Goal: Complete application form: Complete application form

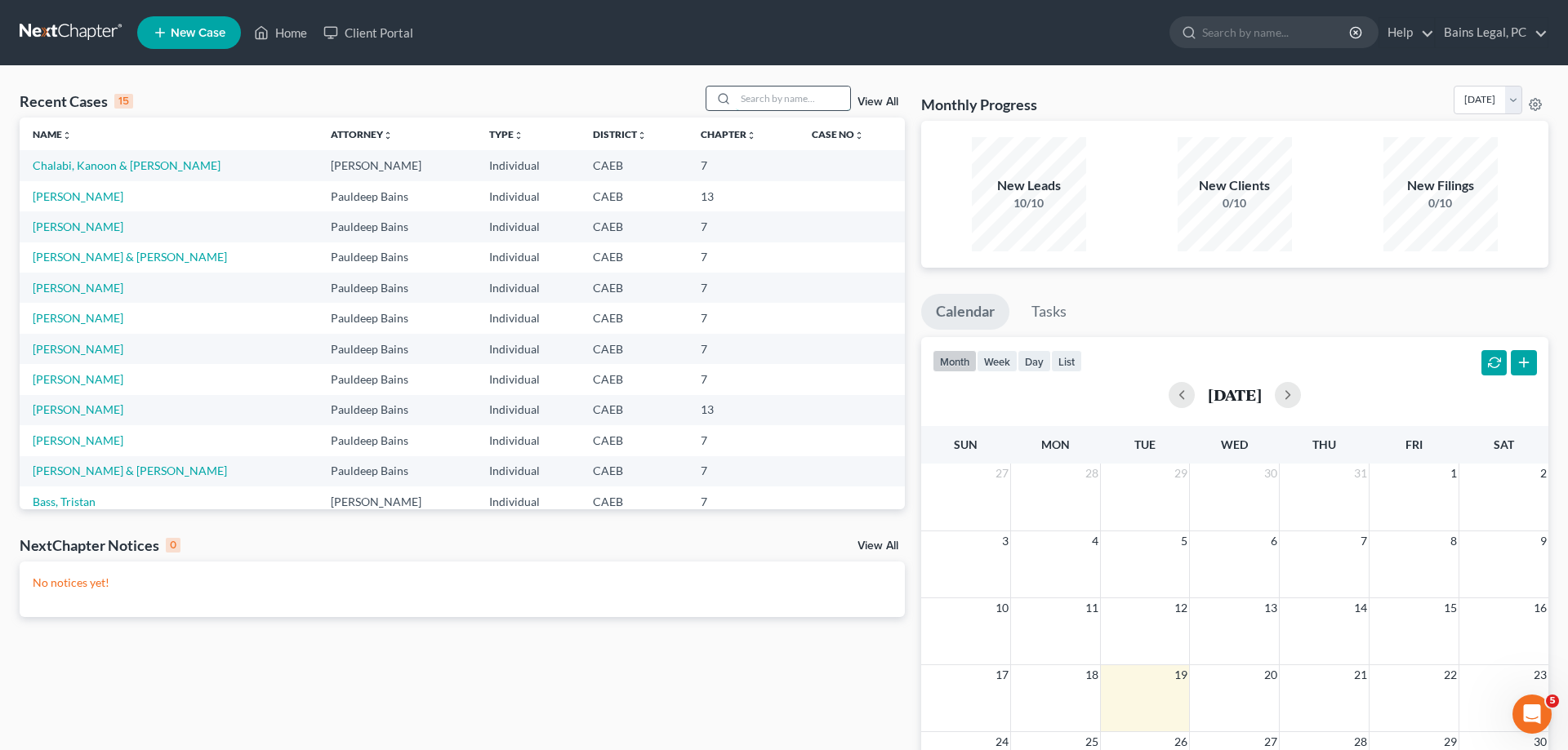
click at [779, 88] on input "search" at bounding box center [793, 98] width 115 height 23
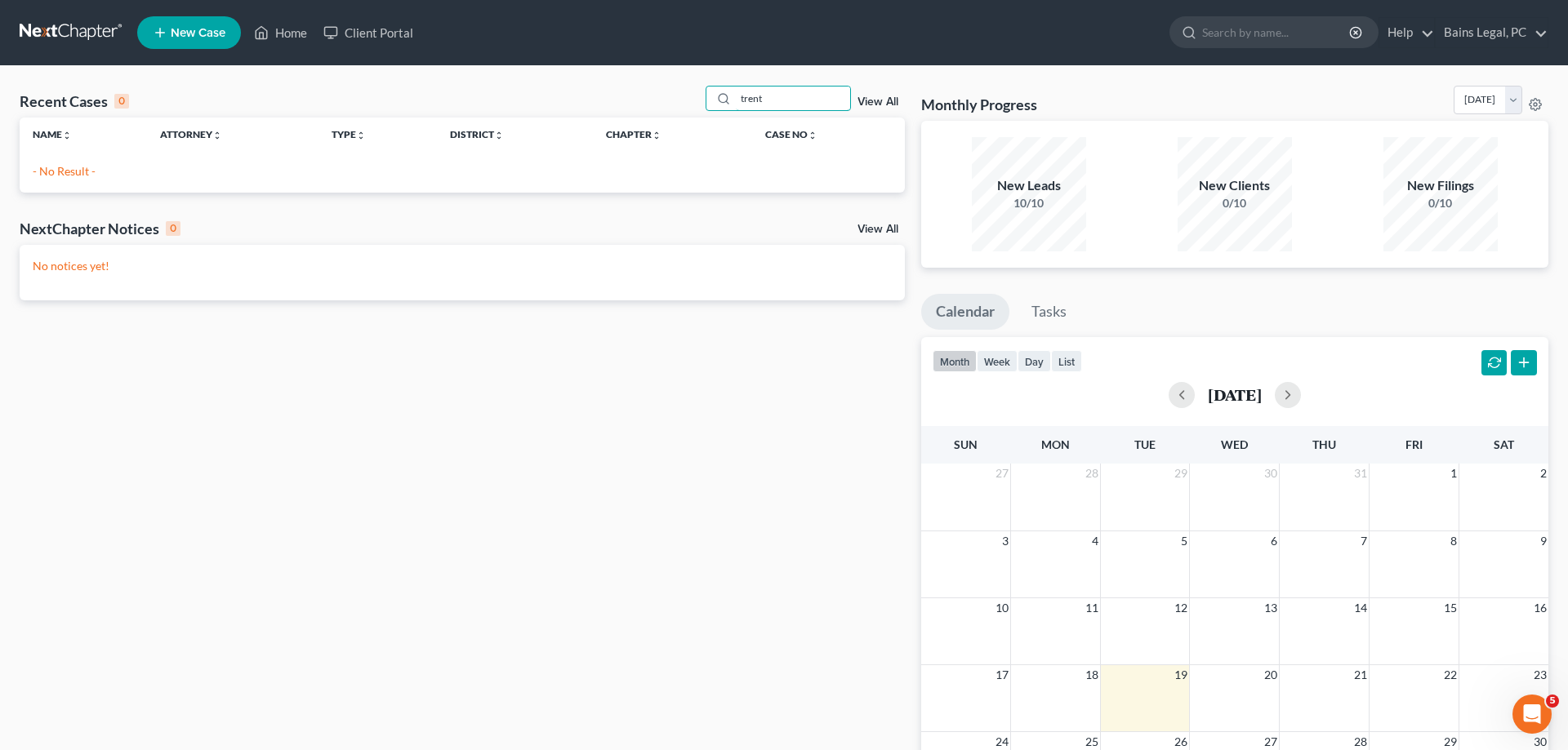
type input "trent"
drag, startPoint x: 173, startPoint y: 30, endPoint x: 195, endPoint y: 35, distance: 22.6
click at [175, 30] on span "New Case" at bounding box center [198, 33] width 55 height 13
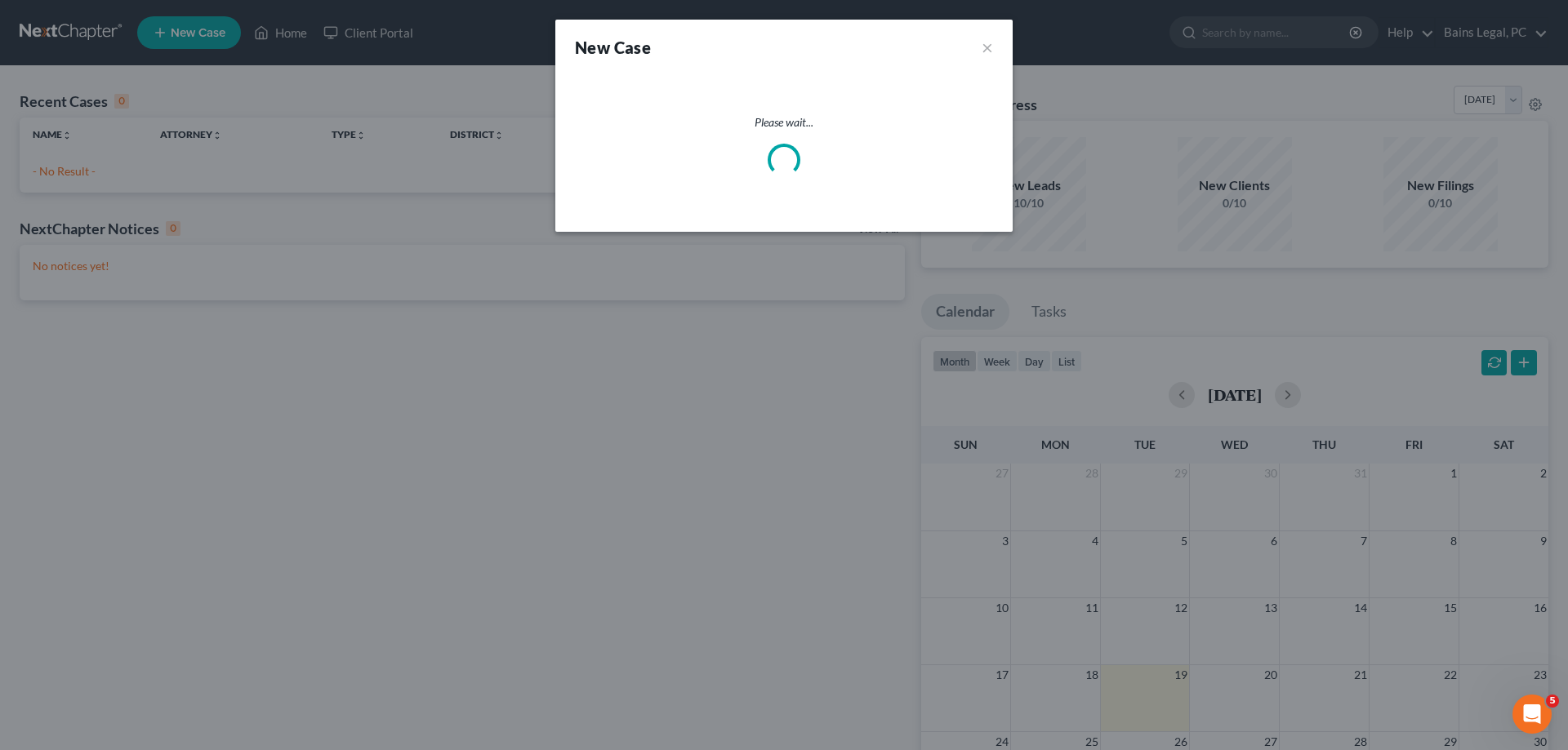
select select "8"
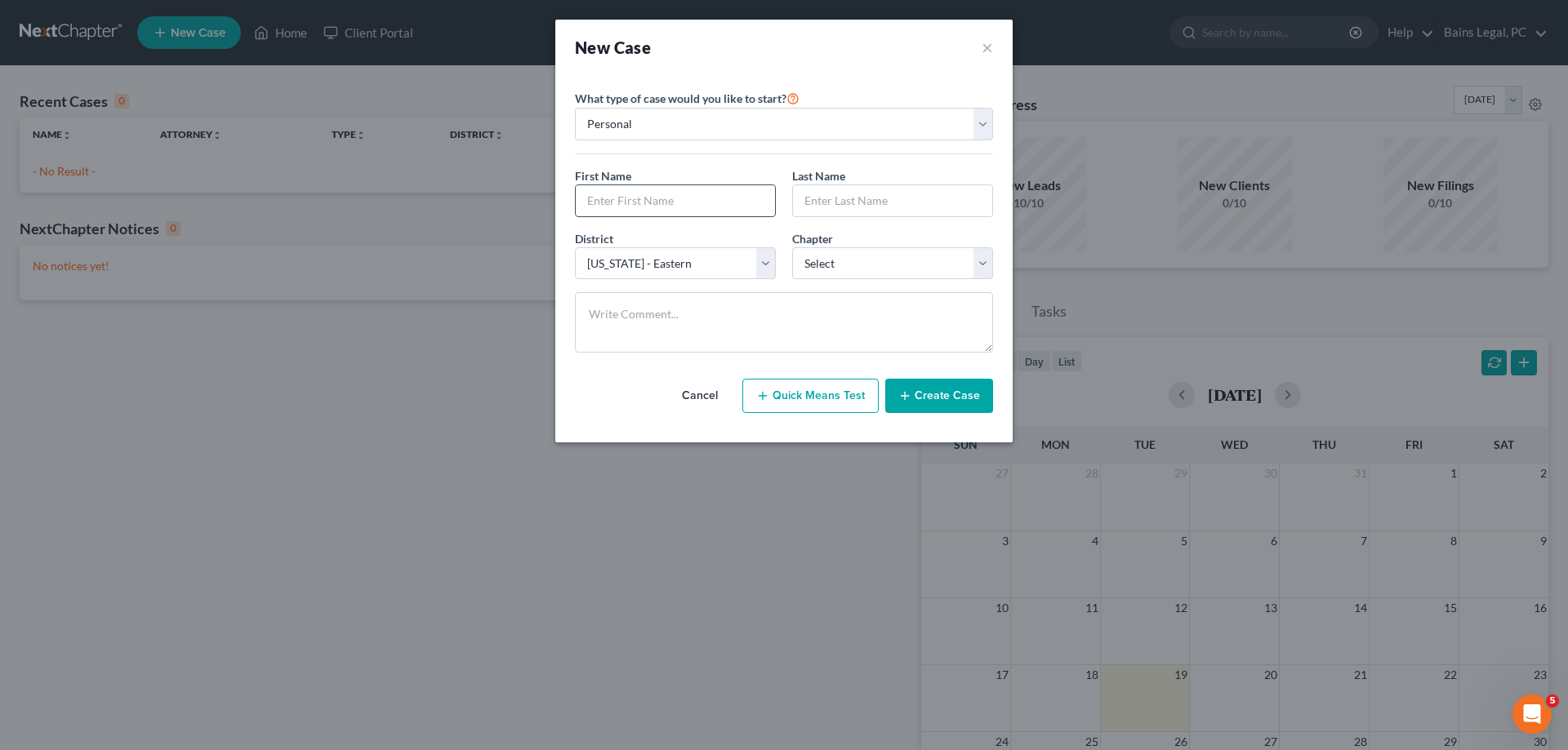
click at [614, 211] on input "text" at bounding box center [675, 200] width 199 height 31
click at [724, 207] on input "text" at bounding box center [675, 200] width 199 height 31
type input "[PERSON_NAME]"
type input "Brown"
click at [793, 247] on select "Select 7 11 12 13" at bounding box center [893, 264] width 201 height 32
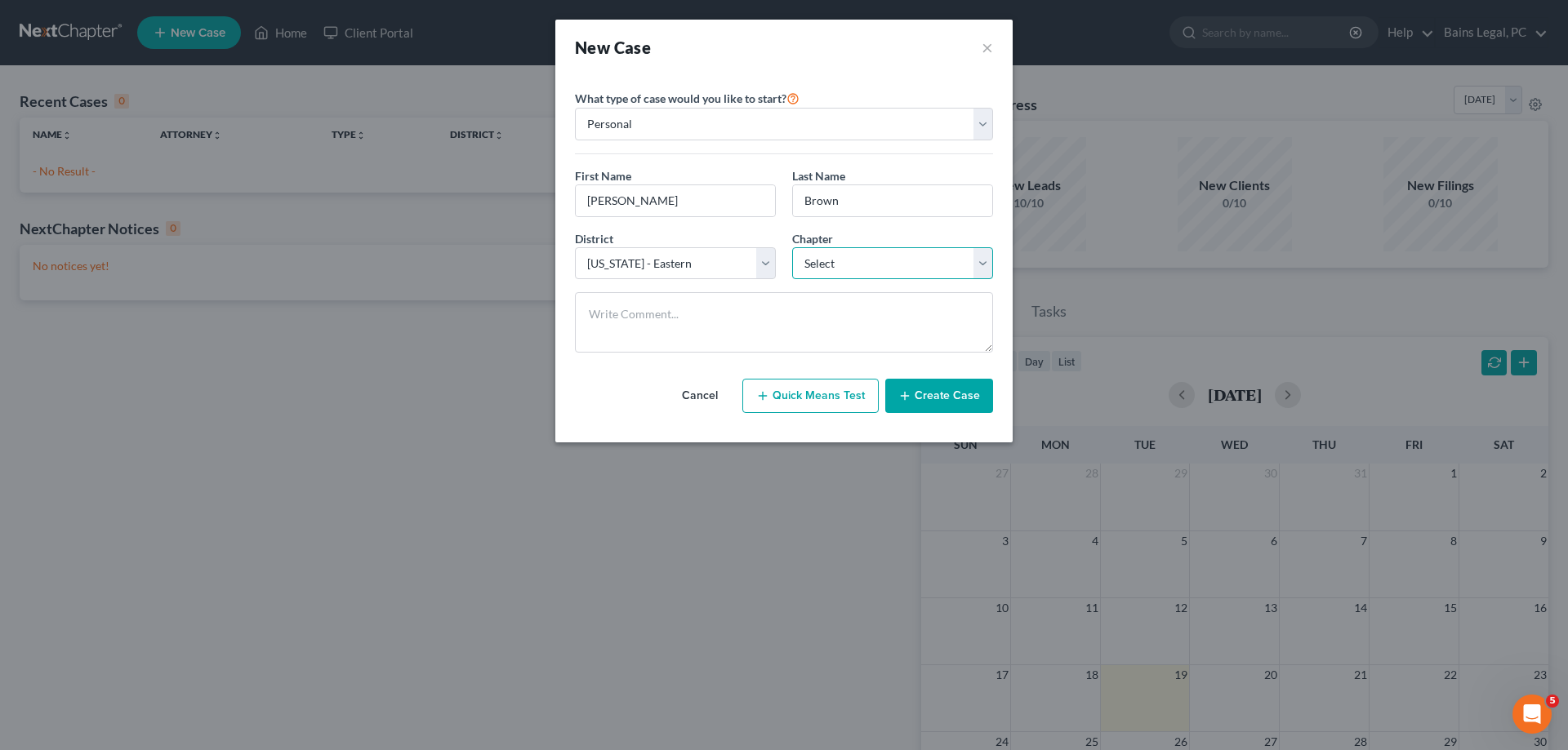
select select "0"
click option "7" at bounding box center [0, 0] width 0 height 0
click at [947, 390] on button "Create Case" at bounding box center [939, 396] width 107 height 34
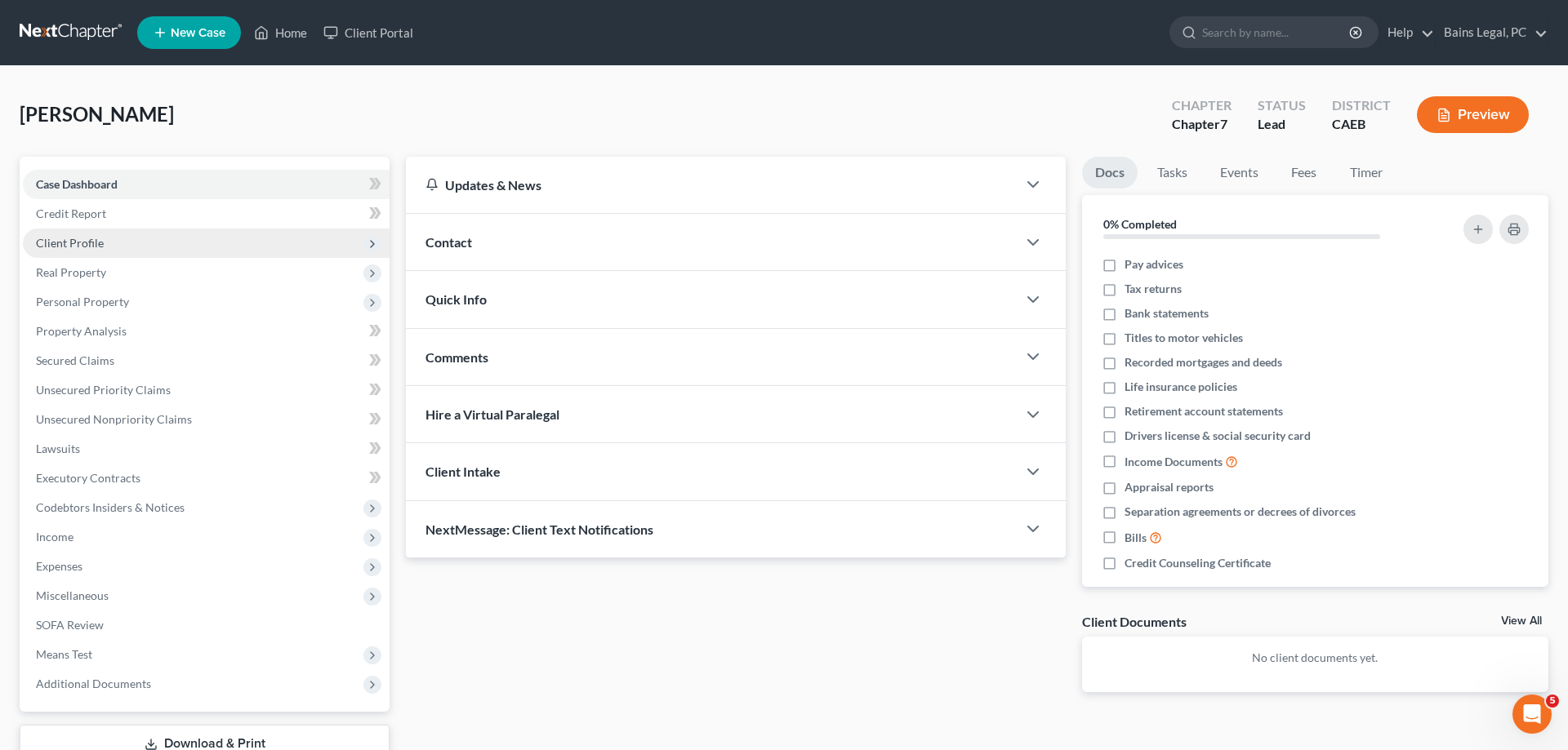
click at [79, 245] on span "Client Profile" at bounding box center [70, 242] width 68 height 14
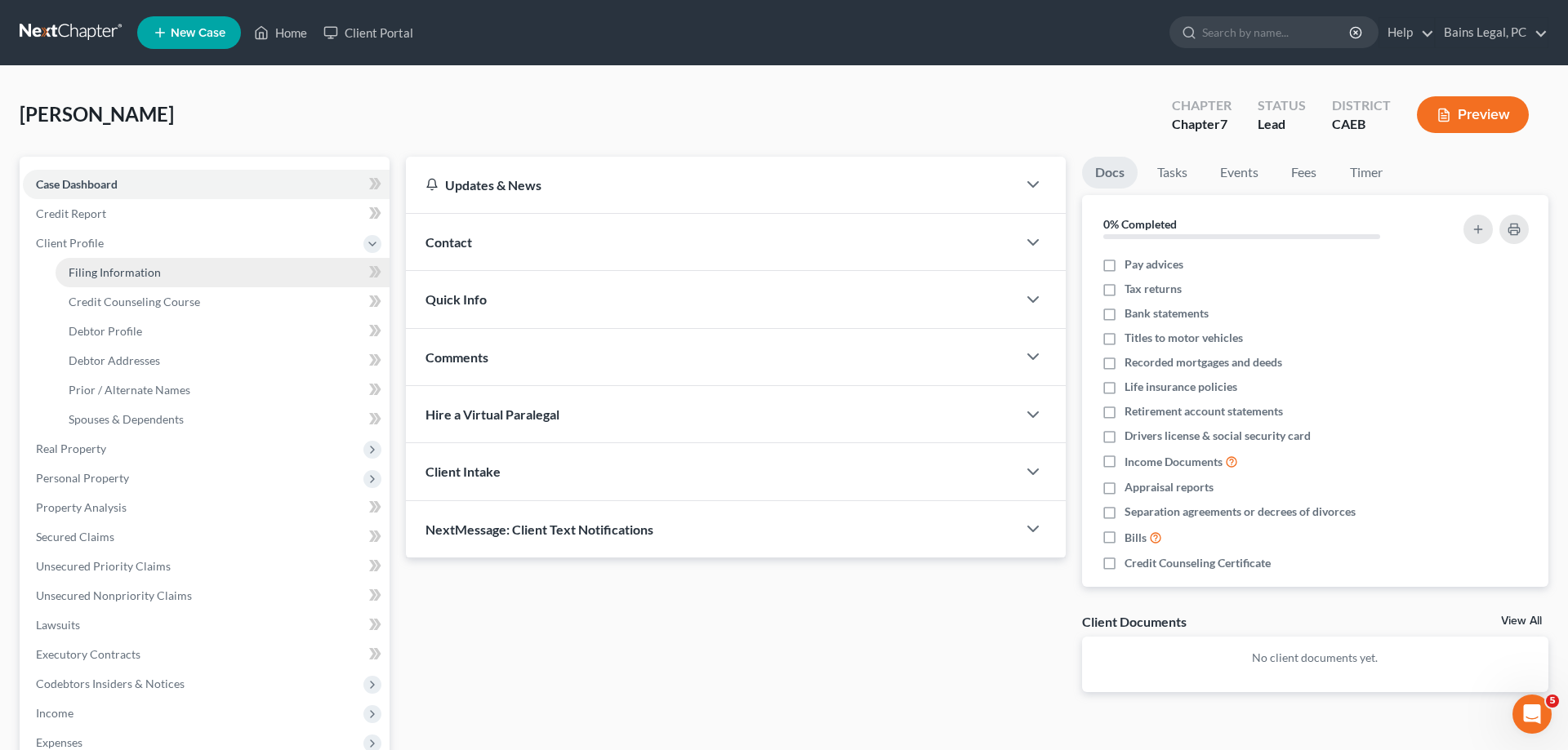
click at [164, 279] on link "Filing Information" at bounding box center [223, 273] width 334 height 30
select select "1"
select select "0"
select select "8"
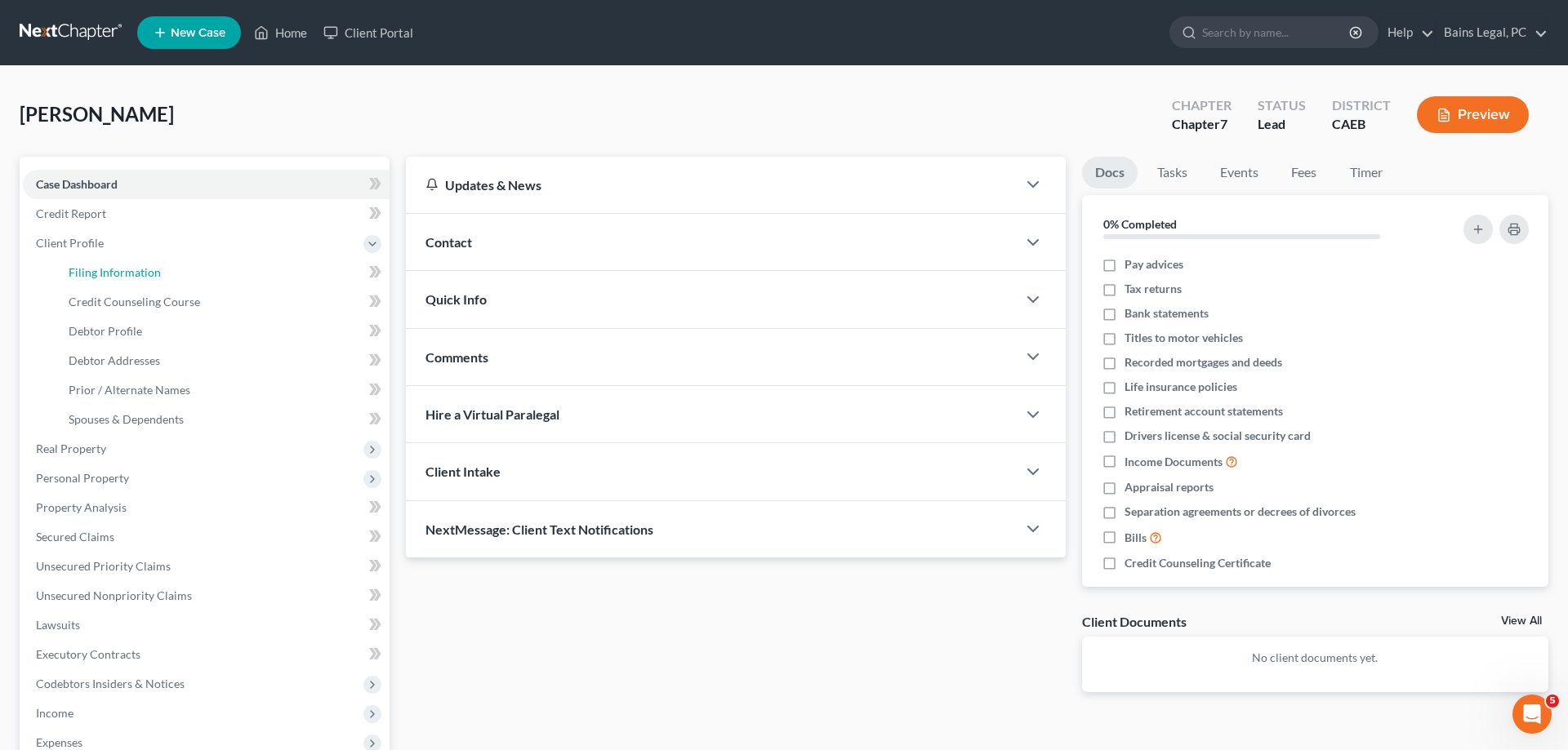
select select "4"
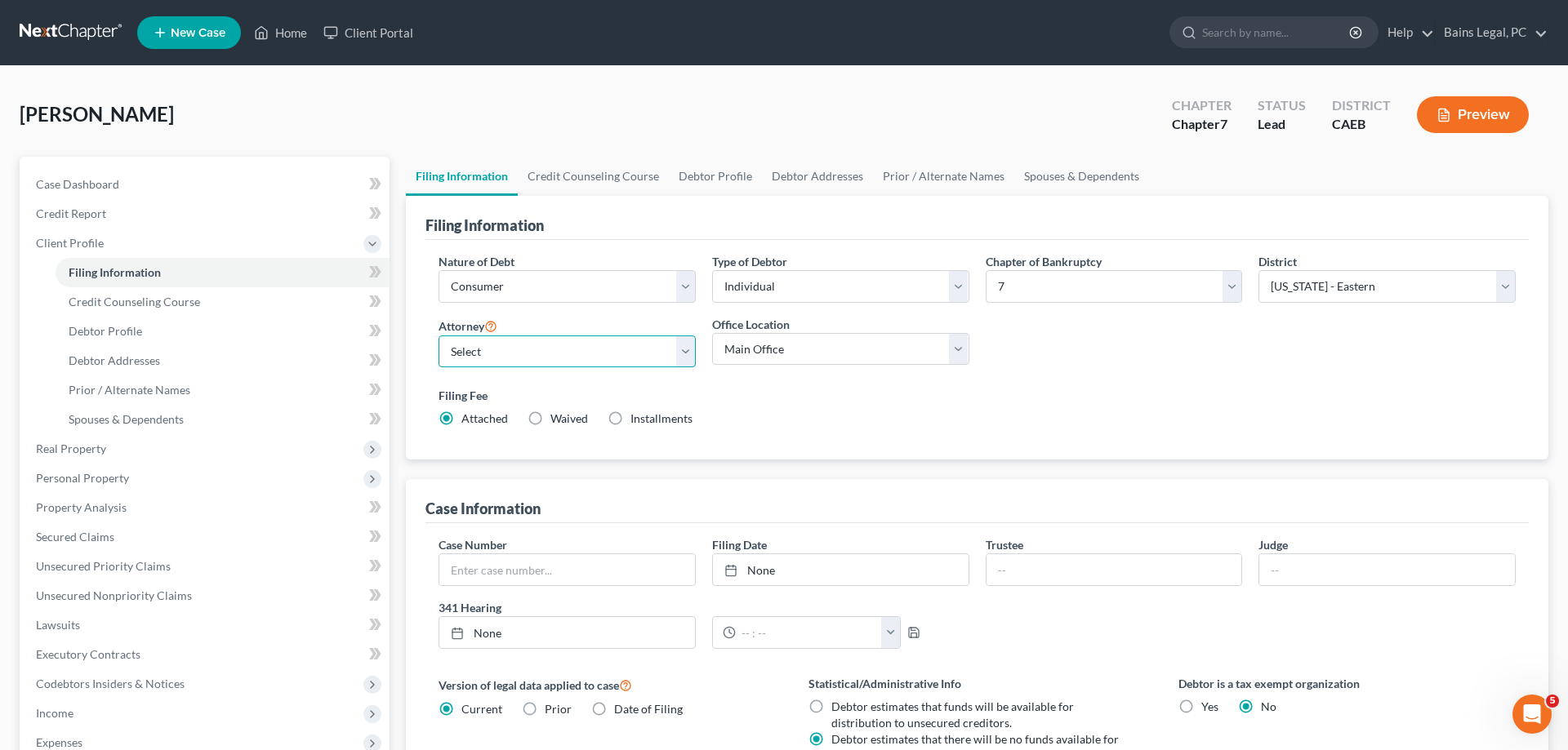
click at [439, 336] on select "Select Pauldeep Bains - CAEB [GEOGRAPHIC_DATA] - CAEB [GEOGRAPHIC_DATA][PERSON_…" at bounding box center [567, 352] width 257 height 32
click option "Pauldeep Bains - CAEB" at bounding box center [0, 0] width 0 height 0
click at [439, 336] on select "Select Pauldeep Bains - CAEB [GEOGRAPHIC_DATA] - CAEB [GEOGRAPHIC_DATA][PERSON_…" at bounding box center [567, 352] width 257 height 32
select select "2"
click option "[PERSON_NAME] - CAEB" at bounding box center [0, 0] width 0 height 0
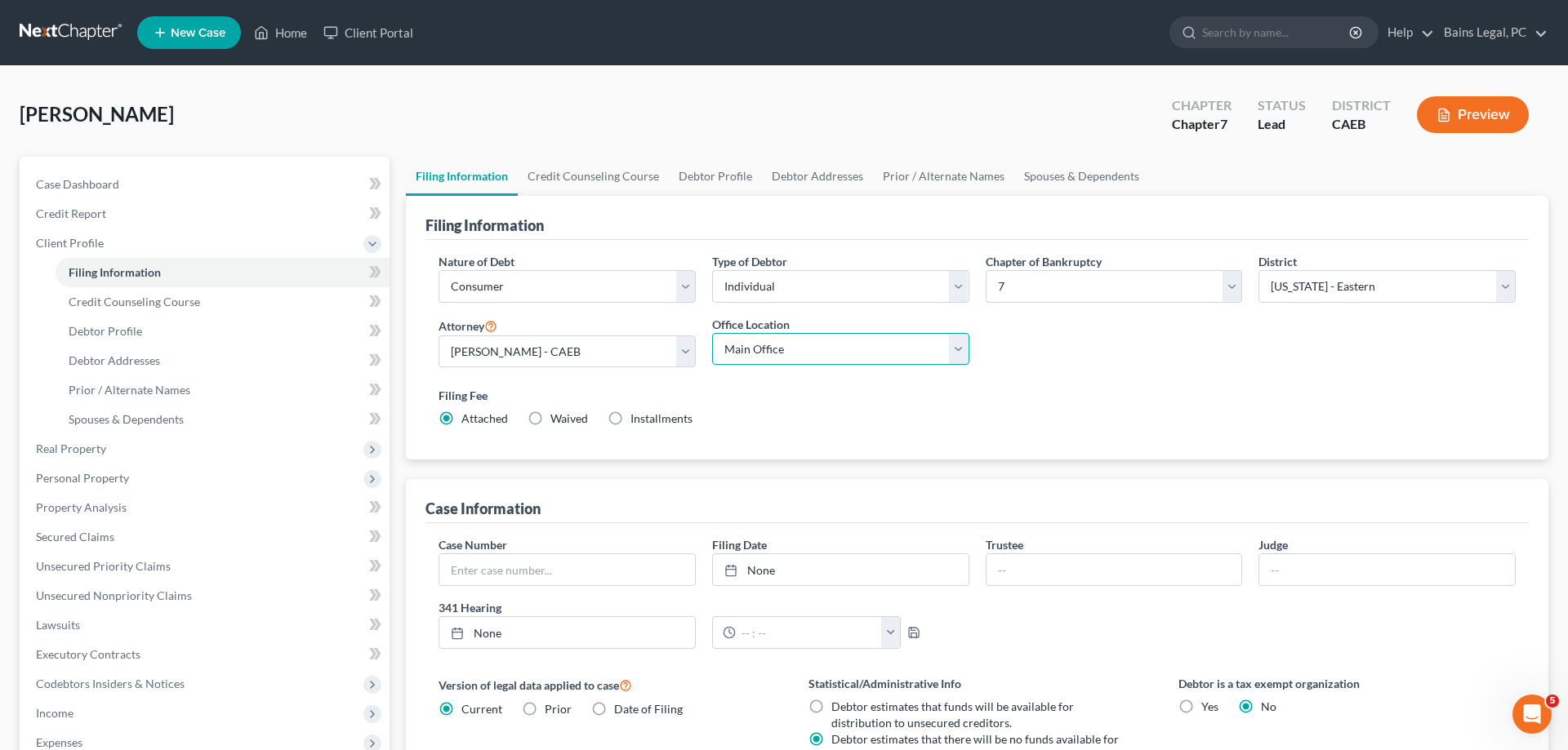
click at [712, 333] on select "Main Office Bains and [GEOGRAPHIC_DATA], [GEOGRAPHIC_DATA]" at bounding box center [840, 349] width 257 height 32
select select "0"
click option "Bains and [GEOGRAPHIC_DATA], [GEOGRAPHIC_DATA]" at bounding box center [0, 0] width 0 height 0
click at [991, 405] on div "Filing Fee Attached Waived Waived Installments Installments" at bounding box center [977, 407] width 1077 height 40
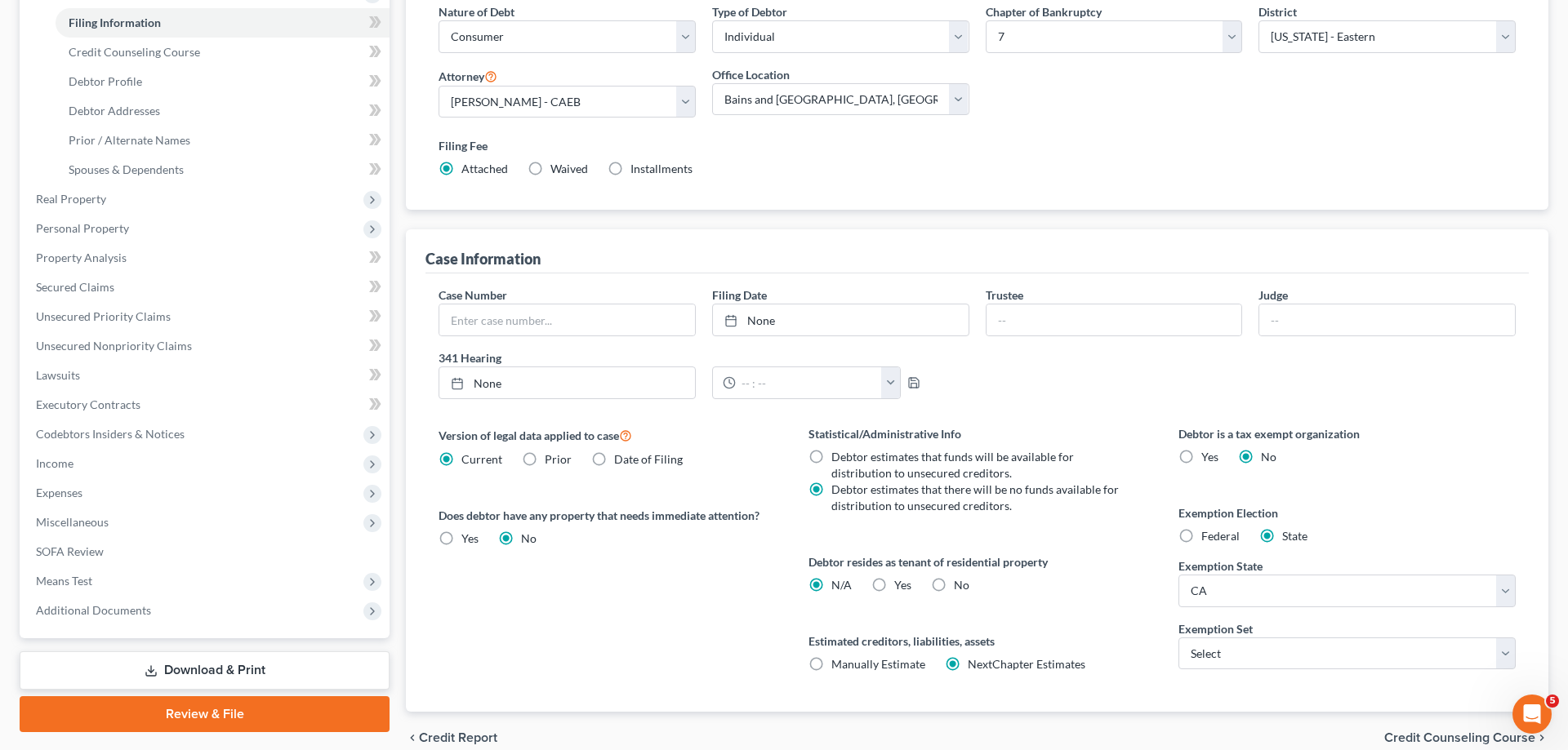
click at [895, 584] on label "Yes Yes" at bounding box center [903, 586] width 17 height 16
click at [901, 584] on input "Yes Yes" at bounding box center [906, 583] width 11 height 11
radio input "true"
radio input "false"
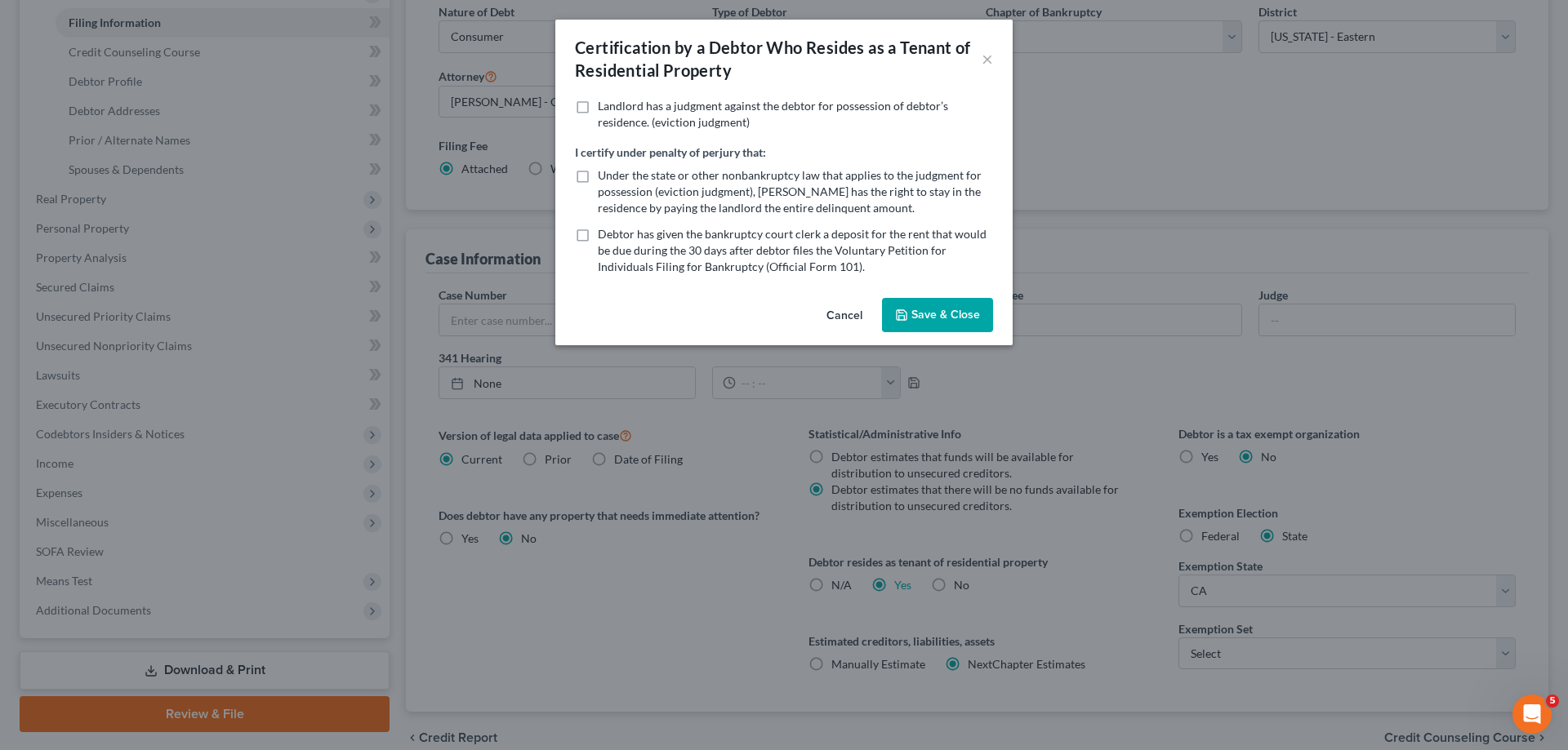
drag, startPoint x: 957, startPoint y: 313, endPoint x: 1308, endPoint y: 545, distance: 420.7
click at [956, 314] on button "Save & Close" at bounding box center [937, 315] width 111 height 34
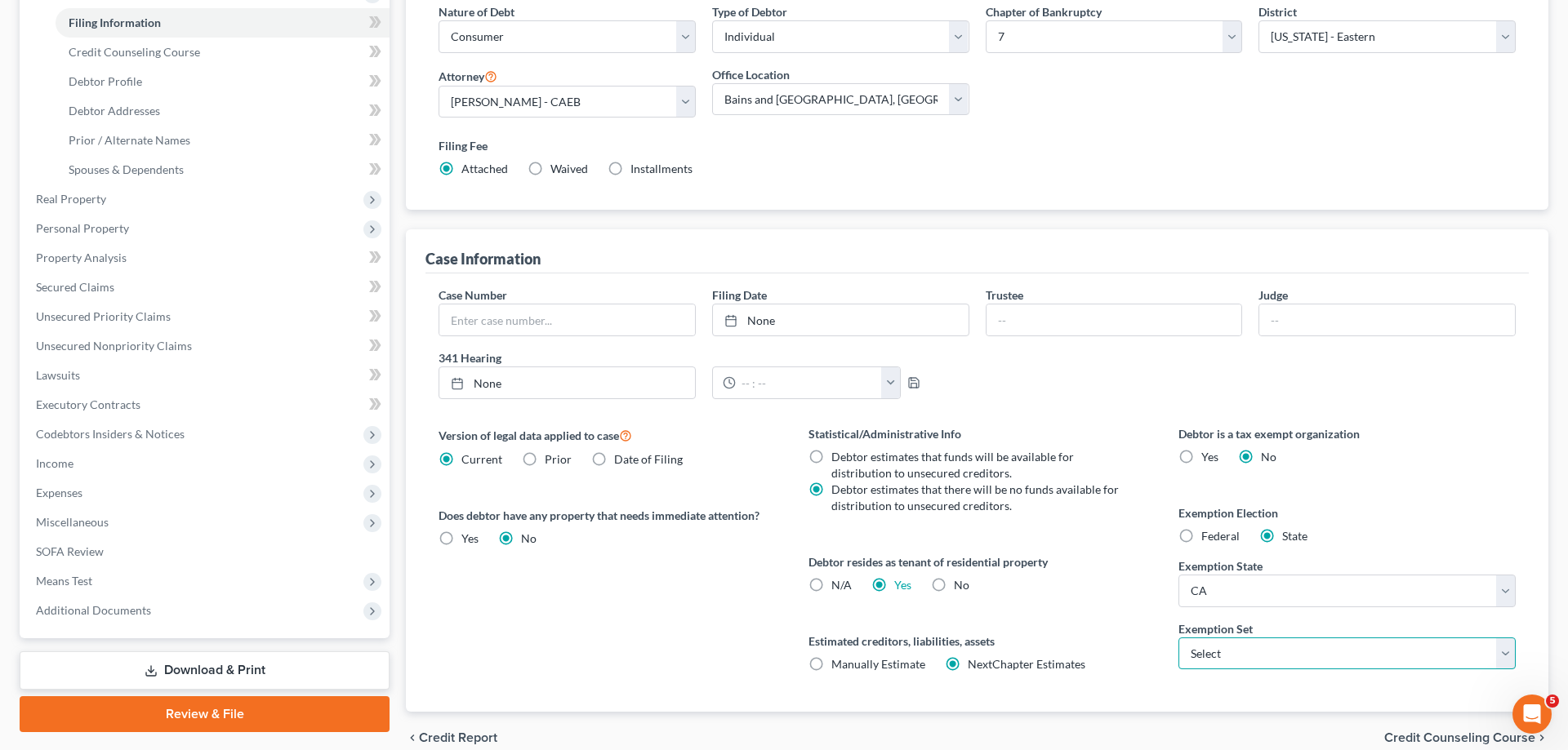
click at [1179, 638] on select "Select 703 704" at bounding box center [1348, 654] width 338 height 32
select select "0"
click option "703" at bounding box center [0, 0] width 0 height 0
drag, startPoint x: 1169, startPoint y: 630, endPoint x: 1137, endPoint y: 616, distance: 34.9
click at [1162, 630] on div "Version of legal data applied to case Current Prior Date of Filing Legal data v…" at bounding box center [978, 569] width 1110 height 287
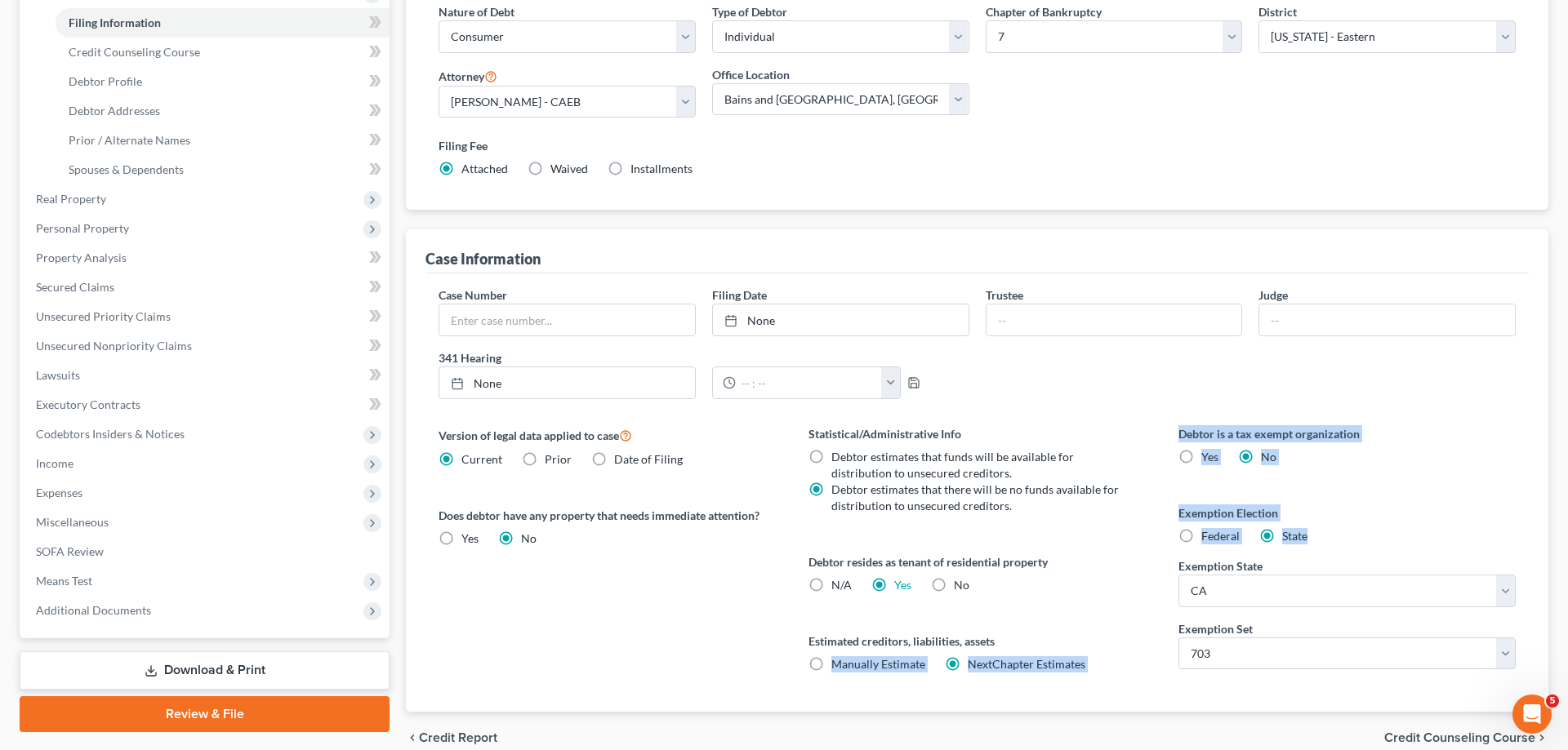
click at [1140, 613] on div "Statistical/Administrative Info Debtor estimates that funds will be available f…" at bounding box center [978, 569] width 370 height 287
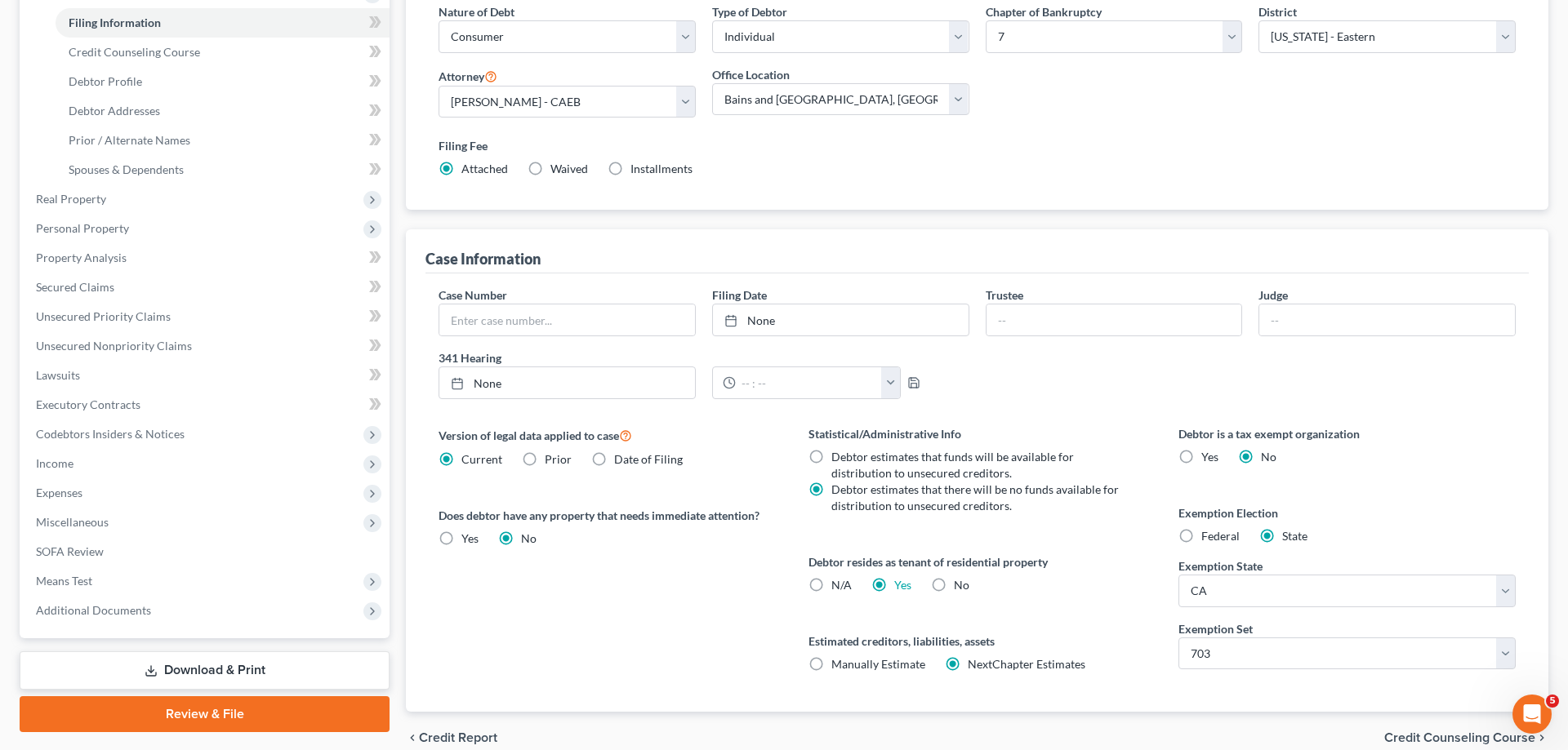
scroll to position [0, 0]
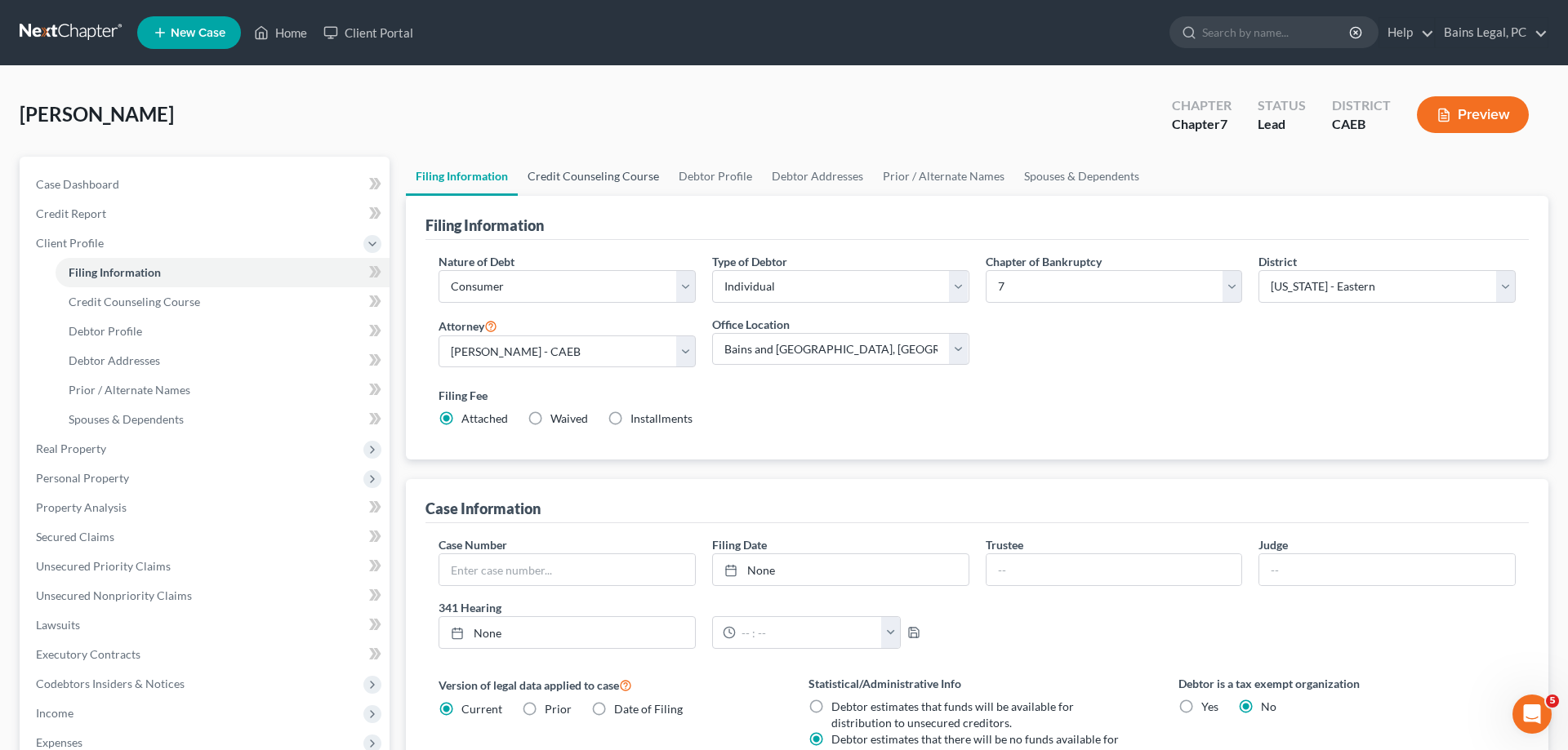
click at [576, 179] on link "Credit Counseling Course" at bounding box center [593, 176] width 151 height 39
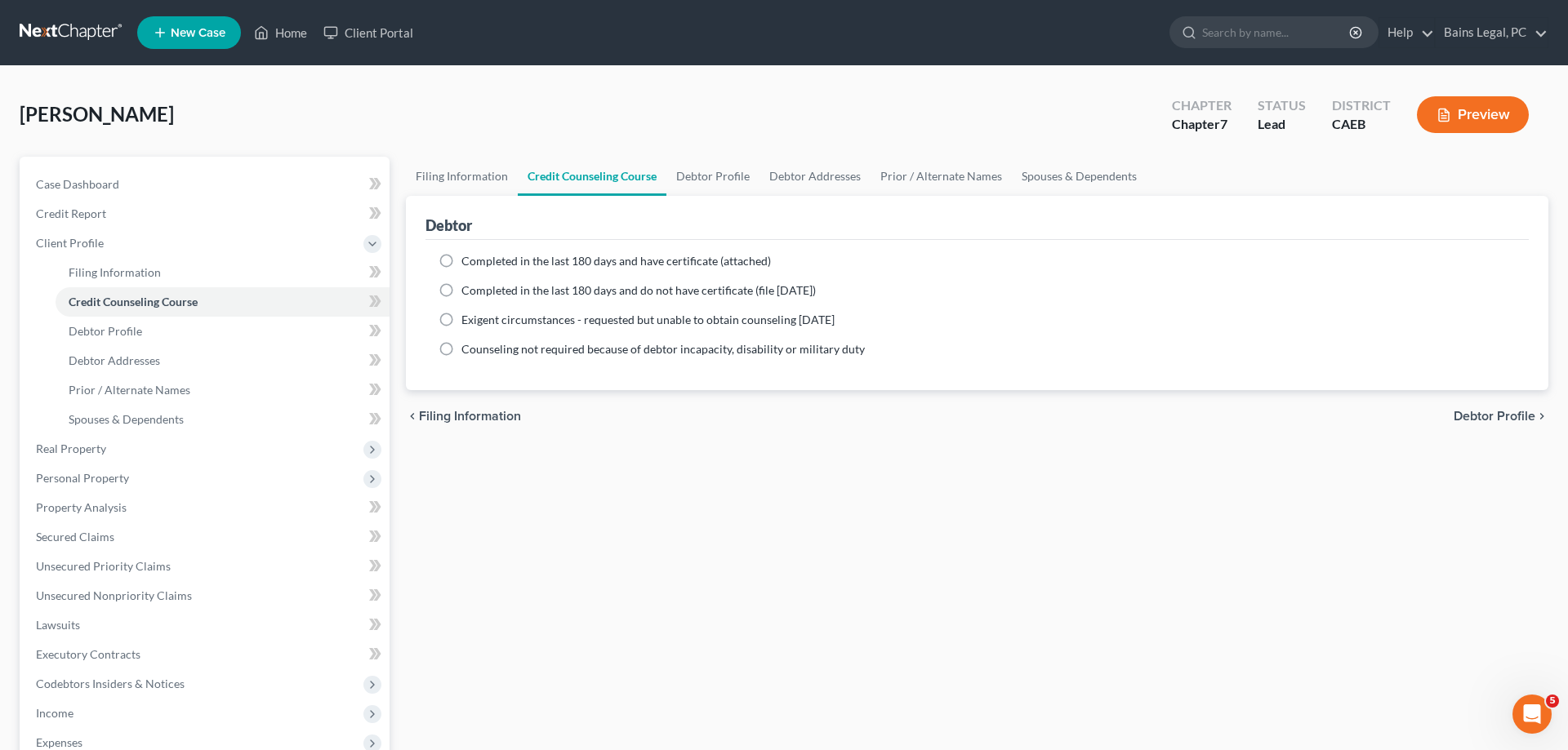
drag, startPoint x: 523, startPoint y: 263, endPoint x: 598, endPoint y: 210, distance: 91.8
click at [524, 263] on span "Completed in the last 180 days and have certificate (attached)" at bounding box center [616, 260] width 310 height 14
click at [478, 263] on input "Completed in the last 180 days and have certificate (attached)" at bounding box center [473, 258] width 11 height 11
radio input "true"
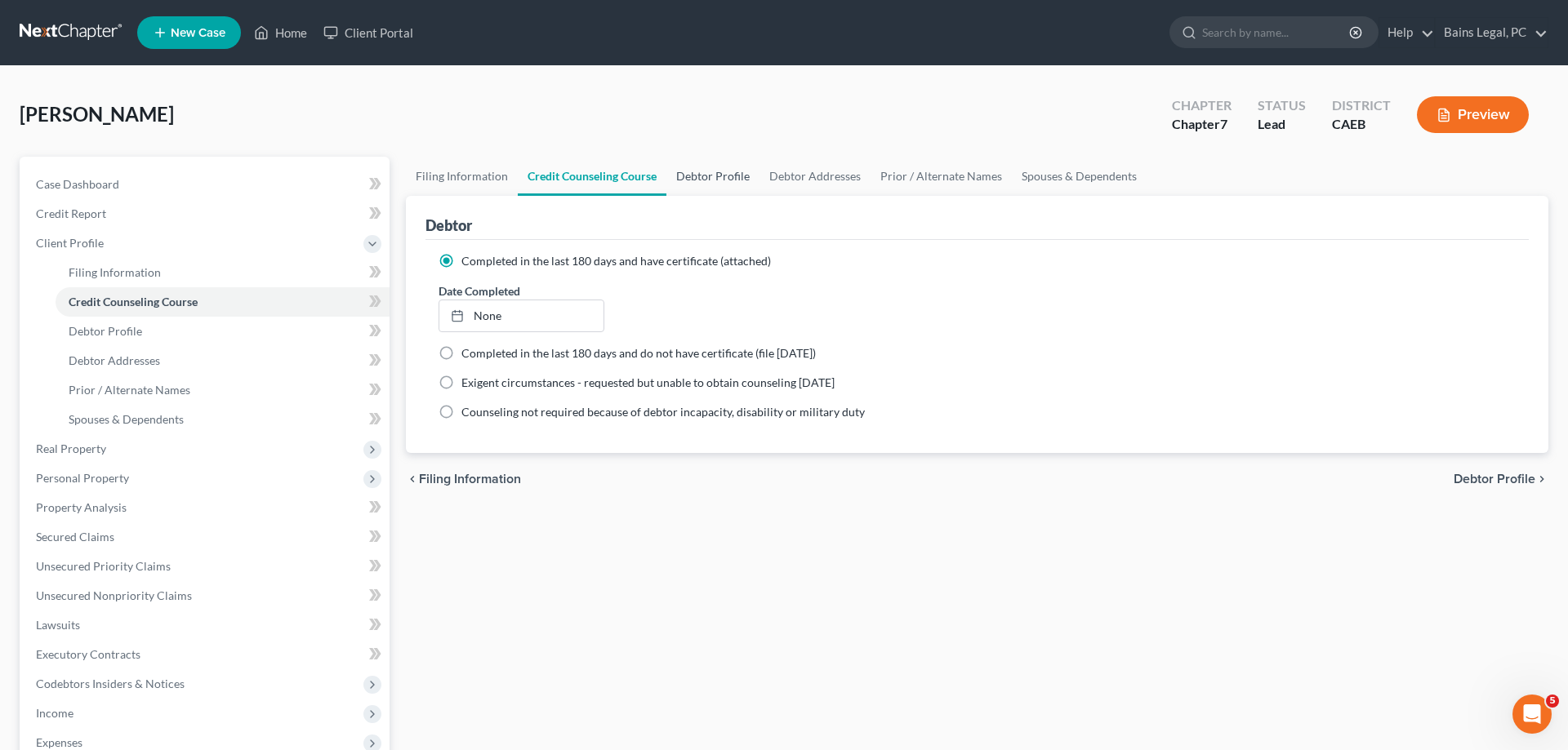
click at [702, 170] on link "Debtor Profile" at bounding box center [712, 176] width 93 height 39
select select "0"
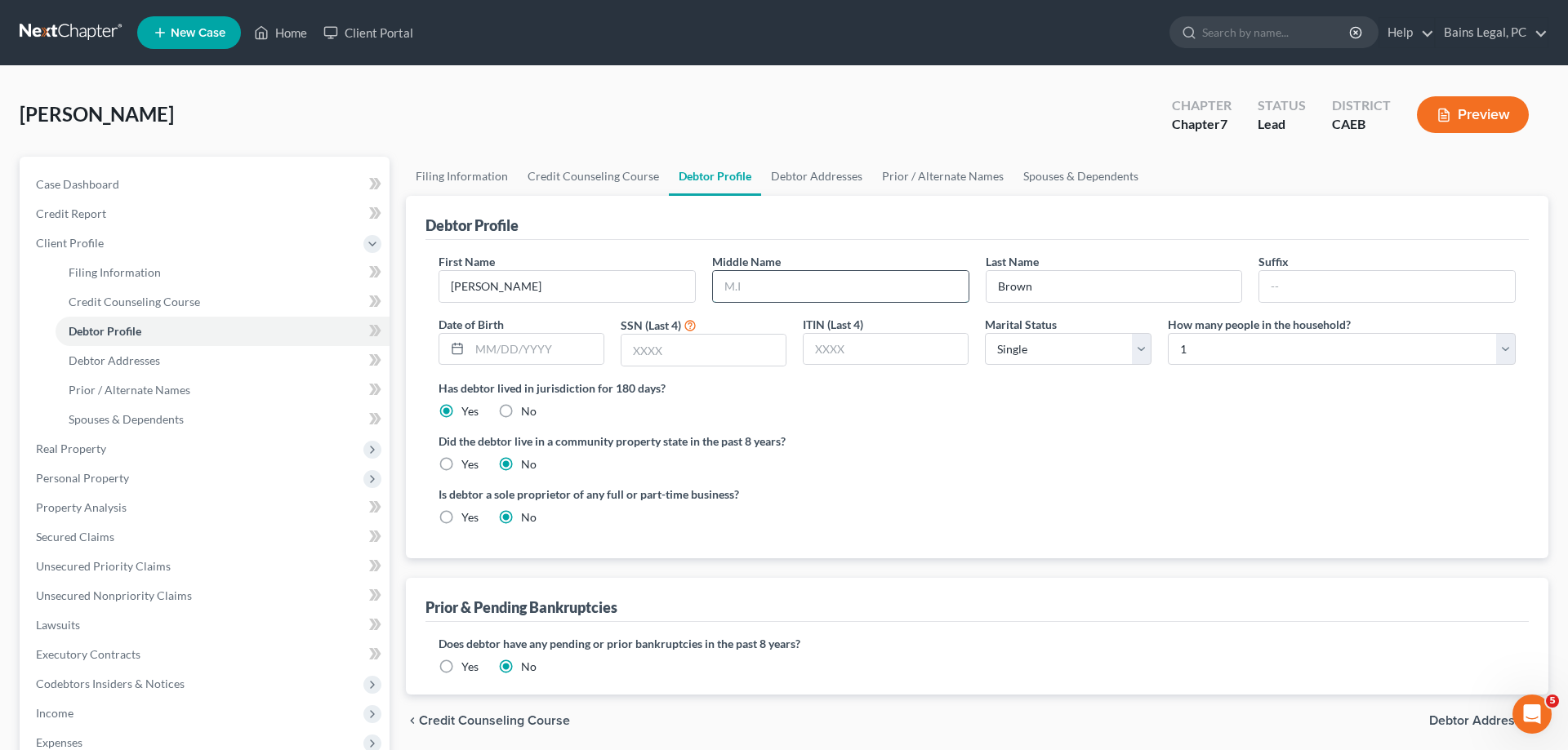
click at [841, 282] on input "text" at bounding box center [840, 286] width 255 height 31
type input "[PERSON_NAME]"
click at [489, 347] on input "text" at bounding box center [536, 349] width 134 height 31
type input "[DATE]"
click at [710, 347] on input "text" at bounding box center [704, 350] width 164 height 31
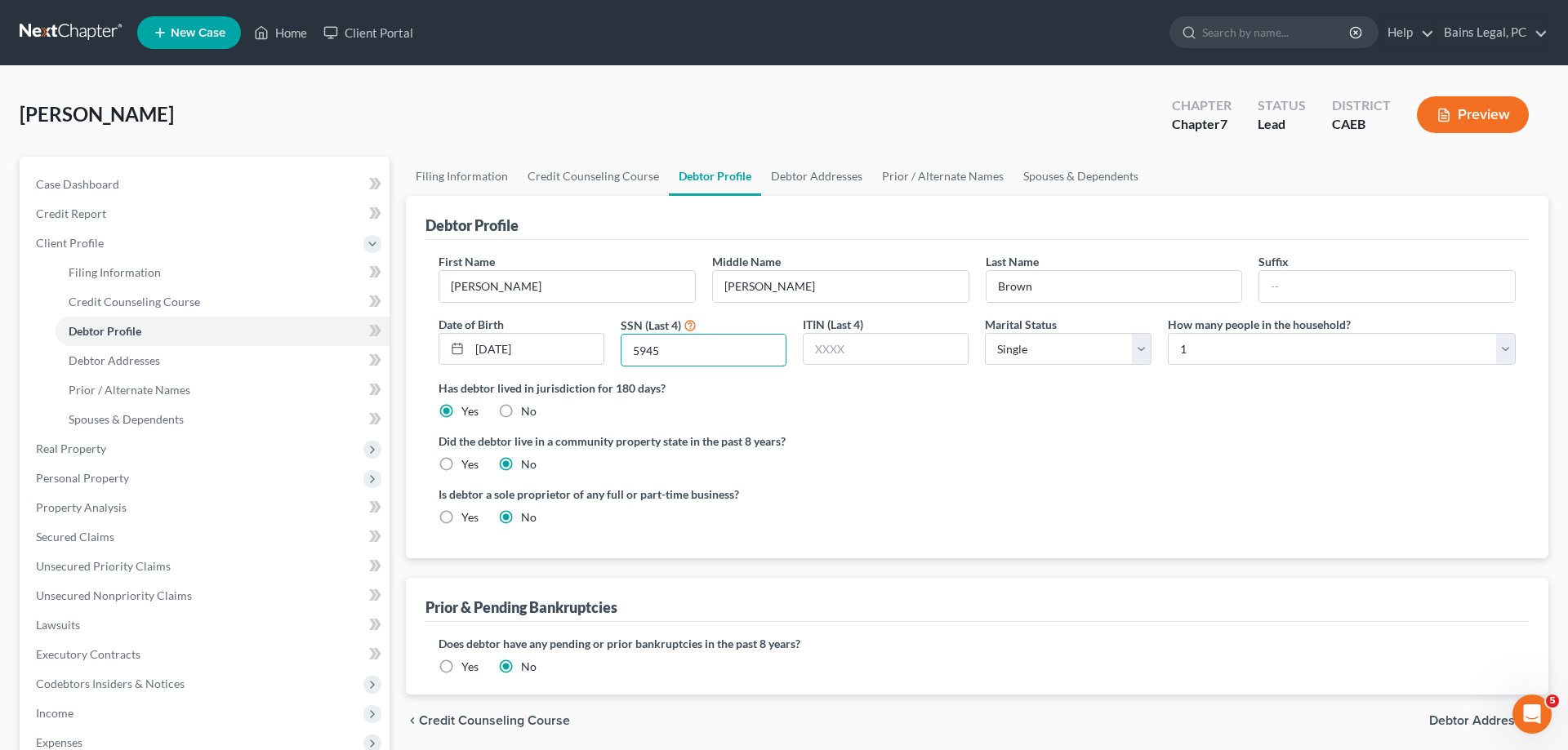
type input "5945"
click at [461, 460] on label "Yes" at bounding box center [469, 465] width 17 height 16
click at [468, 460] on input "Yes" at bounding box center [473, 462] width 11 height 11
radio input "true"
radio input "false"
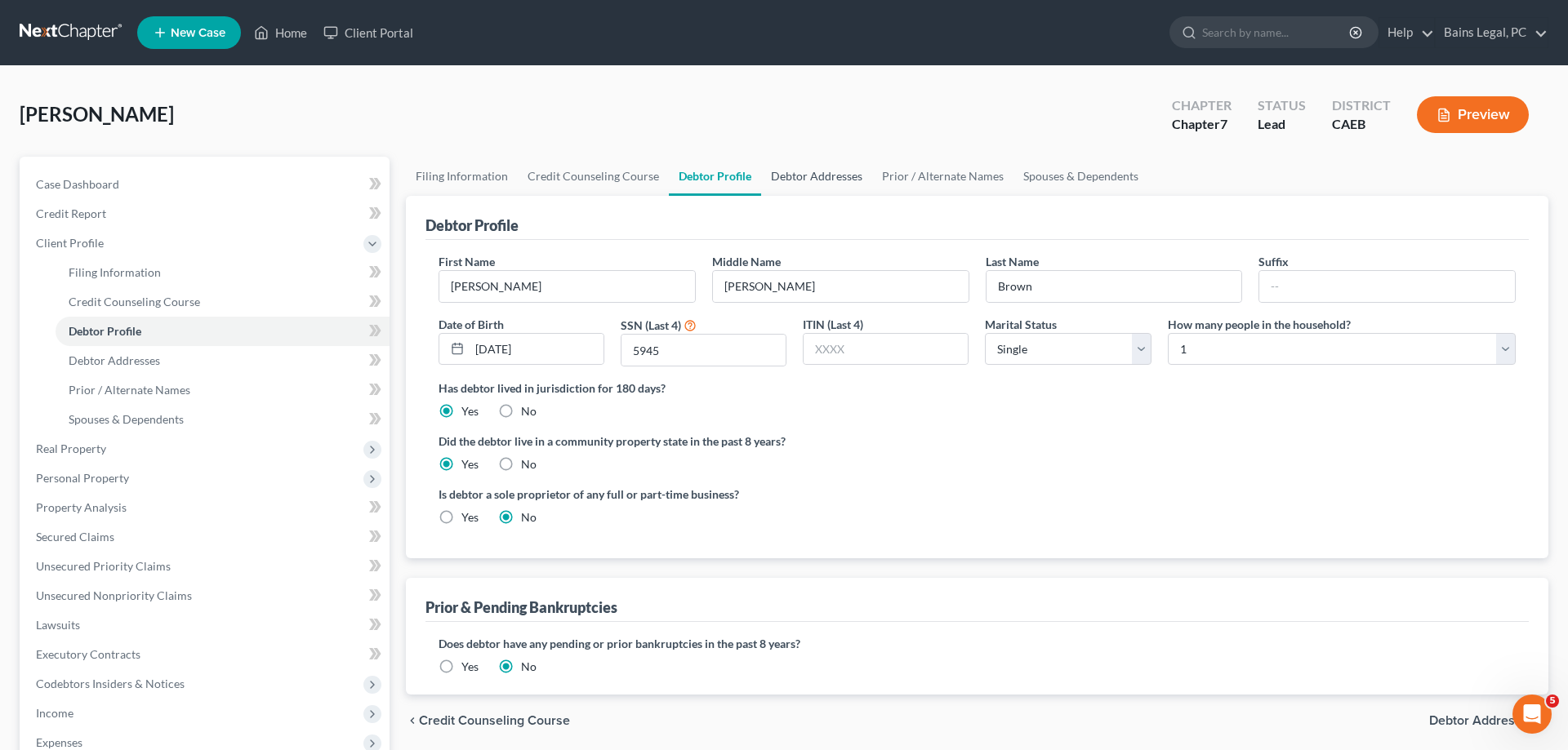
click at [819, 181] on link "Debtor Addresses" at bounding box center [816, 176] width 111 height 39
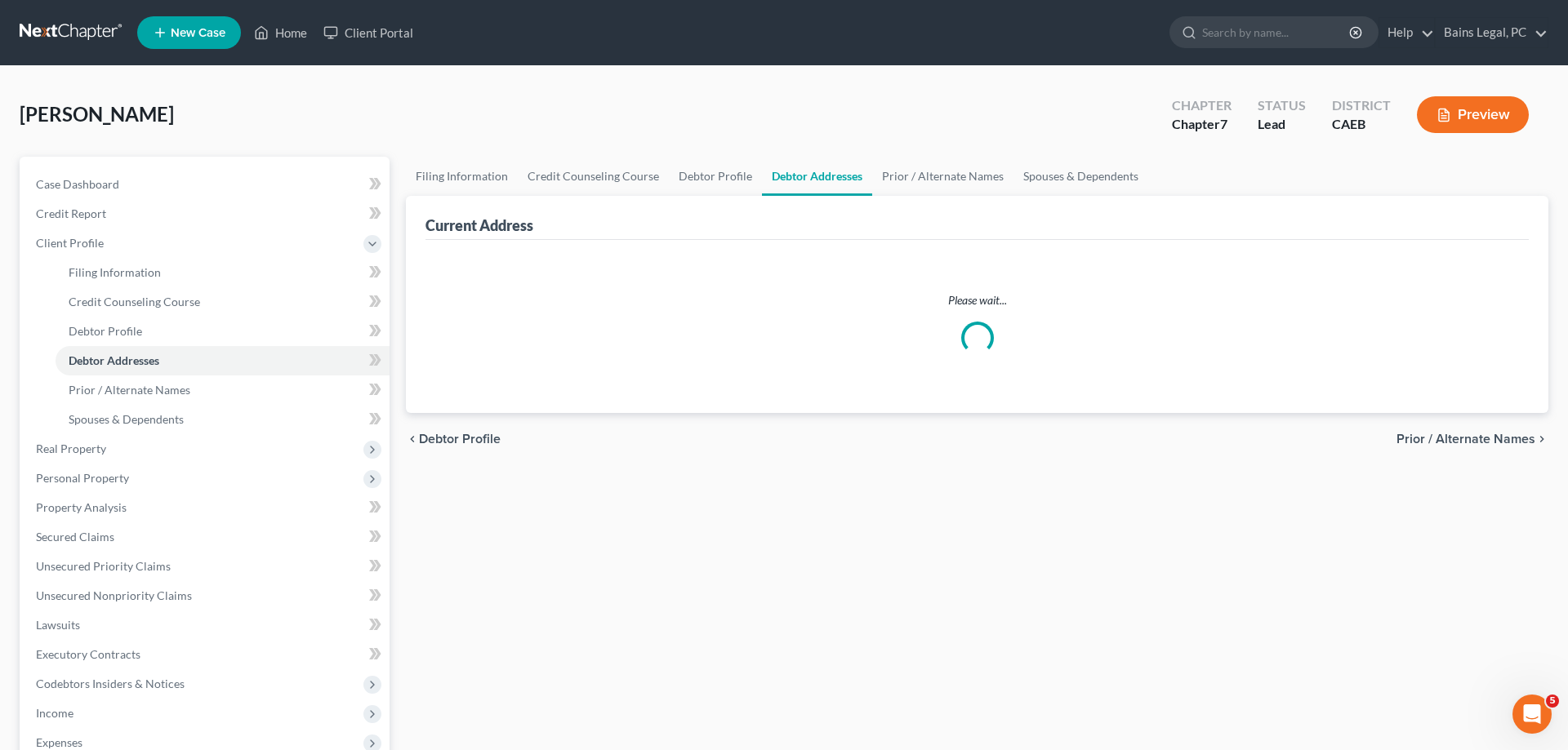
select select "0"
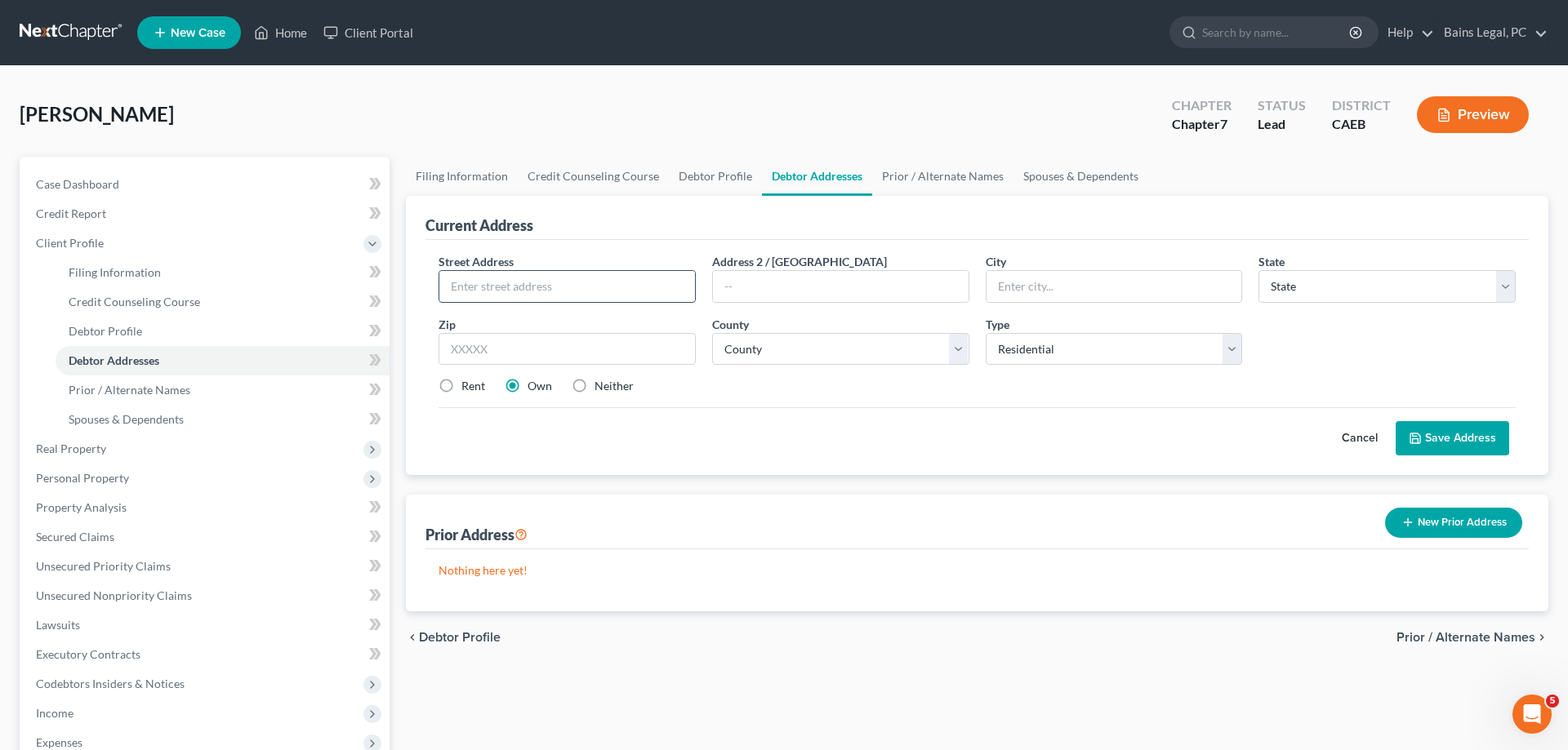
click at [543, 290] on input "text" at bounding box center [567, 286] width 255 height 31
type input "[STREET_ADDRESS]"
type input "95382"
type input "Turlock"
select select "4"
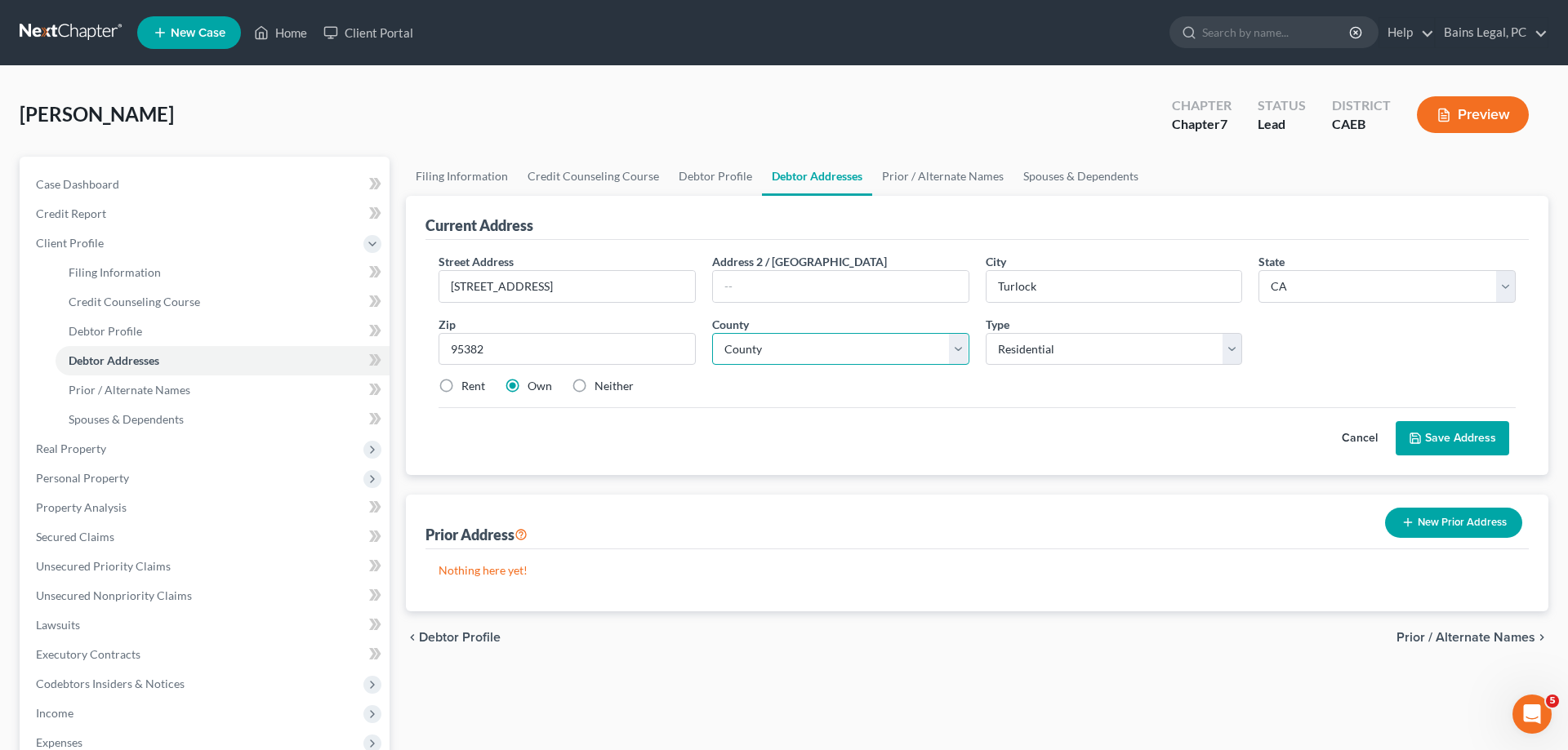
click at [712, 333] on select "County [GEOGRAPHIC_DATA] [GEOGRAPHIC_DATA] [GEOGRAPHIC_DATA] [GEOGRAPHIC_DATA] …" at bounding box center [840, 349] width 257 height 32
select select "49"
click option "[GEOGRAPHIC_DATA]" at bounding box center [0, 0] width 0 height 0
click at [461, 384] on label "Rent" at bounding box center [473, 386] width 23 height 16
click at [468, 384] on input "Rent" at bounding box center [473, 384] width 11 height 11
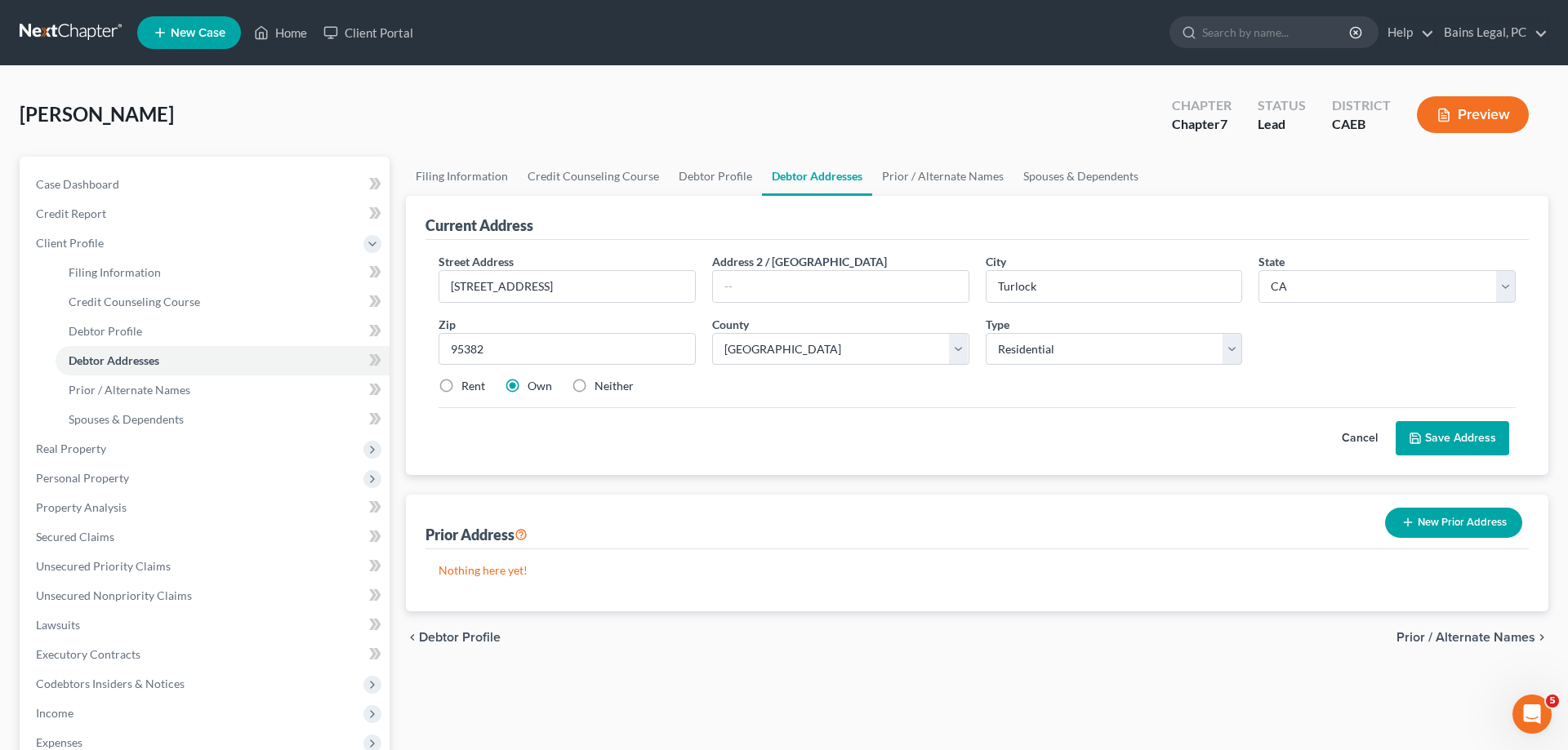
radio input "true"
click at [1472, 433] on button "Save Address" at bounding box center [1452, 439] width 114 height 34
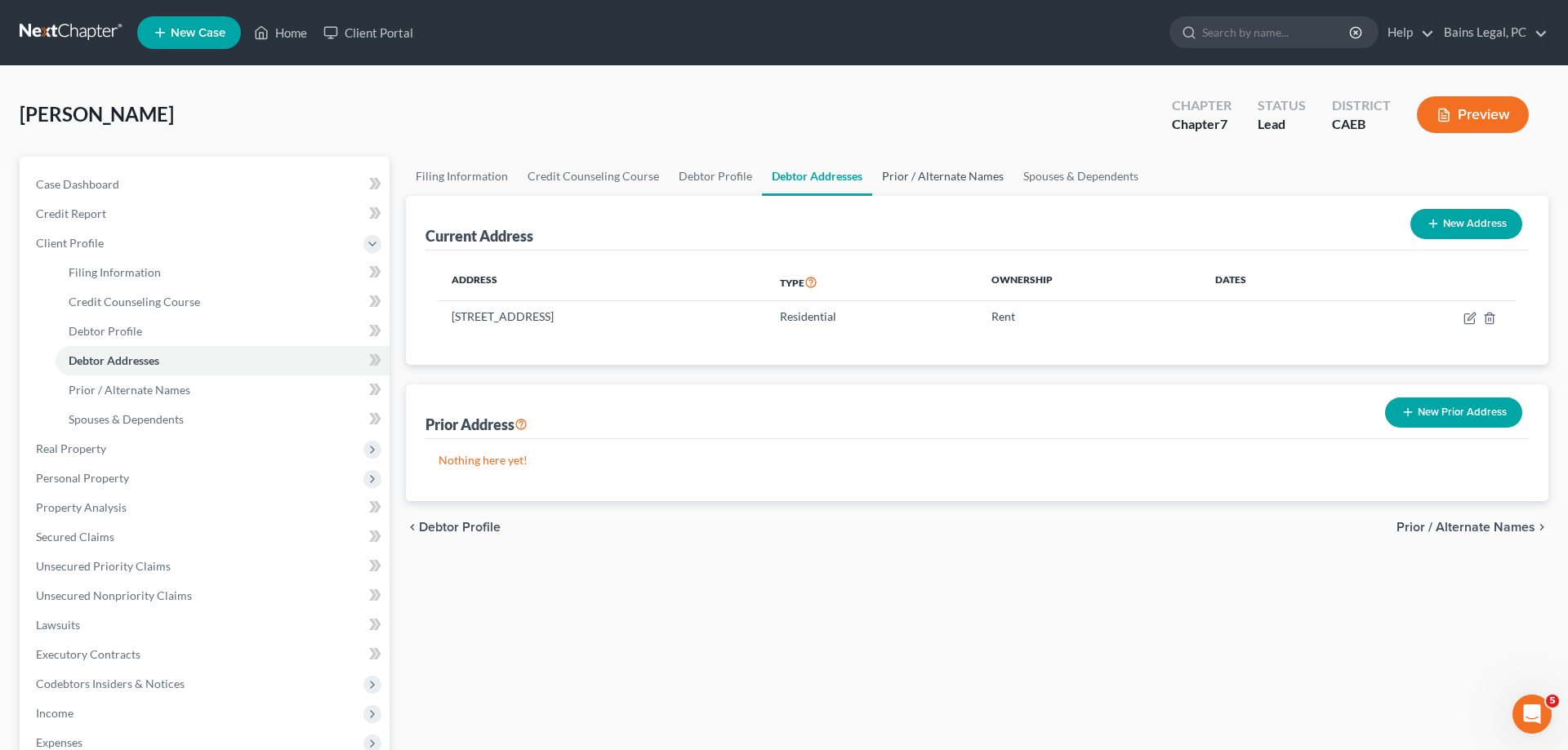
click at [949, 184] on link "Prior / Alternate Names" at bounding box center [942, 176] width 142 height 39
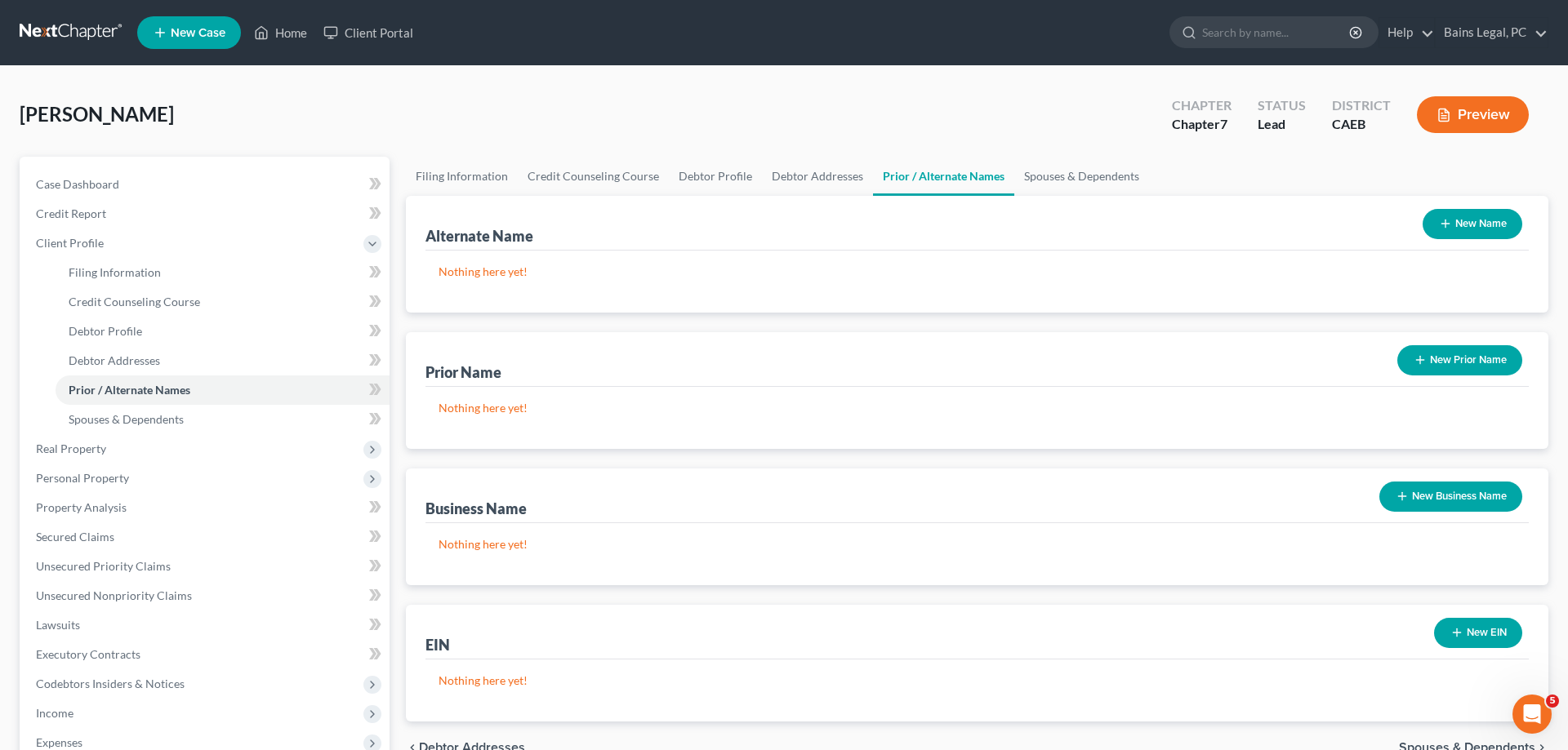
click at [1476, 227] on button "New Name" at bounding box center [1472, 224] width 99 height 30
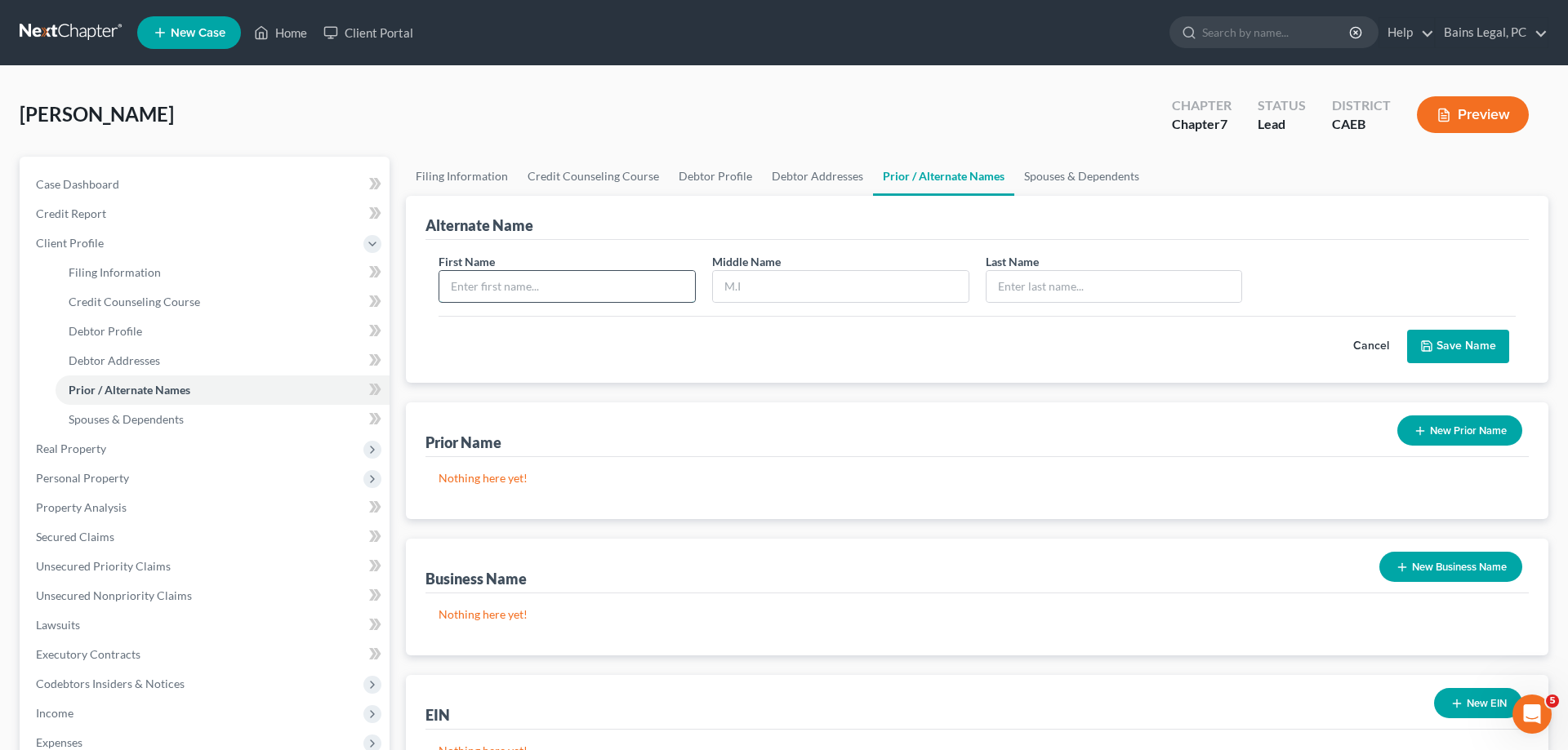
click at [629, 287] on input "text" at bounding box center [567, 286] width 255 height 31
type input "[PERSON_NAME]"
type input "W"
type input "Brown"
click at [1447, 341] on button "Save Name" at bounding box center [1458, 347] width 102 height 34
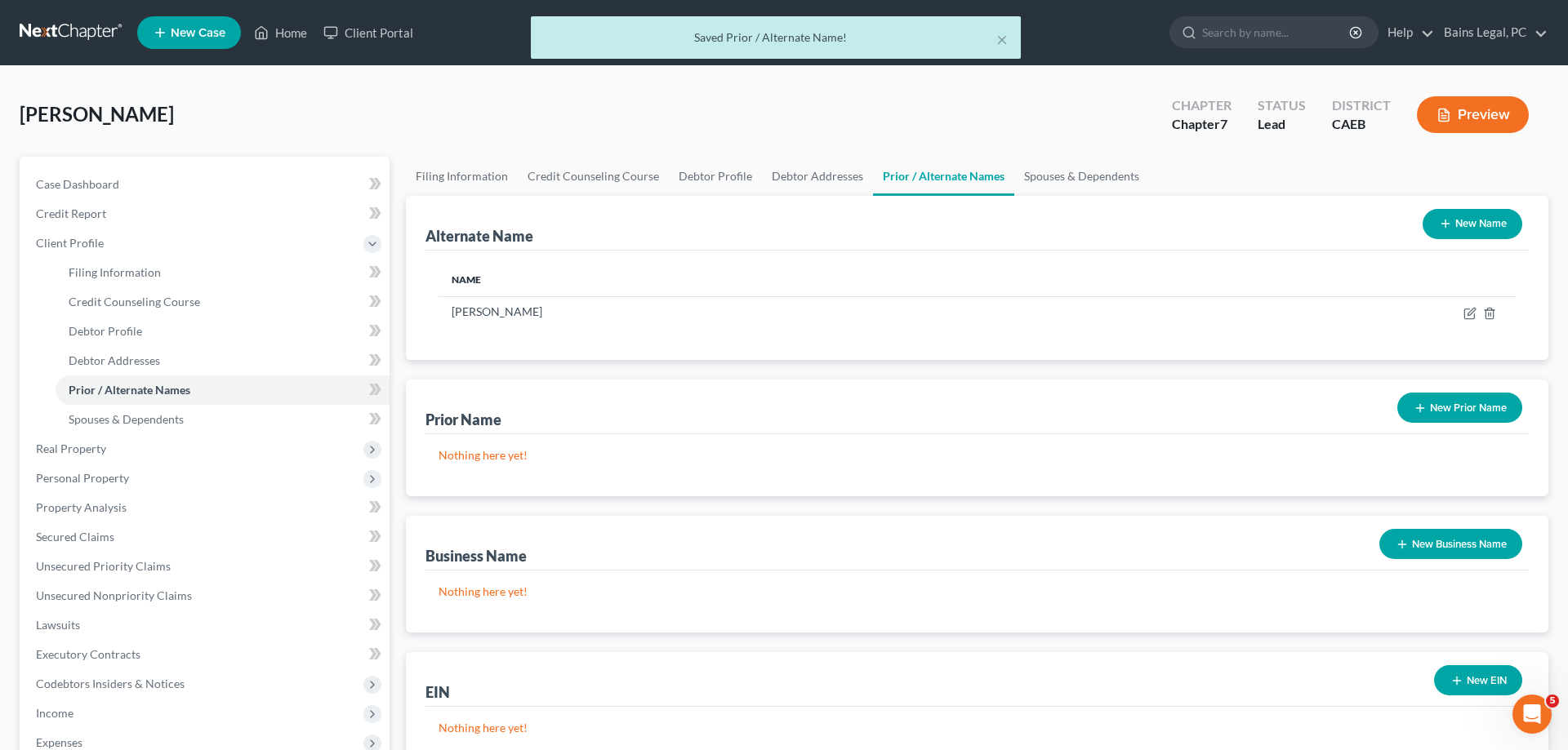
click at [1456, 237] on button "New Name" at bounding box center [1472, 224] width 99 height 30
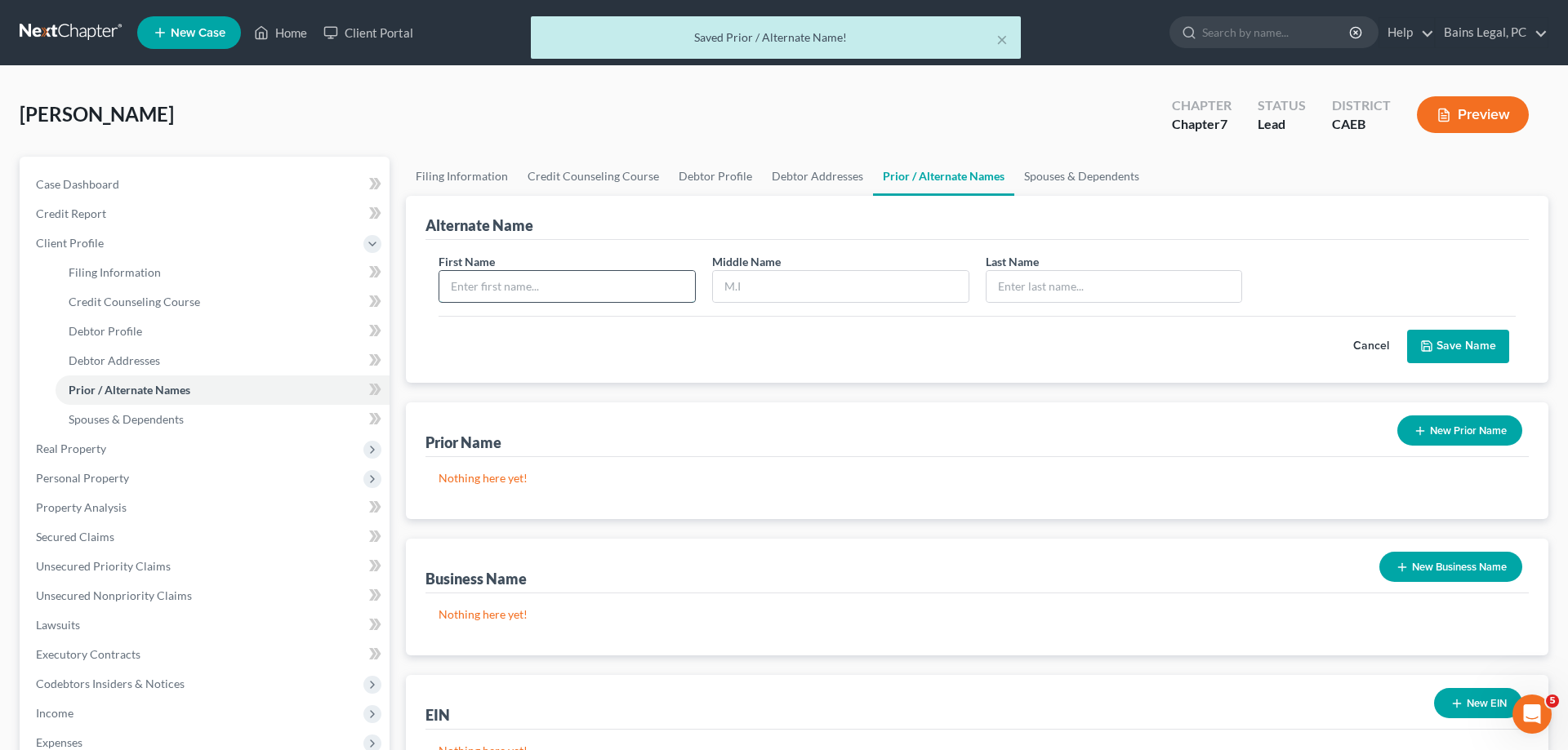
click at [493, 283] on input "text" at bounding box center [567, 286] width 255 height 31
type input "[PERSON_NAME]"
type input "Brown"
click at [1467, 333] on button "Save Name" at bounding box center [1458, 347] width 102 height 34
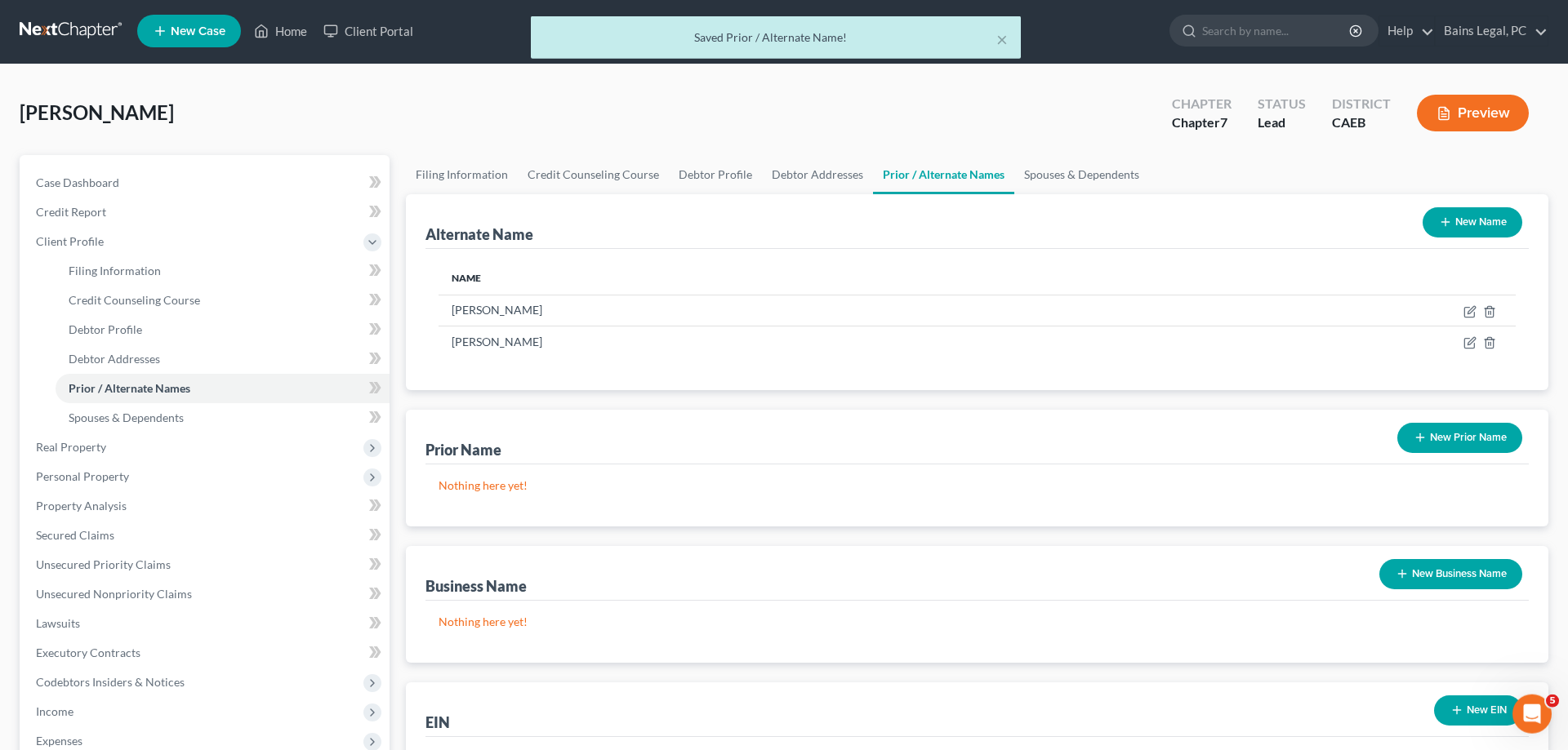
scroll to position [292, 0]
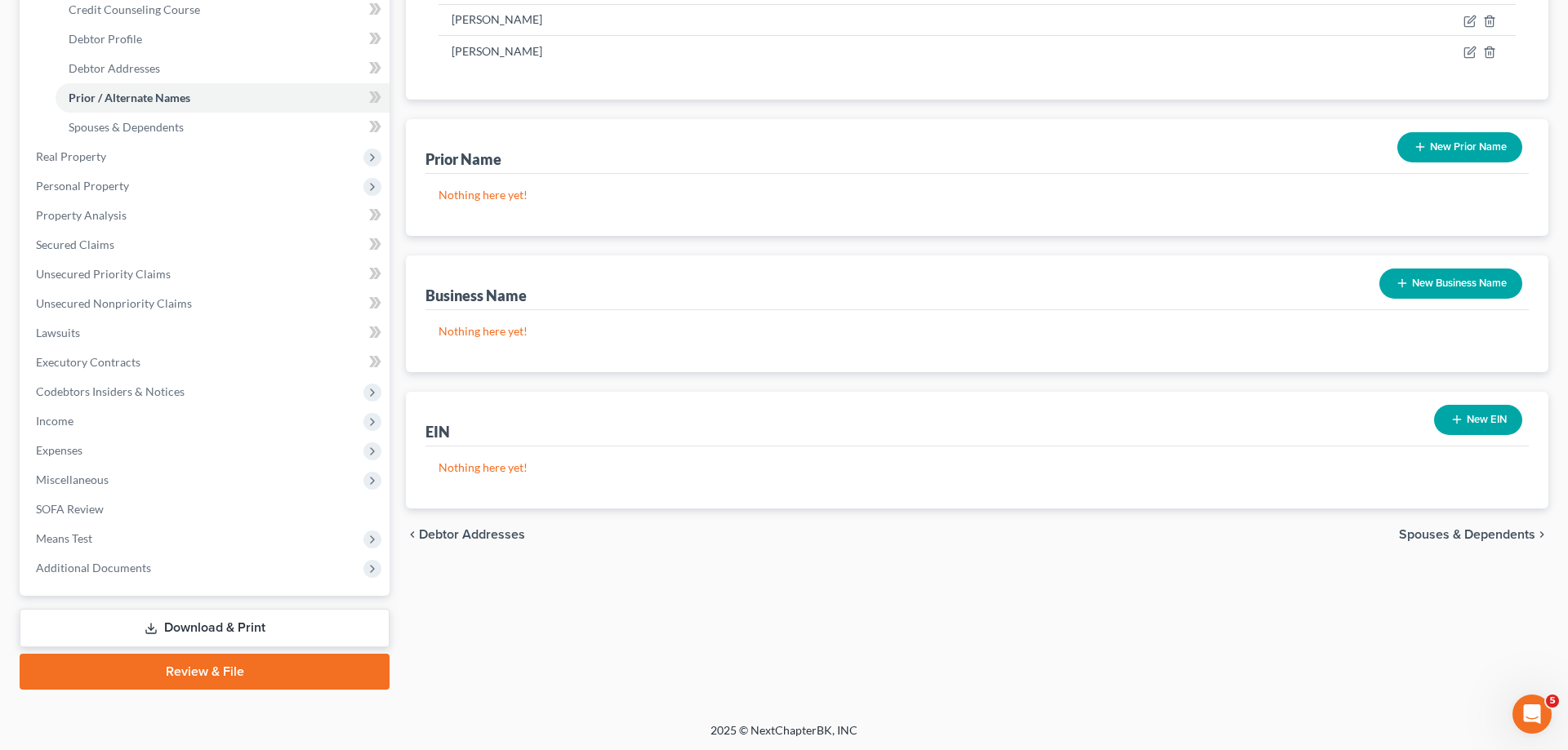
click at [1469, 416] on button "New EIN" at bounding box center [1479, 420] width 88 height 30
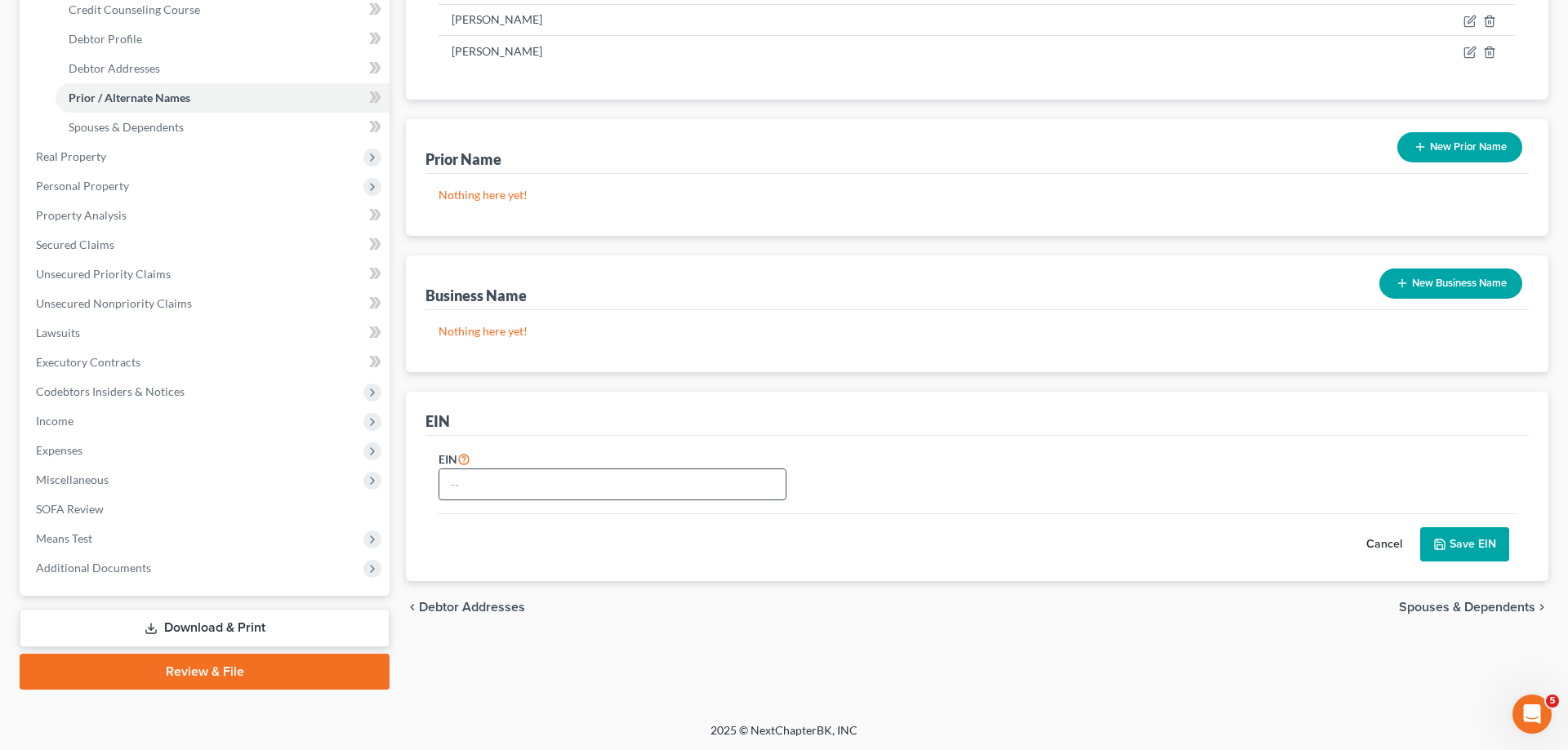
click at [476, 483] on input "text" at bounding box center [613, 485] width 347 height 31
type input "[US_EMPLOYER_IDENTIFICATION_NUMBER]"
click at [1496, 542] on button "Save EIN" at bounding box center [1464, 544] width 89 height 34
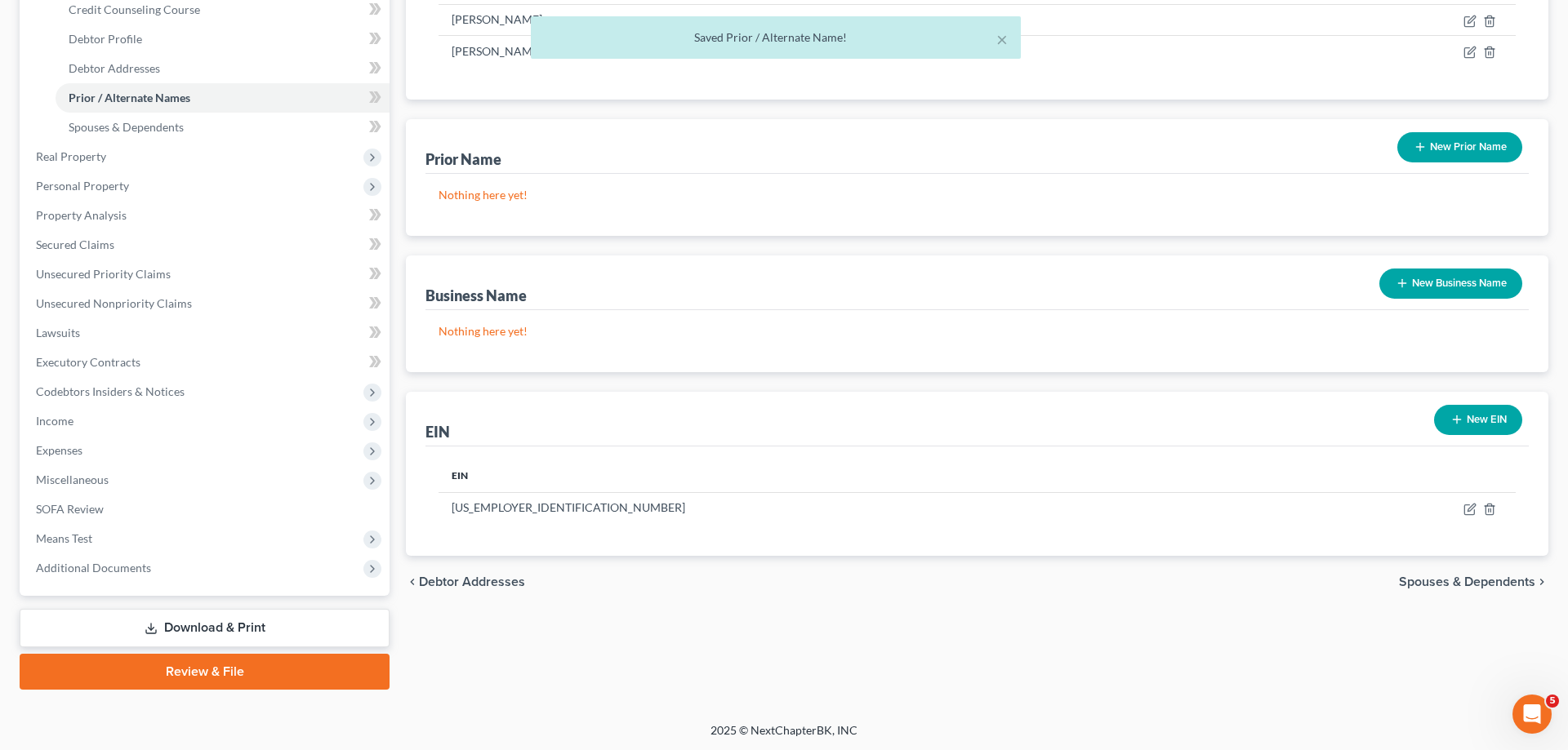
scroll to position [0, 0]
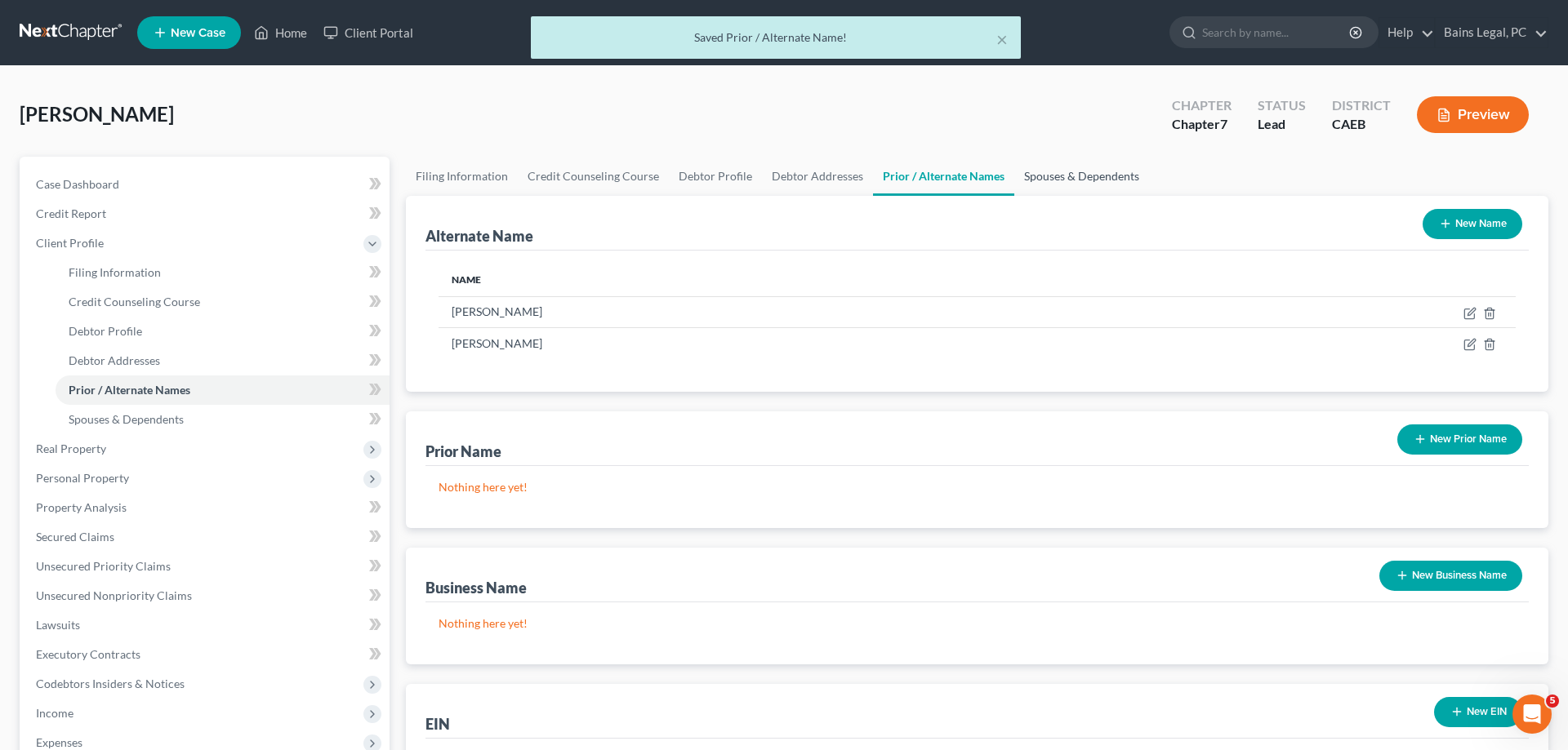
click at [1074, 177] on link "Spouses & Dependents" at bounding box center [1081, 176] width 135 height 39
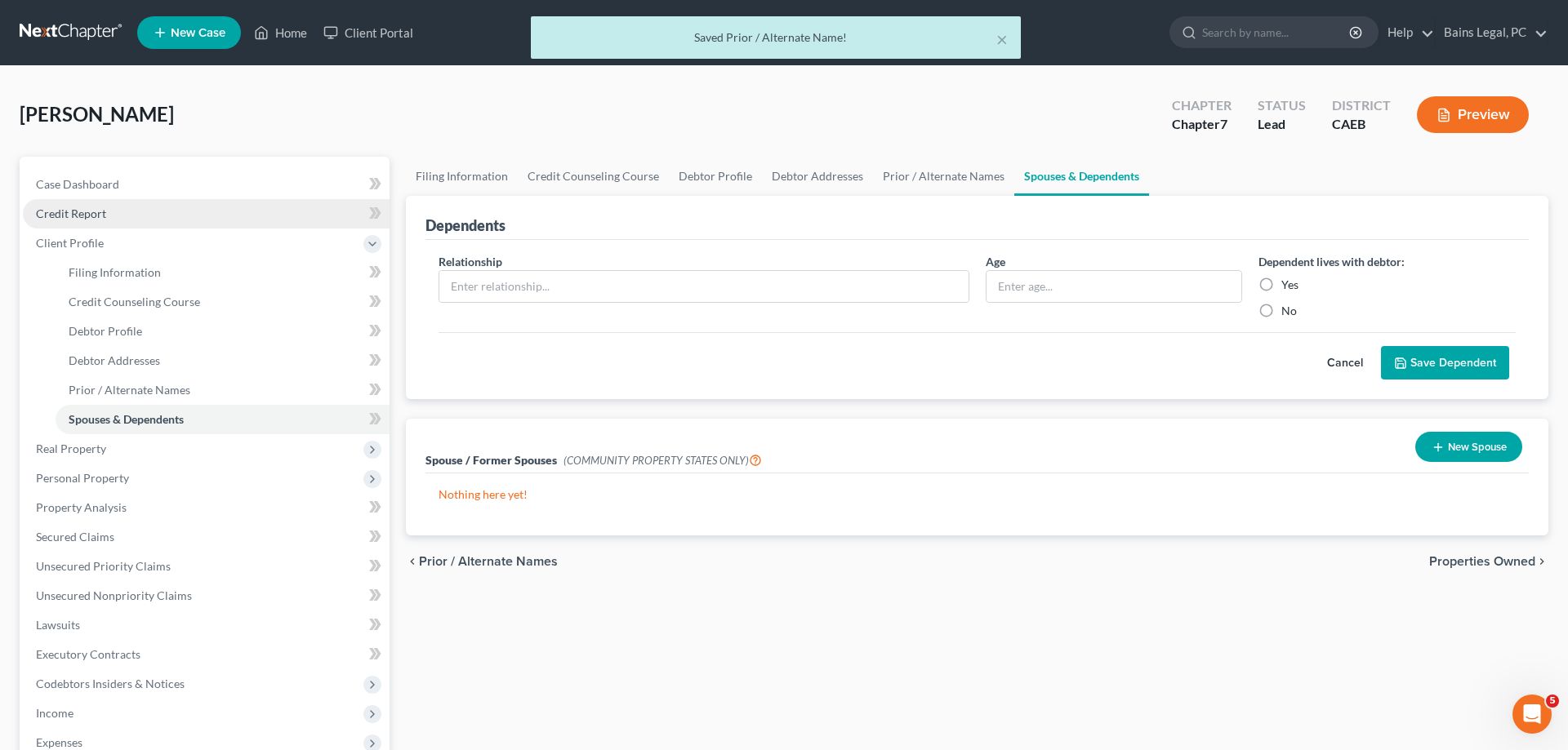
click at [79, 216] on span "Credit Report" at bounding box center [71, 213] width 70 height 14
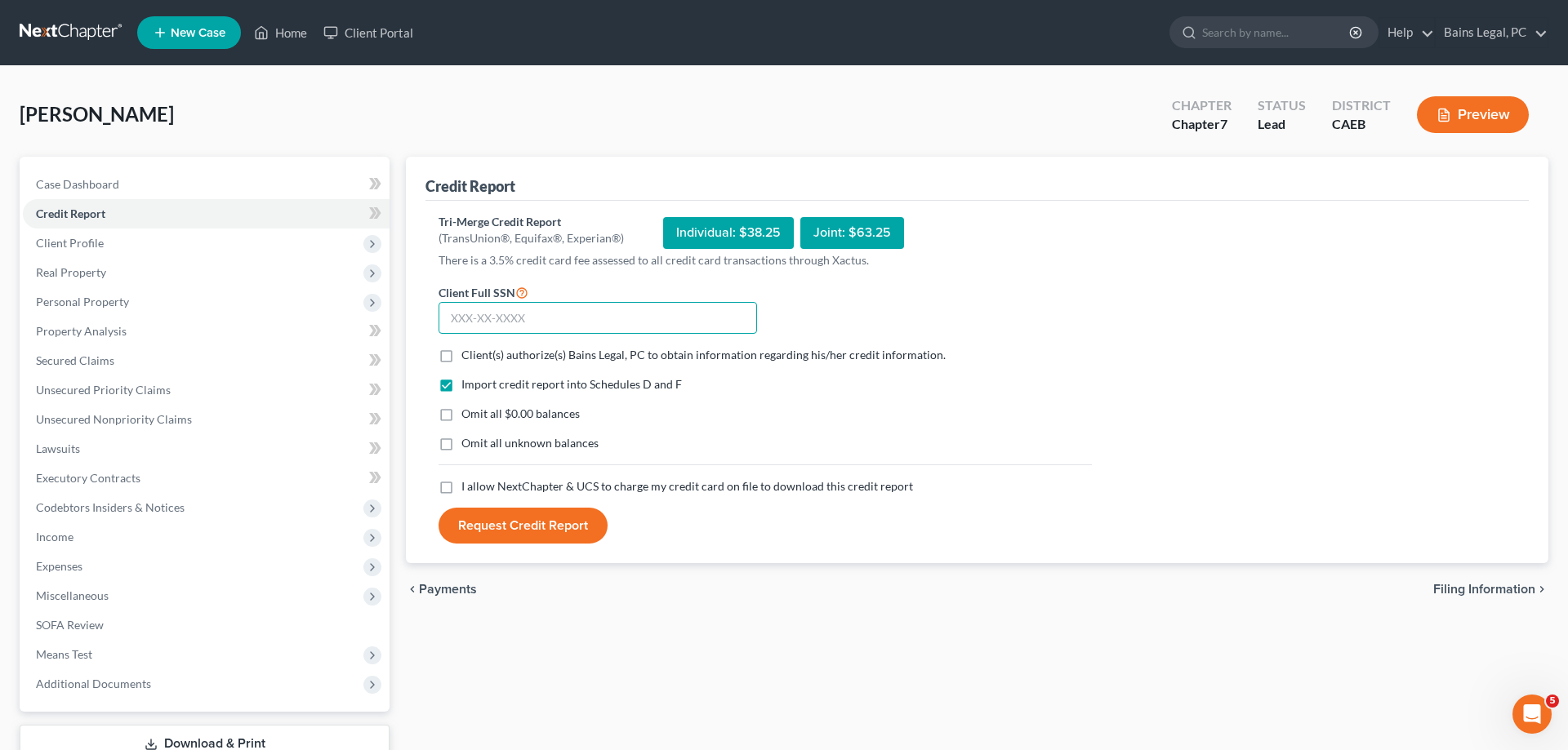
click at [600, 312] on input "text" at bounding box center [598, 319] width 319 height 32
type input "623-25-5945"
click at [544, 353] on span "Client(s) authorize(s) Bains Legal, PC to obtain information regarding his/her …" at bounding box center [703, 354] width 485 height 14
click at [478, 353] on input "Client(s) authorize(s) Bains Legal, PC to obtain information regarding his/her …" at bounding box center [473, 353] width 11 height 11
checkbox input "true"
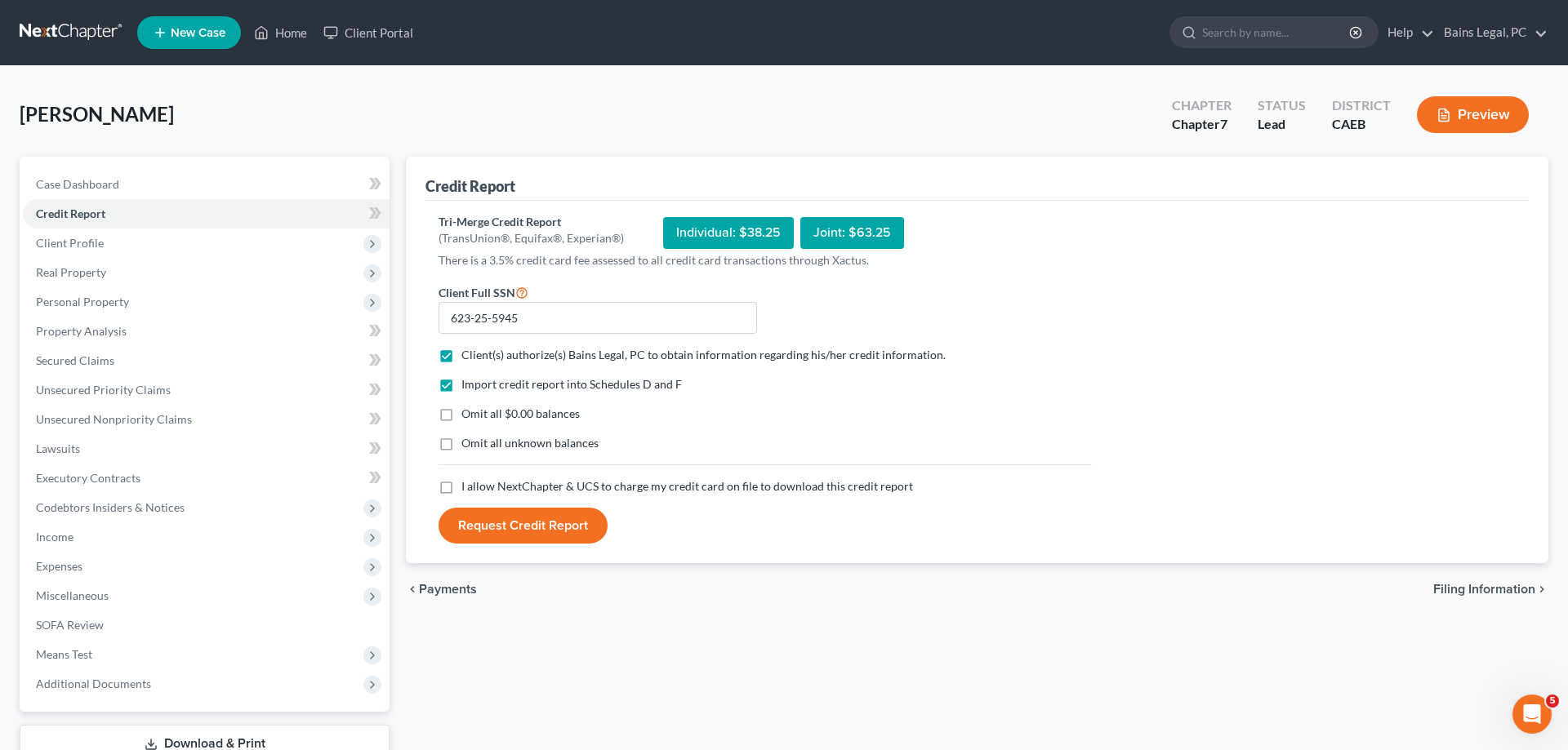
drag, startPoint x: 490, startPoint y: 415, endPoint x: 491, endPoint y: 439, distance: 24.0
click at [491, 416] on span "Omit all $0.00 balances" at bounding box center [520, 413] width 118 height 14
click at [478, 416] on input "Omit all $0.00 balances" at bounding box center [473, 412] width 11 height 11
checkbox input "true"
click at [487, 443] on span "Omit all unknown balances" at bounding box center [530, 442] width 137 height 14
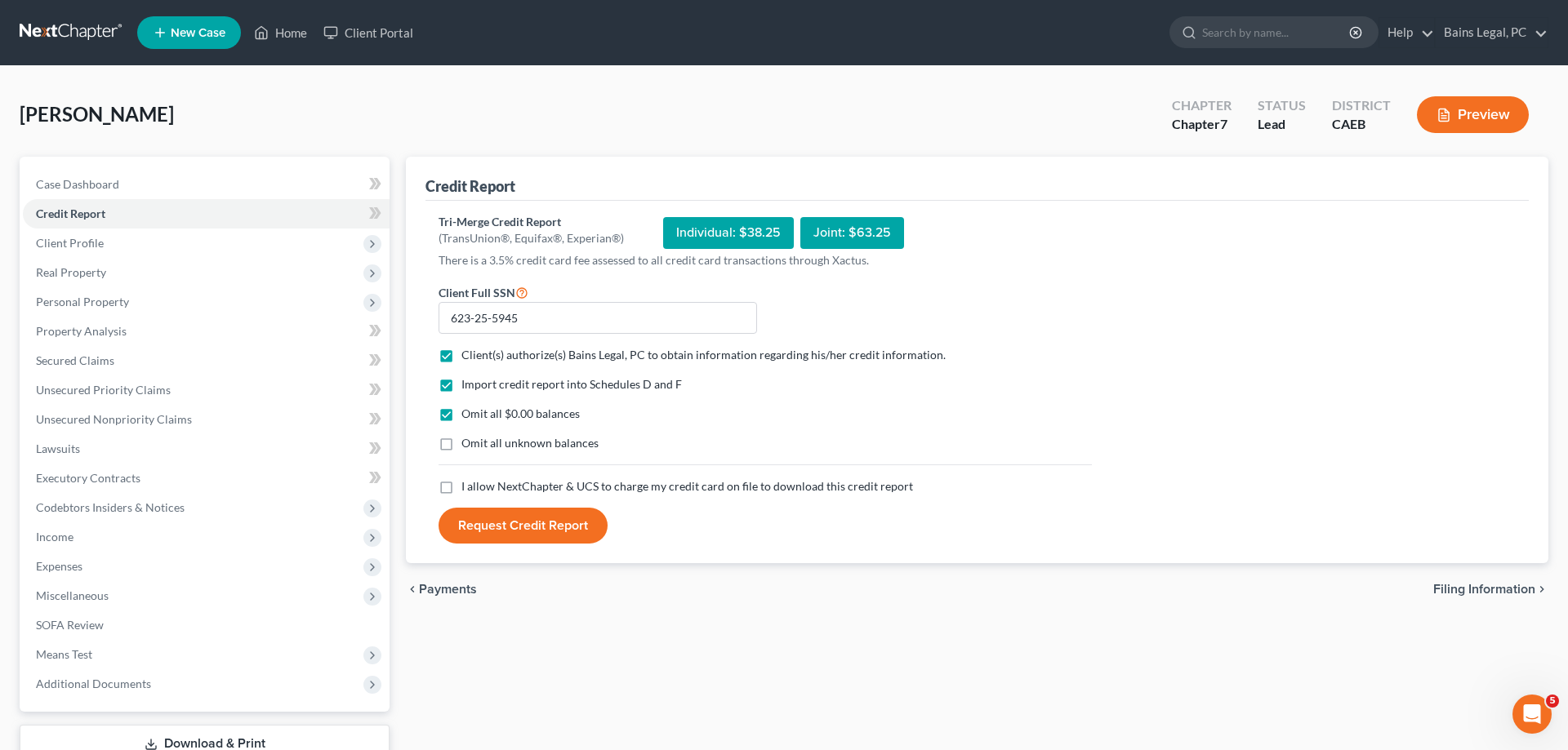
click at [478, 443] on input "Omit all unknown balances" at bounding box center [473, 440] width 11 height 11
checkbox input "true"
drag, startPoint x: 483, startPoint y: 484, endPoint x: 489, endPoint y: 496, distance: 13.4
click at [484, 484] on span "I allow NextChapter & UCS to charge my credit card on file to download this cre…" at bounding box center [687, 486] width 451 height 14
click at [478, 484] on input "I allow NextChapter & UCS to charge my credit card on file to download this cre…" at bounding box center [473, 484] width 11 height 11
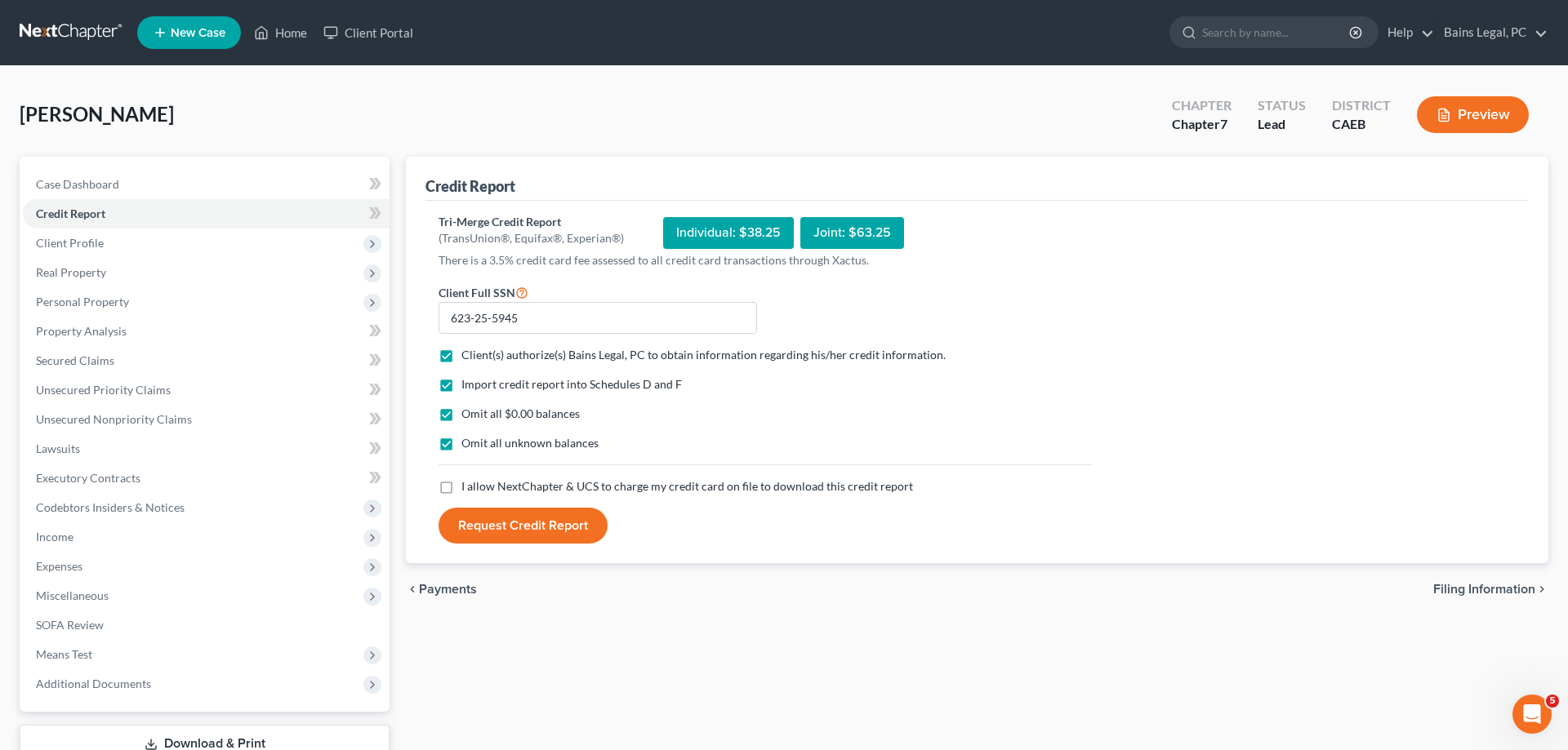
checkbox input "true"
click at [498, 527] on button "Request Credit Report" at bounding box center [523, 526] width 169 height 36
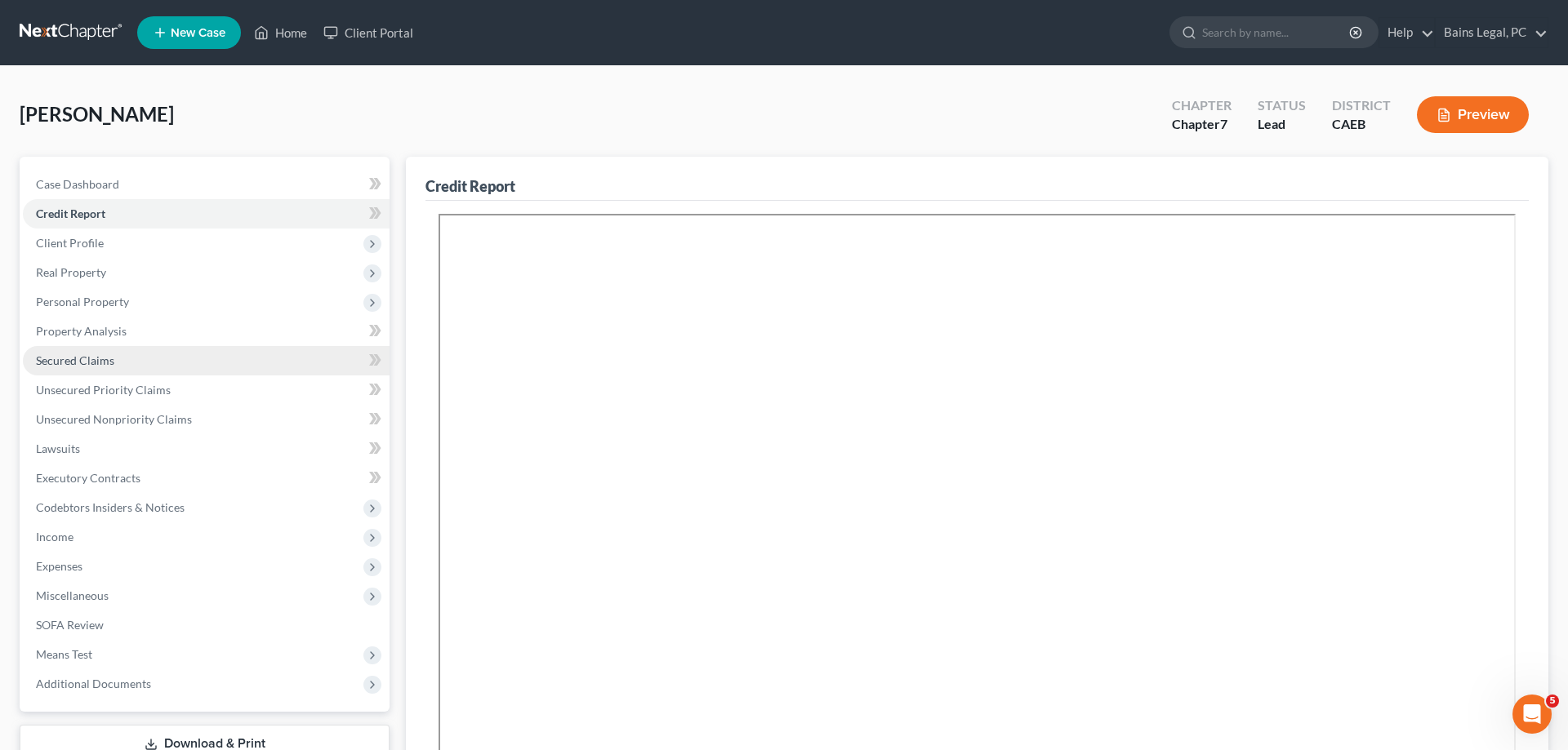
click at [121, 353] on link "Secured Claims" at bounding box center [206, 361] width 366 height 30
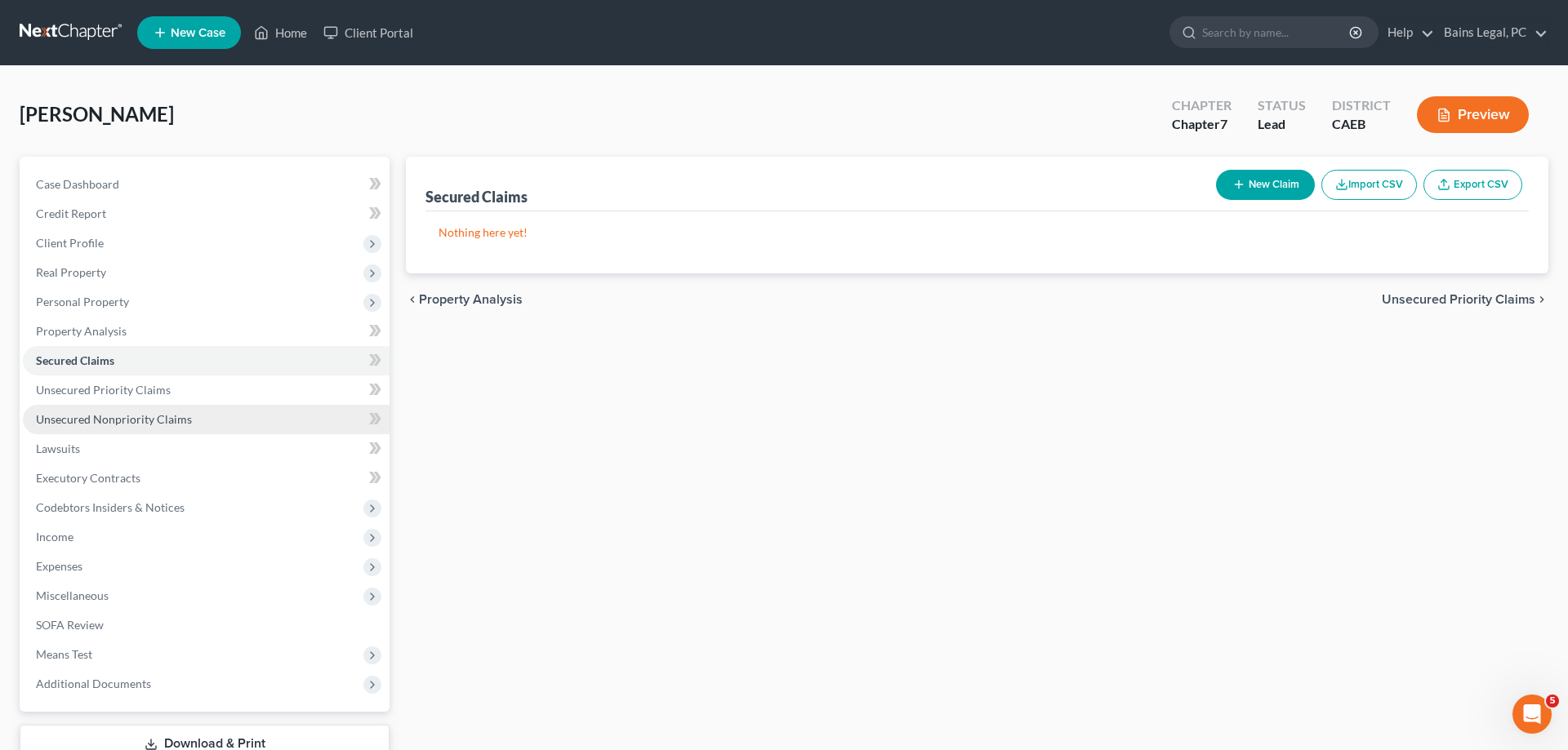
click at [179, 428] on link "Unsecured Nonpriority Claims" at bounding box center [206, 420] width 366 height 30
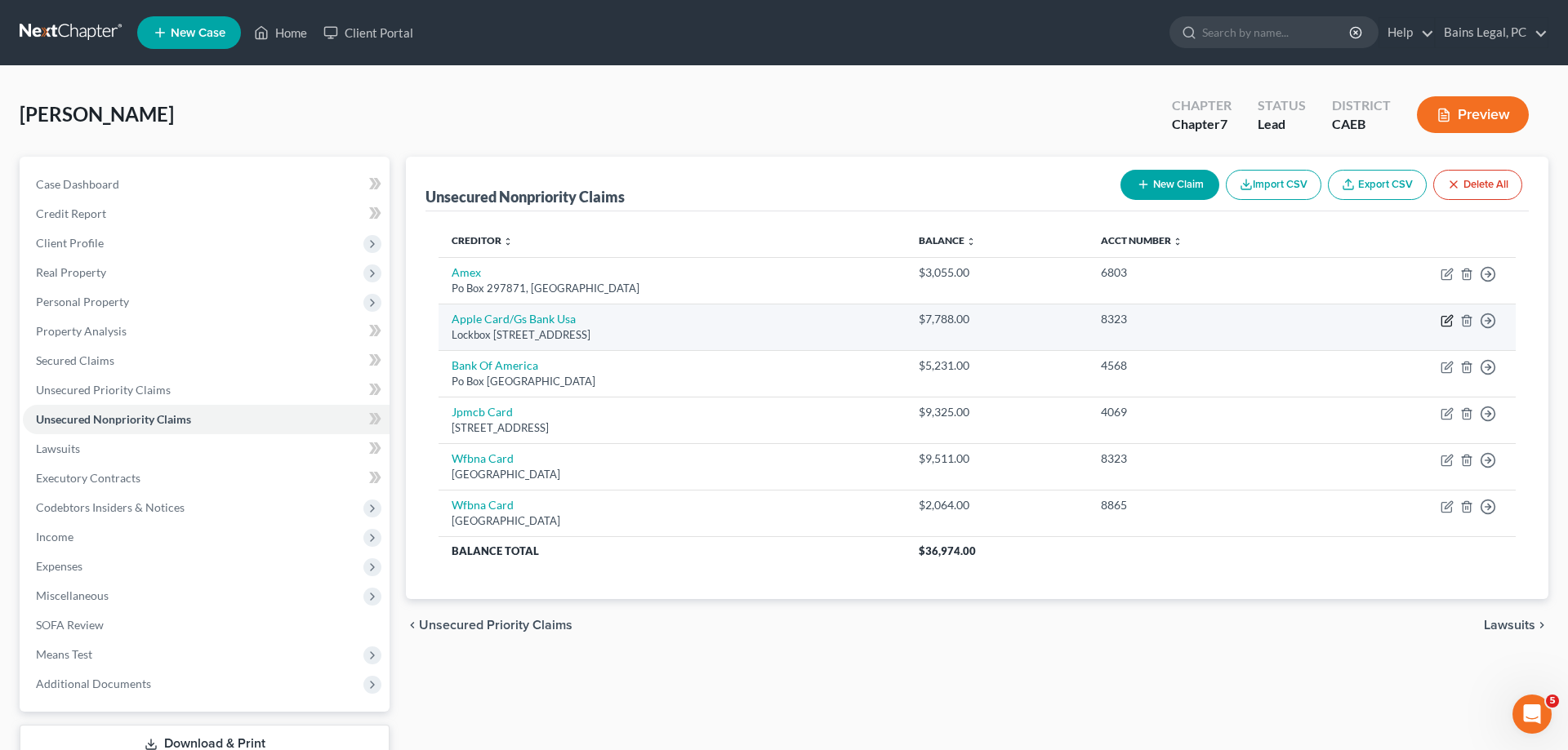
click at [1446, 321] on icon "button" at bounding box center [1447, 320] width 13 height 13
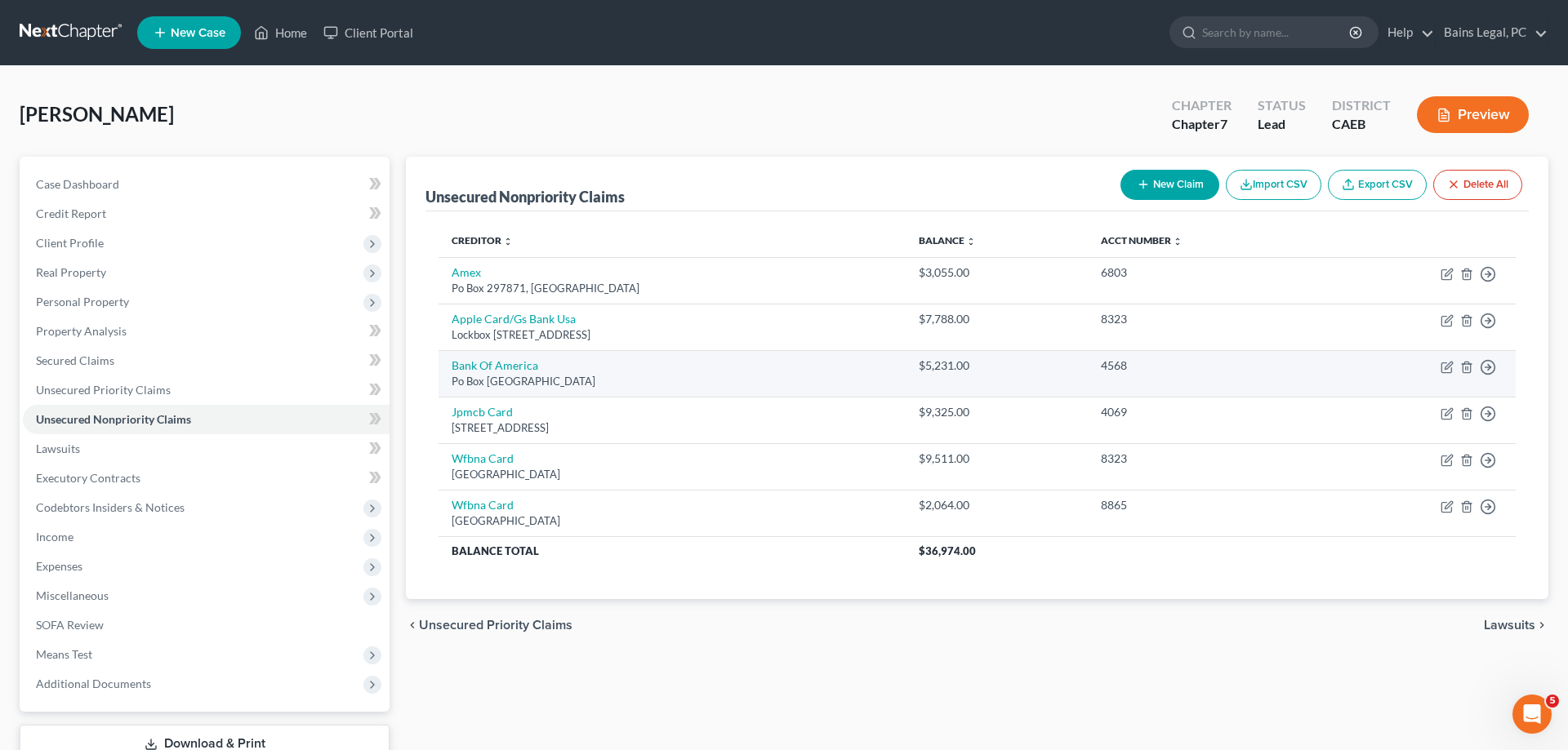
select select "39"
select select "2"
select select "0"
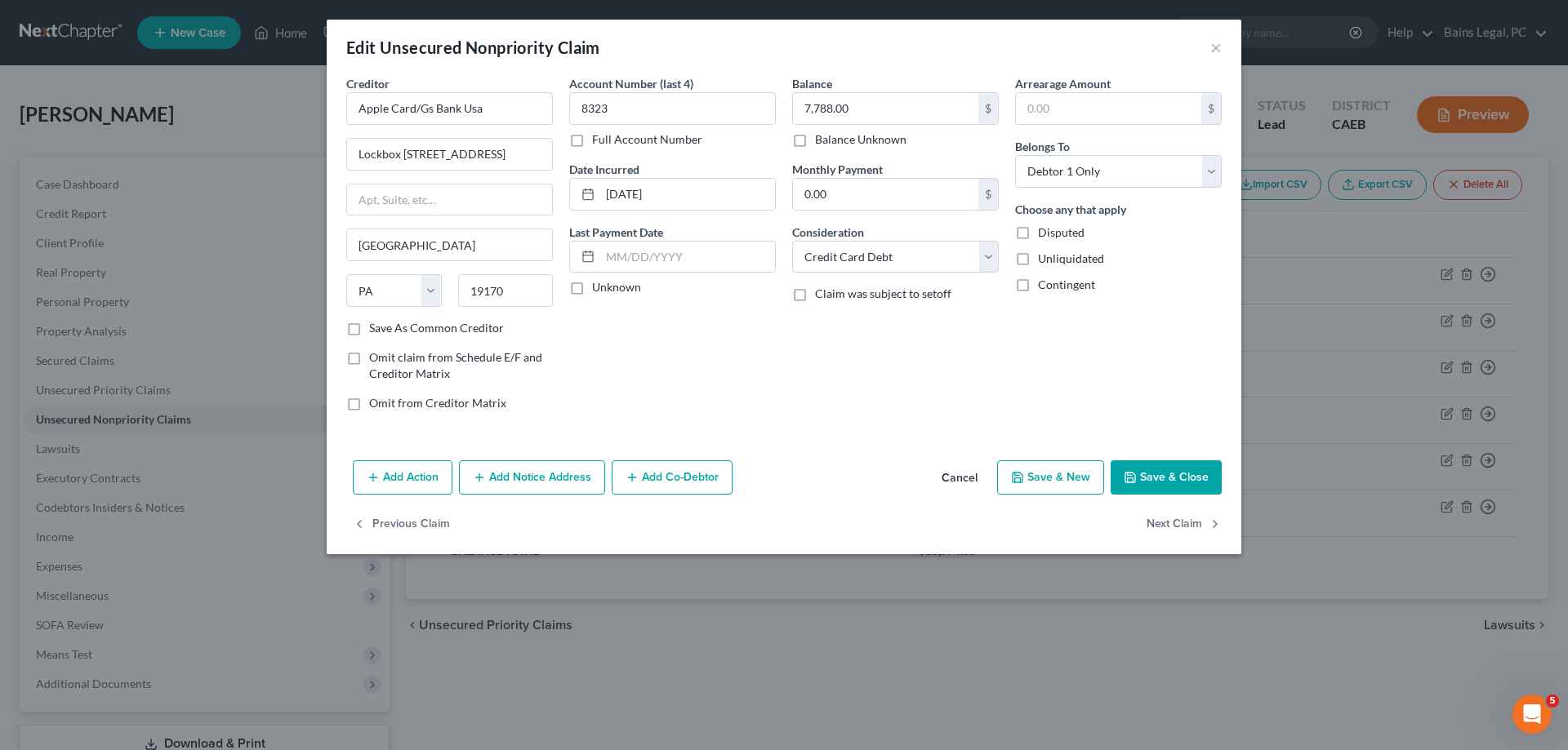
click at [574, 483] on button "Add Notice Address" at bounding box center [532, 477] width 146 height 34
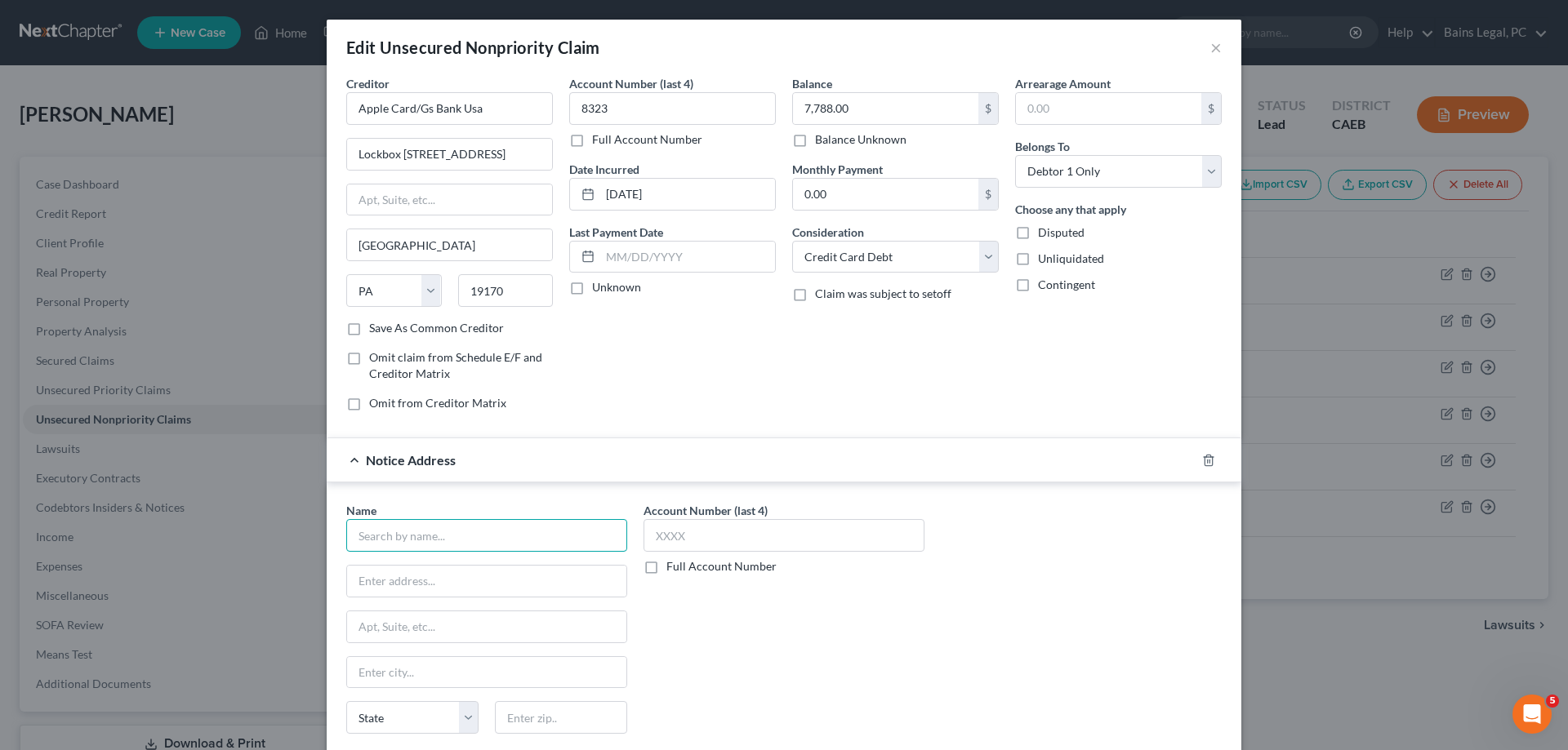
click at [478, 535] on input "text" at bounding box center [487, 535] width 281 height 32
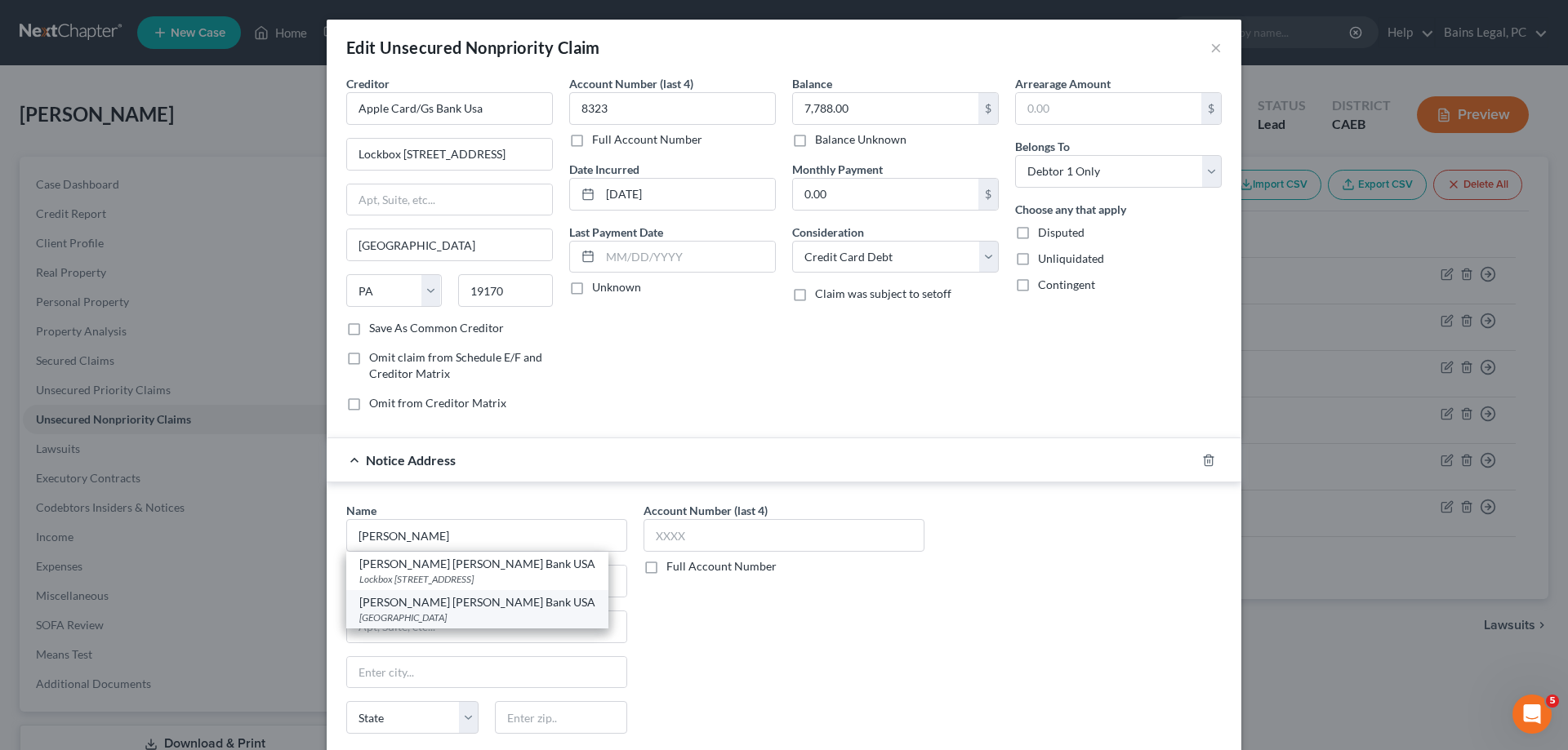
click at [425, 614] on div "[GEOGRAPHIC_DATA]" at bounding box center [477, 617] width 236 height 14
type input "[PERSON_NAME] [PERSON_NAME] Bank USA"
type input "PO Box 70379"
type input "[GEOGRAPHIC_DATA]"
select select "39"
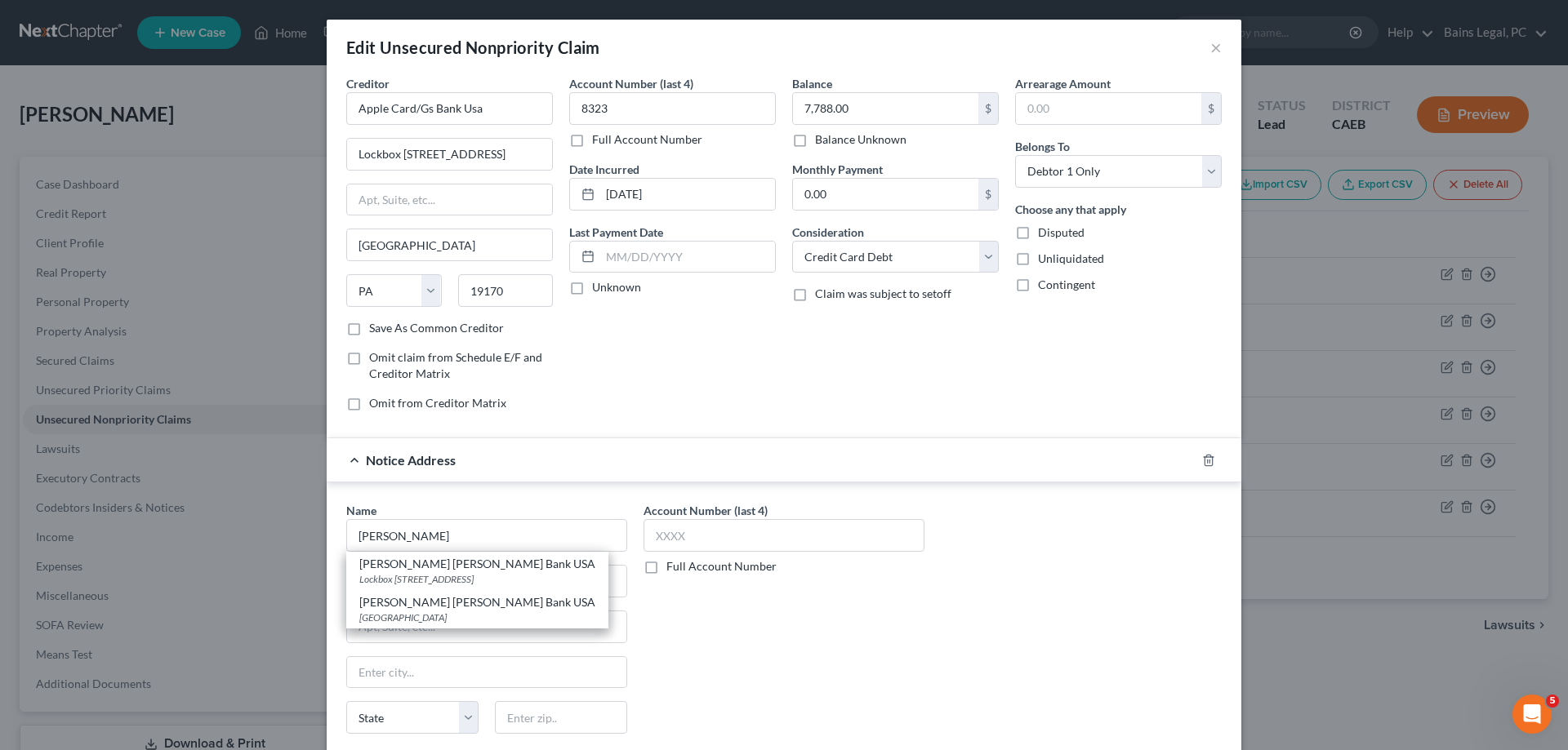
type input "19176"
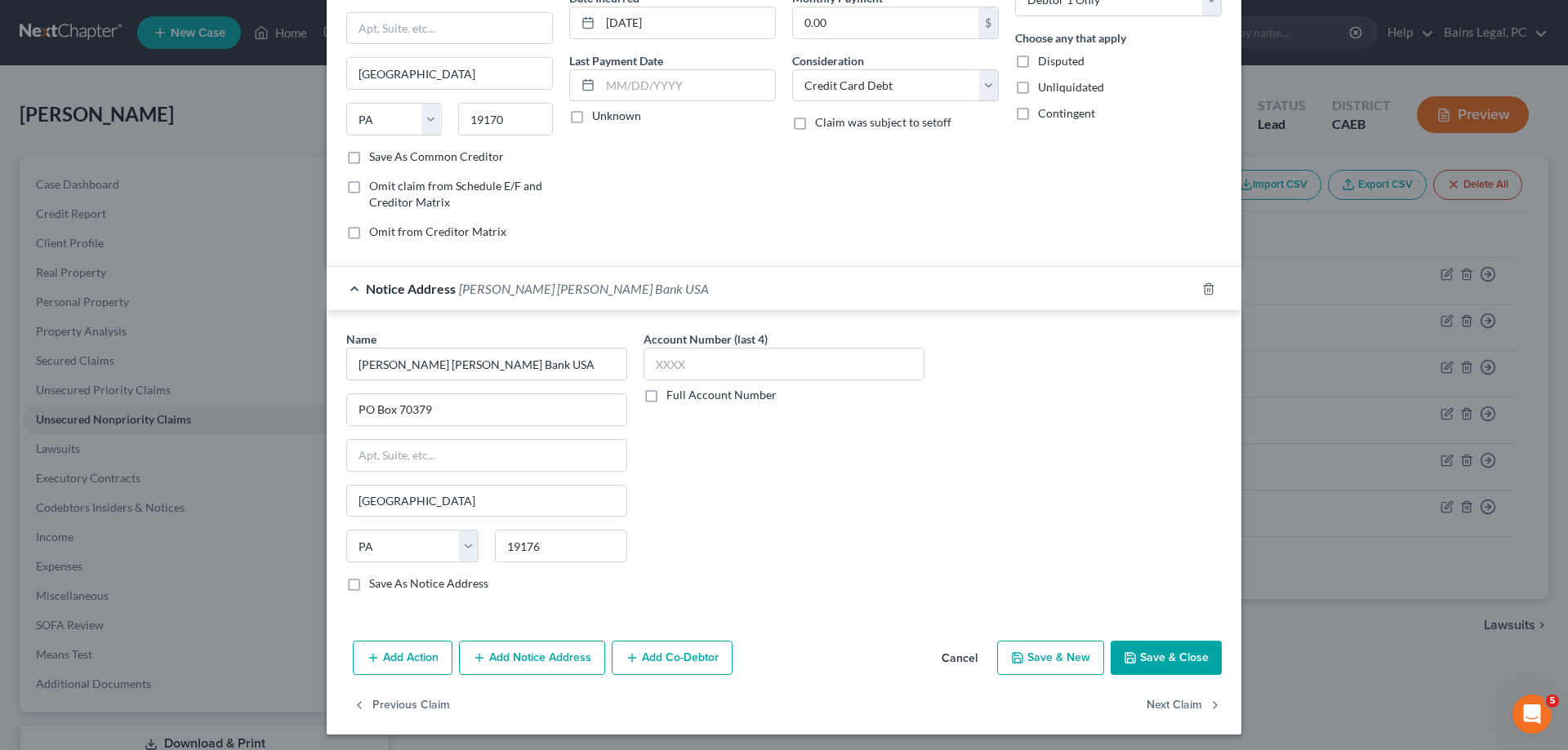
scroll to position [176, 0]
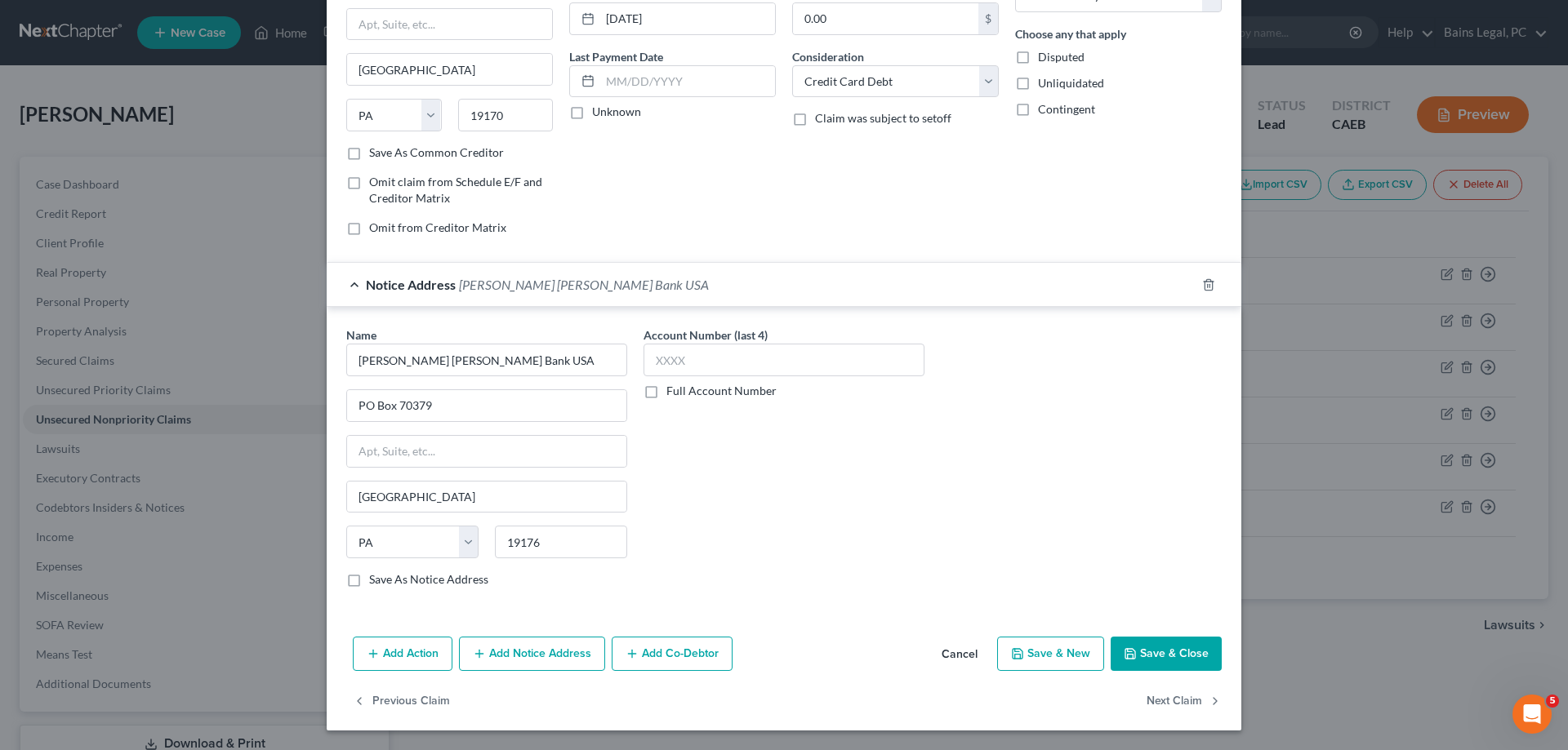
click at [1154, 662] on button "Save & Close" at bounding box center [1165, 654] width 111 height 34
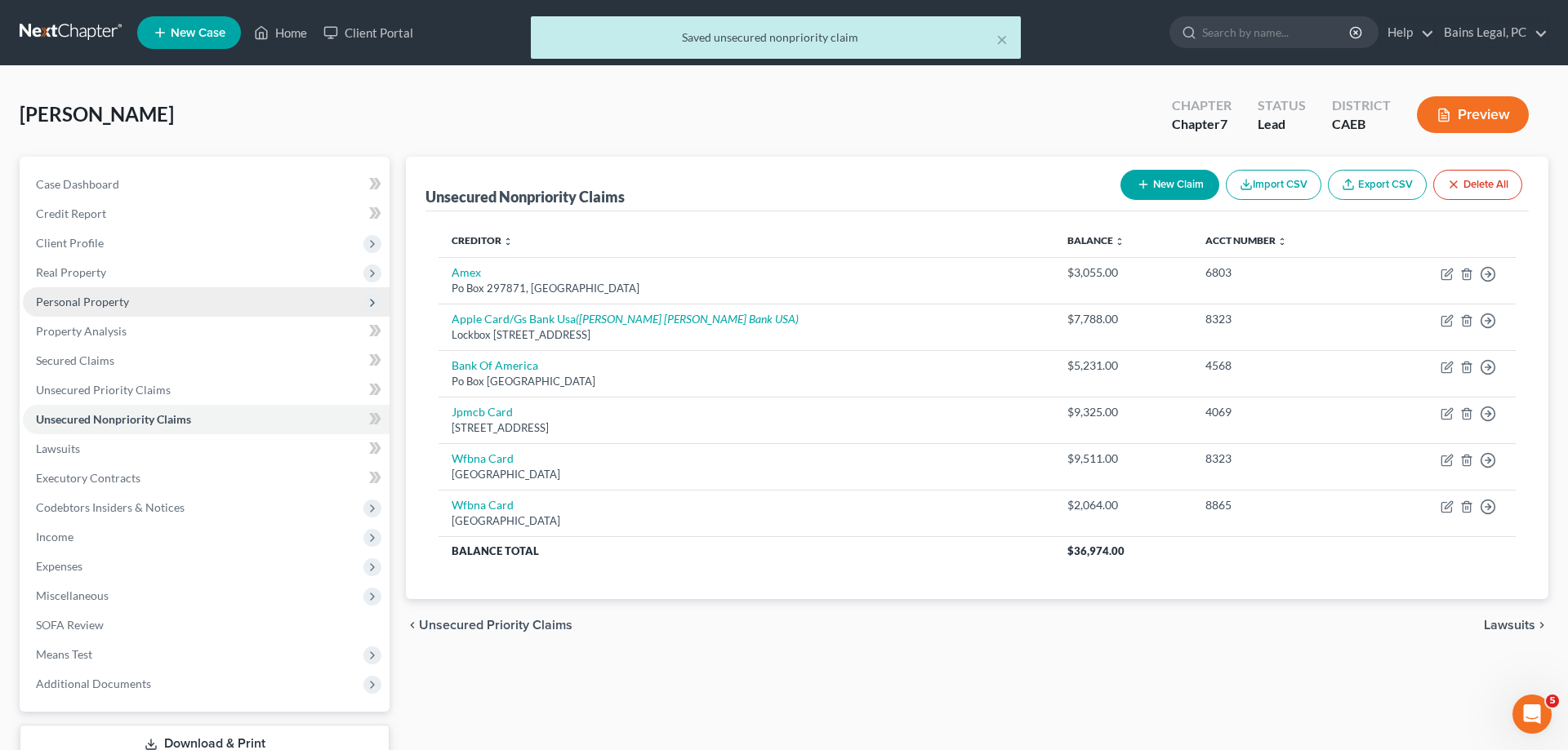
click at [144, 297] on span "Personal Property" at bounding box center [206, 301] width 366 height 30
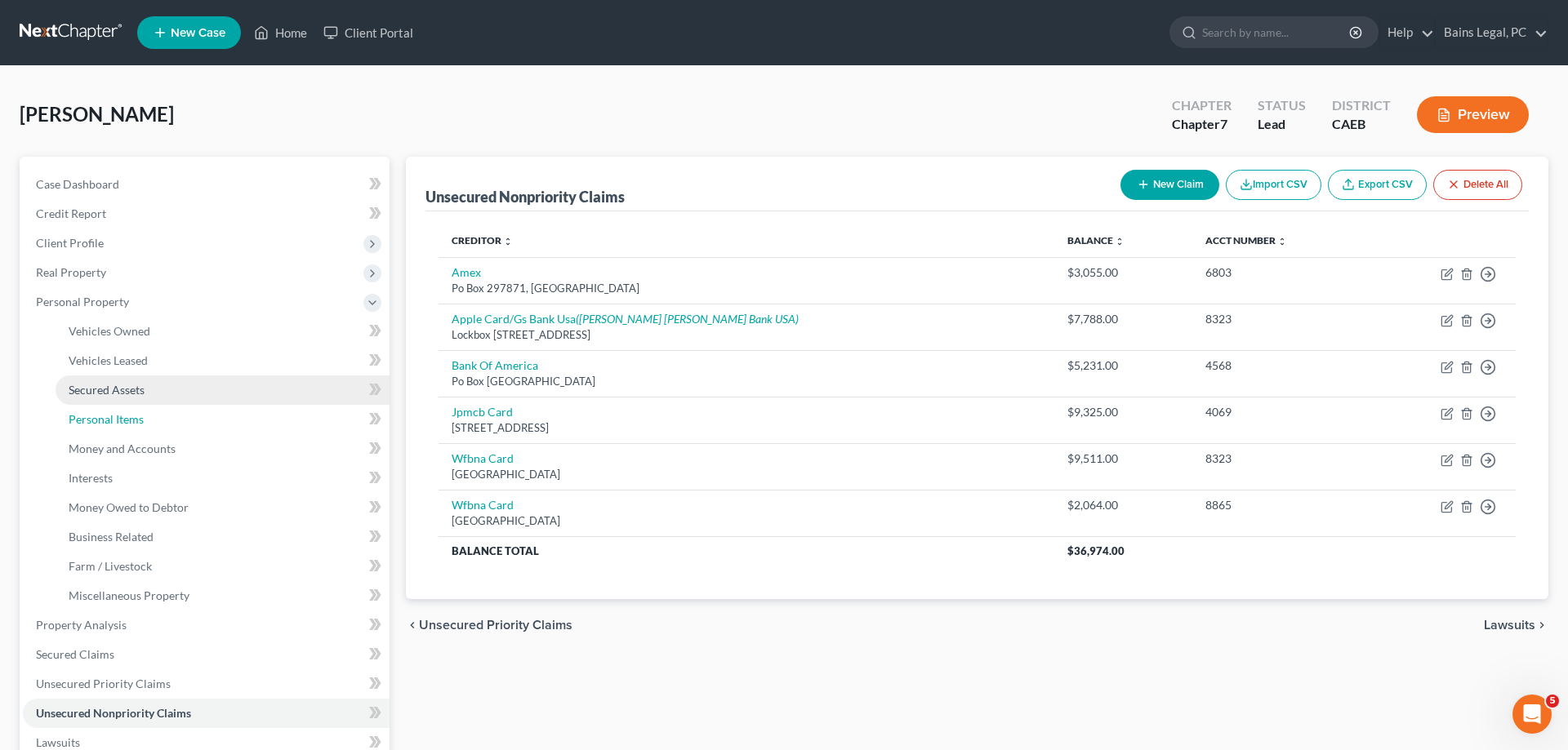
drag, startPoint x: 125, startPoint y: 419, endPoint x: 325, endPoint y: 398, distance: 201.1
click at [125, 421] on span "Personal Items" at bounding box center [106, 419] width 75 height 14
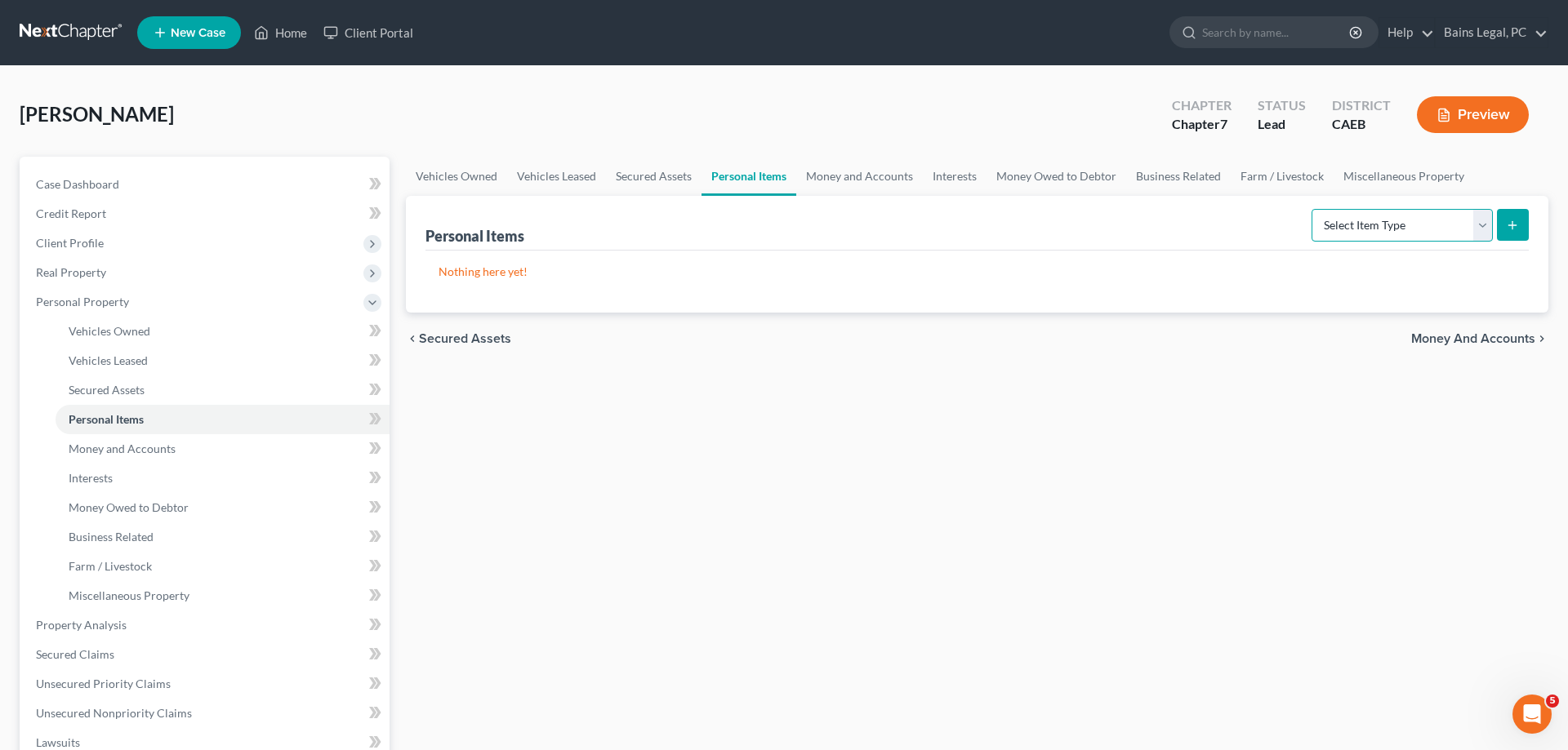
click at [1312, 209] on select "Select Item Type Clothing Collectibles Of Value Electronics Firearms Household …" at bounding box center [1402, 226] width 181 height 32
select select "clothing"
click option "Clothing" at bounding box center [0, 0] width 0 height 0
click at [1514, 227] on icon "submit" at bounding box center [1512, 225] width 13 height 13
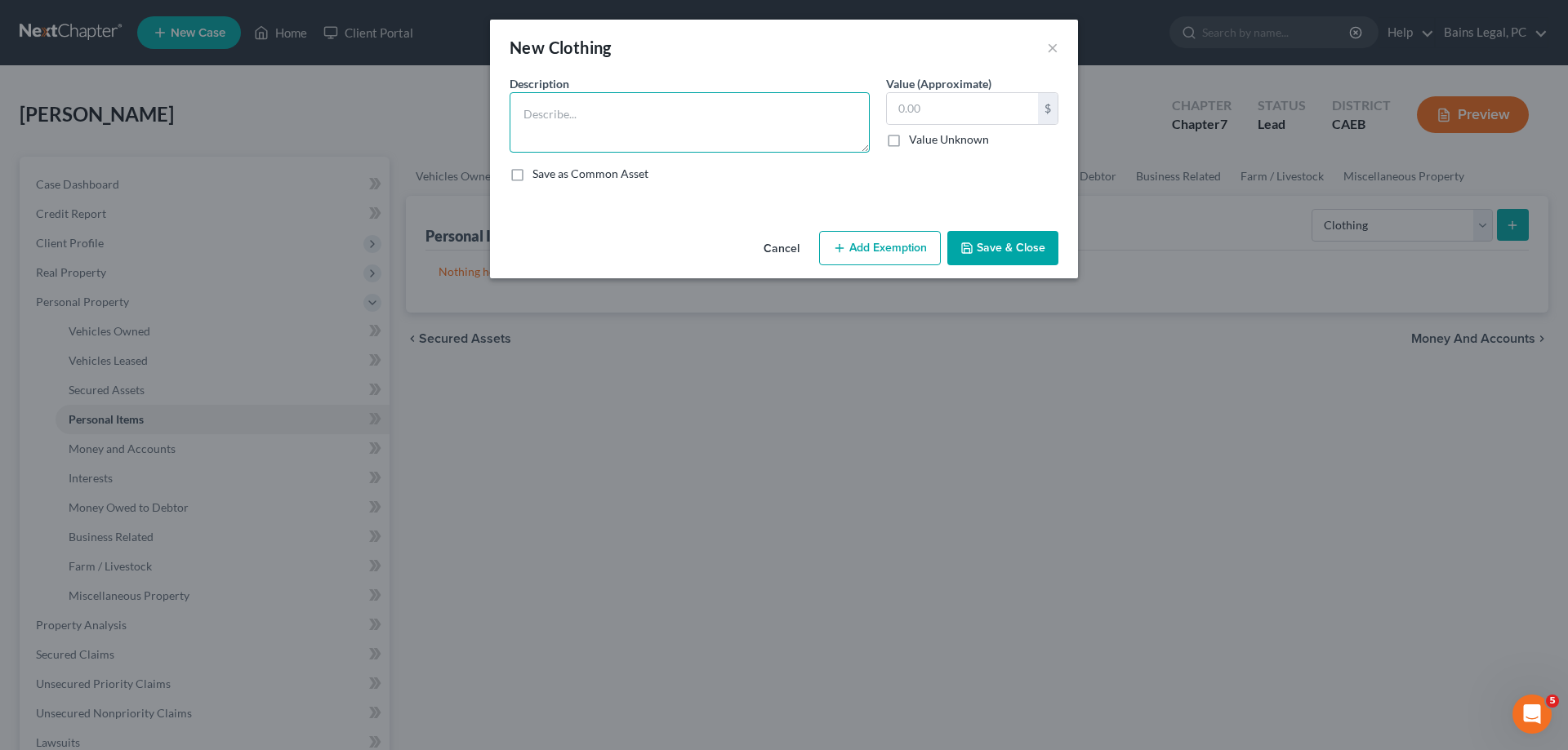
click at [632, 140] on textarea at bounding box center [690, 122] width 360 height 60
type textarea "Clothing"
type input "200"
drag, startPoint x: 876, startPoint y: 245, endPoint x: 836, endPoint y: 270, distance: 47.2
click at [874, 251] on button "Add Exemption" at bounding box center [879, 248] width 122 height 34
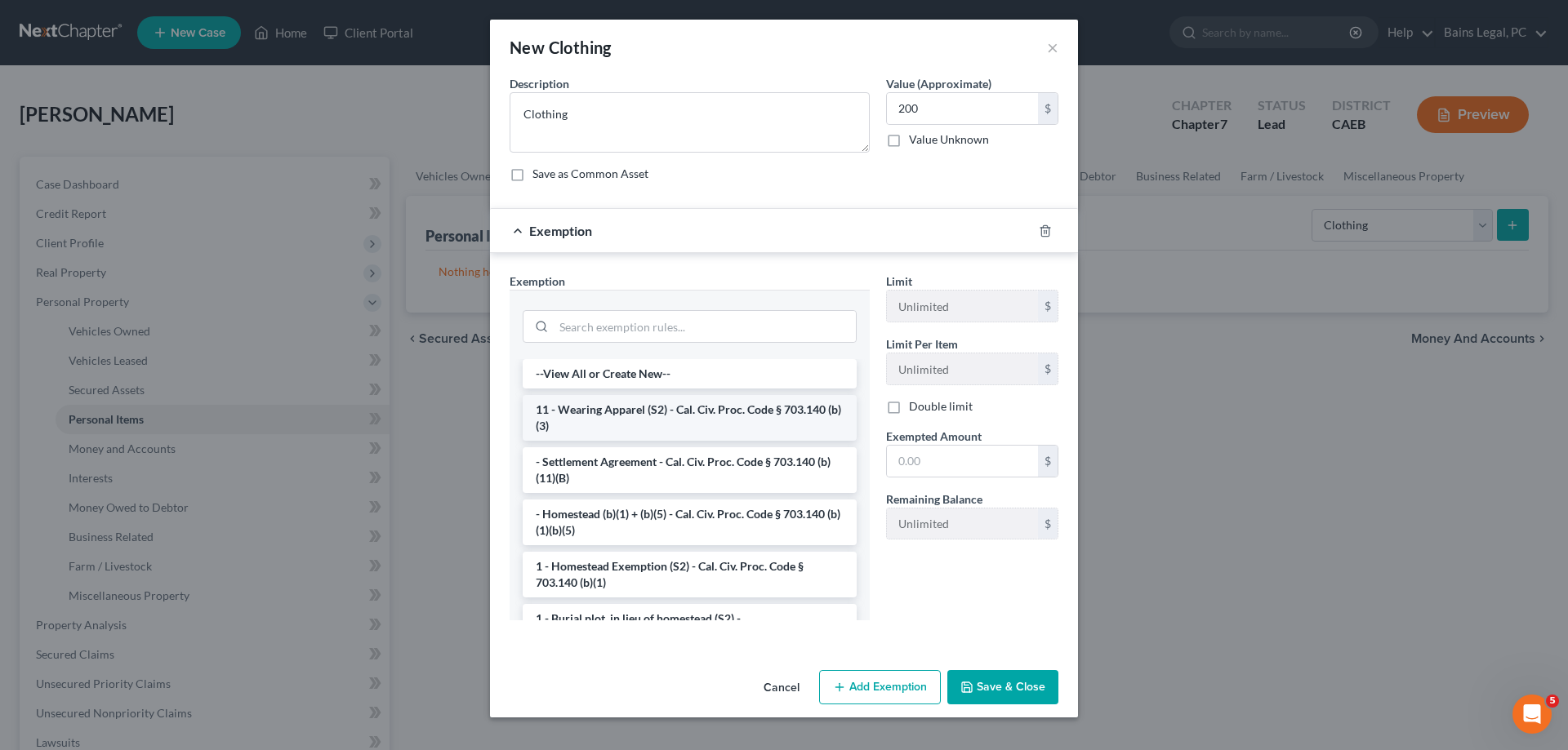
click at [629, 429] on li "11 - Wearing Apparel (S2) - Cal. Civ. Proc. Code § 703.140 (b)(3)" at bounding box center [690, 418] width 334 height 46
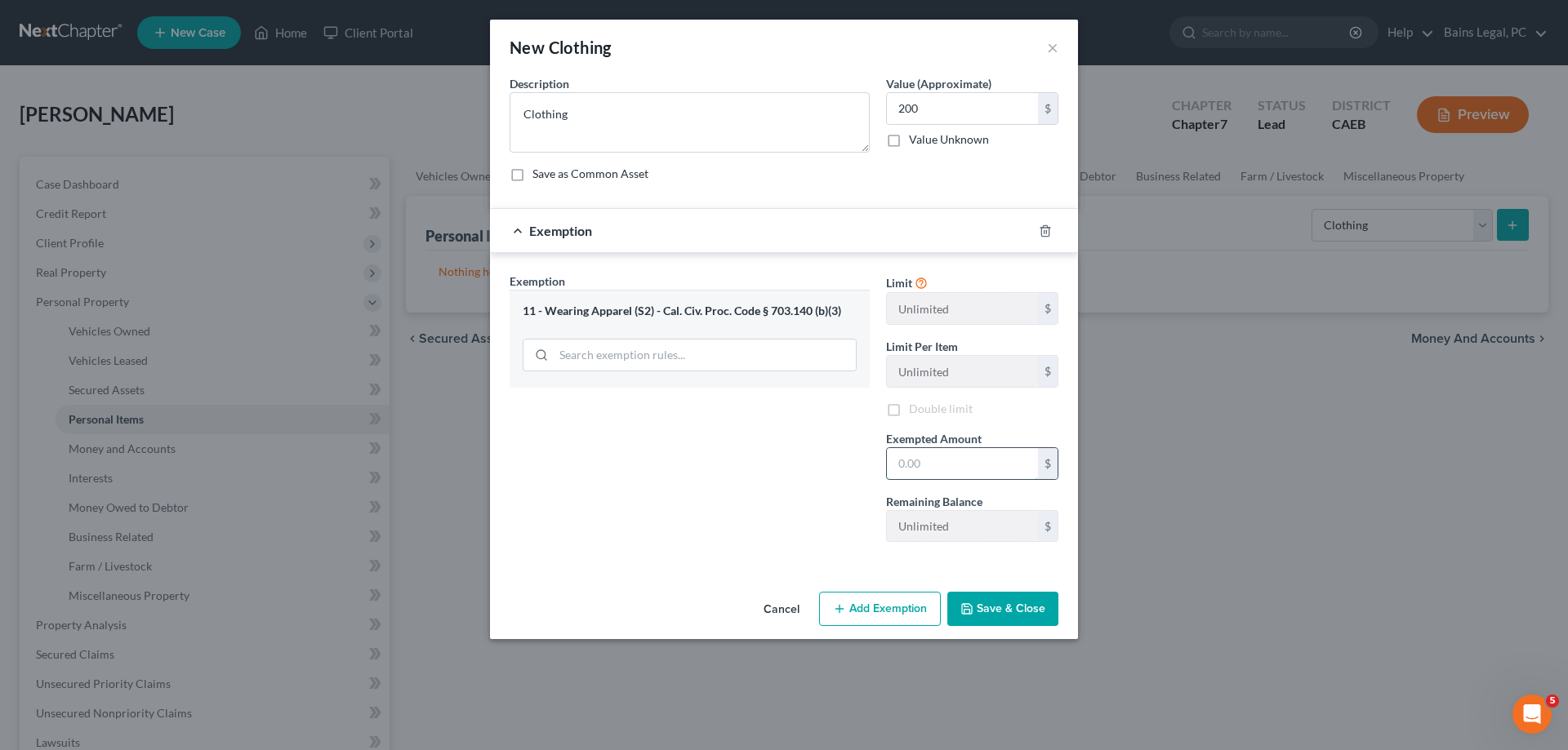
click at [936, 468] on input "text" at bounding box center [962, 464] width 151 height 31
type input "200"
click at [991, 596] on button "Save & Close" at bounding box center [1002, 609] width 111 height 34
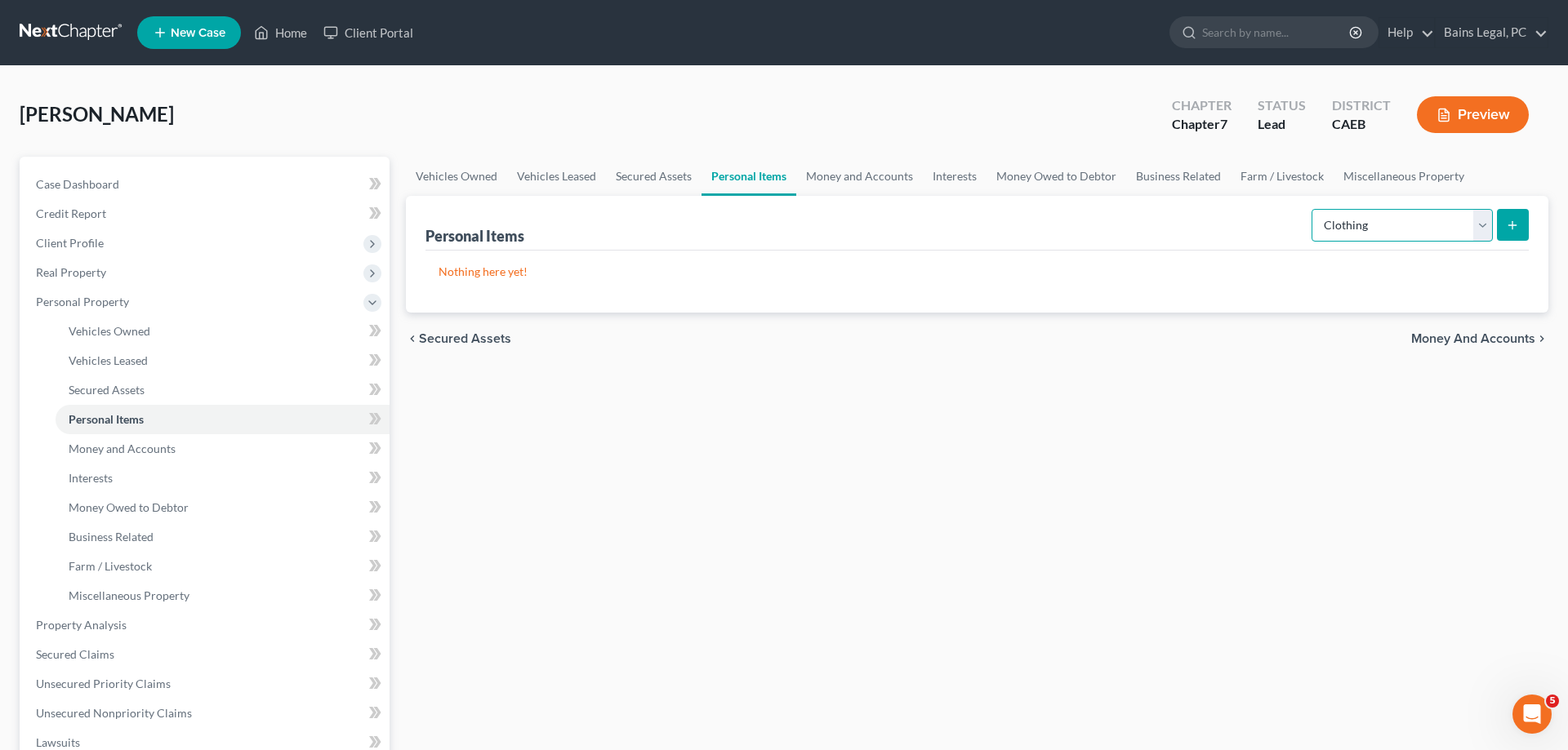
click at [1312, 209] on select "Select Item Type Clothing Collectibles Of Value Electronics Firearms Household …" at bounding box center [1402, 226] width 181 height 32
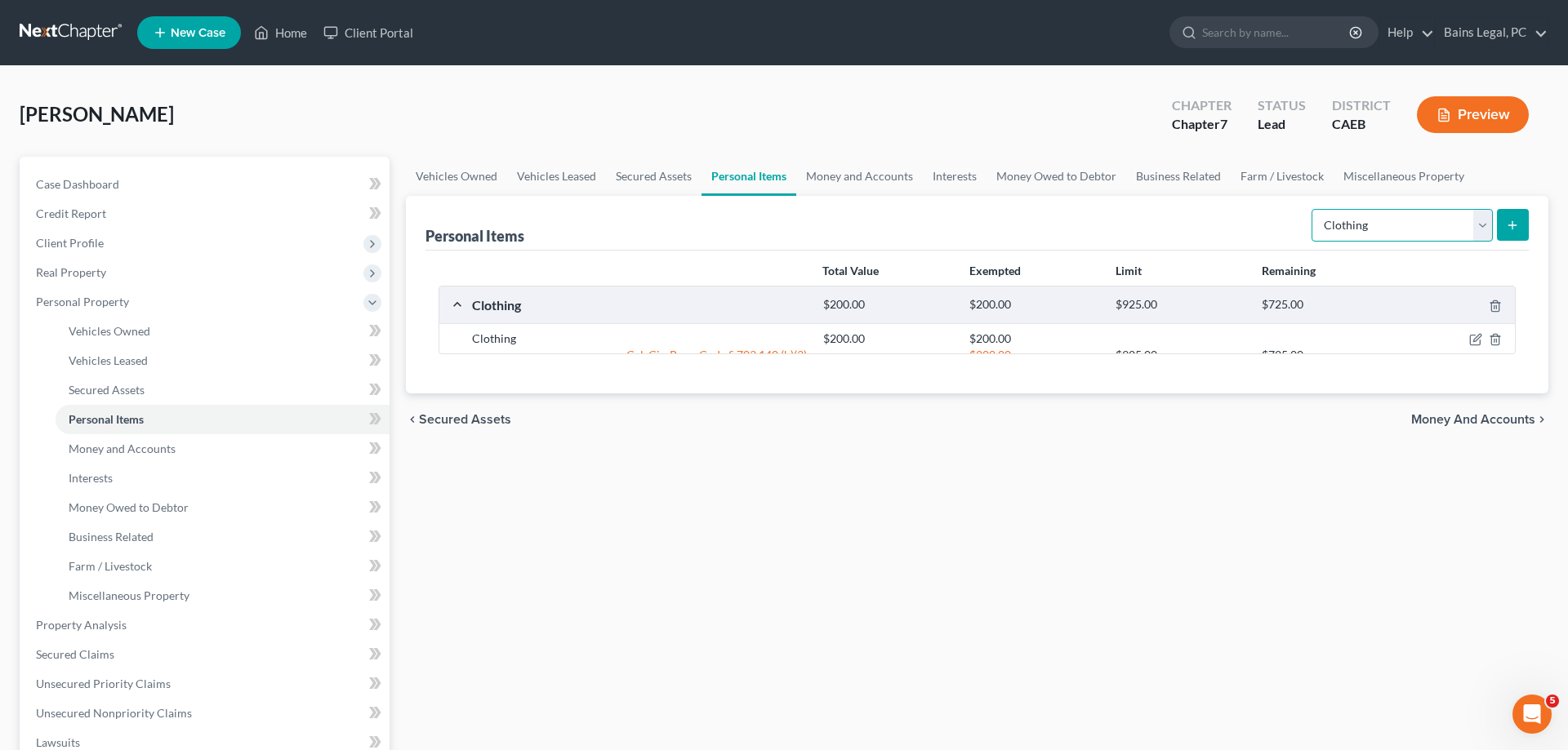
select select "other"
click option "Other" at bounding box center [0, 0] width 0 height 0
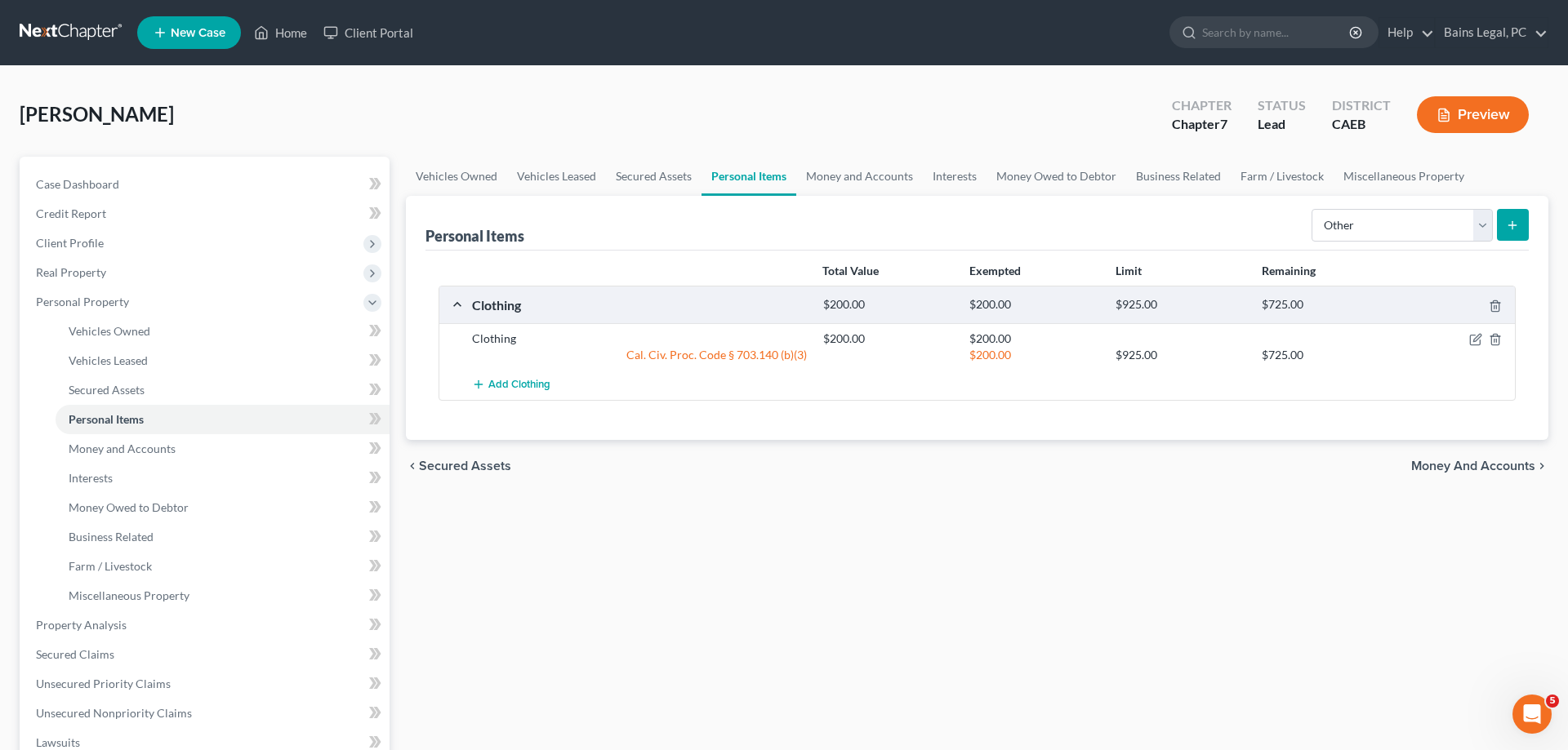
click at [1513, 226] on icon "submit" at bounding box center [1512, 225] width 13 height 13
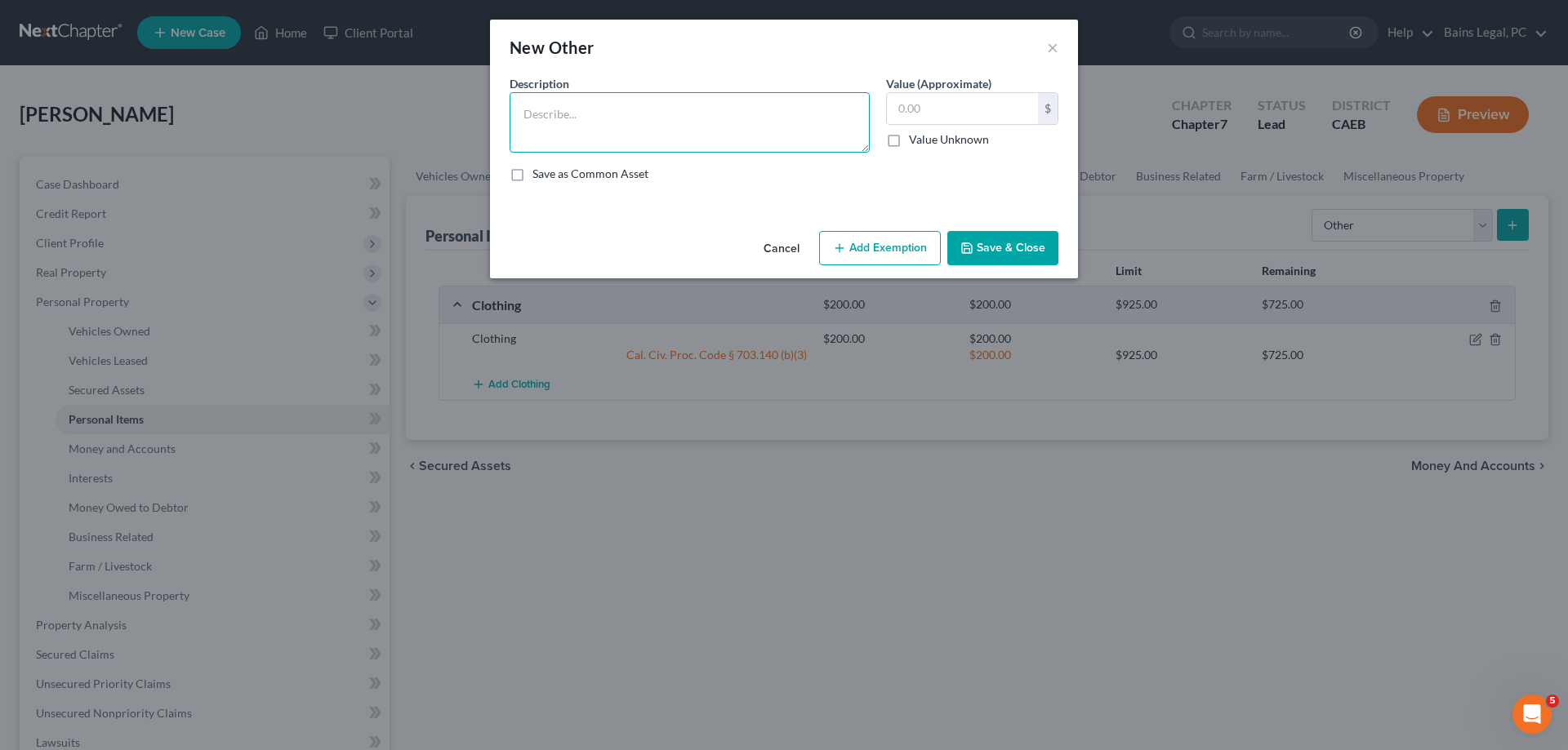
click at [773, 126] on textarea at bounding box center [690, 122] width 360 height 60
type textarea "Tools"
type input "1000"
click at [895, 248] on button "Add Exemption" at bounding box center [879, 248] width 122 height 34
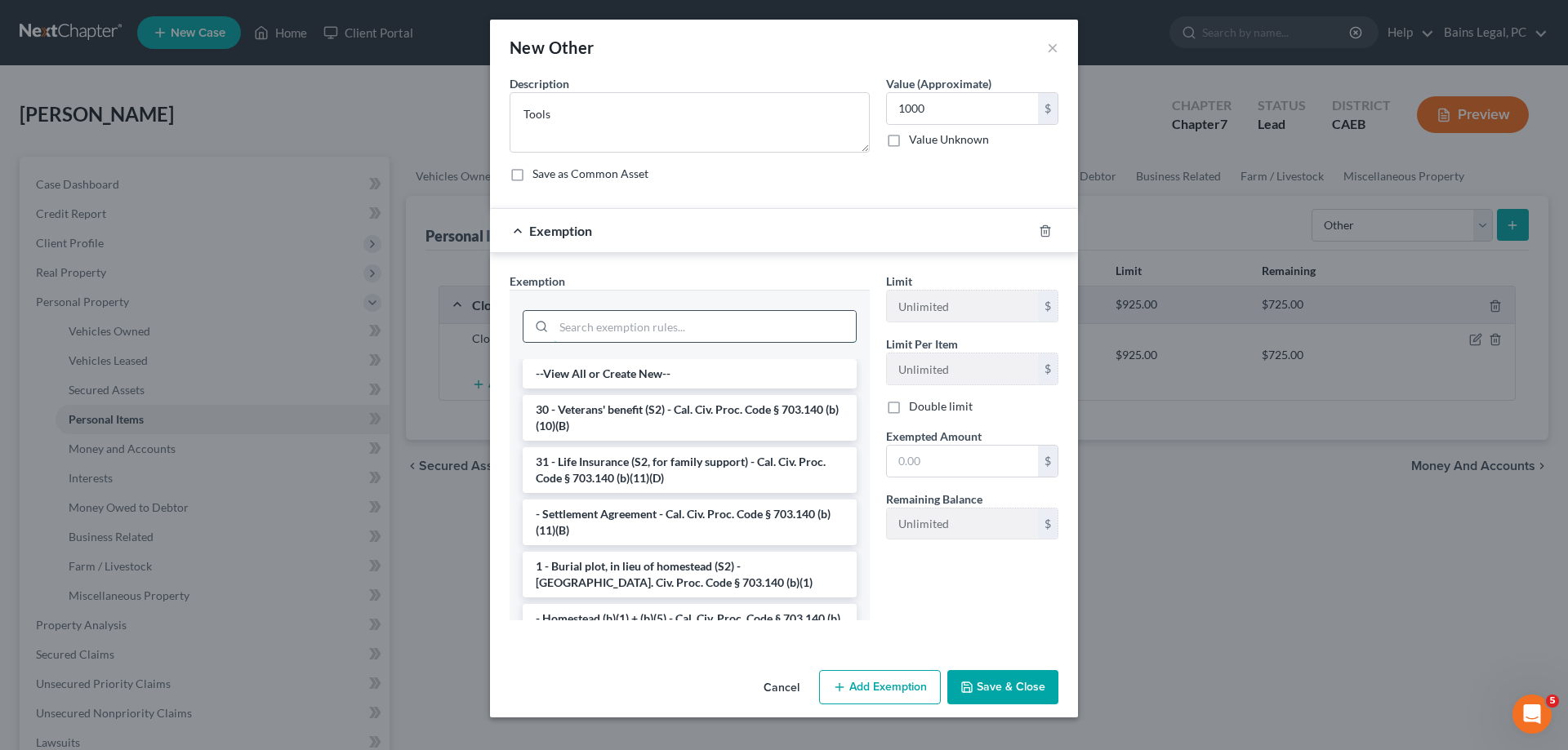
click at [656, 320] on input "search" at bounding box center [704, 327] width 302 height 31
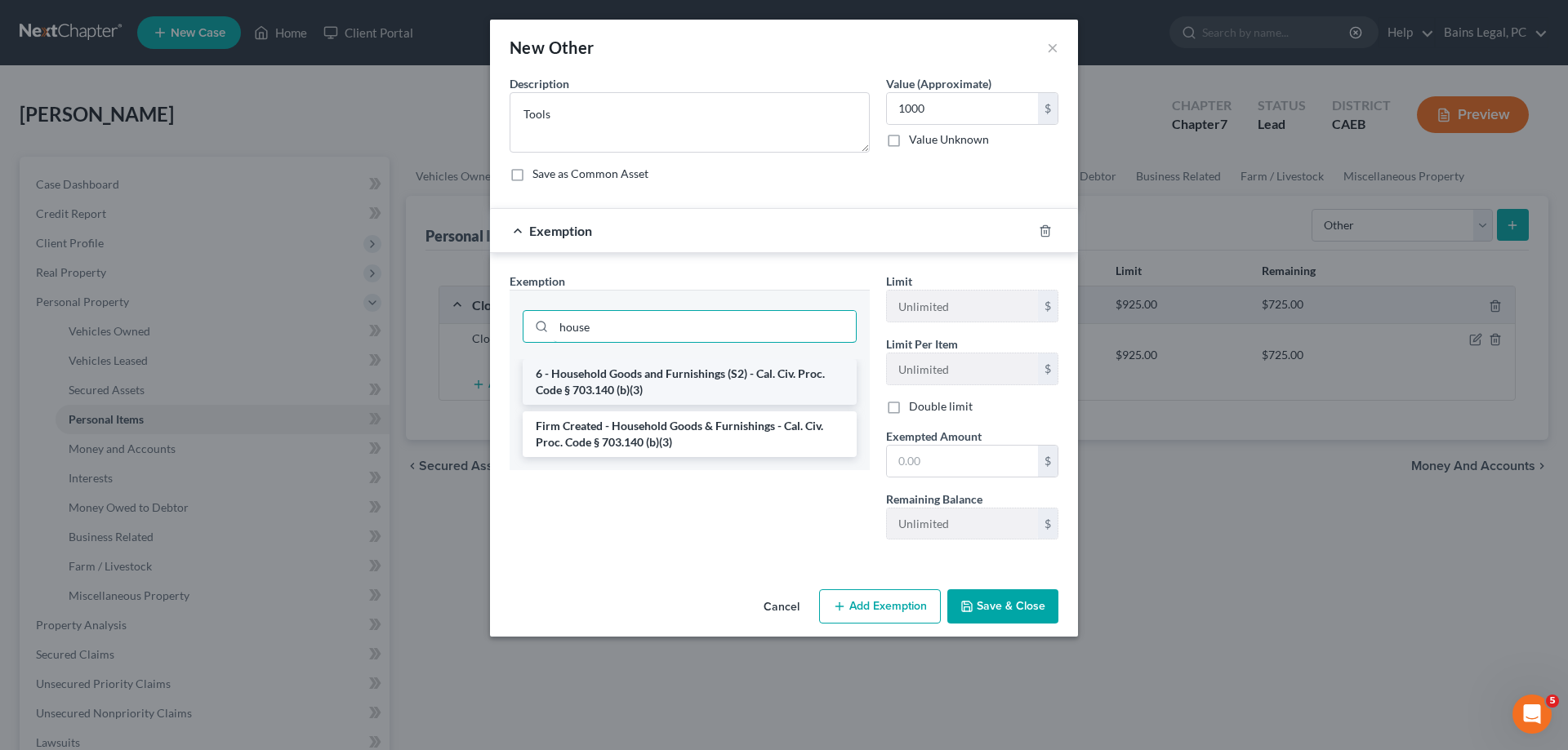
type input "house"
click at [703, 375] on li "6 - Household Goods and Furnishings (S2) - Cal. Civ. Proc. Code § 703.140 (b)(3)" at bounding box center [690, 382] width 334 height 46
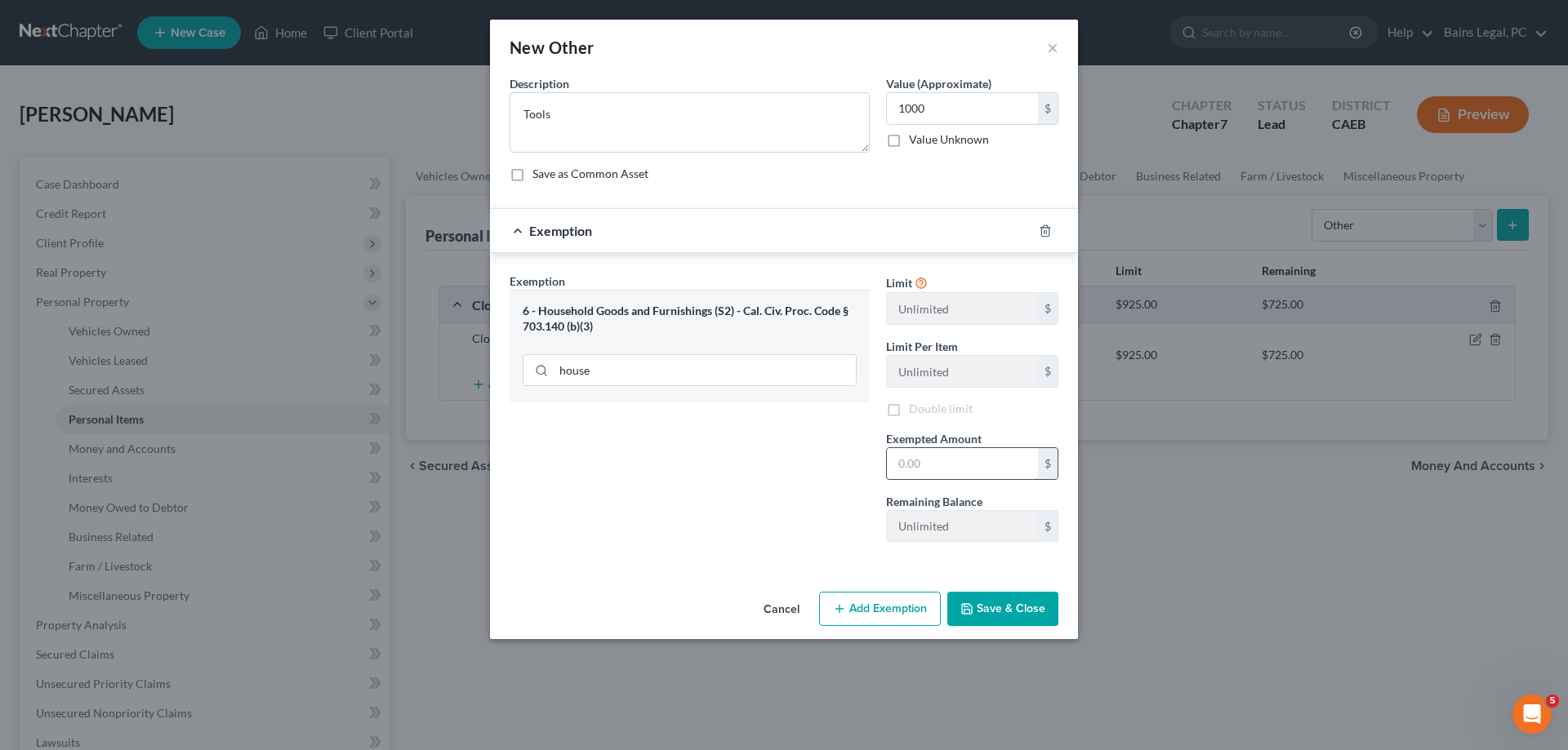
click at [932, 469] on input "text" at bounding box center [962, 464] width 151 height 31
type input "1,000"
click at [988, 609] on button "Save & Close" at bounding box center [1002, 609] width 111 height 34
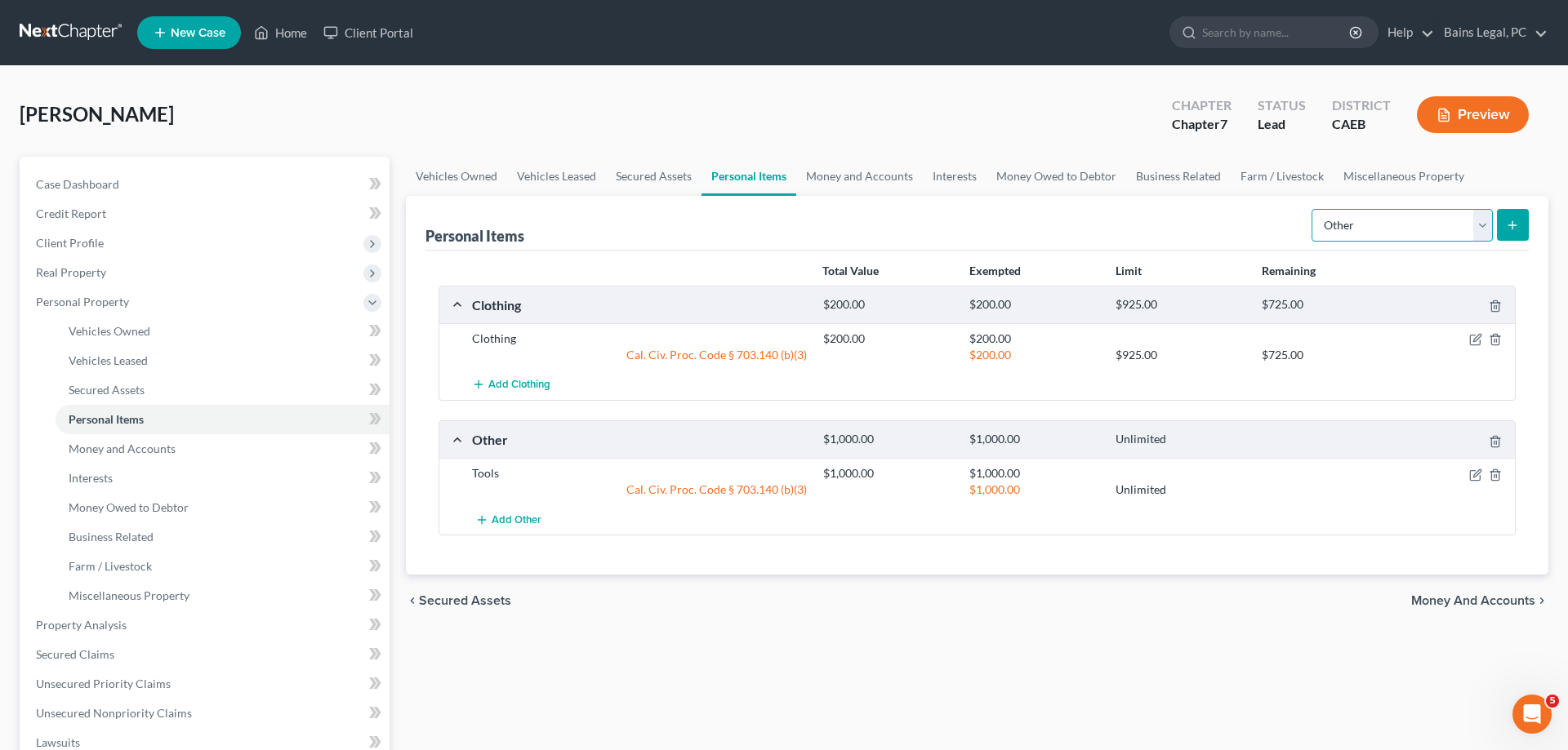
select select "electronics"
click option "Electronics" at bounding box center [0, 0] width 0 height 0
click at [1509, 234] on button "submit" at bounding box center [1512, 225] width 32 height 32
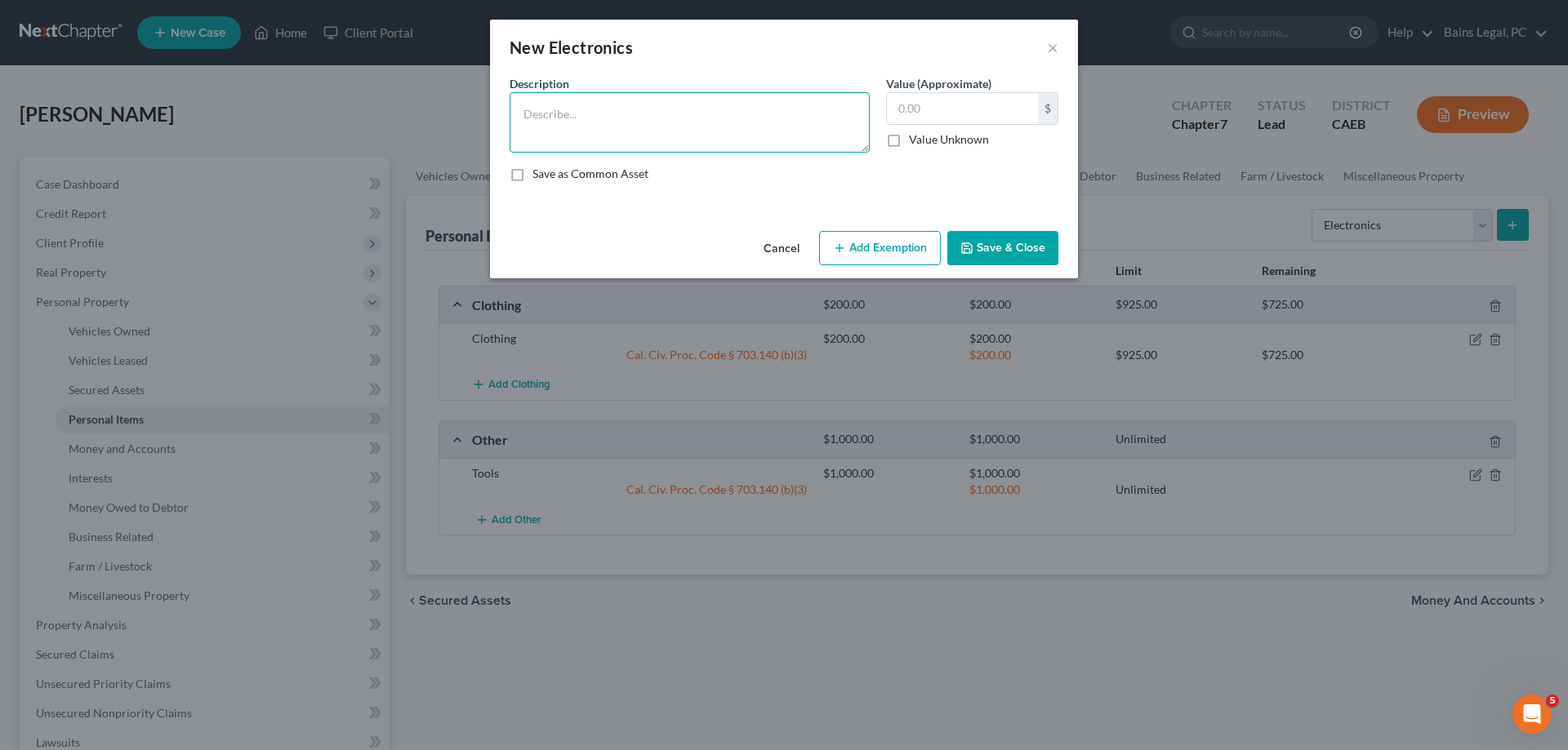
click at [788, 135] on textarea at bounding box center [690, 122] width 360 height 60
type textarea "Electronics"
type input "600"
click at [894, 247] on button "Add Exemption" at bounding box center [879, 248] width 122 height 34
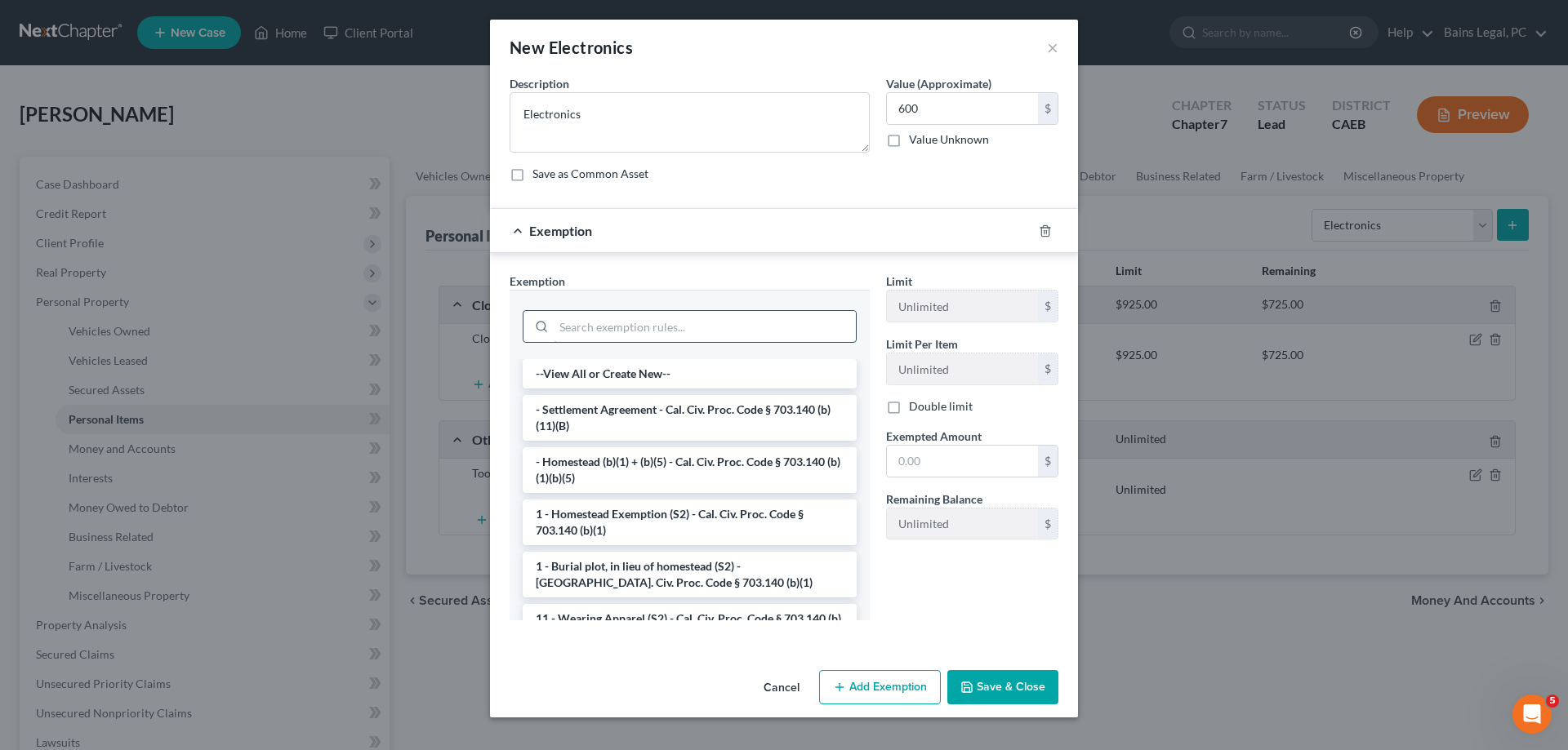
click at [694, 325] on input "search" at bounding box center [704, 327] width 302 height 31
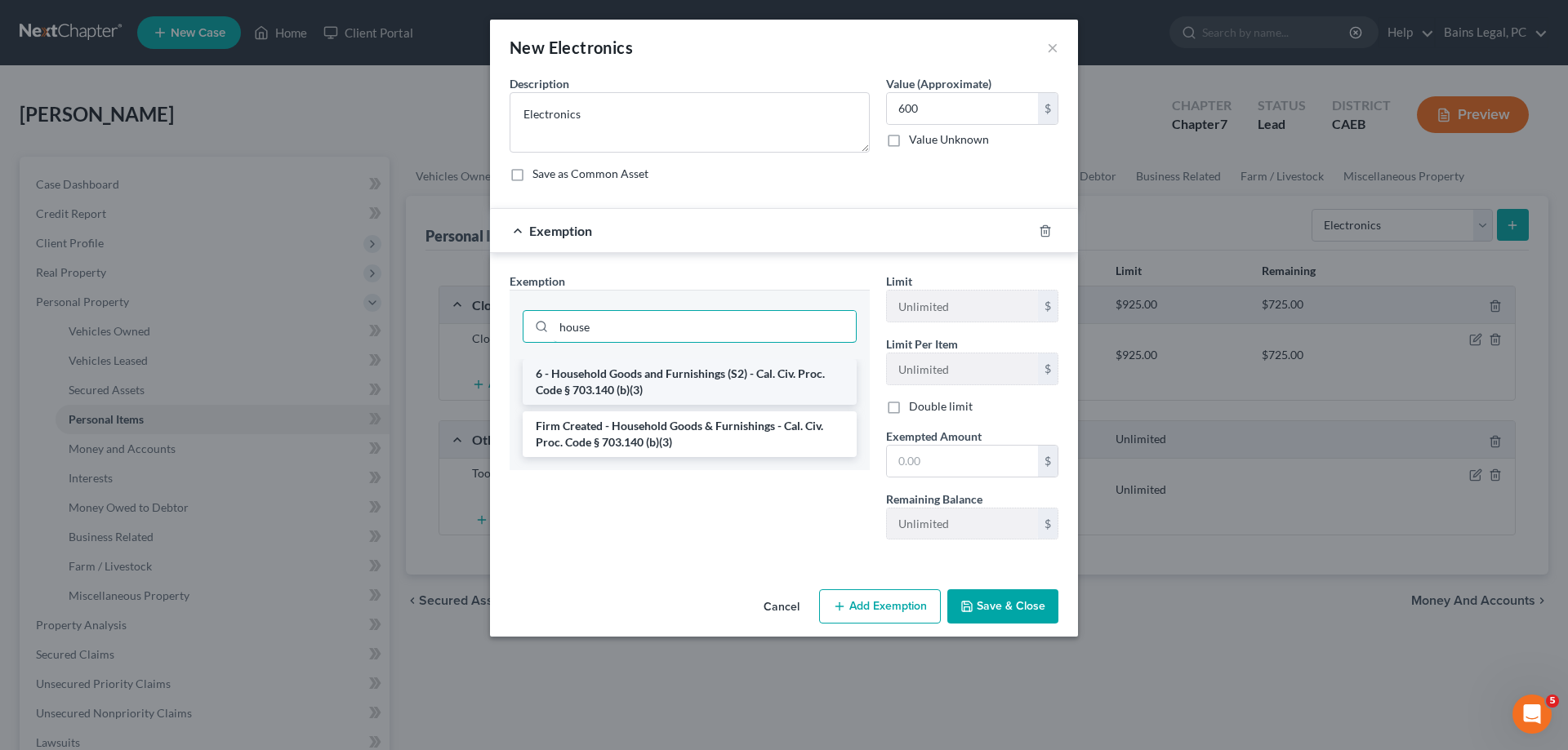
type input "house"
click at [706, 384] on li "6 - Household Goods and Furnishings (S2) - Cal. Civ. Proc. Code § 703.140 (b)(3)" at bounding box center [690, 382] width 334 height 46
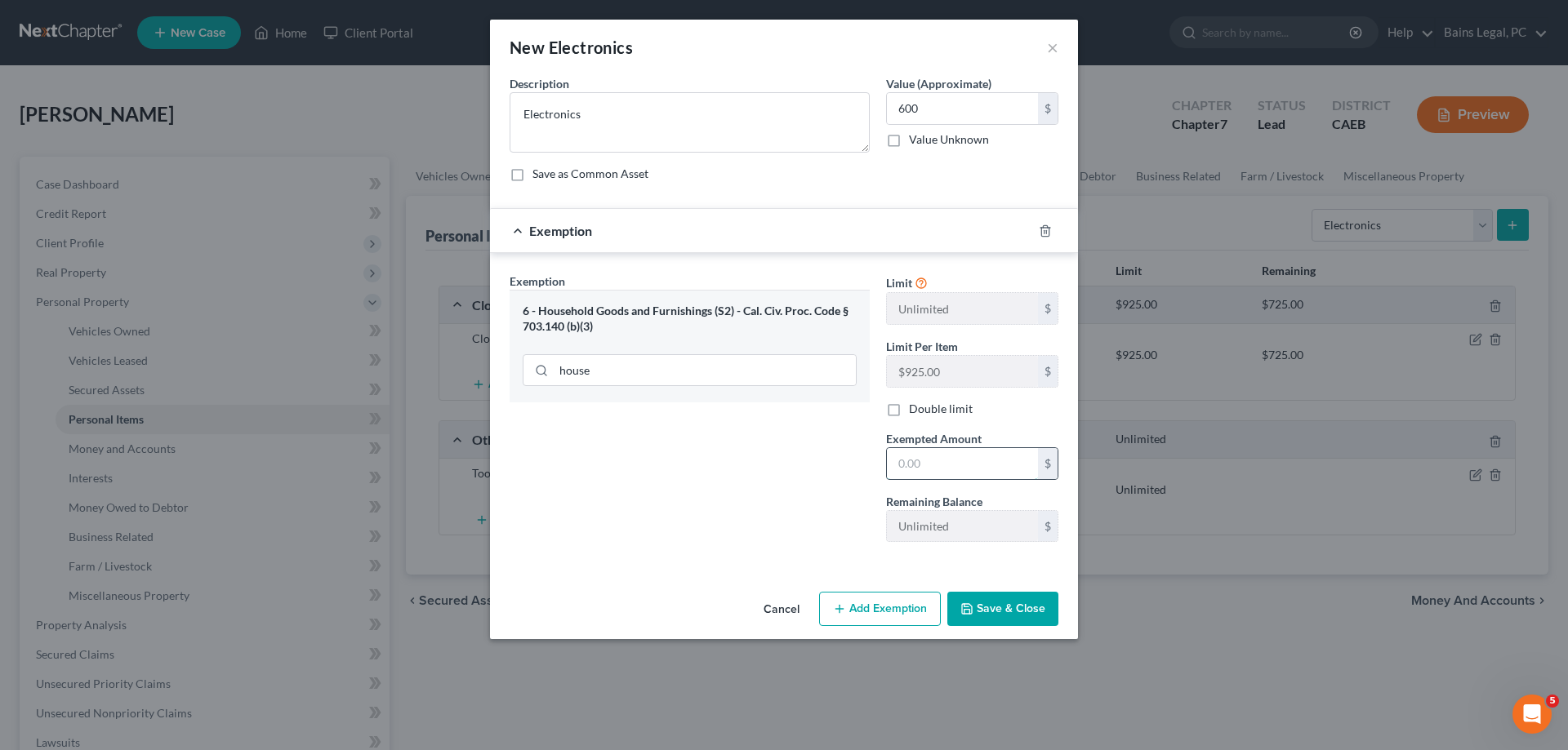
click at [994, 472] on input "text" at bounding box center [962, 464] width 151 height 31
type input "600"
click at [1034, 616] on button "Save & Close" at bounding box center [1002, 609] width 111 height 34
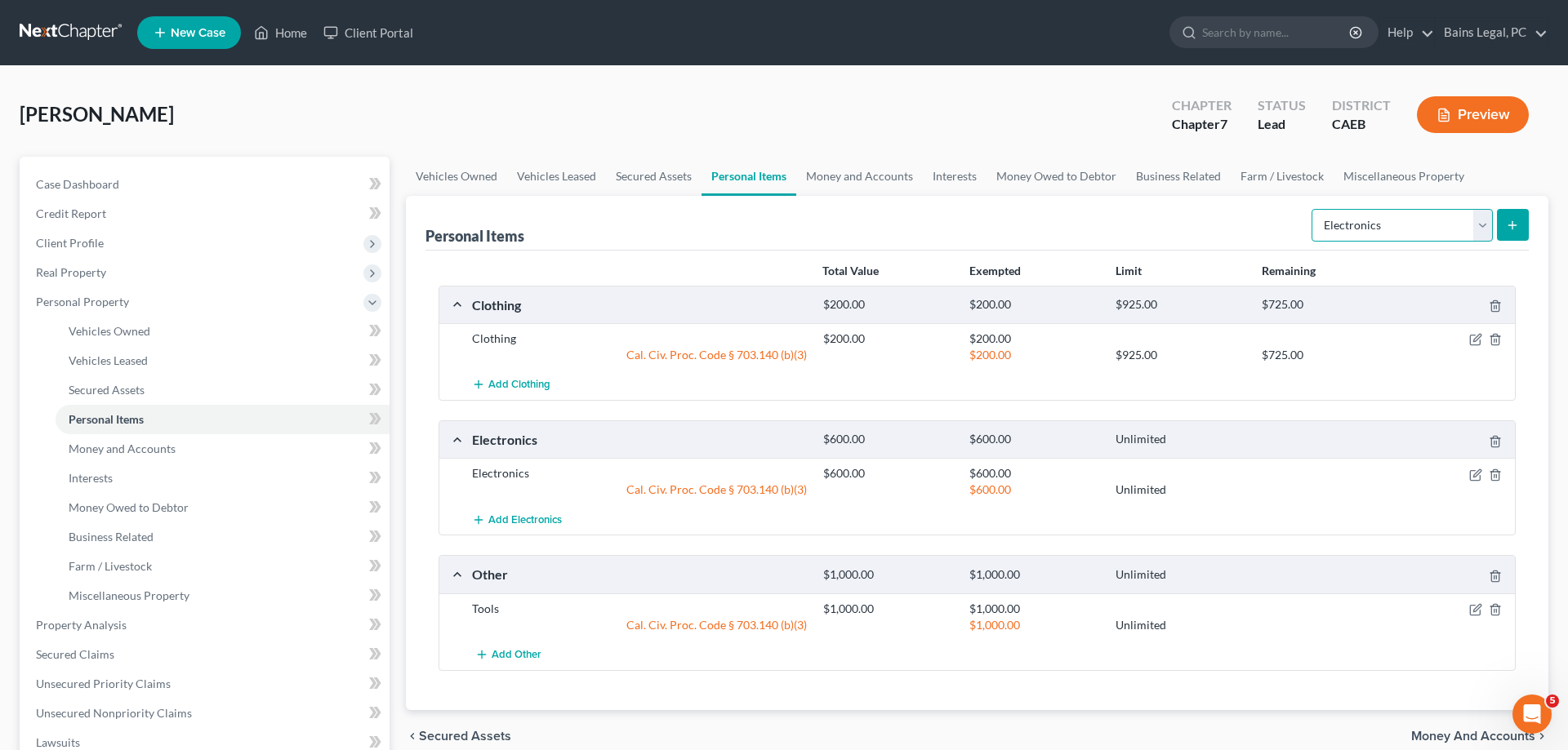
select select "firearms"
click option "Firearms" at bounding box center [0, 0] width 0 height 0
click at [1506, 227] on button "submit" at bounding box center [1512, 225] width 32 height 32
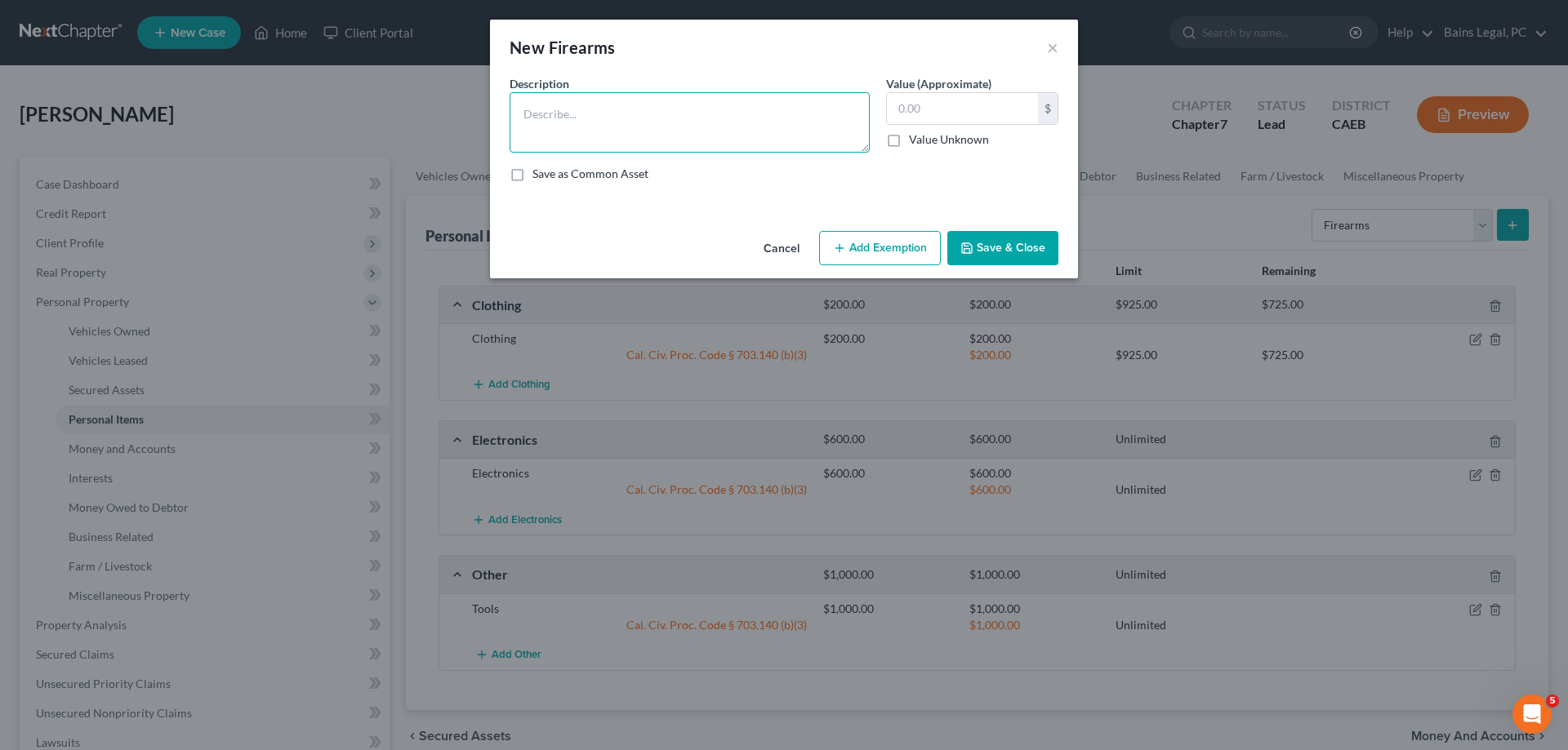
click at [573, 124] on textarea at bounding box center [690, 122] width 360 height 60
paste textarea "- Aero Precision AR15, market value $350 - Sig [PERSON_NAME] P320 M18, market v…"
type textarea "- Aero Precision AR15, market value $350 - Sig [PERSON_NAME] P320 M18, market v…"
click at [979, 113] on input "text" at bounding box center [962, 108] width 151 height 31
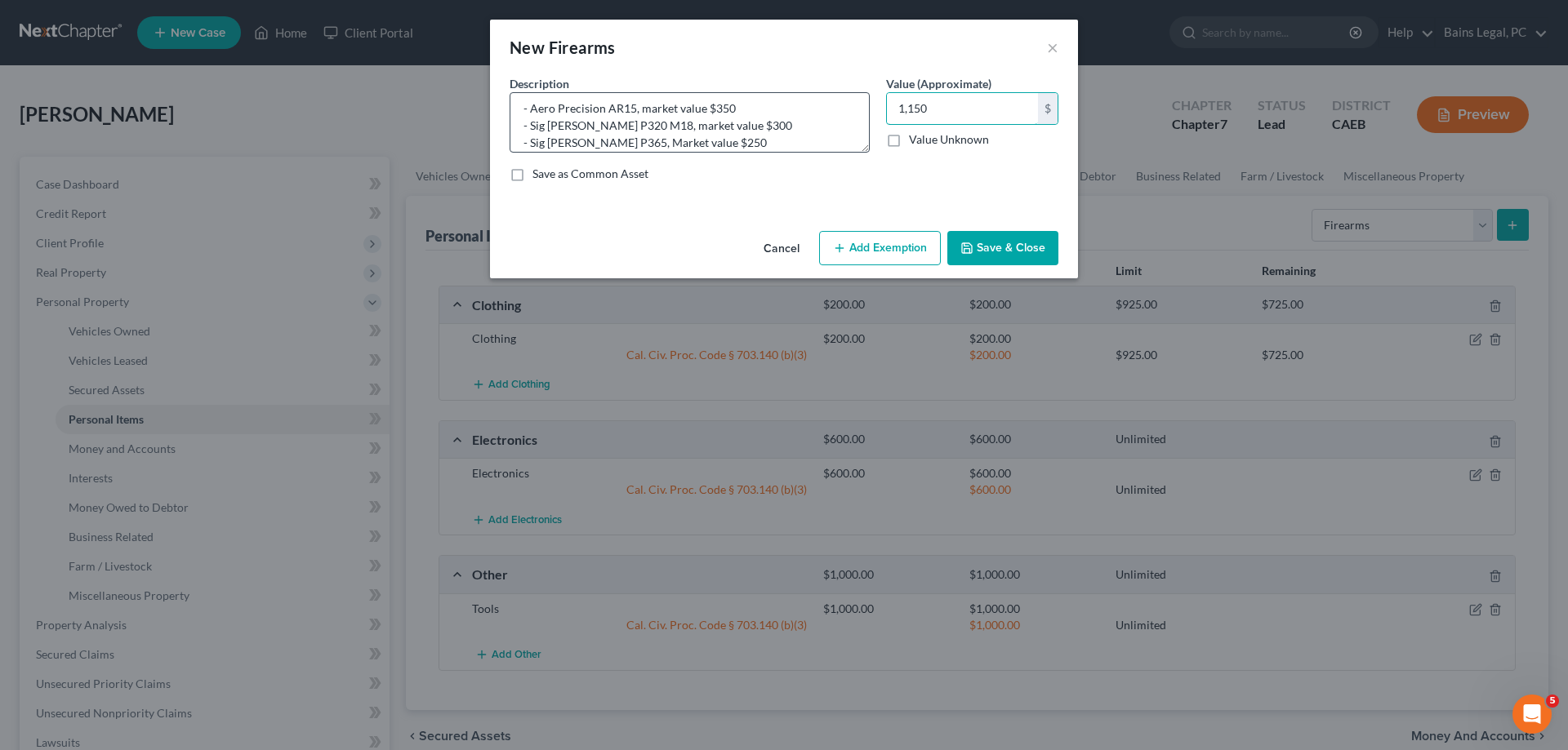
scroll to position [0, 0]
type input "1,150"
click at [887, 258] on button "Add Exemption" at bounding box center [879, 248] width 122 height 34
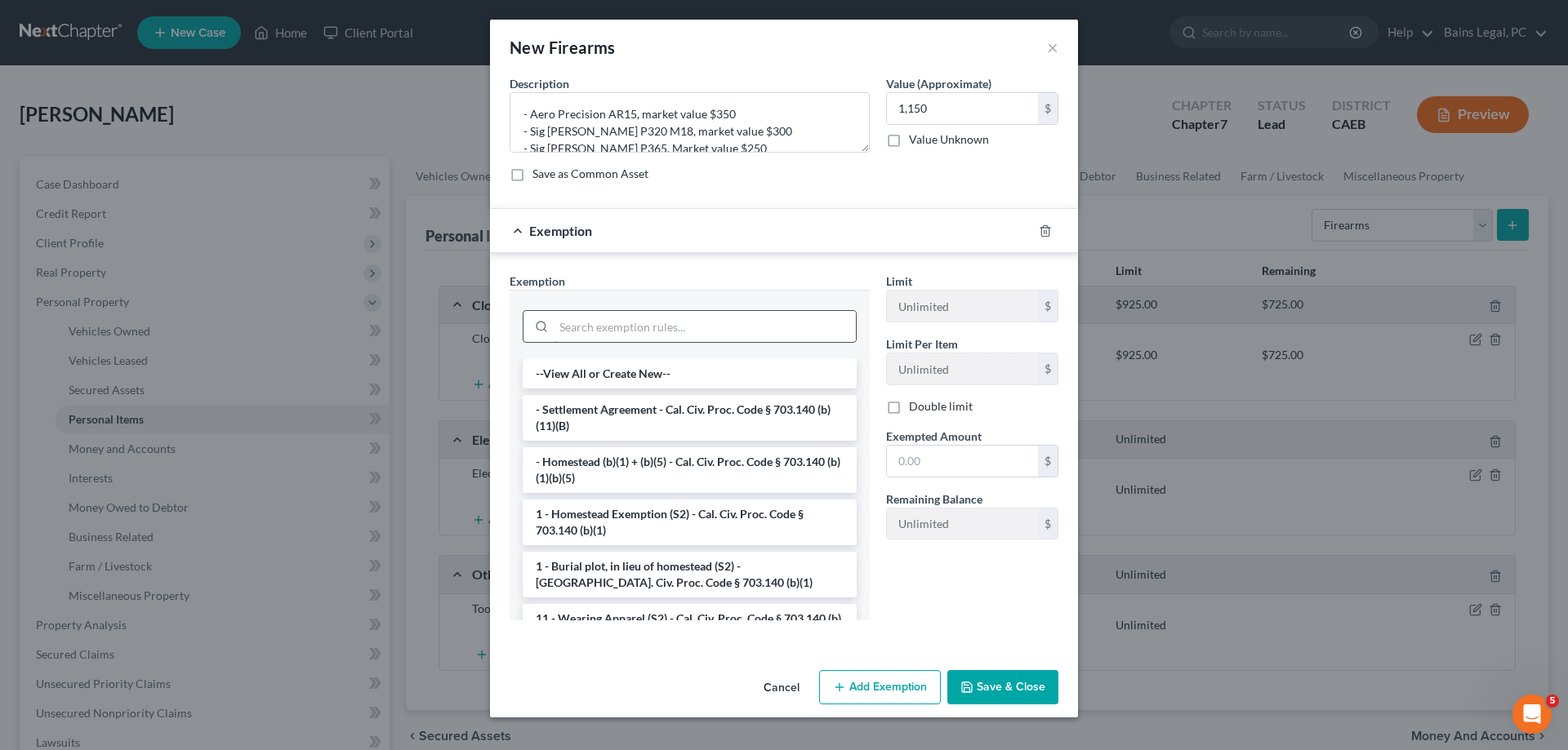
click at [726, 329] on input "search" at bounding box center [704, 327] width 302 height 31
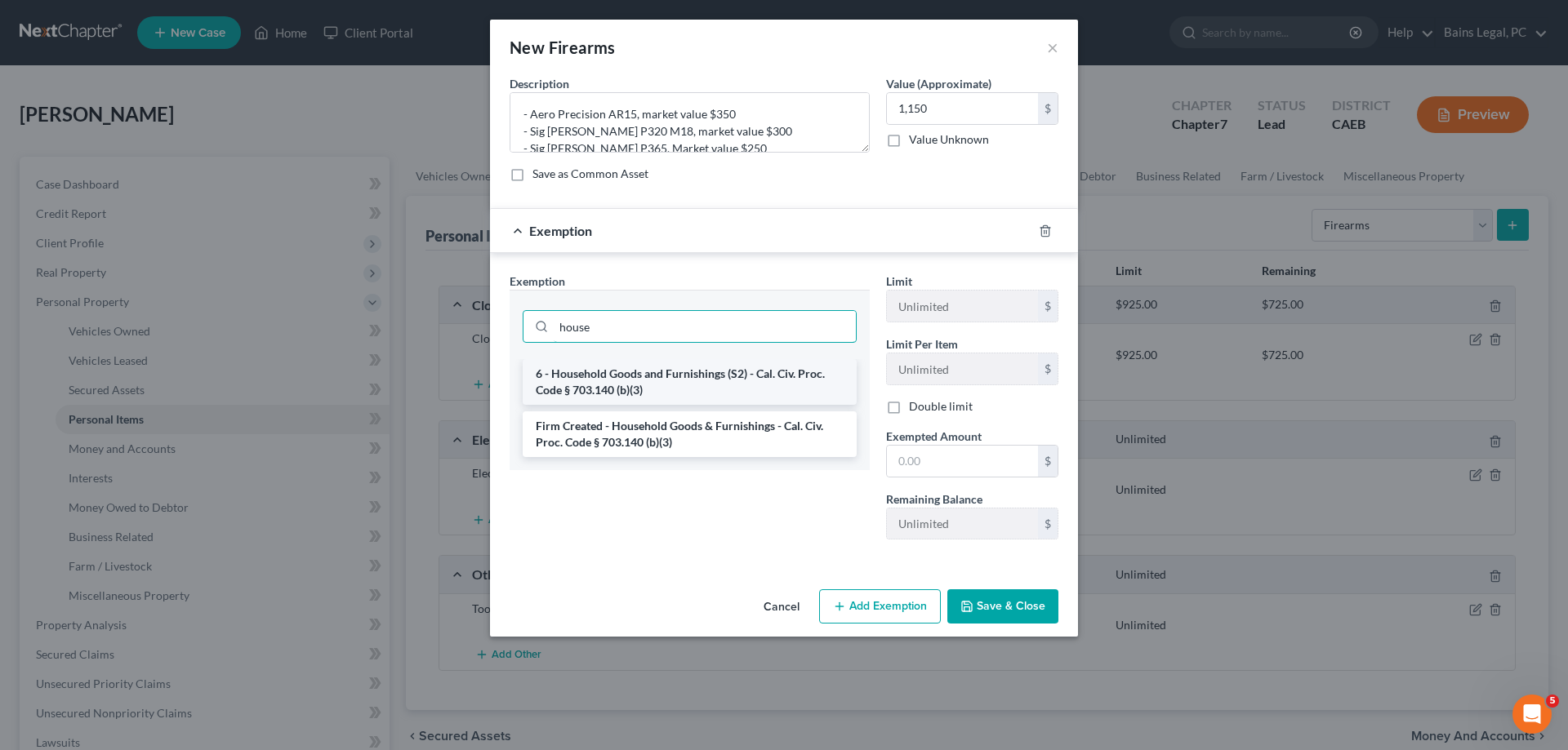
type input "house"
drag, startPoint x: 711, startPoint y: 378, endPoint x: 870, endPoint y: 398, distance: 160.3
click at [720, 377] on li "6 - Household Goods and Furnishings (S2) - Cal. Civ. Proc. Code § 703.140 (b)(3)" at bounding box center [690, 382] width 334 height 46
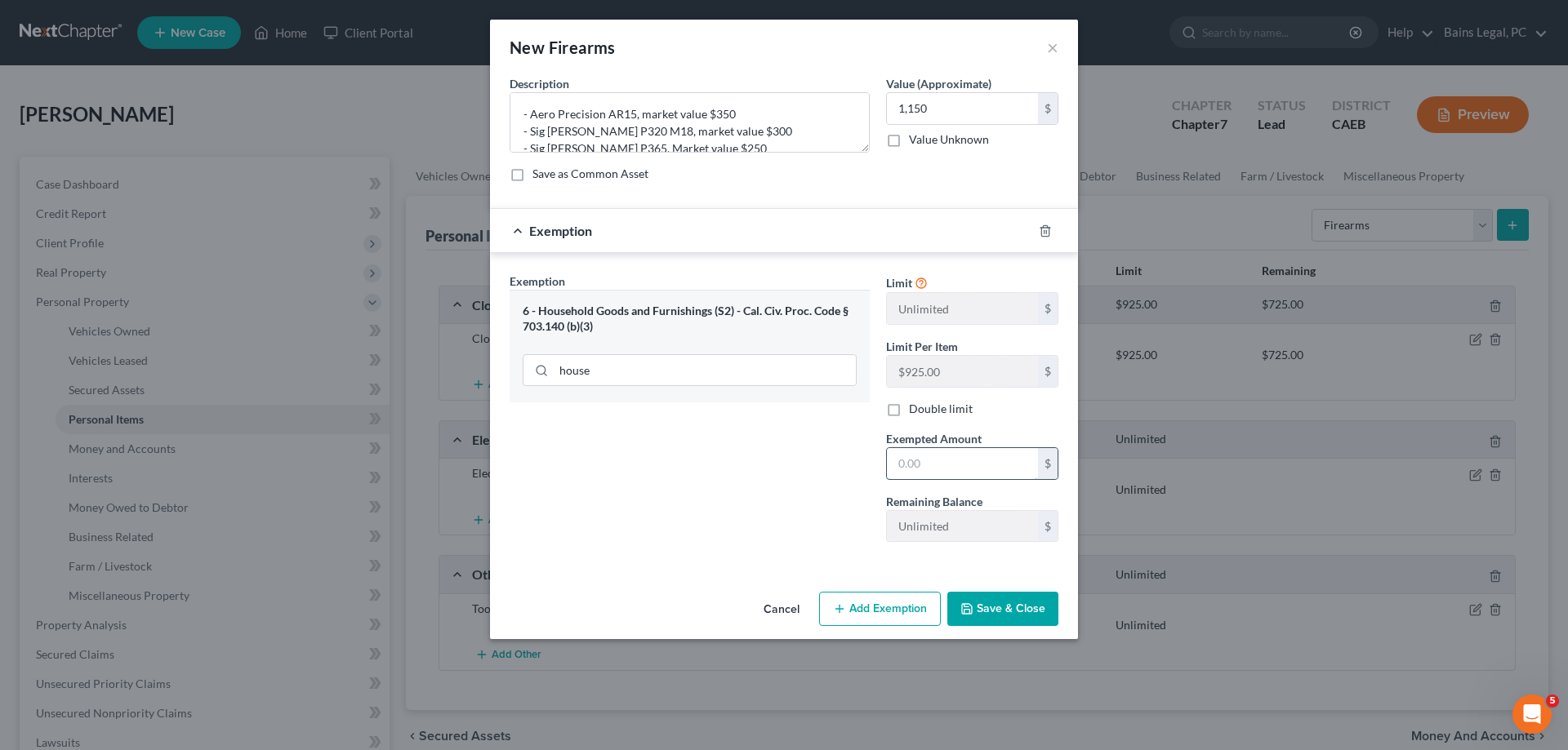
click at [939, 466] on input "text" at bounding box center [962, 464] width 151 height 31
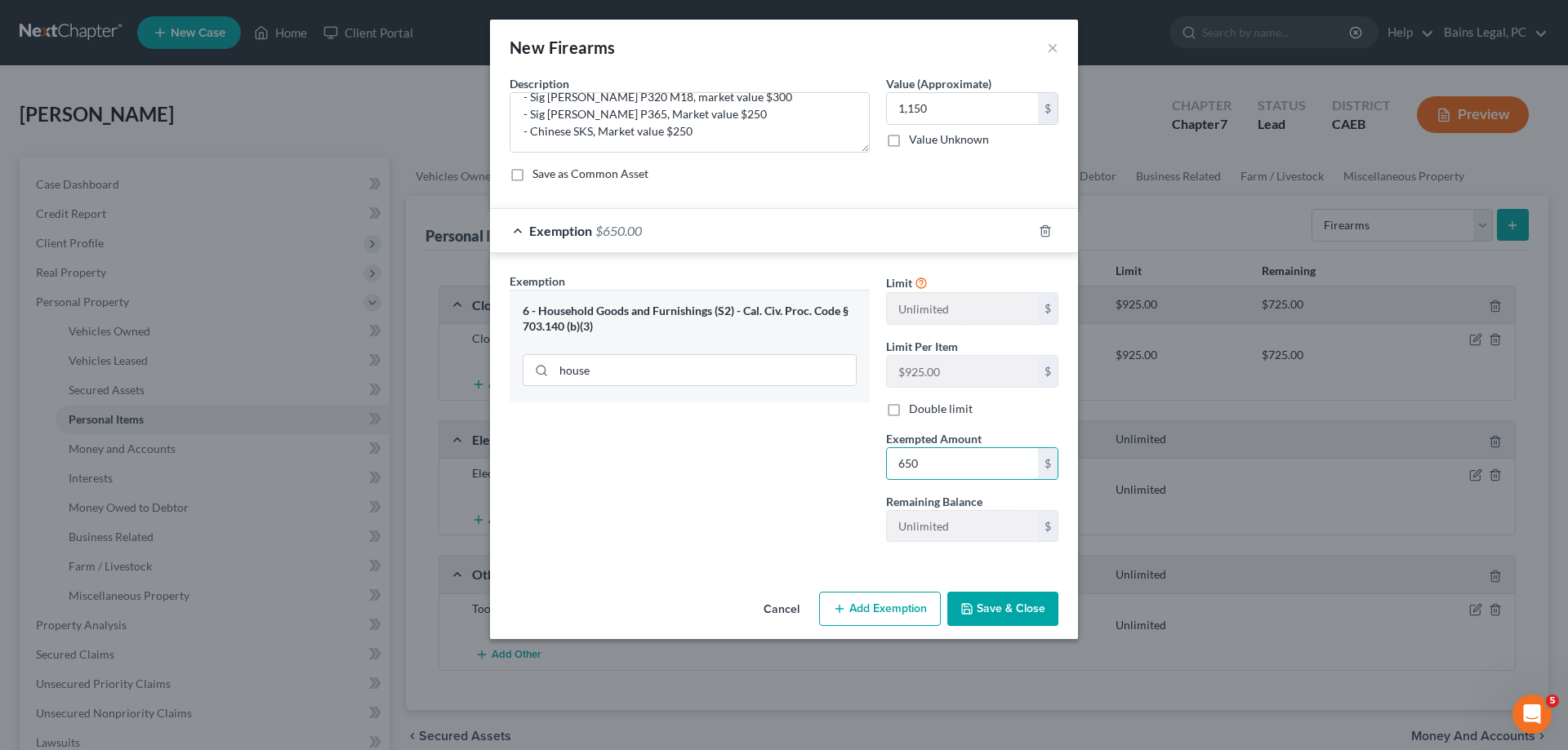
type input "650"
click at [858, 613] on button "Add Exemption" at bounding box center [879, 609] width 122 height 34
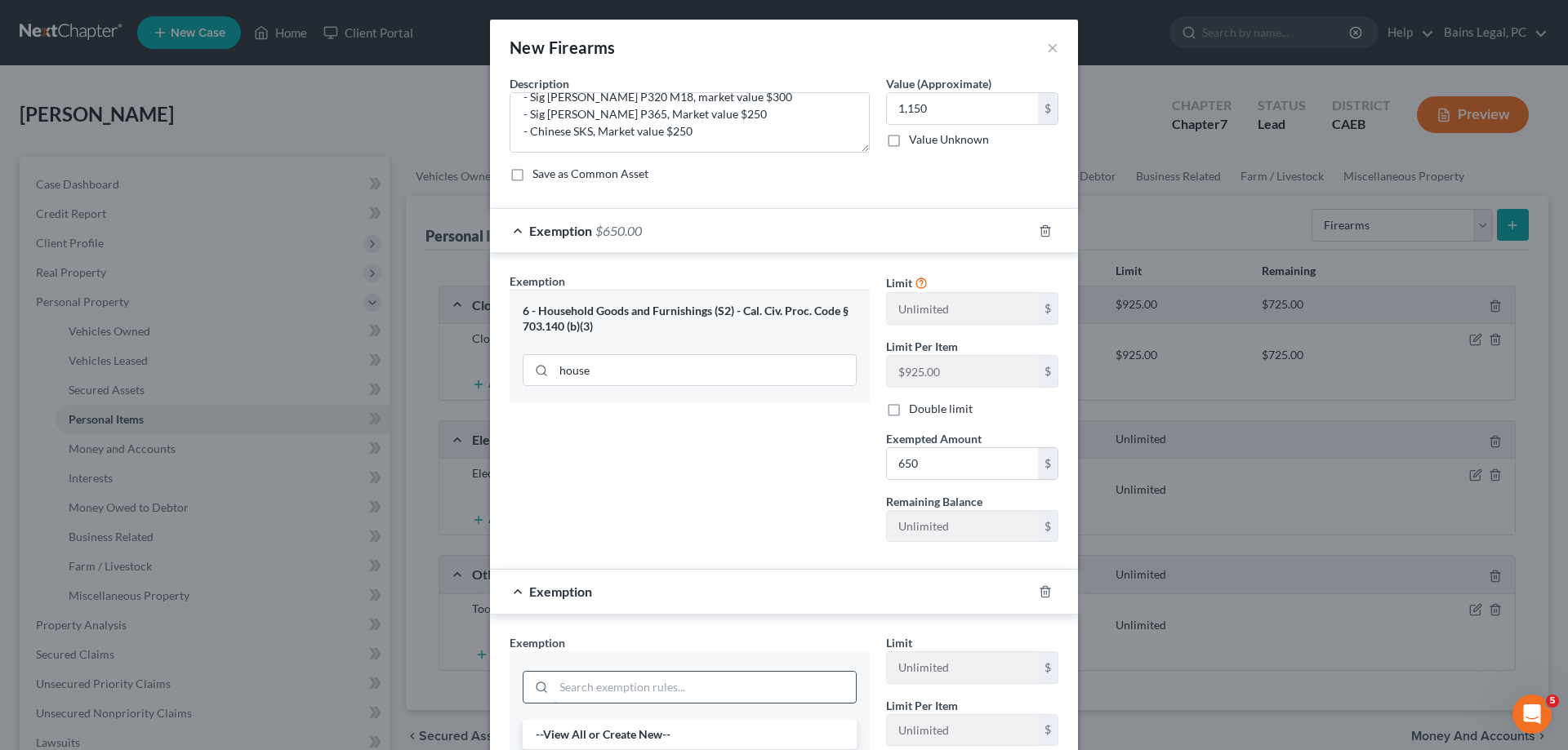
click at [645, 681] on input "search" at bounding box center [704, 688] width 302 height 31
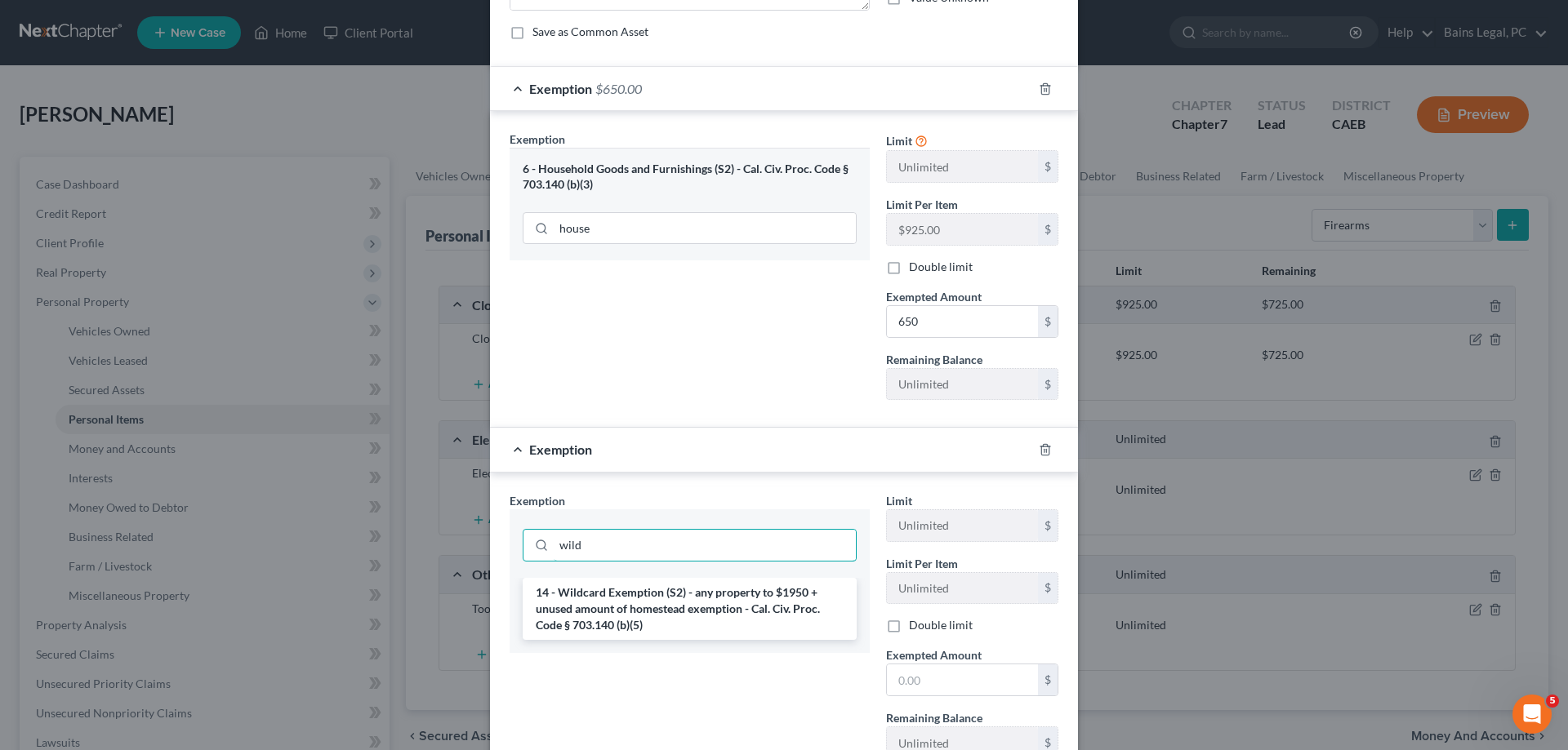
scroll to position [250, 0]
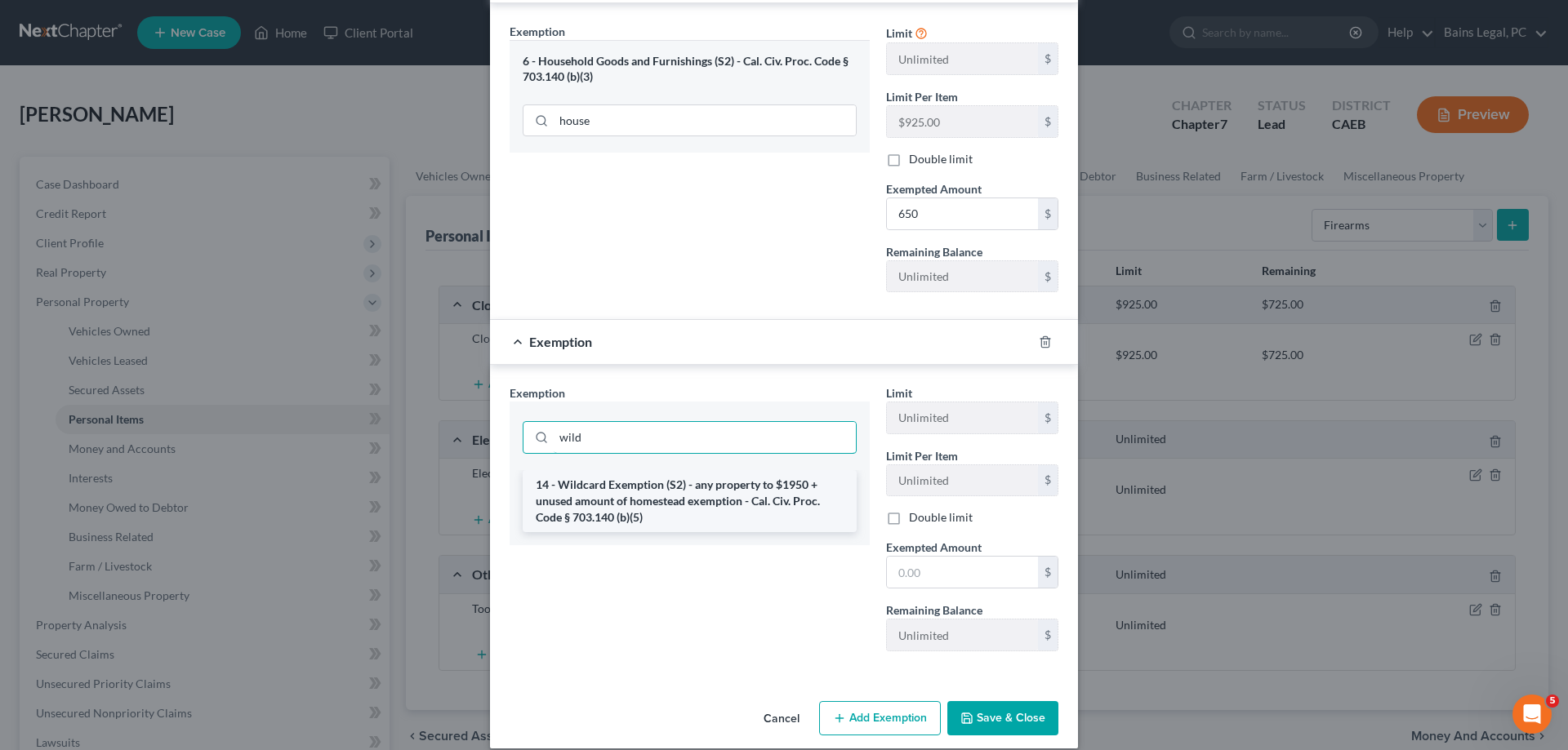
type input "wild"
drag, startPoint x: 673, startPoint y: 478, endPoint x: 790, endPoint y: 561, distance: 143.5
click at [673, 479] on li "14 - Wildcard Exemption (S2) - any property to $1950 + unused amount of homeste…" at bounding box center [690, 501] width 334 height 62
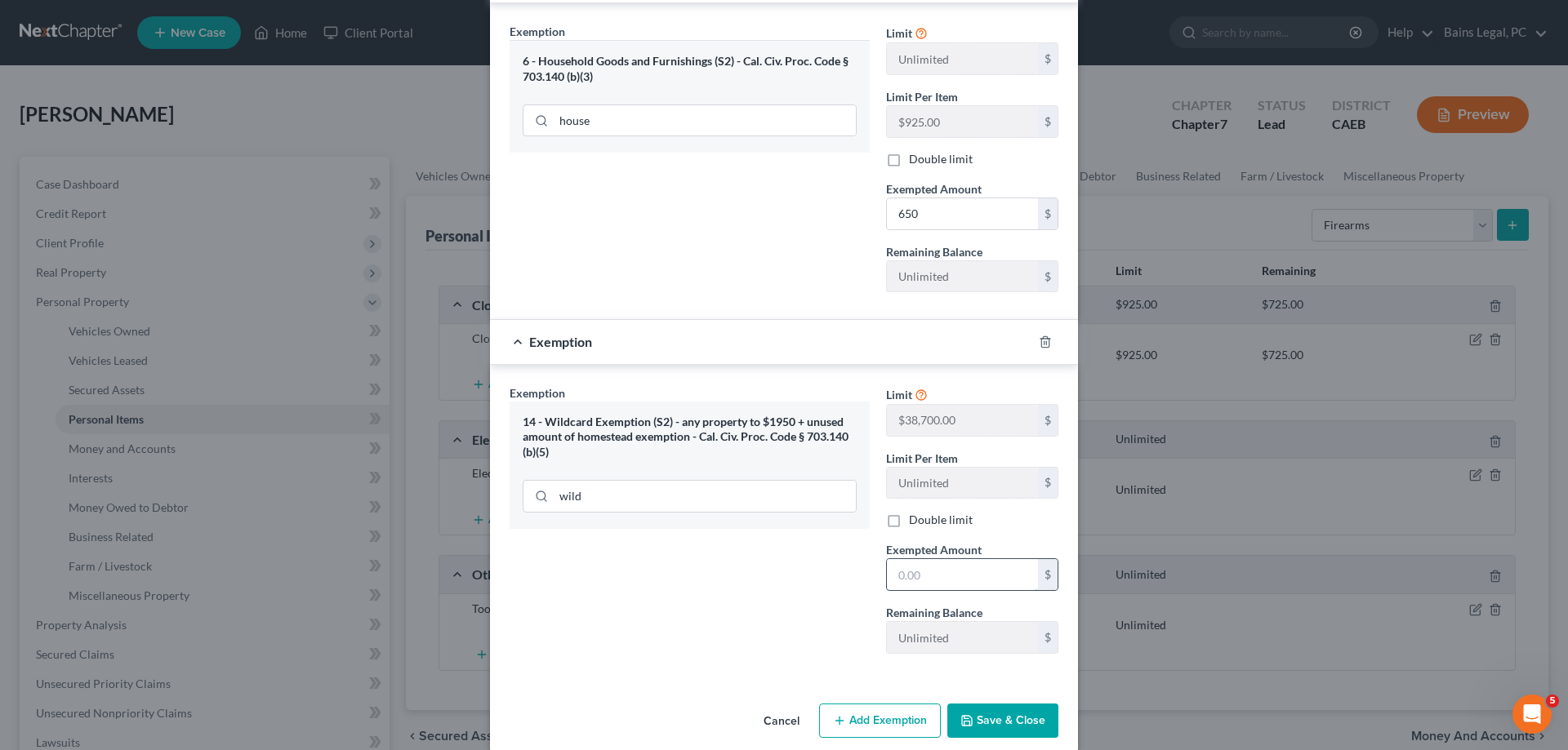
click at [947, 577] on input "text" at bounding box center [962, 575] width 151 height 31
type input "500"
click at [973, 735] on button "Save & Close" at bounding box center [1002, 721] width 111 height 34
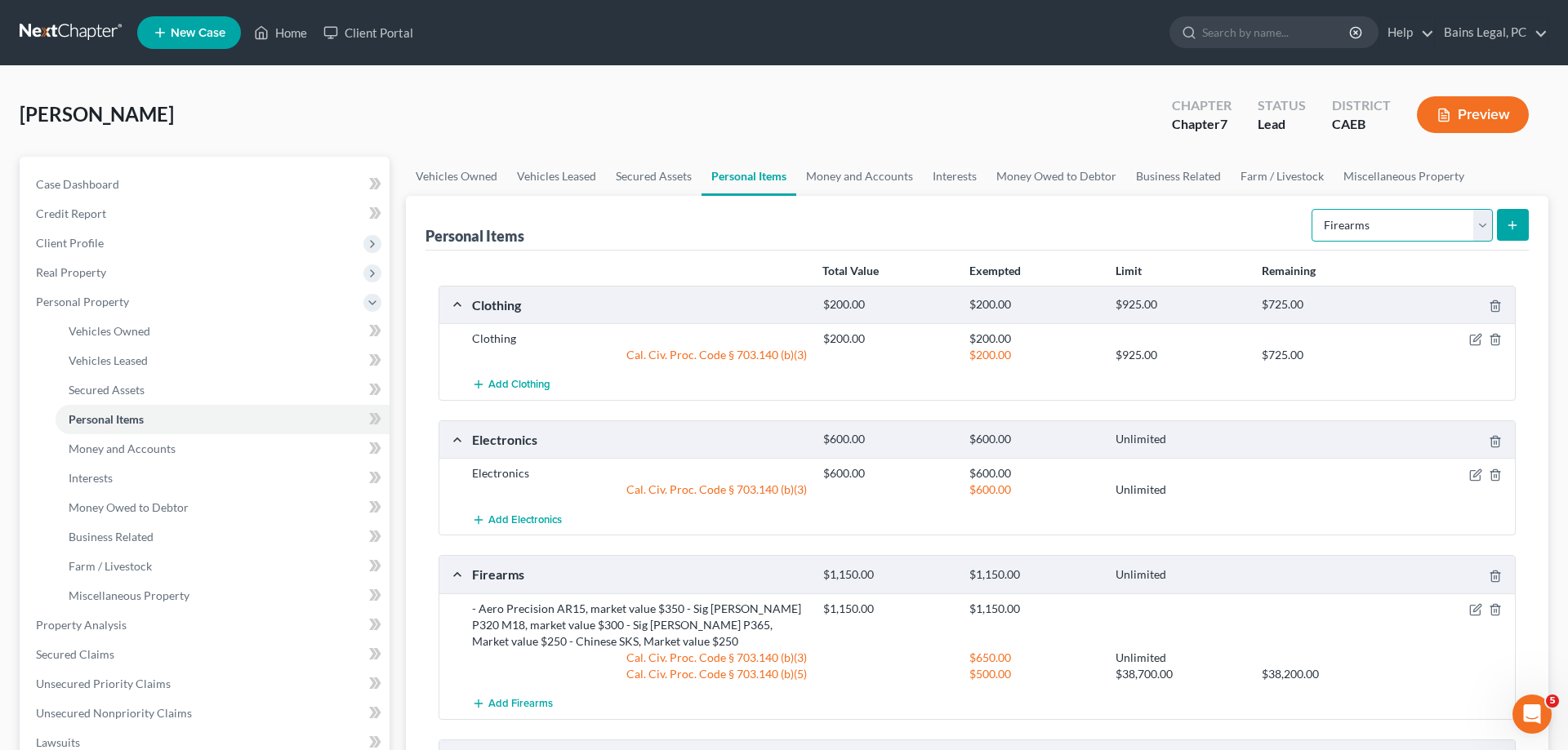
click at [1312, 209] on select "Select Item Type Clothing Collectibles Of Value Electronics Firearms Household …" at bounding box center [1402, 226] width 181 height 32
select select "household_goods"
click option "Household Goods" at bounding box center [0, 0] width 0 height 0
click at [1505, 225] on button "submit" at bounding box center [1512, 225] width 32 height 32
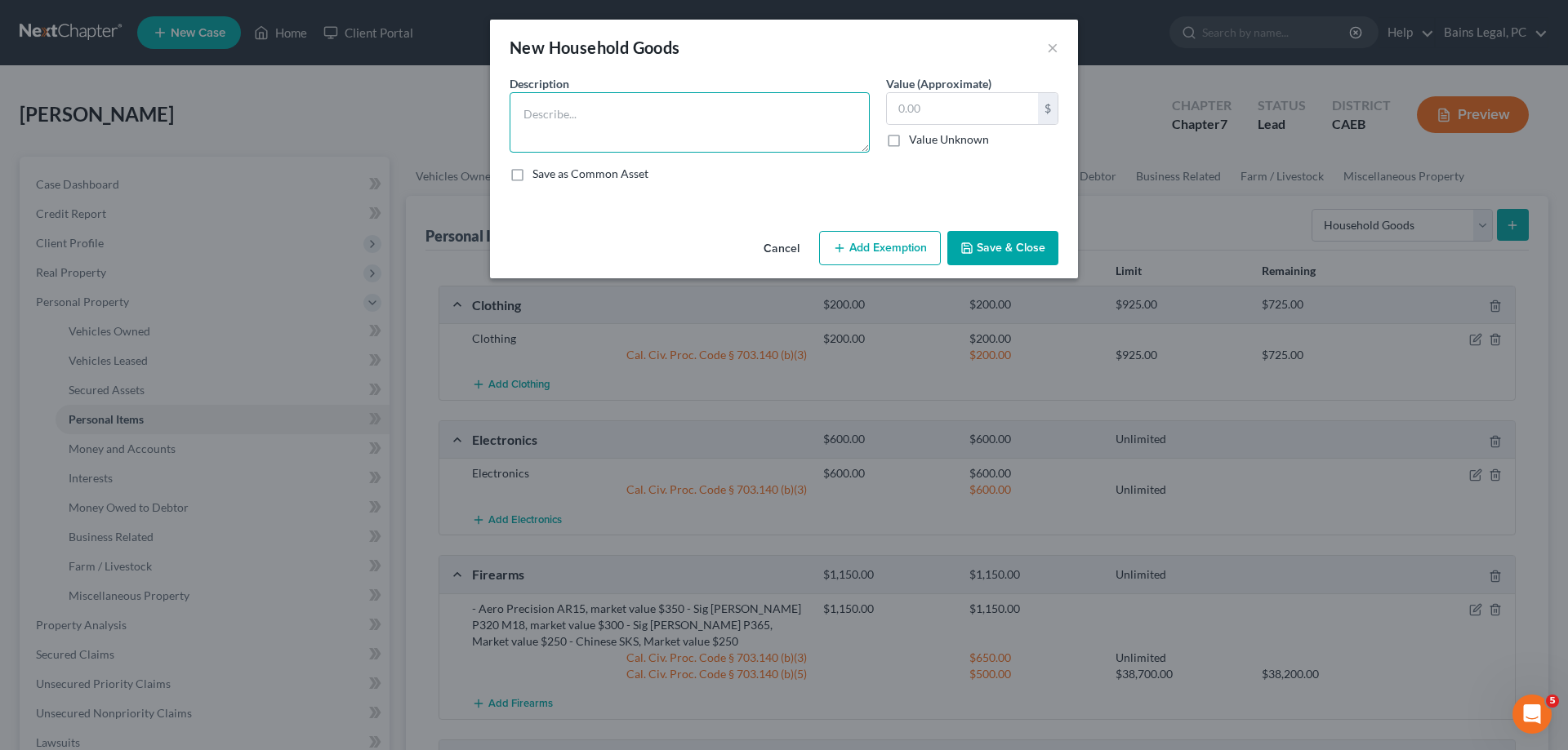
click at [575, 125] on textarea at bounding box center [690, 122] width 360 height 60
type textarea "Household Goods"
type input "500"
click at [886, 255] on button "Add Exemption" at bounding box center [879, 248] width 122 height 34
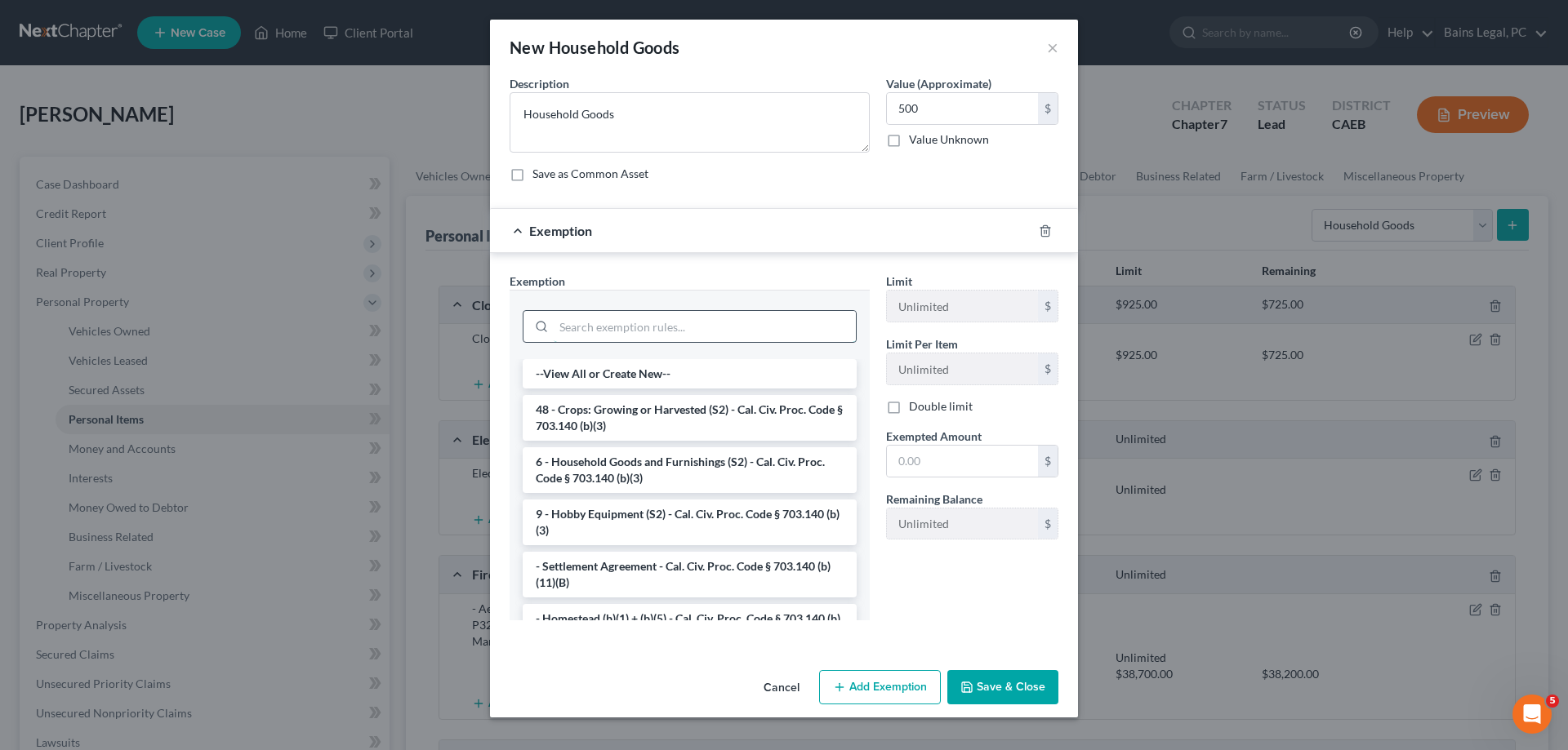
click at [663, 334] on input "search" at bounding box center [704, 327] width 302 height 31
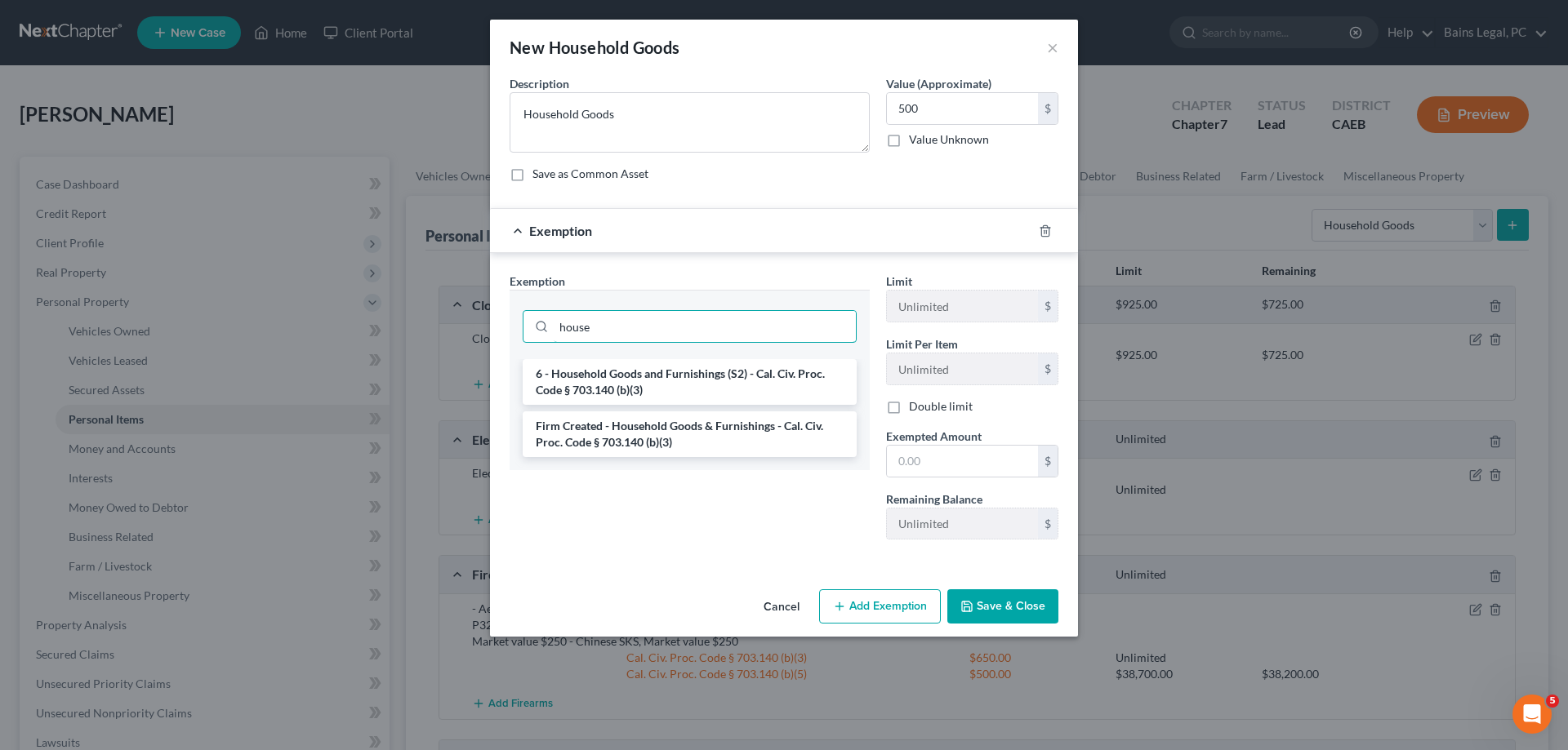
type input "house"
click at [715, 375] on li "6 - Household Goods and Furnishings (S2) - Cal. Civ. Proc. Code § 703.140 (b)(3)" at bounding box center [690, 382] width 334 height 46
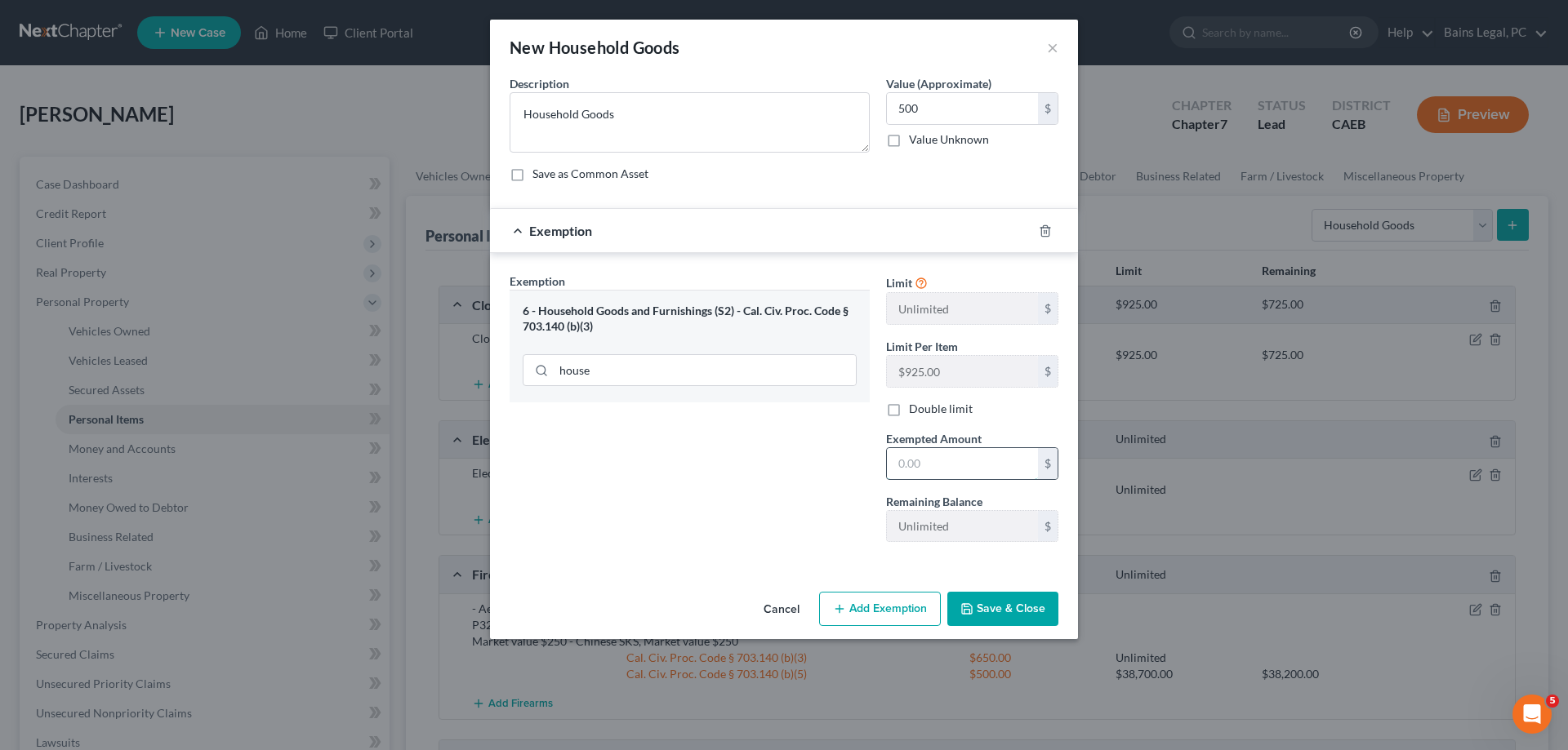
click at [951, 456] on input "text" at bounding box center [962, 464] width 151 height 31
type input "500"
click at [997, 613] on button "Save & Close" at bounding box center [1002, 609] width 111 height 34
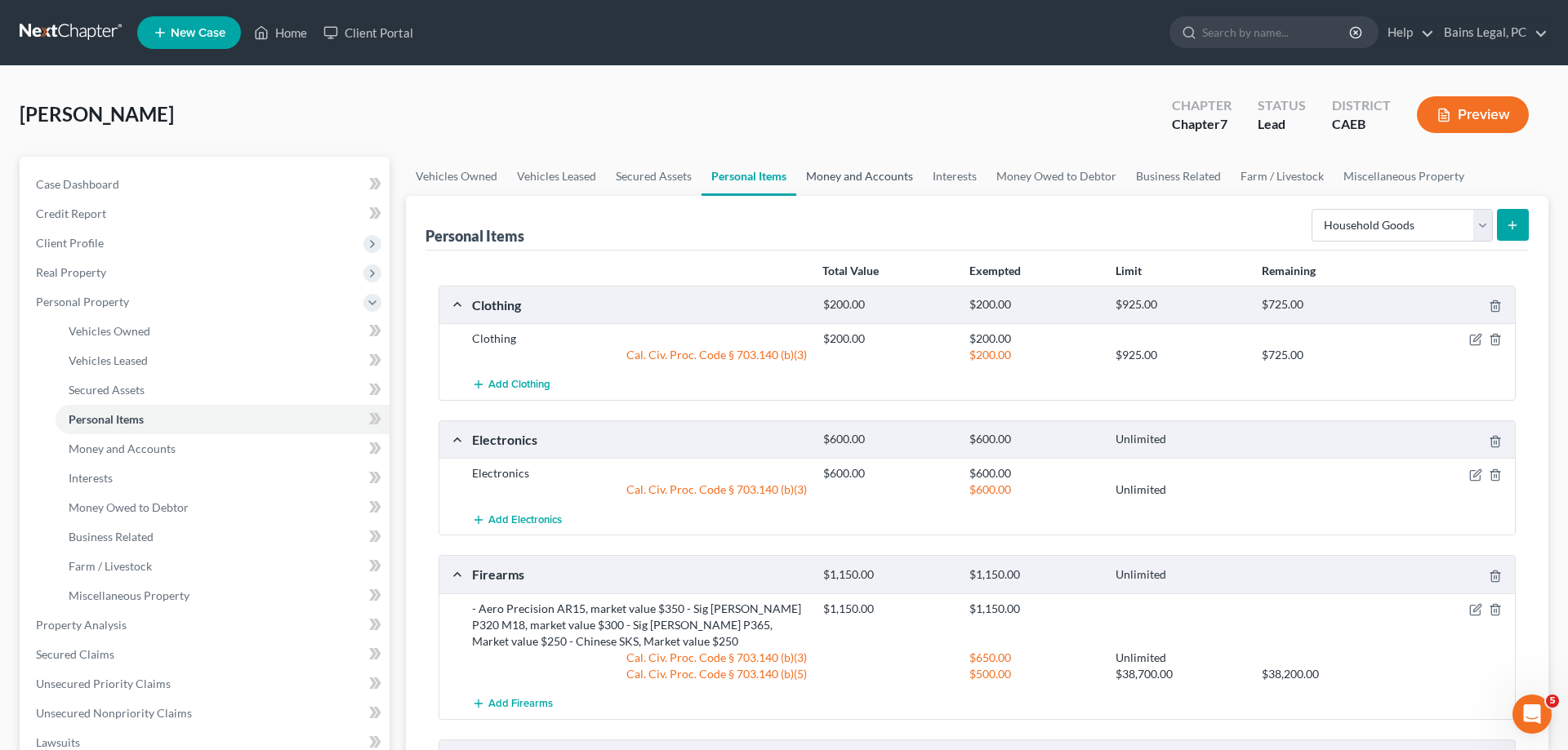
drag, startPoint x: 841, startPoint y: 173, endPoint x: 1066, endPoint y: 188, distance: 225.5
click at [847, 172] on link "Money and Accounts" at bounding box center [859, 176] width 126 height 39
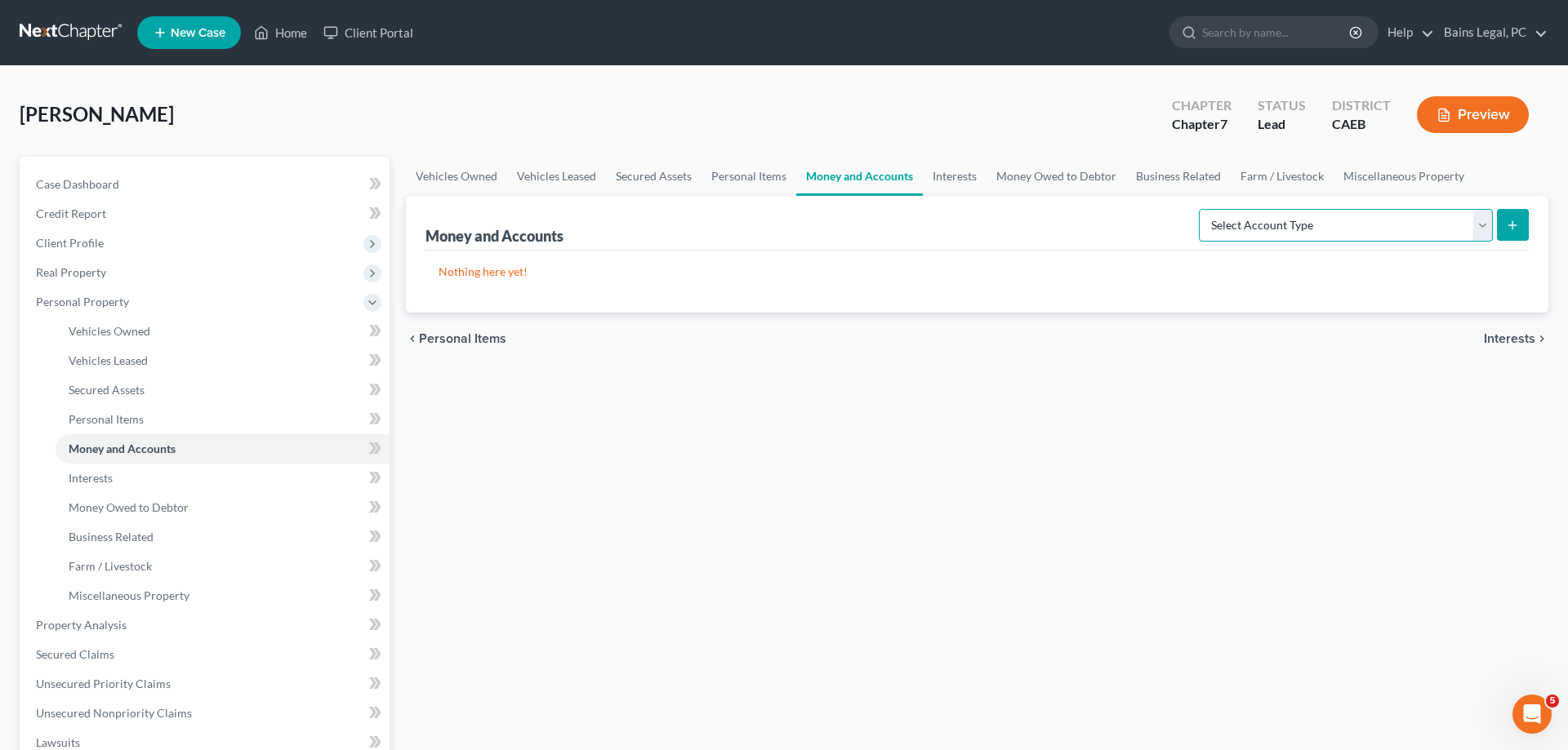
click at [1199, 209] on select "Select Account Type Brokerage Cash on Hand Certificates of Deposit Checking Acc…" at bounding box center [1346, 226] width 294 height 32
select select "cash_on_hand"
click option "Cash on Hand" at bounding box center [0, 0] width 0 height 0
click at [1514, 227] on icon "submit" at bounding box center [1512, 225] width 13 height 13
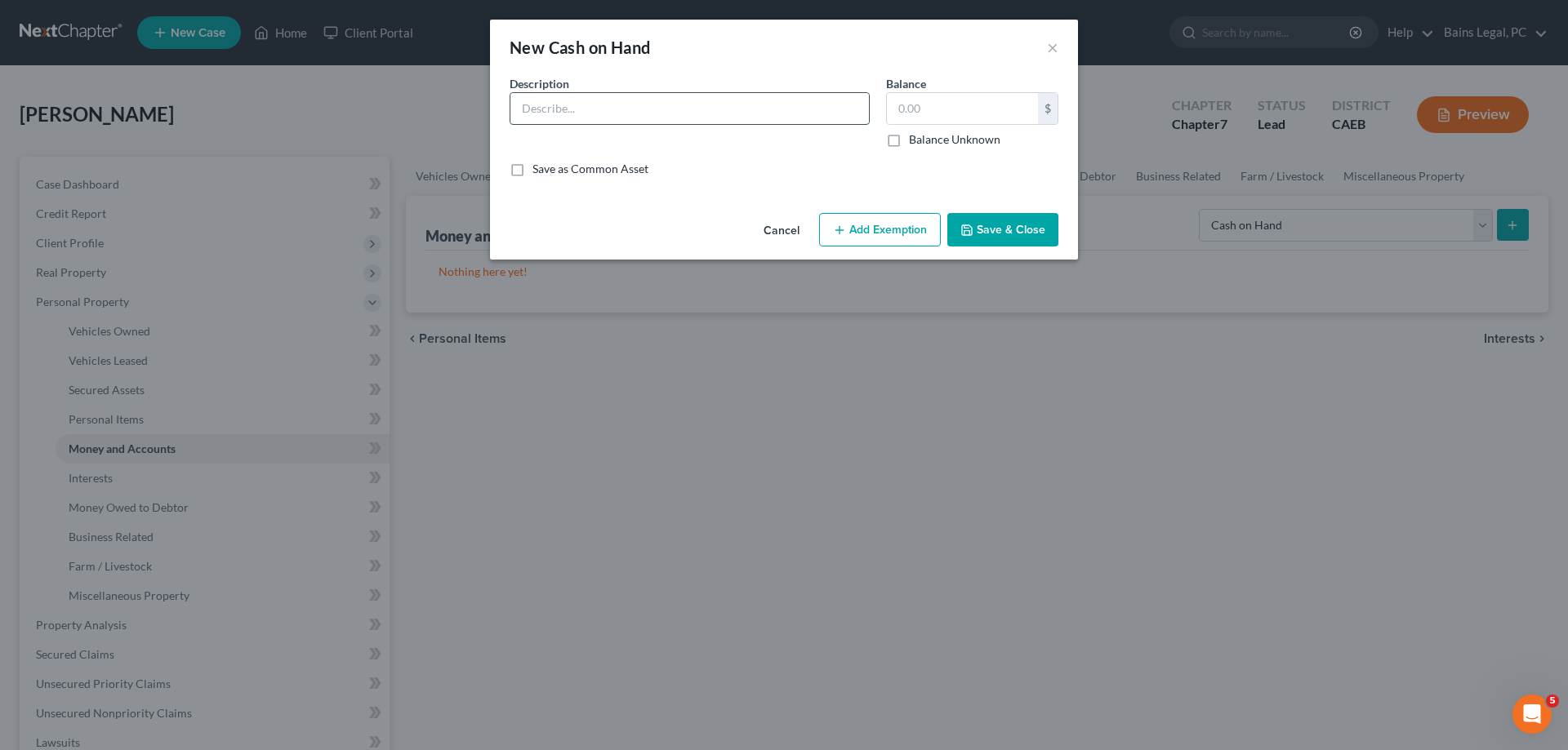
click at [600, 110] on input "text" at bounding box center [689, 108] width 358 height 31
type input "Cash on Hand"
type input "264"
click at [862, 220] on button "Add Exemption" at bounding box center [879, 230] width 122 height 34
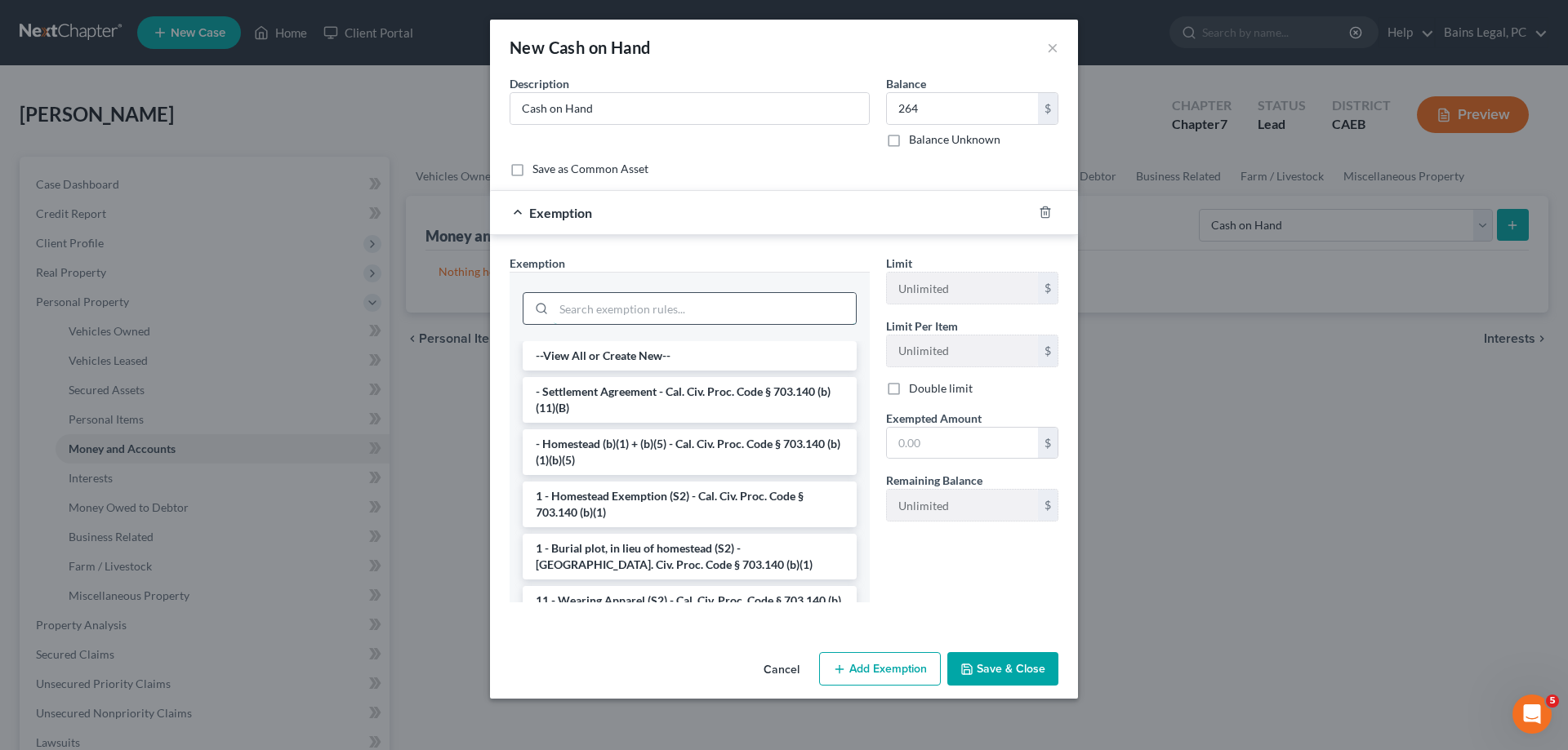
click at [629, 305] on input "search" at bounding box center [704, 309] width 302 height 31
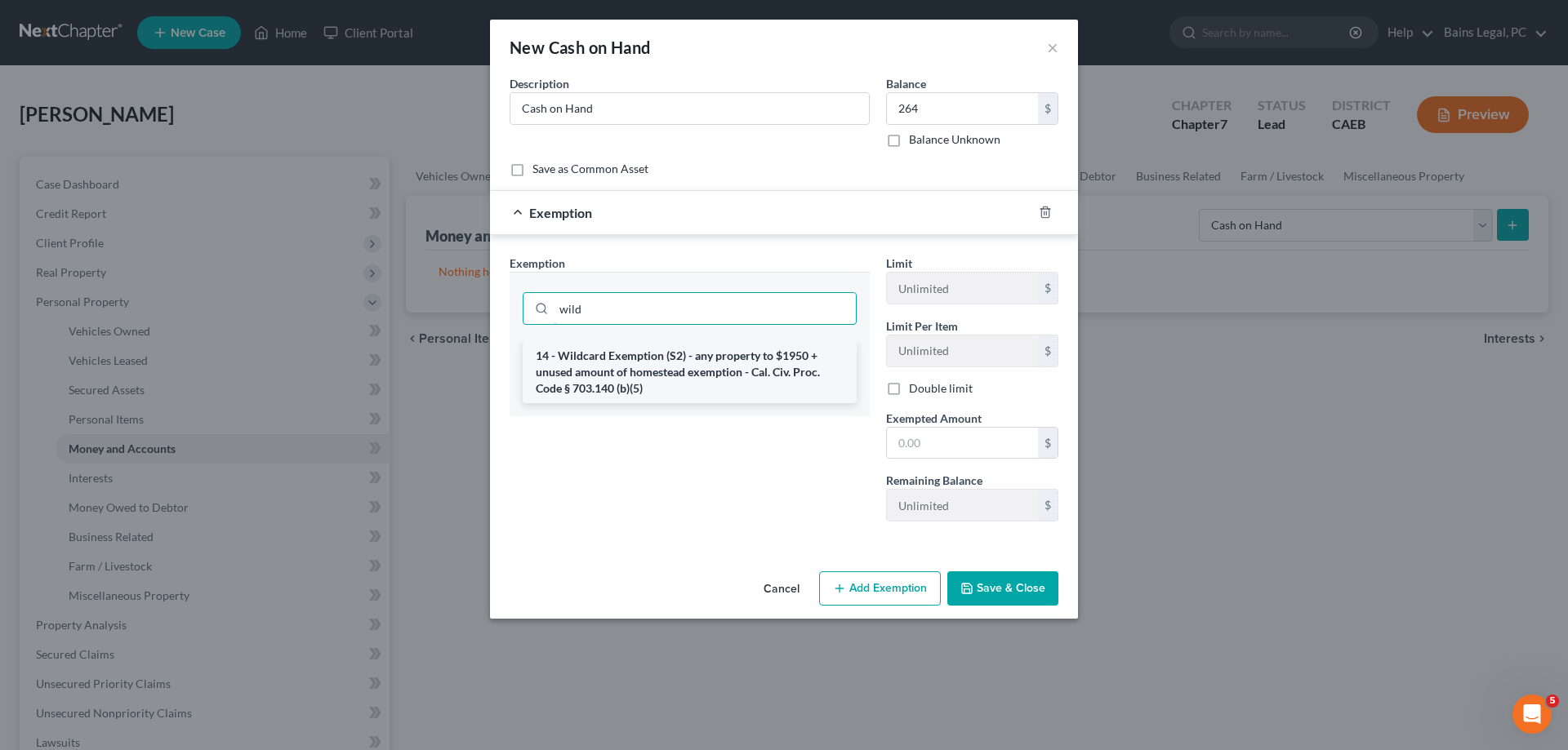
type input "wild"
click at [707, 379] on li "14 - Wildcard Exemption (S2) - any property to $1950 + unused amount of homeste…" at bounding box center [690, 372] width 334 height 62
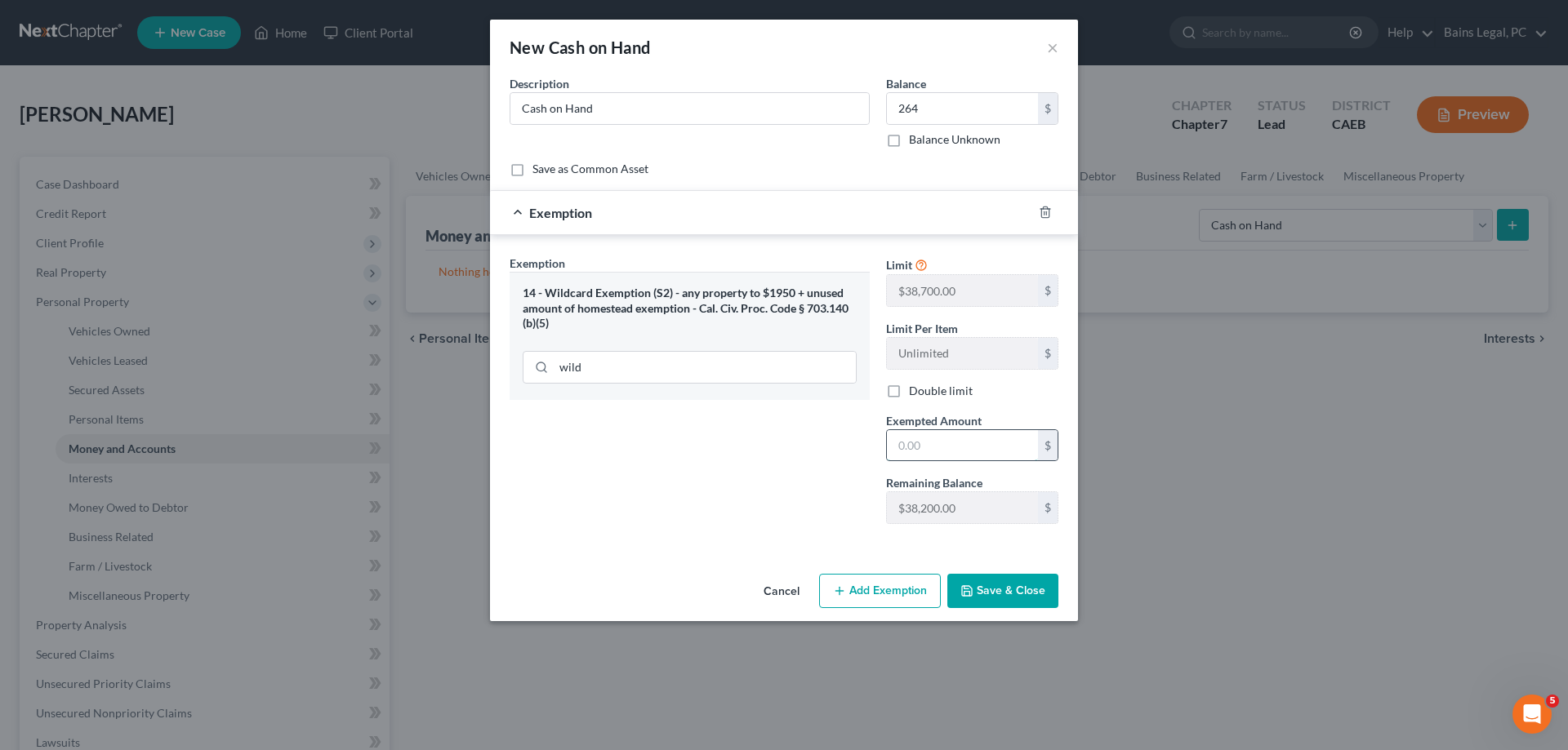
click at [981, 458] on input "text" at bounding box center [962, 446] width 151 height 31
type input "264"
click at [1027, 600] on button "Save & Close" at bounding box center [1002, 591] width 111 height 34
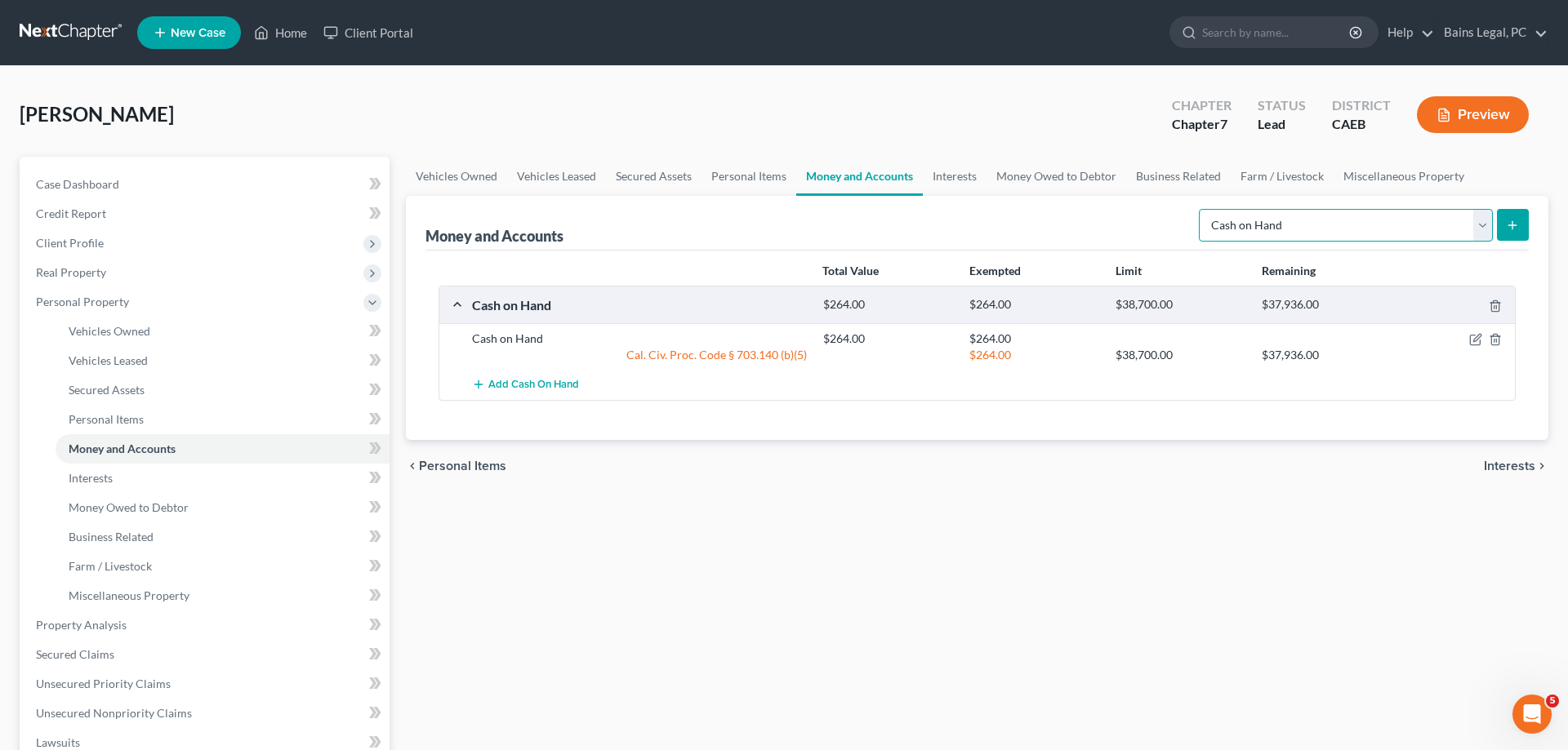
click at [1199, 209] on select "Select Account Type Brokerage Cash on Hand Certificates of Deposit Checking Acc…" at bounding box center [1346, 226] width 294 height 32
select select "checking"
click option "Checking Account" at bounding box center [0, 0] width 0 height 0
click at [1512, 214] on button "submit" at bounding box center [1512, 225] width 32 height 32
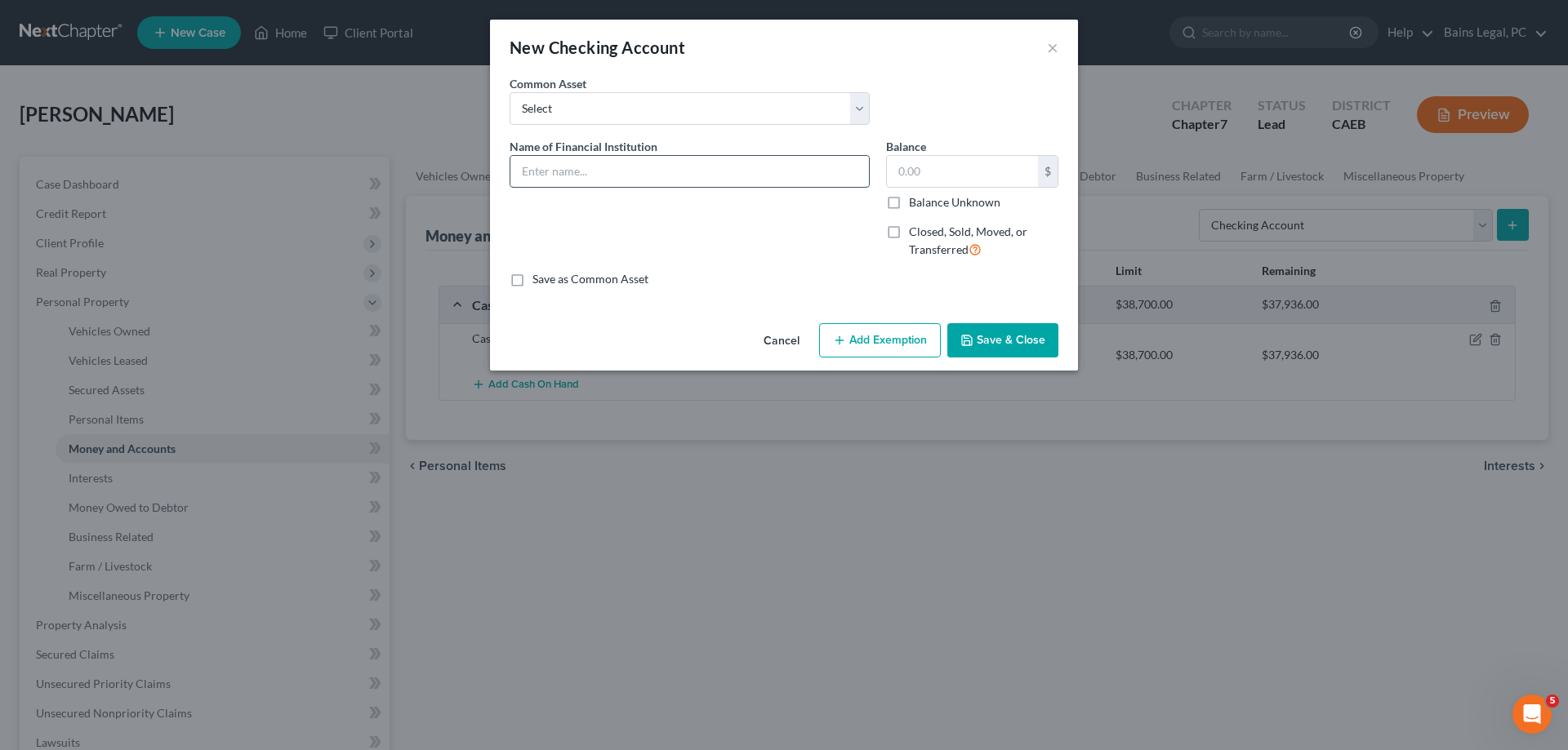
click at [679, 173] on input "text" at bounding box center [689, 171] width 358 height 31
drag, startPoint x: 658, startPoint y: 174, endPoint x: 459, endPoint y: 162, distance: 199.4
click at [510, 162] on input "[PERSON_NAME] Fargo...1339" at bounding box center [689, 171] width 358 height 31
type input "[PERSON_NAME] Fargo...1339"
click at [970, 173] on input "text" at bounding box center [962, 171] width 151 height 31
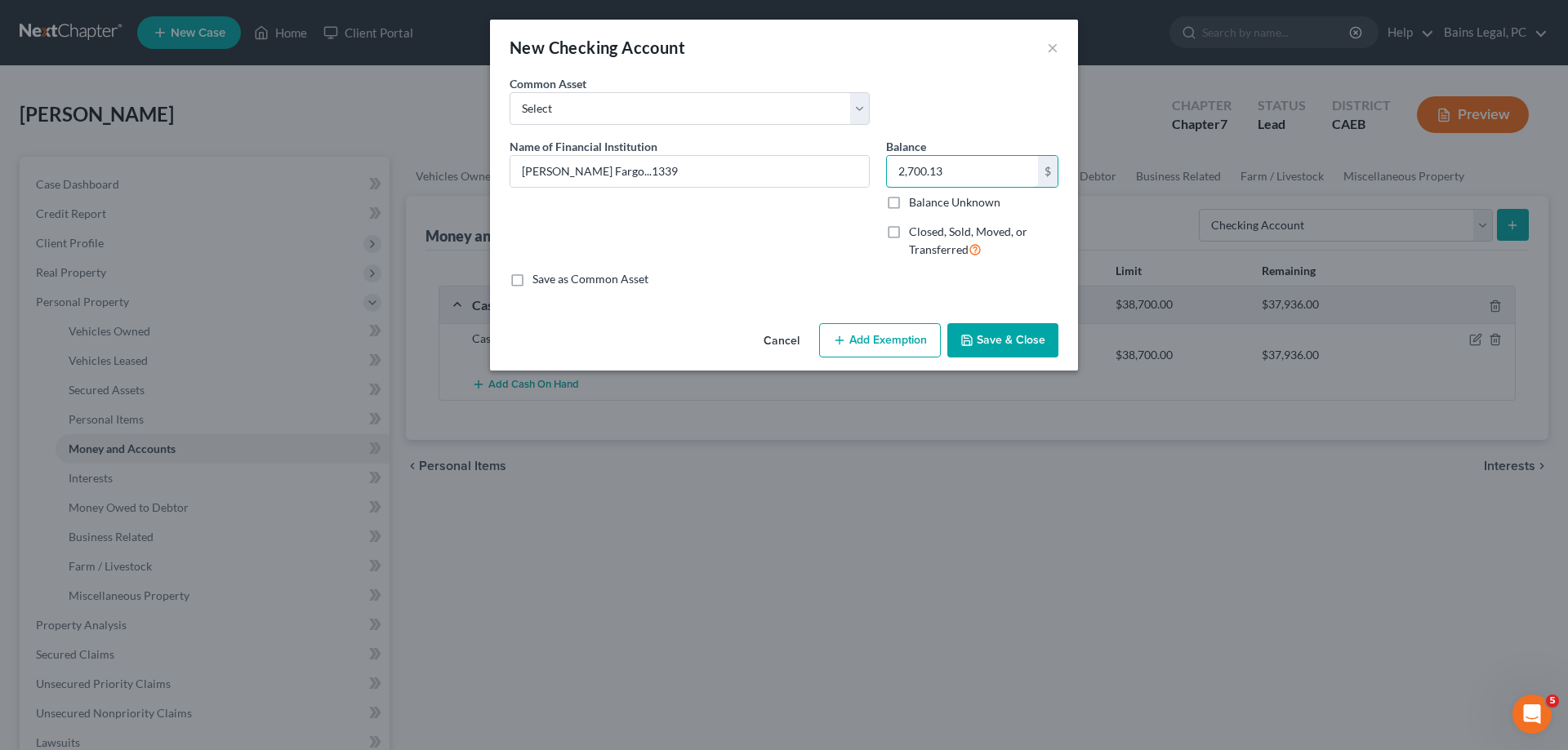
type input "2,700.13"
click at [856, 337] on button "Add Exemption" at bounding box center [879, 340] width 122 height 34
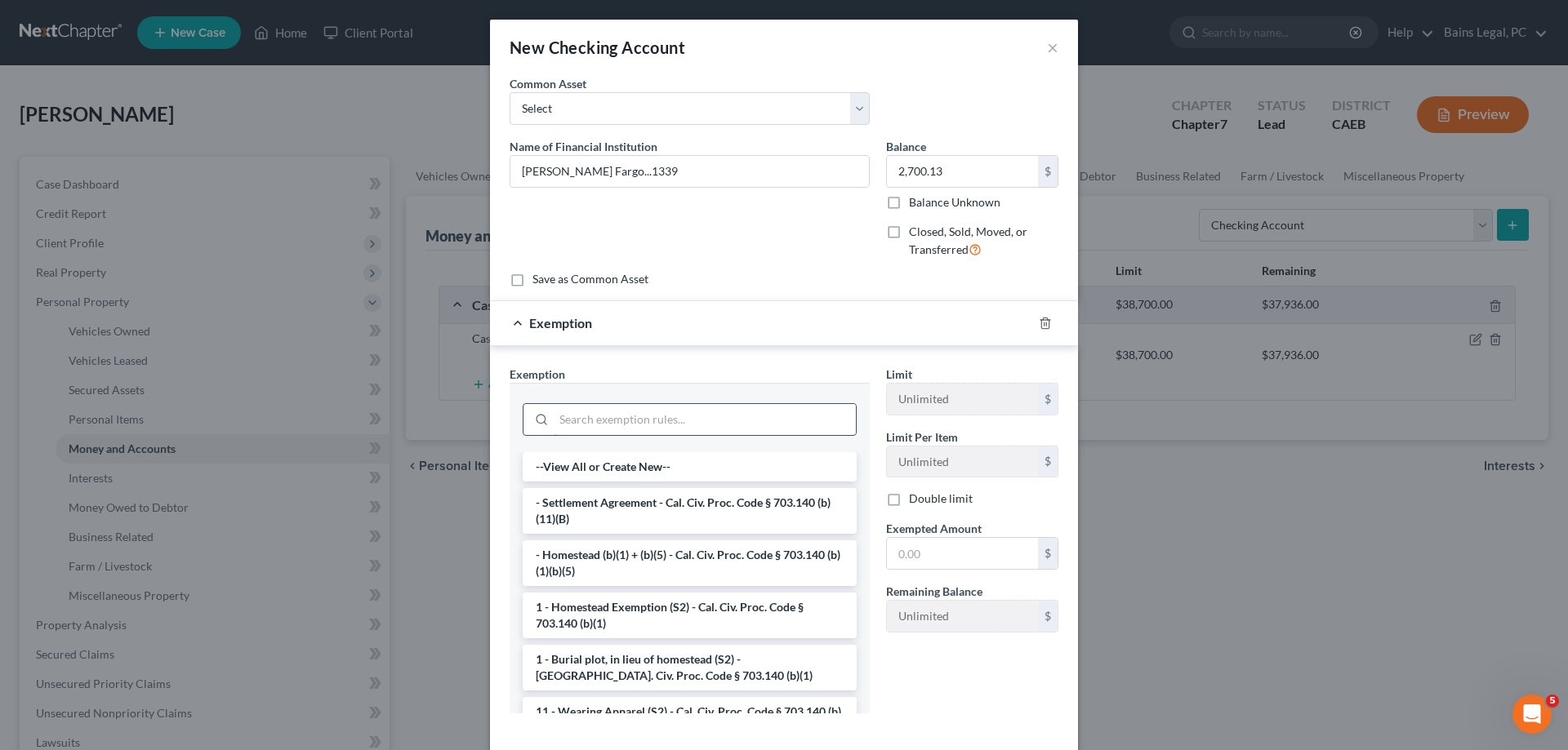
click at [720, 417] on input "search" at bounding box center [704, 420] width 302 height 31
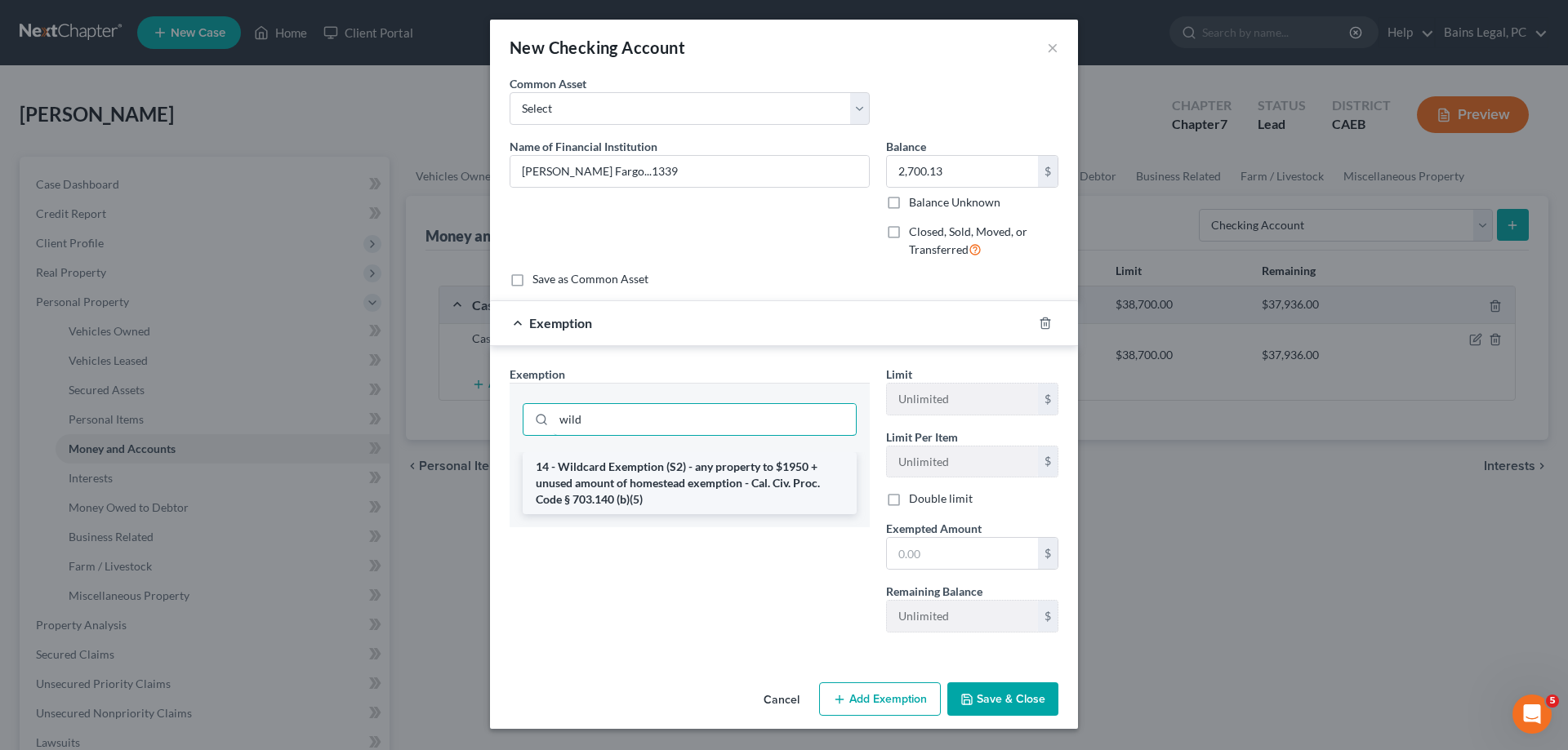
type input "wild"
click at [708, 478] on li "14 - Wildcard Exemption (S2) - any property to $1950 + unused amount of homeste…" at bounding box center [690, 483] width 334 height 62
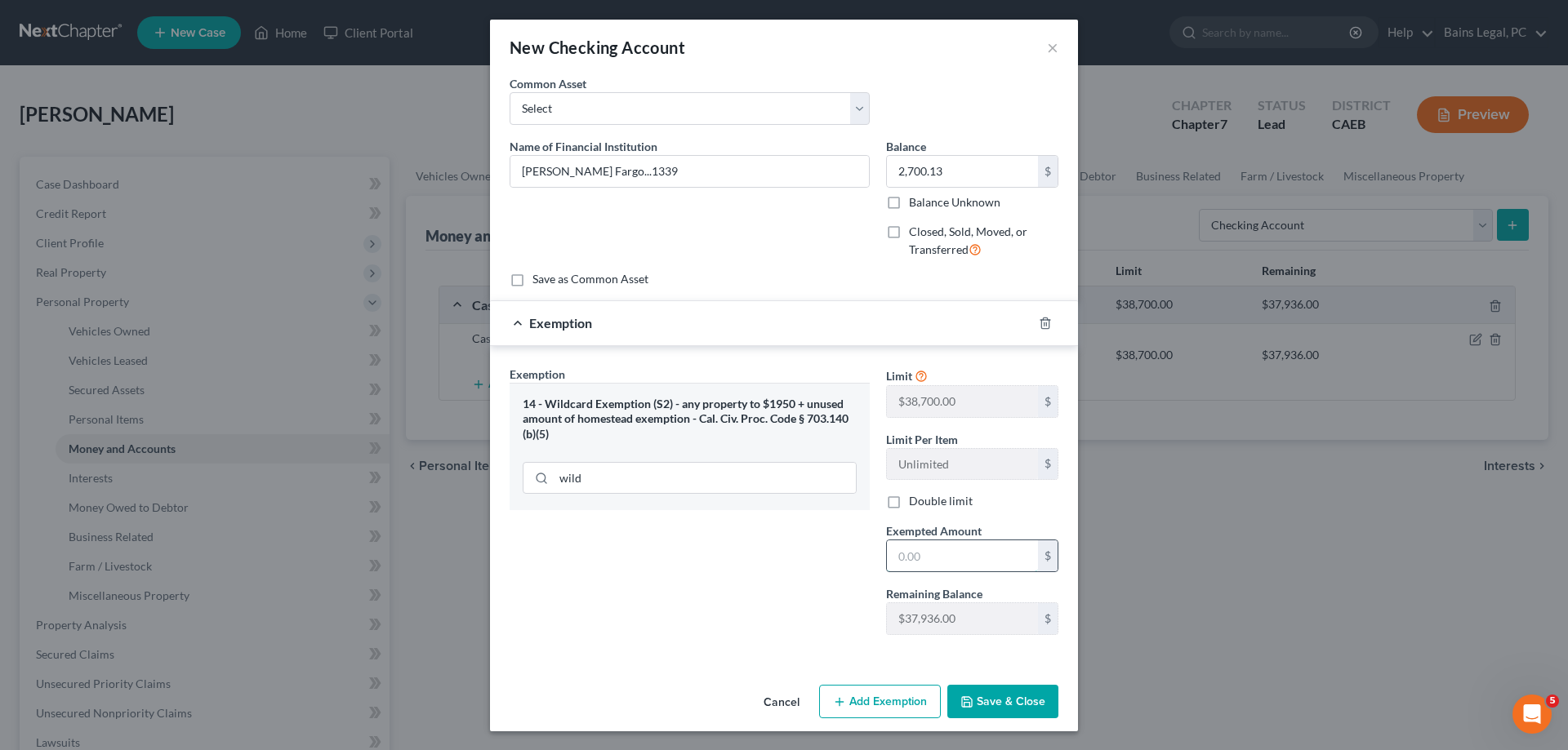
click at [917, 559] on input "text" at bounding box center [962, 556] width 151 height 31
type input "2,700.13"
drag, startPoint x: 1012, startPoint y: 714, endPoint x: 1087, endPoint y: 693, distance: 77.9
click at [1013, 714] on button "Save & Close" at bounding box center [1002, 702] width 111 height 34
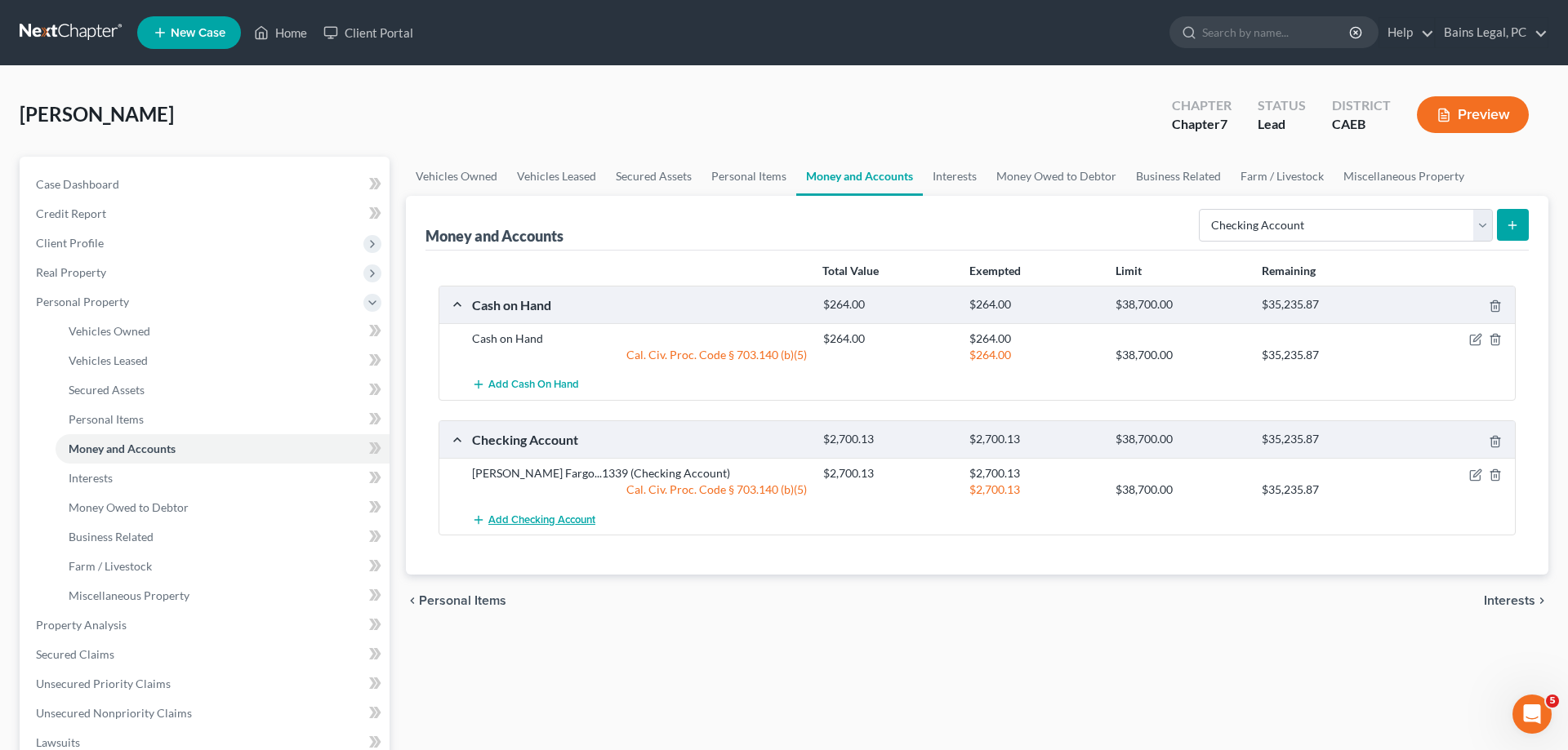
click at [568, 523] on span "Add Checking Account" at bounding box center [542, 520] width 107 height 13
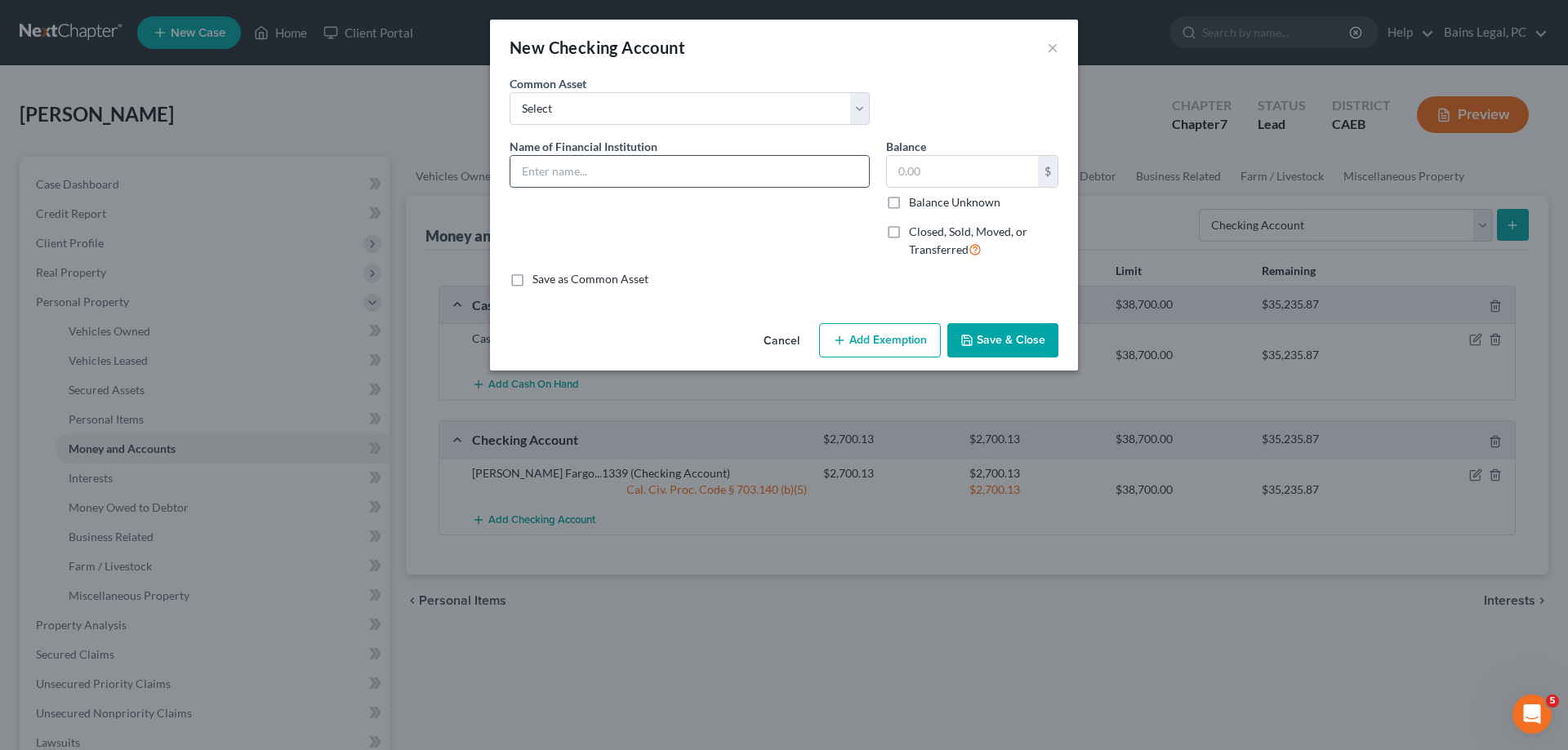
click at [699, 173] on input "text" at bounding box center [689, 171] width 358 height 31
drag, startPoint x: 667, startPoint y: 175, endPoint x: 388, endPoint y: 167, distance: 279.1
click at [510, 167] on input "[PERSON_NAME] Fargo...2504" at bounding box center [689, 171] width 358 height 31
type input "[PERSON_NAME] Fargo...2504"
click at [963, 175] on input "text" at bounding box center [962, 171] width 151 height 31
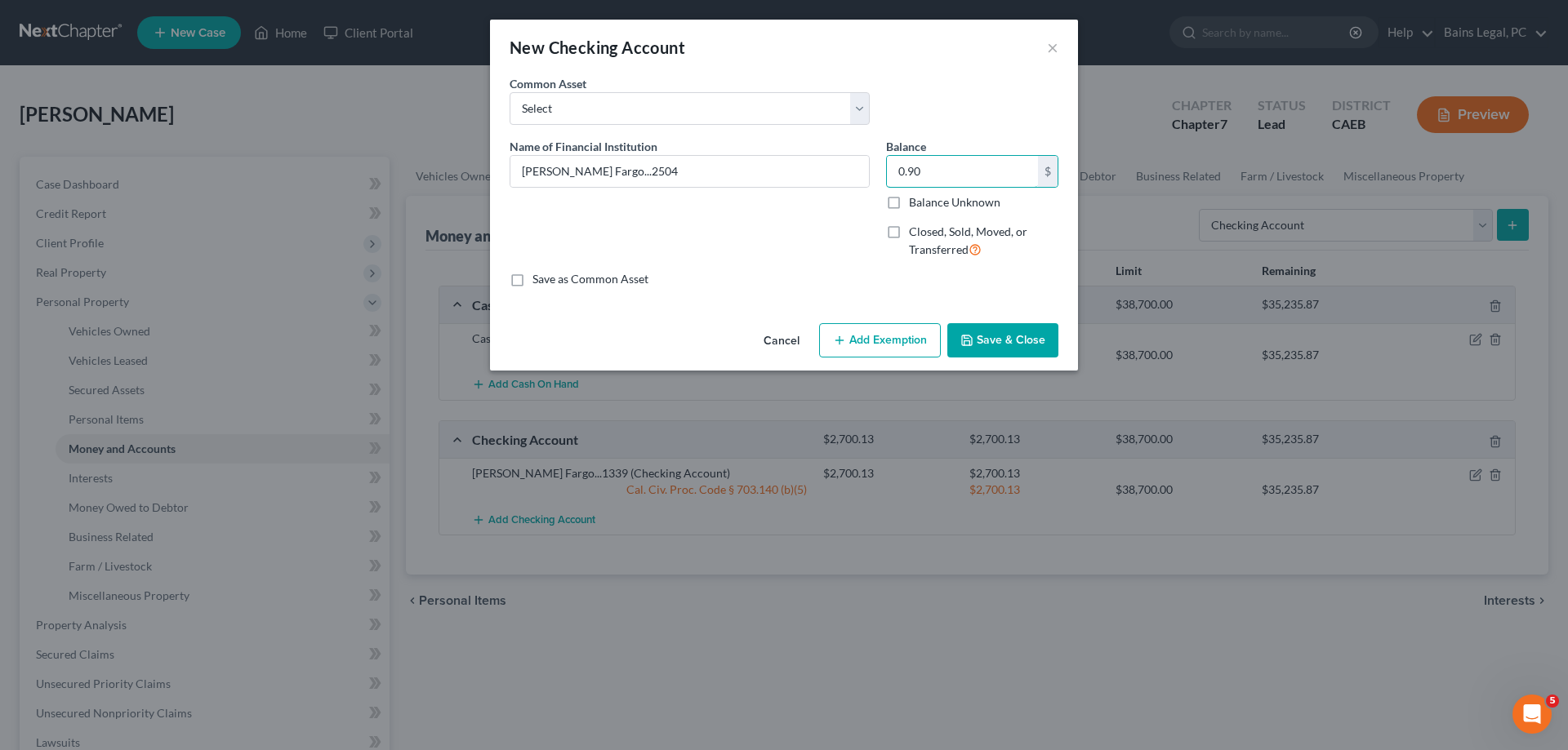
type input "0.90"
click at [866, 338] on button "Add Exemption" at bounding box center [879, 340] width 122 height 34
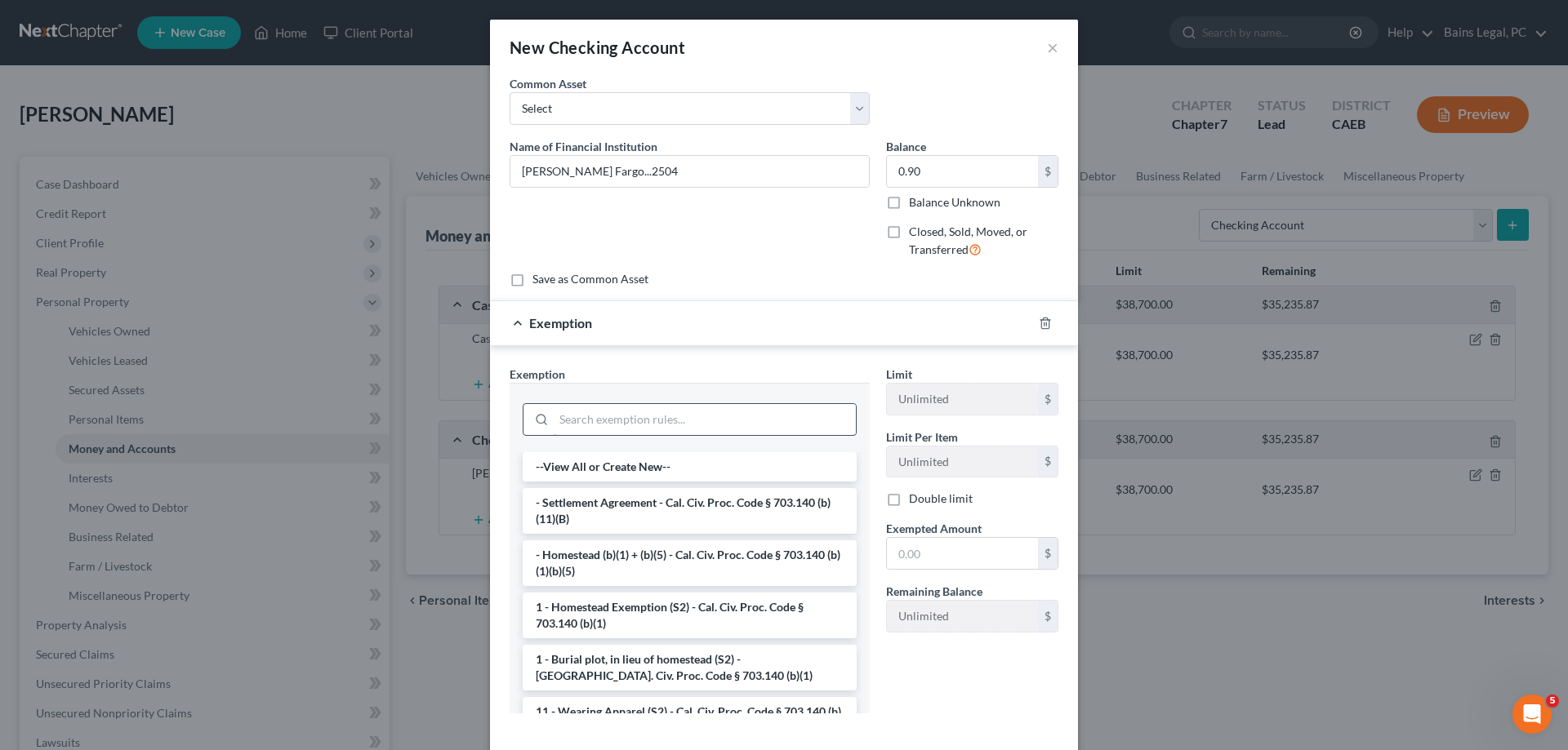
click at [628, 420] on input "search" at bounding box center [704, 420] width 302 height 31
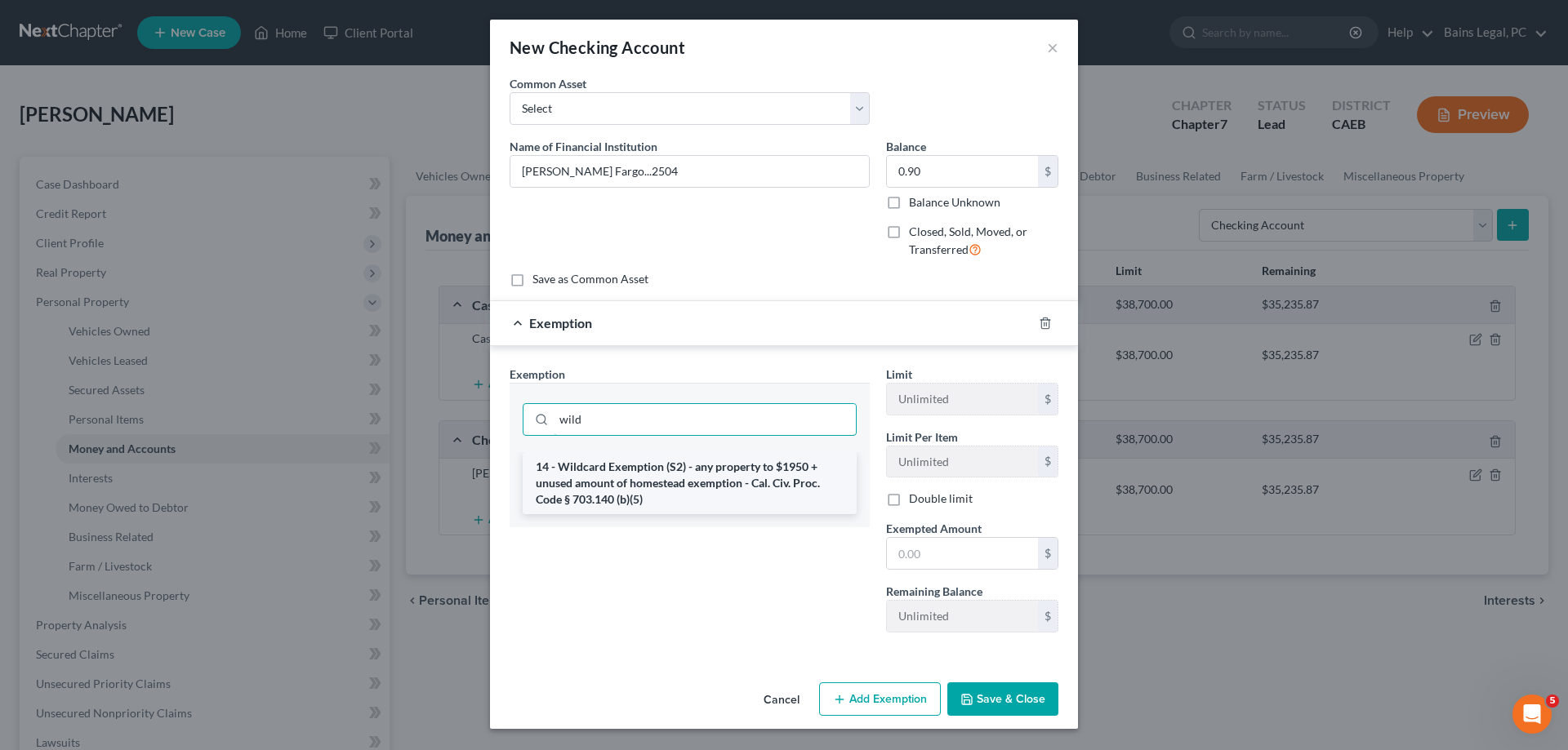
type input "wild"
click at [623, 491] on li "14 - Wildcard Exemption (S2) - any property to $1950 + unused amount of homeste…" at bounding box center [690, 483] width 334 height 62
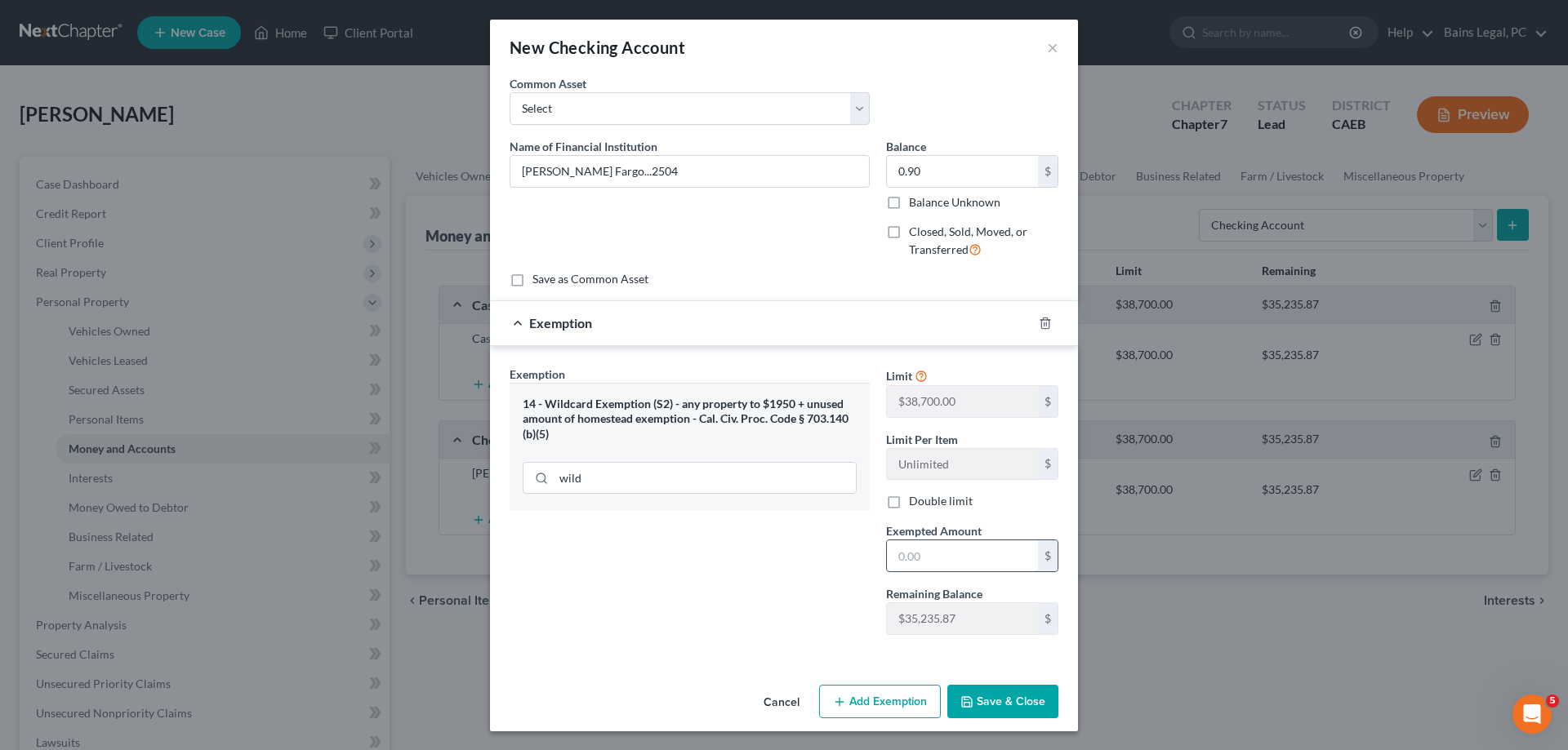
click at [939, 561] on input "text" at bounding box center [962, 556] width 151 height 31
type input "0.90"
click at [990, 703] on button "Save & Close" at bounding box center [1002, 702] width 111 height 34
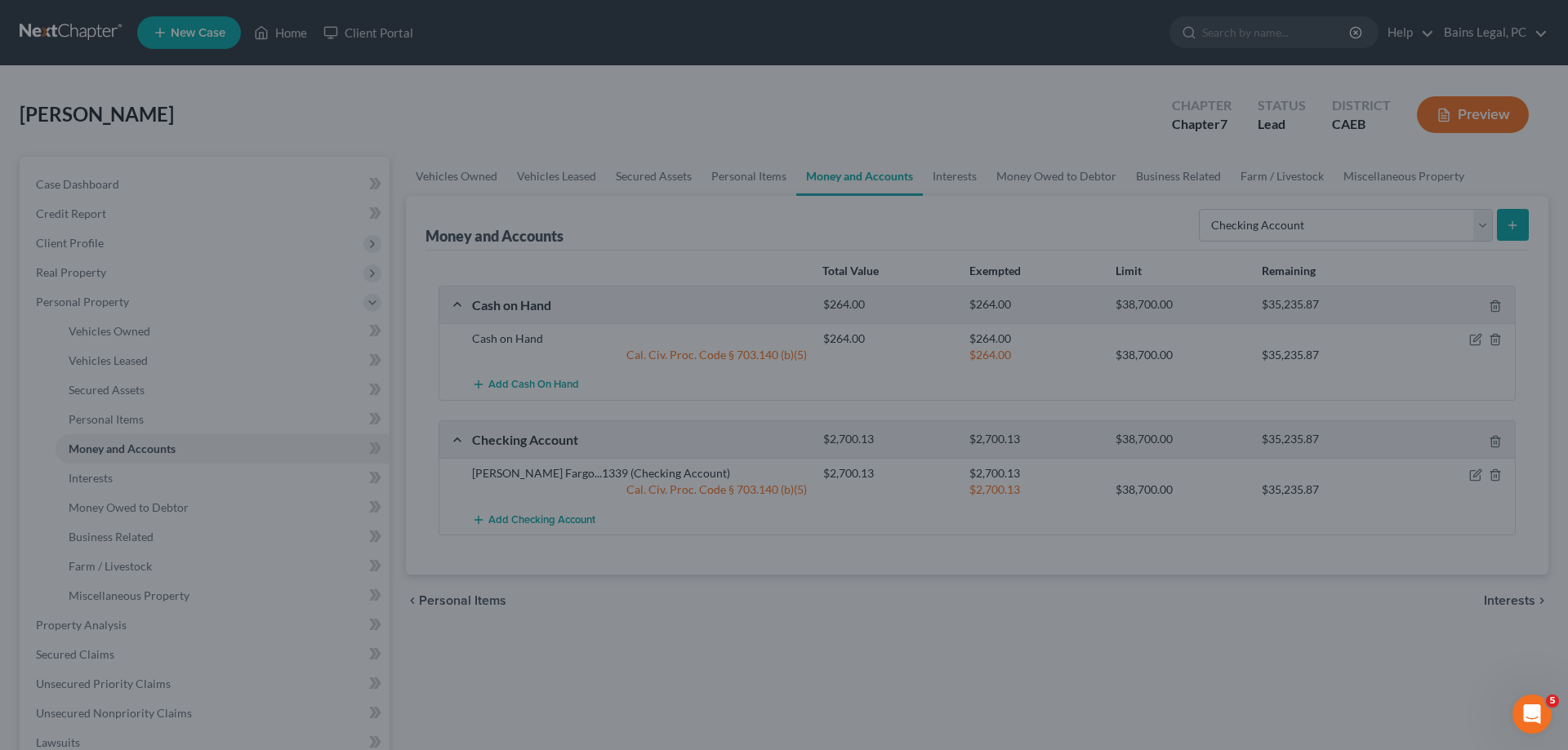
scroll to position [2, 0]
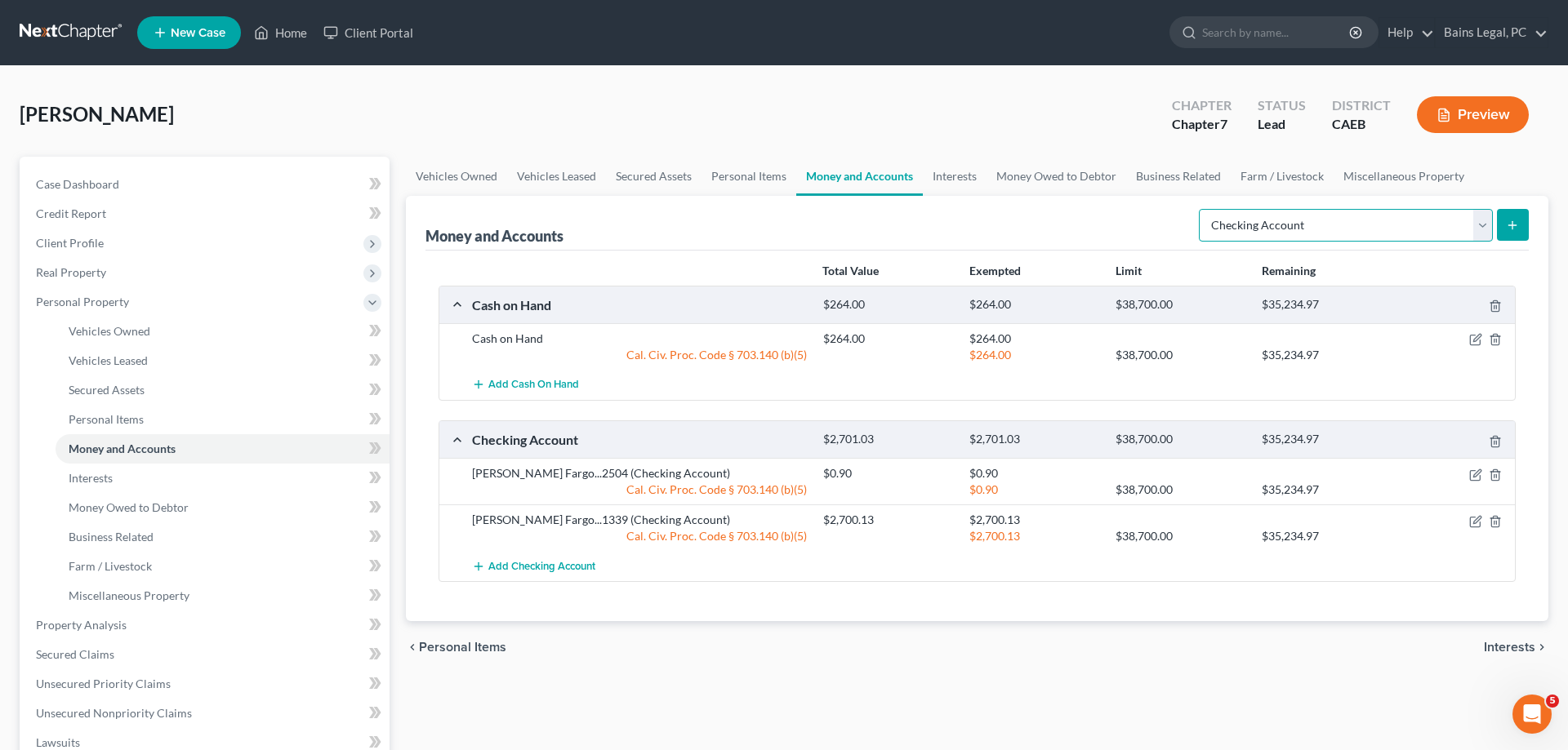
click at [1199, 209] on select "Select Account Type Brokerage Cash on Hand Certificates of Deposit Checking Acc…" at bounding box center [1346, 226] width 294 height 32
select select "other"
click option "Other (Credit Union, Health Savings Account, etc)" at bounding box center [0, 0] width 0 height 0
click at [1505, 223] on button "submit" at bounding box center [1512, 225] width 32 height 32
drag, startPoint x: 733, startPoint y: 171, endPoint x: 887, endPoint y: 173, distance: 154.0
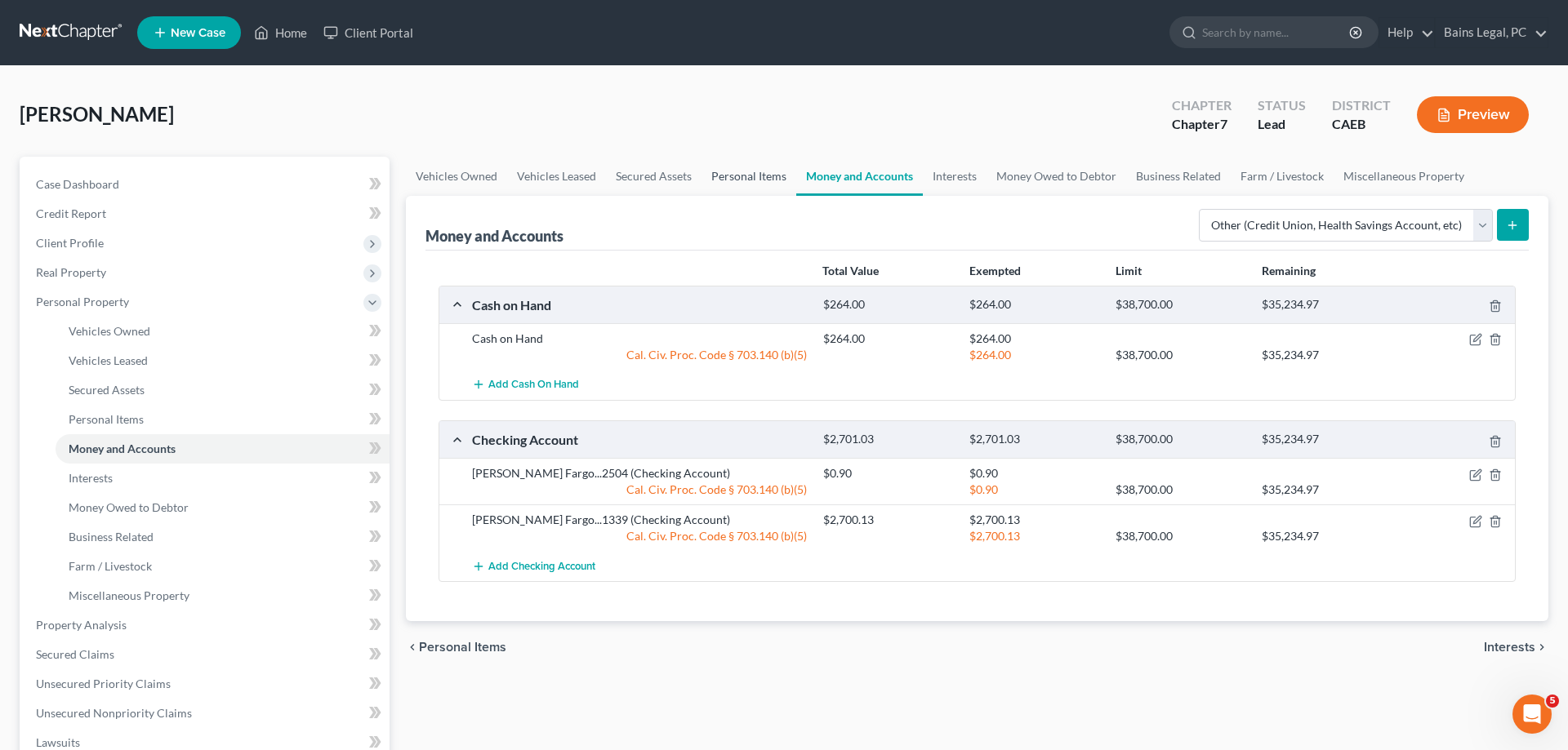
click at [737, 171] on link "Personal Items" at bounding box center [748, 176] width 95 height 39
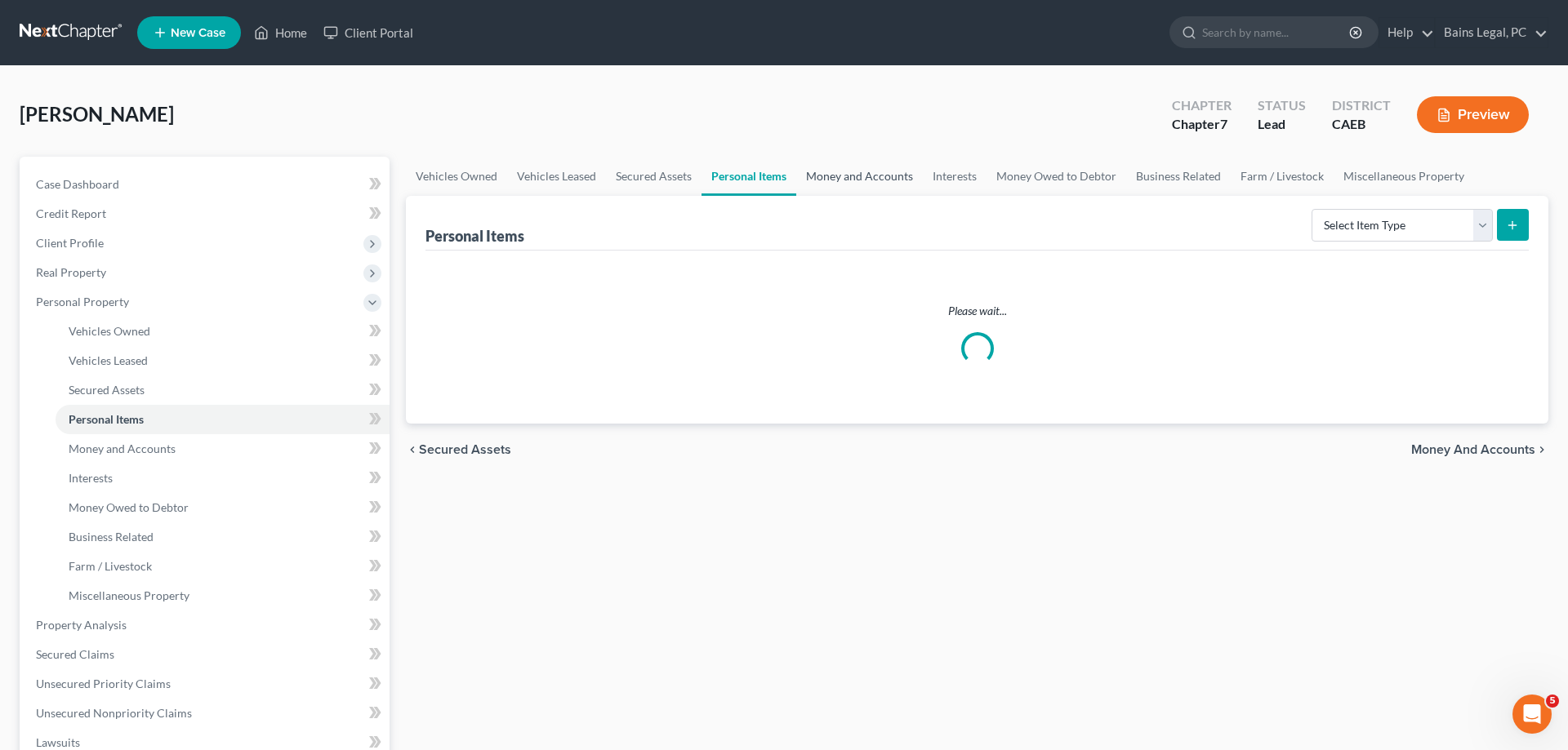
click at [887, 173] on link "Money and Accounts" at bounding box center [859, 176] width 126 height 39
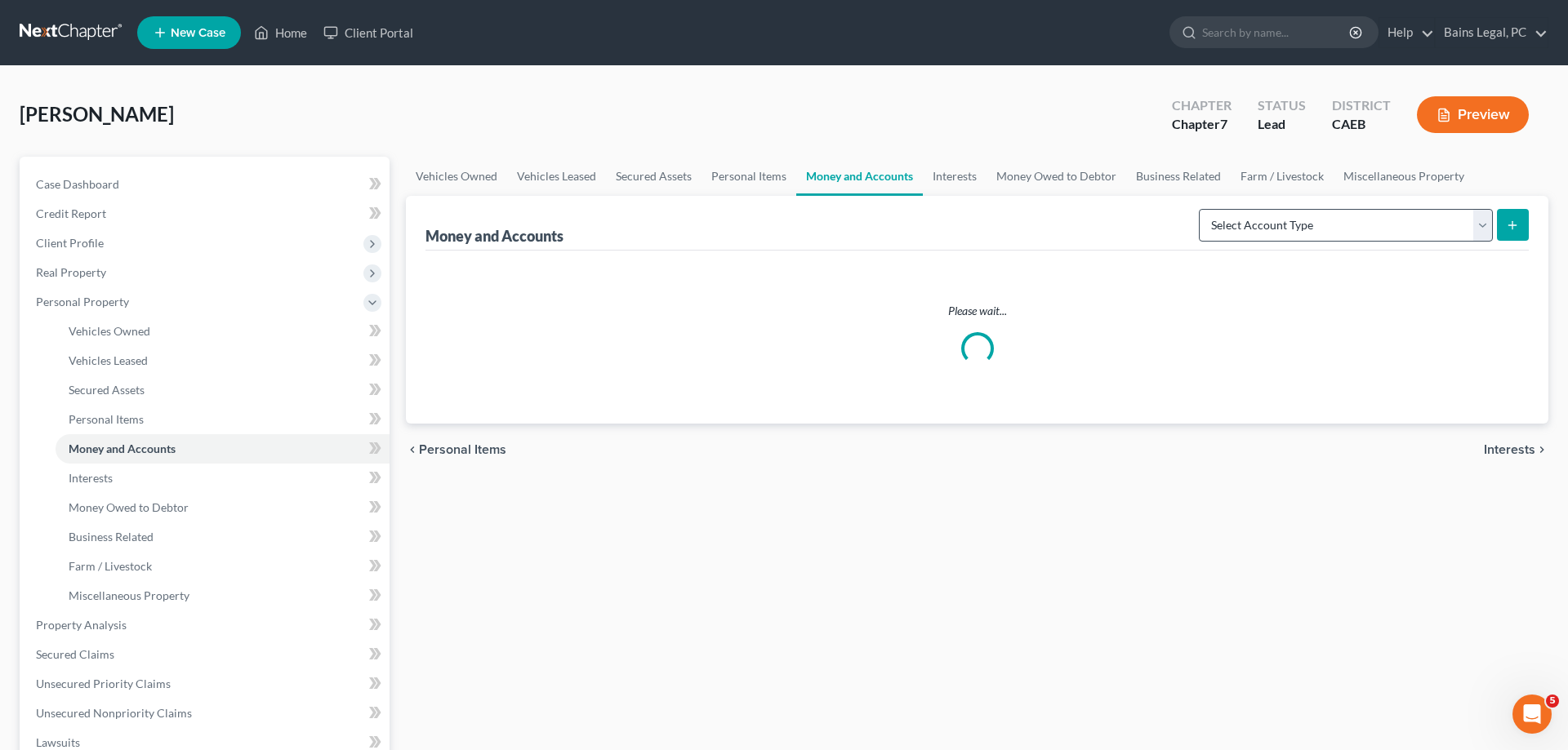
click at [1302, 211] on div "Select Account Type Brokerage Cash on Hand Certificates of Deposit Checking Acc…" at bounding box center [1360, 224] width 337 height 43
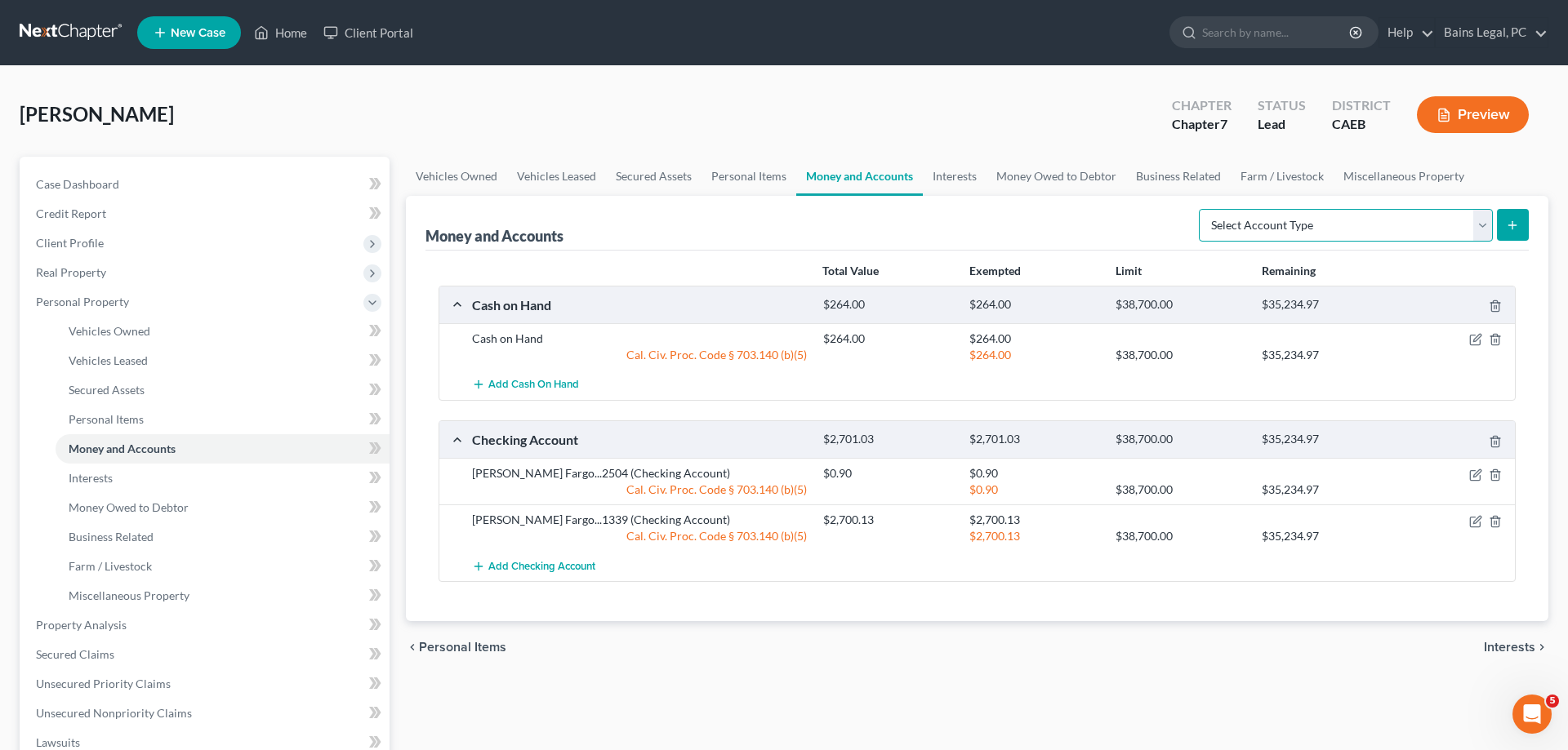
click at [1199, 209] on select "Select Account Type Brokerage Cash on Hand Certificates of Deposit Checking Acc…" at bounding box center [1346, 226] width 294 height 32
select select "other"
click option "Other (Credit Union, Health Savings Account, etc)" at bounding box center [0, 0] width 0 height 0
click at [1510, 224] on icon "submit" at bounding box center [1512, 225] width 13 height 13
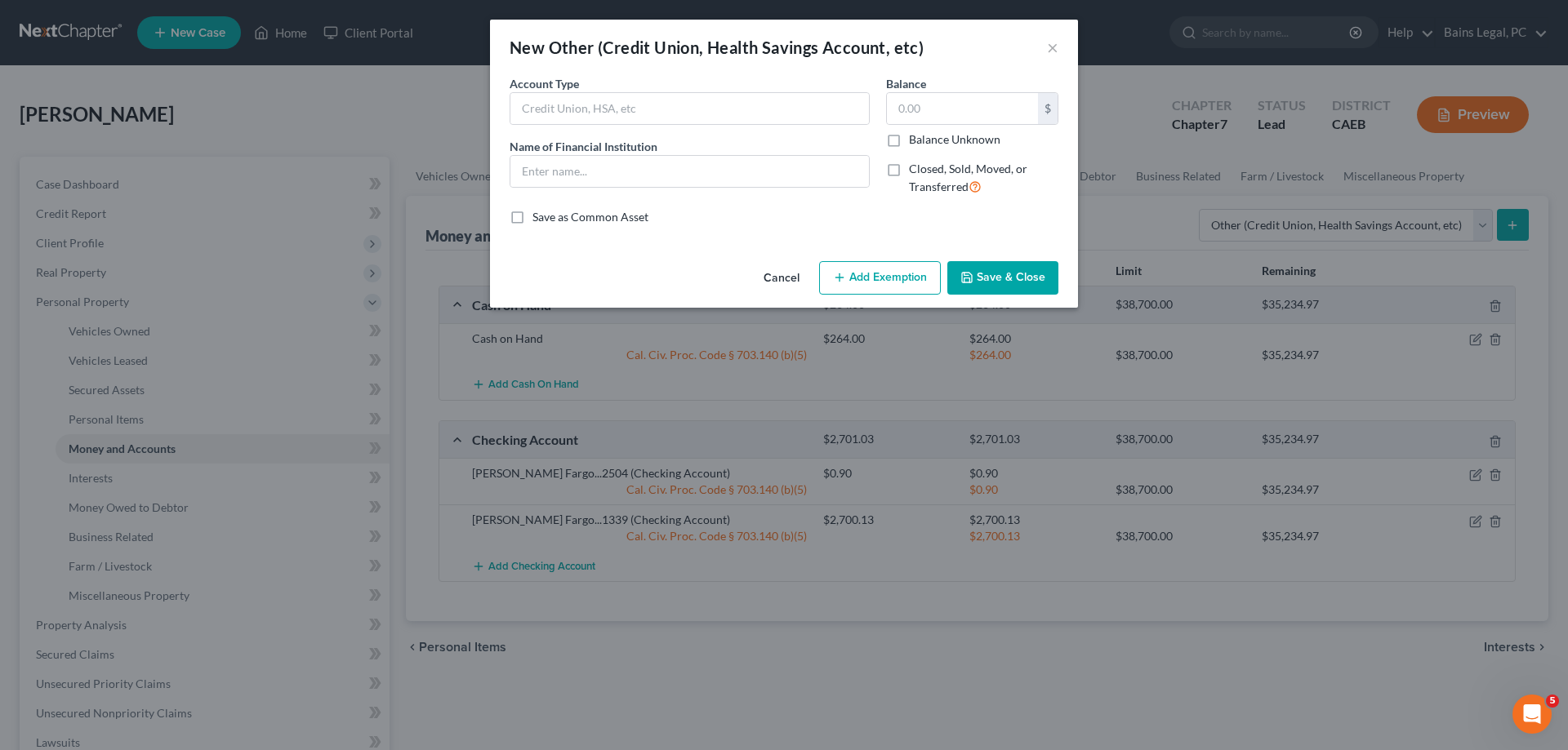
click at [682, 125] on div "Account Type Name of Financial Institution *" at bounding box center [690, 142] width 376 height 134
click at [682, 101] on input "text" at bounding box center [689, 108] width 358 height 31
type input "Phone App"
type input "C"
type input "Venmo"
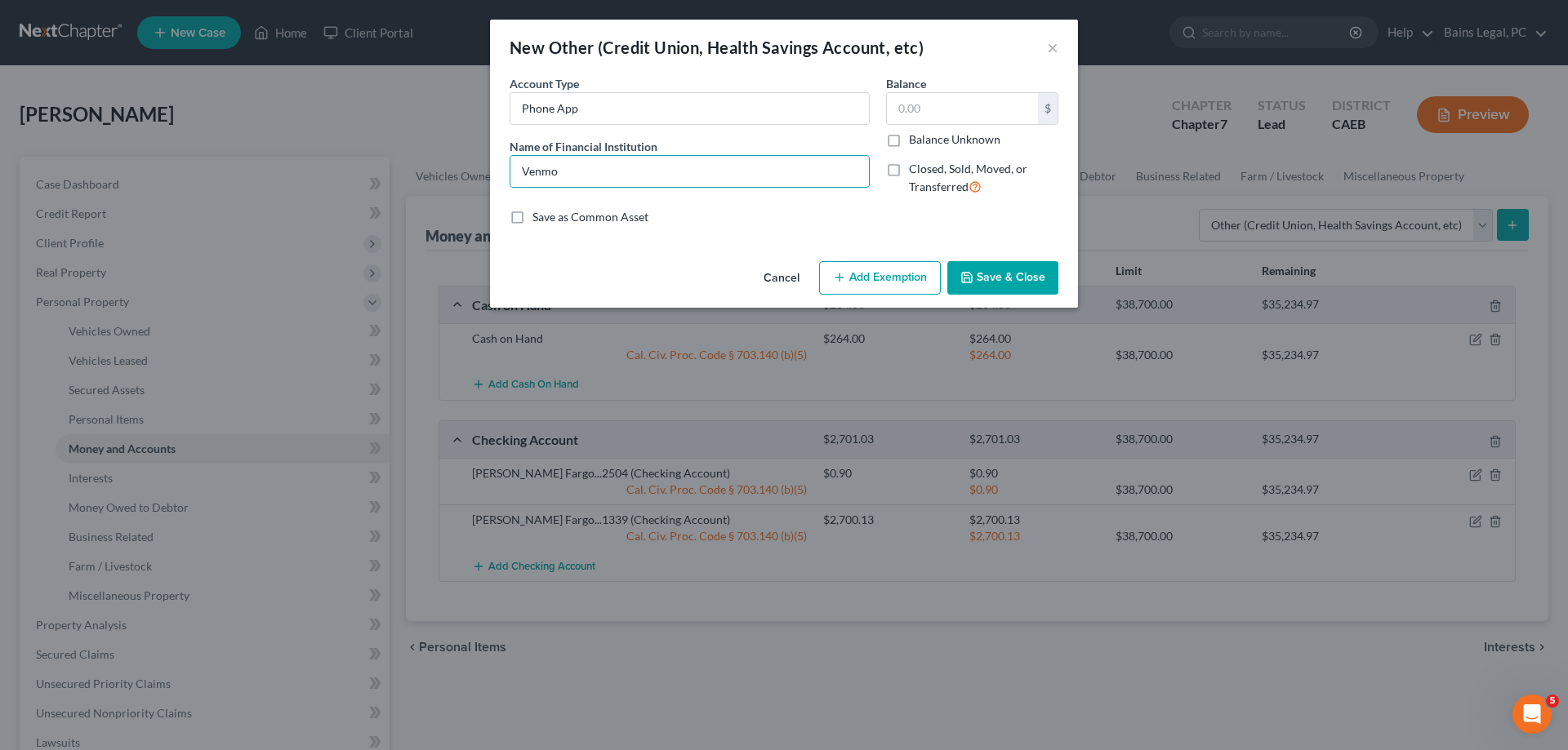
click at [1029, 296] on div "Cancel Add Exemption Save & Close" at bounding box center [784, 282] width 588 height 54
click at [1026, 286] on button "Save & Close" at bounding box center [1002, 279] width 111 height 34
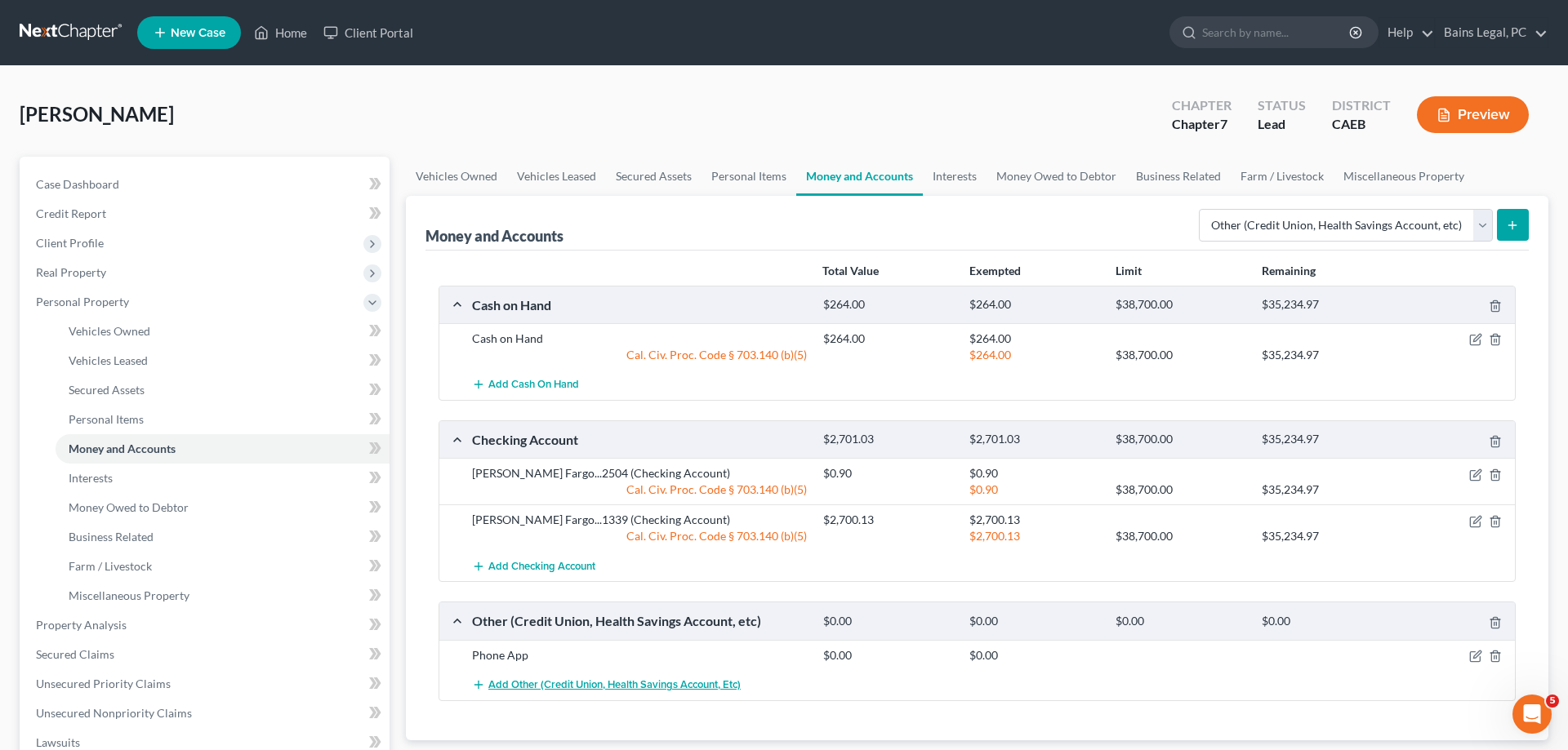
click at [552, 683] on span "Add Other (Credit Union, Health Savings Account, etc)" at bounding box center [615, 685] width 253 height 13
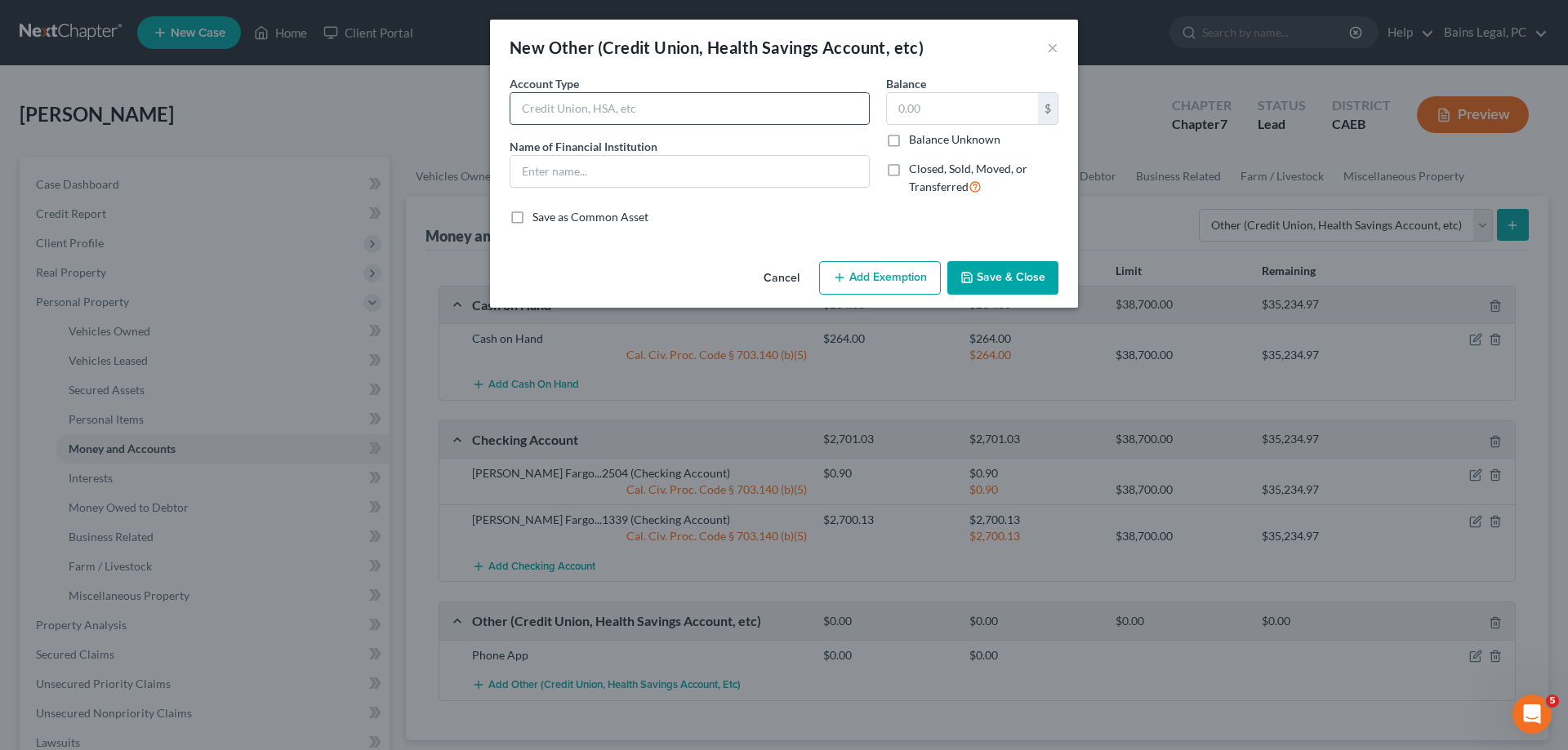
click at [645, 98] on input "text" at bounding box center [689, 108] width 358 height 31
type input "Phone App"
type input "Apple Cash"
drag, startPoint x: 1024, startPoint y: 275, endPoint x: 1007, endPoint y: 268, distance: 18.4
click at [1023, 275] on button "Save & Close" at bounding box center [1002, 279] width 111 height 34
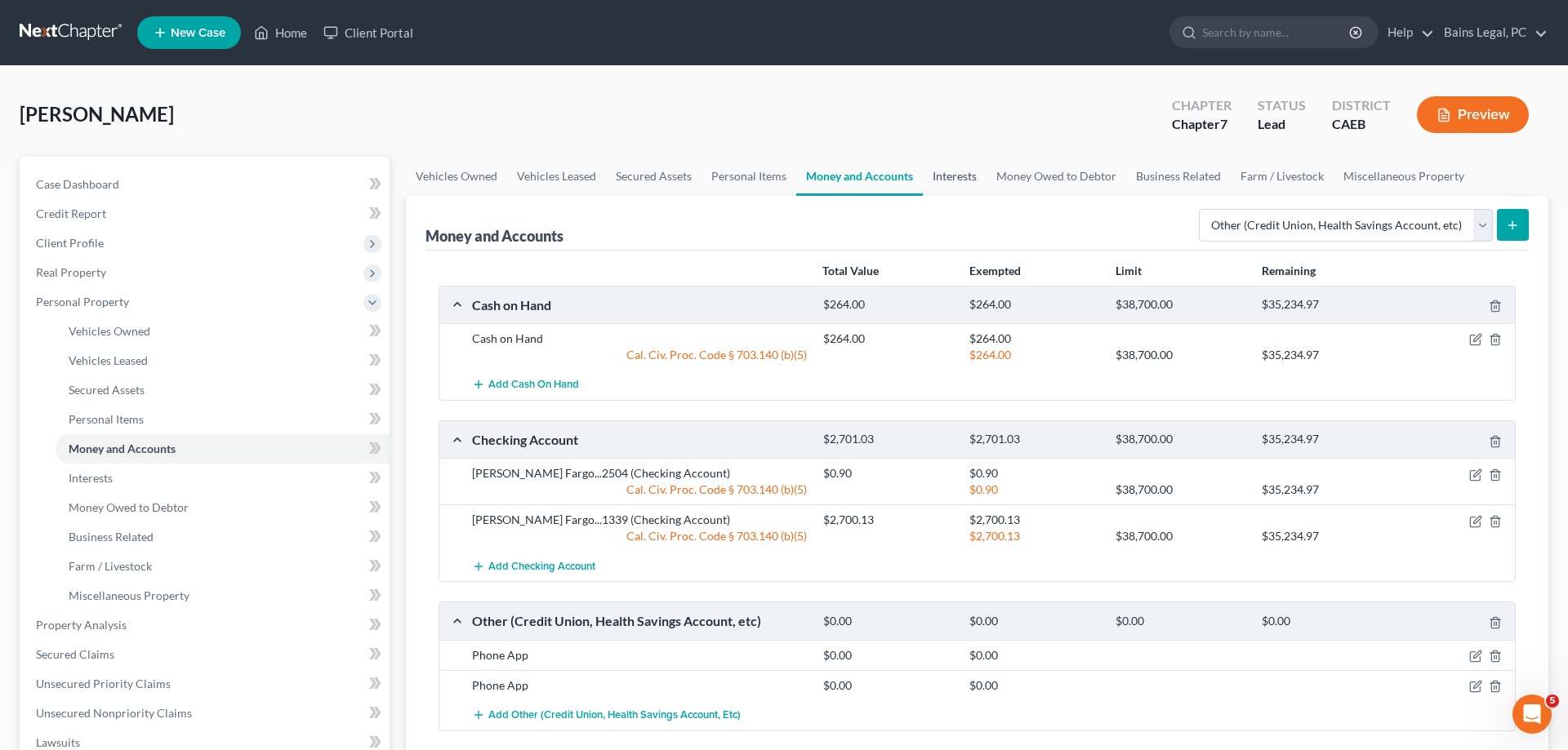
click at [938, 178] on link "Interests" at bounding box center [954, 176] width 64 height 39
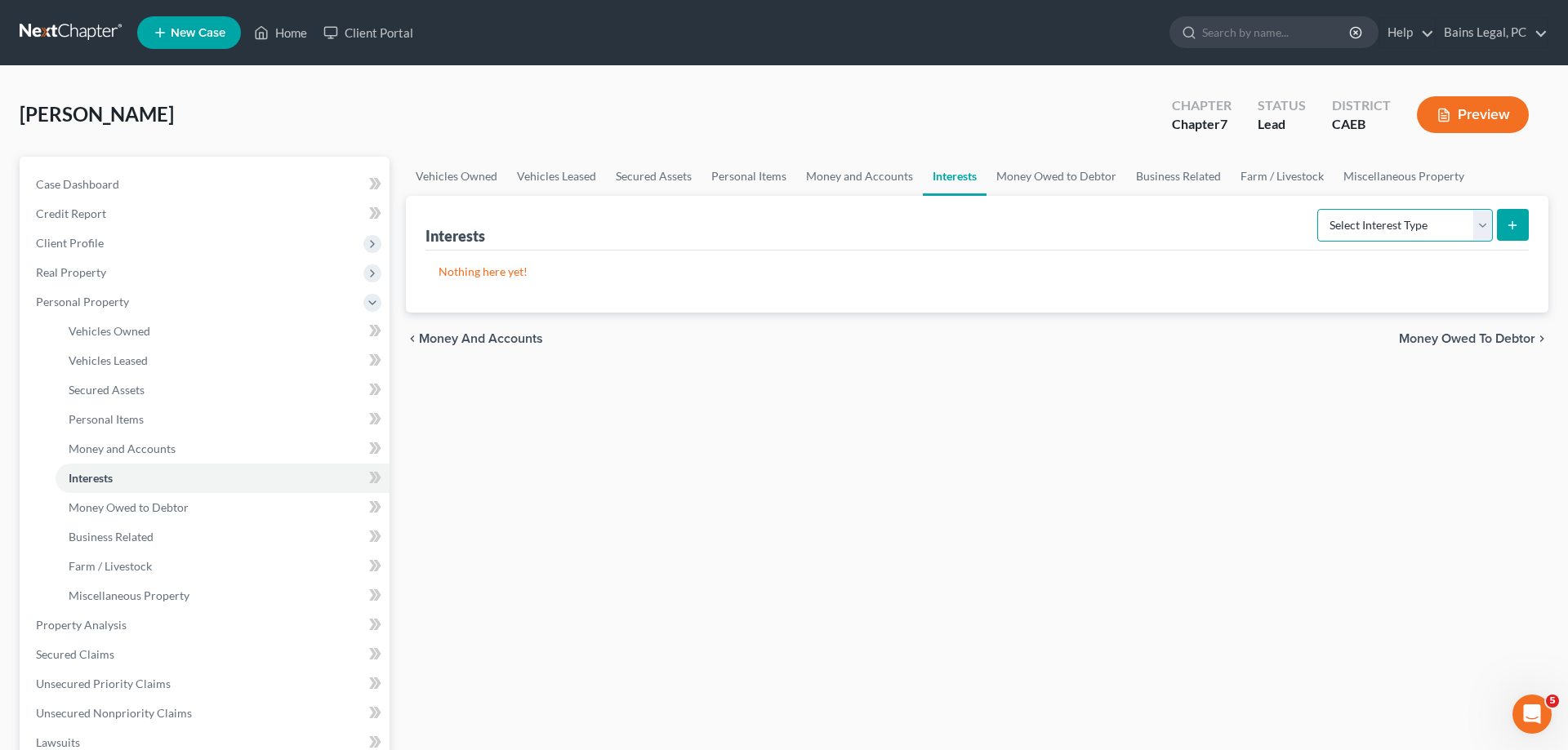
click at [1317, 209] on select "Select Interest Type 401K Annuity Bond Education IRA Government Bond Government…" at bounding box center [1405, 226] width 176 height 32
select select "incorporated_business"
click option "Incorporated Business" at bounding box center [0, 0] width 0 height 0
drag, startPoint x: 1517, startPoint y: 228, endPoint x: 1222, endPoint y: 228, distance: 295.0
click at [1517, 227] on icon "submit" at bounding box center [1512, 225] width 13 height 13
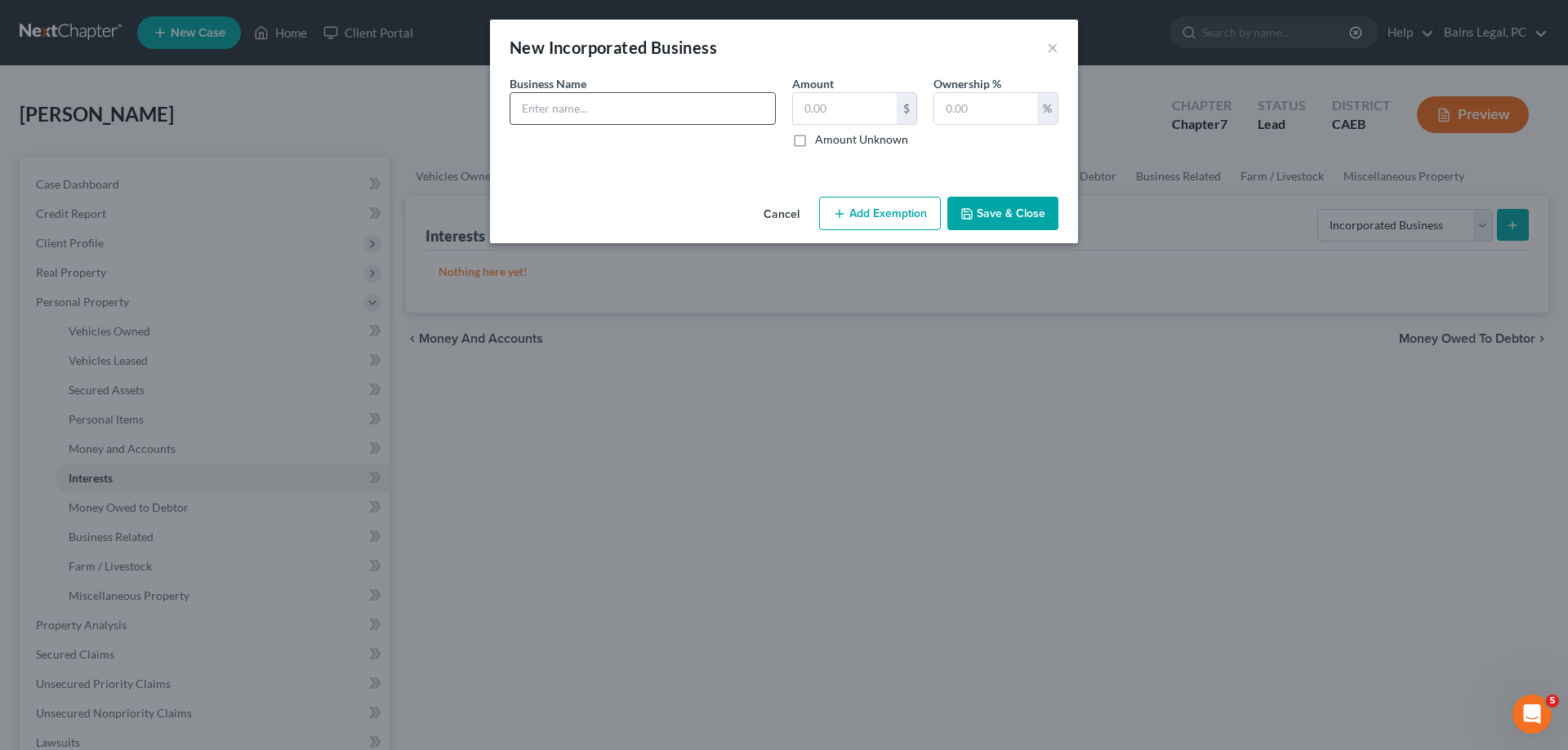
click at [718, 98] on input "text" at bounding box center [642, 108] width 264 height 31
type input "Member of FurnitureGod, LLC"
type input "1"
type input "100"
click at [892, 219] on button "Add Exemption" at bounding box center [879, 214] width 122 height 34
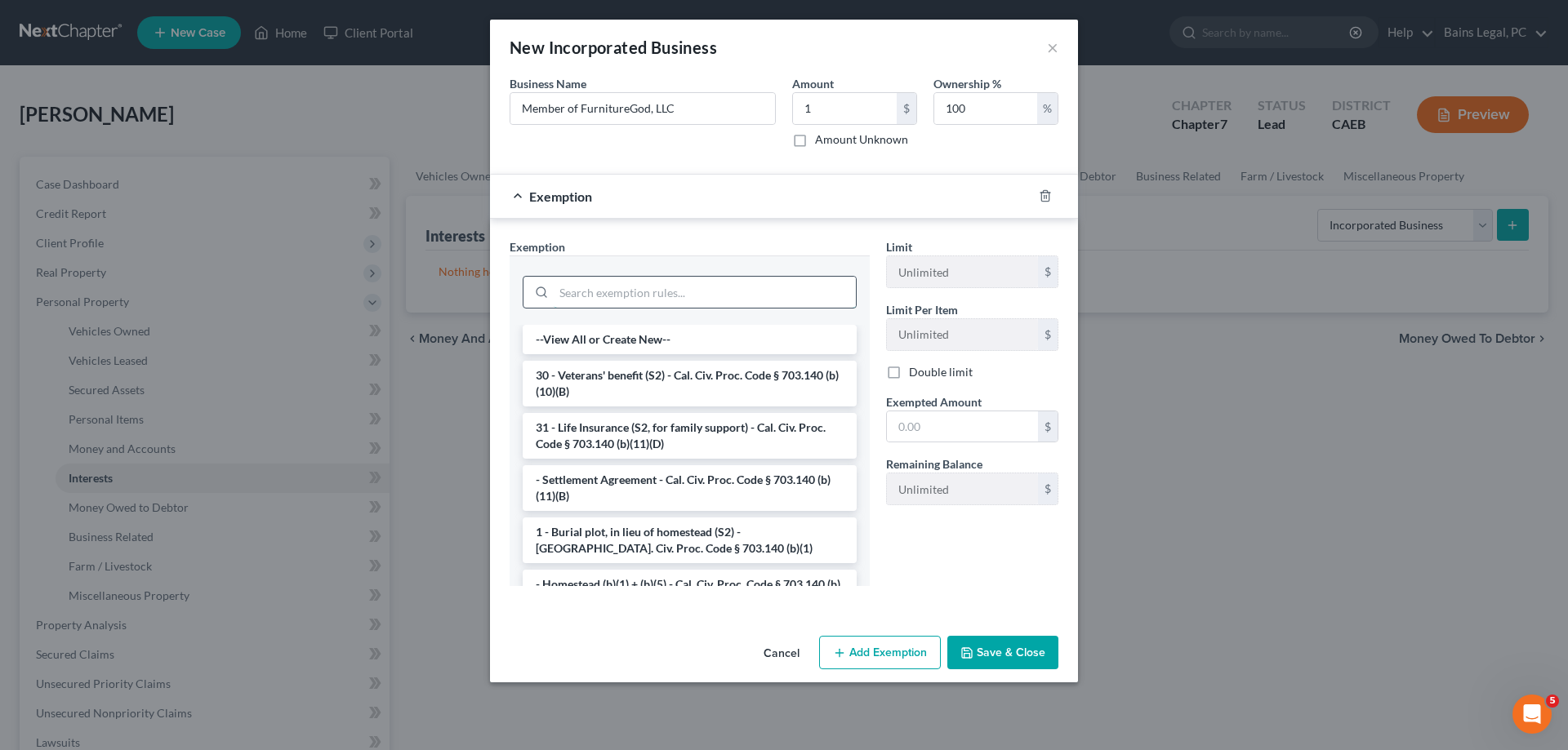
click at [645, 285] on input "search" at bounding box center [704, 292] width 302 height 31
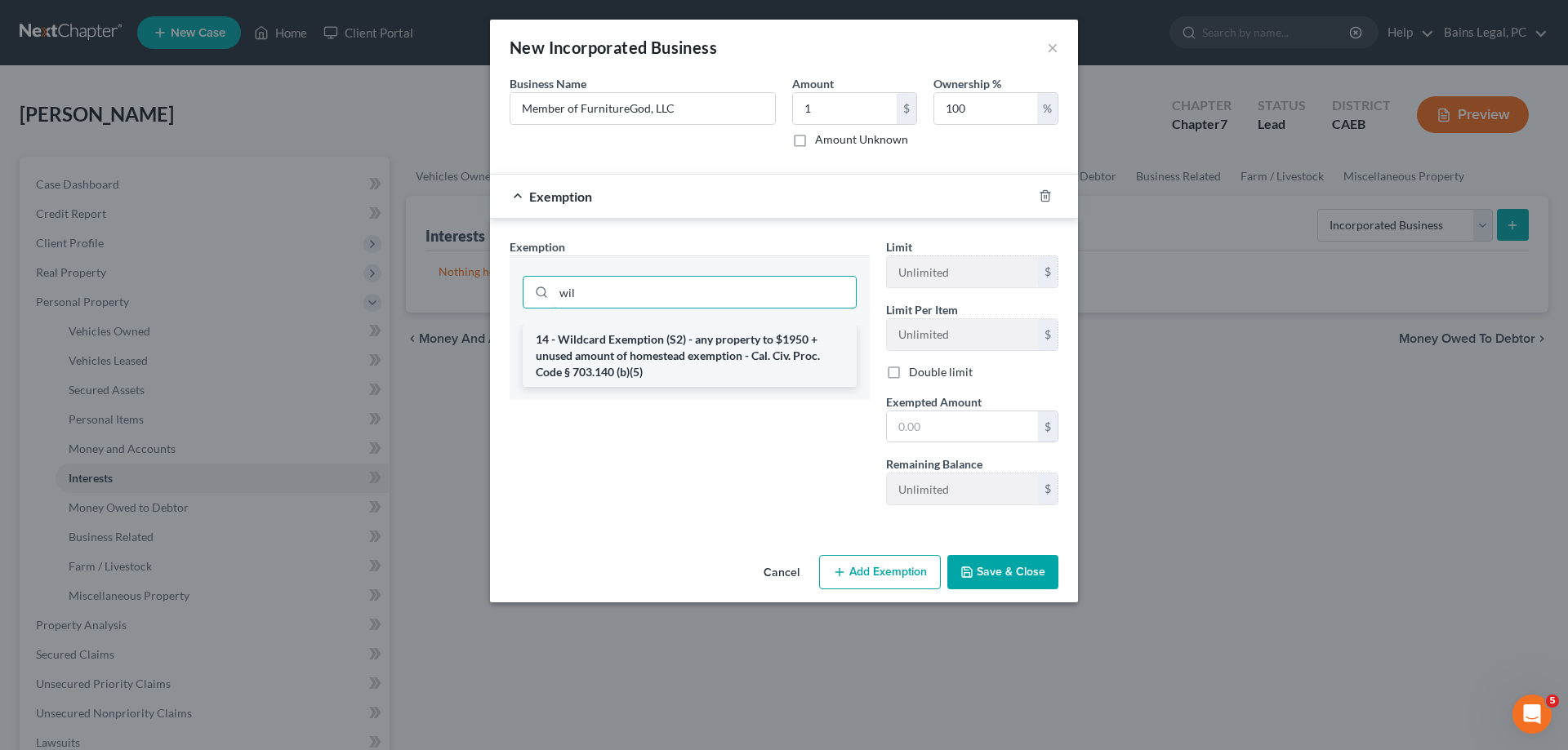
type input "wil"
click at [664, 338] on li "14 - Wildcard Exemption (S2) - any property to $1950 + unused amount of homeste…" at bounding box center [690, 356] width 334 height 62
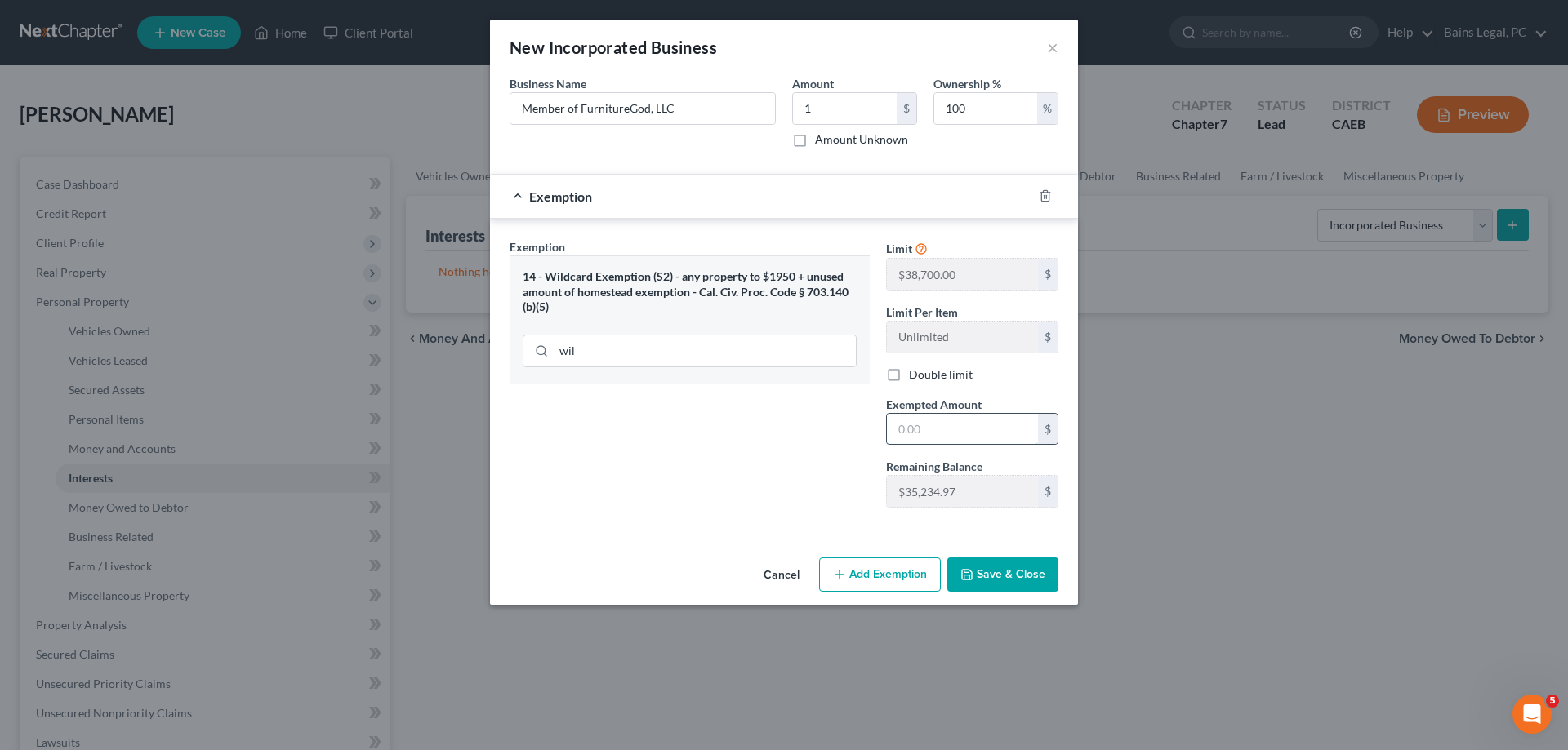
click at [956, 440] on input "text" at bounding box center [962, 430] width 151 height 31
type input "1"
click at [999, 581] on button "Save & Close" at bounding box center [1002, 575] width 111 height 34
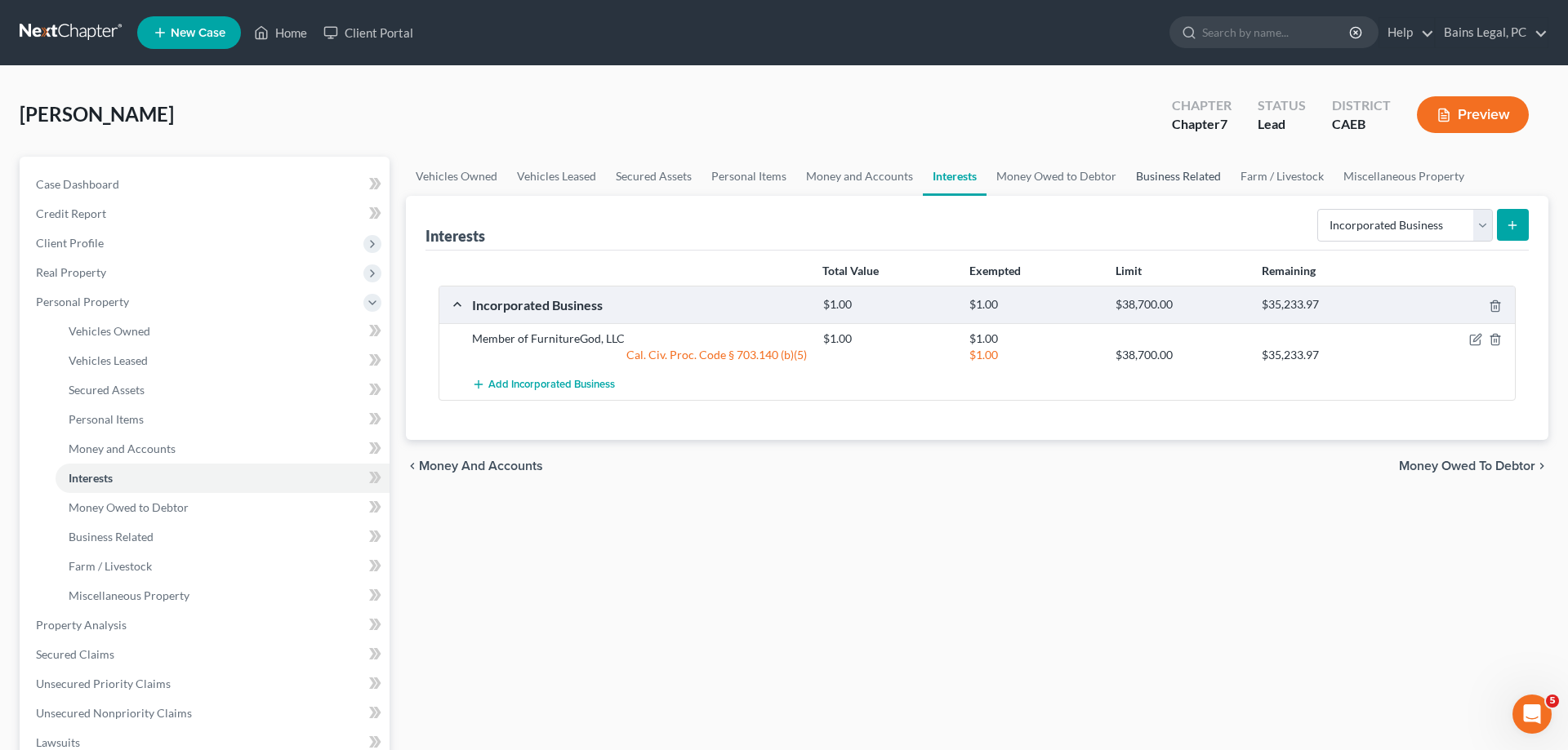
click at [1195, 180] on link "Business Related" at bounding box center [1179, 176] width 105 height 39
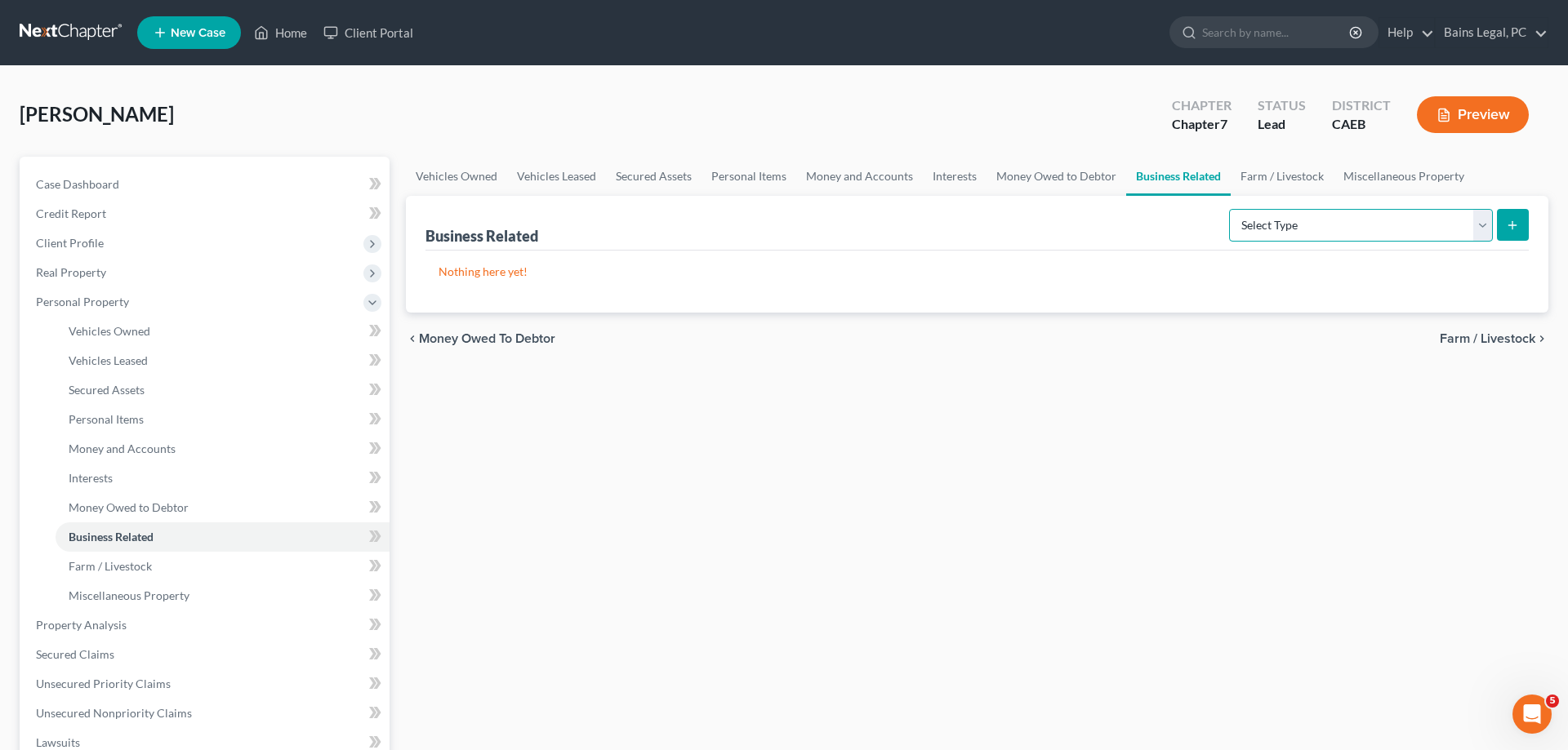
click at [1229, 209] on select "Select Type Customer Lists Franchises Inventory Licenses Machinery Office Equip…" at bounding box center [1361, 226] width 264 height 32
select select "office_equipment"
click option "Office Equipment, Furnishings, Supplies" at bounding box center [0, 0] width 0 height 0
click at [1513, 221] on line "submit" at bounding box center [1513, 225] width 0 height 7
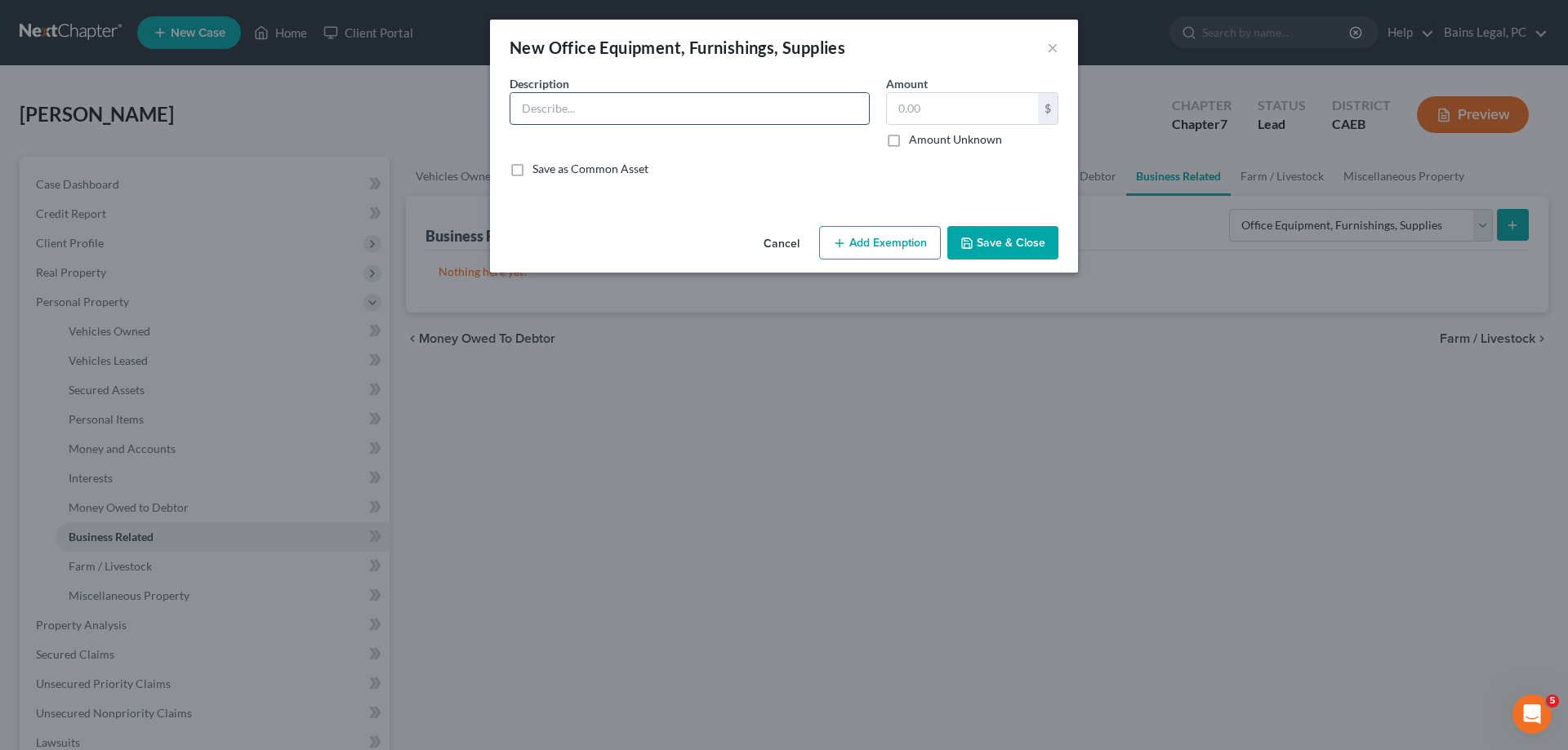
click at [567, 113] on input "text" at bounding box center [689, 108] width 358 height 31
paste input "- Skil Miter Saw, value $150 - Skil Table Saw, value $200 - Milwaukee Impact Dr…"
type input "FurnitureGod, LLC:- Skil Miter Saw, value $150 - Skil Table Saw, value $200 - M…"
click at [981, 107] on input "text" at bounding box center [962, 108] width 151 height 31
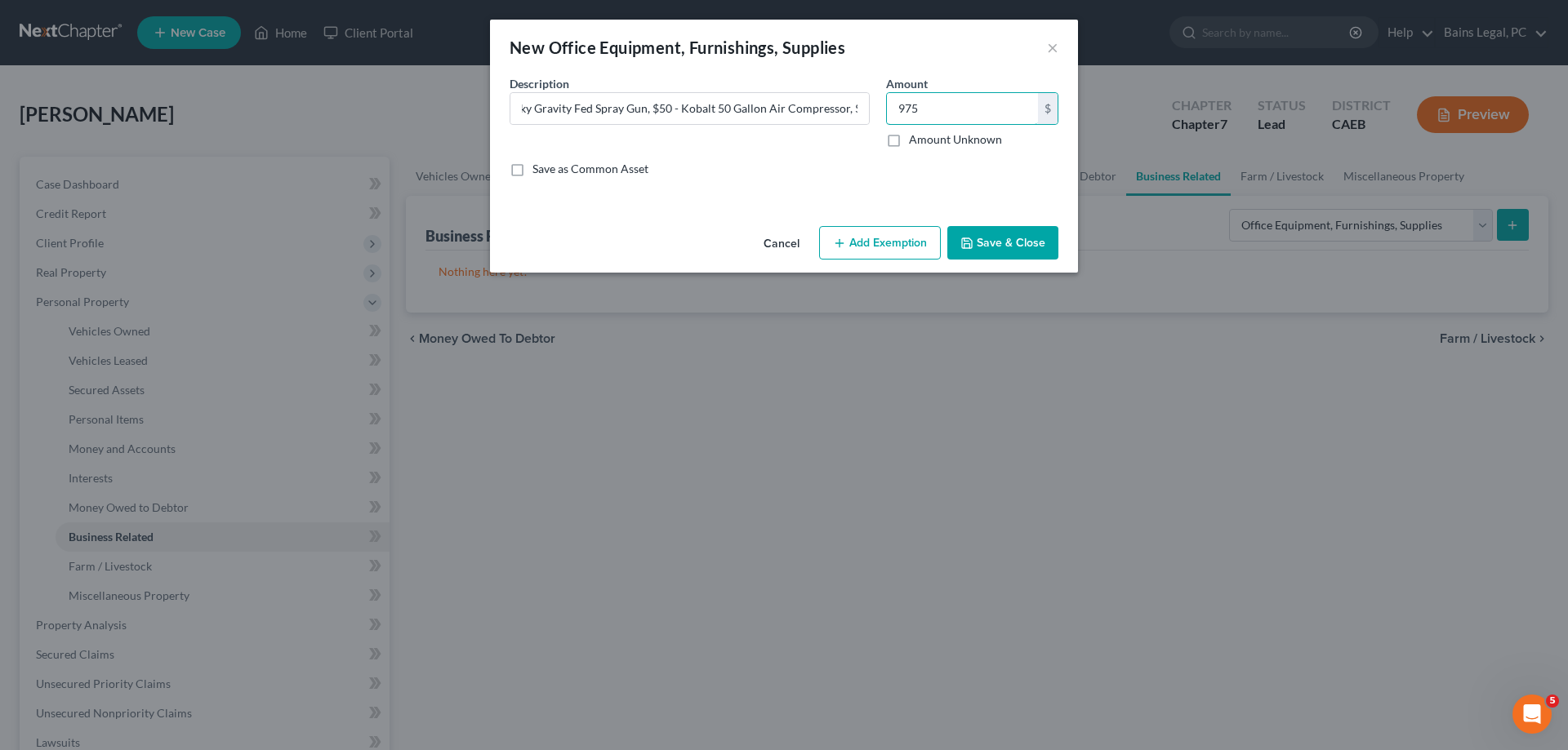
type input "975"
click at [863, 249] on button "Add Exemption" at bounding box center [879, 244] width 122 height 34
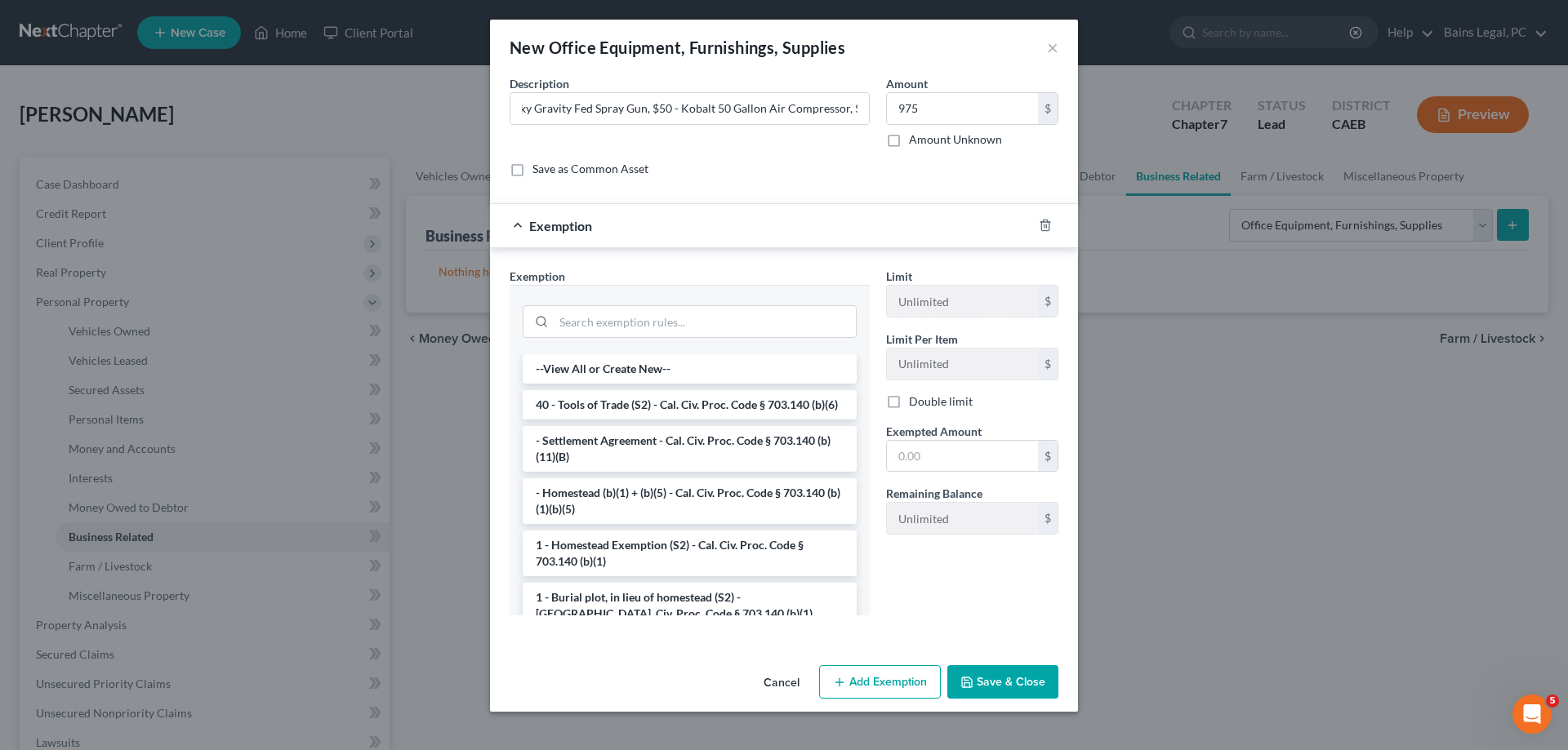
drag, startPoint x: 638, startPoint y: 402, endPoint x: 904, endPoint y: 476, distance: 276.1
click at [641, 403] on li "40 - Tools of Trade (S2) - Cal. Civ. Proc. Code § 703.140 (b)(6)" at bounding box center [690, 404] width 334 height 30
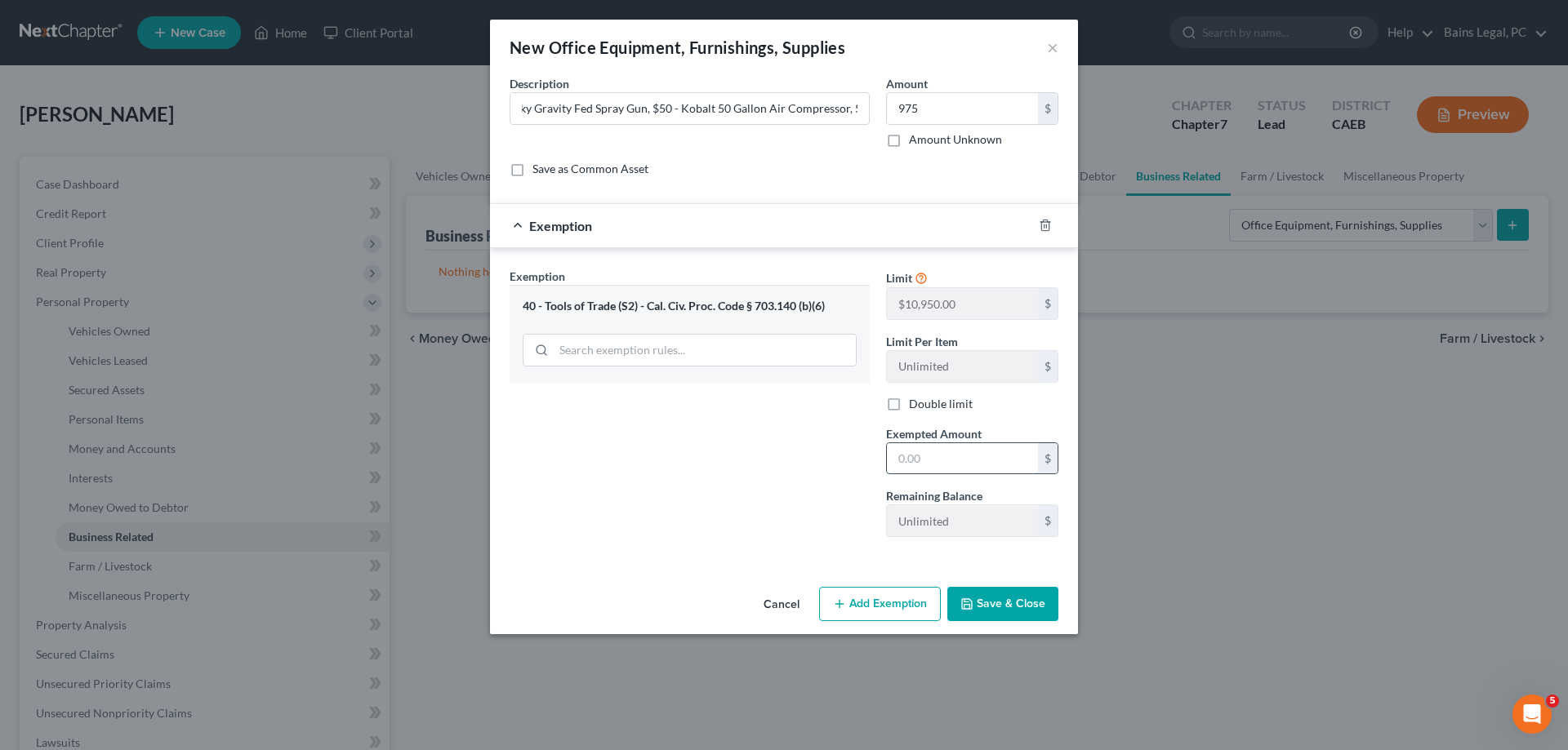
click at [931, 466] on input "text" at bounding box center [962, 458] width 151 height 31
type input "975"
click at [1029, 601] on button "Save & Close" at bounding box center [1002, 605] width 111 height 34
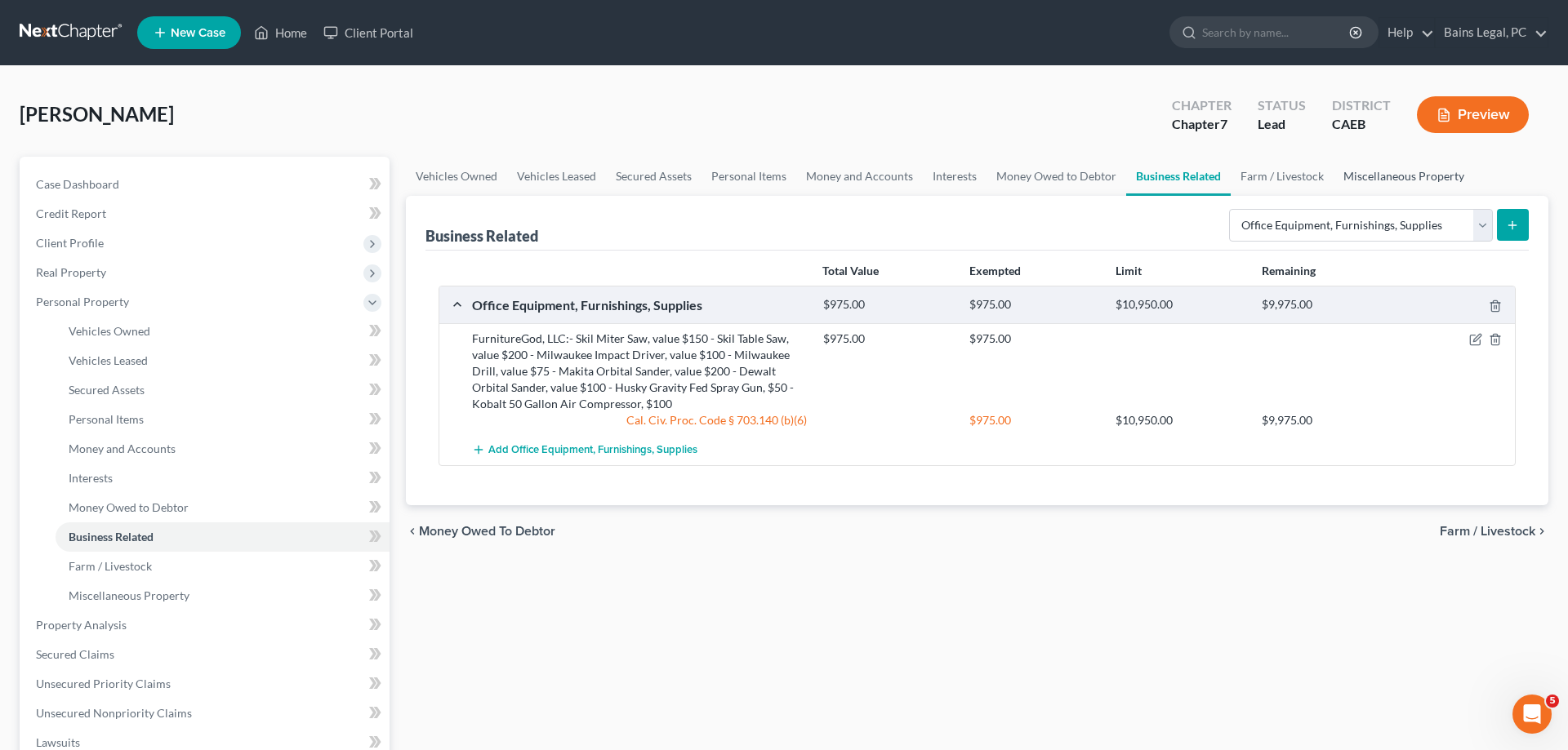
click at [1386, 180] on link "Miscellaneous Property" at bounding box center [1404, 176] width 141 height 39
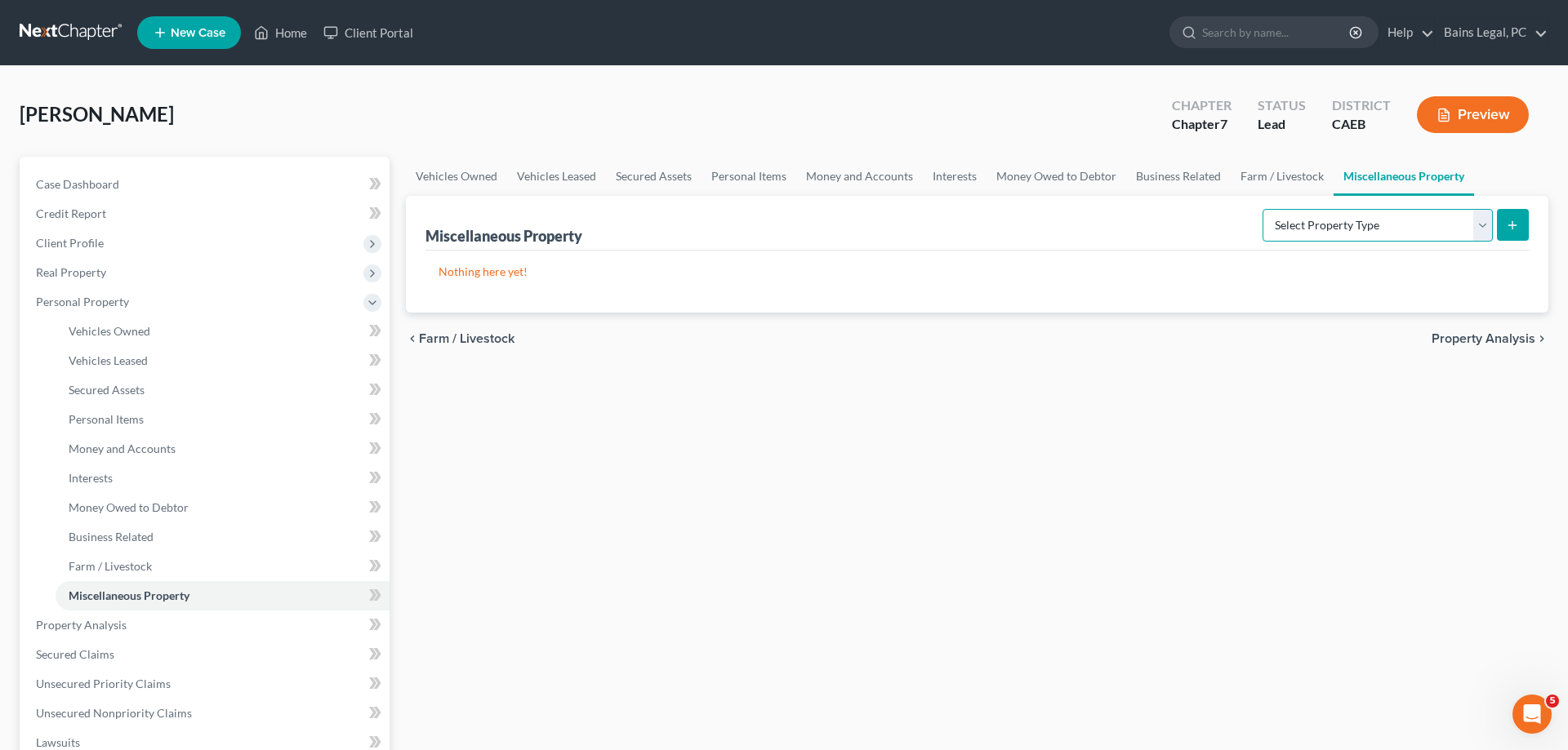
click at [1263, 209] on select "Select Property Type Assigned for Creditor Benefit [DATE] Holding for Another N…" at bounding box center [1378, 226] width 230 height 32
select select "stored_within_1_year"
click option "Stored [DATE]" at bounding box center [0, 0] width 0 height 0
drag, startPoint x: 1522, startPoint y: 237, endPoint x: 1560, endPoint y: 236, distance: 38.0
click at [1522, 237] on button "submit" at bounding box center [1512, 225] width 32 height 32
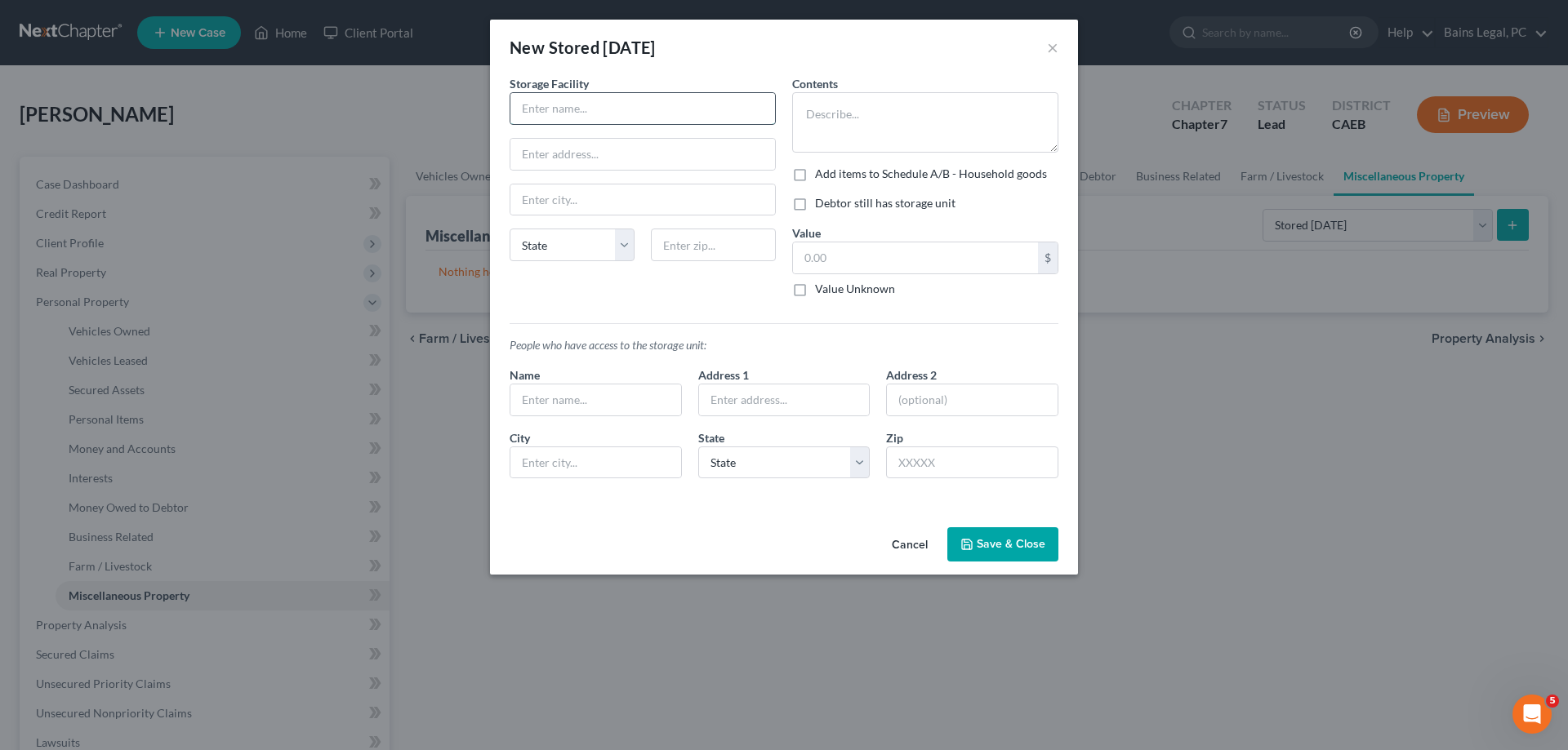
click at [678, 108] on input "text" at bounding box center [642, 108] width 264 height 31
type input "Self Storage"
type input "528 [PERSON_NAME] Dr"
type input "95380"
type input "Turlock"
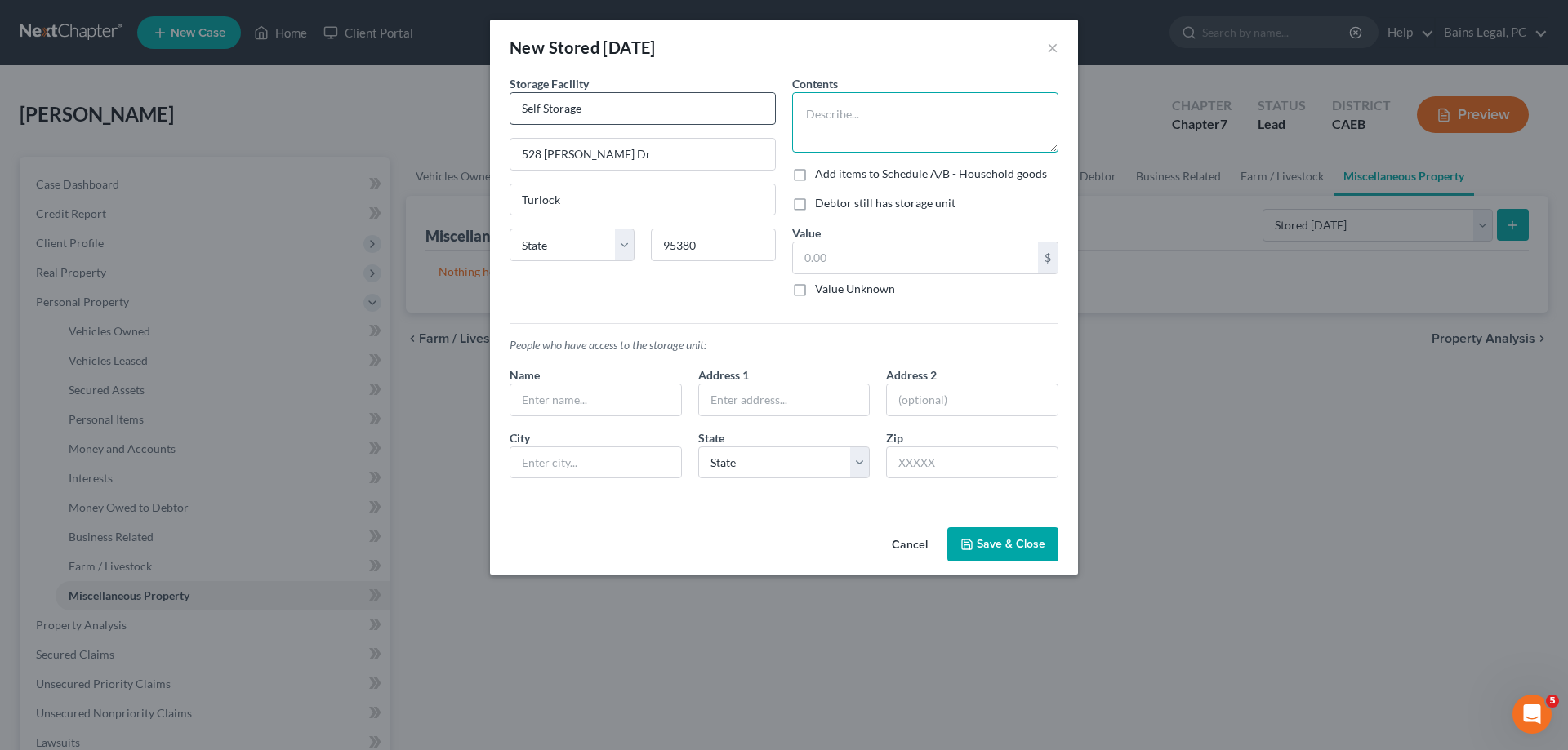
select select "4"
click at [891, 125] on textarea at bounding box center [925, 122] width 266 height 60
type textarea "Thomasville Buffet; Mid Century Modern Dresser; Solid Oak Bedroom Set; Art Supp…"
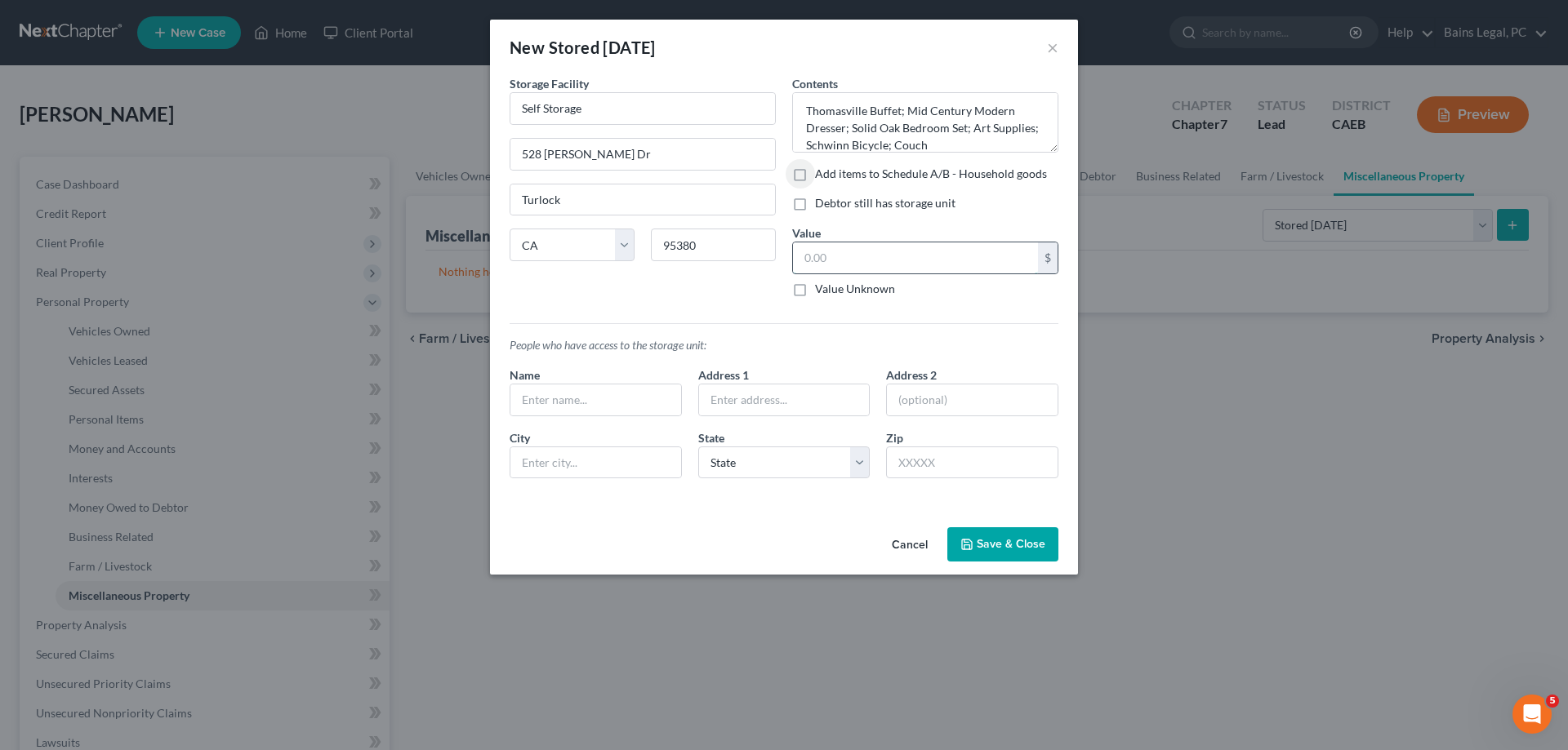
click at [883, 256] on input "text" at bounding box center [914, 258] width 245 height 31
type input "280"
click at [1039, 542] on button "Save & Close" at bounding box center [1002, 544] width 111 height 34
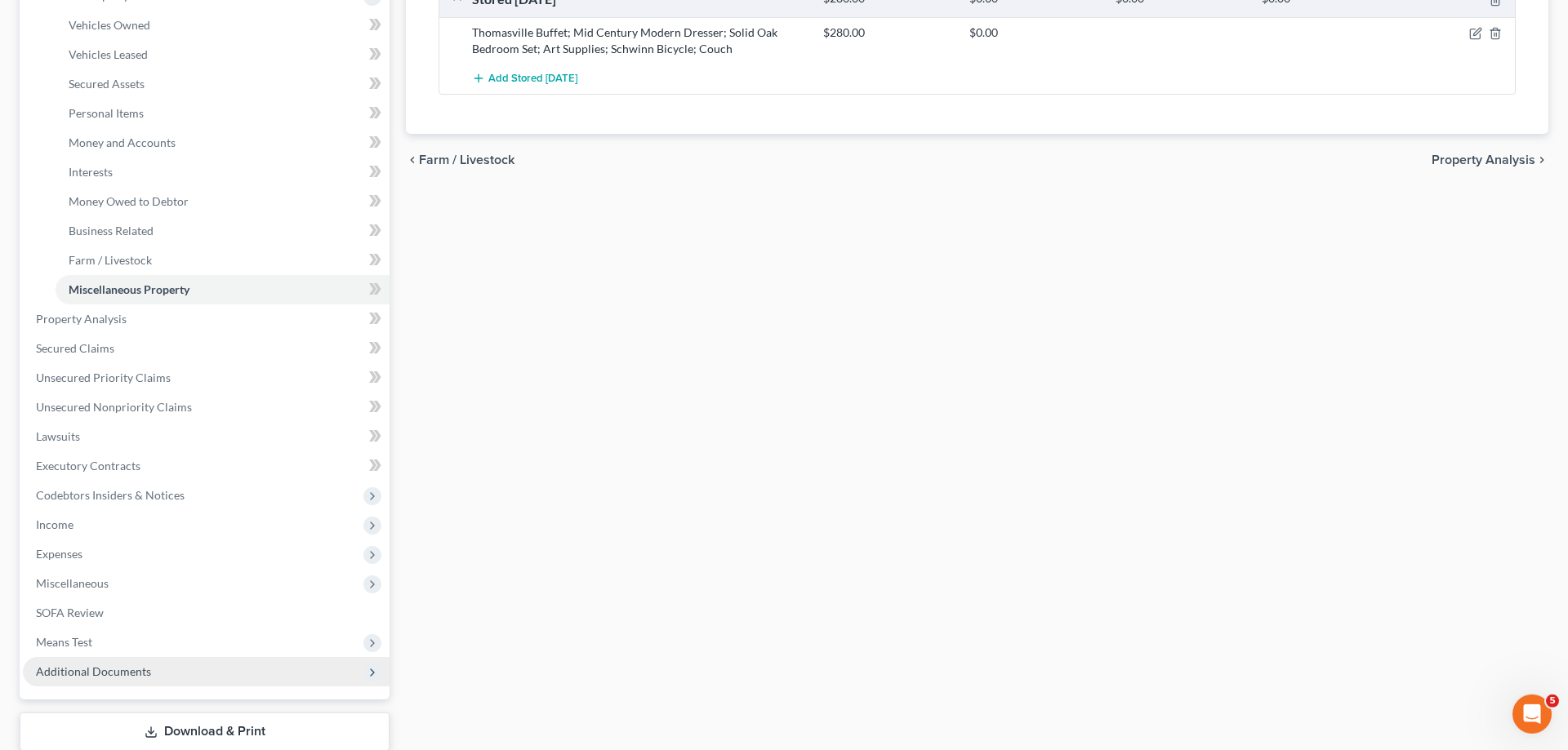
scroll to position [333, 0]
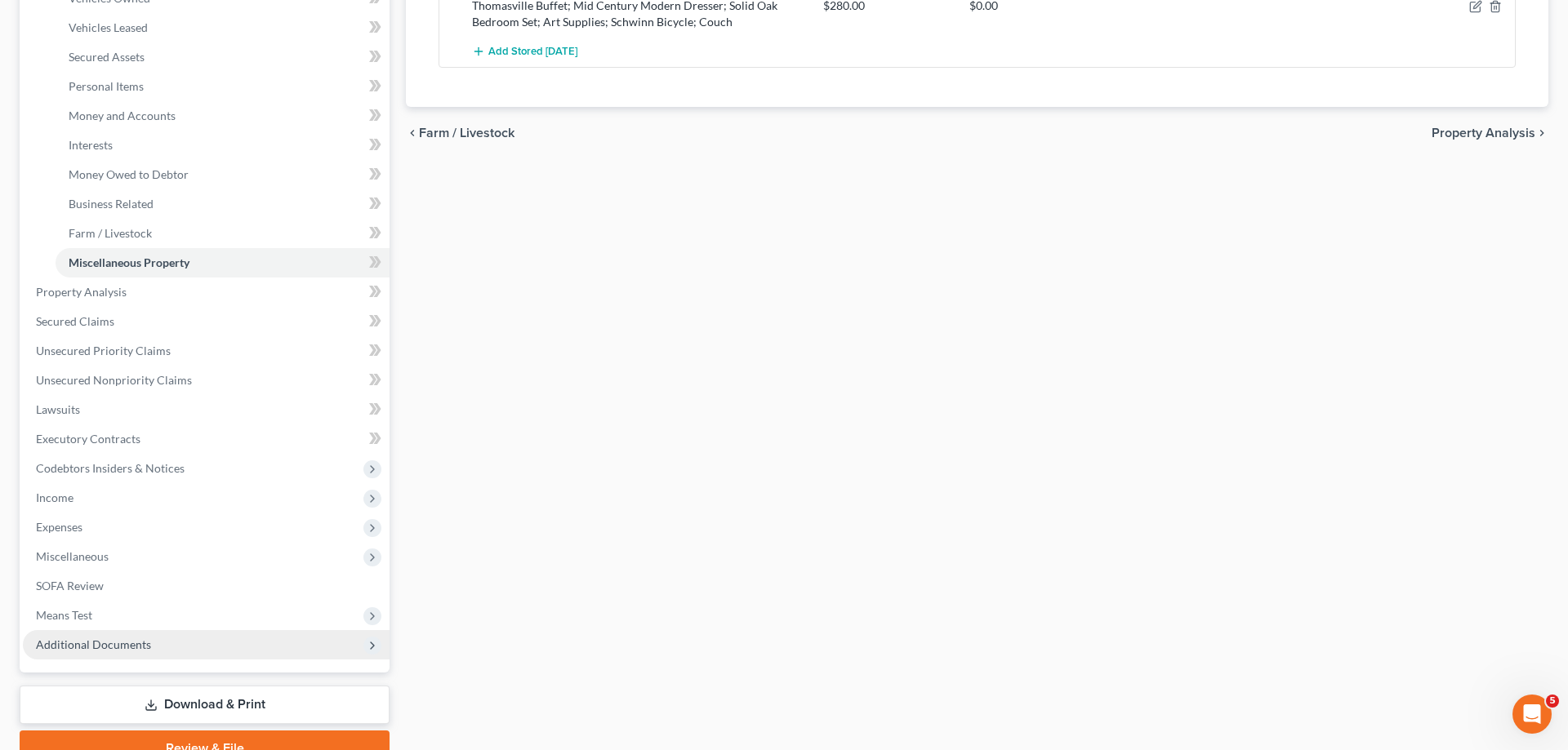
click at [103, 641] on span "Additional Documents" at bounding box center [94, 644] width 116 height 14
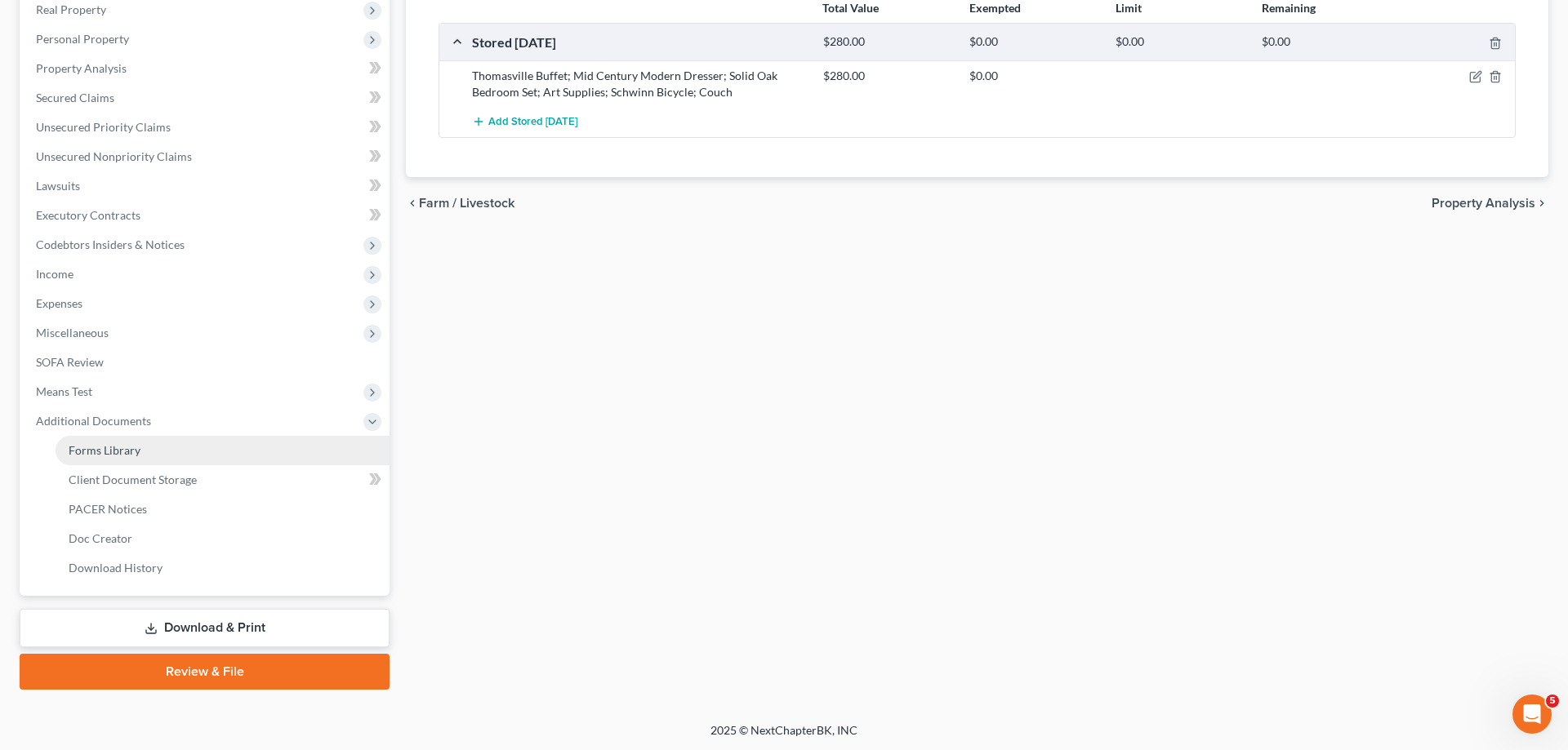
click at [122, 446] on span "Forms Library" at bounding box center [105, 449] width 72 height 14
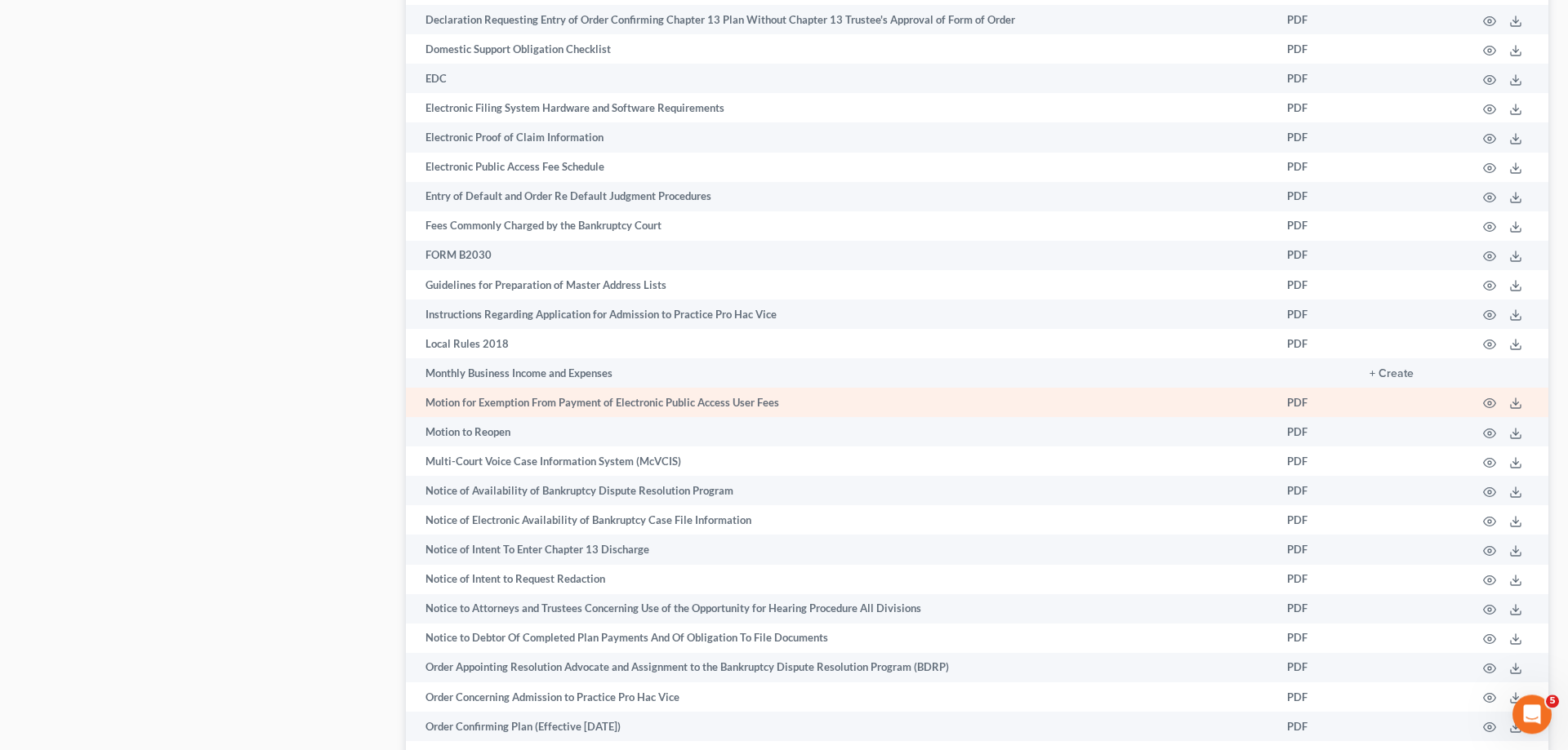
scroll to position [1416, 0]
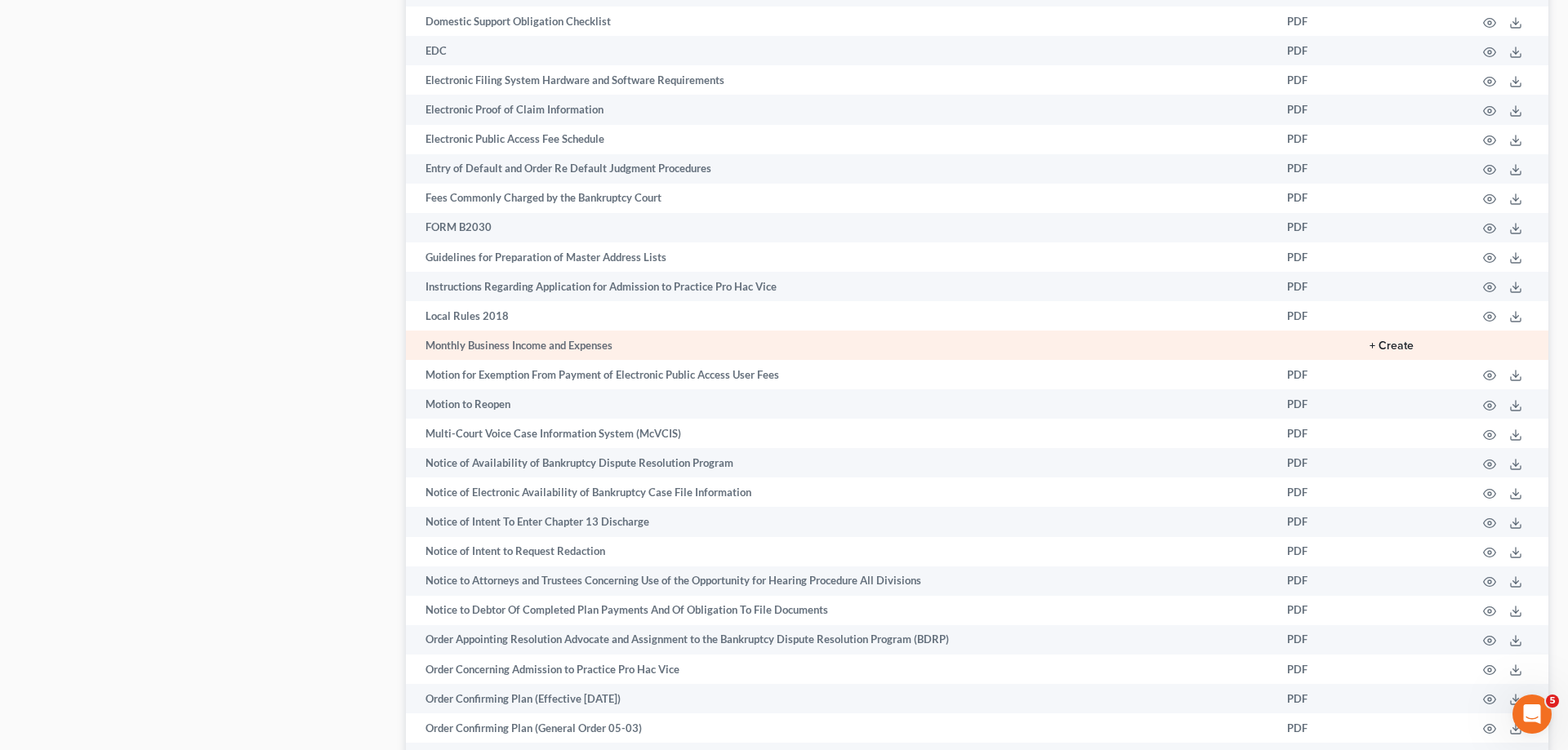
click at [1388, 352] on button "+ Create" at bounding box center [1391, 346] width 44 height 12
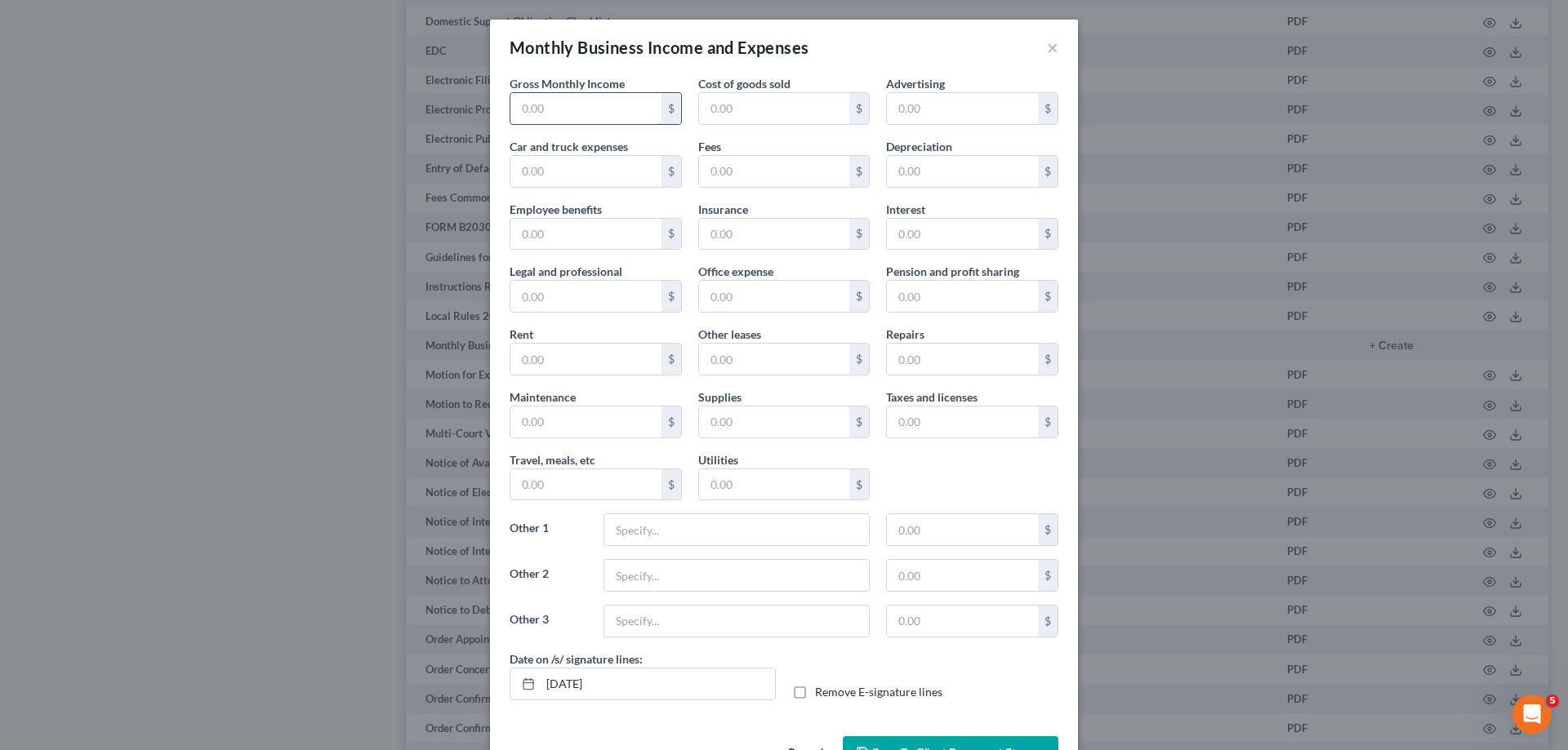
click at [634, 118] on input "text" at bounding box center [585, 108] width 151 height 31
type input "3,430.90"
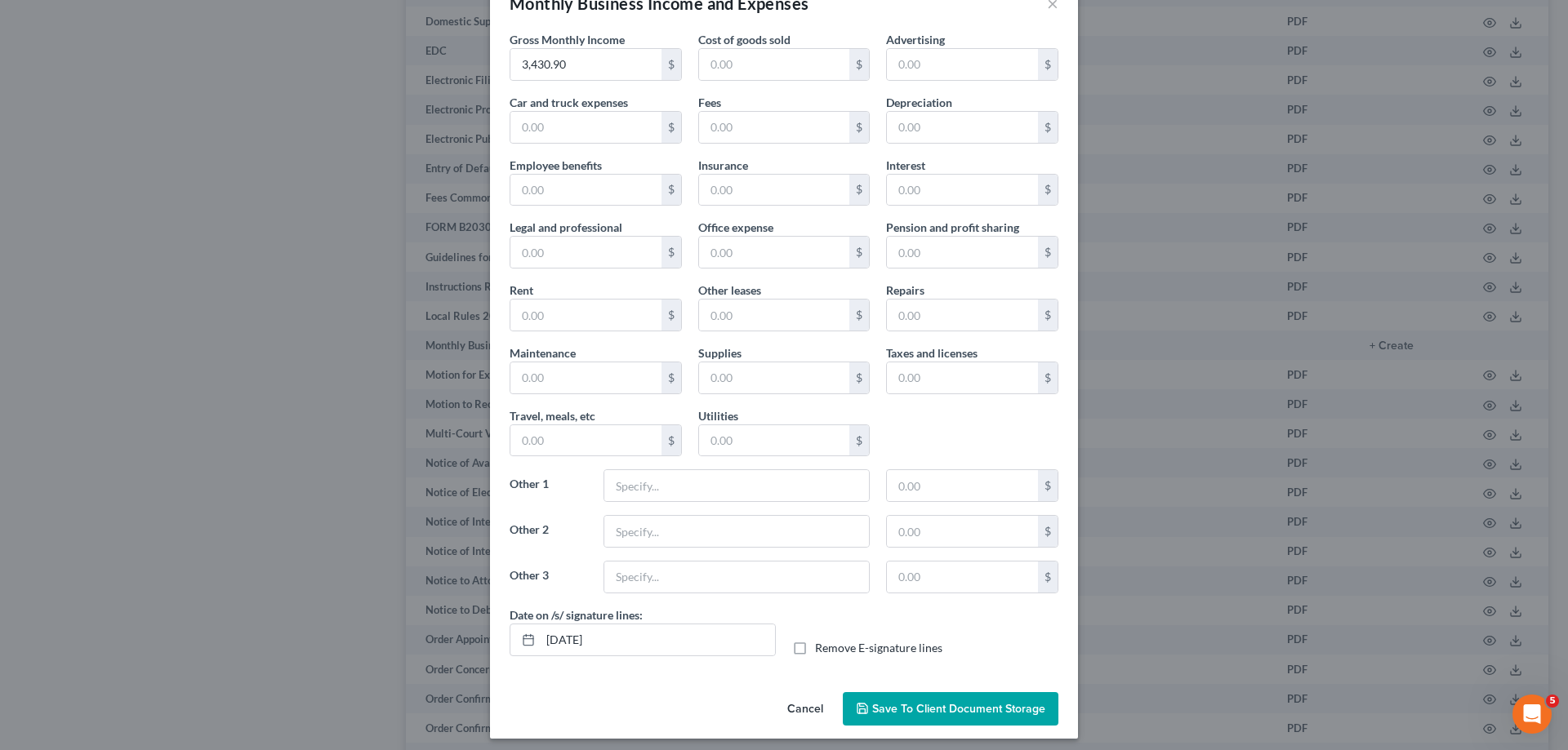
scroll to position [52, 0]
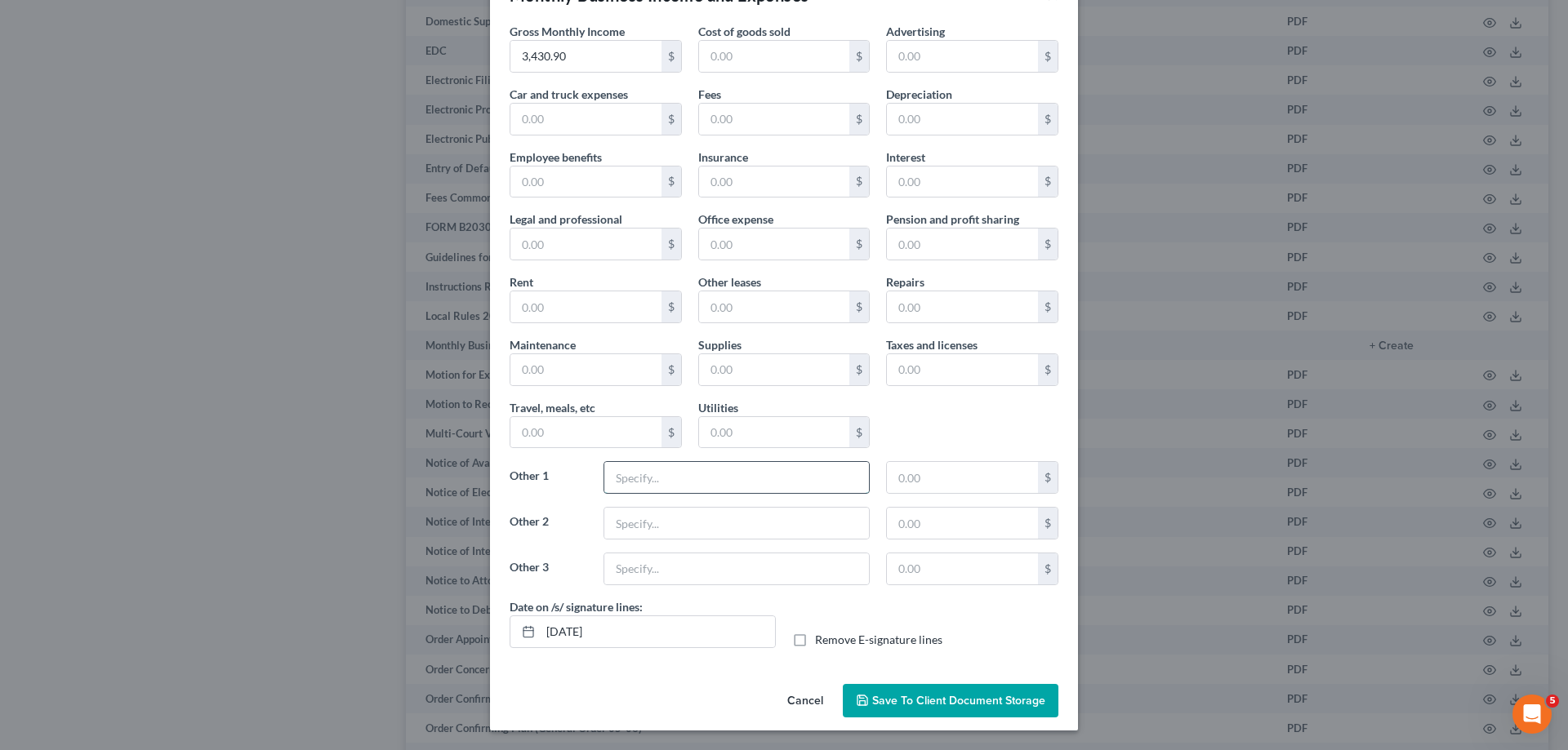
click at [685, 485] on input "text" at bounding box center [737, 477] width 264 height 31
type input "Delivery"
type input "374.91"
click at [802, 365] on input "text" at bounding box center [774, 370] width 151 height 31
type input "1,121.14"
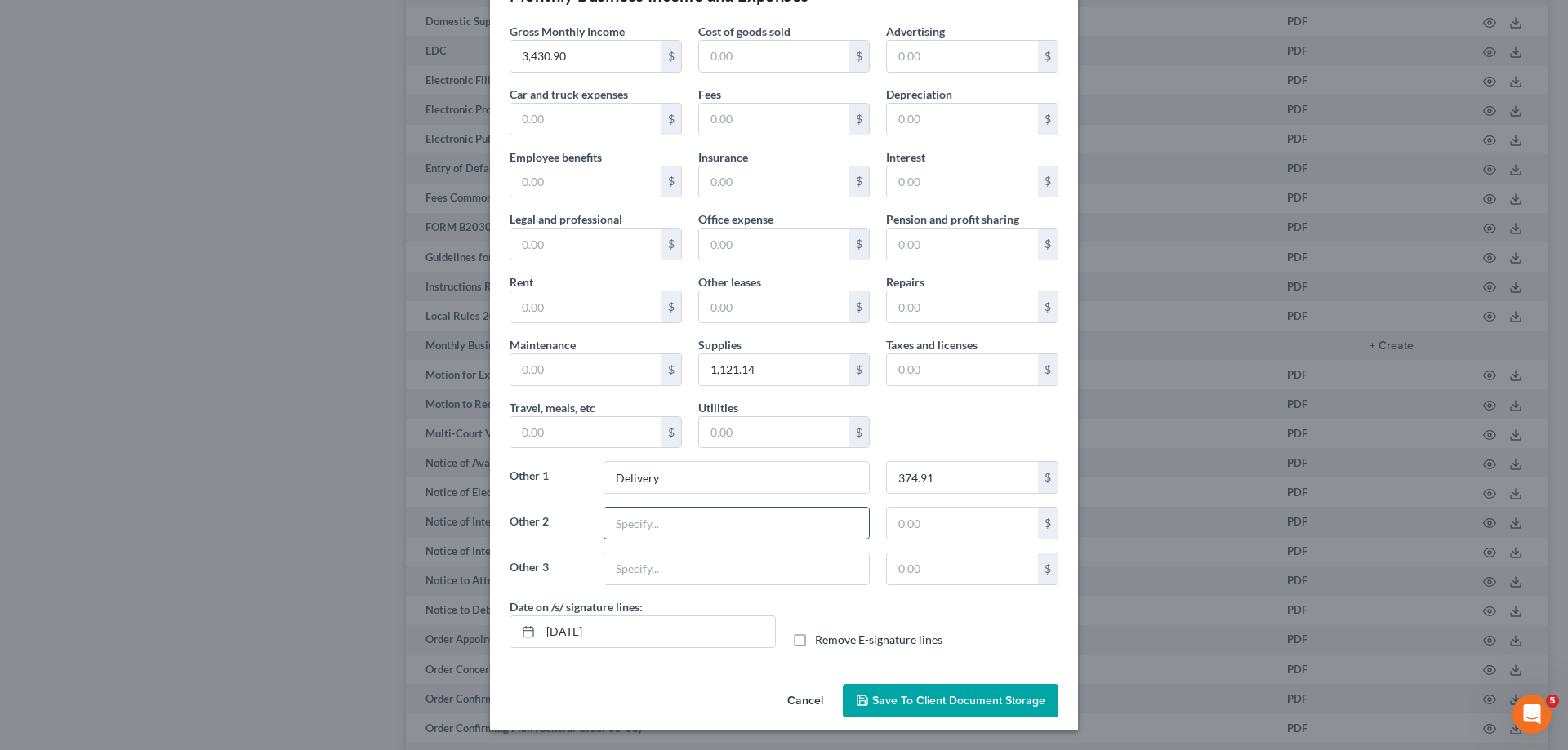
click at [680, 524] on input "text" at bounding box center [737, 523] width 264 height 31
type input "Storage"
click at [930, 518] on input "text" at bounding box center [962, 523] width 151 height 31
type input "170"
click at [580, 425] on input "text" at bounding box center [585, 432] width 151 height 31
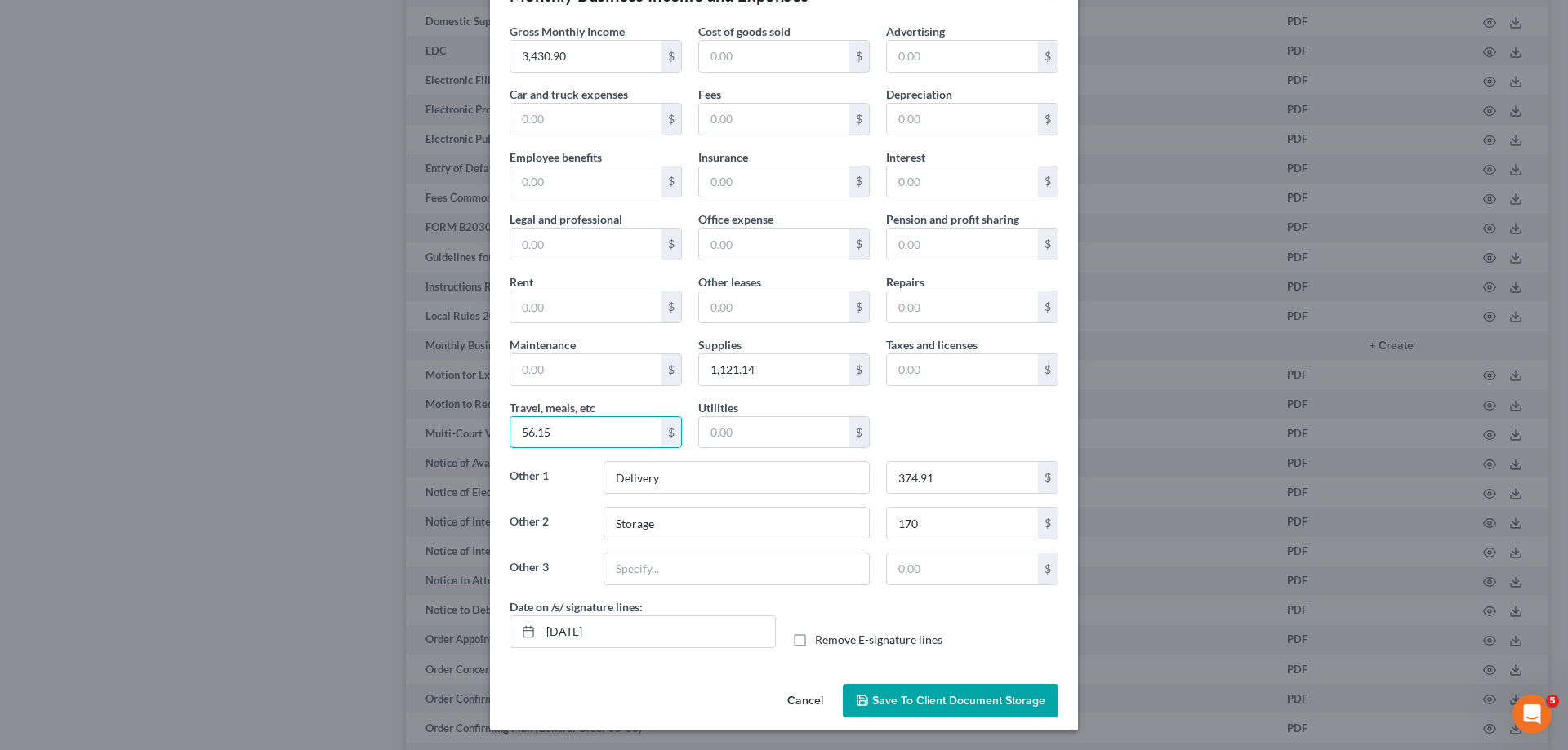
type input "56.15"
click at [728, 562] on input "text" at bounding box center [737, 569] width 264 height 31
type input "Toll Fees"
type input "14.21"
click at [998, 706] on span "Save to Client Document Storage" at bounding box center [959, 700] width 173 height 14
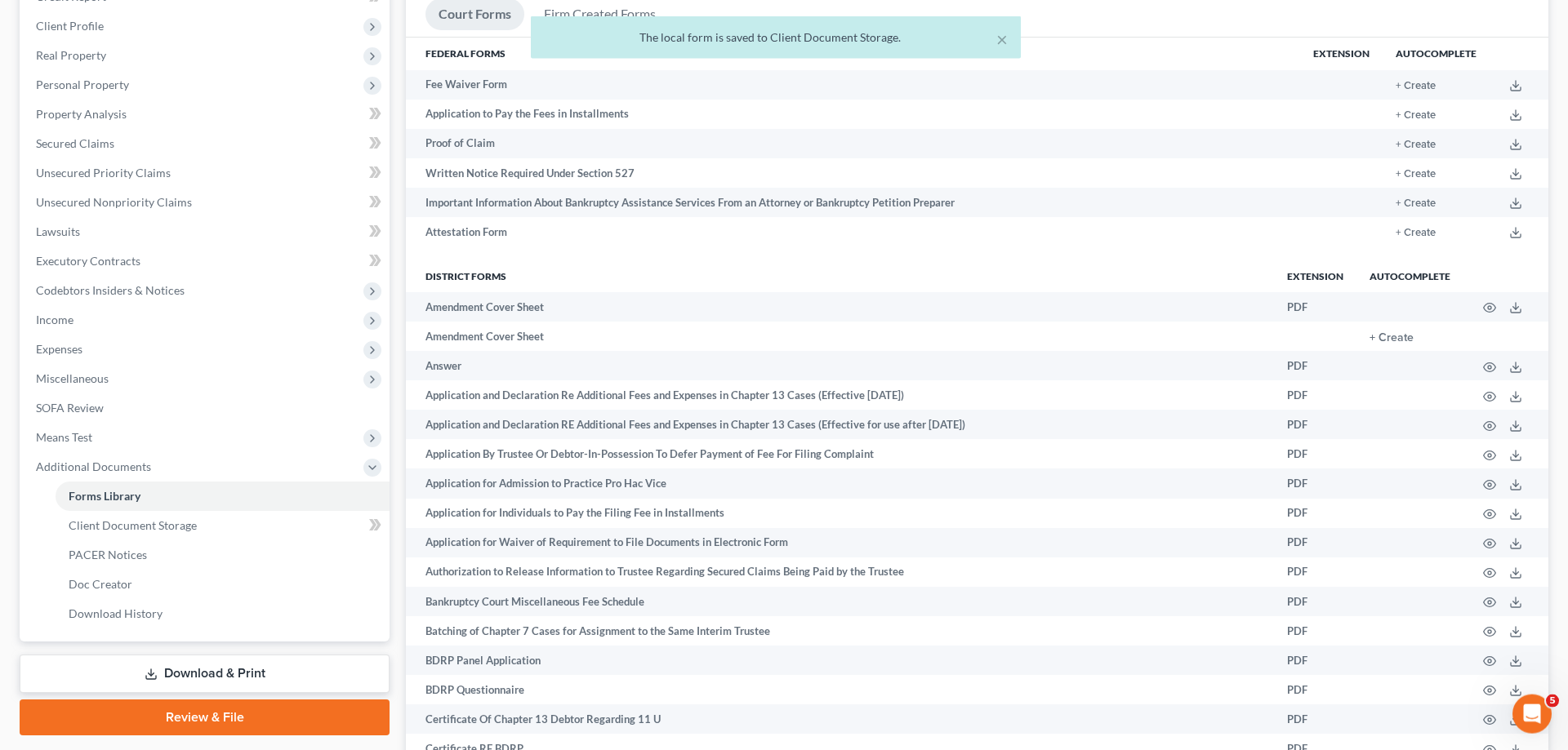
scroll to position [250, 0]
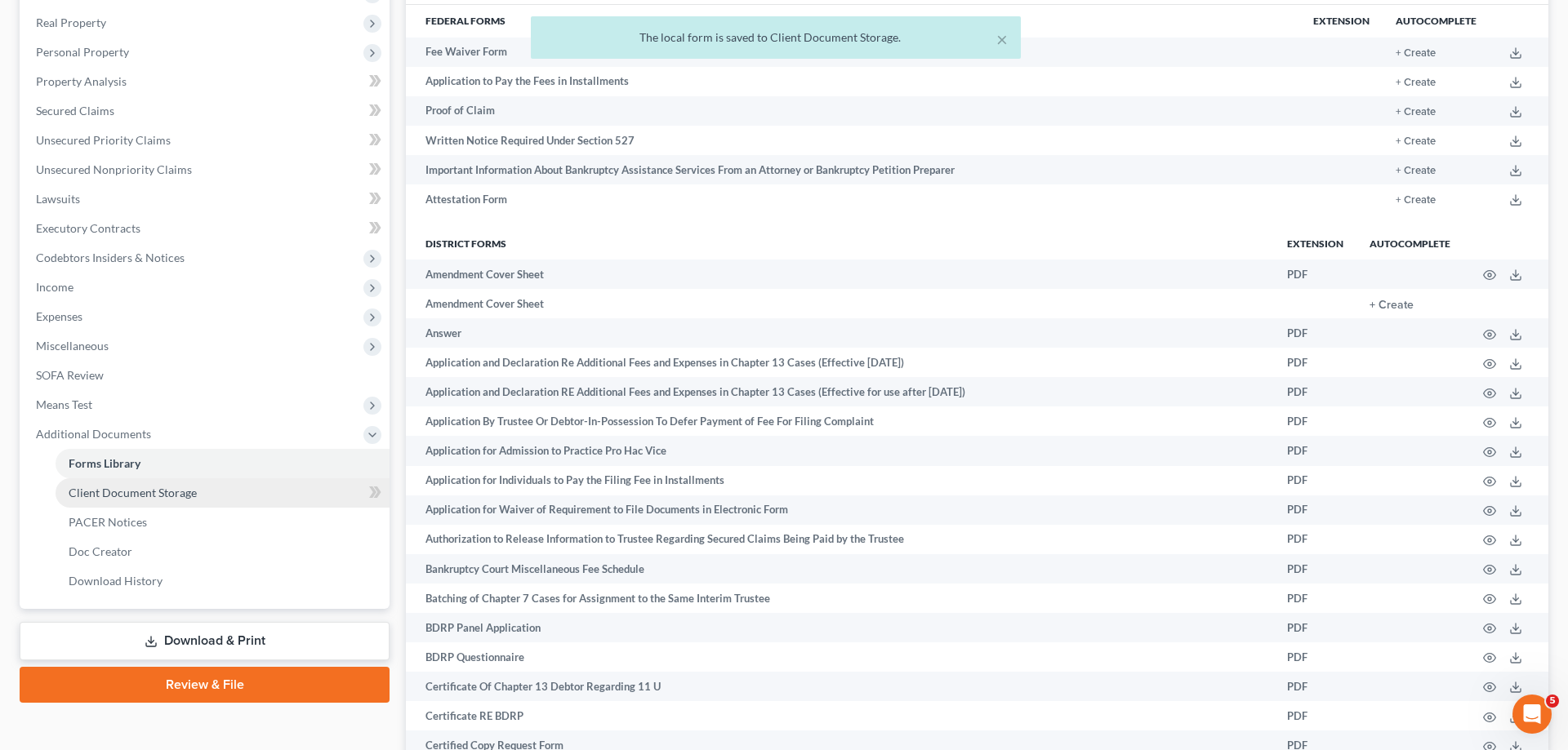
click at [175, 493] on span "Client Document Storage" at bounding box center [133, 492] width 128 height 14
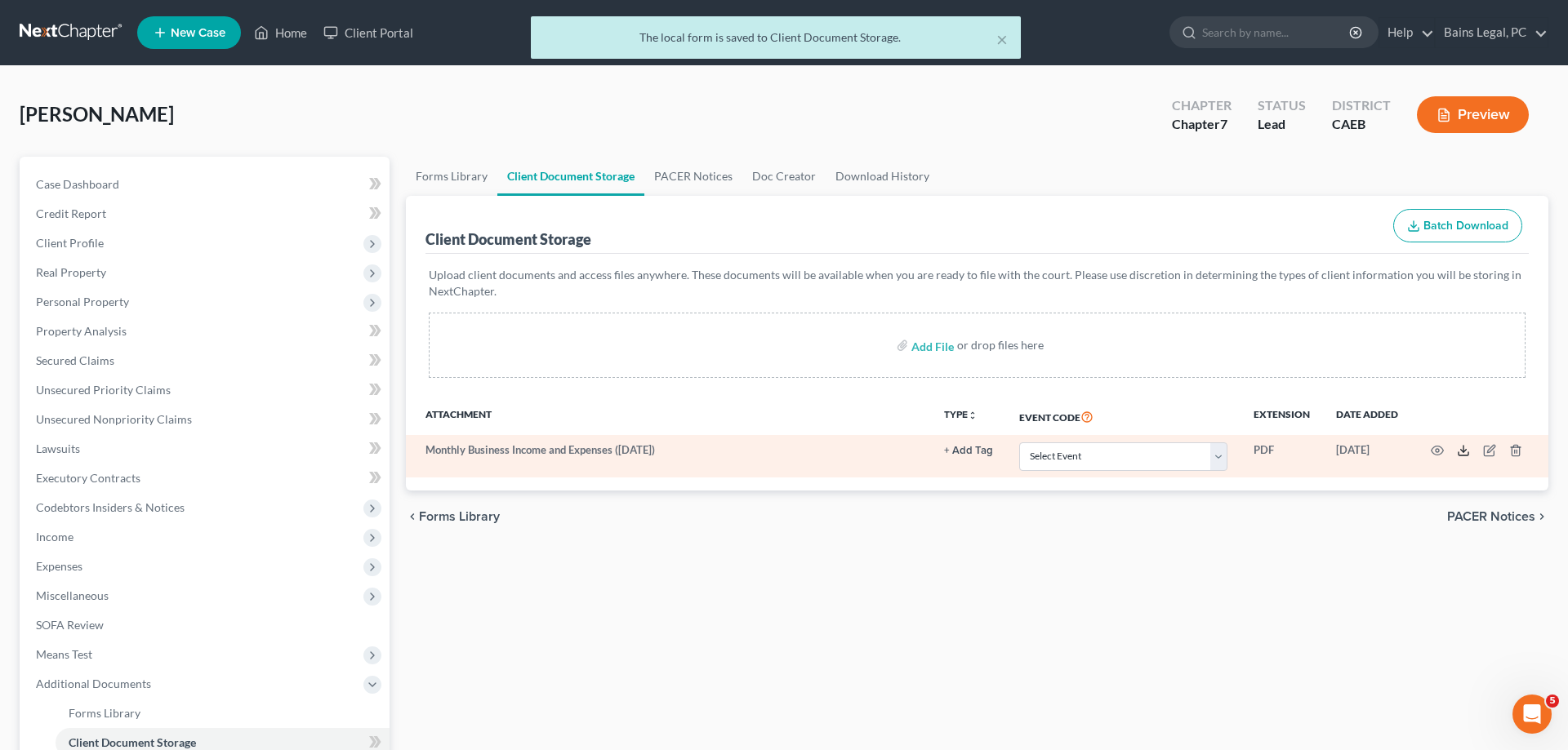
click at [1461, 451] on icon at bounding box center [1463, 450] width 13 height 13
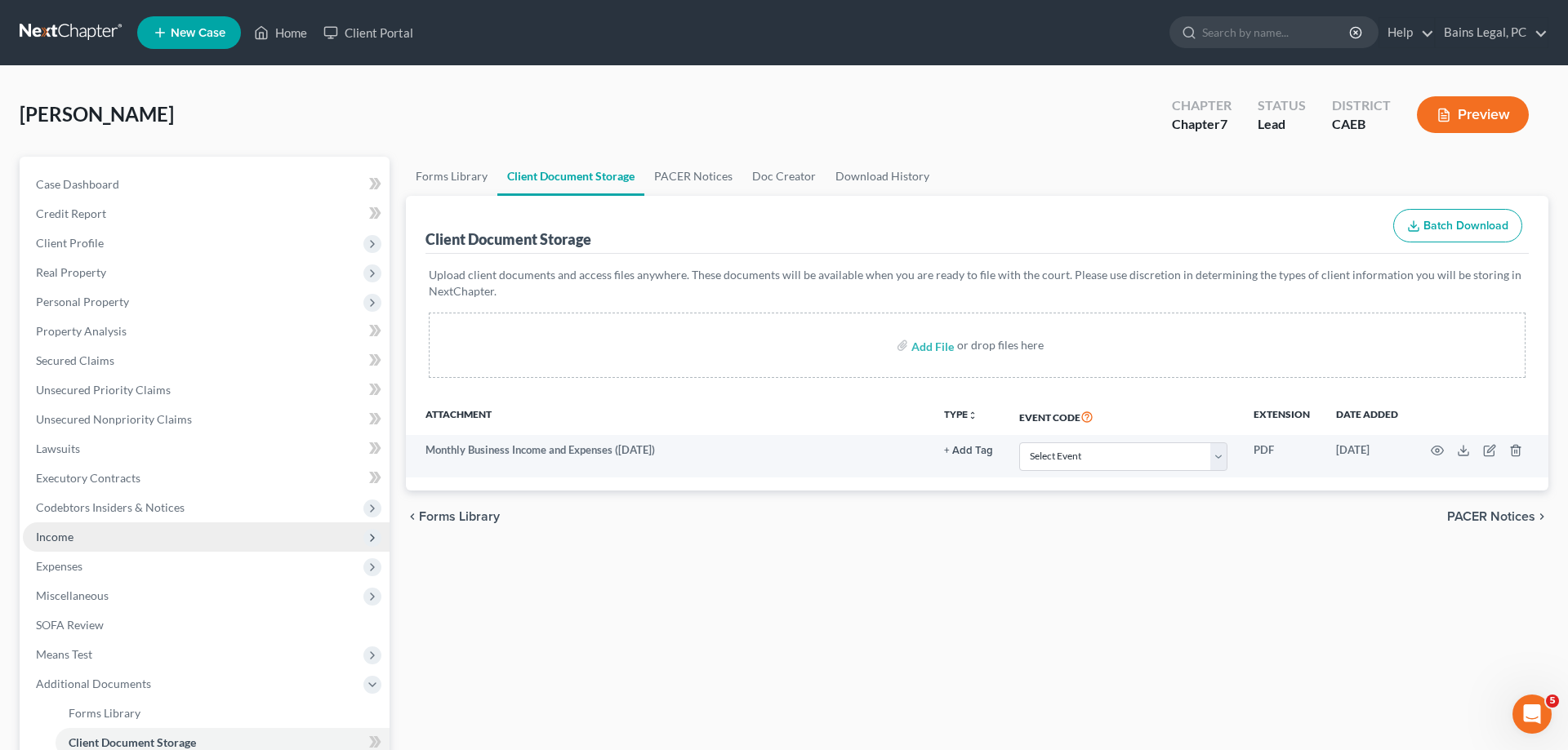
click at [88, 534] on span "Income" at bounding box center [206, 537] width 366 height 30
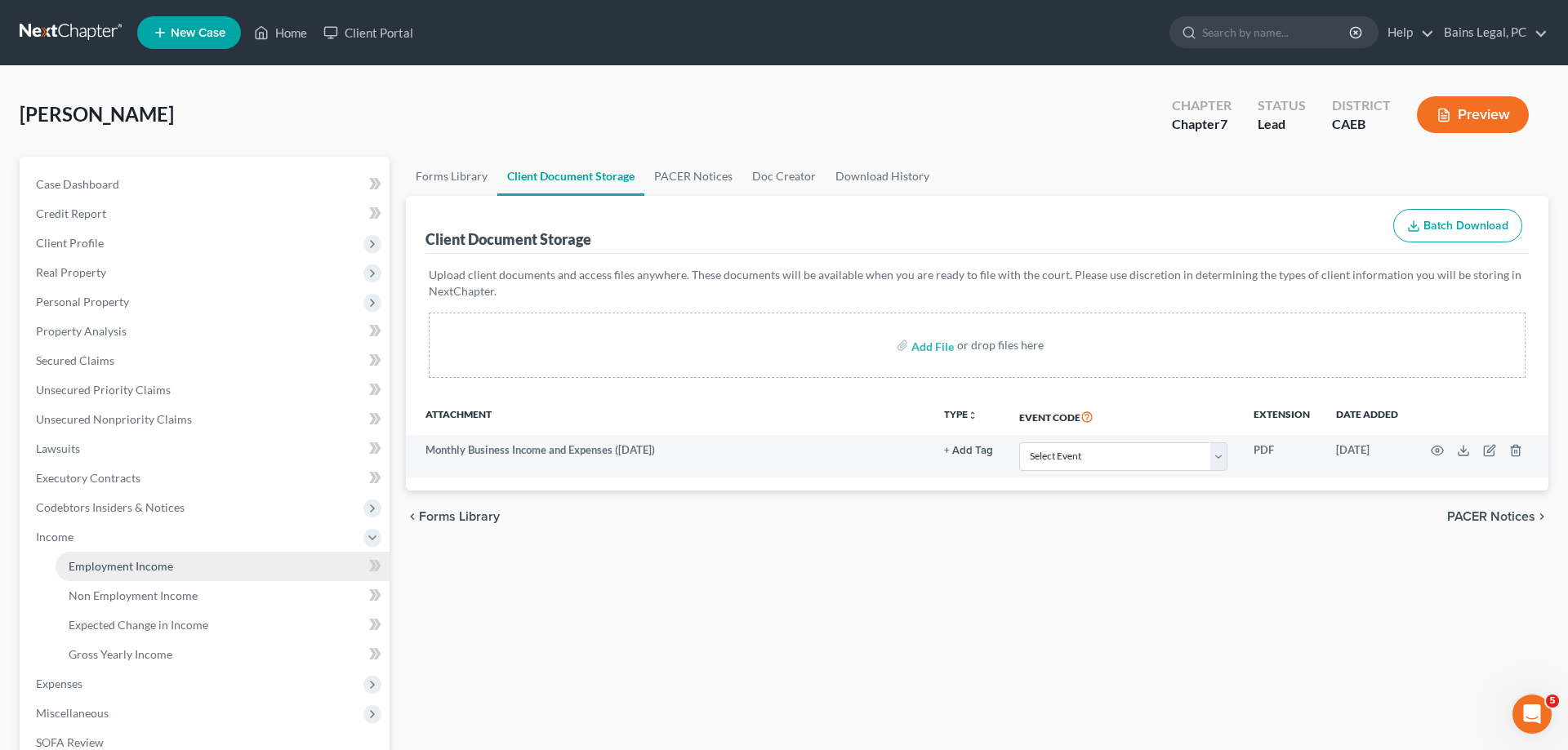
click at [183, 560] on link "Employment Income" at bounding box center [223, 567] width 334 height 30
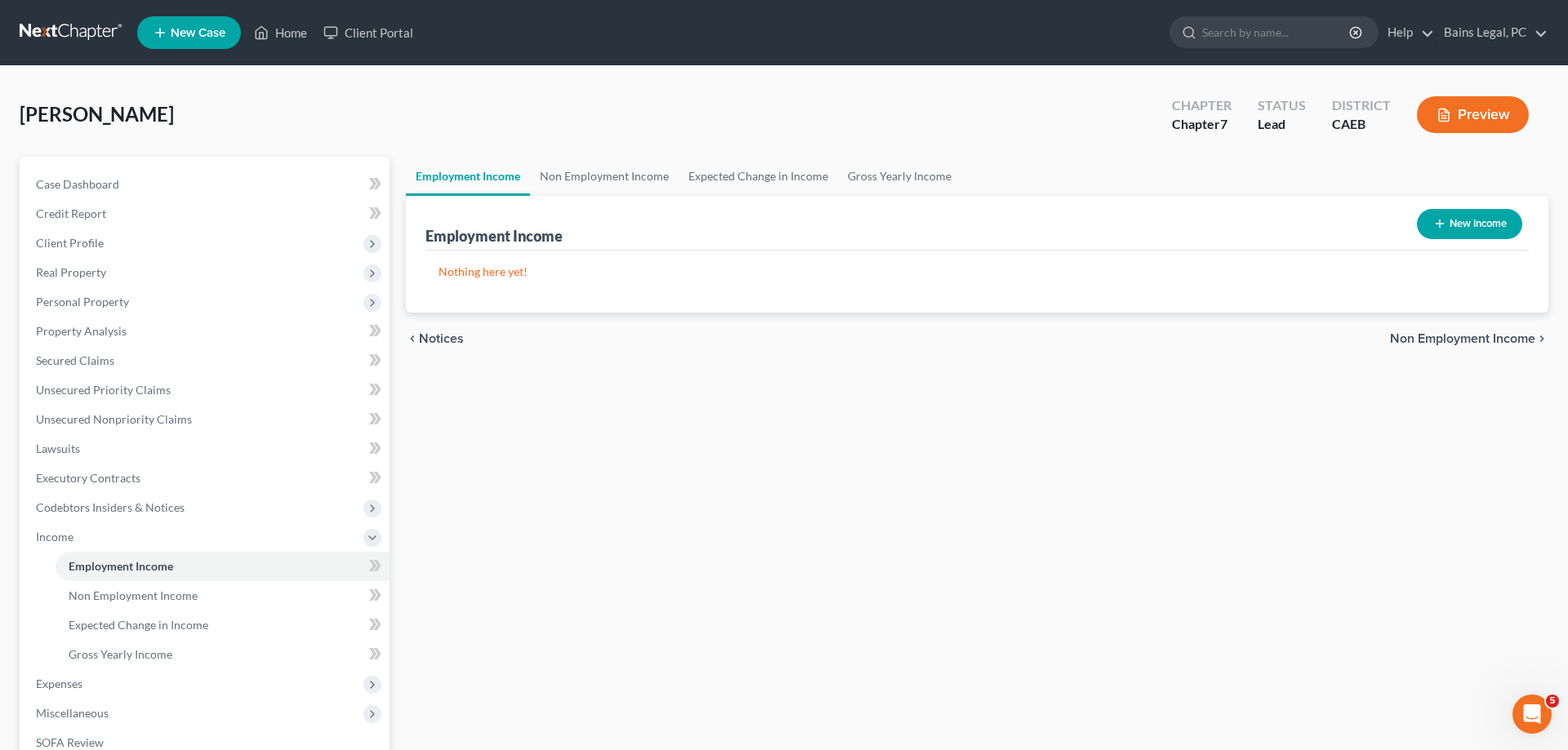
click at [1490, 224] on button "New Income" at bounding box center [1470, 224] width 106 height 30
select select "0"
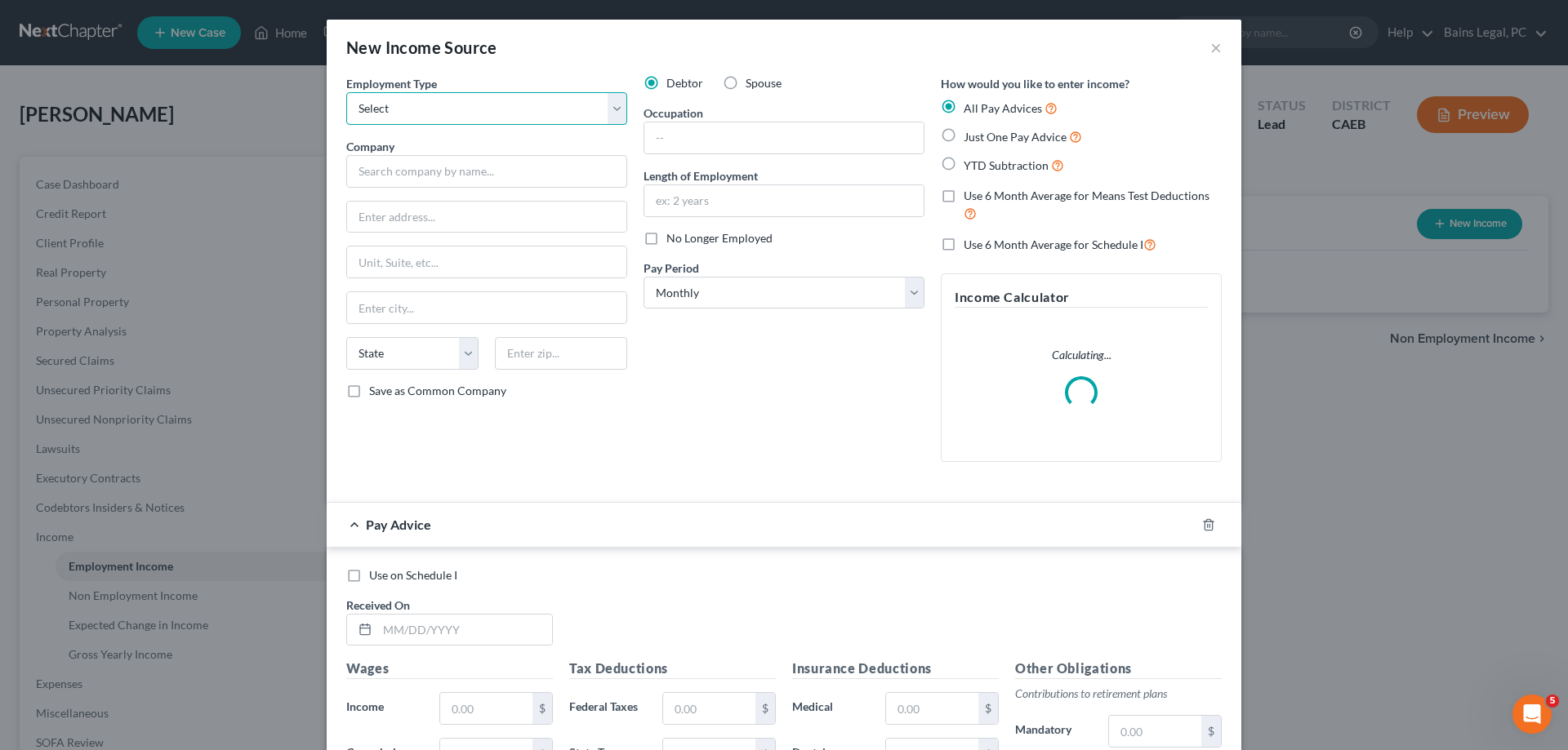
click at [347, 92] on select "Select Full or [DEMOGRAPHIC_DATA] Employment Self Employment" at bounding box center [487, 108] width 281 height 32
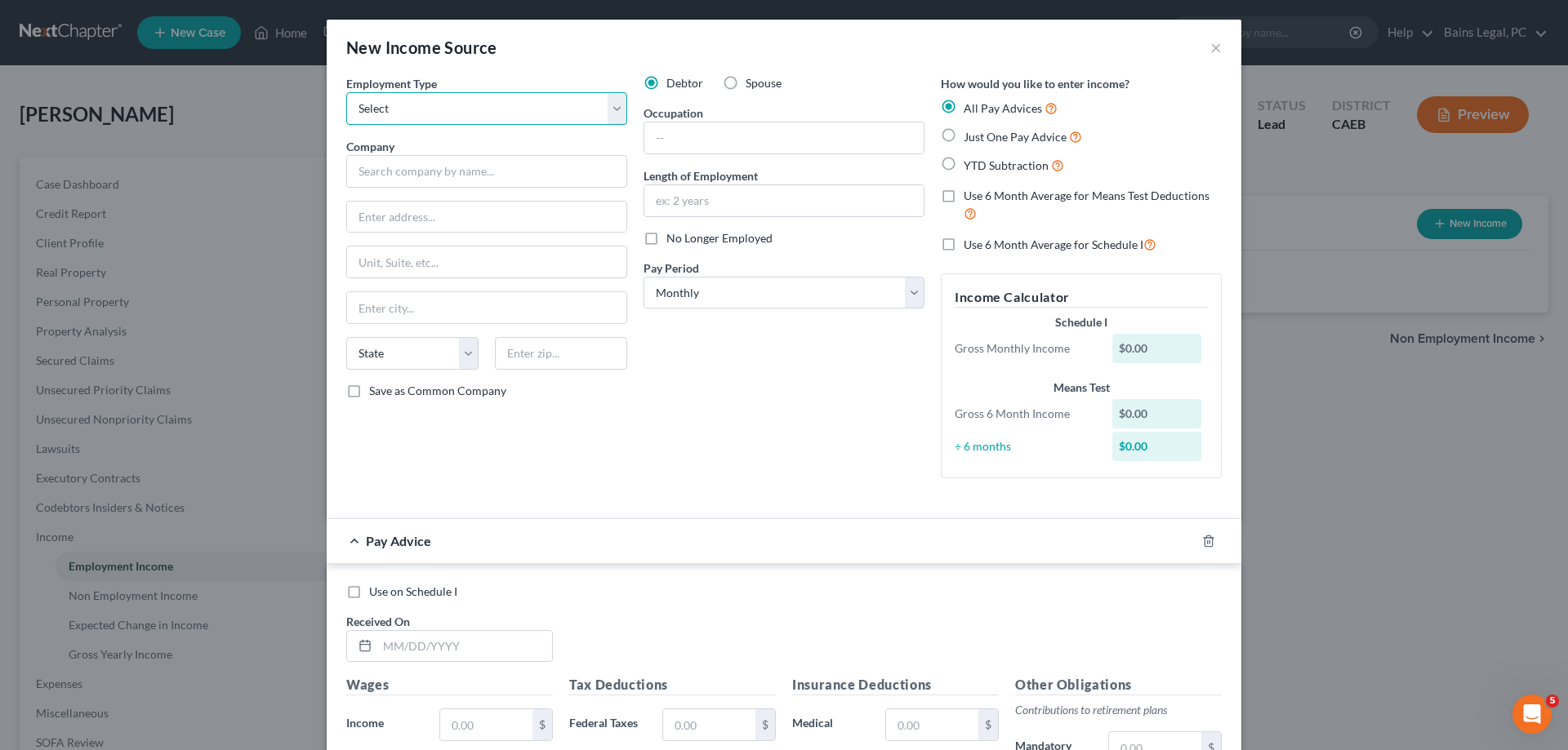
select select "1"
click option "Self Employment" at bounding box center [0, 0] width 0 height 0
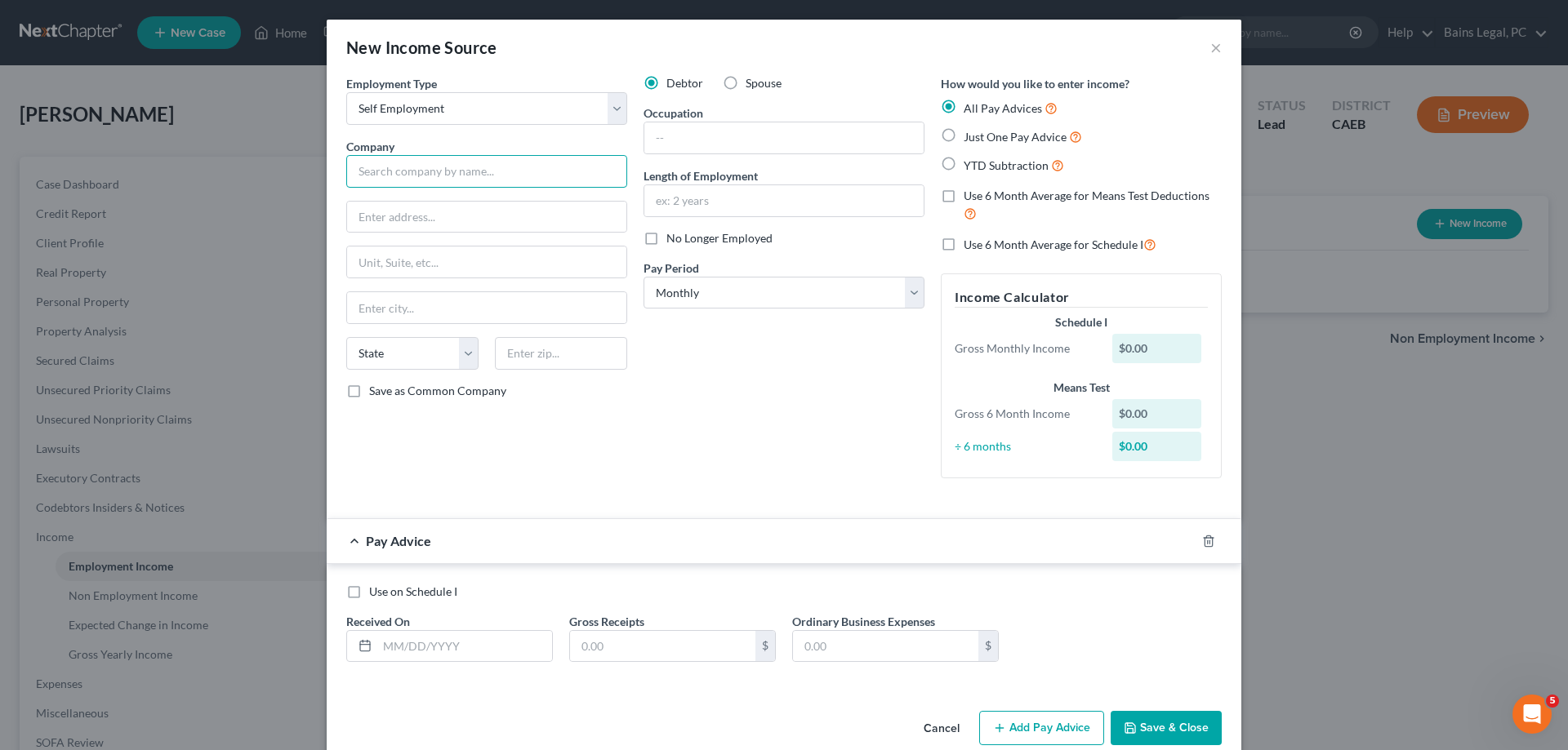
click at [540, 187] on input "text" at bounding box center [487, 171] width 281 height 32
type input "FurnitureGod, LLC"
click at [778, 198] on input "text" at bounding box center [784, 200] width 279 height 31
type input "3 years, 2 months"
click at [743, 142] on input "text" at bounding box center [784, 138] width 279 height 31
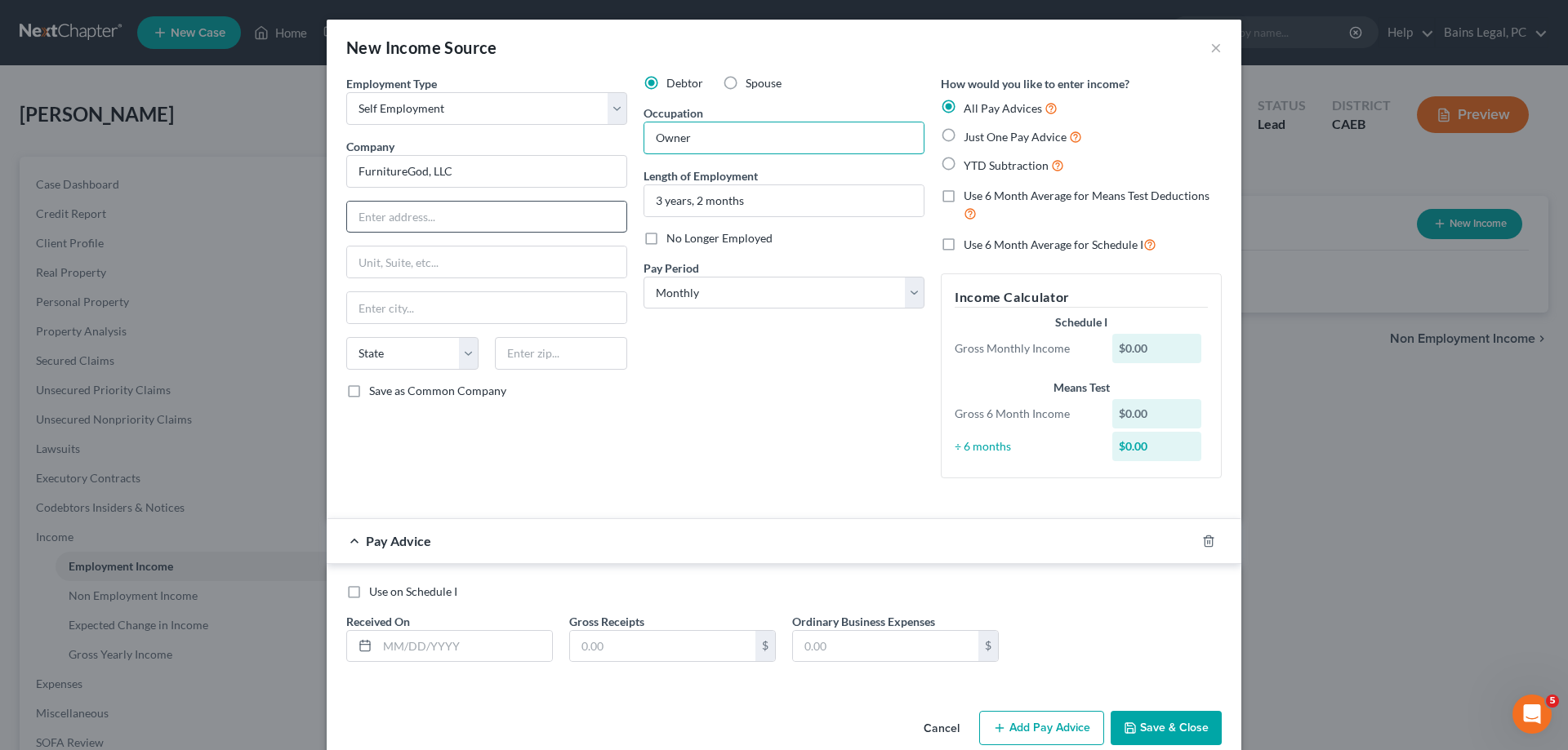
type input "Owner"
click at [432, 216] on input "text" at bounding box center [487, 217] width 279 height 31
type input "[STREET_ADDRESS]"
type input "95382"
type input "Turlock"
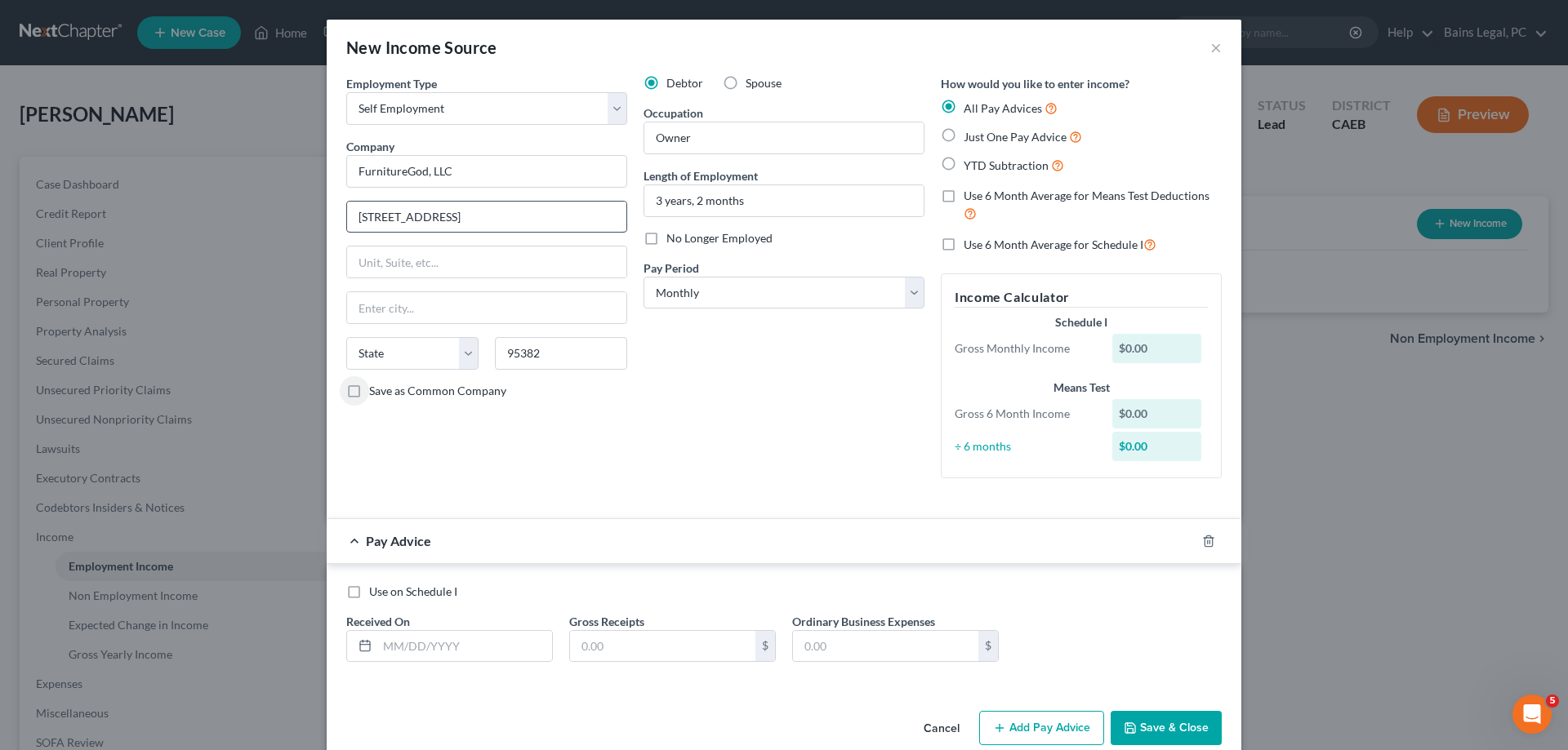
select select "4"
click at [517, 650] on input "text" at bounding box center [465, 646] width 175 height 31
type input "[DATE]"
click at [669, 636] on input "text" at bounding box center [663, 646] width 185 height 31
type input "20,585.37"
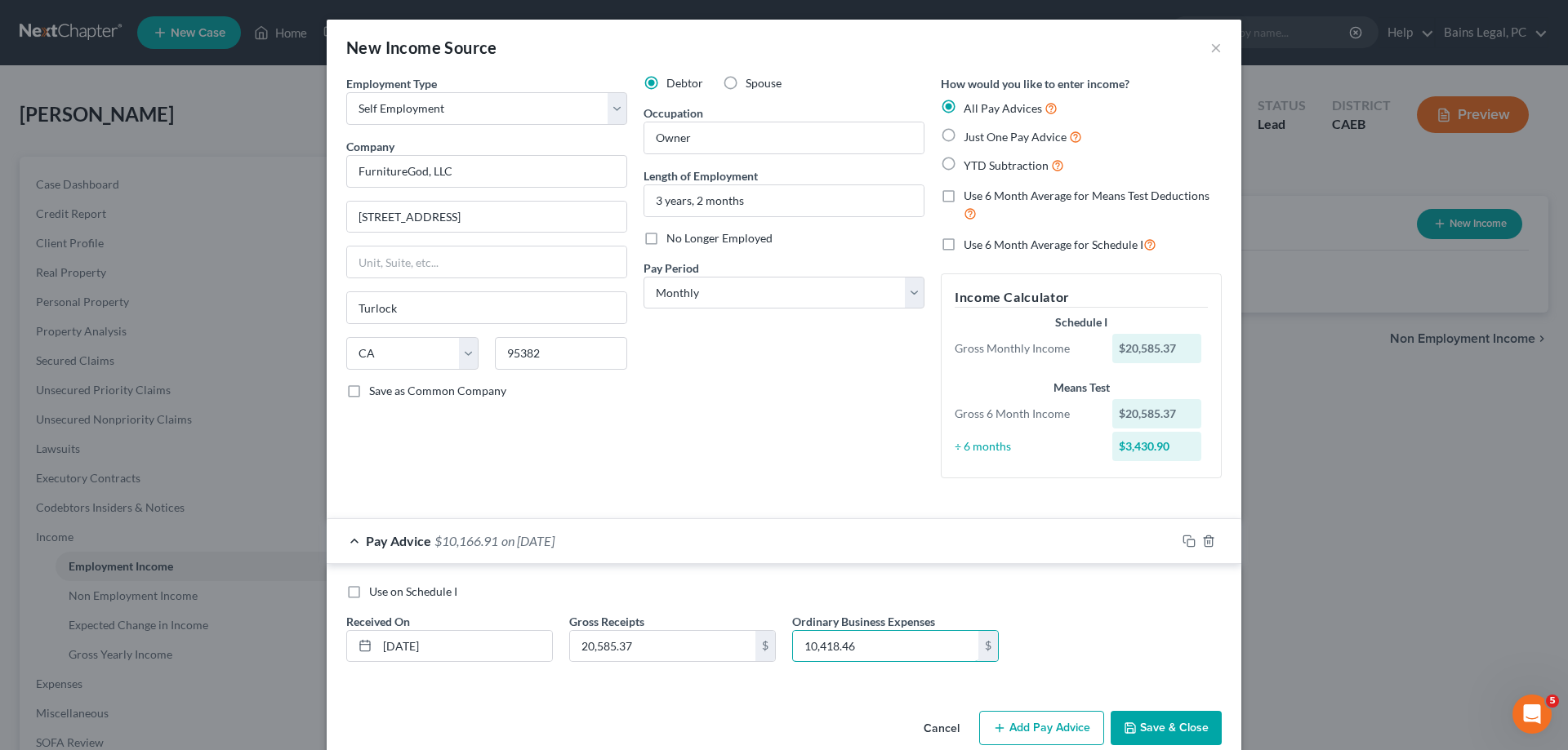
type input "10,418.46"
click at [1095, 248] on span "Use 6 Month Average for Schedule I" at bounding box center [1053, 244] width 180 height 14
click at [981, 245] on input "Use 6 Month Average for Schedule I" at bounding box center [976, 241] width 11 height 11
checkbox input "true"
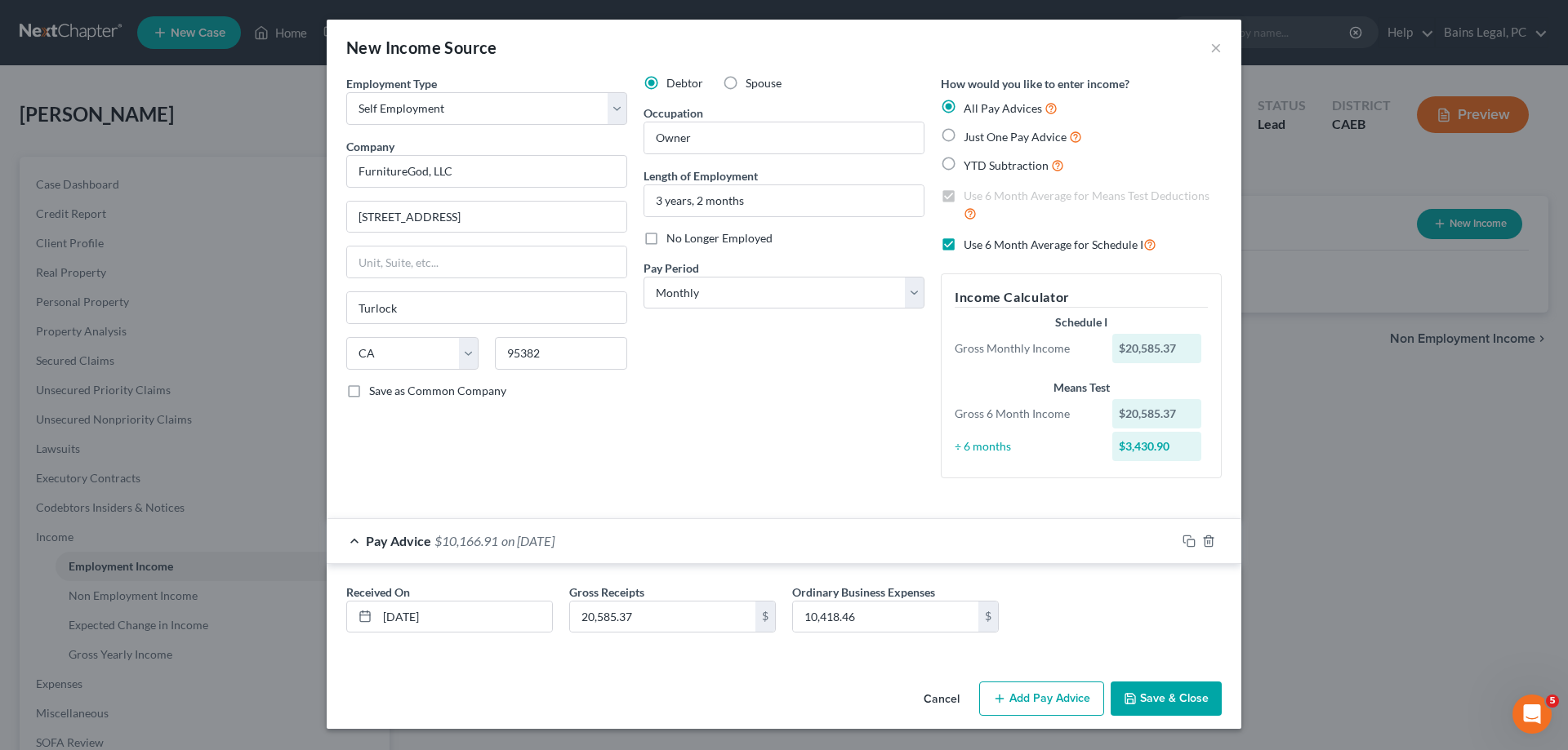
checkbox input "true"
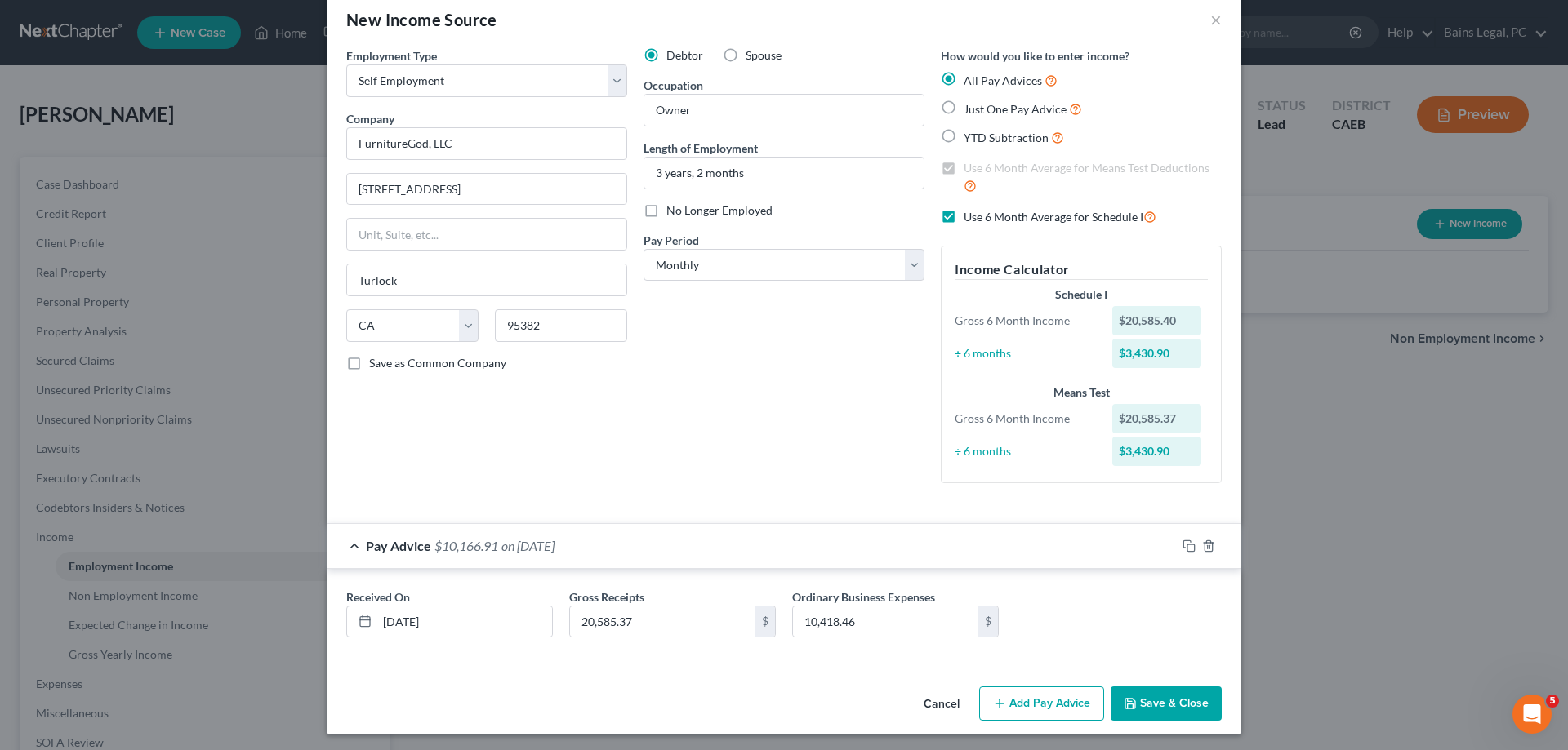
scroll to position [31, 0]
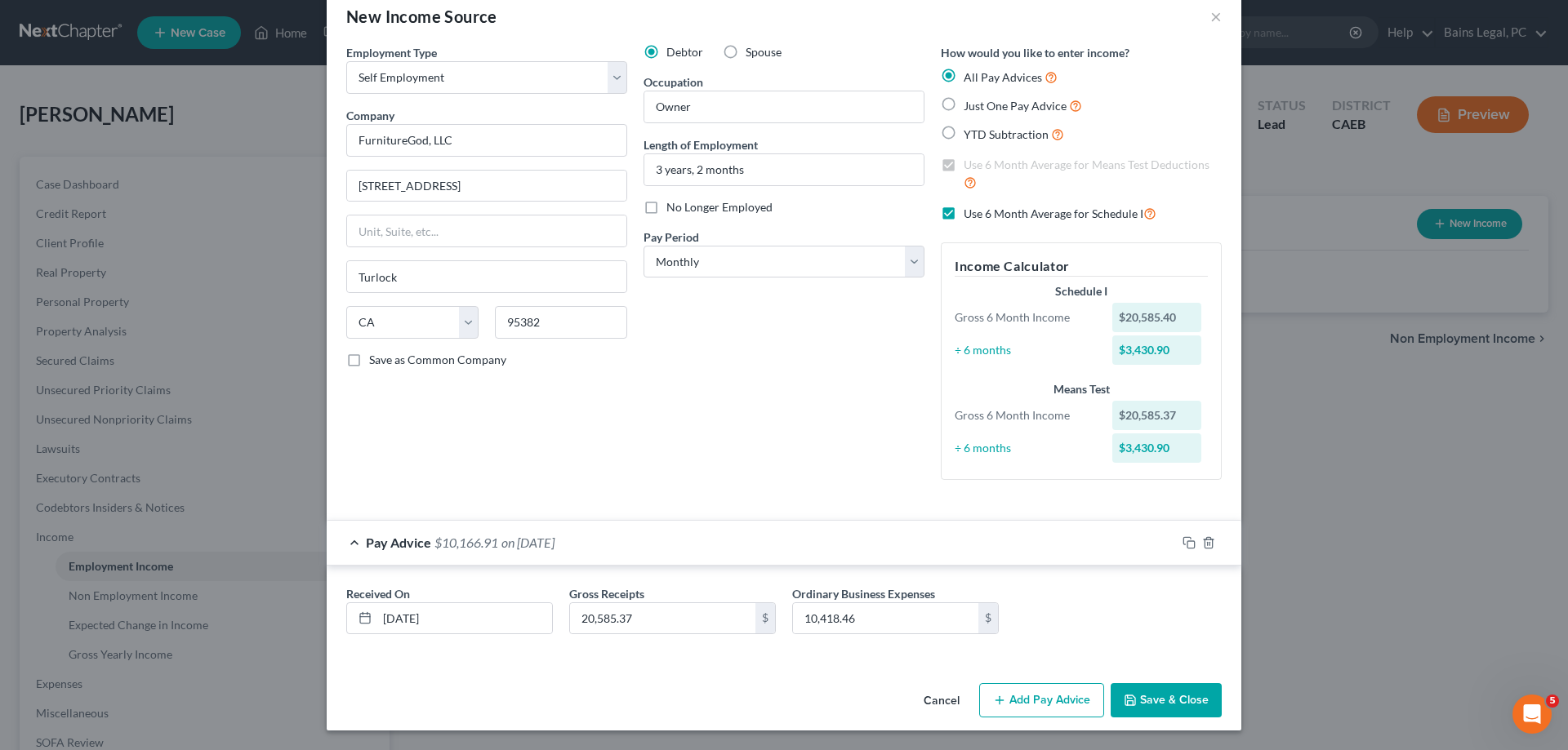
click at [1176, 699] on button "Save & Close" at bounding box center [1165, 700] width 111 height 34
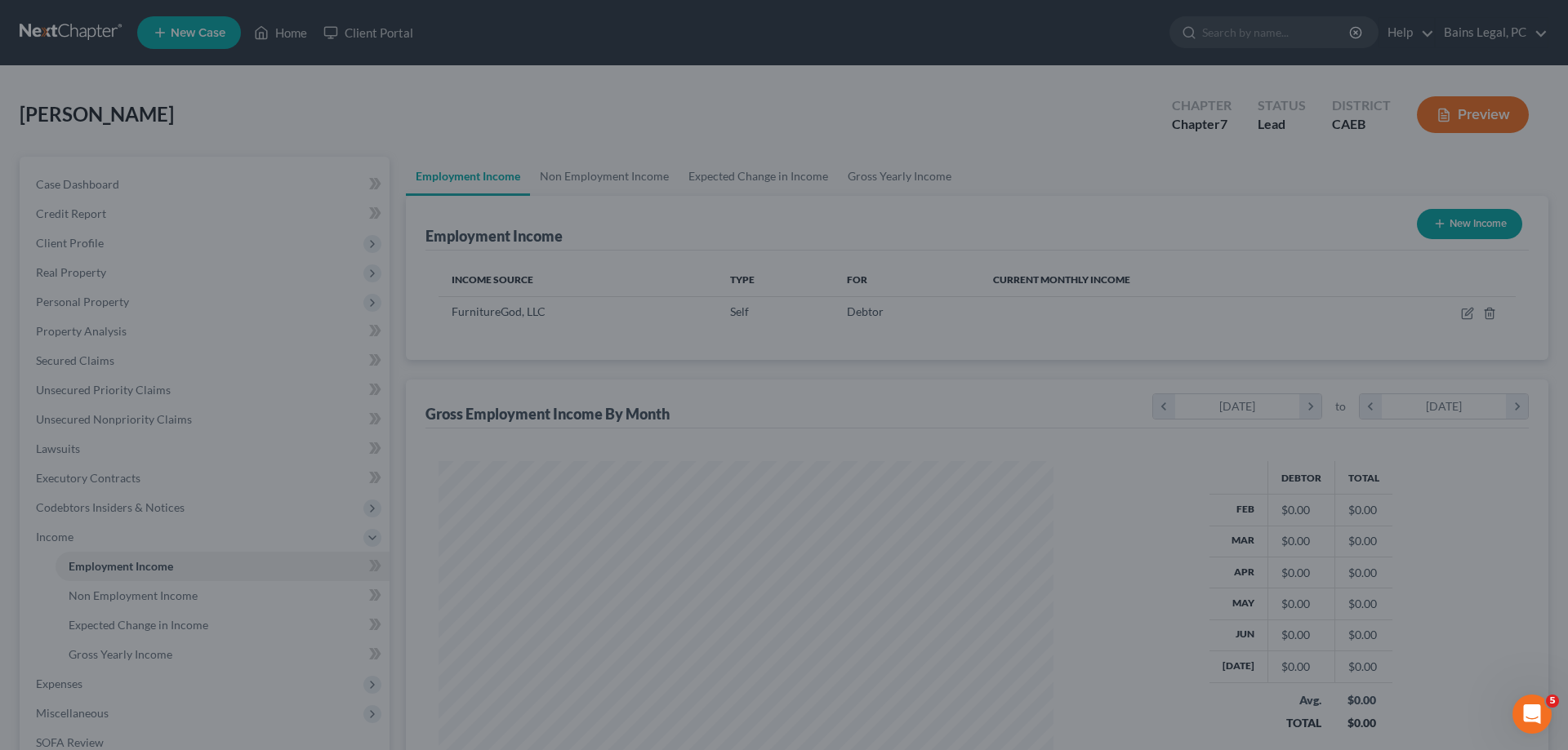
scroll to position [307, 647]
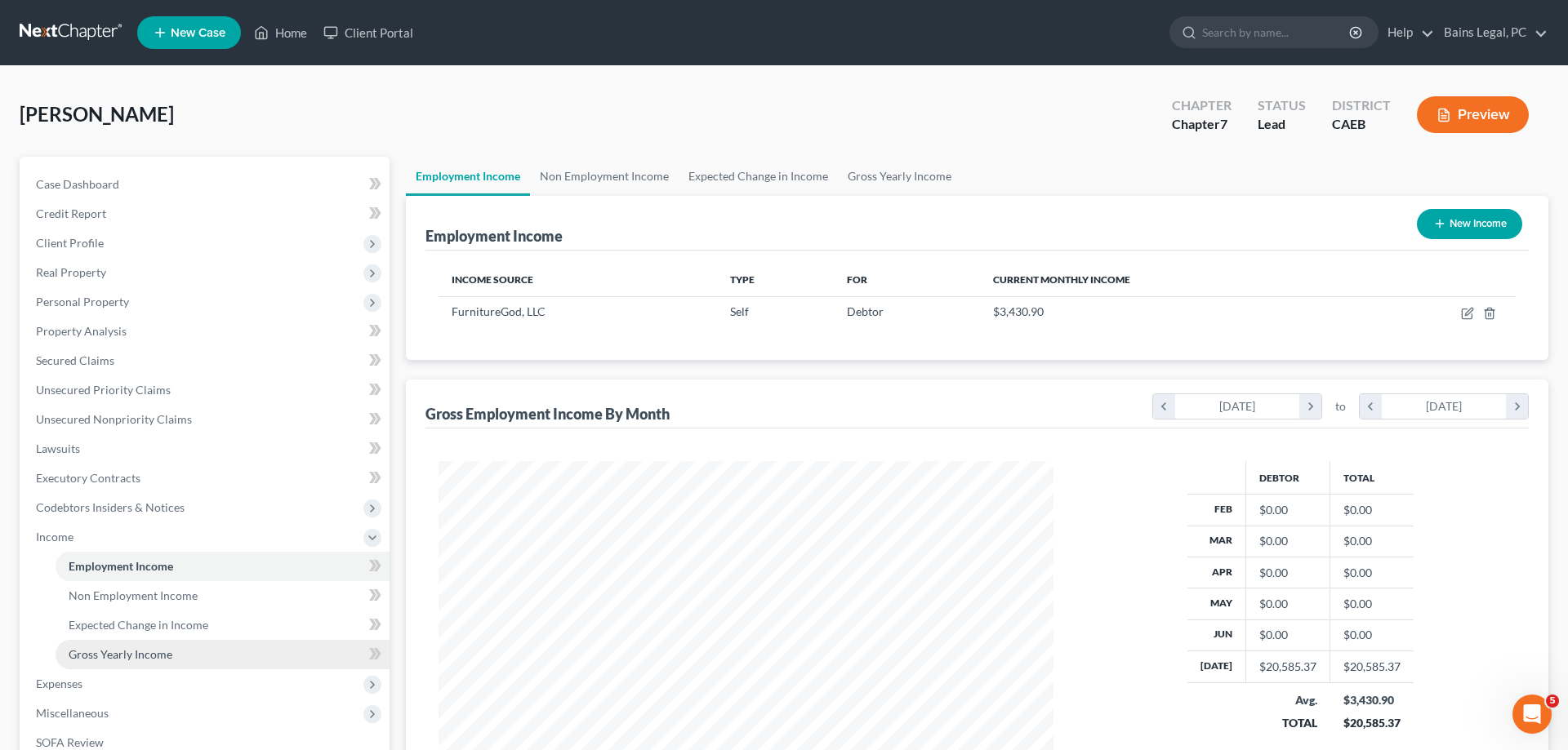
click at [114, 655] on span "Gross Yearly Income" at bounding box center [120, 653] width 104 height 14
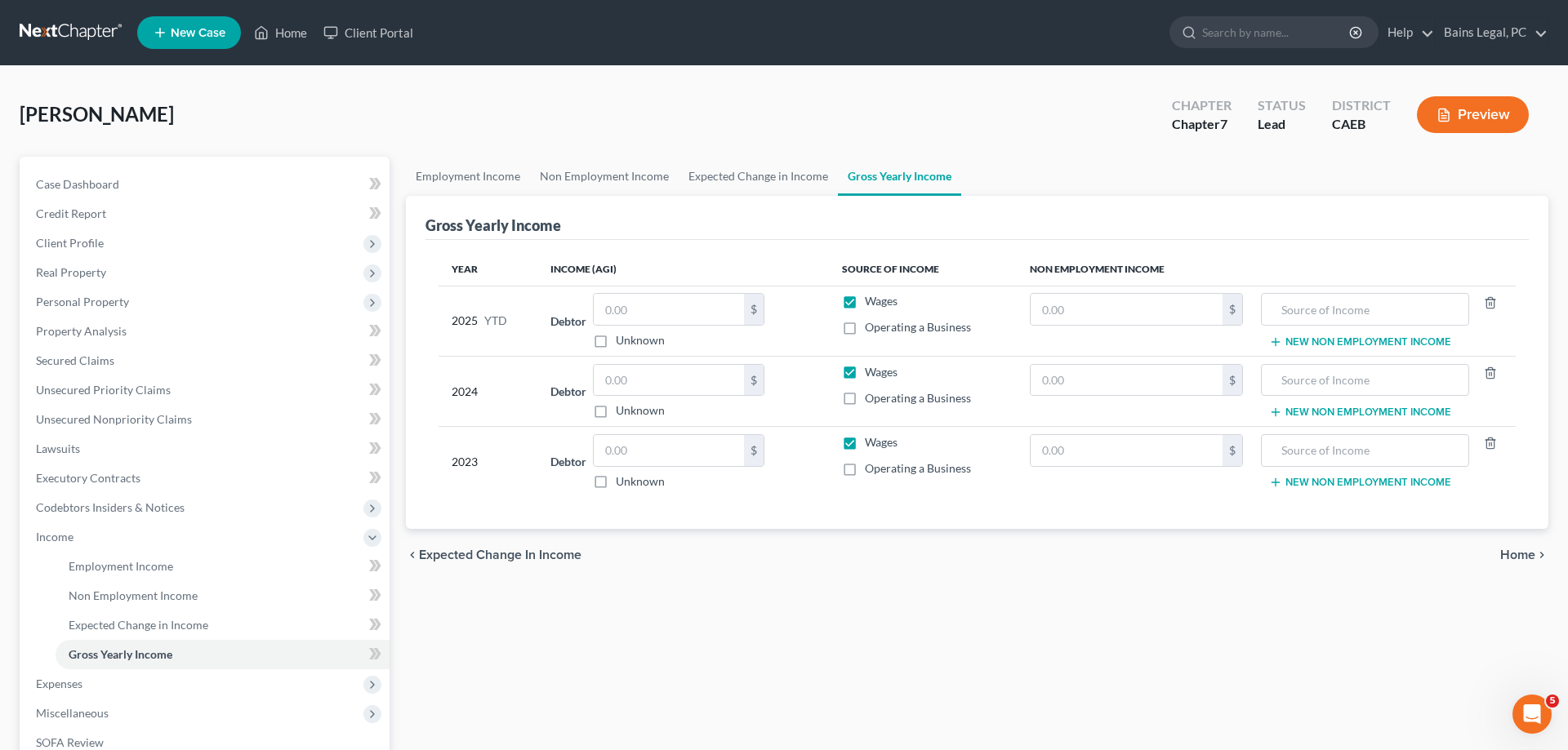
click at [865, 309] on label "Wages" at bounding box center [881, 301] width 32 height 16
click at [871, 304] on input "Wages" at bounding box center [877, 299] width 11 height 11
checkbox input "false"
click at [865, 373] on label "Wages" at bounding box center [881, 373] width 32 height 16
click at [871, 373] on input "Wages" at bounding box center [877, 370] width 11 height 11
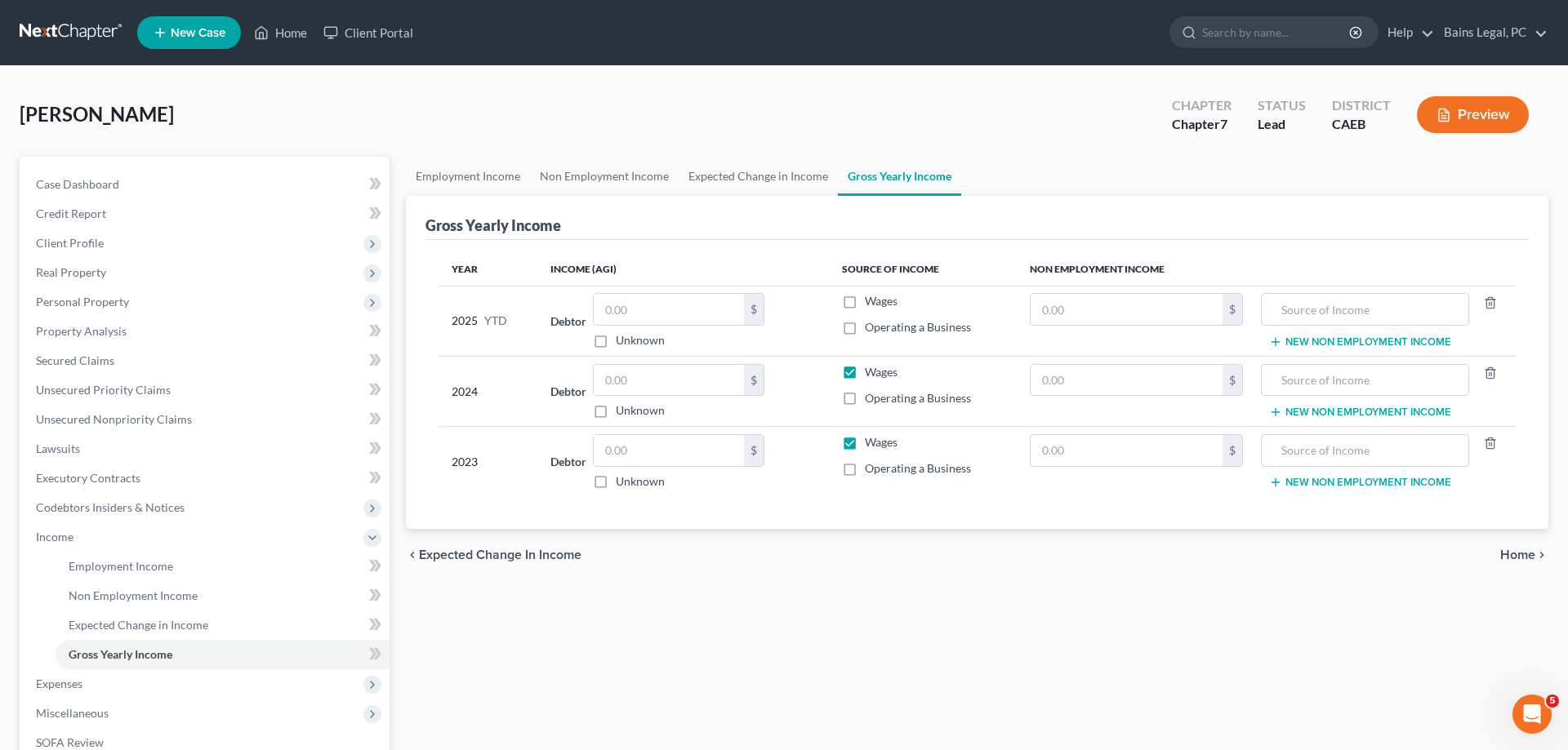
checkbox input "false"
click at [865, 440] on label "Wages" at bounding box center [881, 442] width 32 height 16
click at [865, 324] on label "Operating a Business" at bounding box center [918, 328] width 107 height 16
click at [871, 324] on input "Operating a Business" at bounding box center [877, 325] width 11 height 11
checkbox input "true"
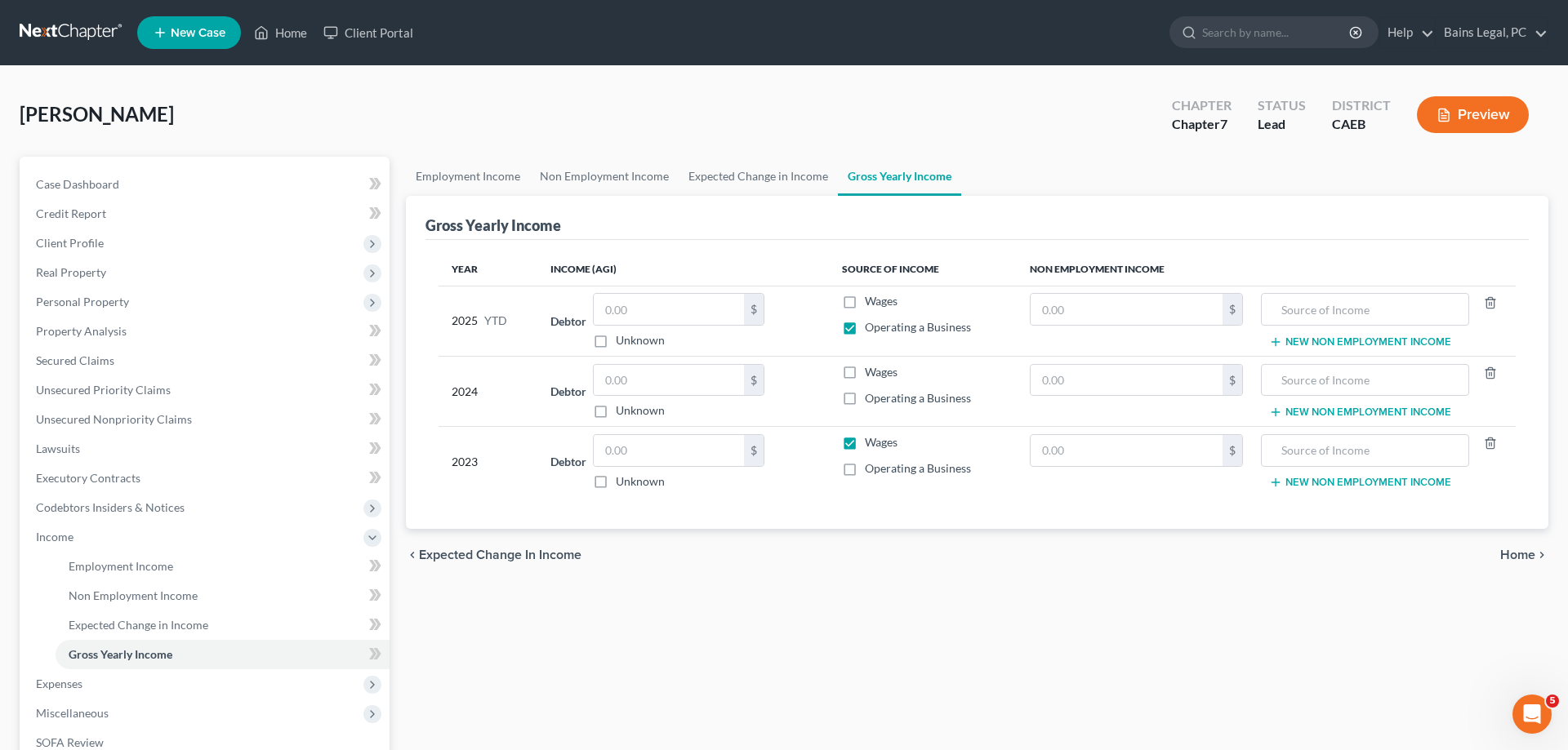
drag, startPoint x: 853, startPoint y: 442, endPoint x: 853, endPoint y: 422, distance: 20.0
click at [865, 441] on label "Wages" at bounding box center [881, 442] width 32 height 16
click at [871, 441] on input "Wages" at bounding box center [877, 440] width 11 height 11
checkbox input "false"
click at [865, 405] on label "Operating a Business" at bounding box center [918, 398] width 107 height 16
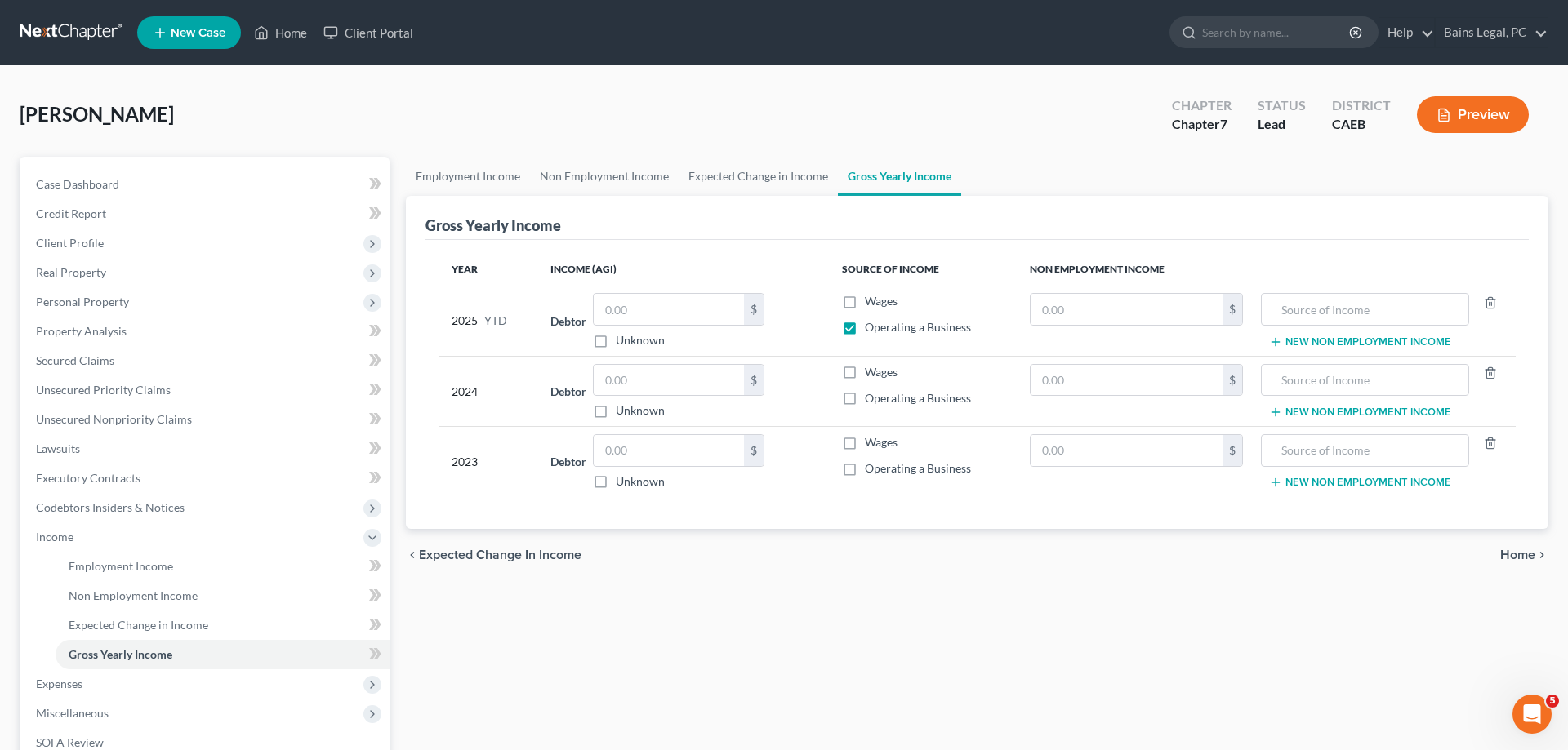
click at [871, 401] on input "Operating a Business" at bounding box center [877, 395] width 11 height 11
checkbox input "true"
click at [865, 468] on label "Operating a Business" at bounding box center [918, 468] width 107 height 16
click at [871, 468] on input "Operating a Business" at bounding box center [877, 466] width 11 height 11
checkbox input "true"
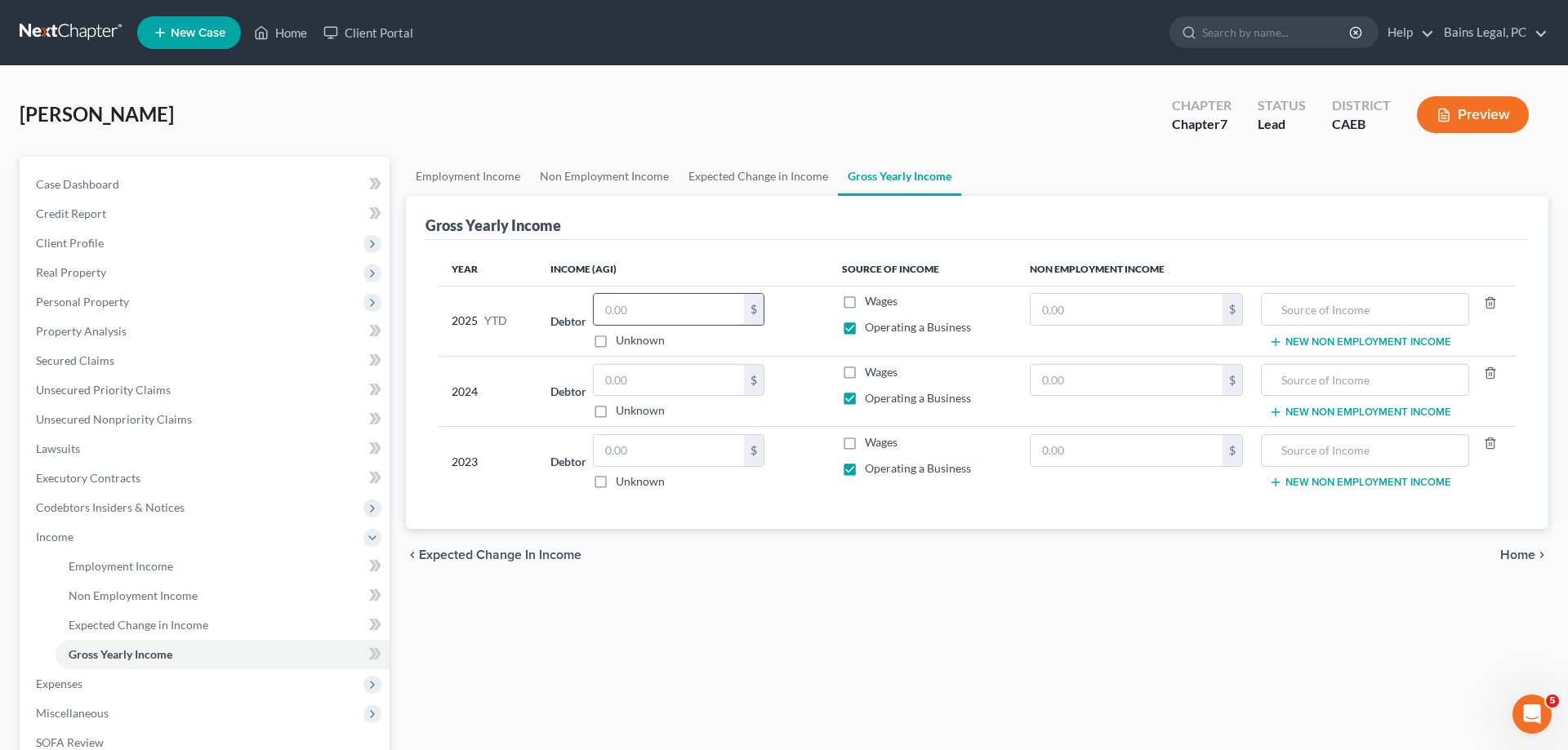
click at [666, 305] on input "text" at bounding box center [669, 310] width 150 height 31
click at [735, 304] on input "text" at bounding box center [669, 310] width 150 height 31
type input "26,661.87"
drag, startPoint x: 852, startPoint y: 369, endPoint x: 784, endPoint y: 381, distance: 69.1
click at [865, 368] on label "Wages" at bounding box center [881, 373] width 32 height 16
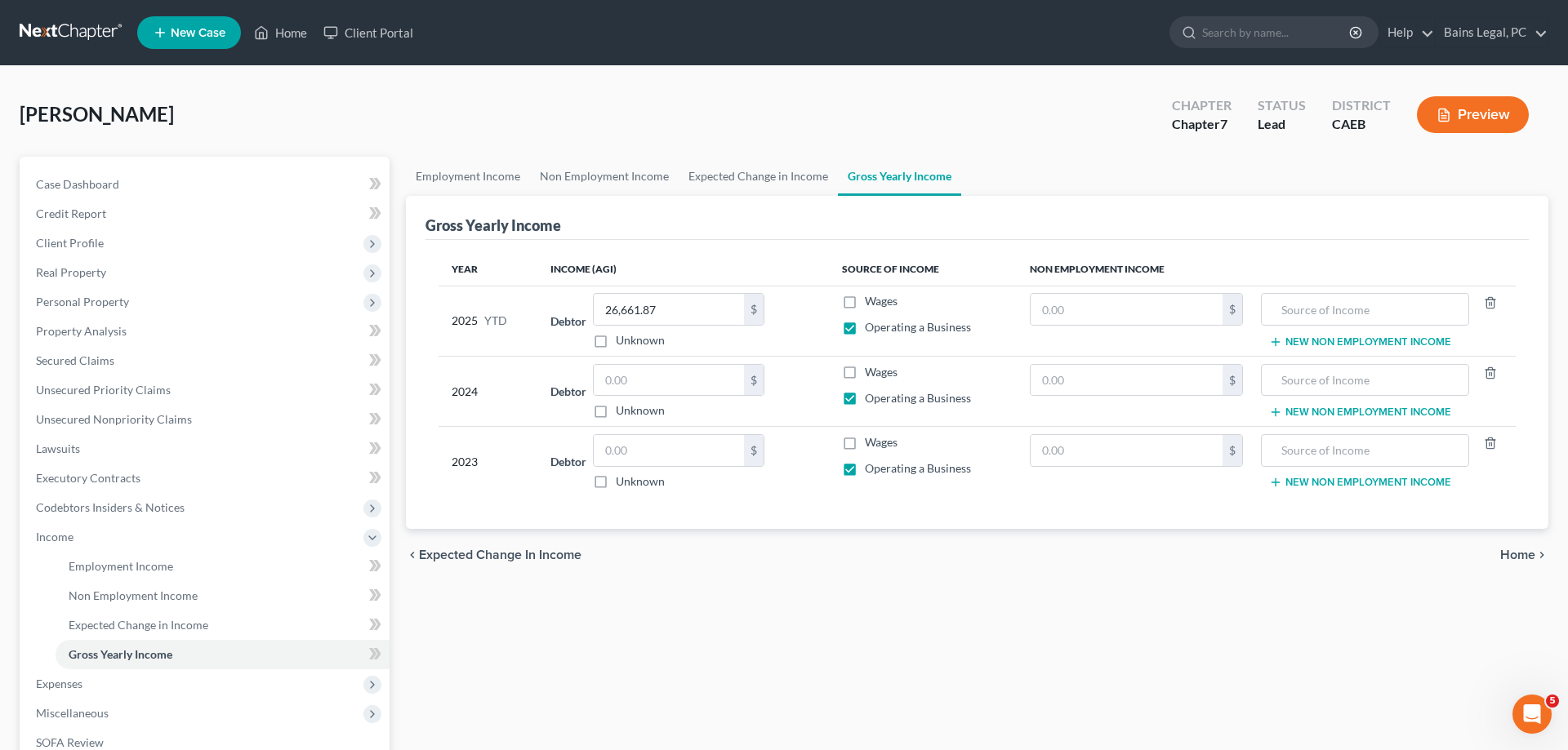
click at [871, 368] on input "Wages" at bounding box center [877, 370] width 11 height 11
checkbox input "true"
click at [671, 376] on input "text" at bounding box center [669, 380] width 150 height 31
type input "60,700"
click at [1171, 313] on input "text" at bounding box center [1127, 310] width 192 height 31
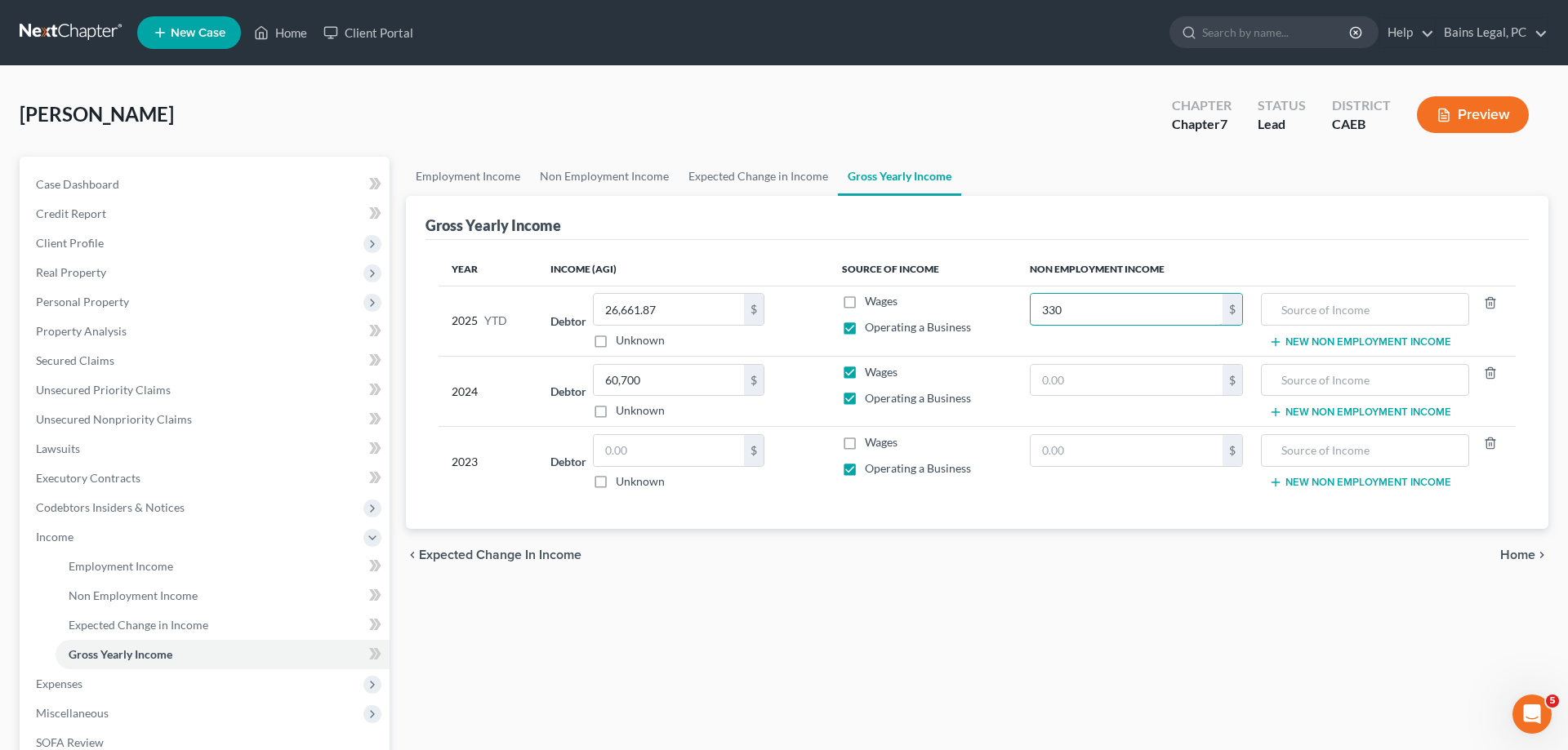
type input "330"
type input "2024 CA Refund"
drag, startPoint x: 1063, startPoint y: 451, endPoint x: 1471, endPoint y: 496, distance: 410.5
click at [1064, 451] on input "text" at bounding box center [1127, 450] width 192 height 31
click at [1135, 376] on input "text" at bounding box center [1127, 380] width 192 height 31
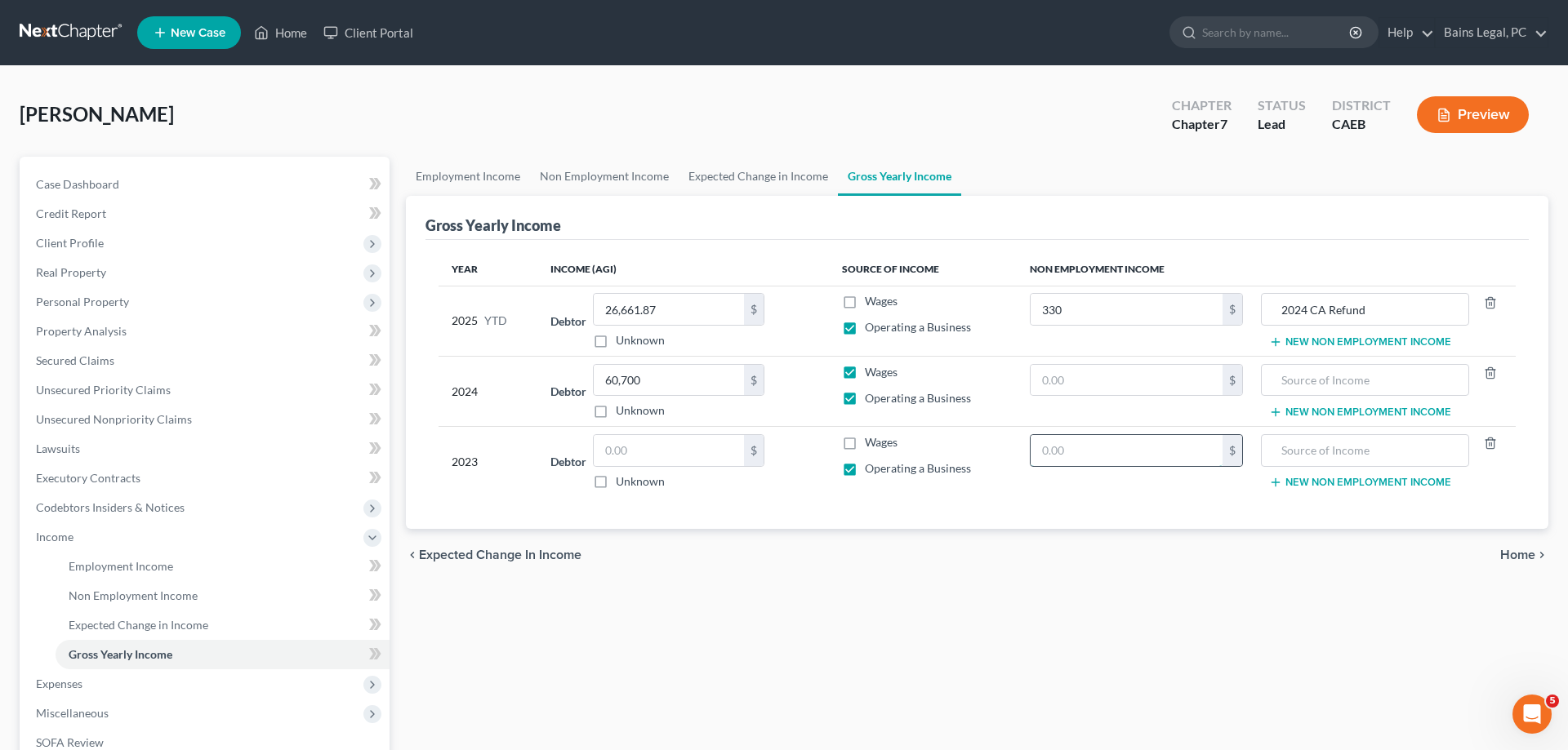
click at [1127, 456] on input "text" at bounding box center [1127, 450] width 192 height 31
type input "8,293"
click at [1369, 455] on input "text" at bounding box center [1365, 450] width 190 height 31
type input "401(k) Cashout"
click at [1138, 378] on input "text" at bounding box center [1127, 380] width 192 height 31
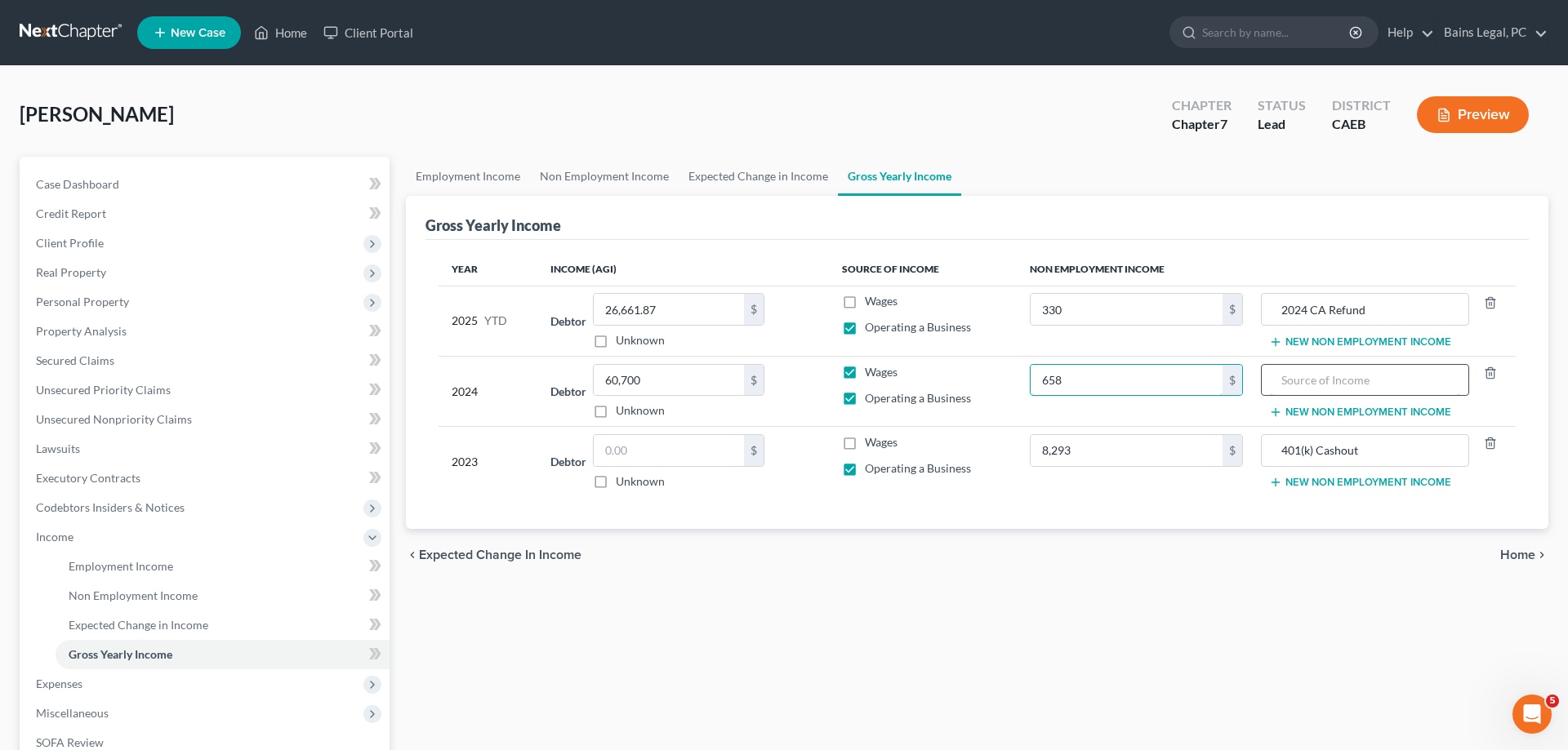
type input "658"
click at [1316, 377] on input "text" at bounding box center [1365, 380] width 190 height 31
type input "2023 Federal Refund"
click at [865, 440] on label "Wages" at bounding box center [881, 442] width 32 height 16
click at [871, 440] on input "Wages" at bounding box center [877, 440] width 11 height 11
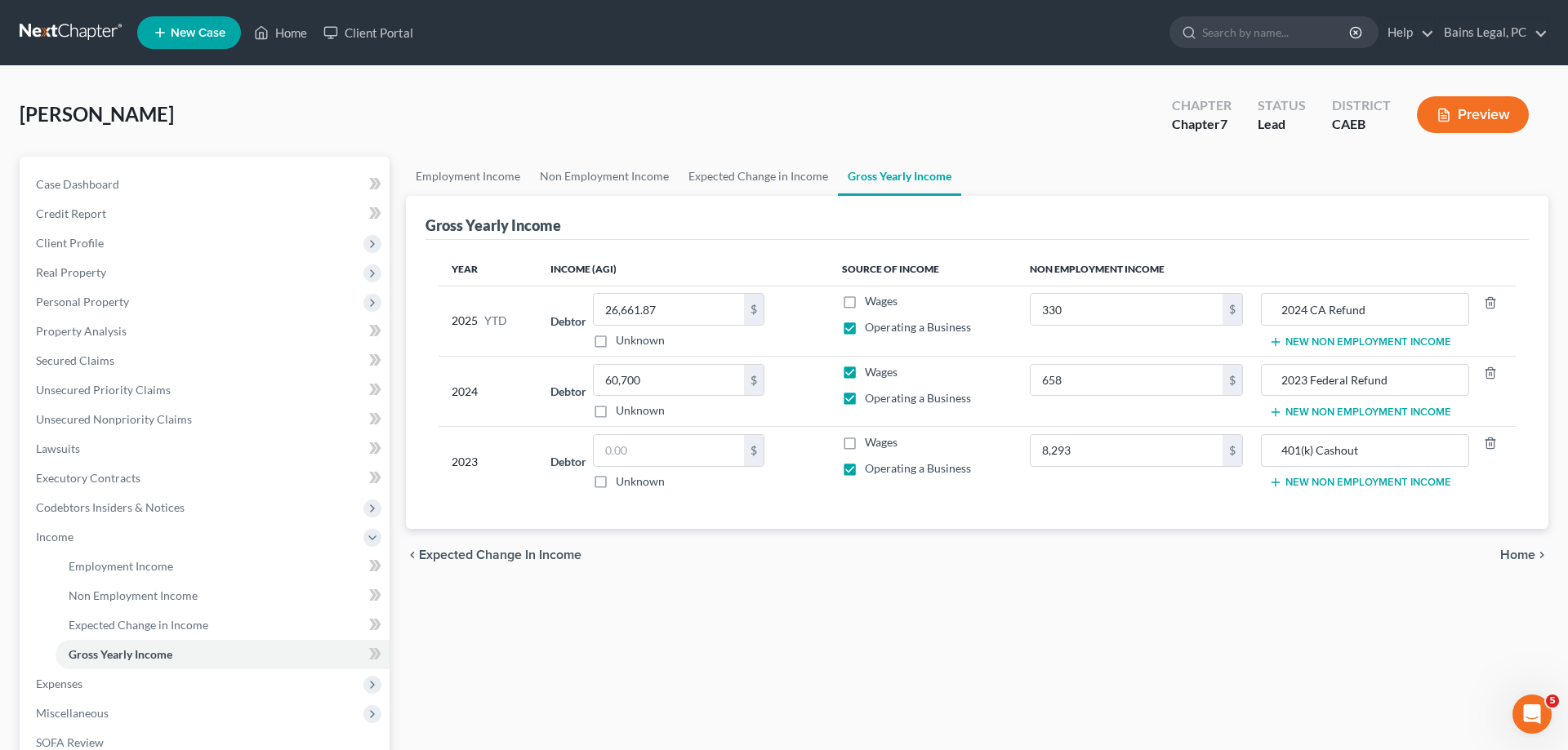
checkbox input "true"
click at [725, 451] on input "text" at bounding box center [669, 450] width 150 height 31
type input "39,632"
click at [1368, 411] on button "New Non Employment Income" at bounding box center [1360, 412] width 182 height 13
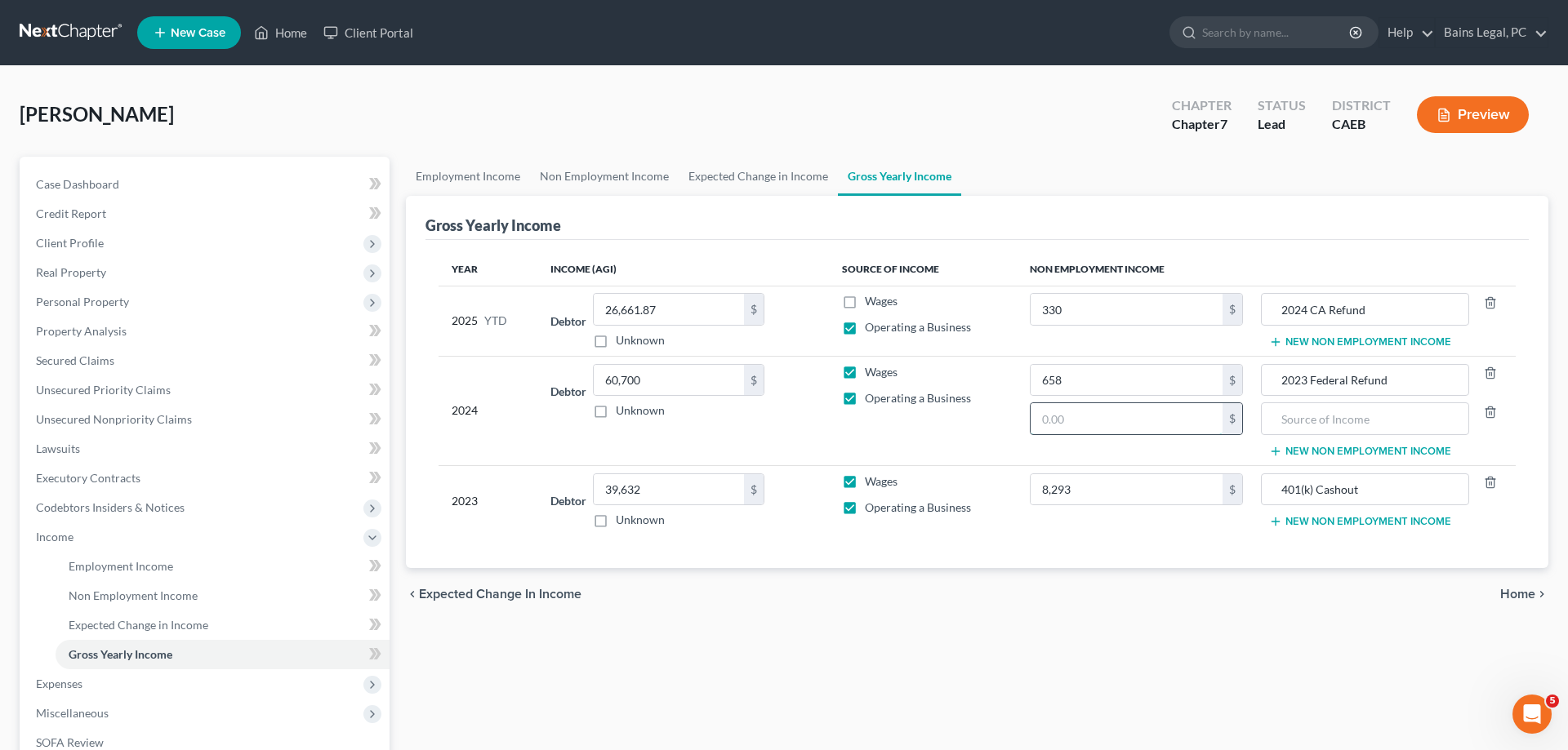
click at [1072, 416] on input "text" at bounding box center [1127, 419] width 192 height 31
type input "345"
click at [1293, 416] on input "text" at bounding box center [1365, 419] width 190 height 31
type input "2023 CA Refund"
click at [99, 301] on span "Personal Property" at bounding box center [82, 301] width 93 height 14
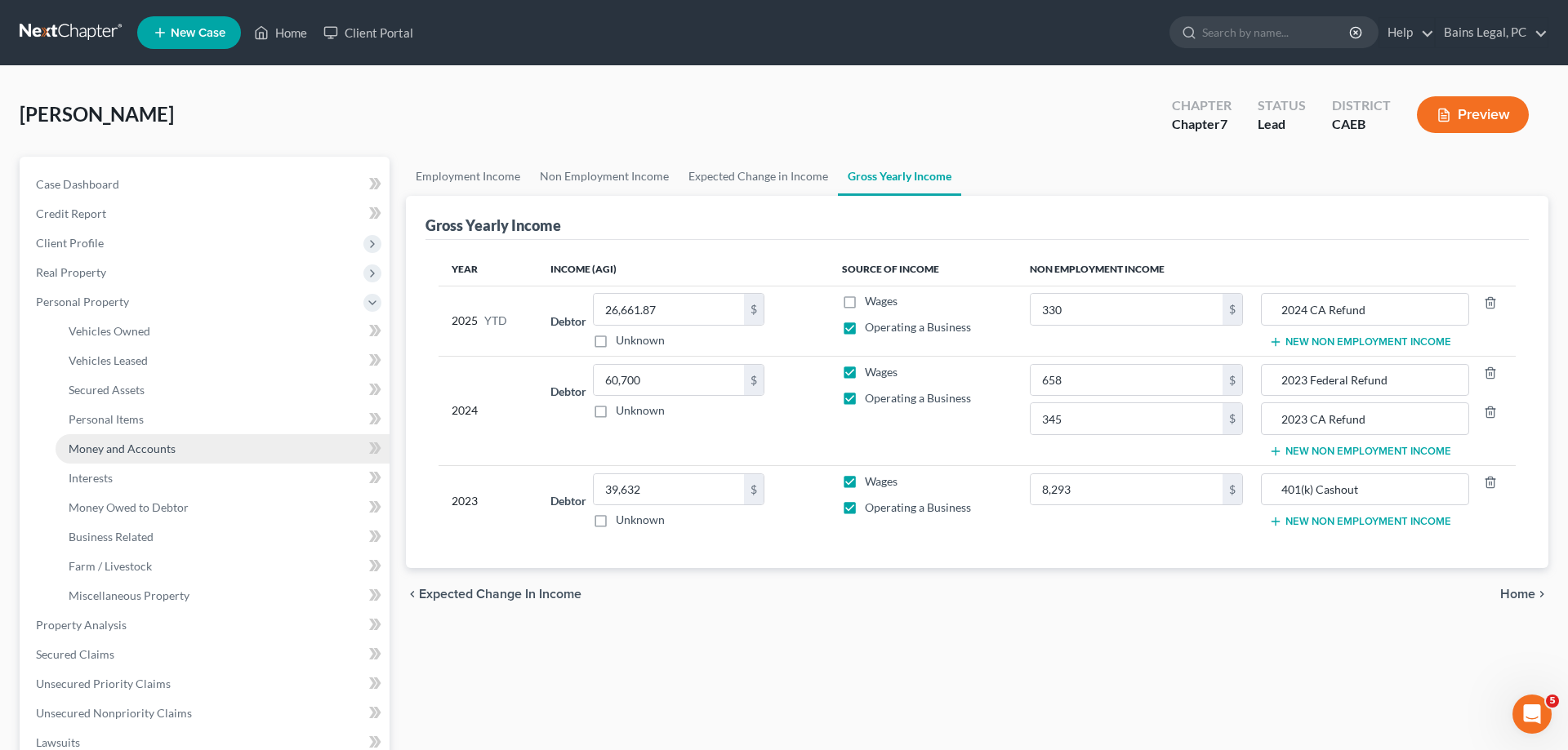
click at [114, 450] on span "Money and Accounts" at bounding box center [122, 448] width 107 height 14
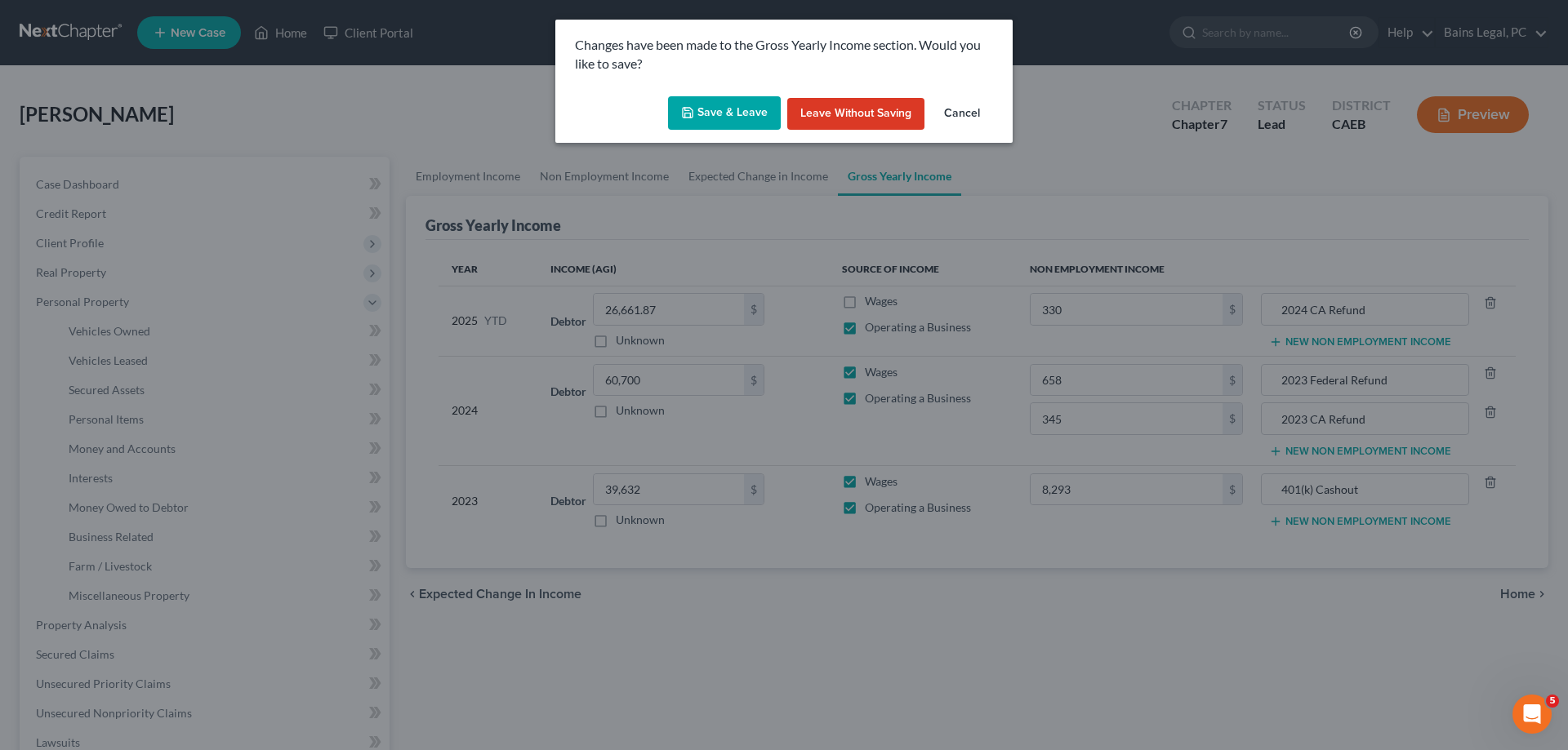
click at [723, 120] on button "Save & Leave" at bounding box center [724, 114] width 113 height 34
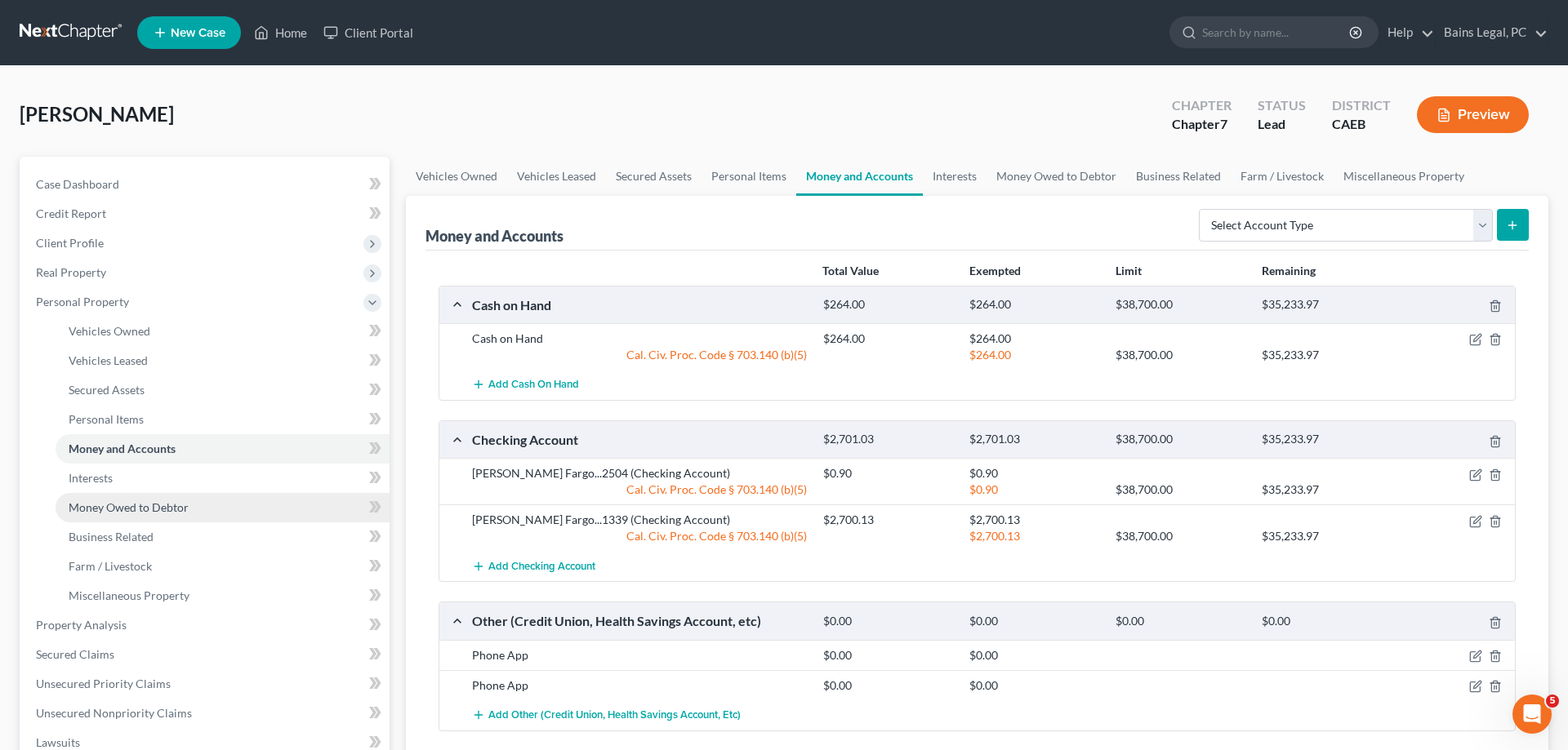
drag, startPoint x: 151, startPoint y: 509, endPoint x: 159, endPoint y: 503, distance: 10.0
click at [152, 509] on span "Money Owed to Debtor" at bounding box center [128, 507] width 120 height 14
click at [1199, 209] on select "Select Account Type Brokerage Cash on Hand Certificates of Deposit Checking Acc…" at bounding box center [1346, 226] width 294 height 32
click at [1308, 220] on select "Select Account Type Brokerage Cash on Hand Certificates of Deposit Checking Acc…" at bounding box center [1346, 226] width 294 height 32
click at [1038, 171] on link "Money Owed to Debtor" at bounding box center [1056, 176] width 140 height 39
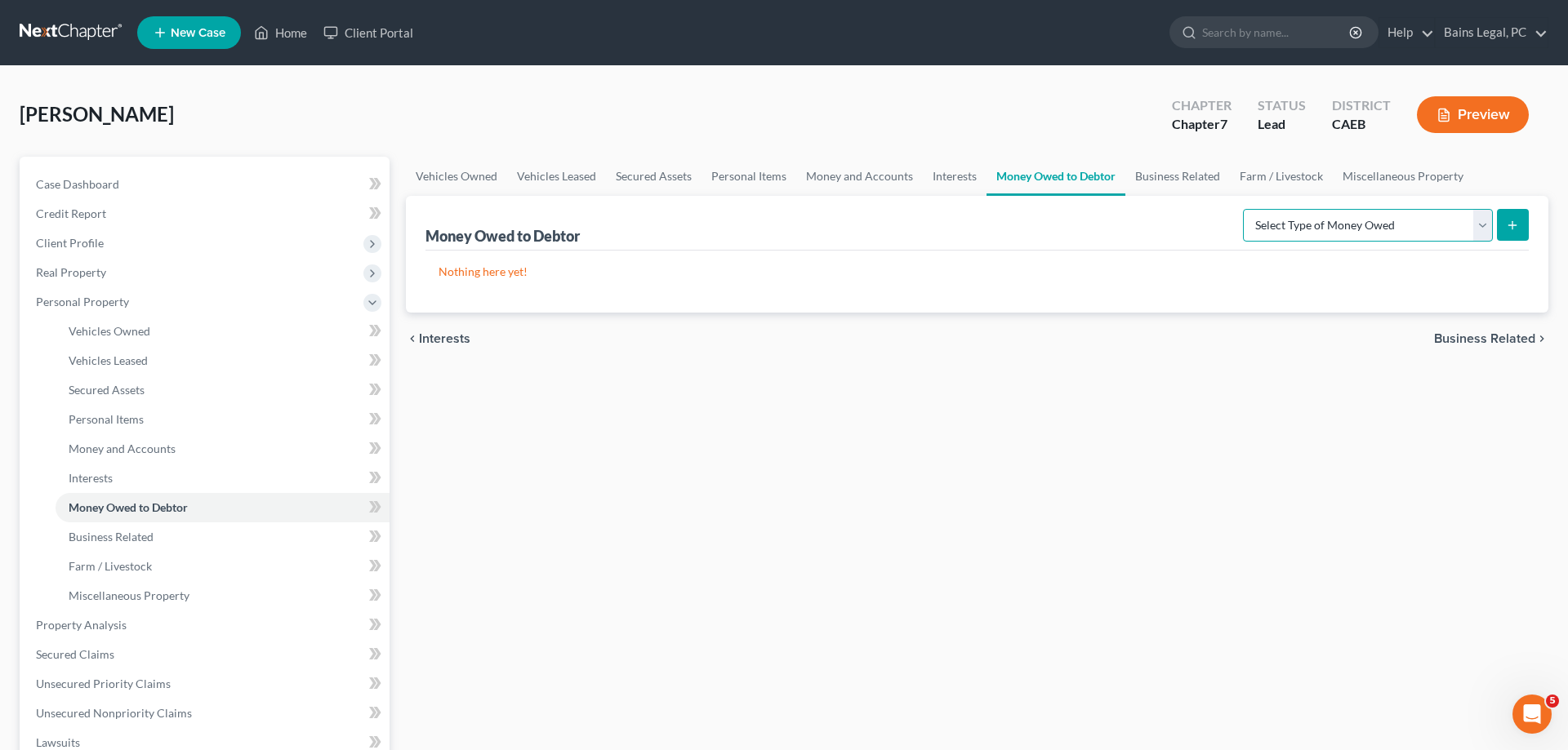
click at [1243, 209] on select "Select Type of Money Owed Accounts Receivable Alimony Child Support Claims Agai…" at bounding box center [1368, 226] width 250 height 32
select select "expected_tax_refund"
click option "Expected Tax Refund and Unused NOLs" at bounding box center [0, 0] width 0 height 0
click at [1513, 223] on icon "submit" at bounding box center [1512, 225] width 13 height 13
select select "0"
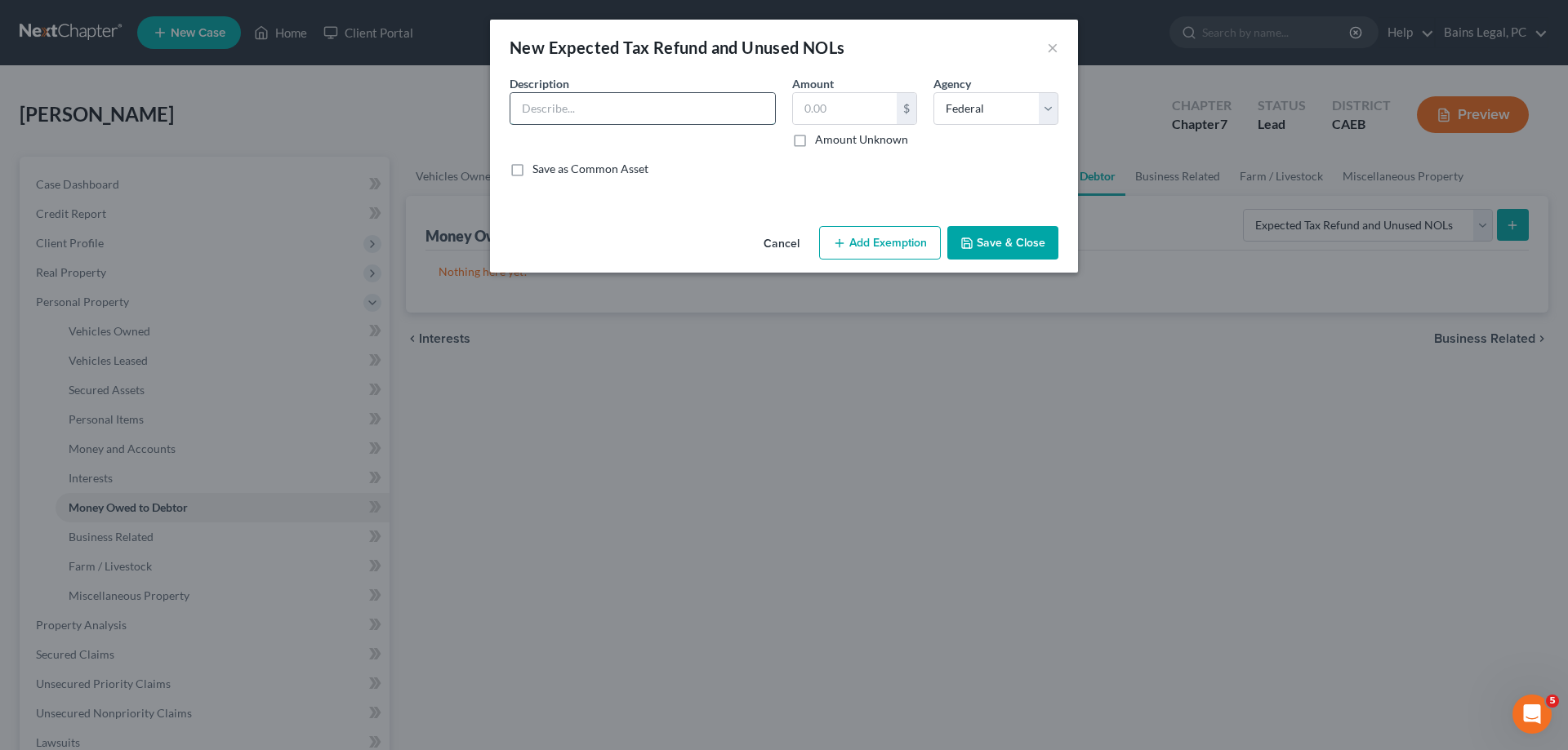
click at [733, 115] on input "text" at bounding box center [642, 108] width 264 height 31
type input "Estimated 2025 CA Refund (8/12)"
type input "220"
click at [933, 92] on select "Select Federal State Local" at bounding box center [996, 108] width 125 height 32
select select "1"
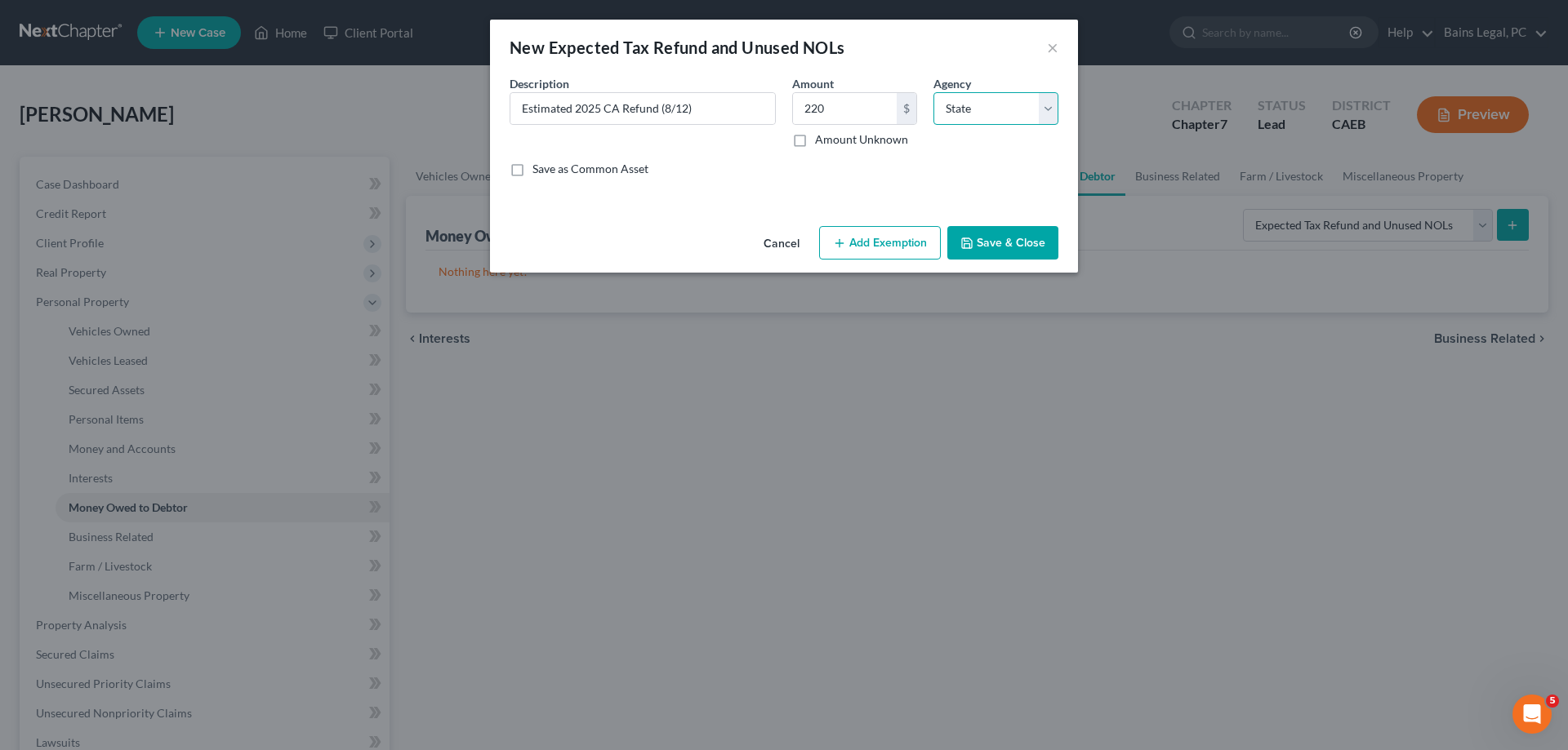
click option "State" at bounding box center [0, 0] width 0 height 0
click at [850, 261] on div "Cancel Add Exemption Save & Close" at bounding box center [784, 246] width 588 height 54
click at [853, 254] on button "Add Exemption" at bounding box center [879, 244] width 122 height 34
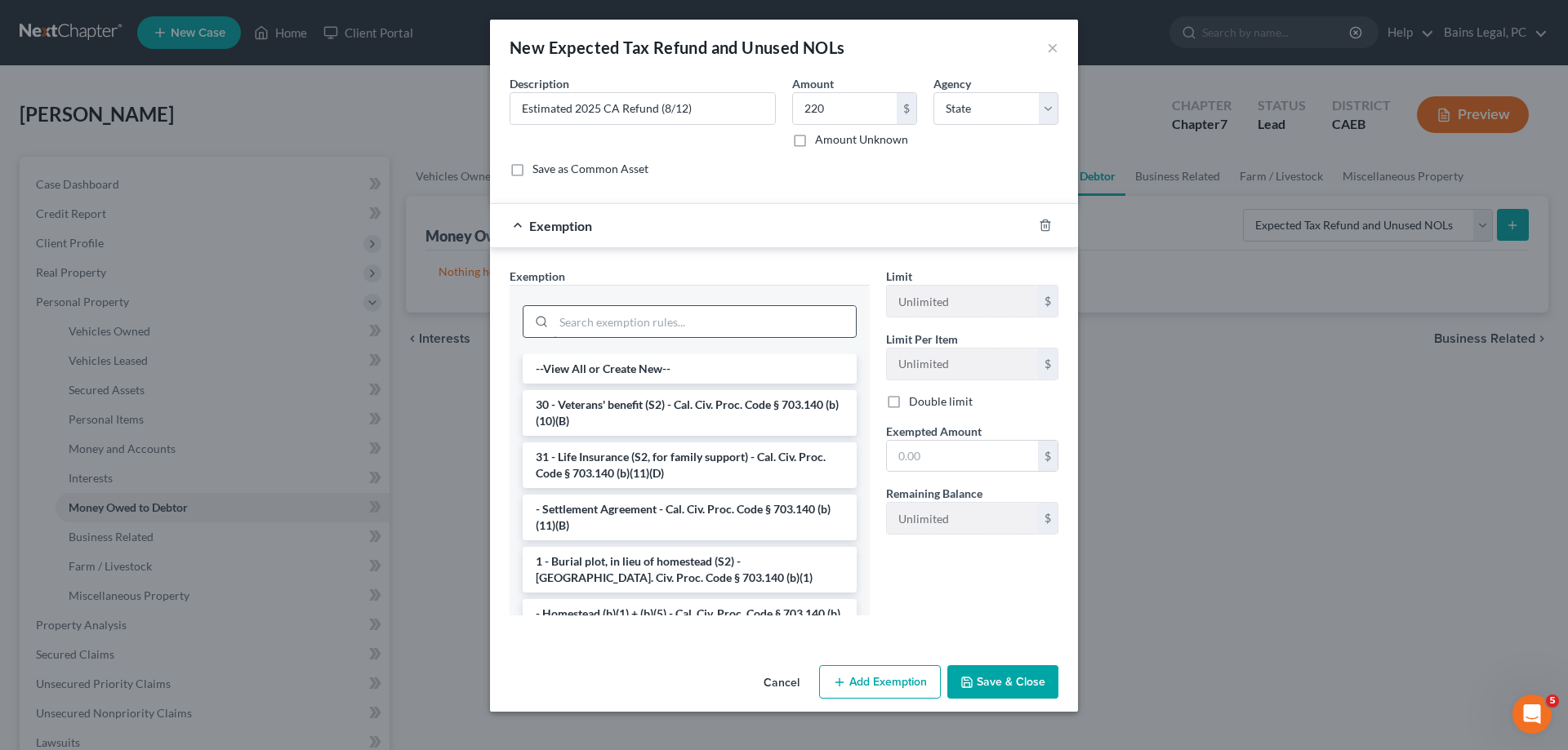
click at [673, 322] on input "search" at bounding box center [704, 321] width 302 height 31
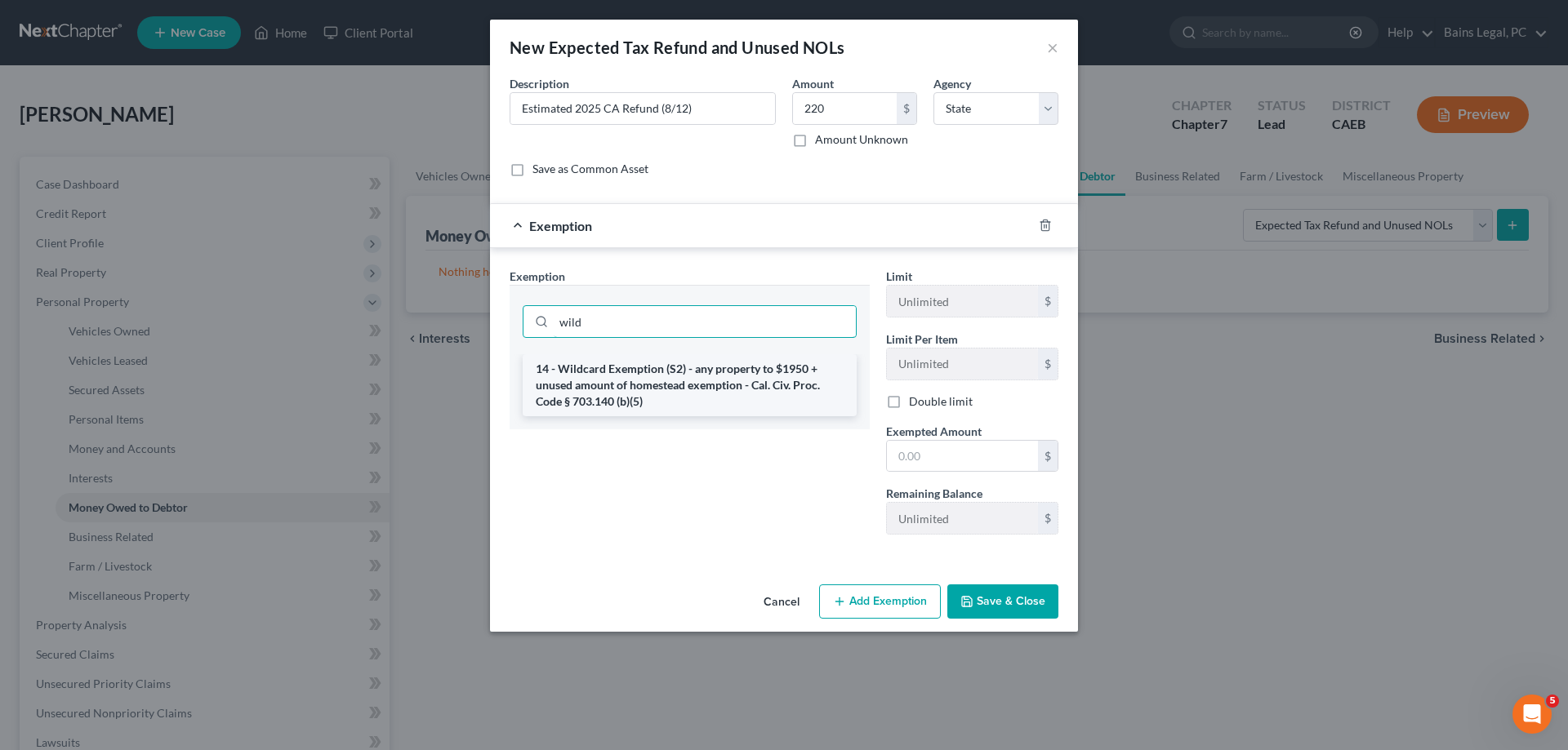
type input "wild"
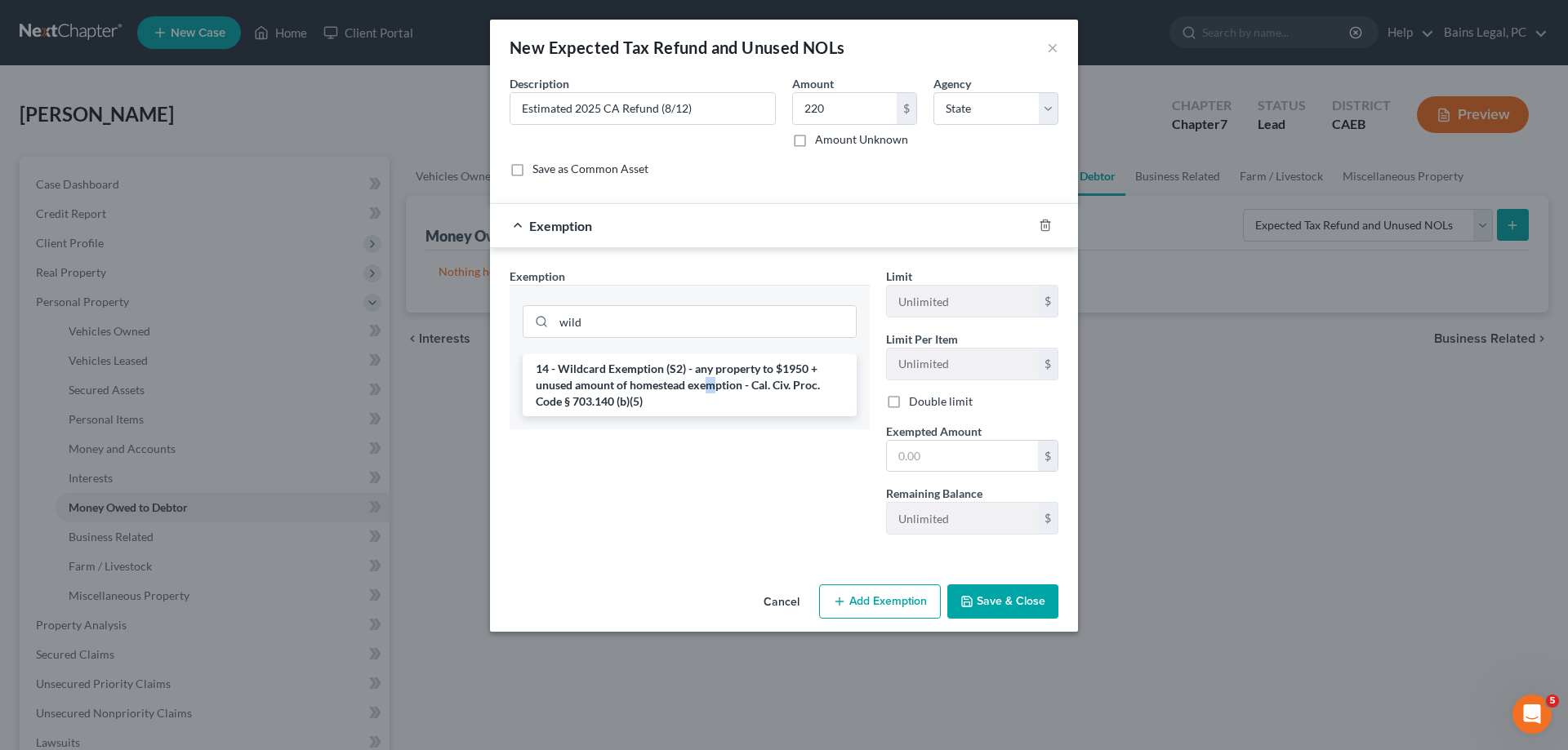
drag, startPoint x: 710, startPoint y: 384, endPoint x: 913, endPoint y: 429, distance: 207.9
click at [712, 386] on li "14 - Wildcard Exemption (S2) - any property to $1950 + unused amount of homeste…" at bounding box center [690, 385] width 334 height 62
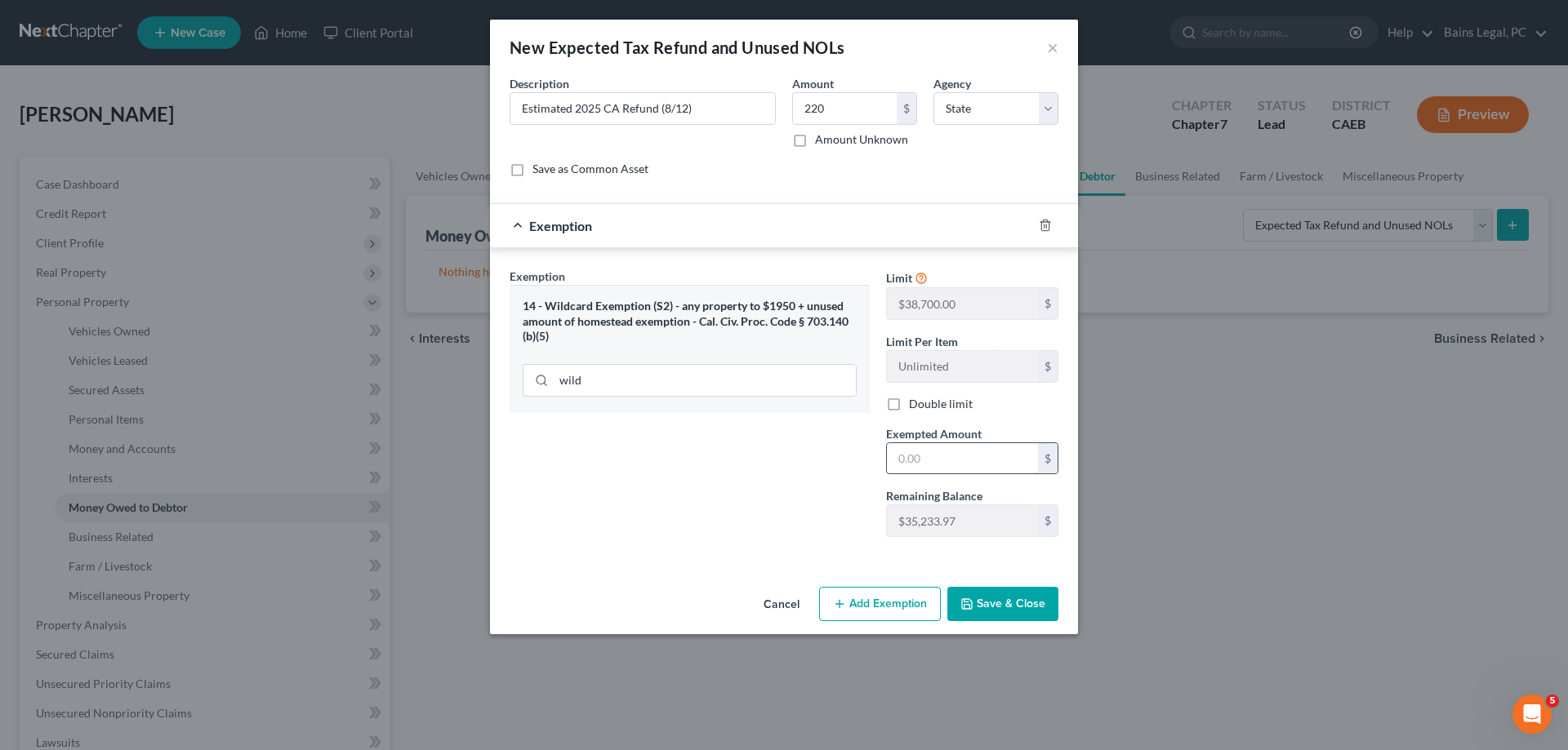
click at [1004, 468] on input "text" at bounding box center [962, 458] width 151 height 31
type input "220"
click at [1029, 606] on button "Save & Close" at bounding box center [1002, 605] width 111 height 34
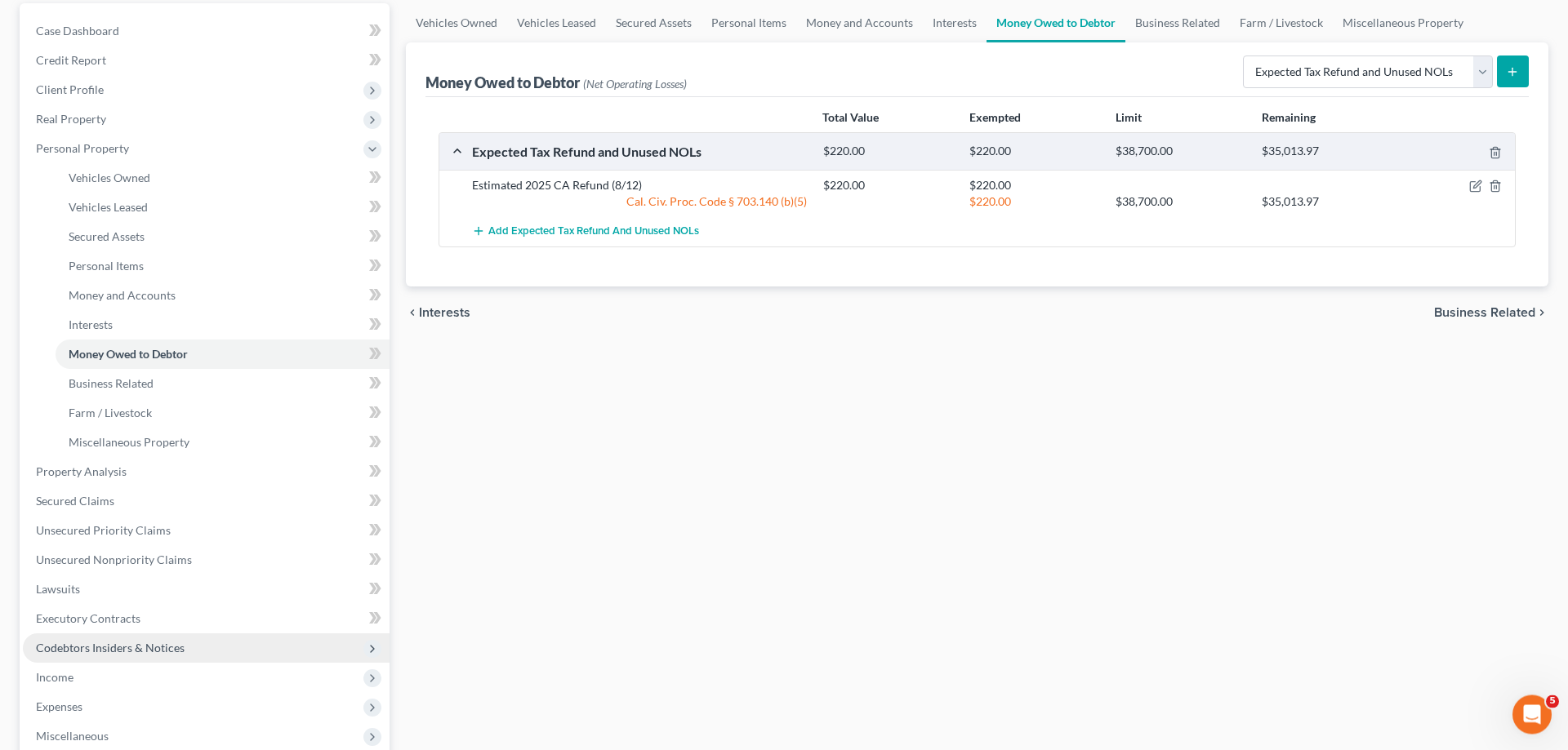
scroll to position [167, 0]
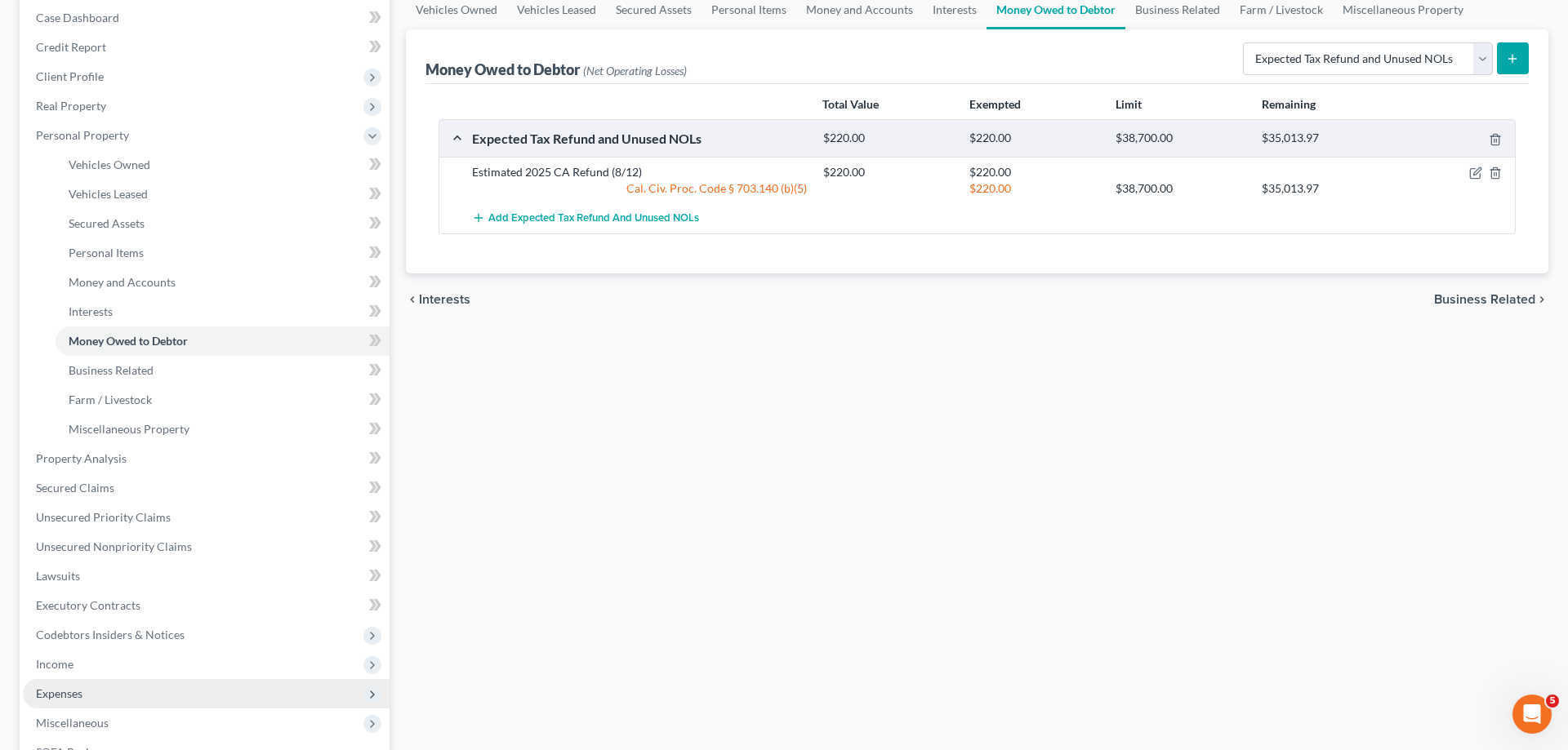
click at [67, 692] on span "Expenses" at bounding box center [60, 693] width 47 height 14
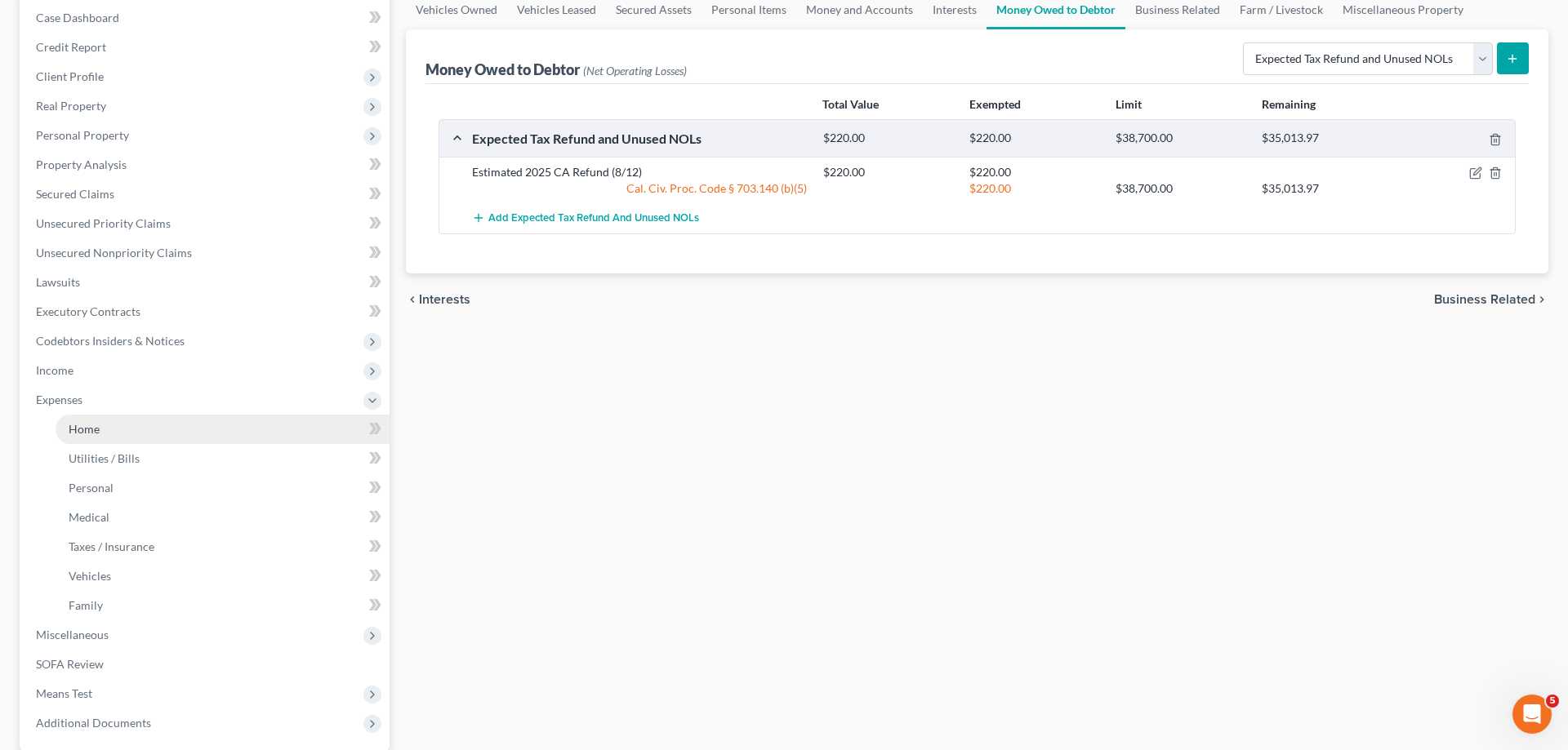
click at [97, 427] on span "Home" at bounding box center [84, 429] width 31 height 14
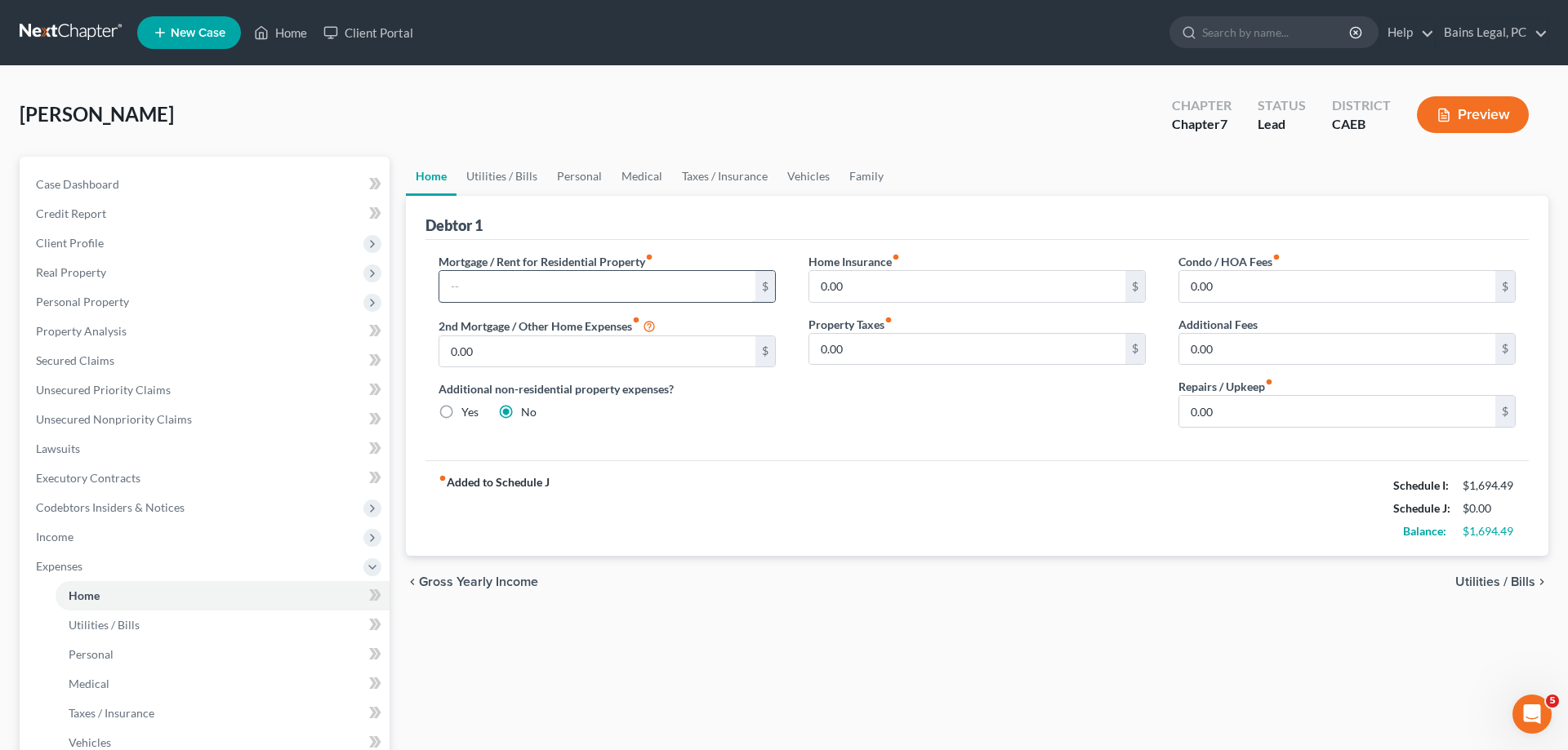
click at [573, 279] on input "text" at bounding box center [598, 286] width 316 height 31
type input "1,895"
click at [889, 300] on input "0.00" at bounding box center [968, 286] width 316 height 31
type input "15"
click at [508, 176] on link "Utilities / Bills" at bounding box center [502, 176] width 90 height 39
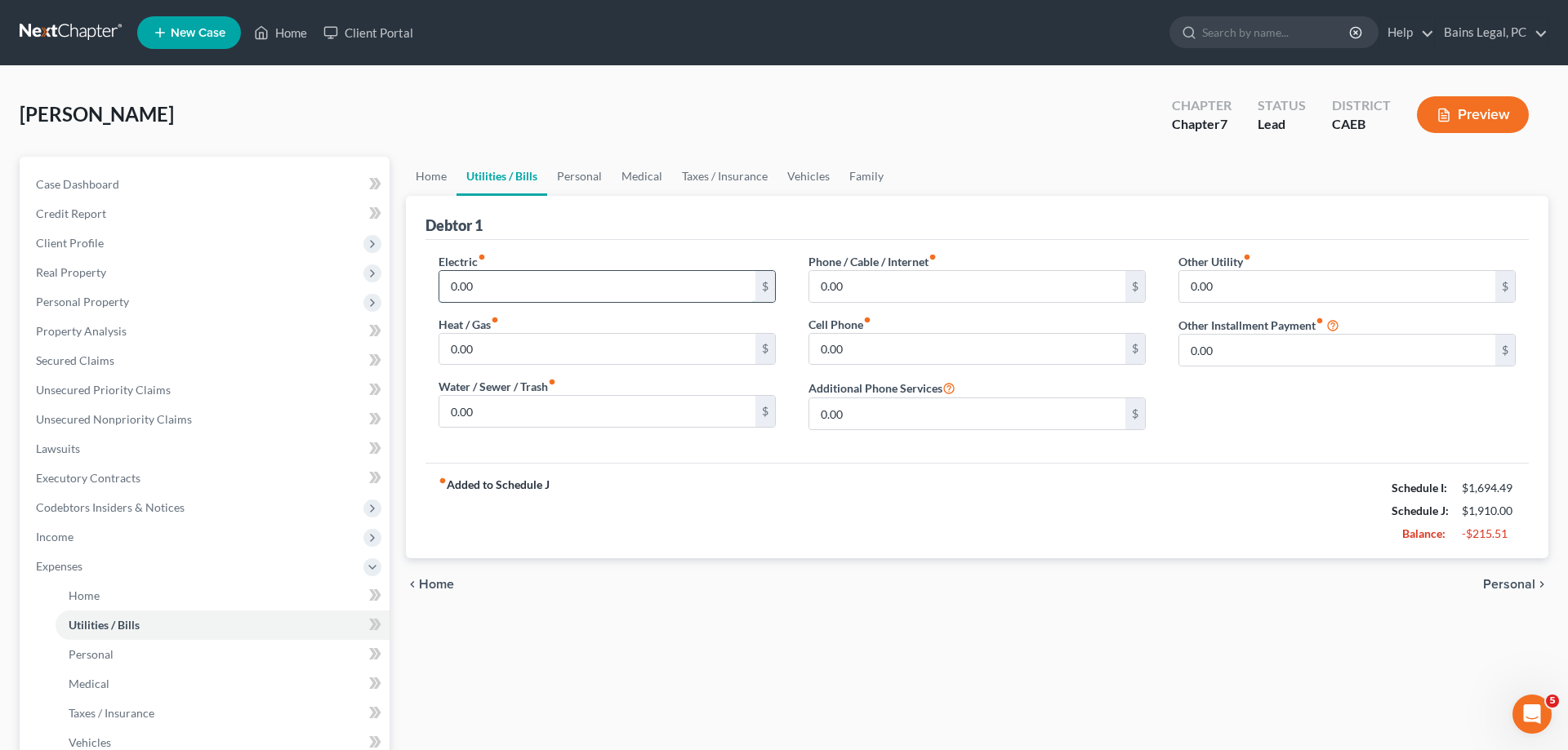
click at [504, 282] on input "0.00" at bounding box center [598, 286] width 316 height 31
type input "180"
type input "60"
type input "96"
type input "40"
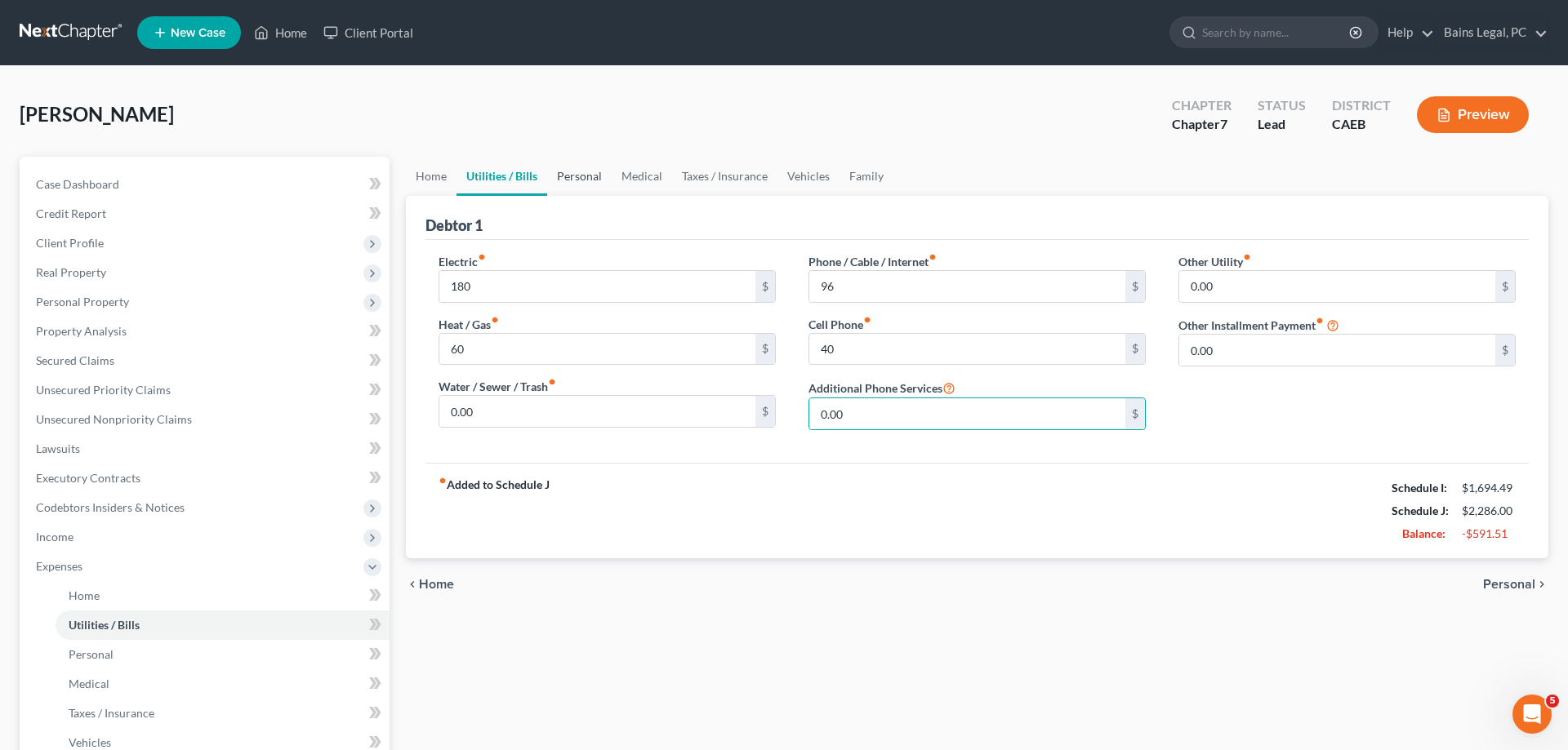
click at [580, 173] on link "Personal" at bounding box center [579, 176] width 64 height 39
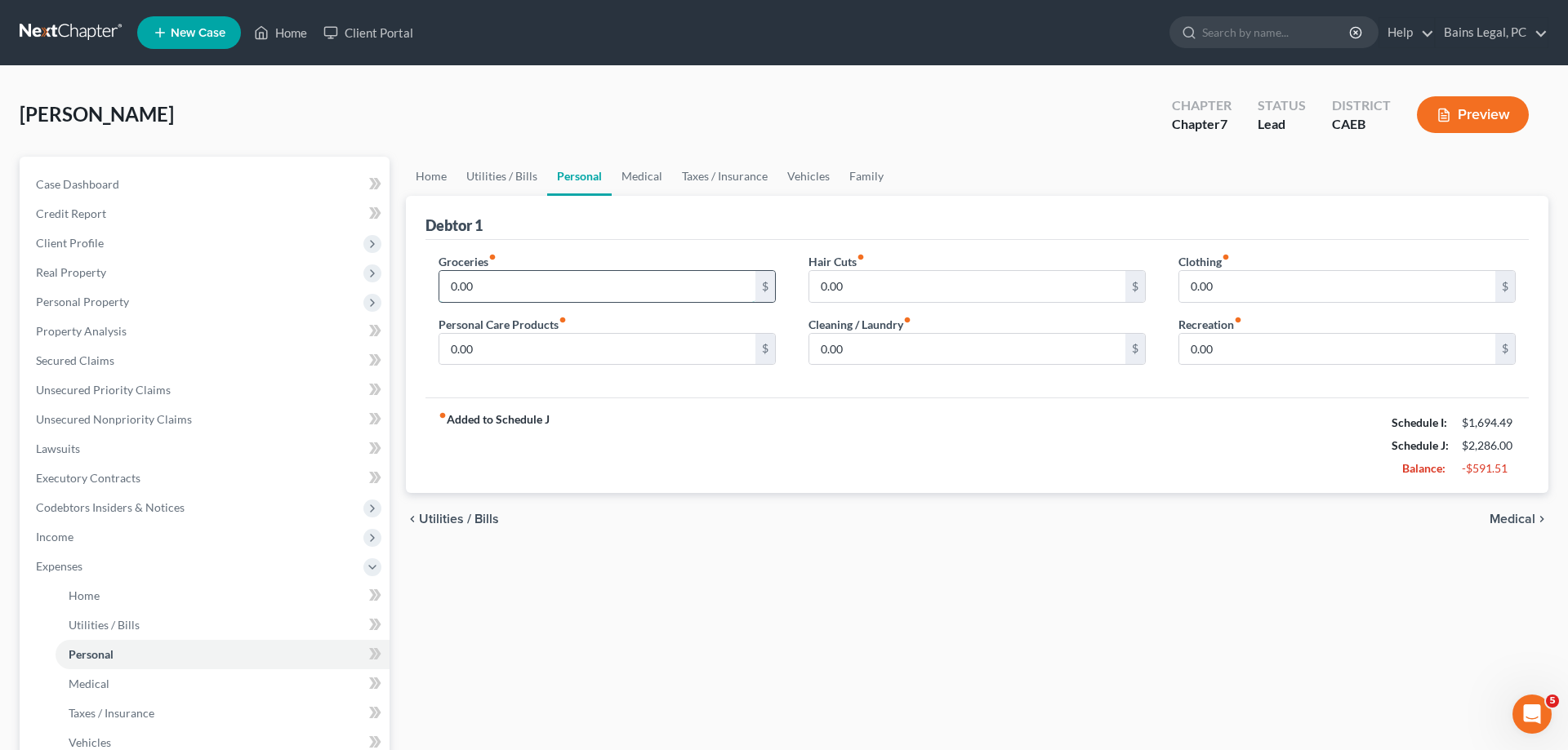
click at [564, 289] on input "0.00" at bounding box center [598, 286] width 316 height 31
type input "400"
type input "120"
click at [648, 173] on link "Medical" at bounding box center [642, 176] width 60 height 39
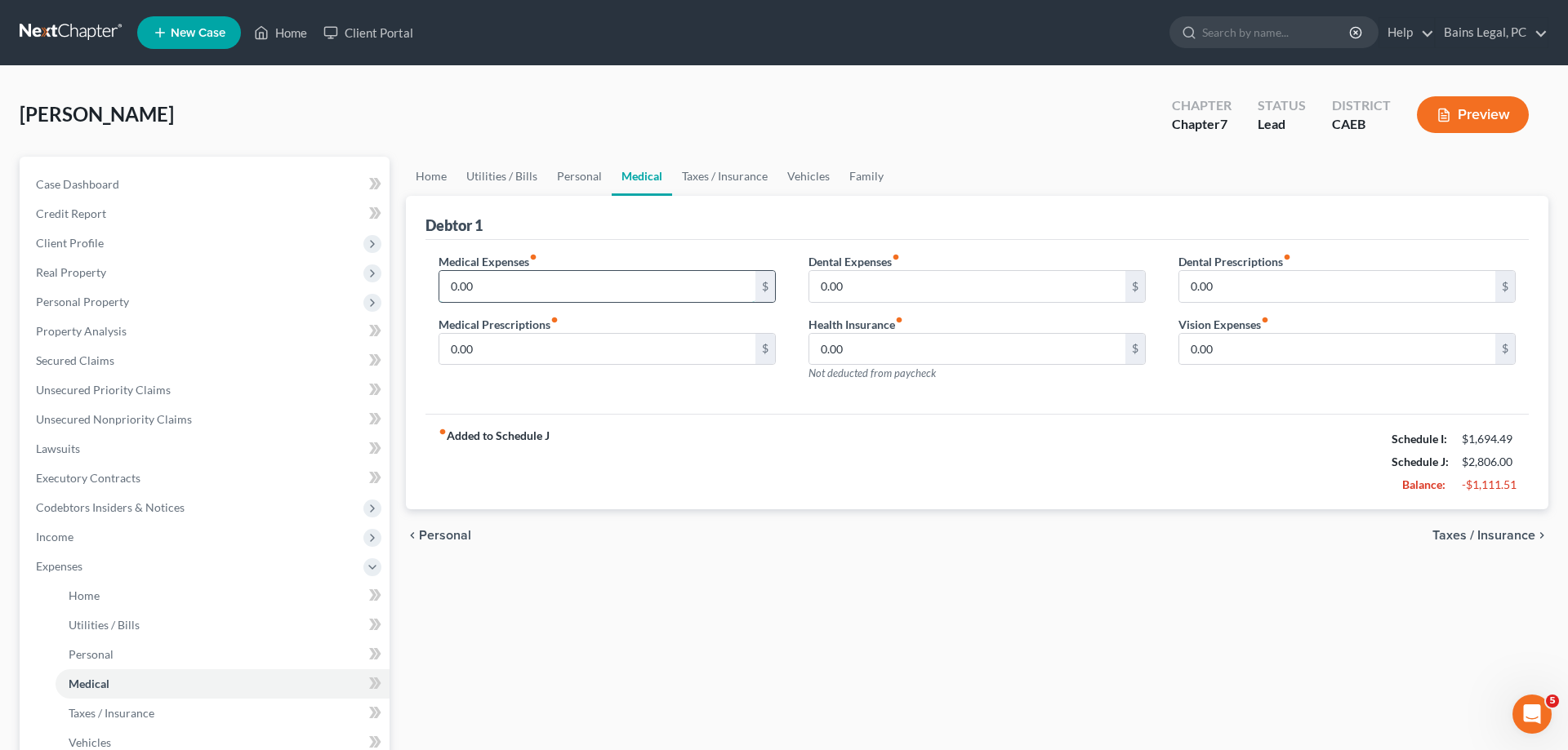
click at [590, 283] on input "0.00" at bounding box center [598, 286] width 316 height 31
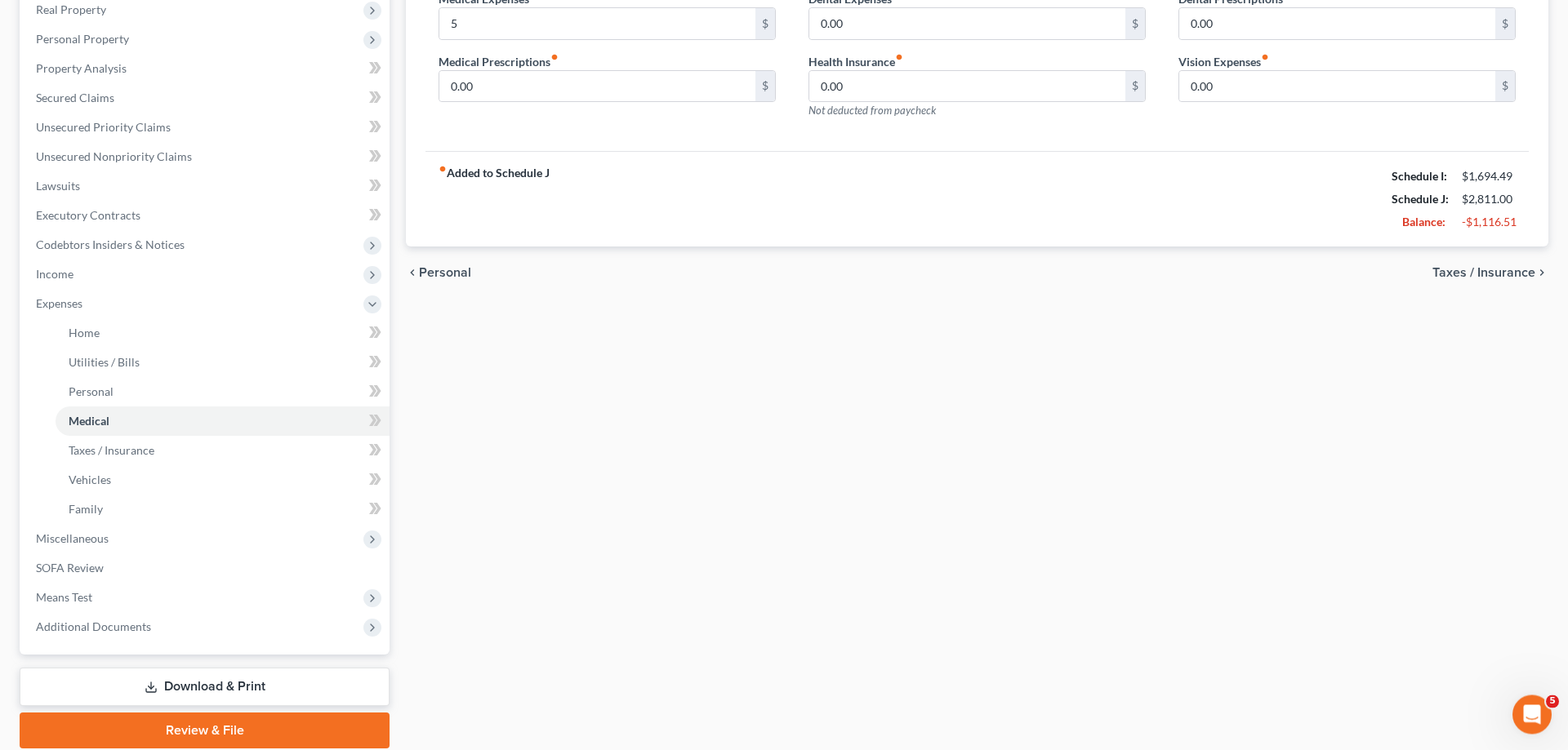
scroll to position [321, 0]
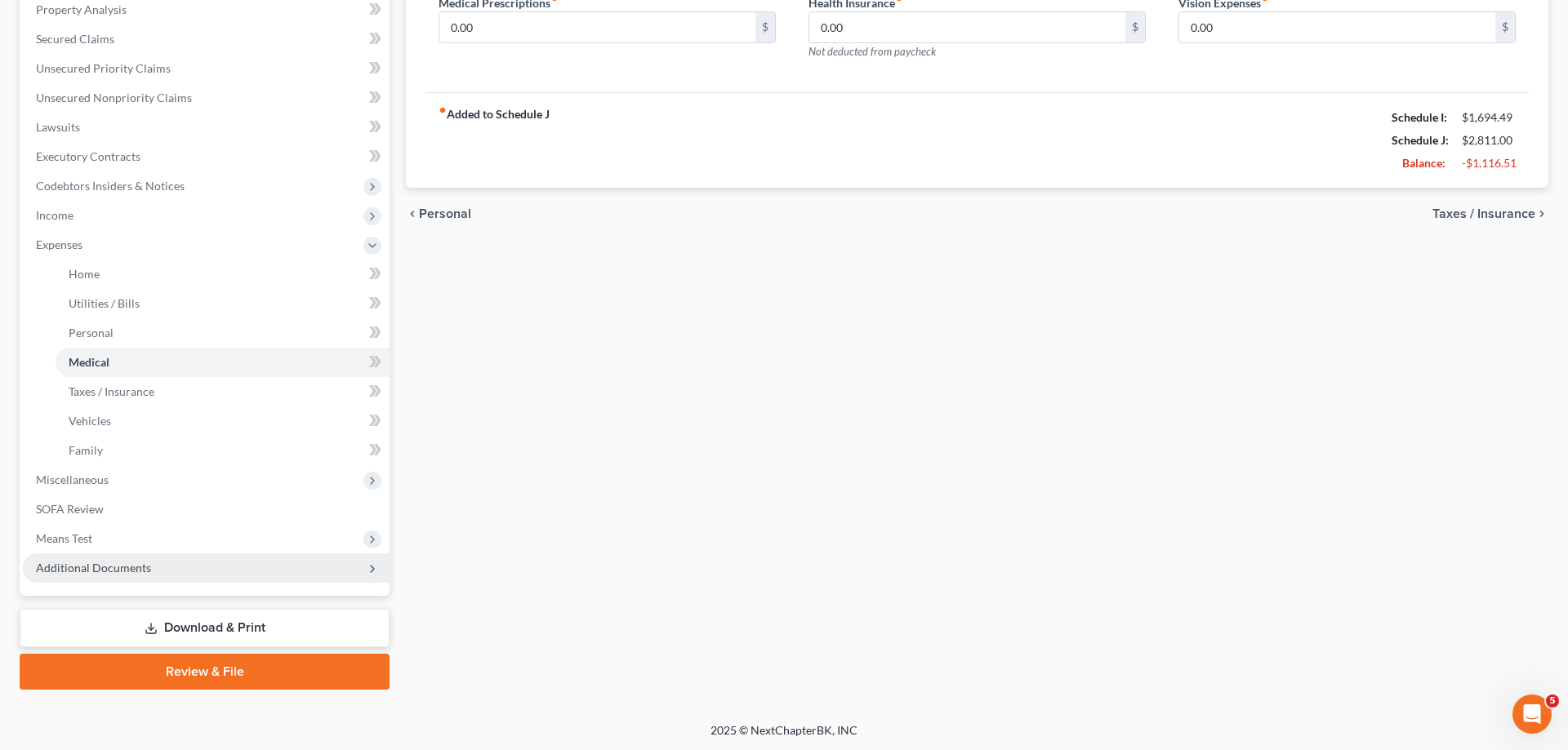
click at [145, 577] on span "Additional Documents" at bounding box center [206, 568] width 366 height 30
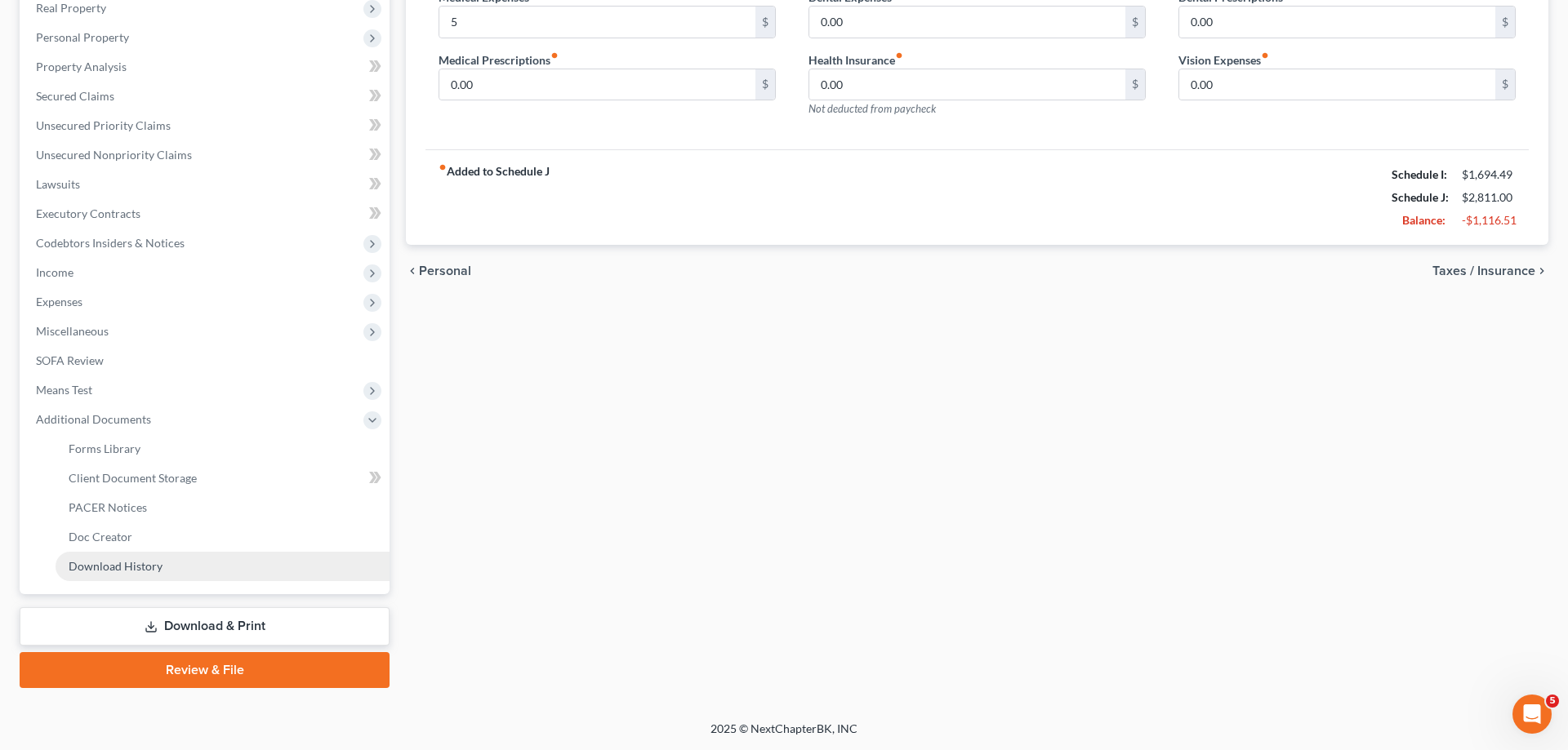
scroll to position [263, 0]
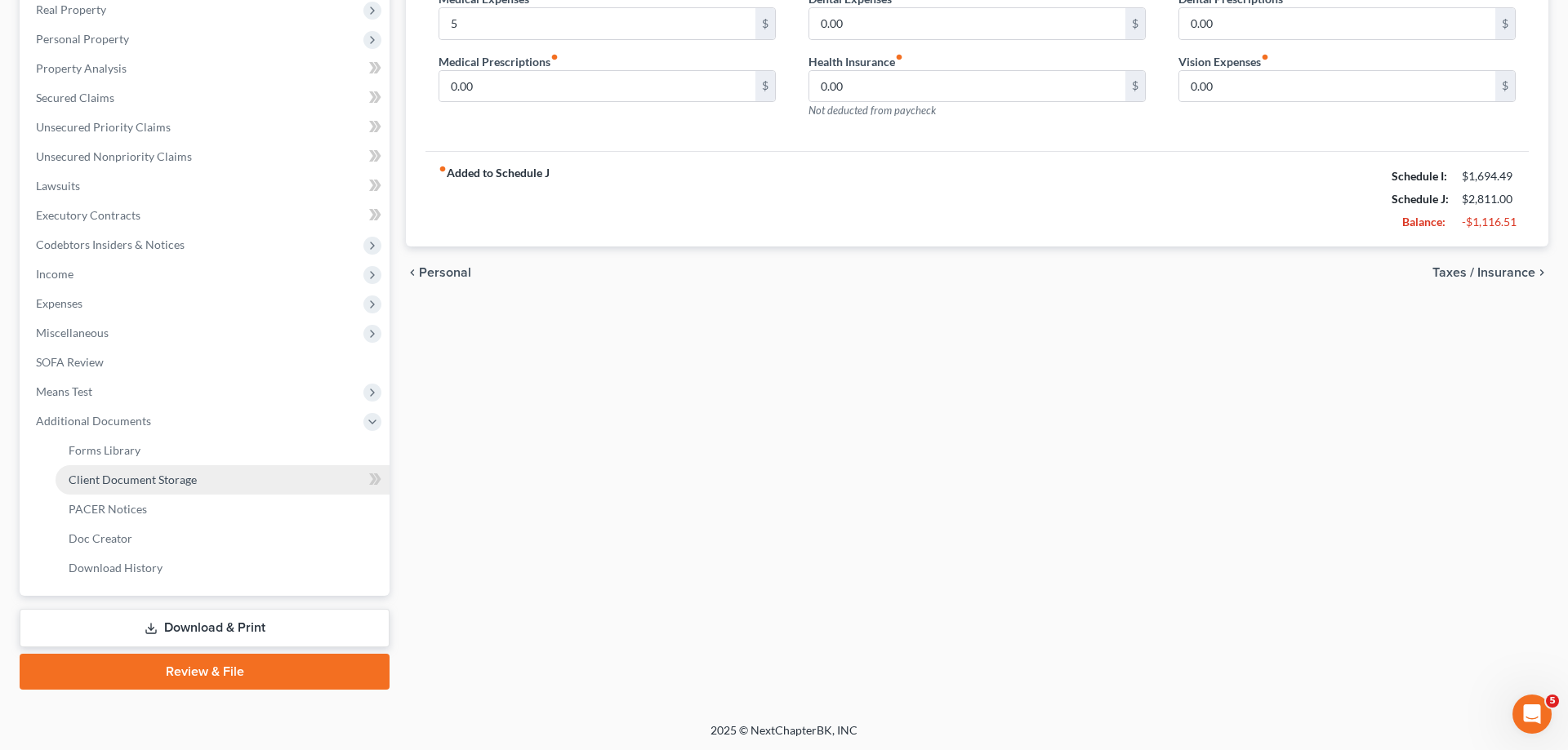
click at [227, 477] on link "Client Document Storage" at bounding box center [223, 480] width 334 height 30
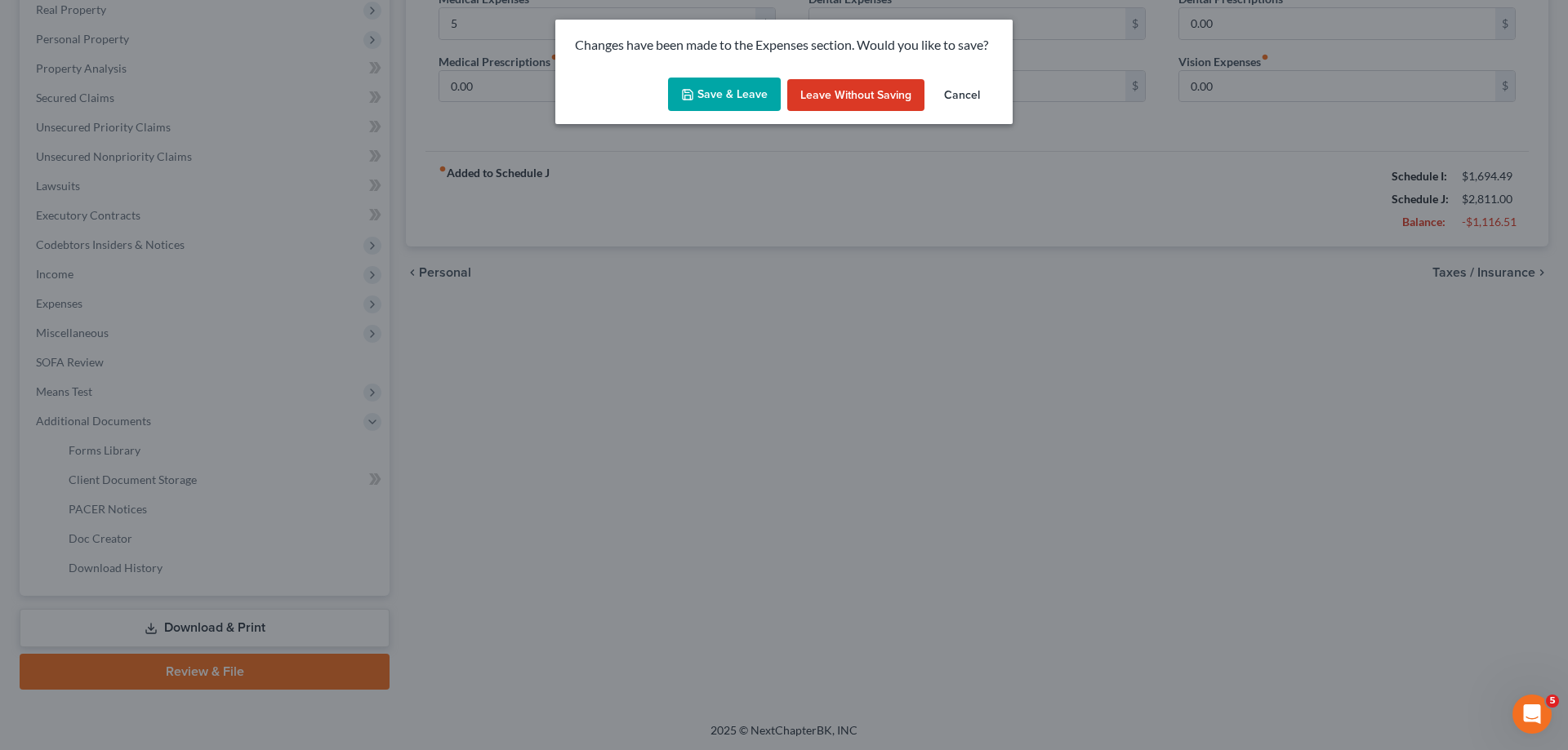
click at [739, 89] on button "Save & Leave" at bounding box center [724, 95] width 113 height 34
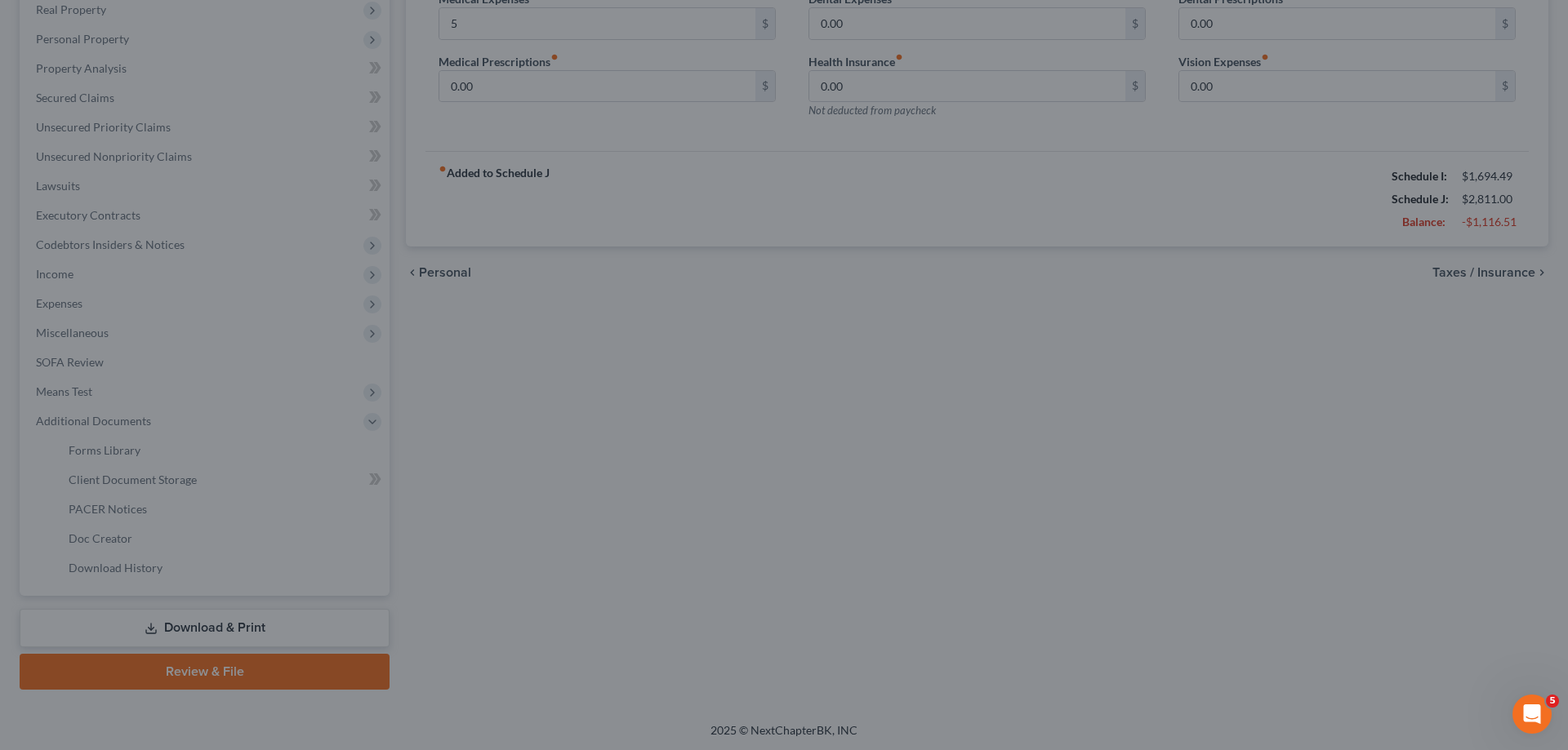
type input "5.00"
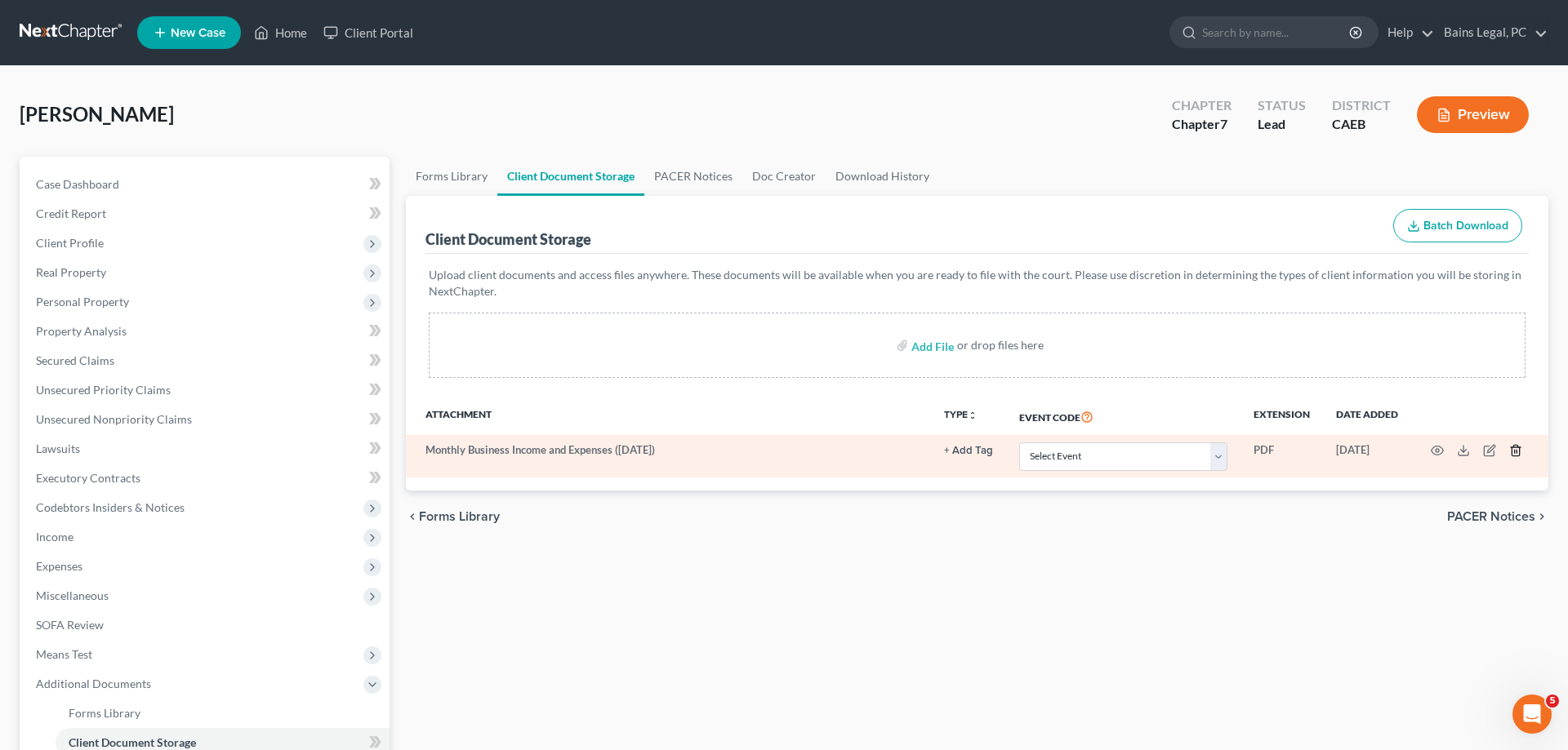
click at [1519, 451] on icon "button" at bounding box center [1516, 451] width 7 height 11
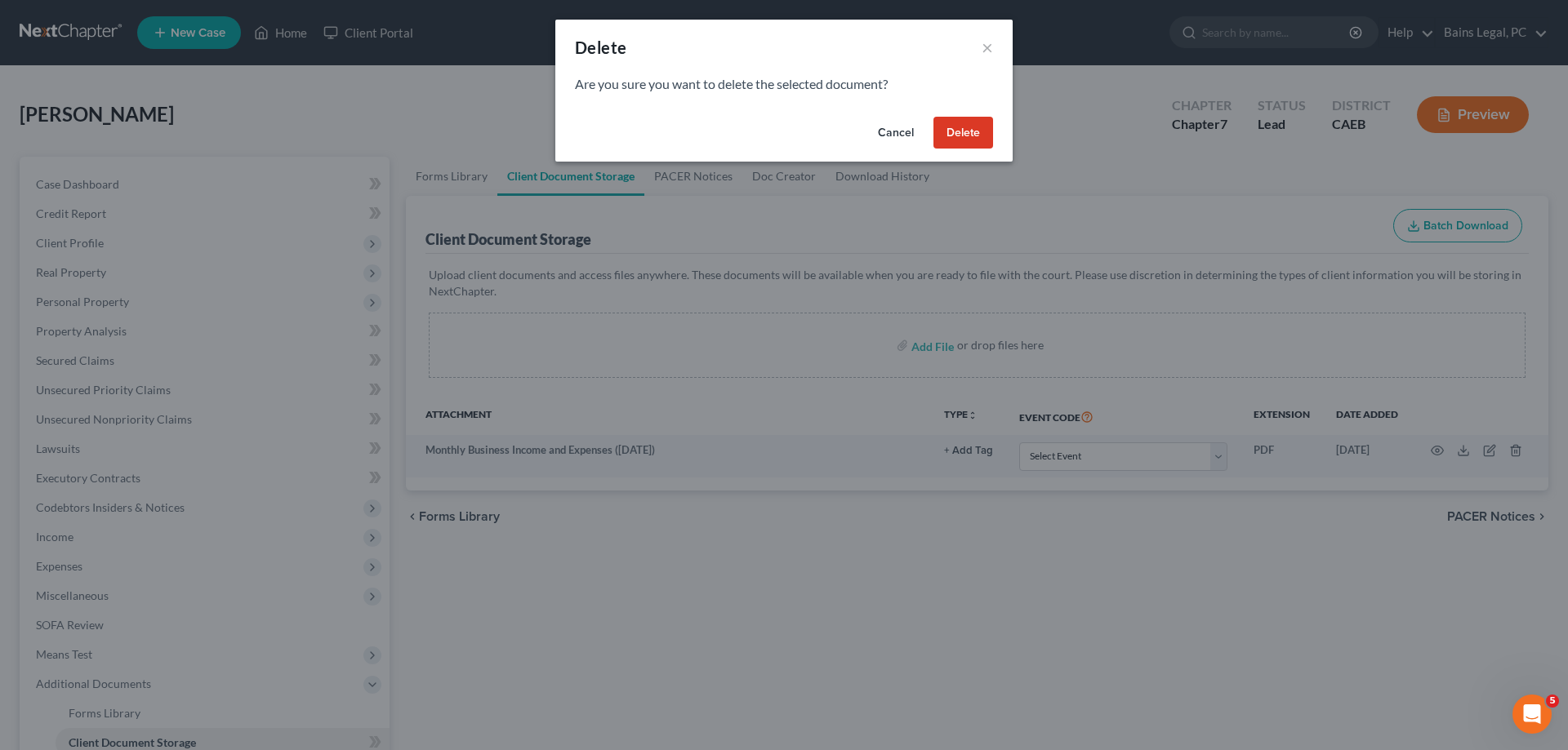
click at [969, 134] on button "Delete" at bounding box center [963, 133] width 60 height 32
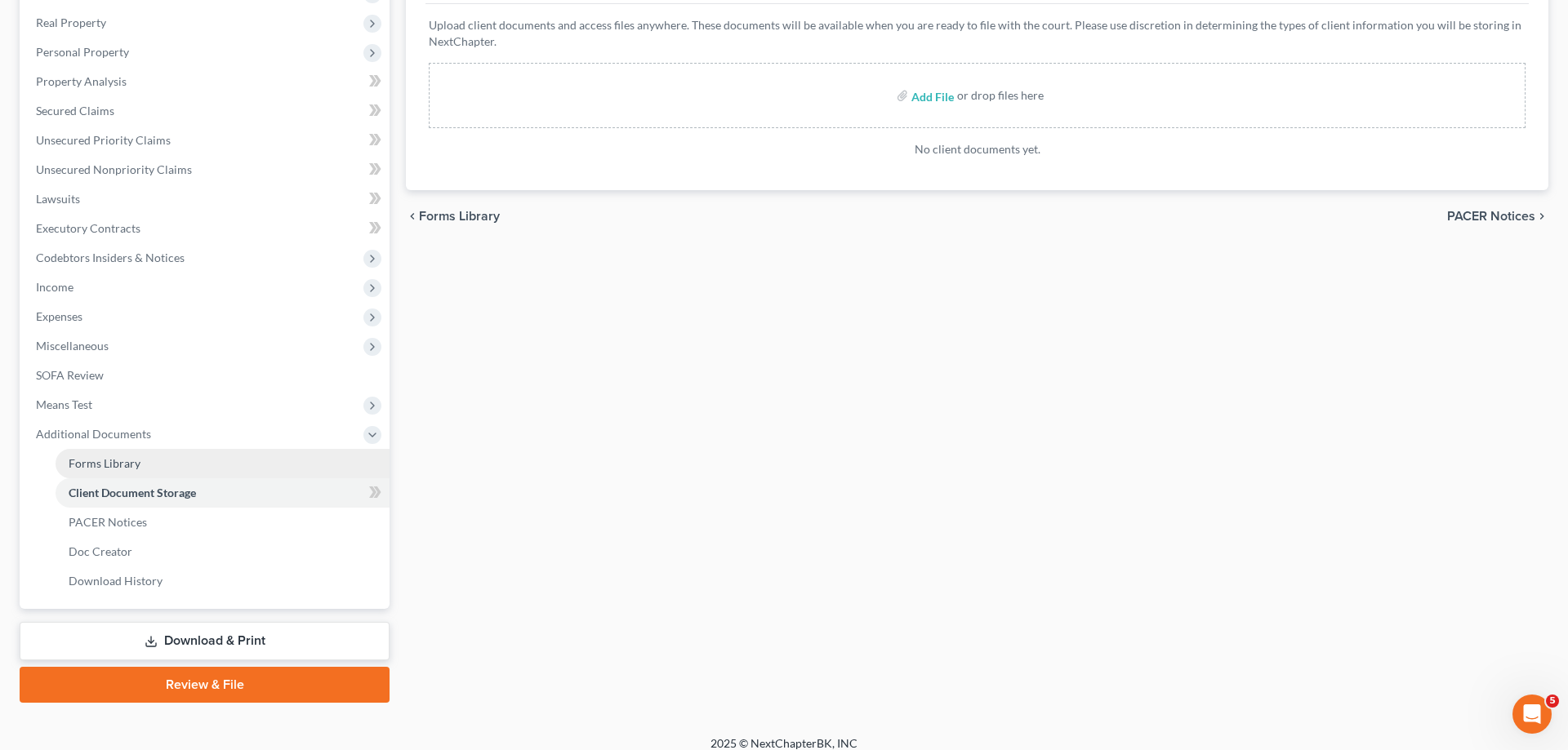
click at [127, 457] on link "Forms Library" at bounding box center [223, 464] width 334 height 30
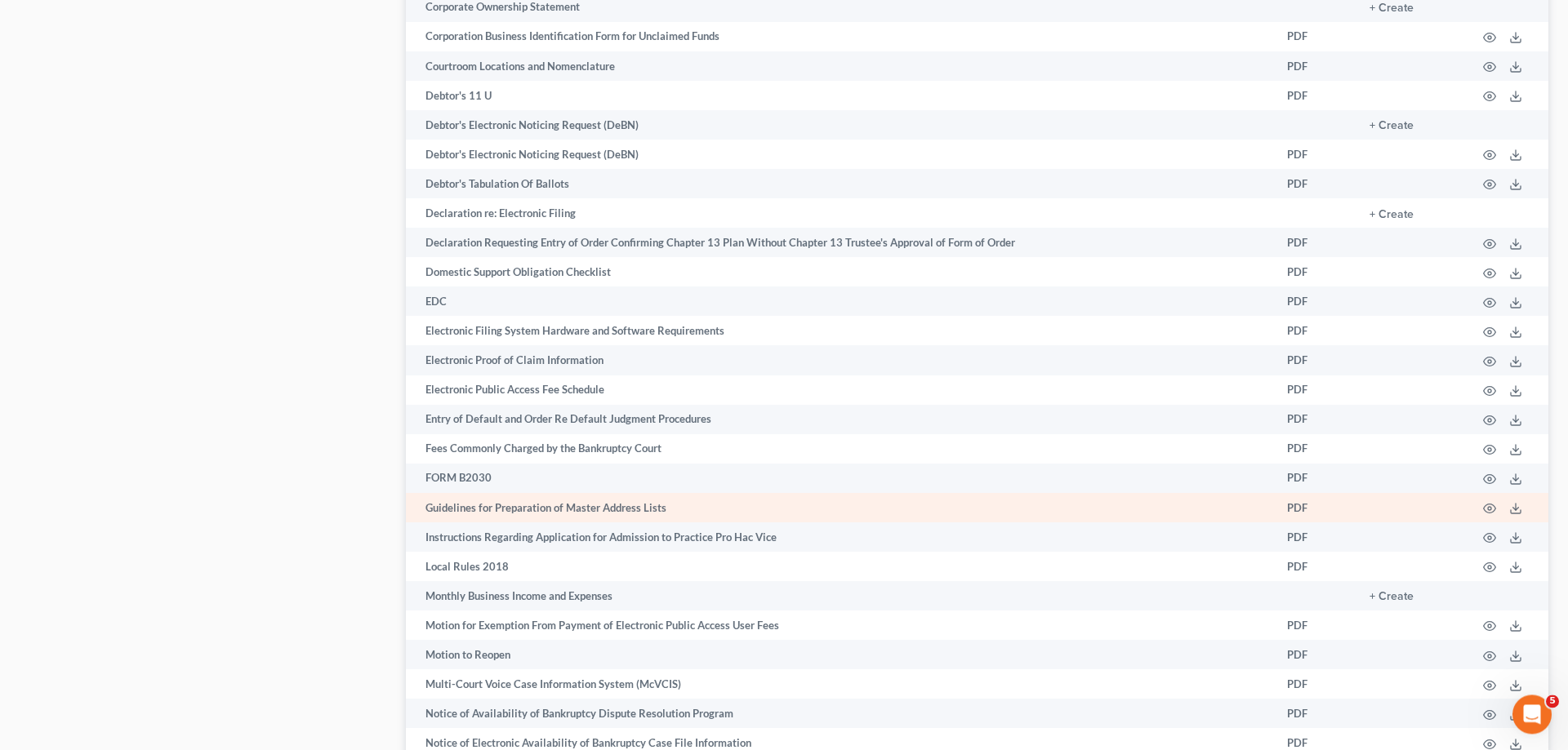
scroll to position [1166, 0]
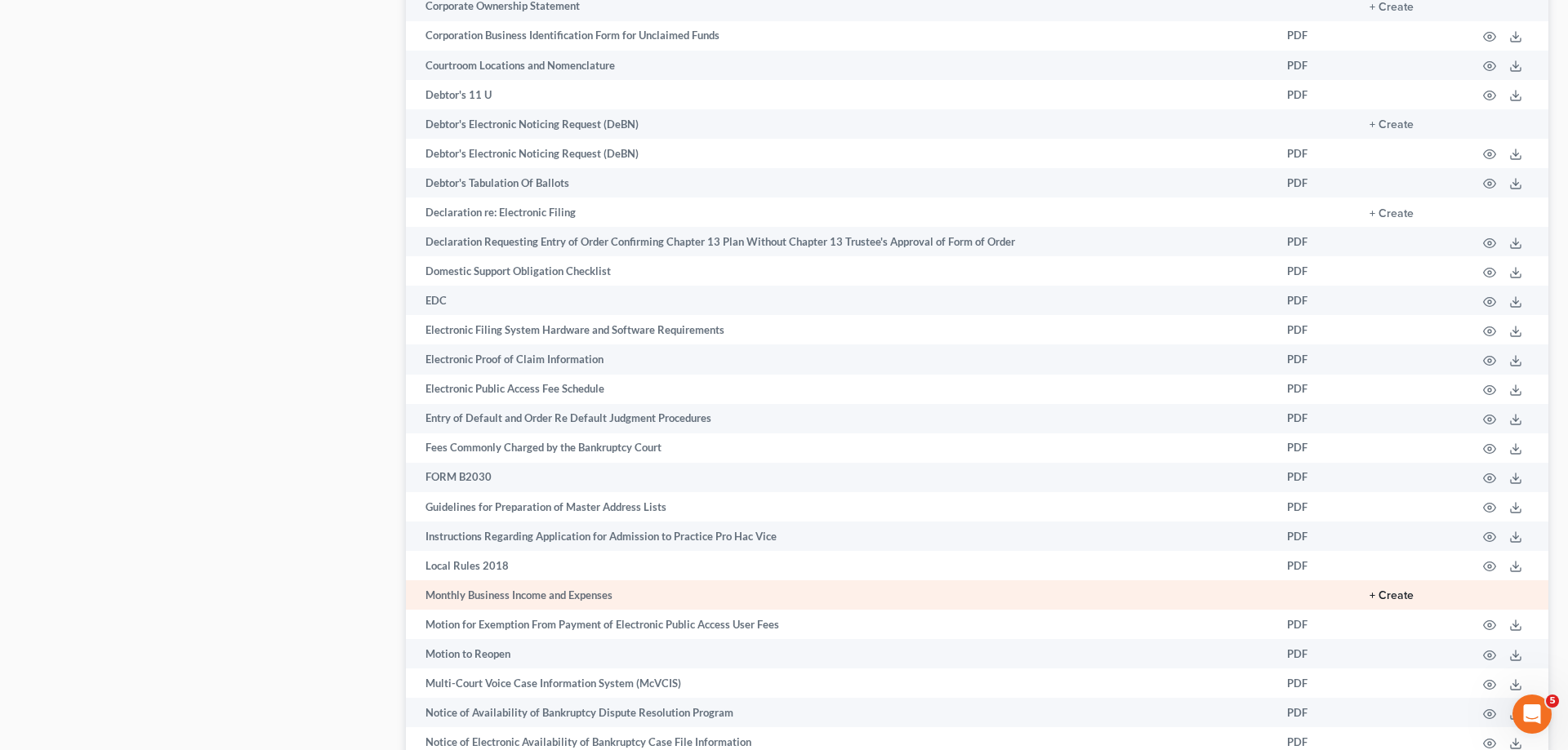
click at [1394, 602] on button "+ Create" at bounding box center [1391, 596] width 44 height 12
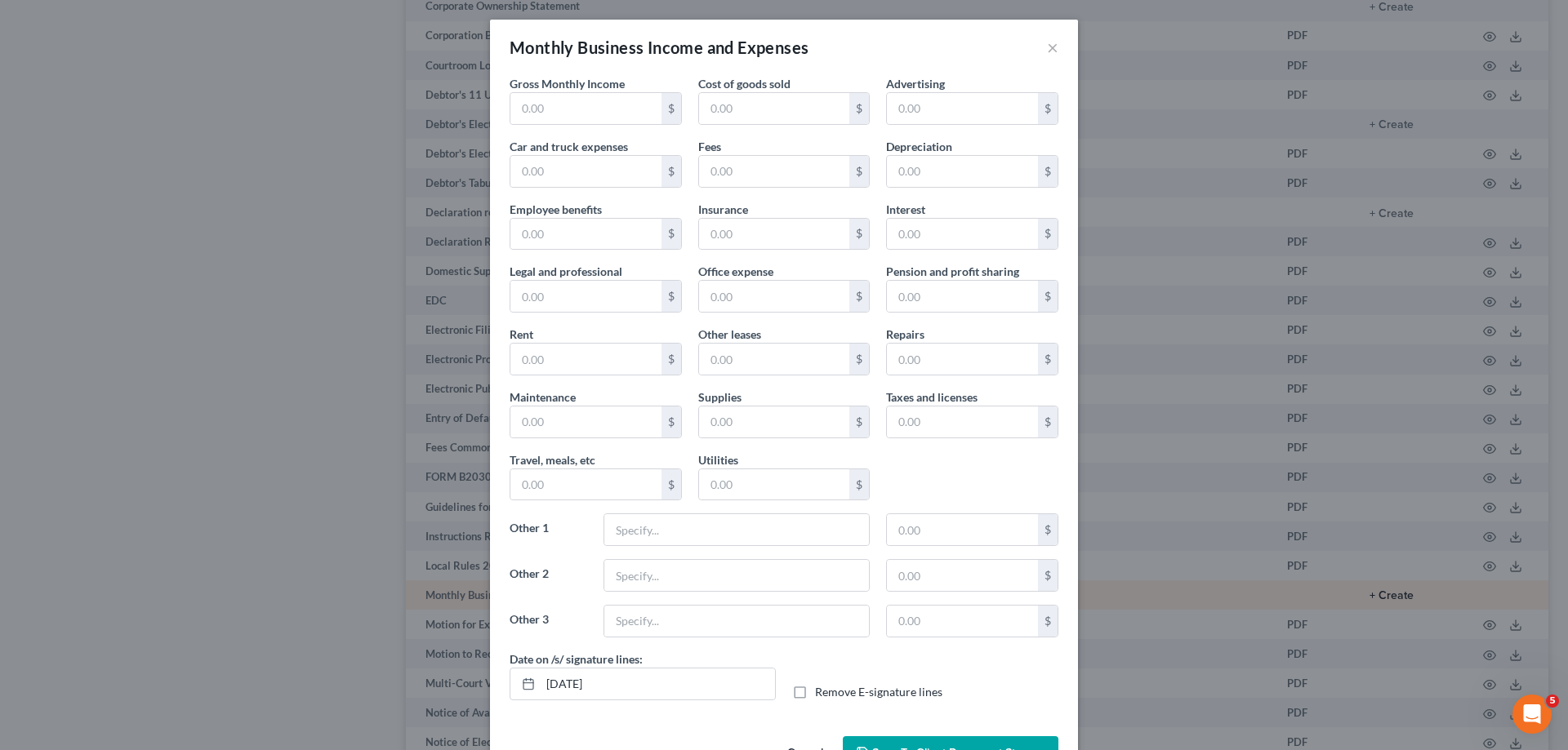
type input "3,430.90"
type input "1,121.14"
type input "56.15"
type input "Delivery"
type input "374.91"
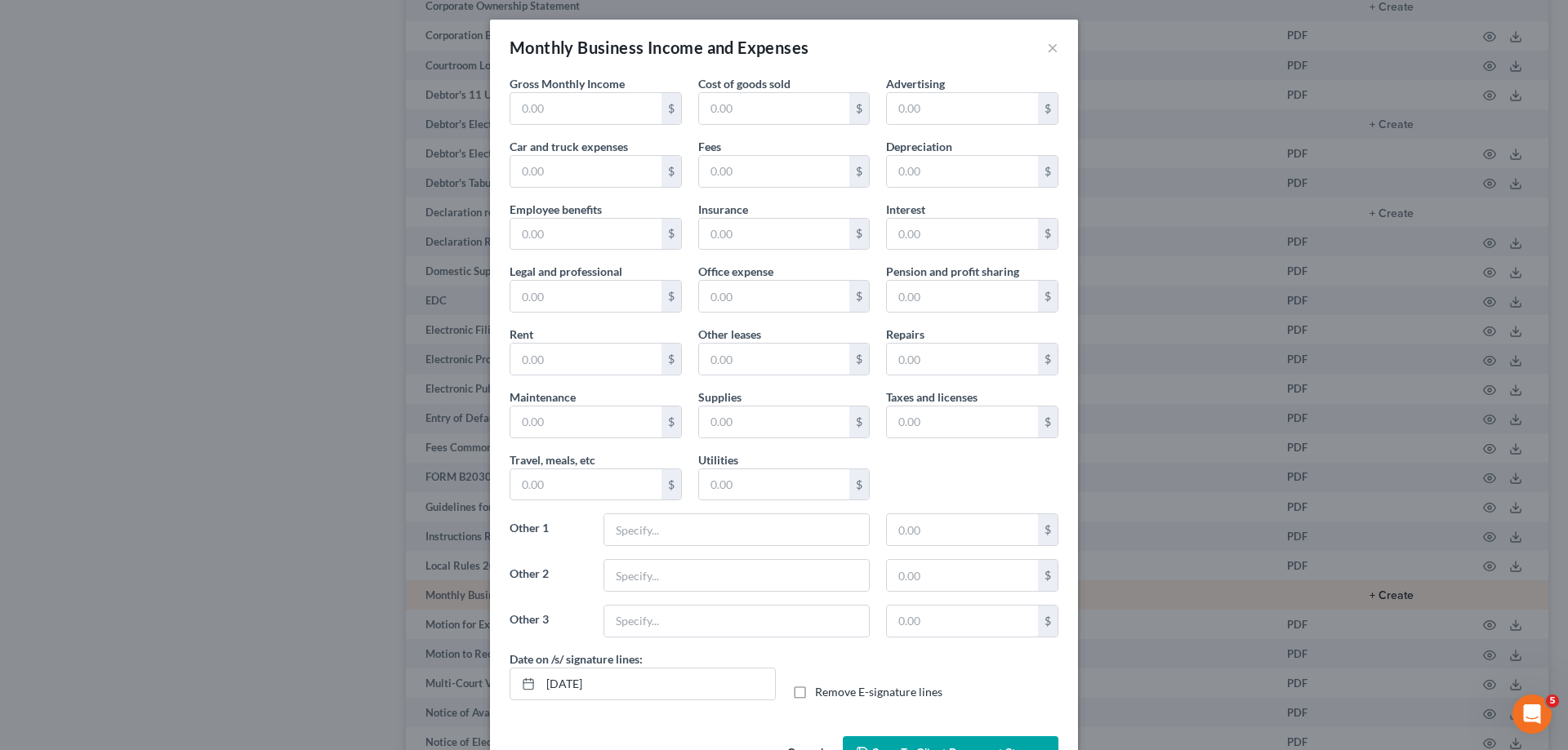
type input "Storage"
type input "170.00"
type input "Toll Fees"
type input "14.21"
drag, startPoint x: 739, startPoint y: 579, endPoint x: 595, endPoint y: 571, distance: 144.2
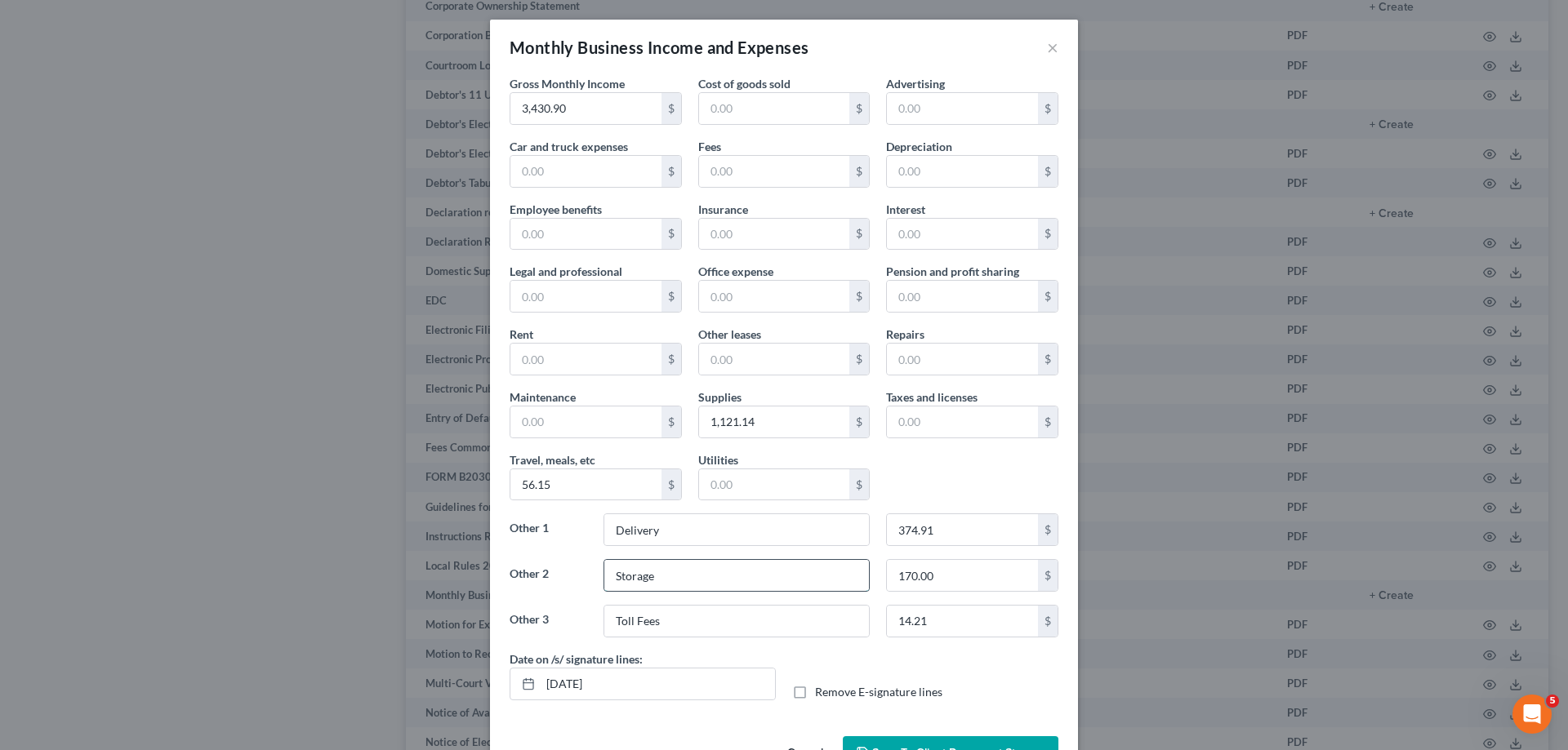
click at [605, 571] on input "Storage" at bounding box center [737, 576] width 264 height 31
drag, startPoint x: 558, startPoint y: 484, endPoint x: 486, endPoint y: 485, distance: 72.0
click at [510, 487] on input "56.15" at bounding box center [585, 485] width 151 height 31
drag, startPoint x: 486, startPoint y: 485, endPoint x: 576, endPoint y: 491, distance: 90.2
click at [487, 485] on div "Monthly Business Income and Expenses × Gross Monthly Income 3,430.90 $ Cost of …" at bounding box center [784, 375] width 1568 height 750
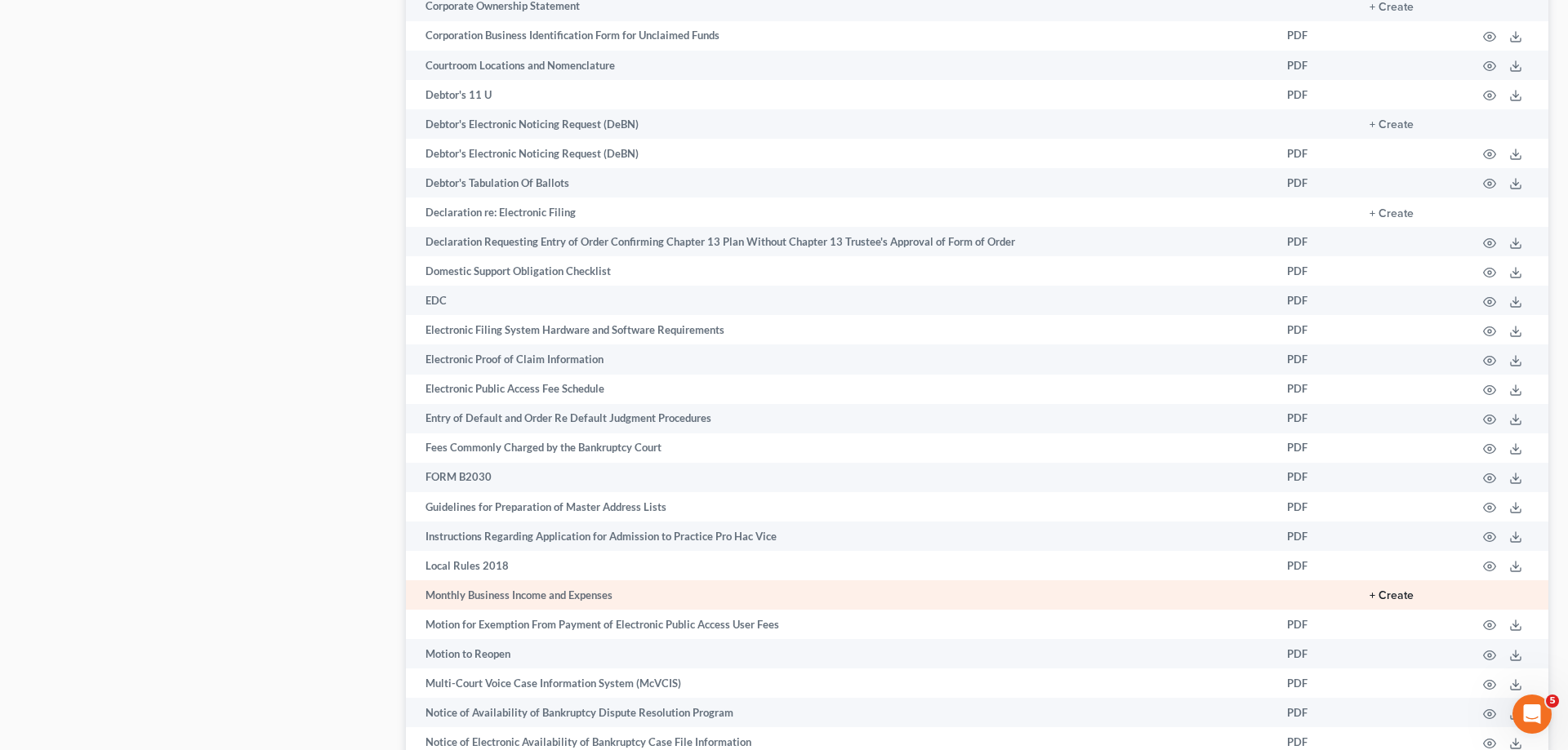
click at [1395, 602] on button "+ Create" at bounding box center [1391, 596] width 44 height 12
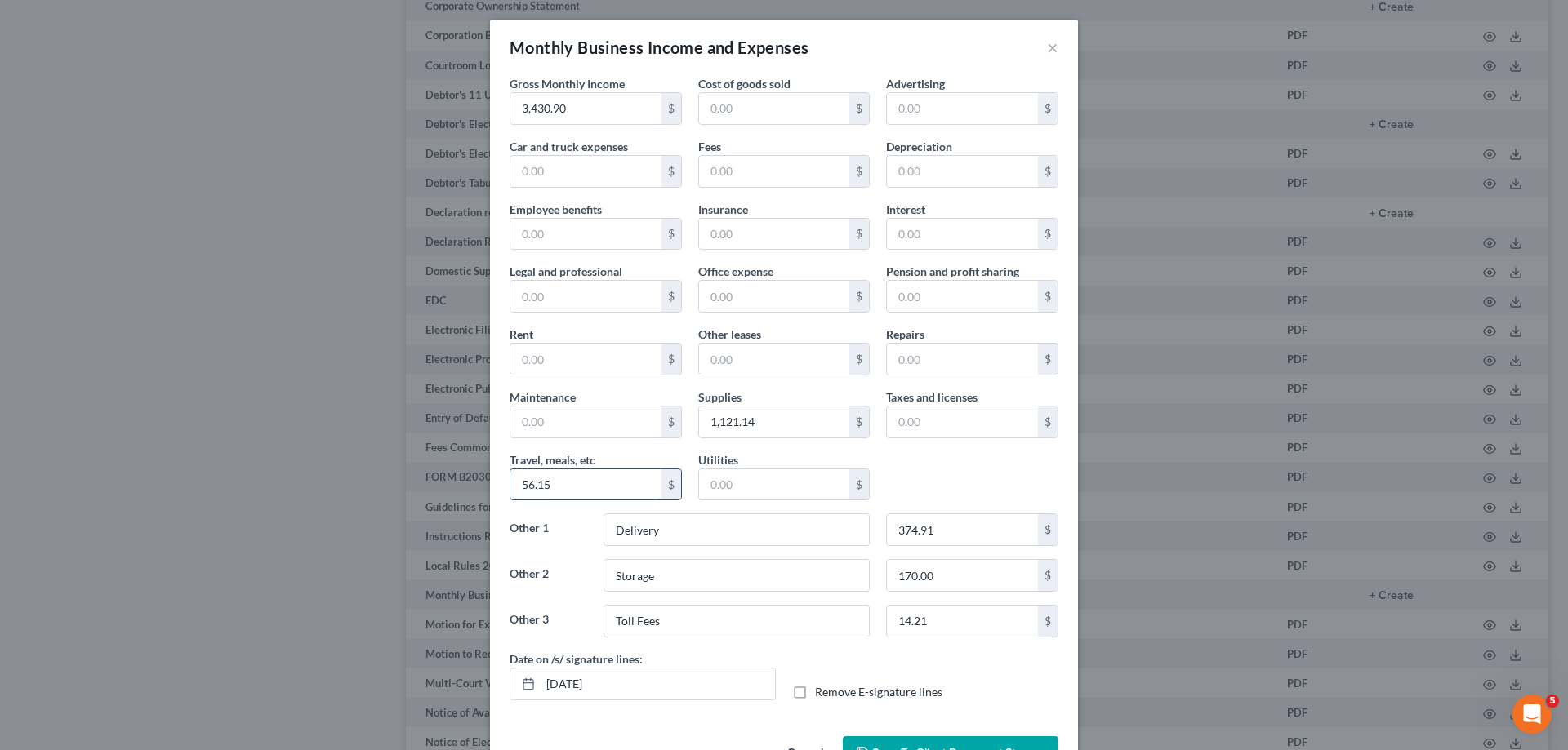
drag, startPoint x: 585, startPoint y: 488, endPoint x: 596, endPoint y: 490, distance: 11.2
click at [596, 490] on input "56.15" at bounding box center [585, 485] width 151 height 31
click at [978, 584] on input "170.00" at bounding box center [962, 576] width 151 height 31
paste input "56.15"
type input "56.15"
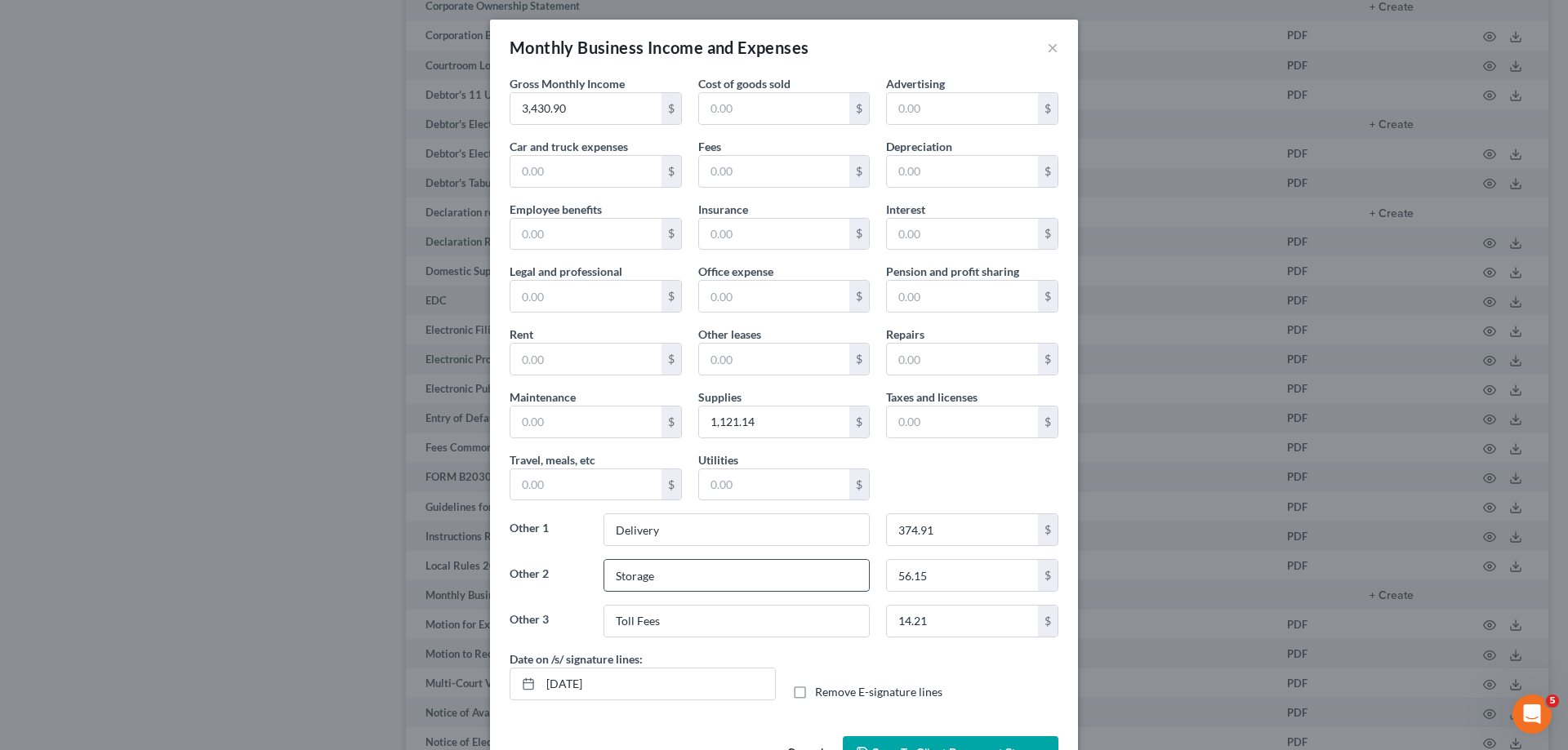
drag, startPoint x: 674, startPoint y: 579, endPoint x: 565, endPoint y: 569, distance: 109.5
click at [605, 569] on input "Storage" at bounding box center [737, 576] width 264 height 31
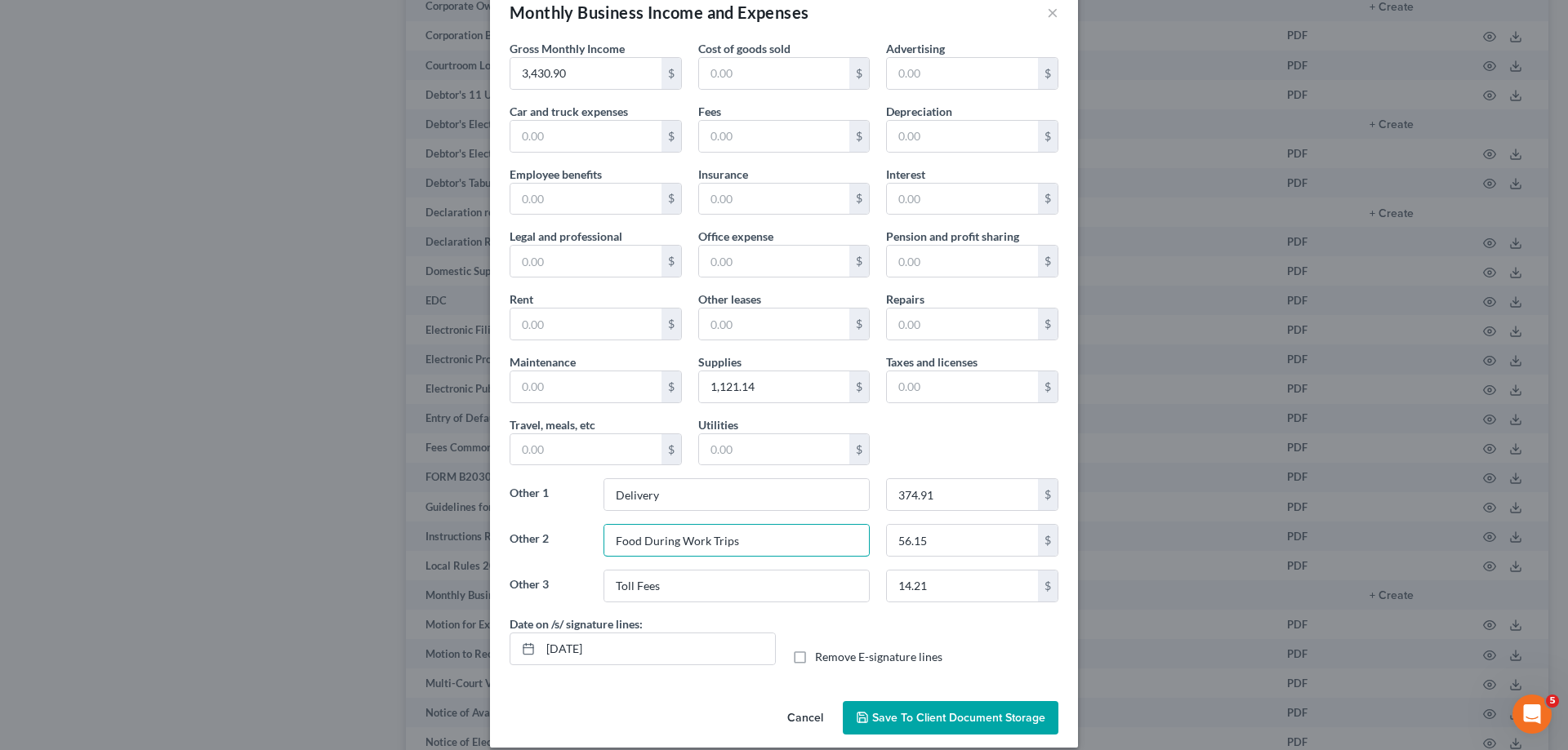
scroll to position [52, 0]
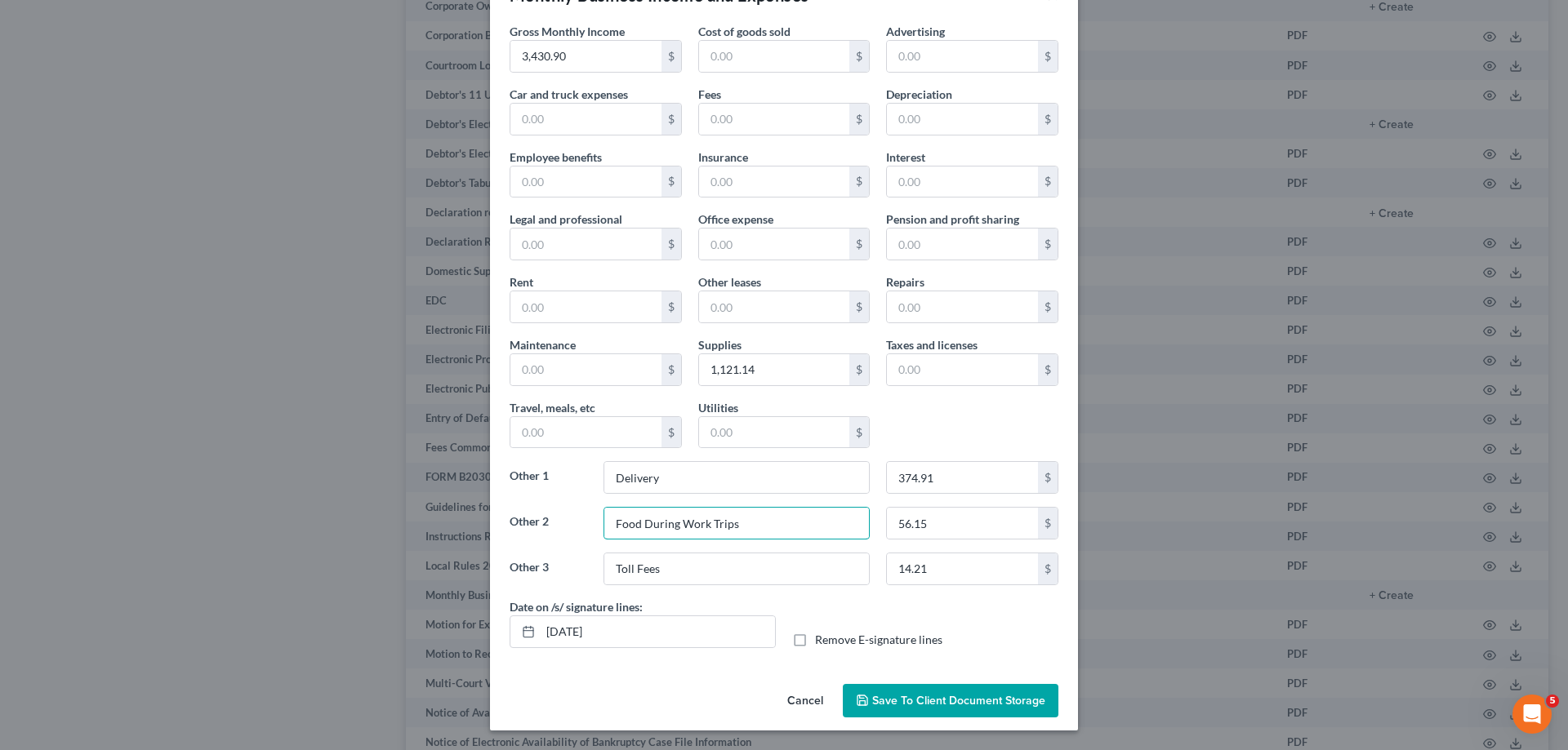
type input "Food During Work Trips"
click at [997, 700] on span "Save to Client Document Storage" at bounding box center [959, 700] width 173 height 14
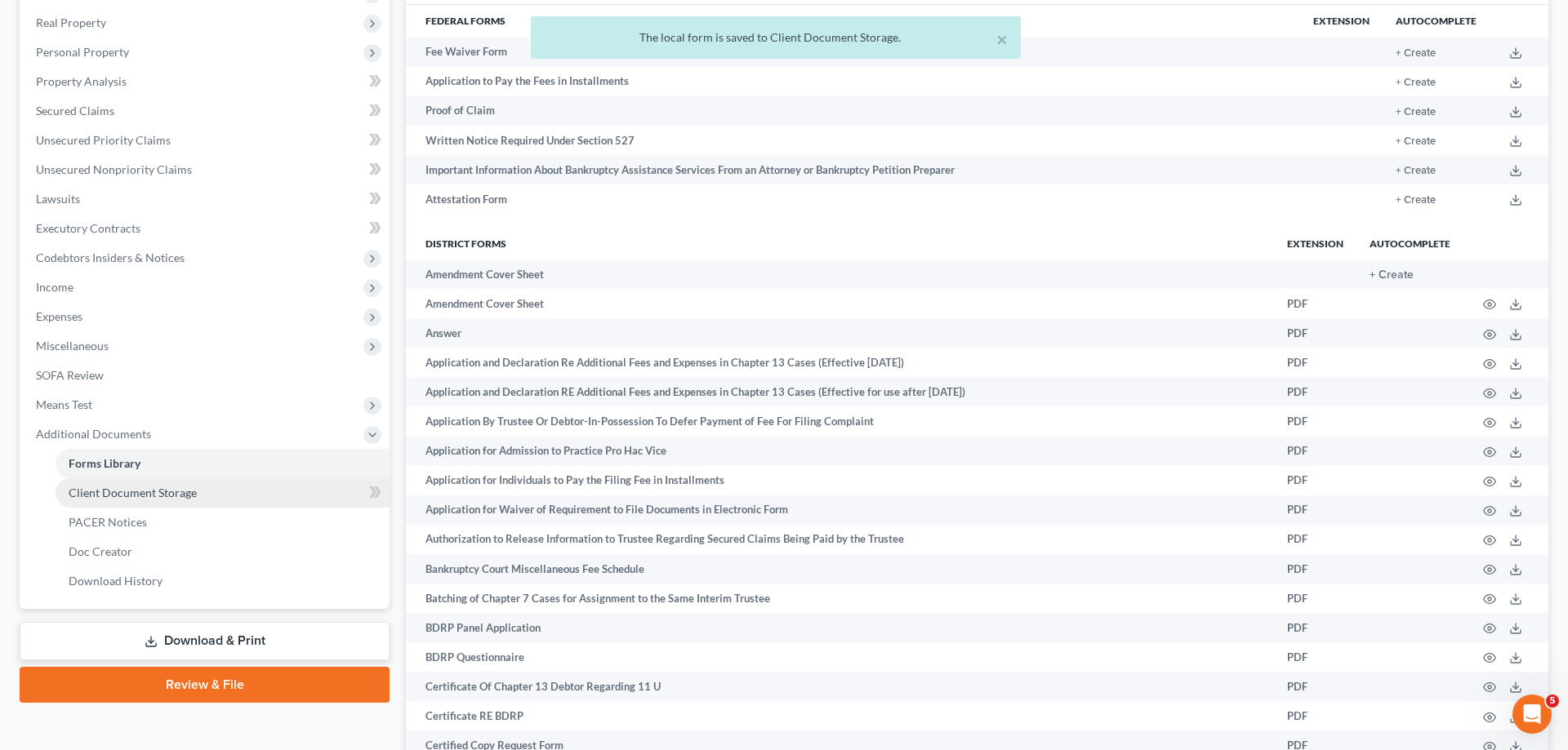
click at [201, 495] on link "Client Document Storage" at bounding box center [223, 493] width 334 height 30
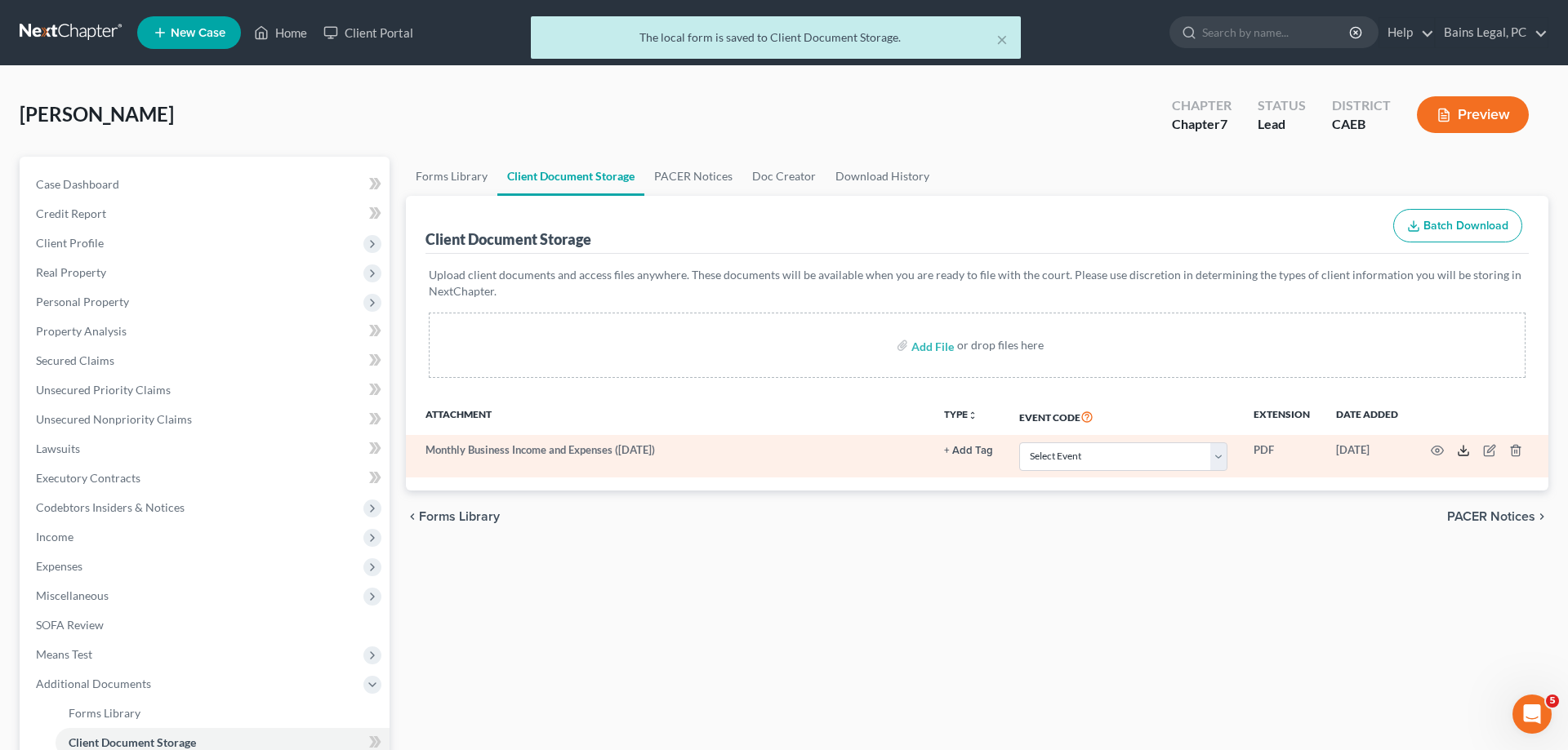
click at [1464, 453] on icon at bounding box center [1463, 450] width 13 height 13
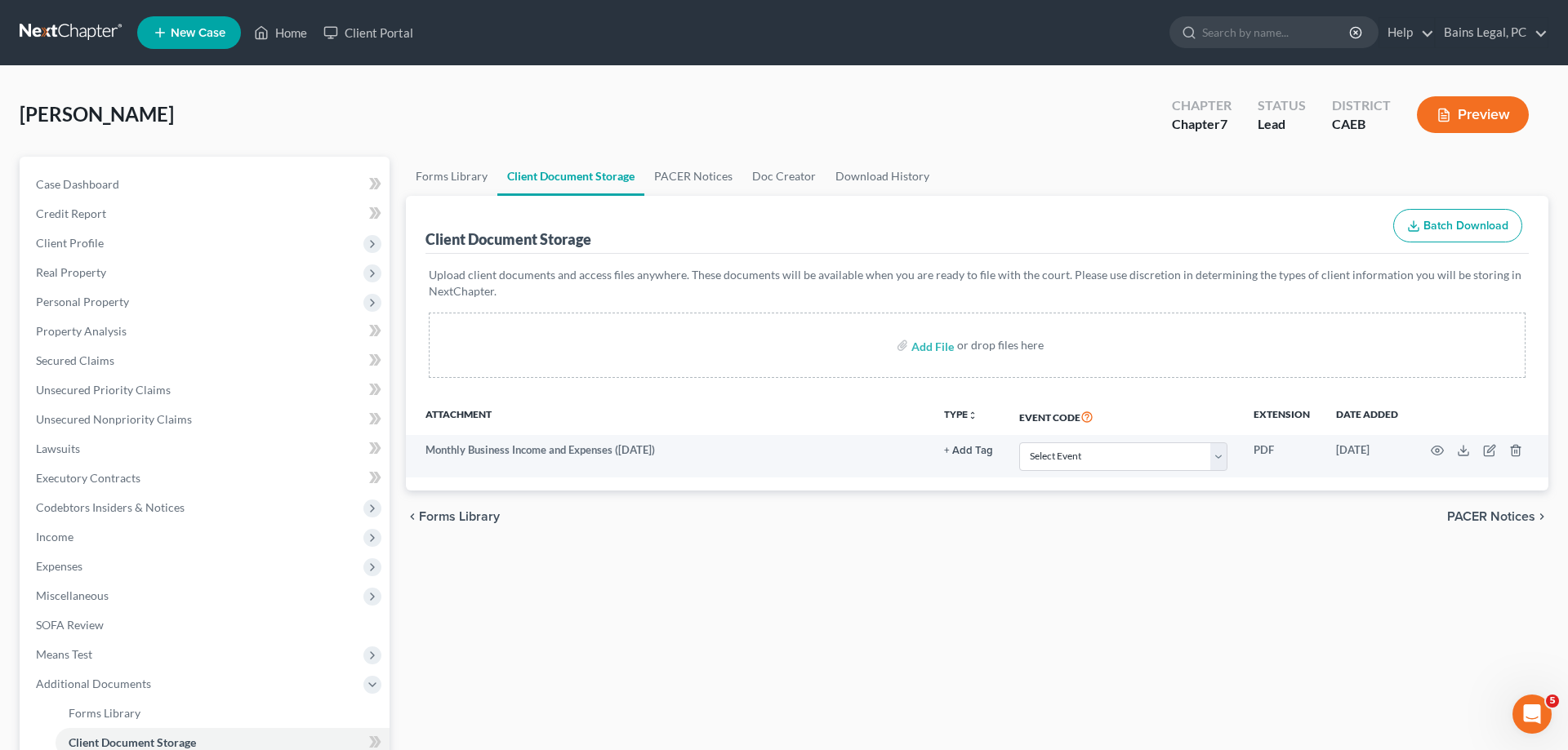
scroll to position [263, 0]
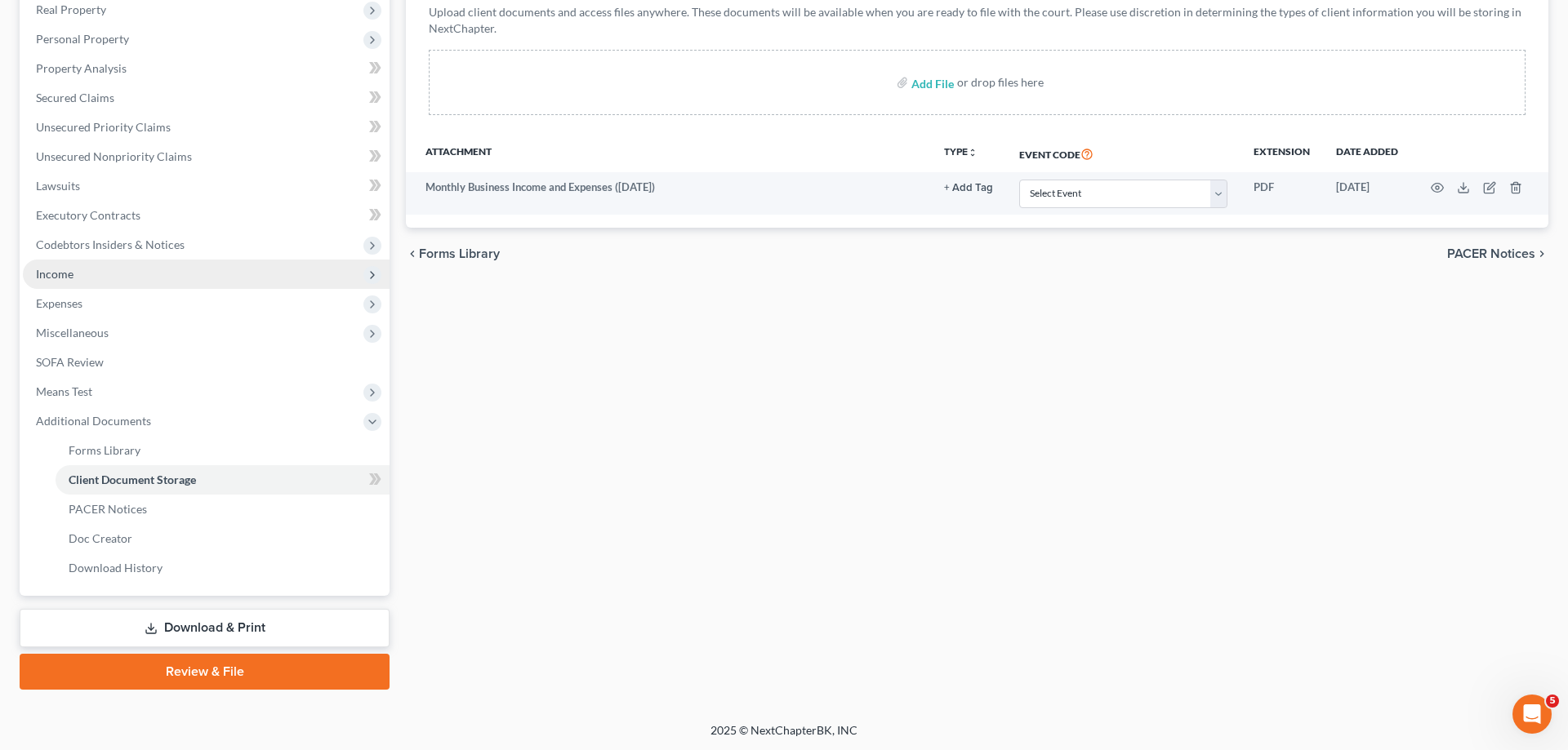
click at [96, 279] on span "Income" at bounding box center [206, 274] width 366 height 30
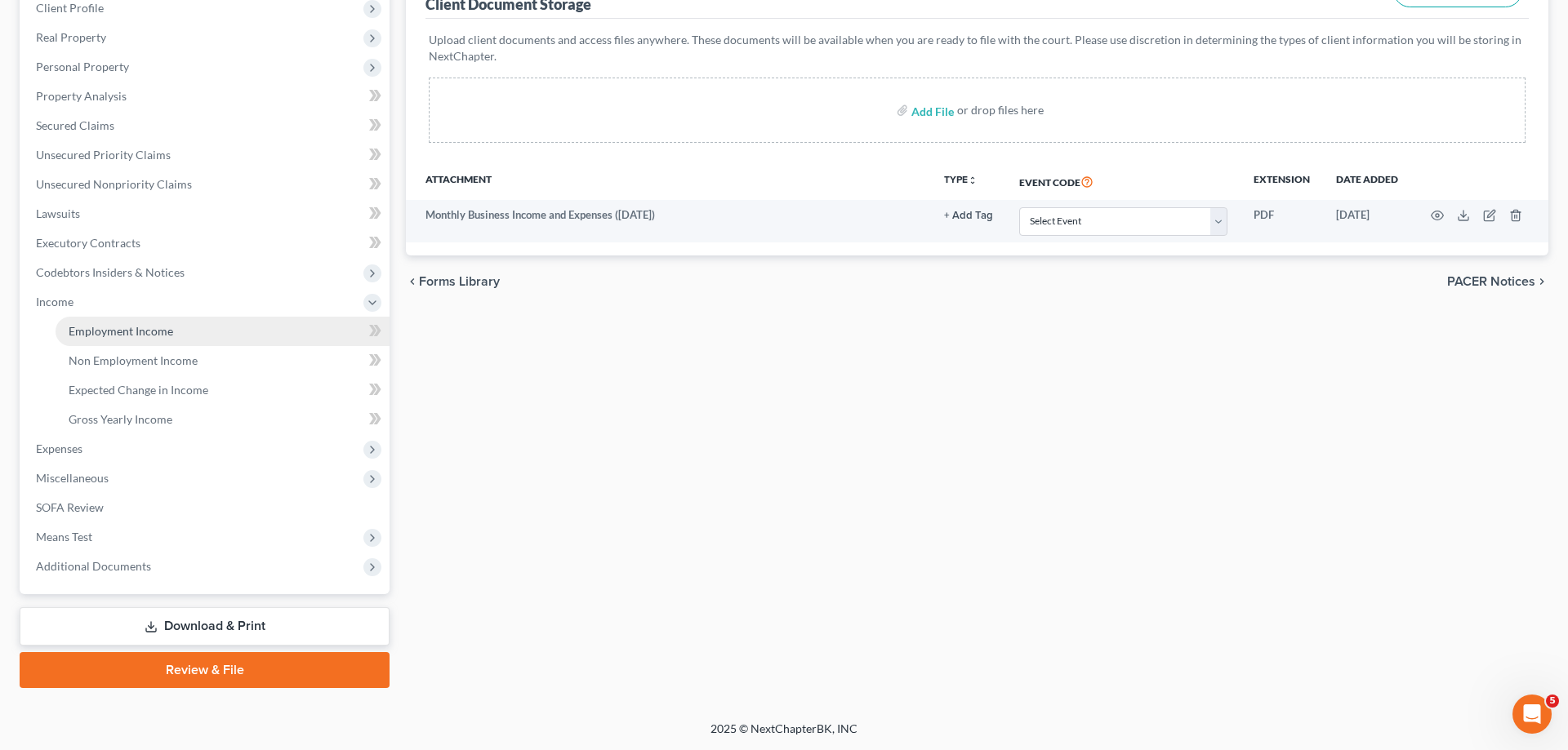
scroll to position [234, 0]
click at [188, 330] on link "Employment Income" at bounding box center [223, 333] width 334 height 30
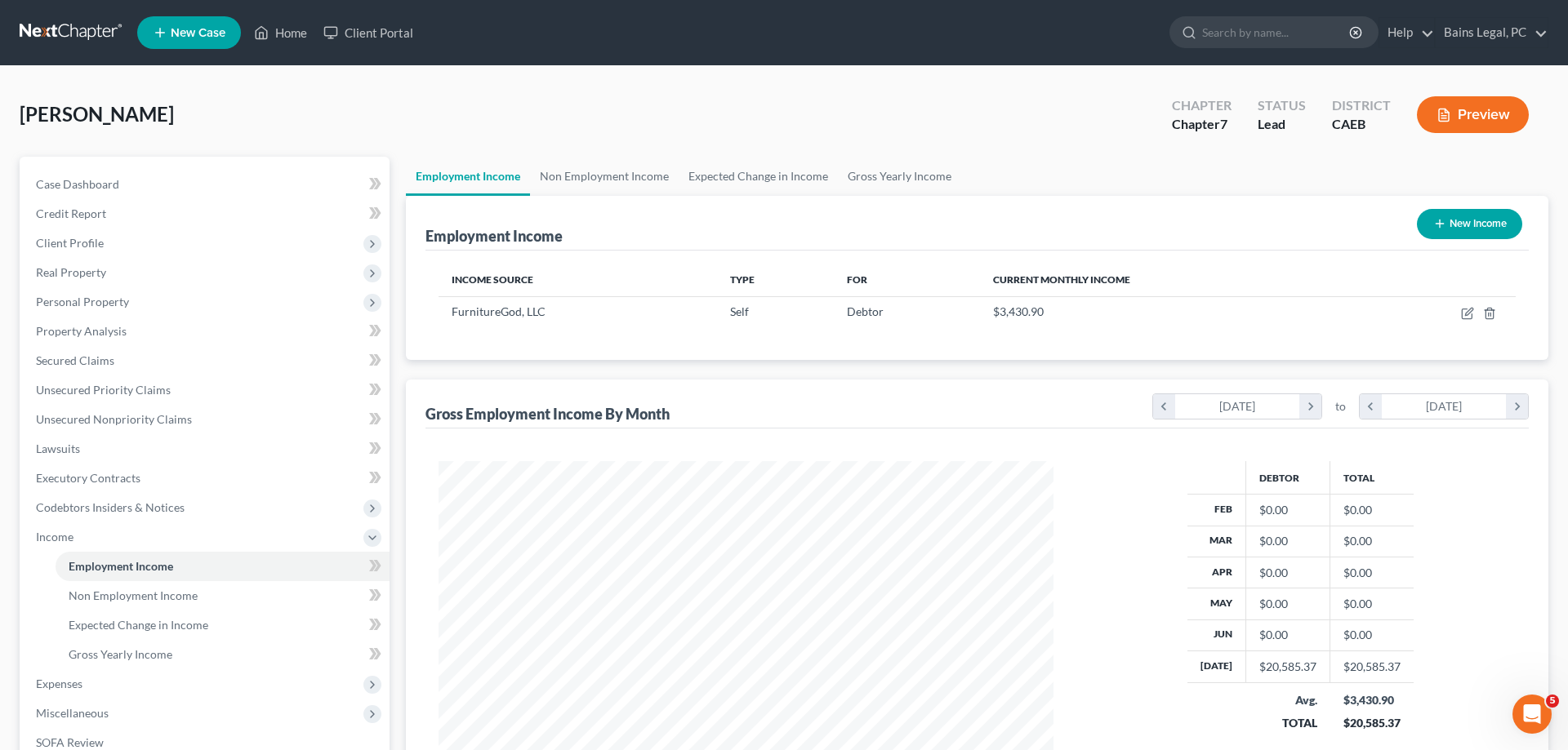
scroll to position [307, 647]
click at [1469, 315] on icon "button" at bounding box center [1468, 313] width 13 height 13
select select "1"
select select "4"
select select "0"
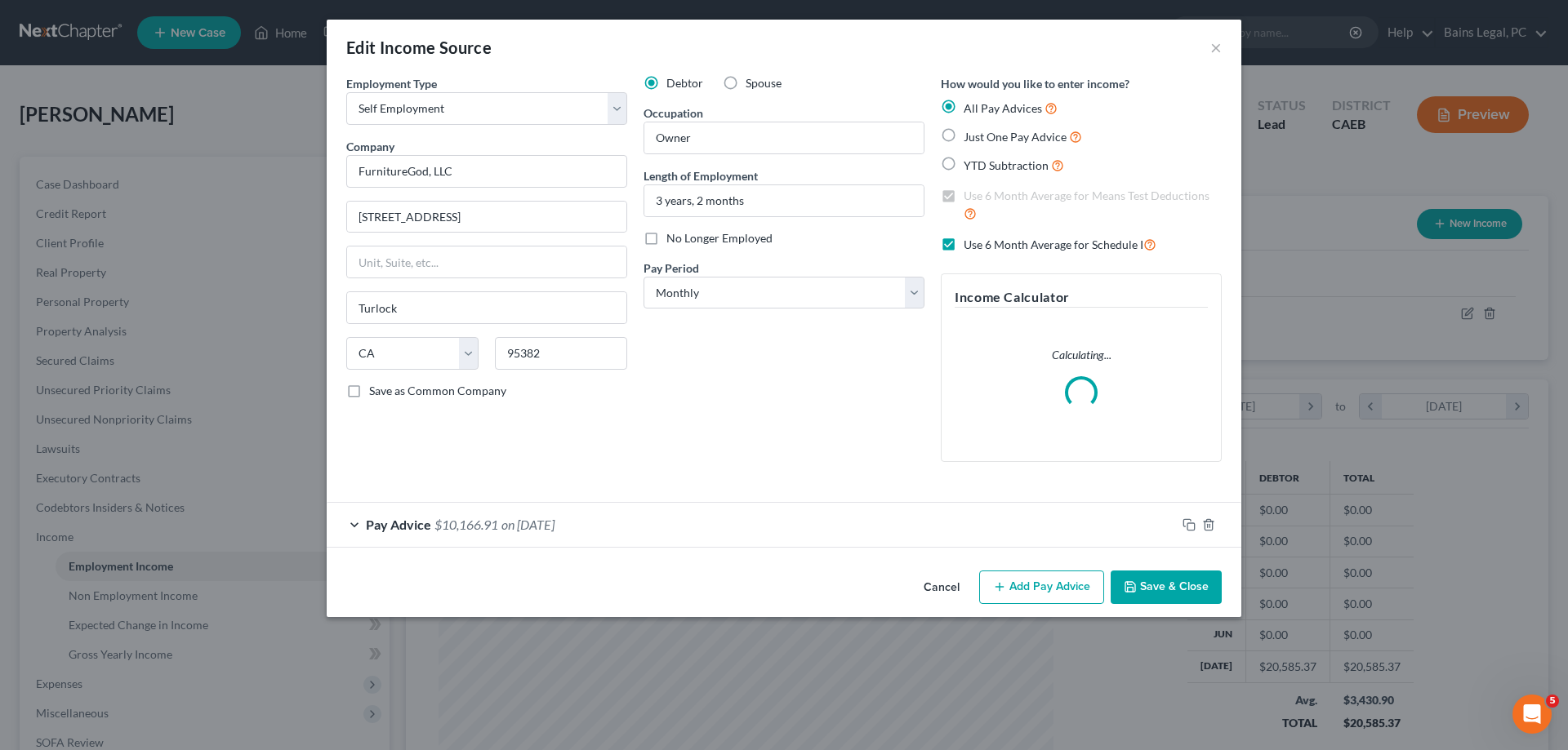
click at [645, 516] on div "Pay Advice $10,166.91 on 07/31/2025" at bounding box center [751, 524] width 849 height 43
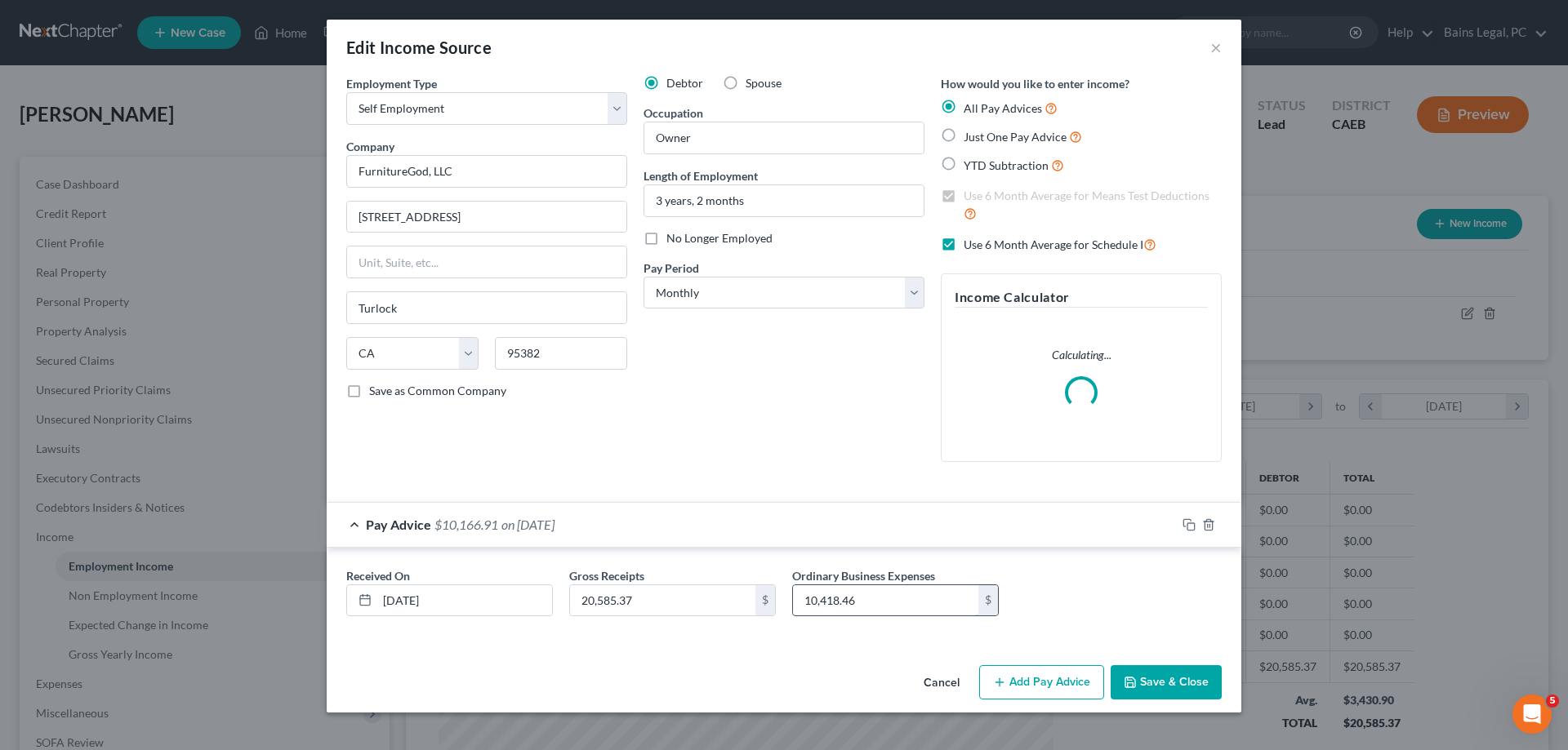
click at [873, 605] on input "10,418.46" at bounding box center [885, 601] width 185 height 31
type input "9,398.46"
click at [1159, 678] on button "Save & Close" at bounding box center [1165, 682] width 111 height 34
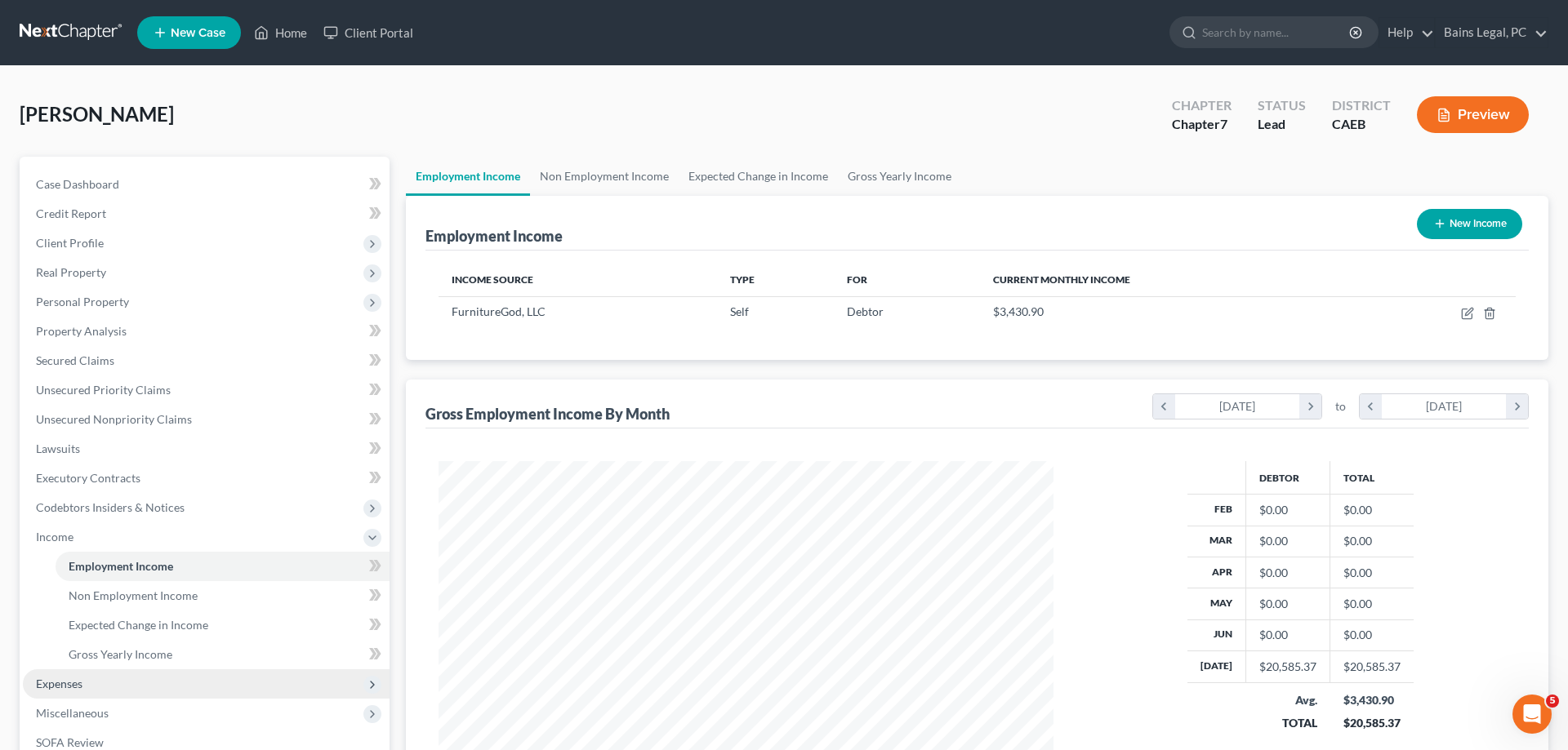
click at [97, 682] on span "Expenses" at bounding box center [206, 684] width 366 height 30
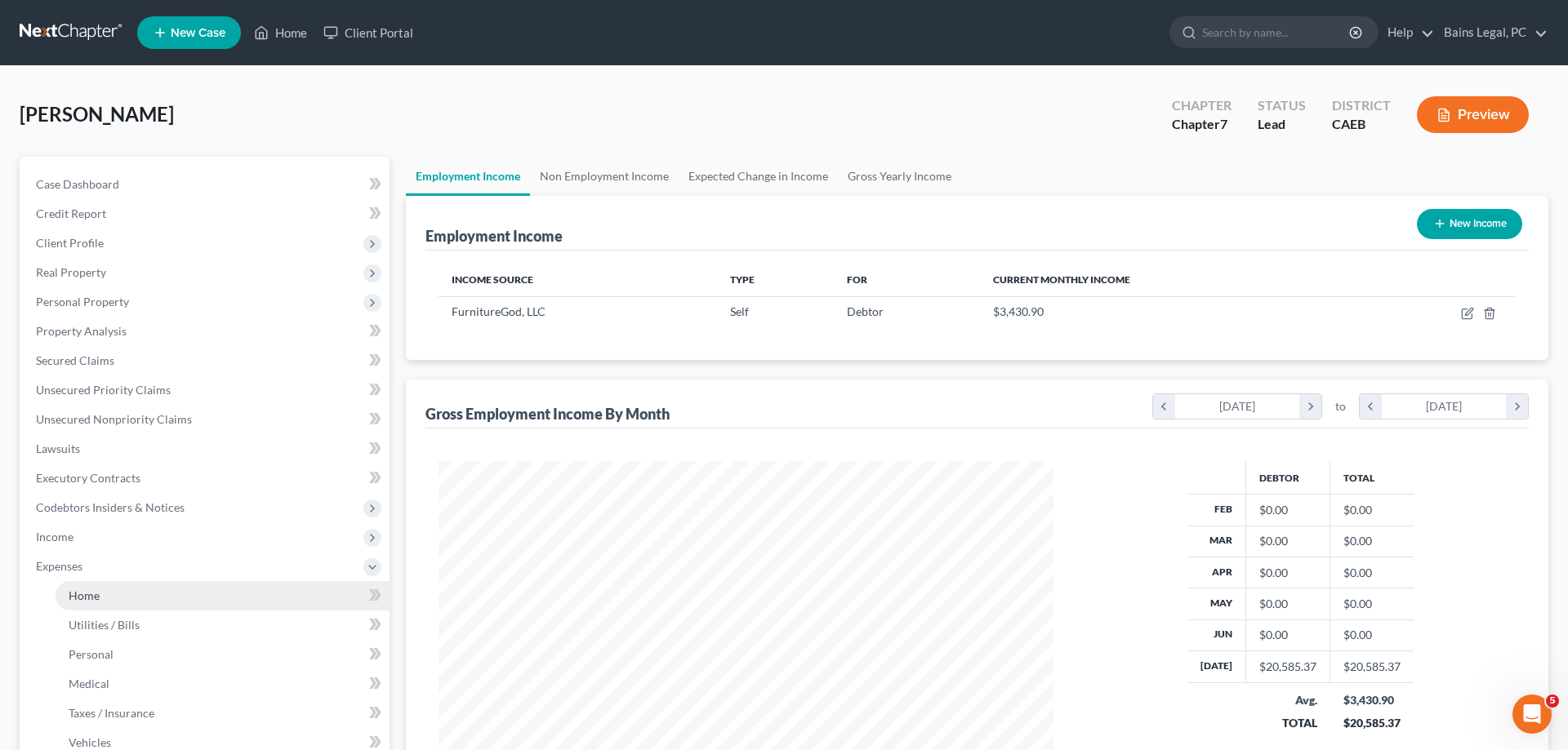
click at [87, 588] on link "Home" at bounding box center [223, 596] width 334 height 30
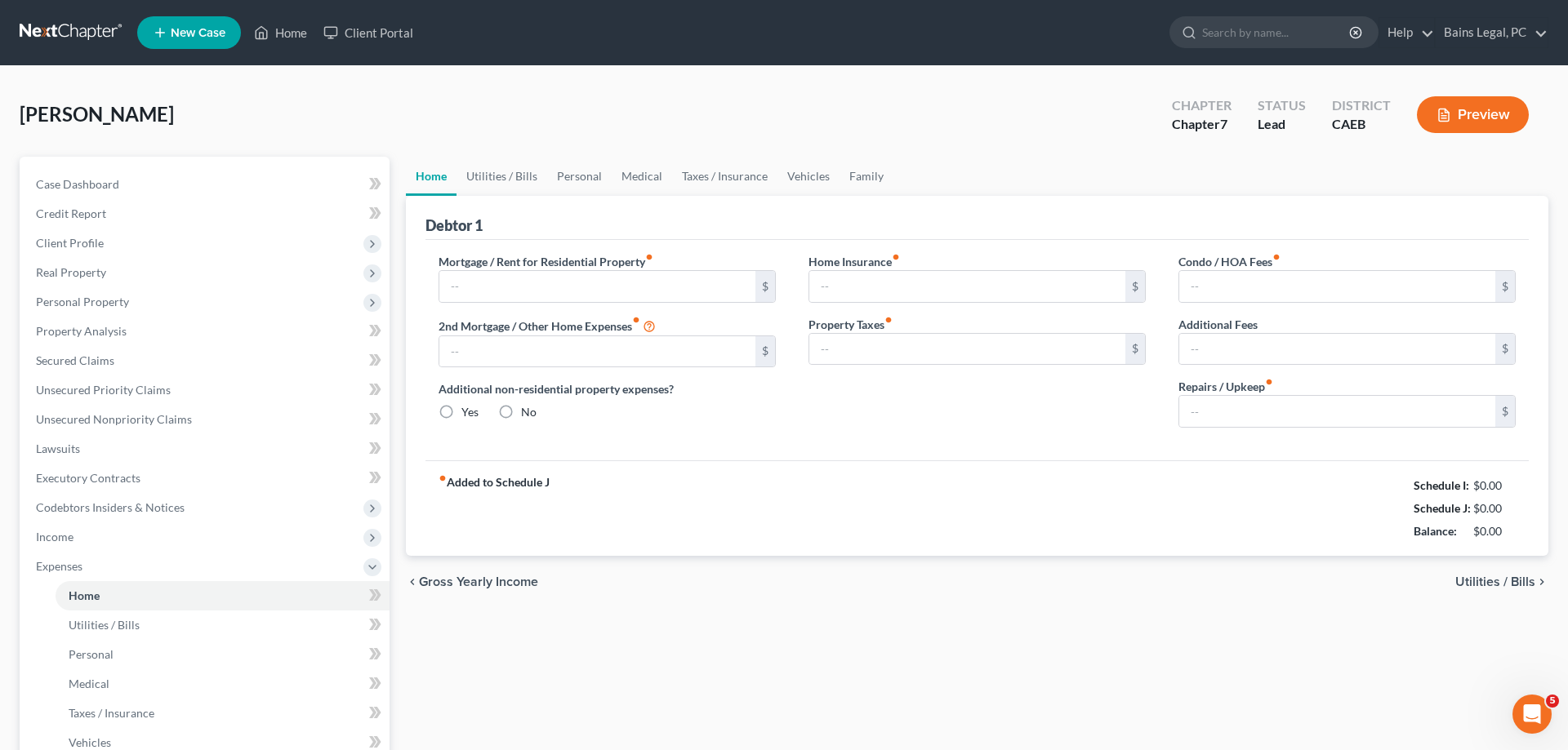
type input "1,895.00"
type input "0.00"
radio input "true"
type input "15.00"
type input "0.00"
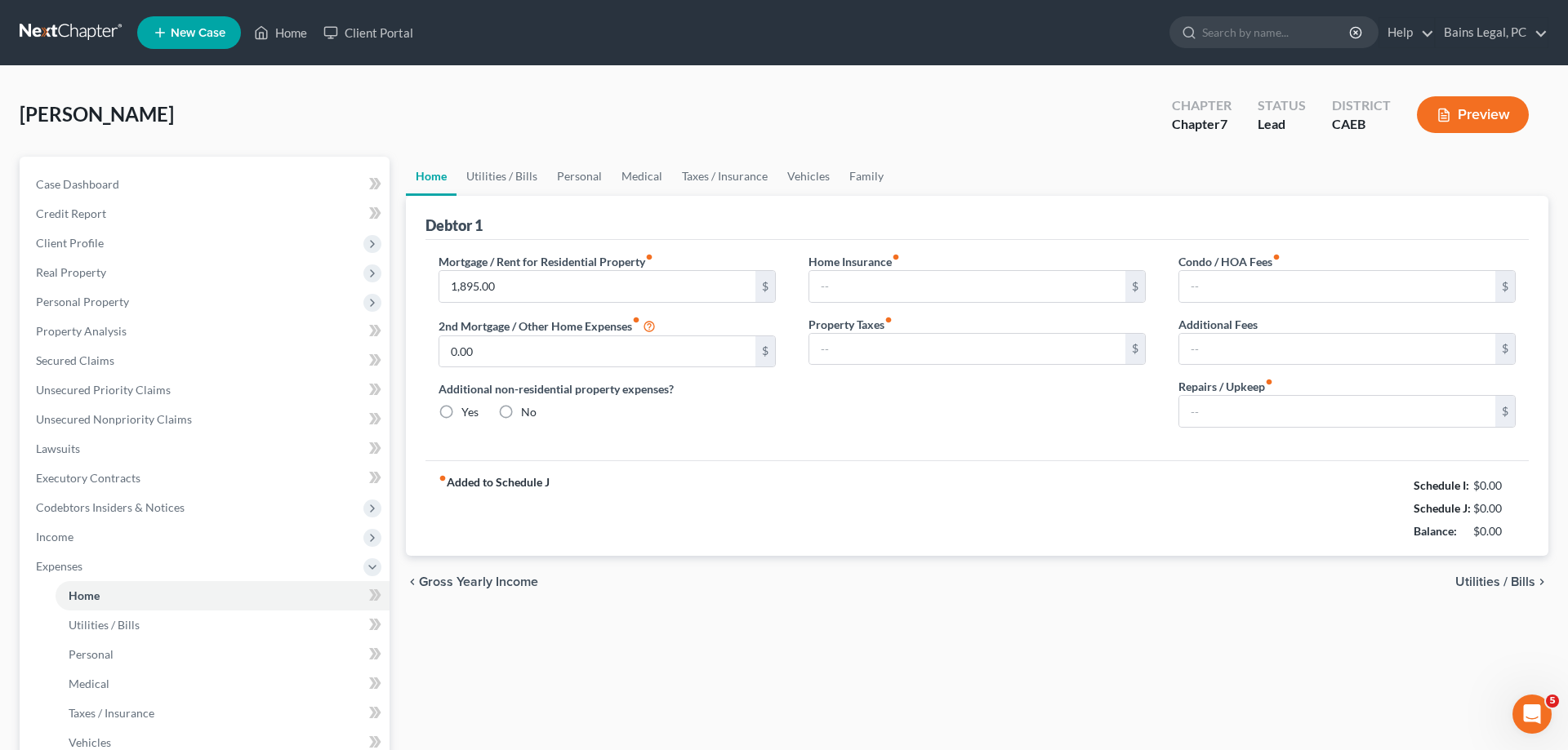
type input "0.00"
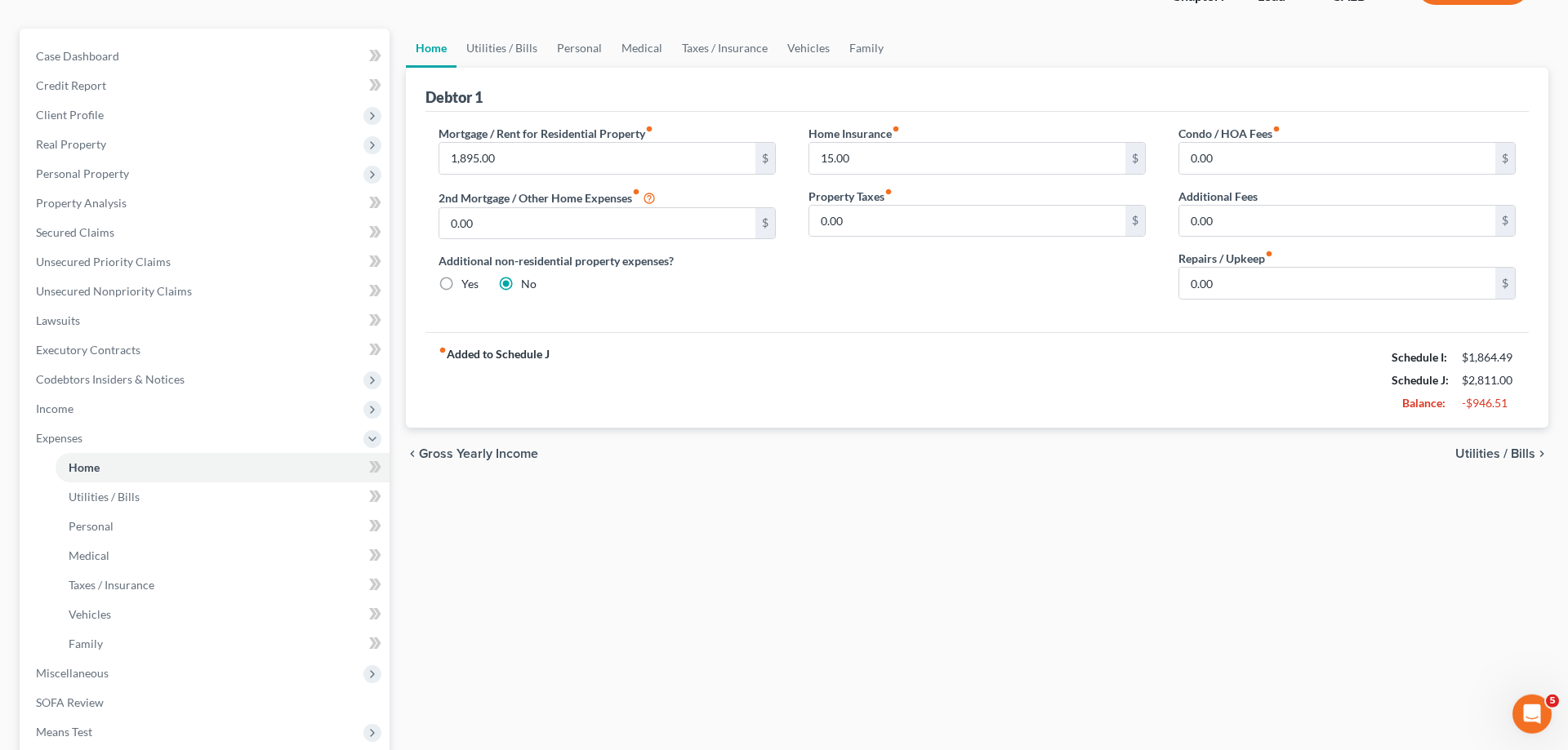
scroll to position [321, 0]
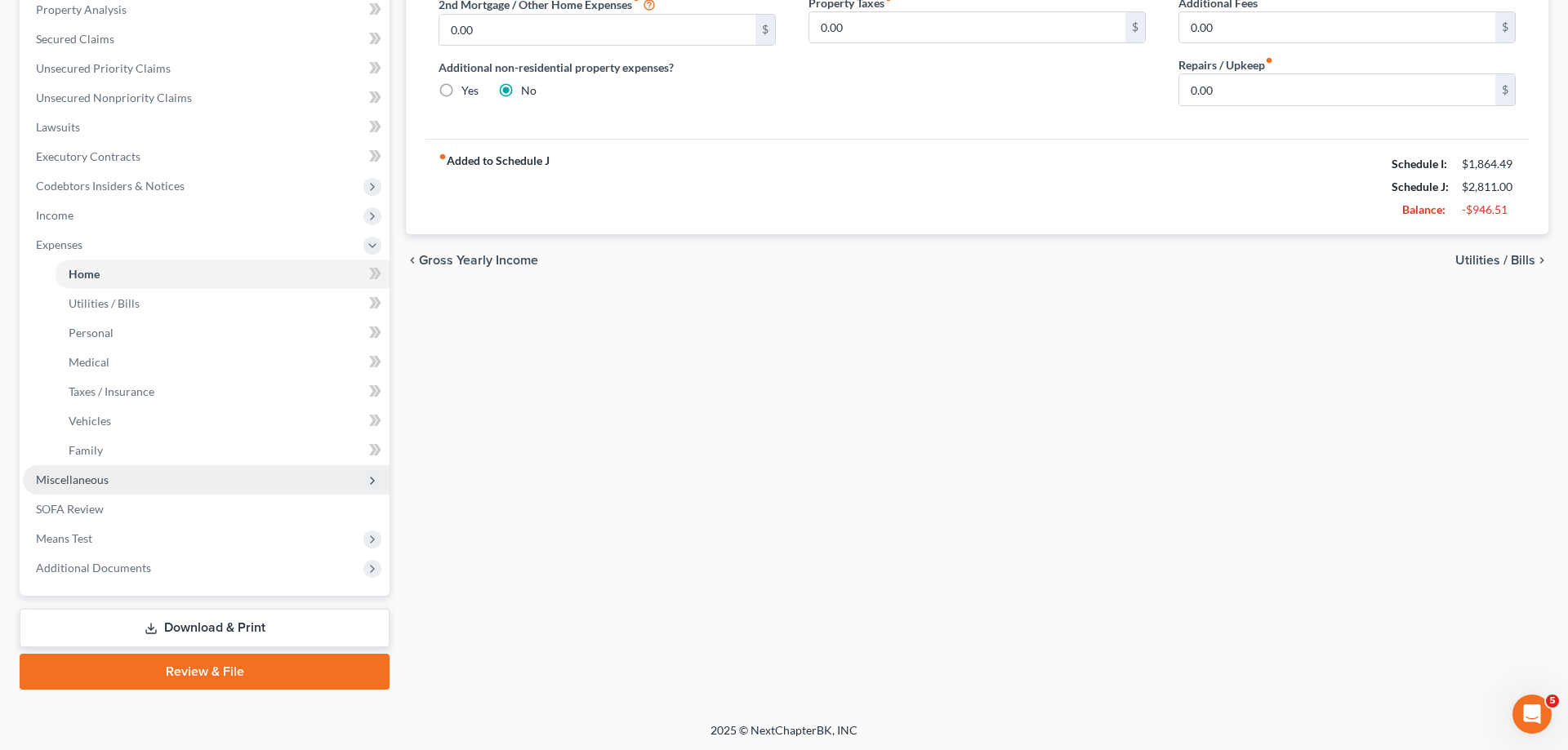
click at [149, 478] on span "Miscellaneous" at bounding box center [206, 480] width 366 height 30
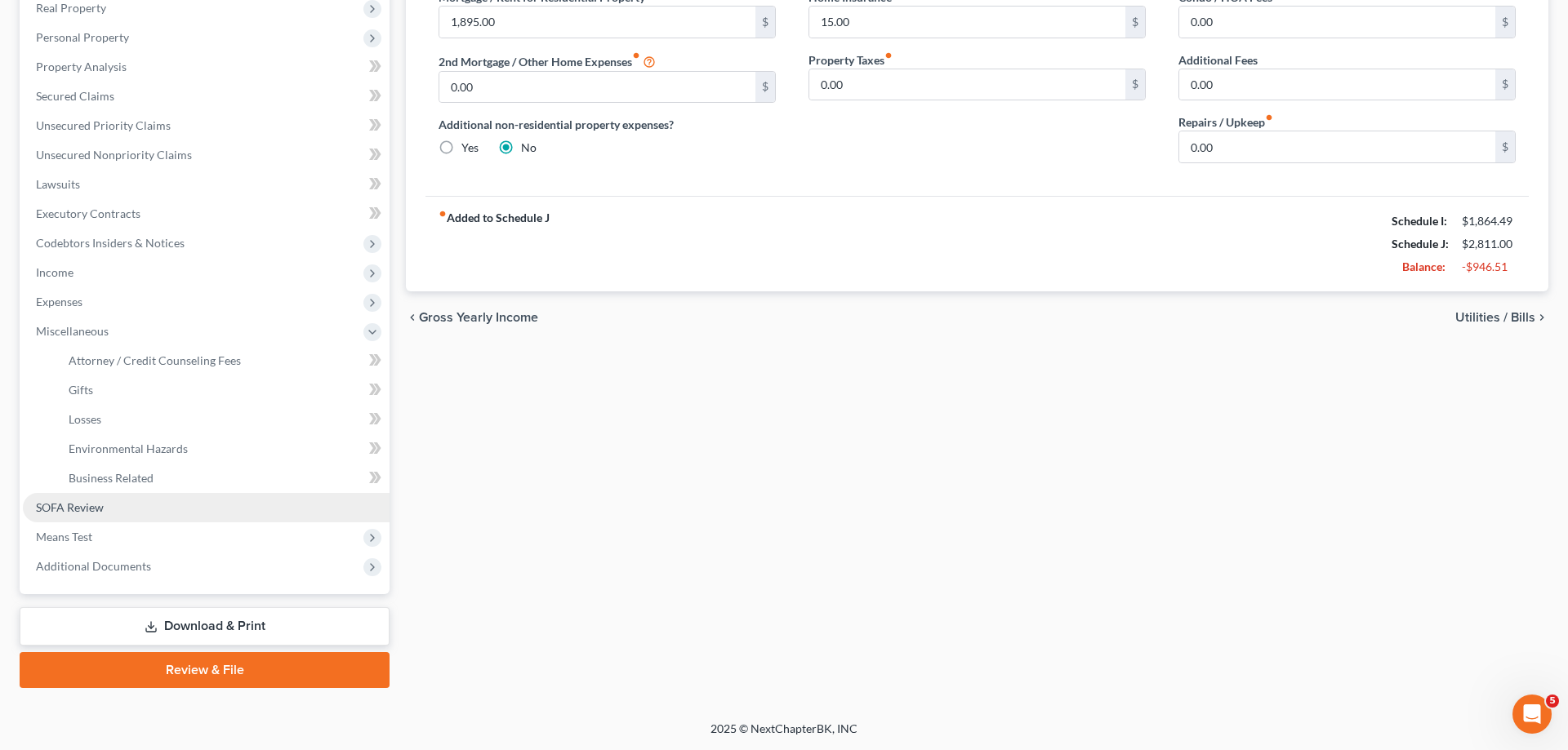
scroll to position [263, 0]
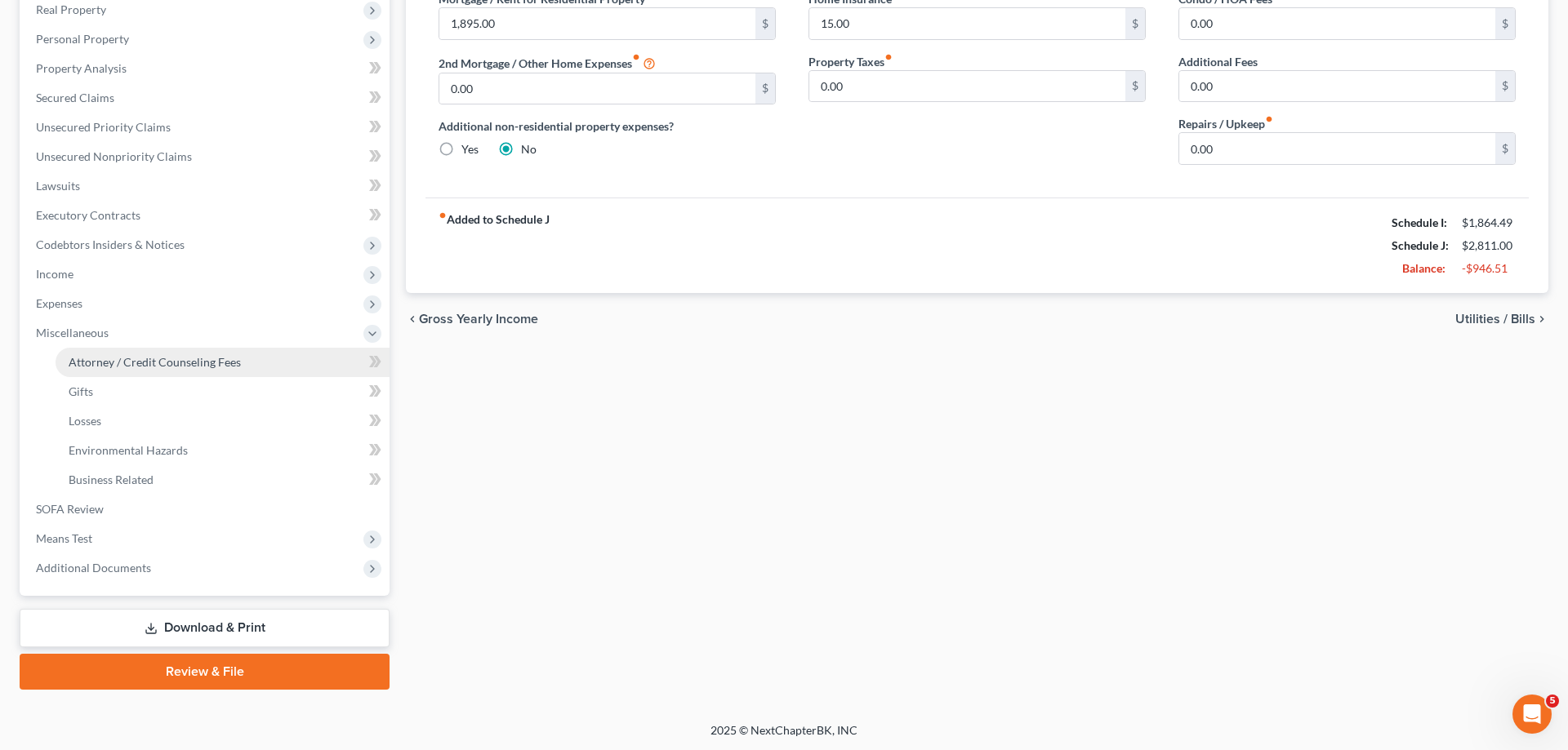
click at [234, 364] on span "Attorney / Credit Counseling Fees" at bounding box center [154, 362] width 172 height 14
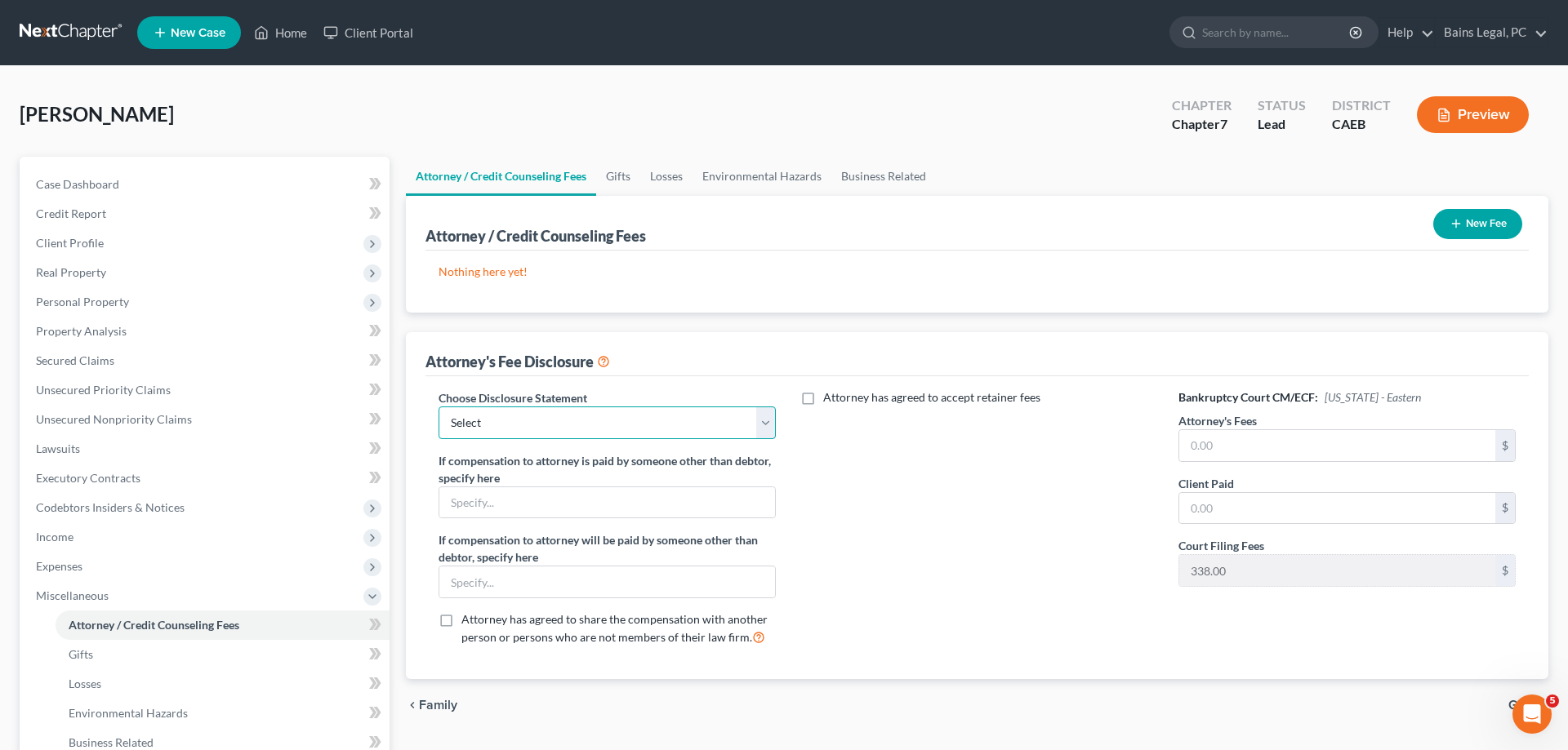
select select "36"
click option "Fee Disclosure - All atty fees paid pre filing" at bounding box center [0, 0] width 0 height 0
click at [1222, 456] on input "text" at bounding box center [1337, 446] width 316 height 31
type input "2,000"
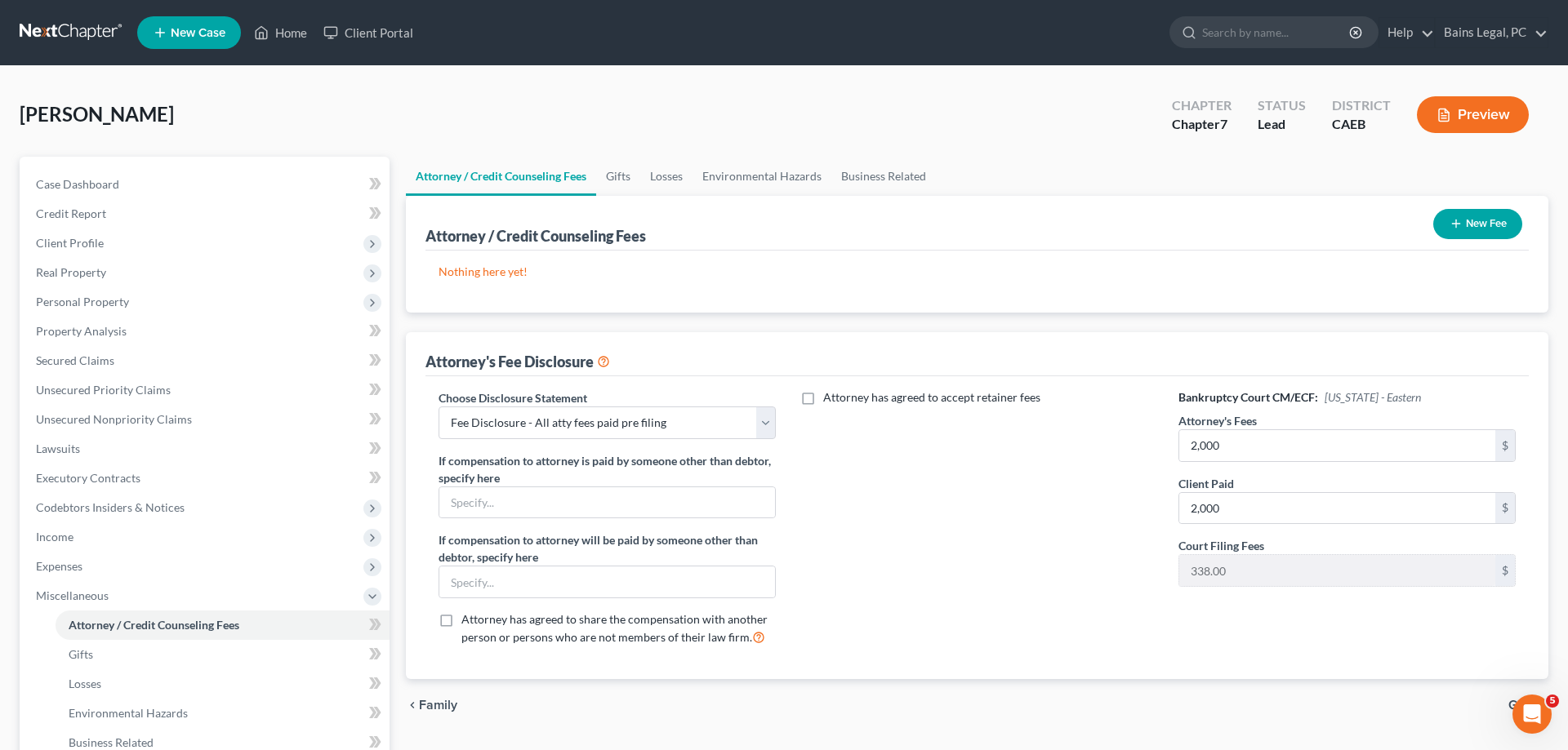
click at [1452, 224] on icon "button" at bounding box center [1456, 224] width 13 height 13
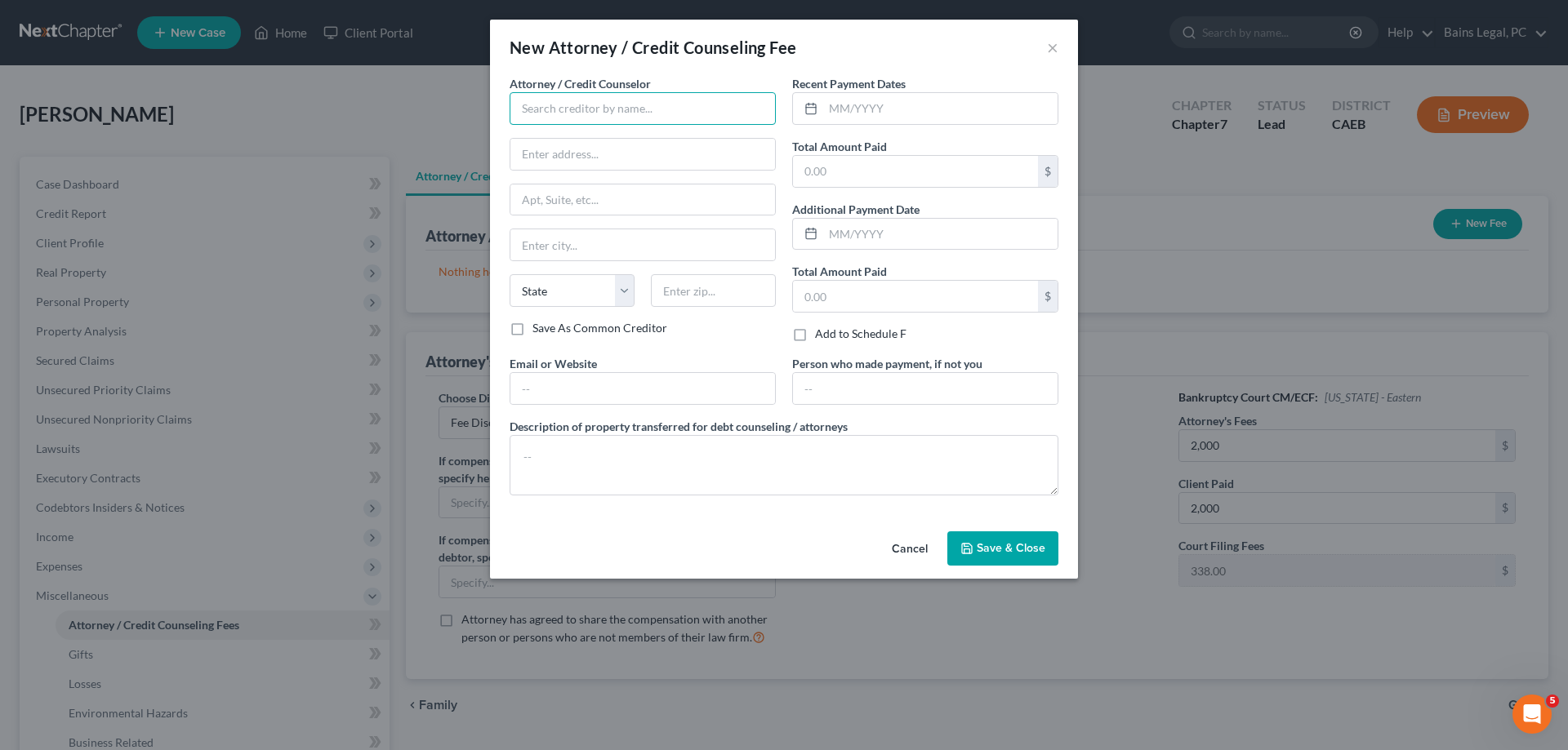
click at [682, 116] on input "text" at bounding box center [643, 108] width 266 height 32
click at [638, 142] on div "Modesto Bankruptcy Attorneys" at bounding box center [608, 137] width 170 height 16
type input "Modesto Bankruptcy Attorneys"
type input "912 11th Street"
type input "Suite 201-9"
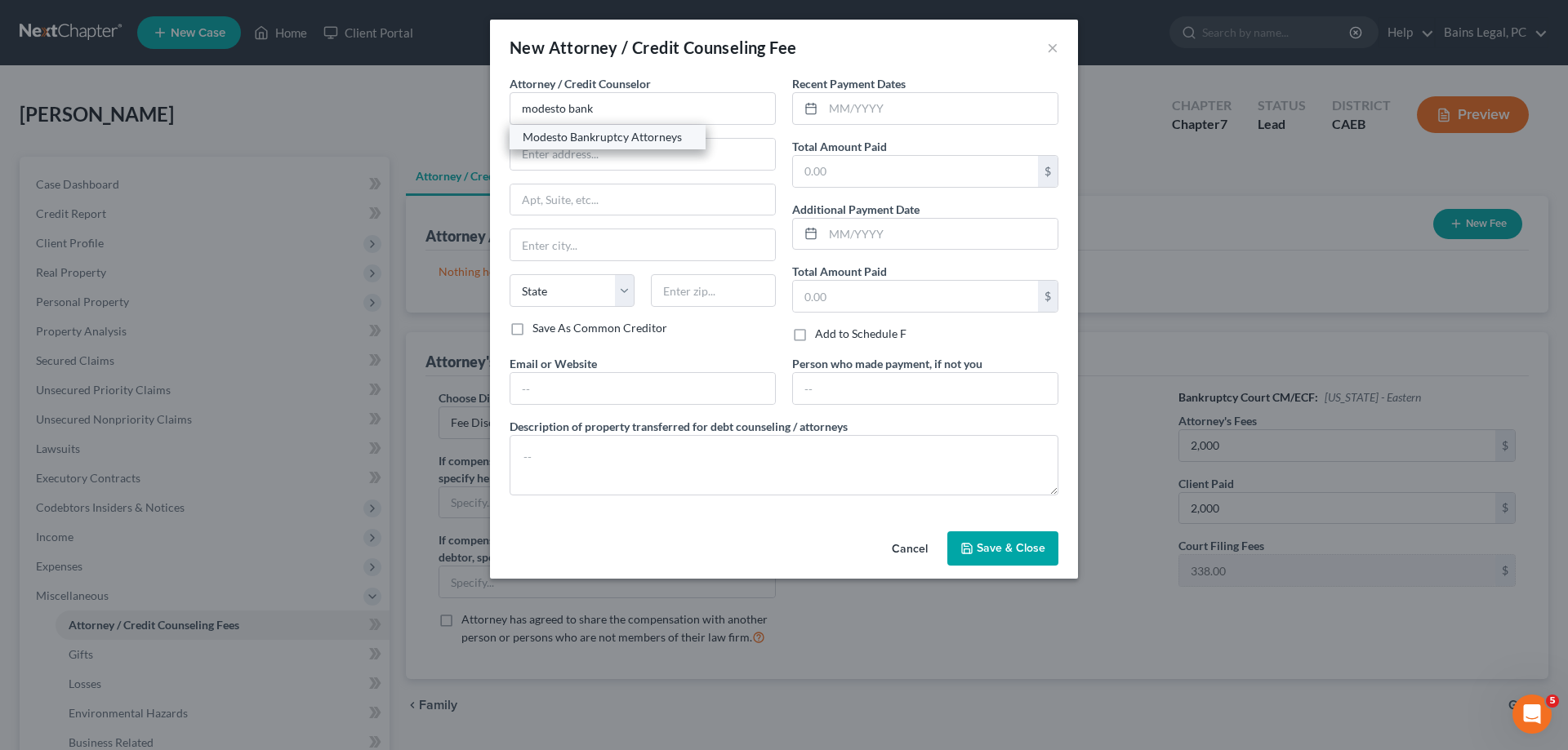
type input "Modesto"
select select "4"
type input "95354"
click at [624, 391] on input "text" at bounding box center [642, 388] width 264 height 31
type input "modestobankruptcyattorneys.com"
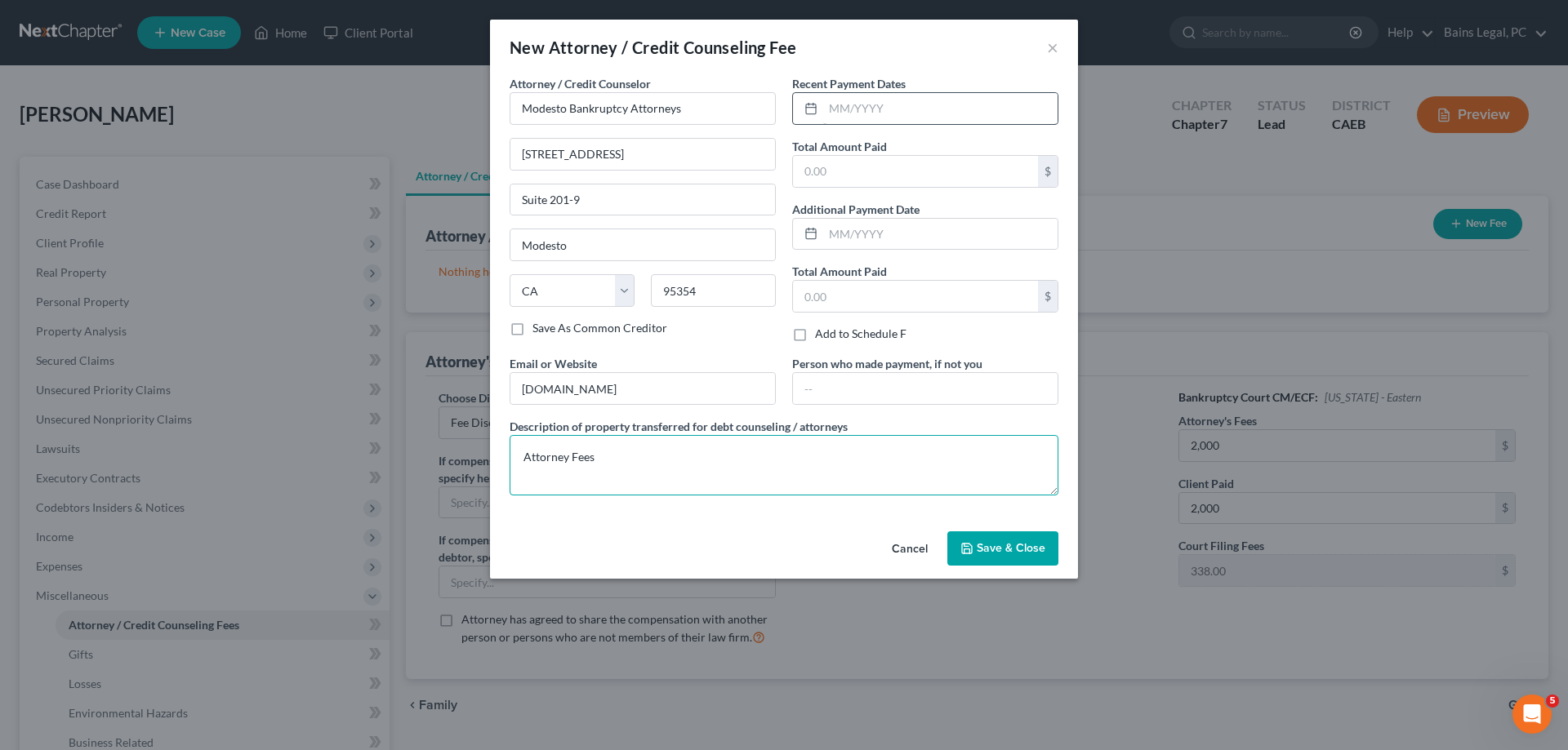
type textarea "Attorney Fees"
click at [956, 115] on input "text" at bounding box center [941, 108] width 235 height 31
type input "06/30/2025"
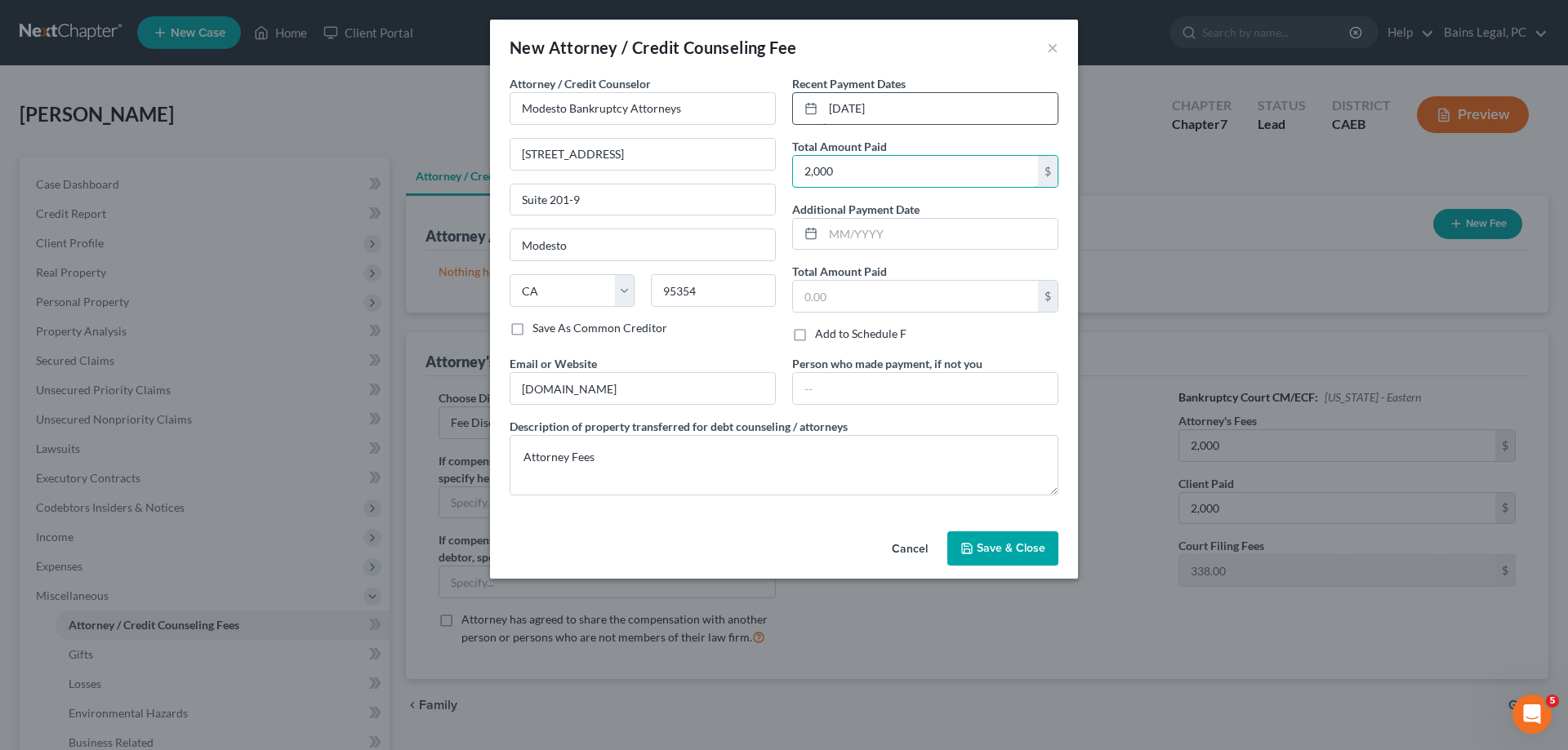
type input "2,000"
click at [1042, 546] on span "Save & Close" at bounding box center [1011, 548] width 69 height 14
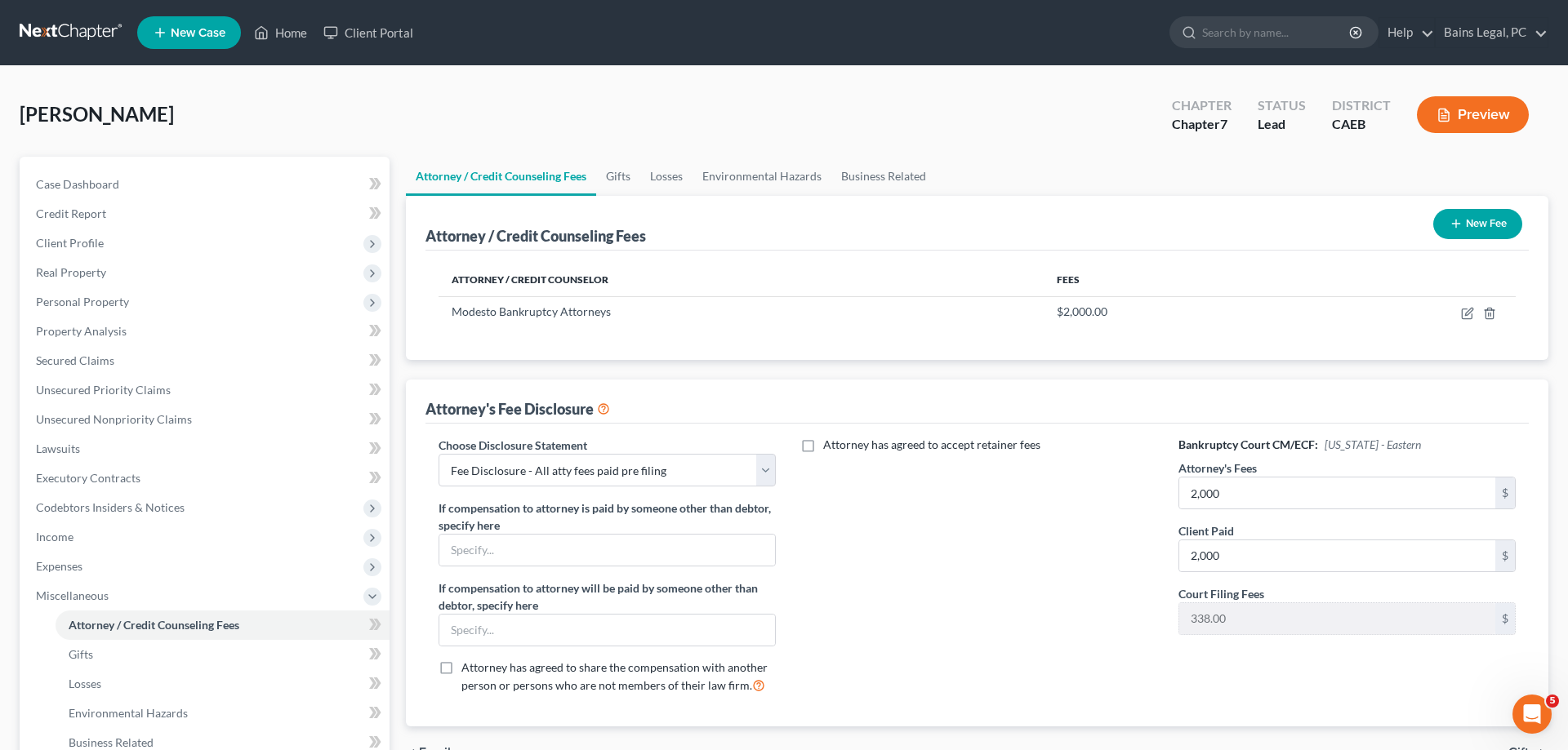
drag, startPoint x: 1473, startPoint y: 220, endPoint x: 810, endPoint y: 247, distance: 663.5
click at [1473, 223] on button "New Fee" at bounding box center [1478, 224] width 89 height 30
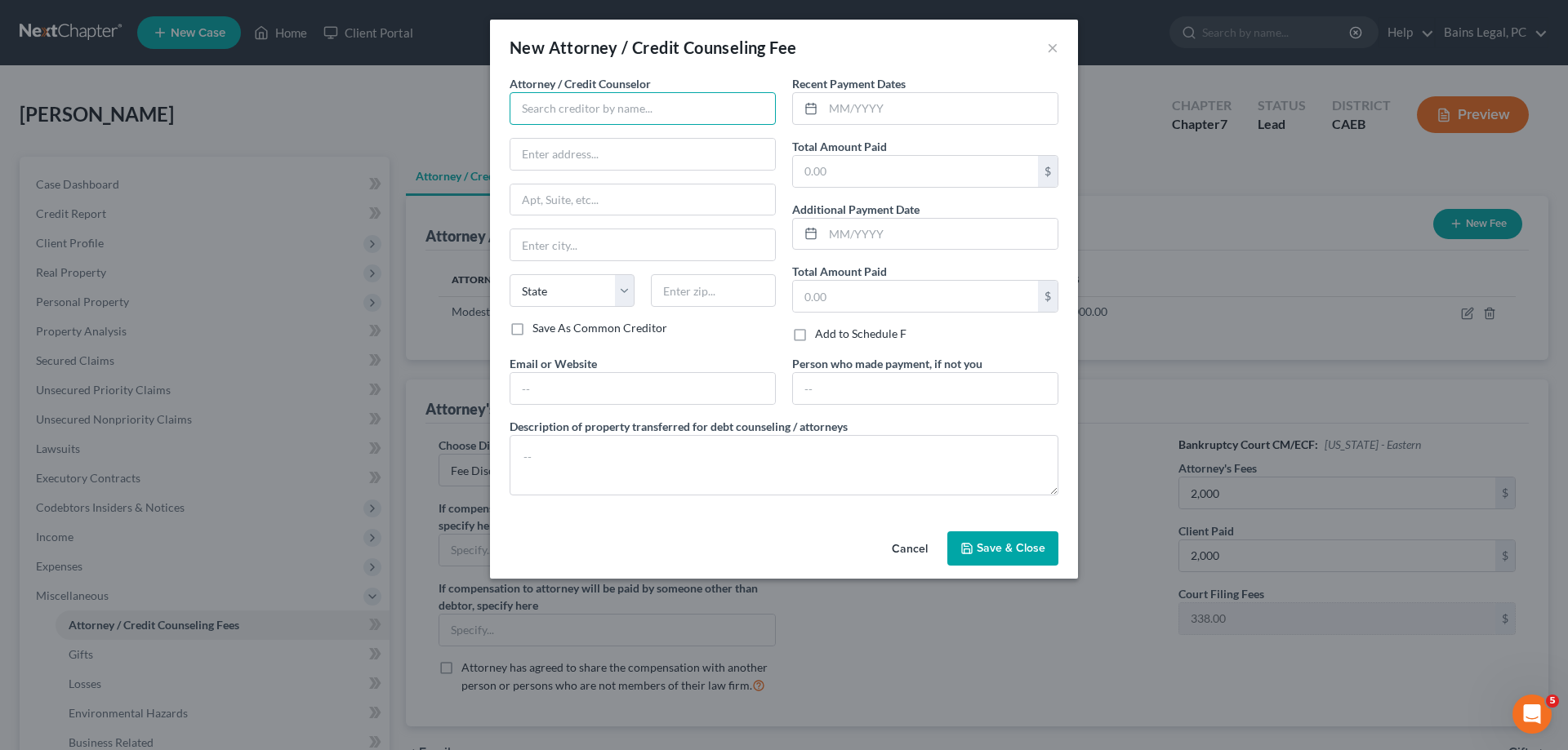
click at [613, 98] on input "text" at bounding box center [643, 108] width 266 height 32
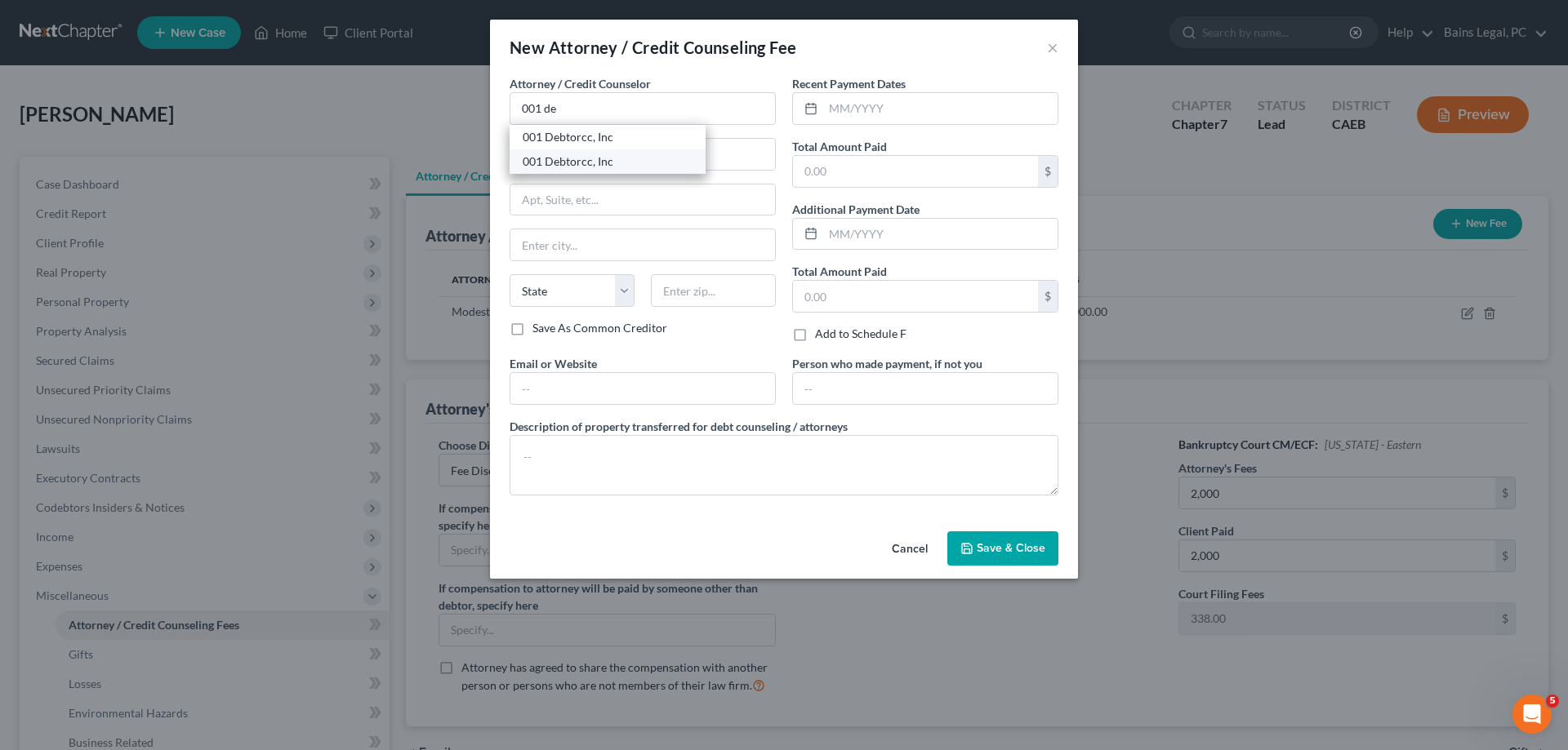
click at [624, 157] on div "001 Debtorcc, Inc" at bounding box center [608, 162] width 170 height 16
type input "001 Debtorcc, Inc"
type input "378 Summit Ave."
type input "Jersey City"
select select "33"
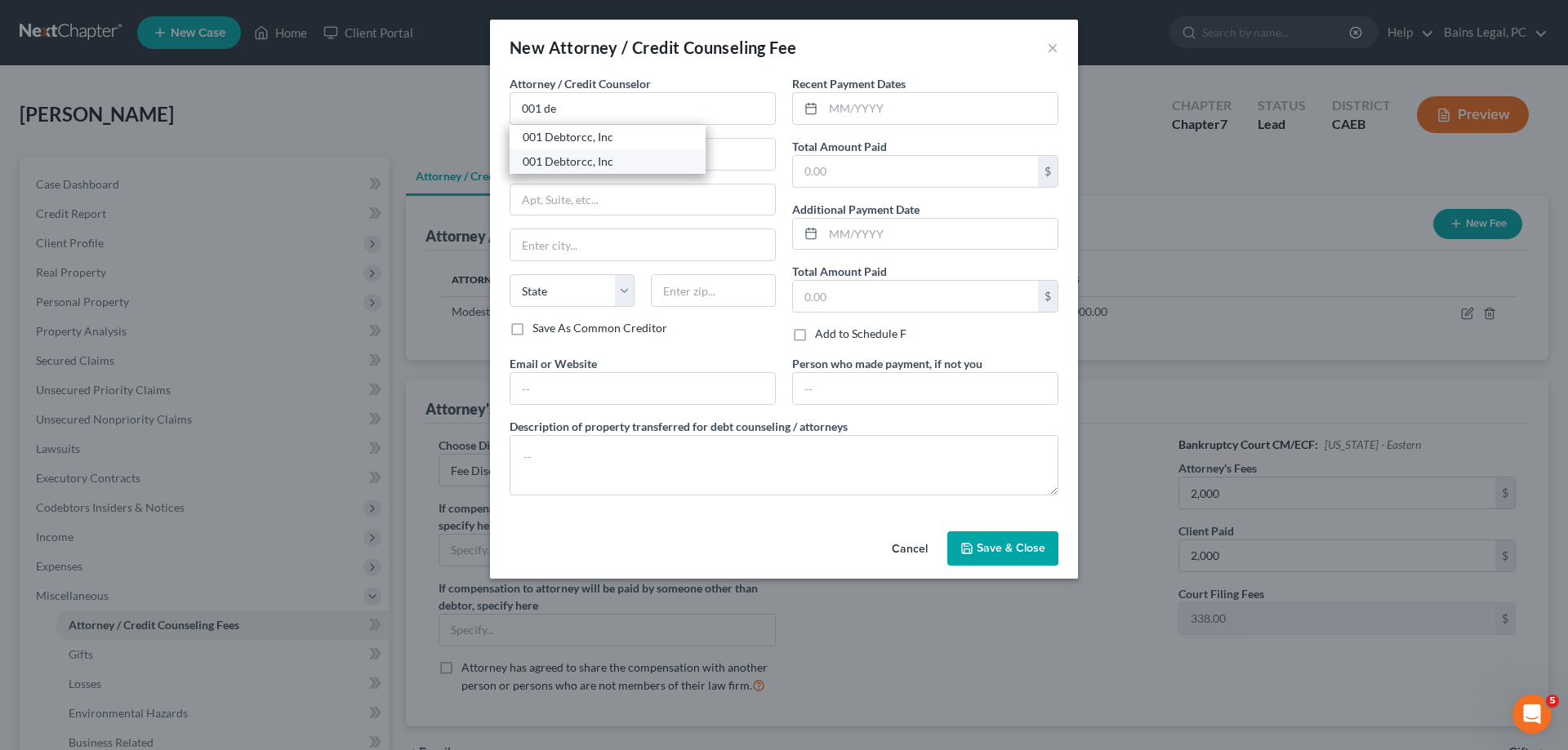
type input "07306"
click at [602, 385] on input "text" at bounding box center [642, 388] width 264 height 31
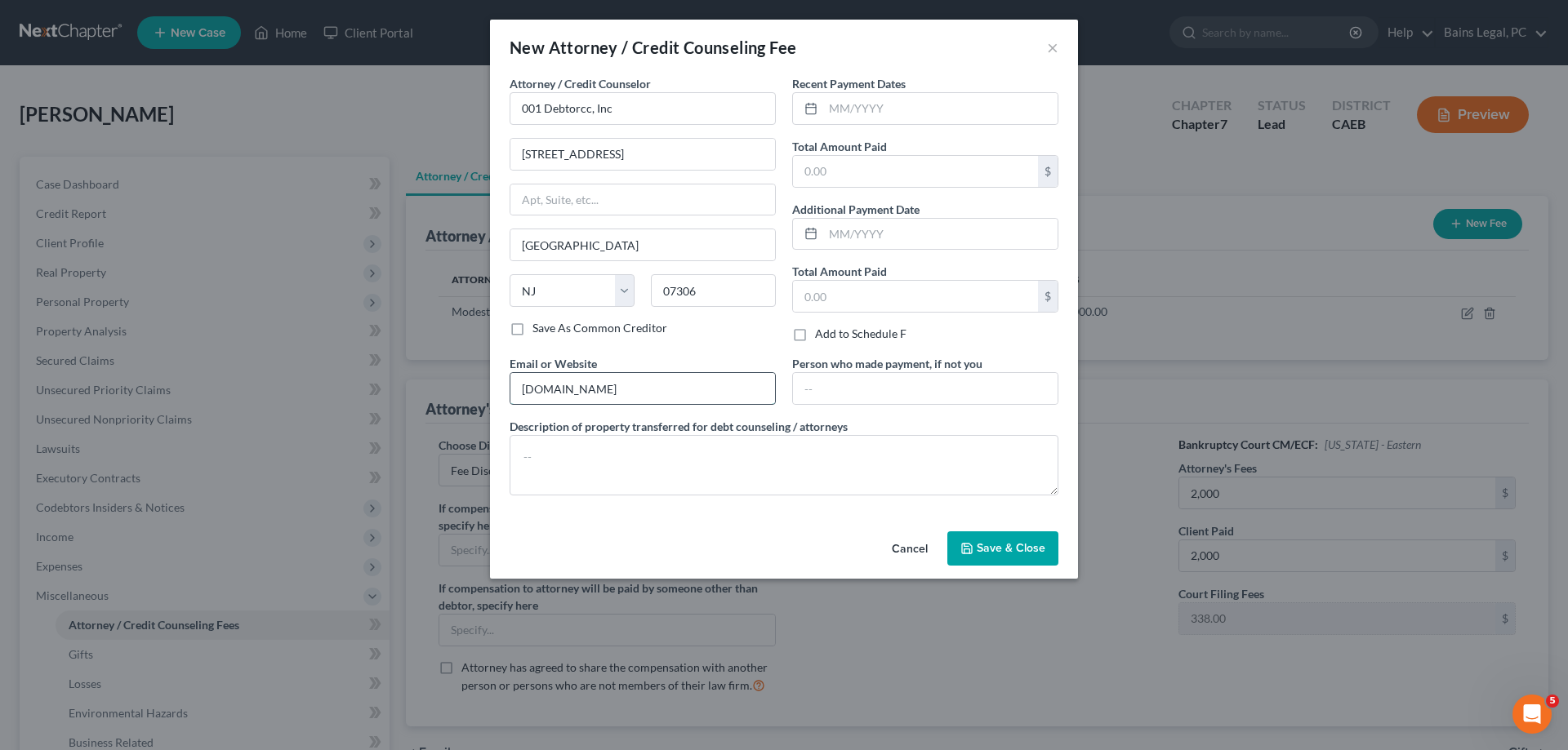
type input "debtorcc.org"
type textarea "Credit Counseling"
click at [922, 116] on input "text" at bounding box center [941, 108] width 235 height 31
type input "06/30/2025"
type input "19.95"
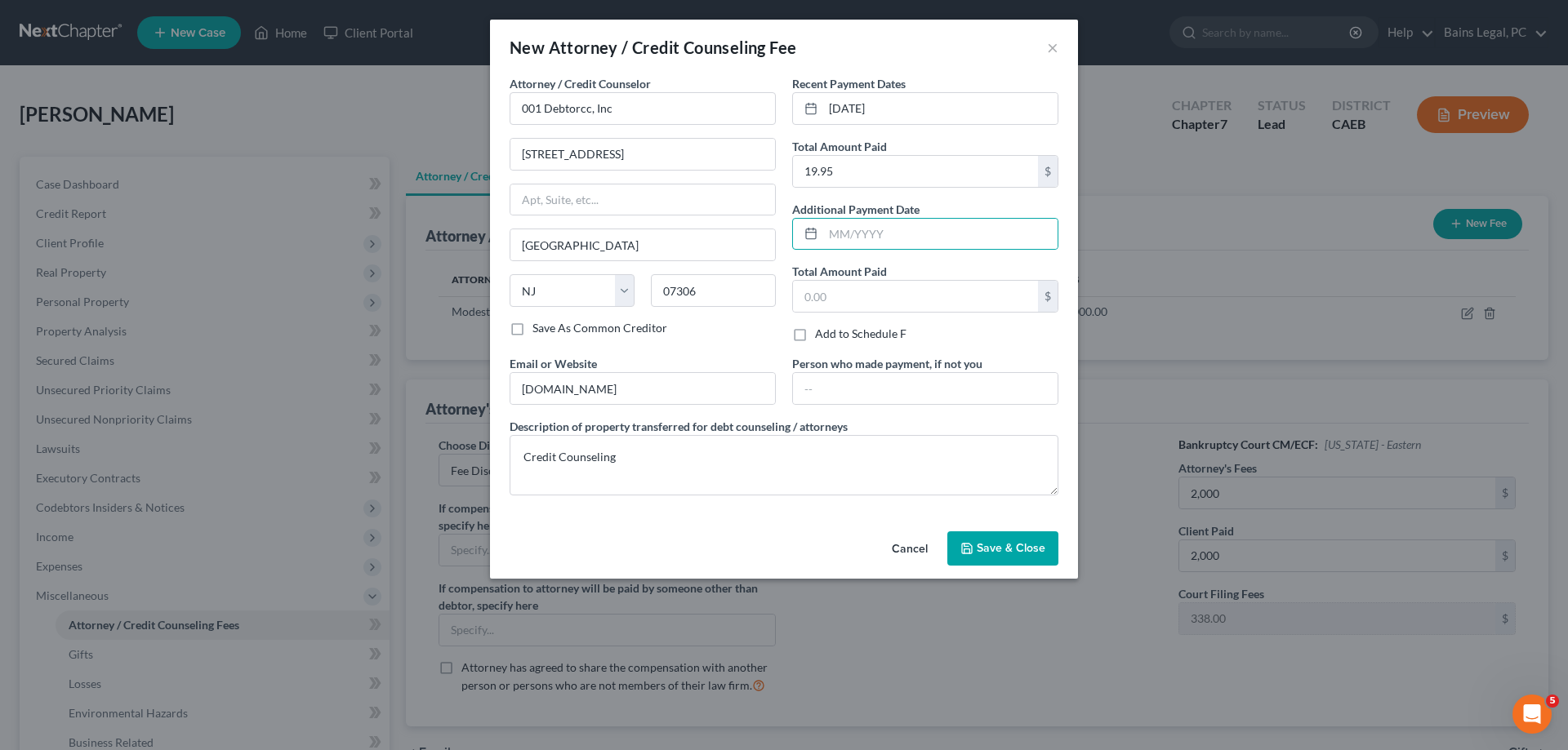
click at [1028, 549] on span "Save & Close" at bounding box center [1011, 548] width 69 height 14
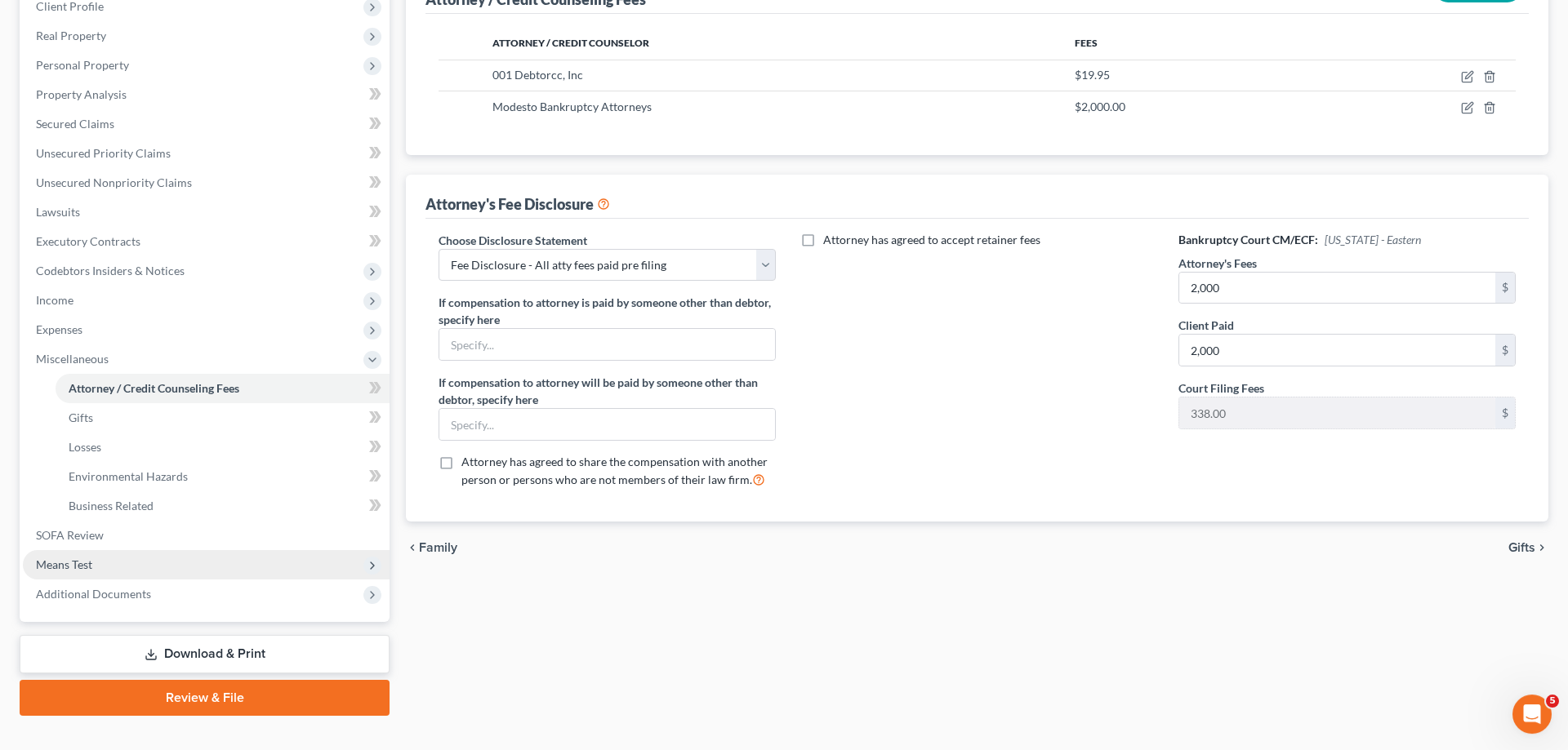
scroll to position [263, 0]
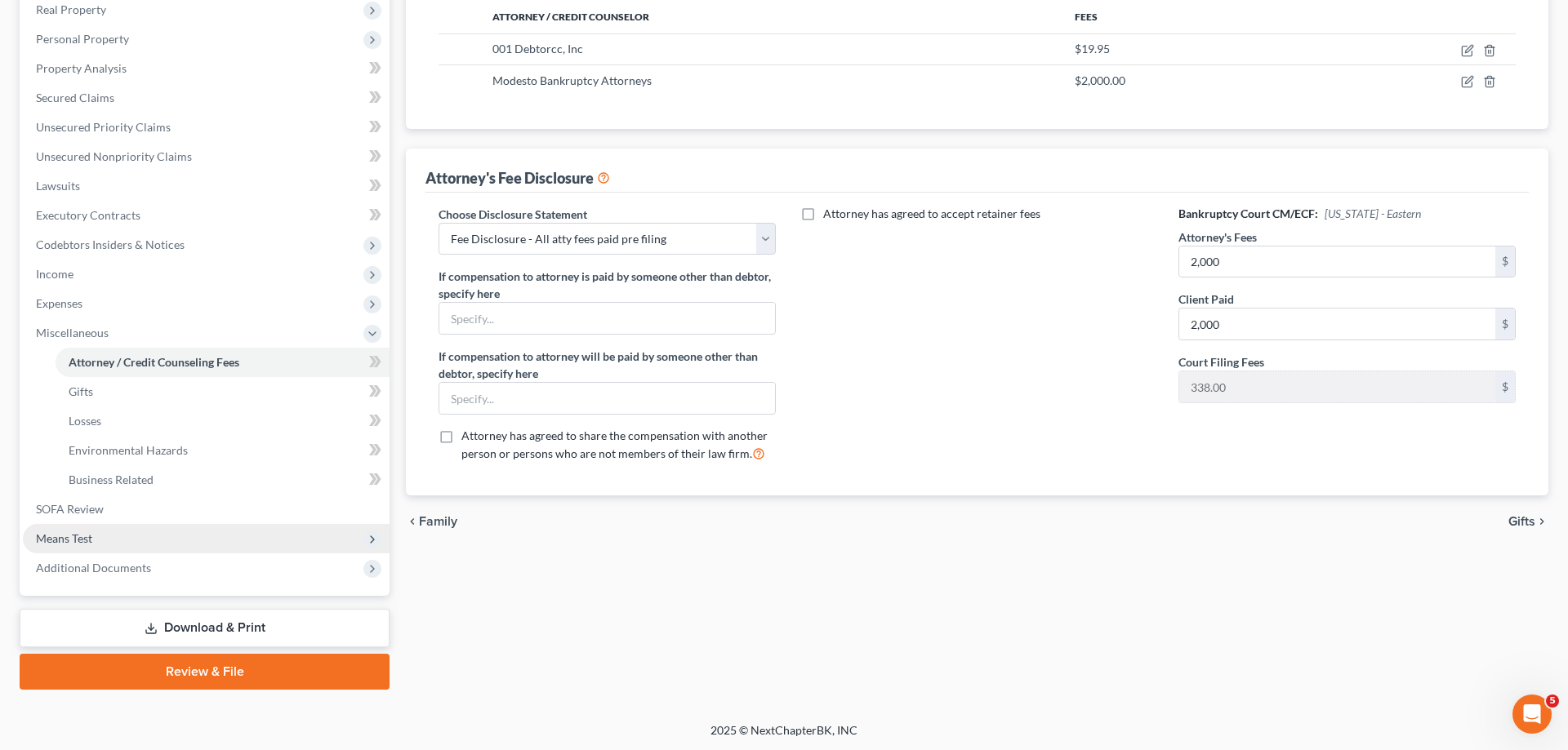
click at [84, 534] on span "Means Test" at bounding box center [64, 538] width 56 height 14
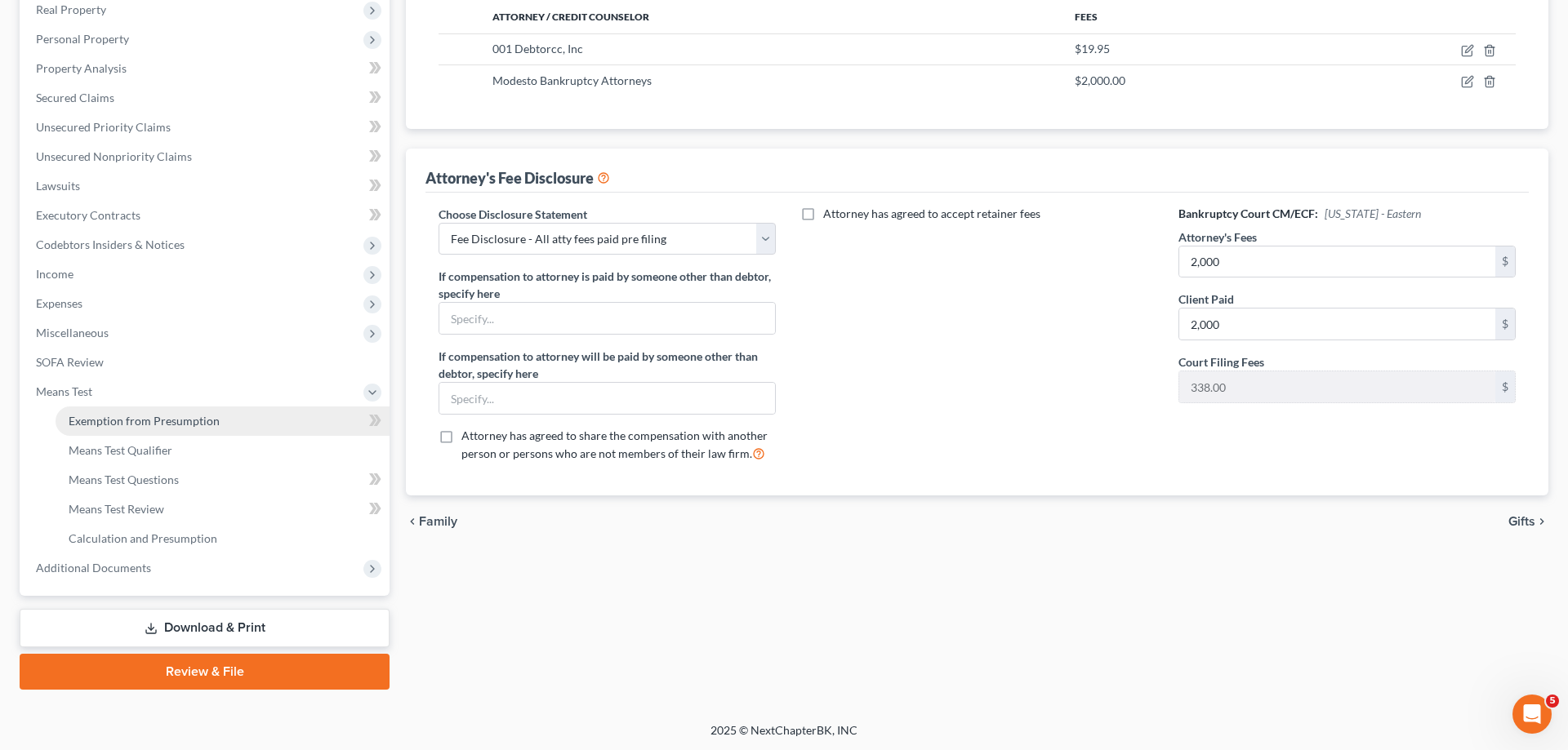
click at [145, 409] on link "Exemption from Presumption" at bounding box center [223, 421] width 334 height 30
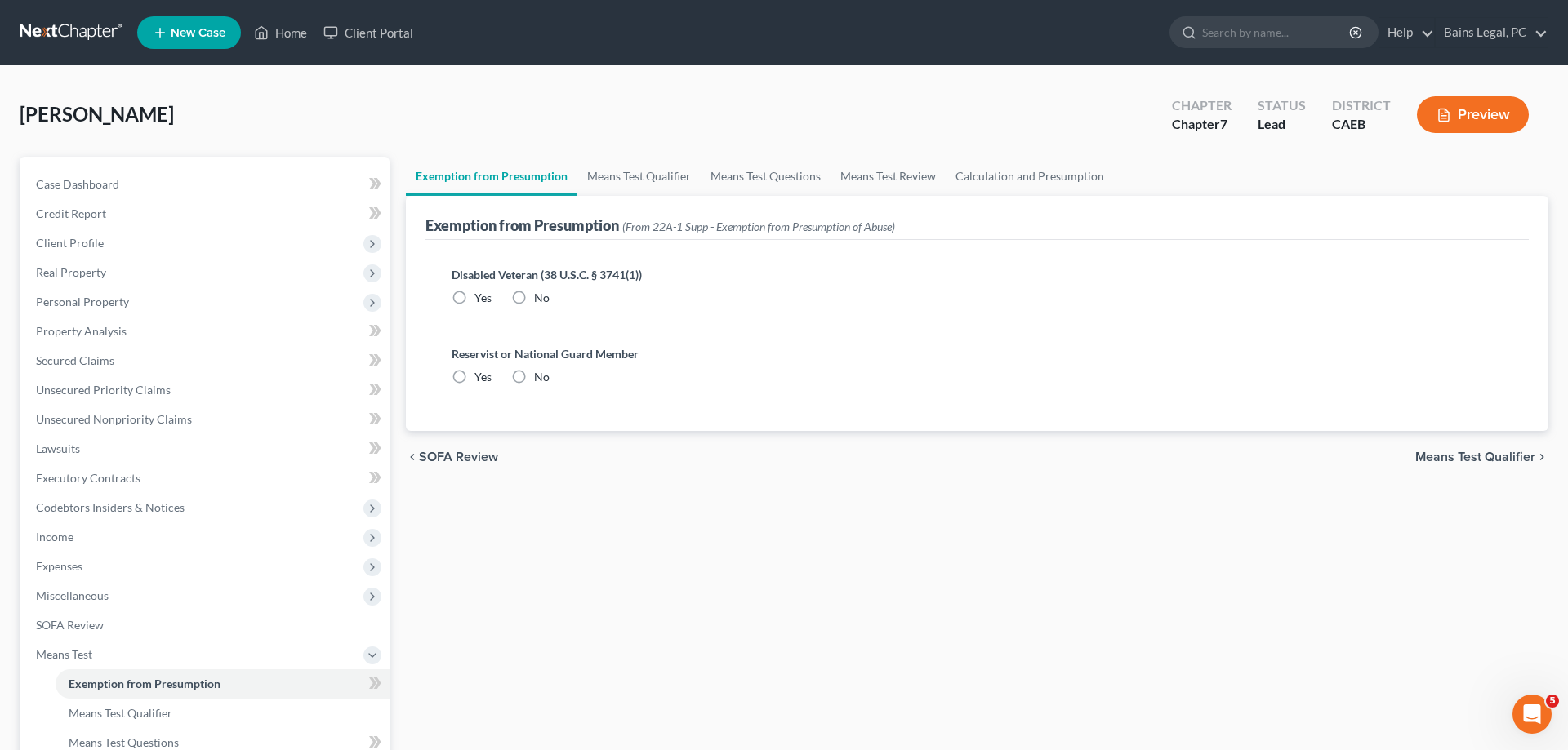
click at [534, 305] on label "No" at bounding box center [542, 298] width 15 height 16
click at [541, 301] on input "No" at bounding box center [546, 295] width 11 height 11
radio input "true"
click at [534, 377] on label "No" at bounding box center [542, 377] width 15 height 16
click at [541, 377] on input "No" at bounding box center [546, 375] width 11 height 11
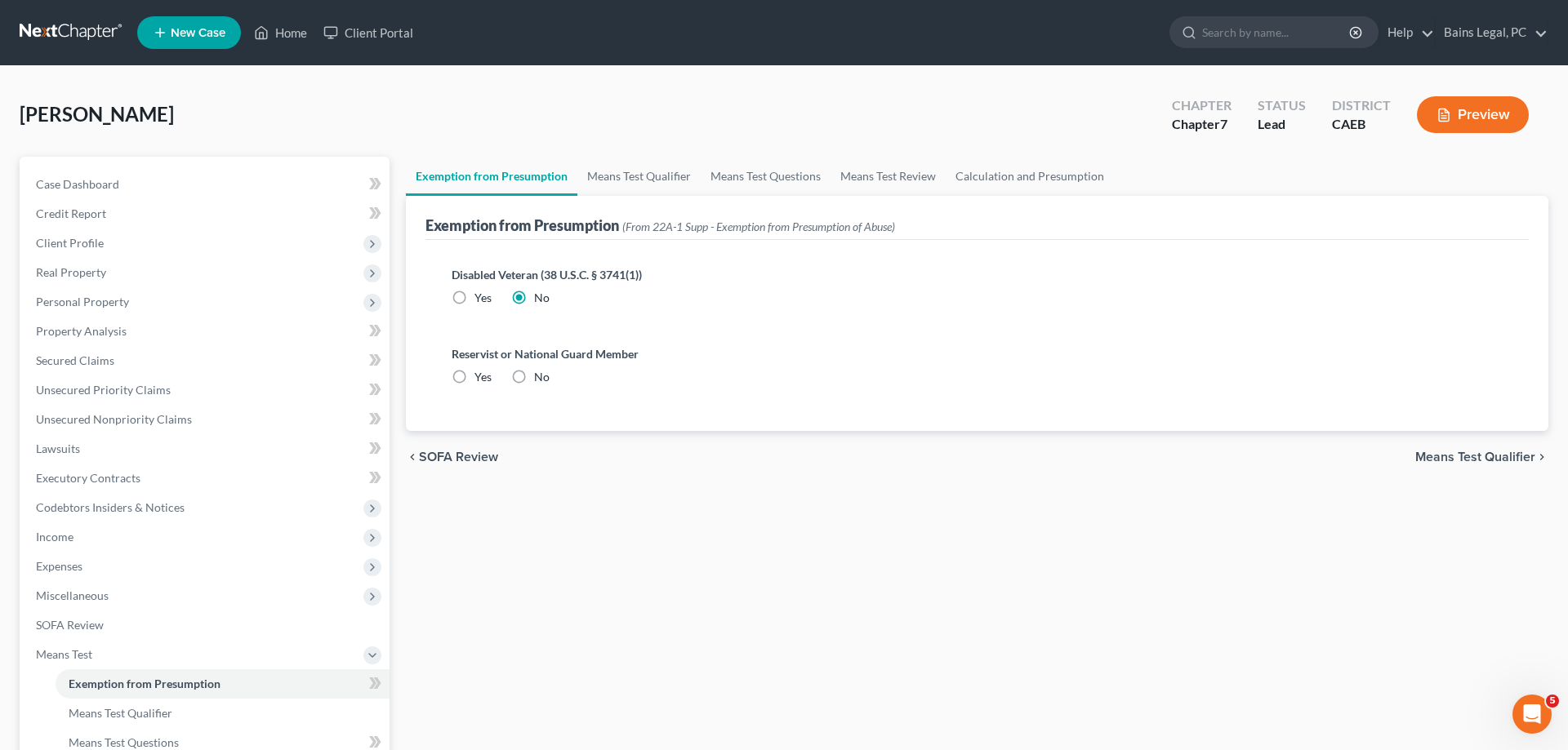
radio input "true"
click at [676, 181] on link "Means Test Qualifier" at bounding box center [639, 176] width 124 height 39
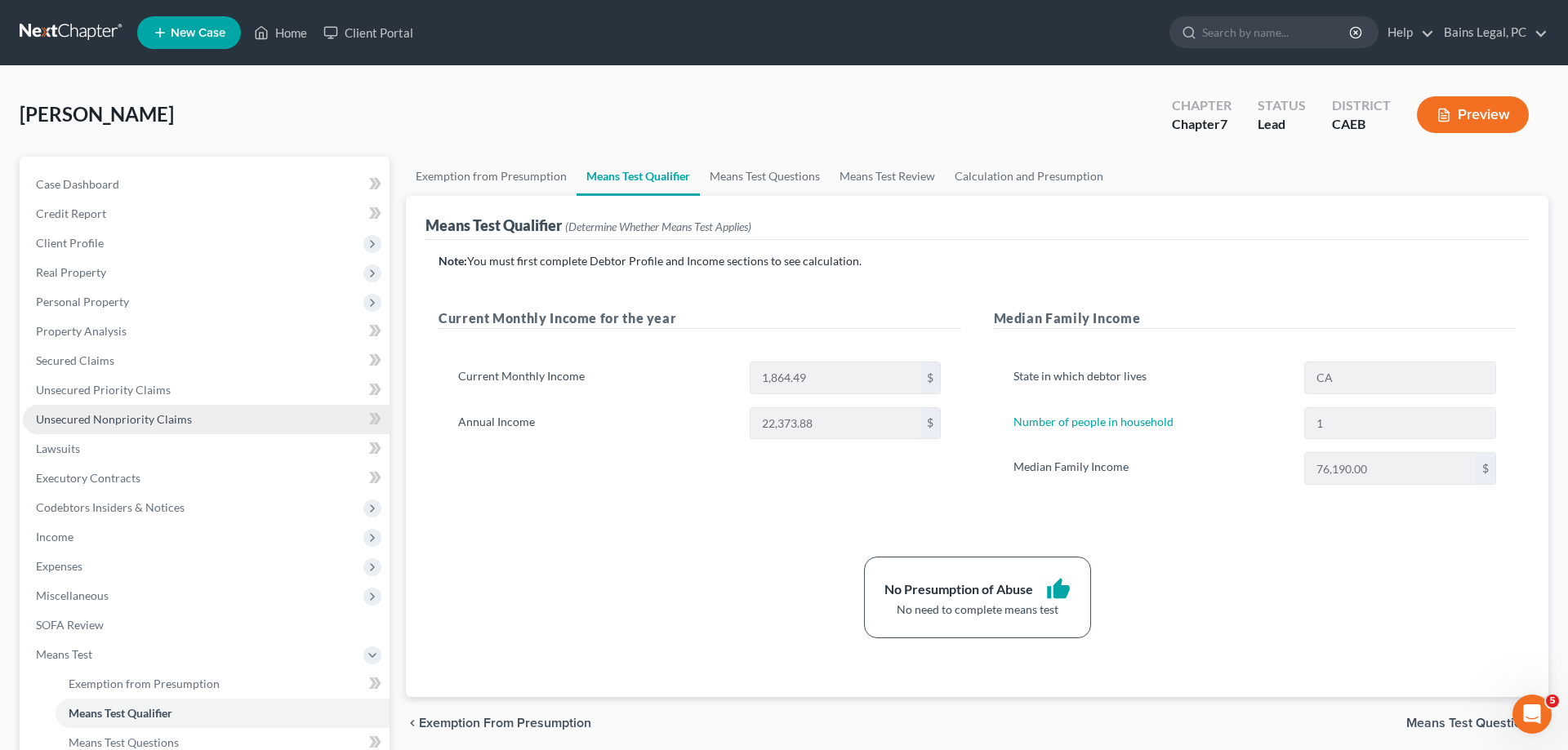
click at [148, 419] on span "Unsecured Nonpriority Claims" at bounding box center [114, 419] width 156 height 14
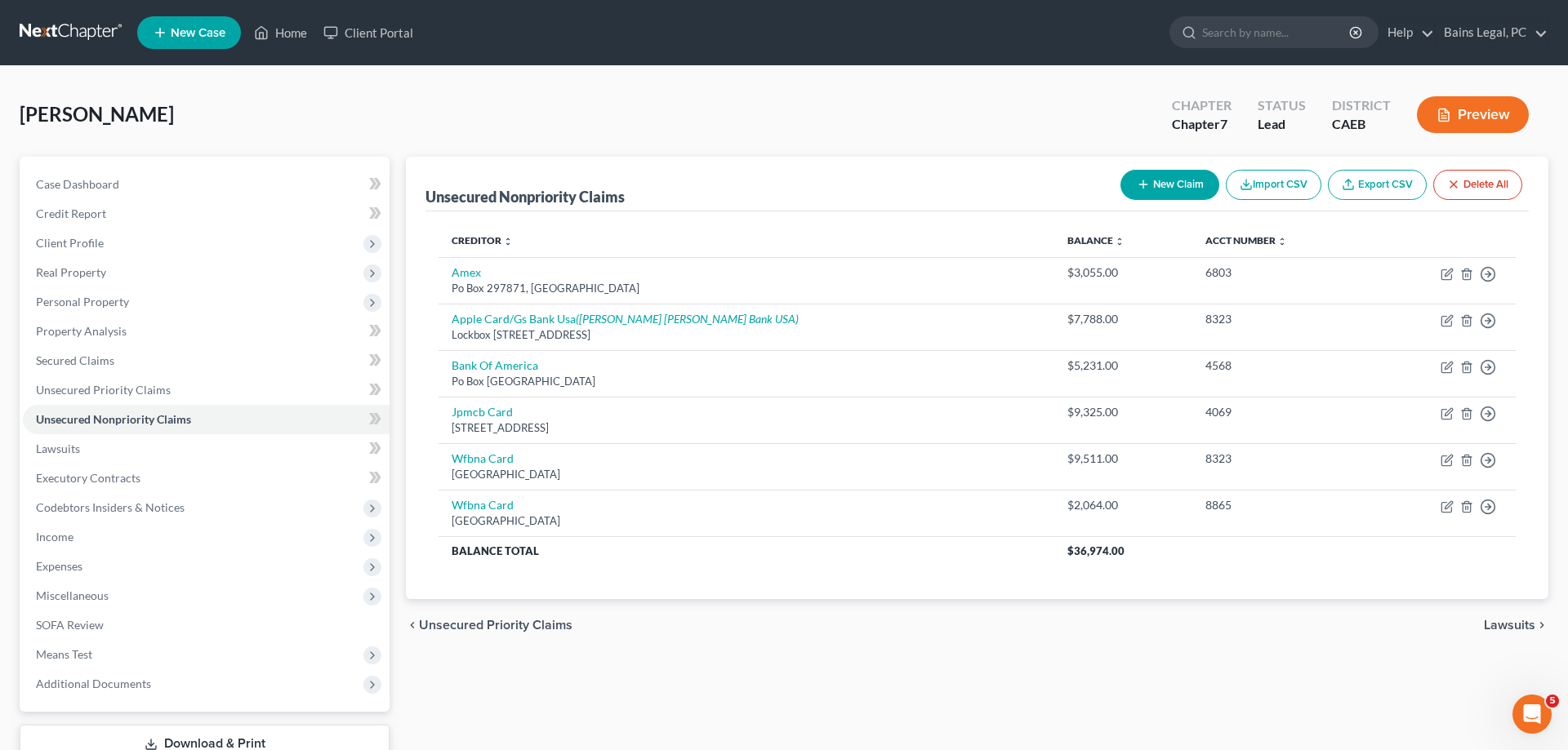
click at [1172, 187] on button "New Claim" at bounding box center [1169, 184] width 98 height 30
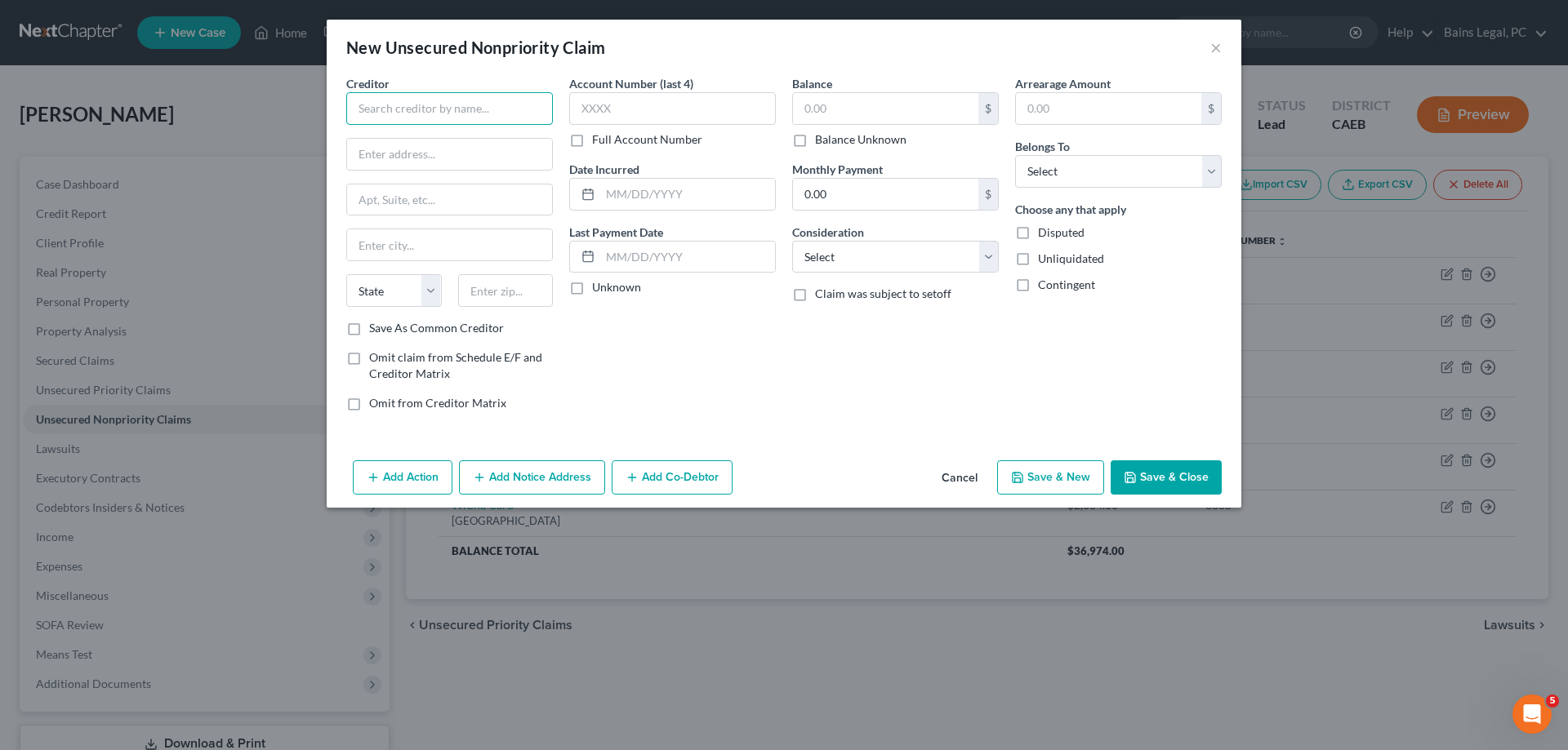
click at [478, 111] on input "text" at bounding box center [450, 108] width 207 height 32
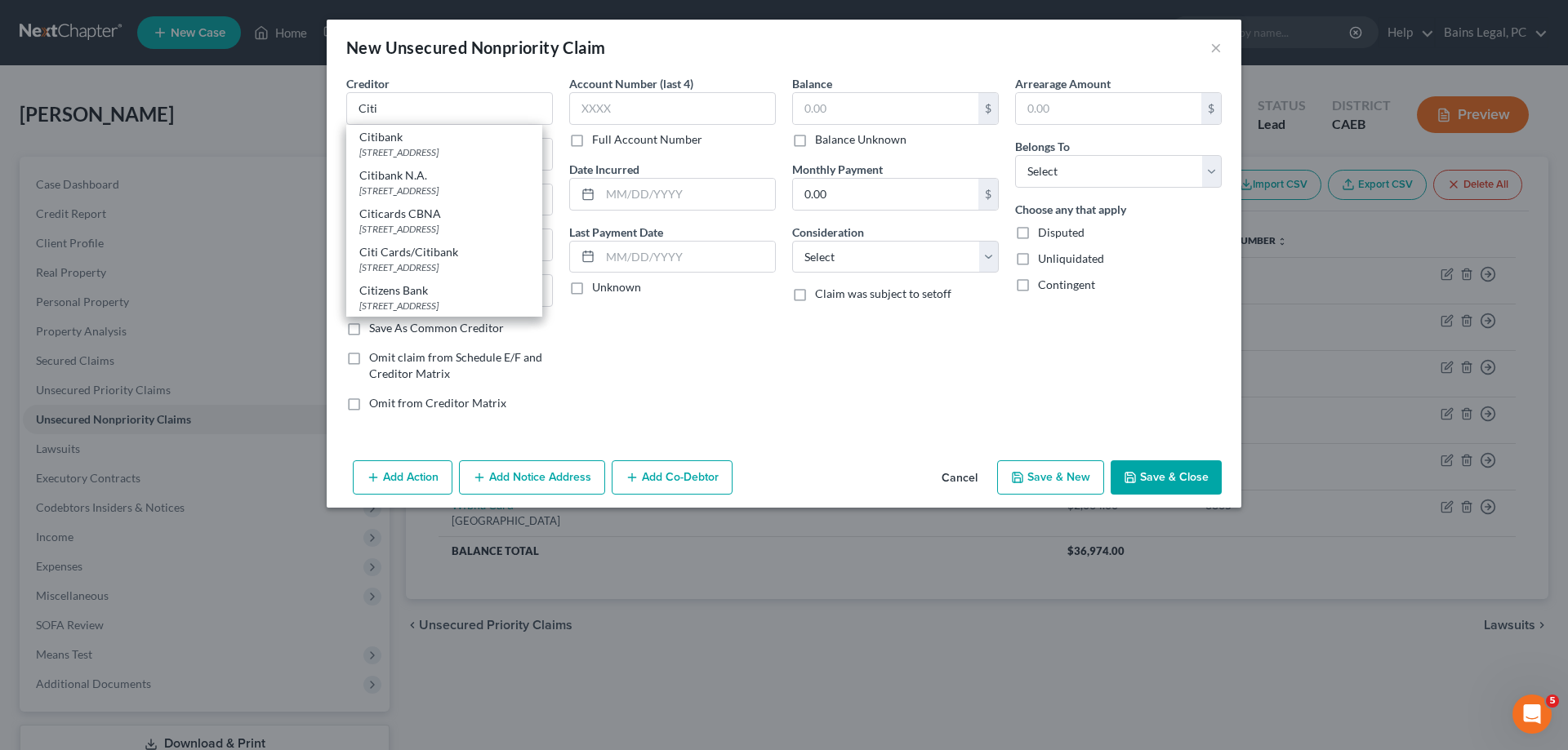
drag, startPoint x: 502, startPoint y: 139, endPoint x: 552, endPoint y: 136, distance: 50.1
click at [502, 140] on div "Citibank" at bounding box center [444, 137] width 170 height 16
type input "Citibank"
type input "PO Box 769004"
type input "San Antonio"
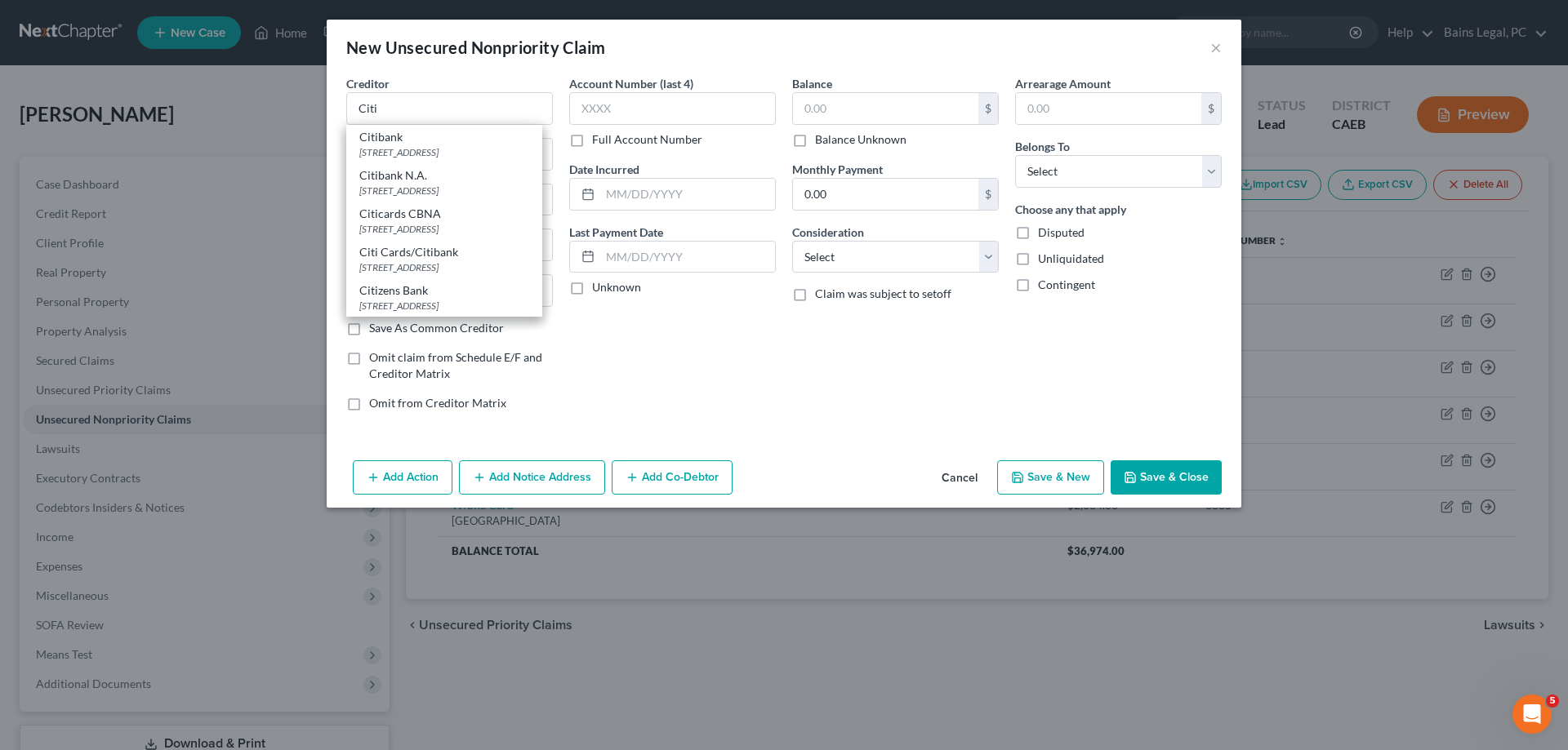
select select "45"
type input "78245"
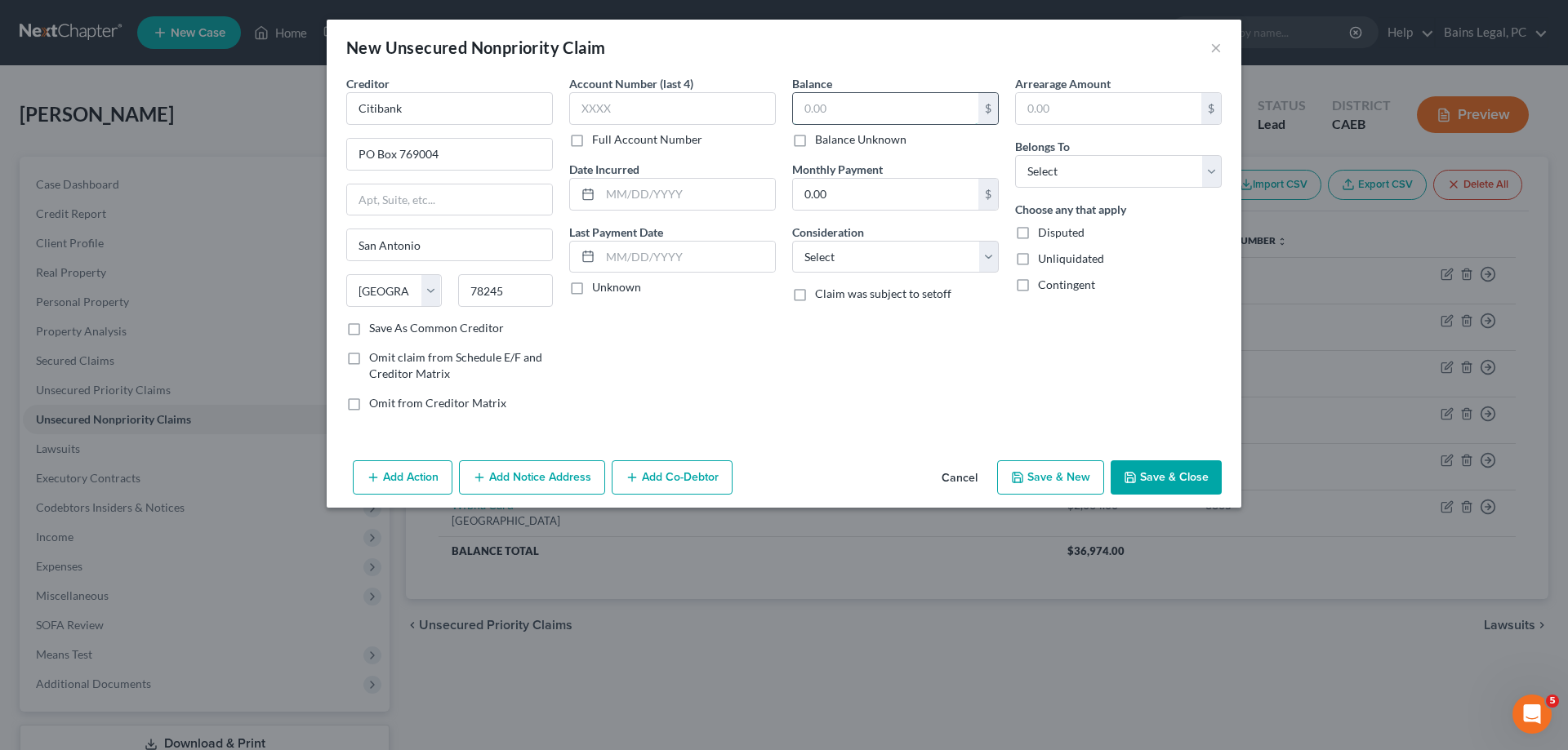
click at [877, 94] on input "text" at bounding box center [885, 108] width 185 height 31
type input "2,022.58"
click at [1016, 155] on select "Select Debtor 1 Only Debtor 2 Only Debtor 1 And Debtor 2 Only At Least One Of T…" at bounding box center [1118, 171] width 207 height 32
select select "0"
click option "Debtor 1 Only" at bounding box center [0, 0] width 0 height 0
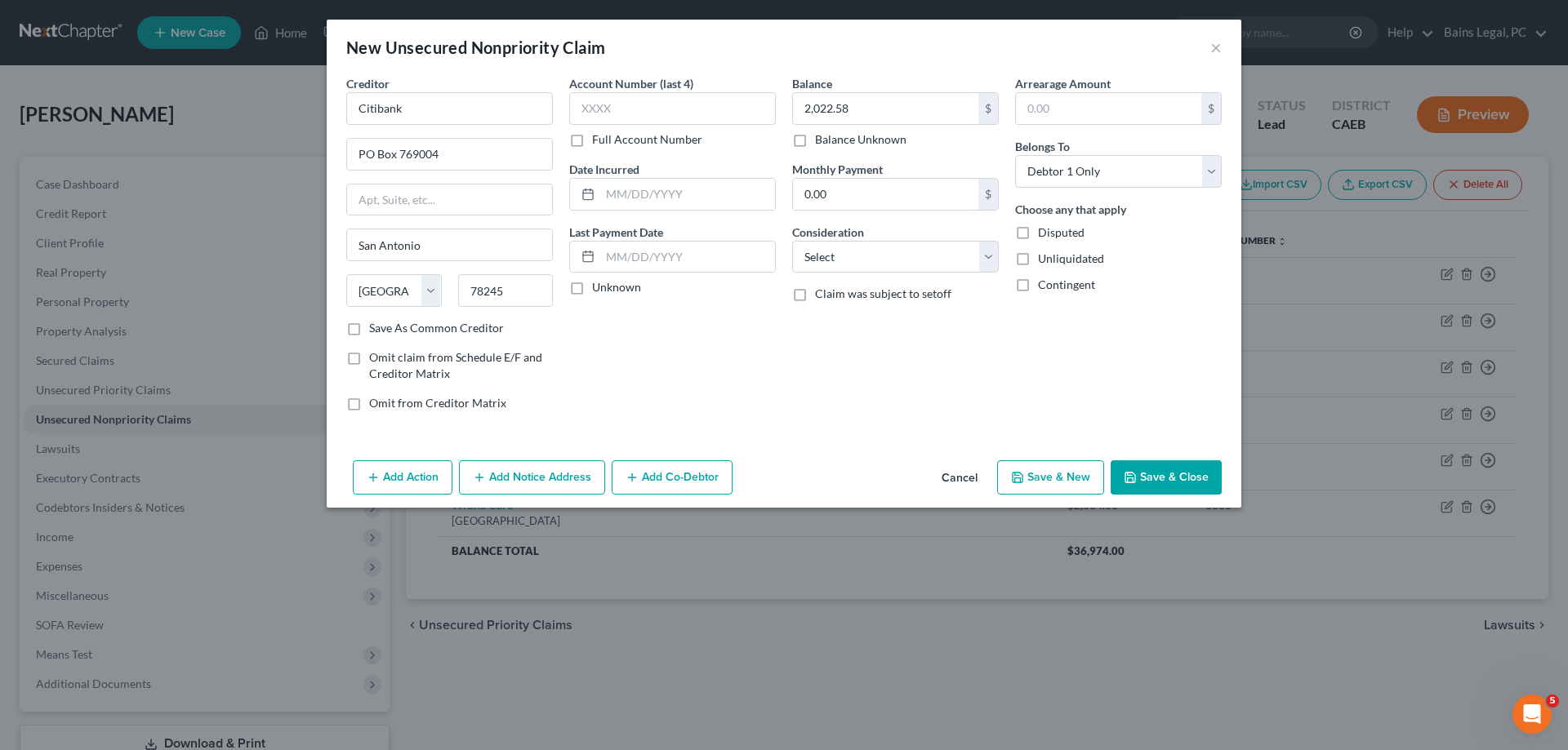
click at [530, 476] on button "Add Notice Address" at bounding box center [532, 477] width 146 height 34
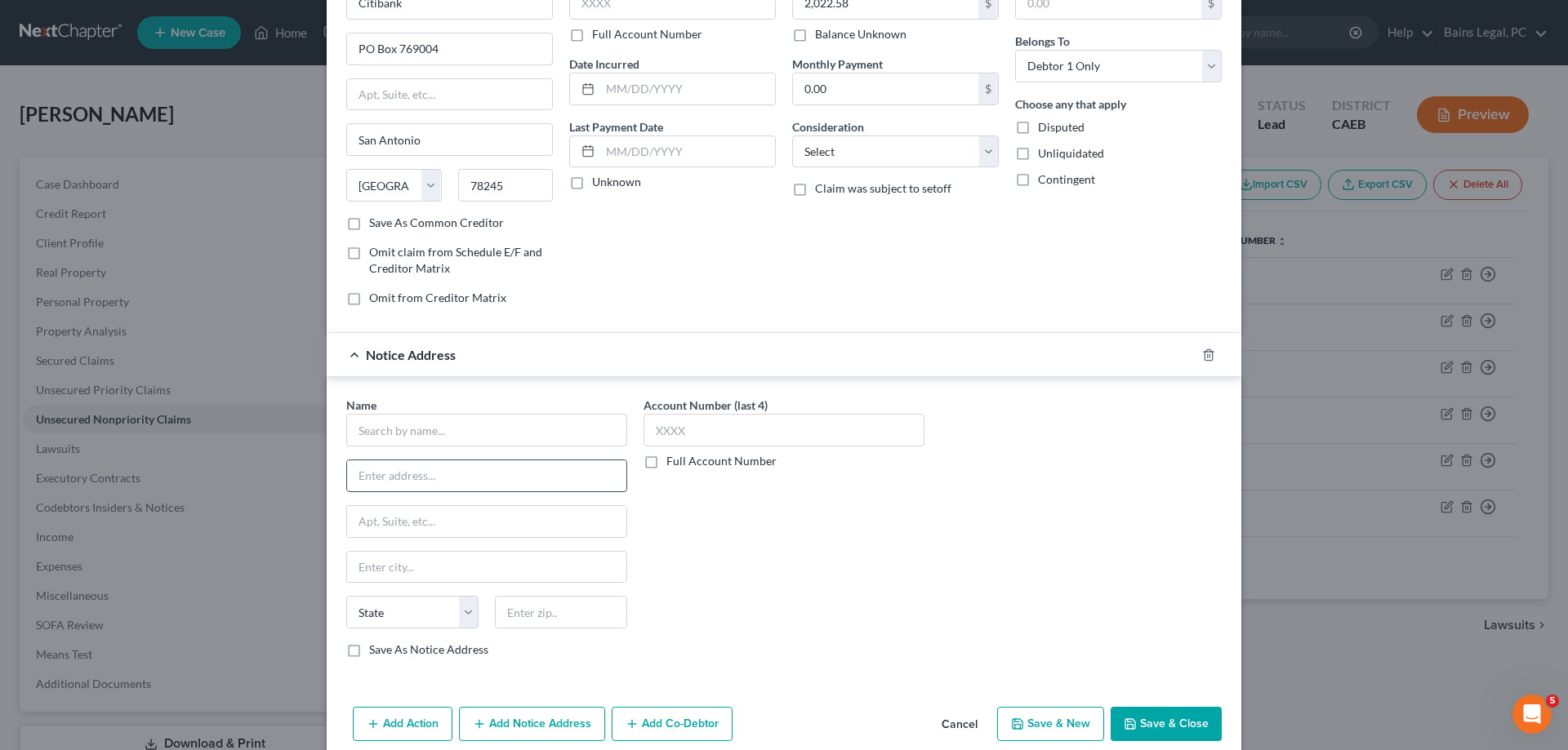
scroll to position [129, 0]
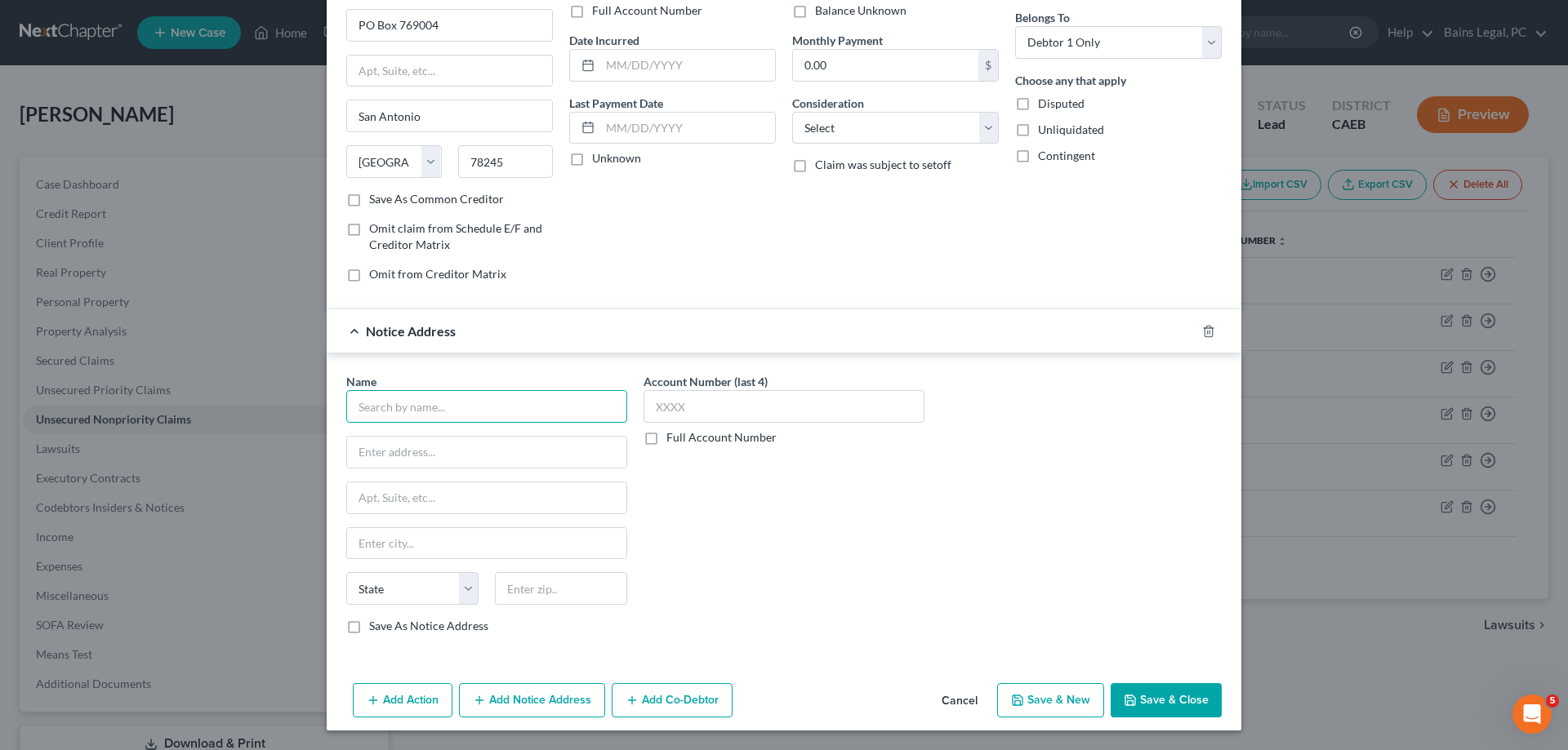
click at [513, 403] on input "text" at bounding box center [487, 406] width 281 height 32
type input "Citibank"
type input "388 Greenwich St"
type input "10013"
type input "New York"
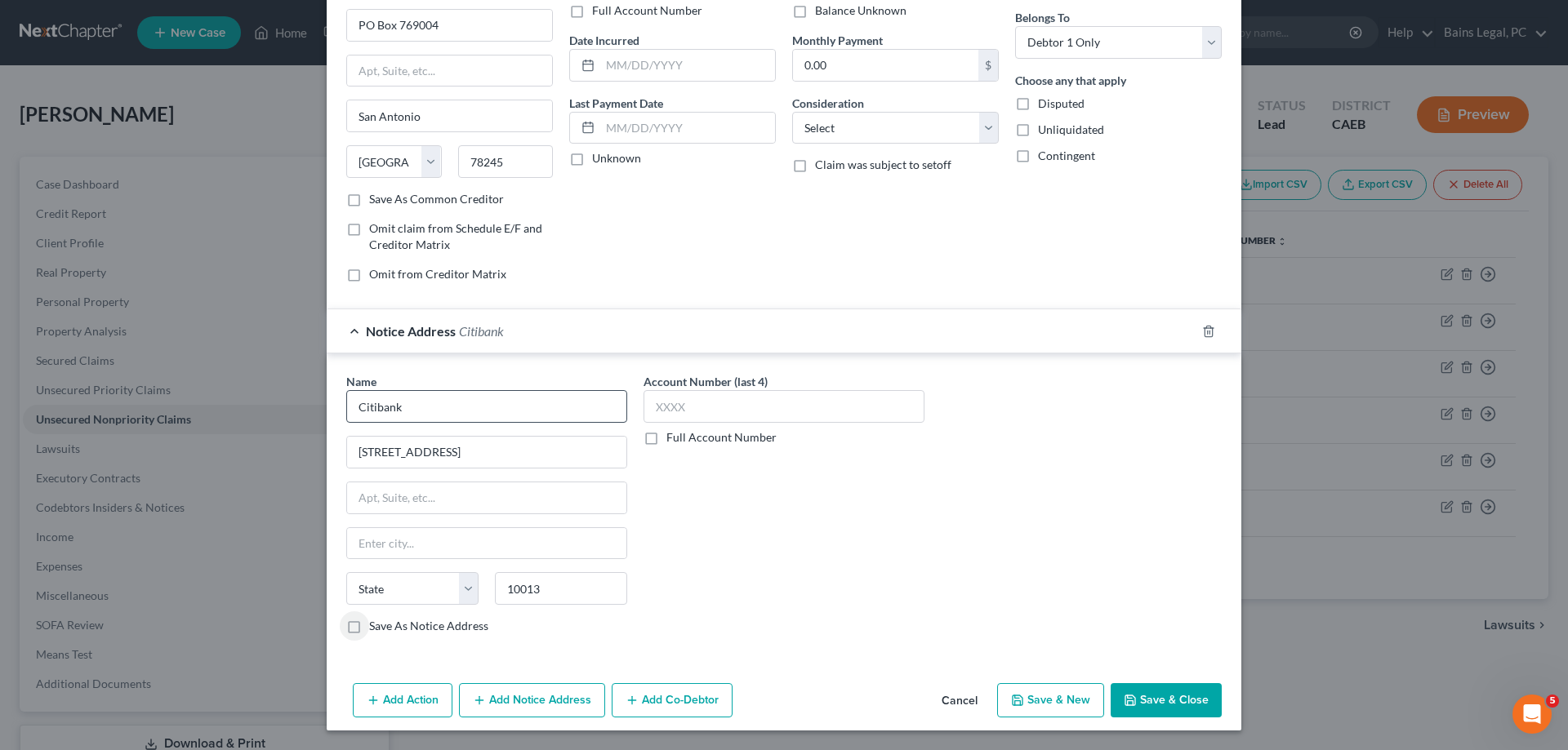
select select "35"
click at [1153, 704] on button "Save & Close" at bounding box center [1165, 700] width 111 height 34
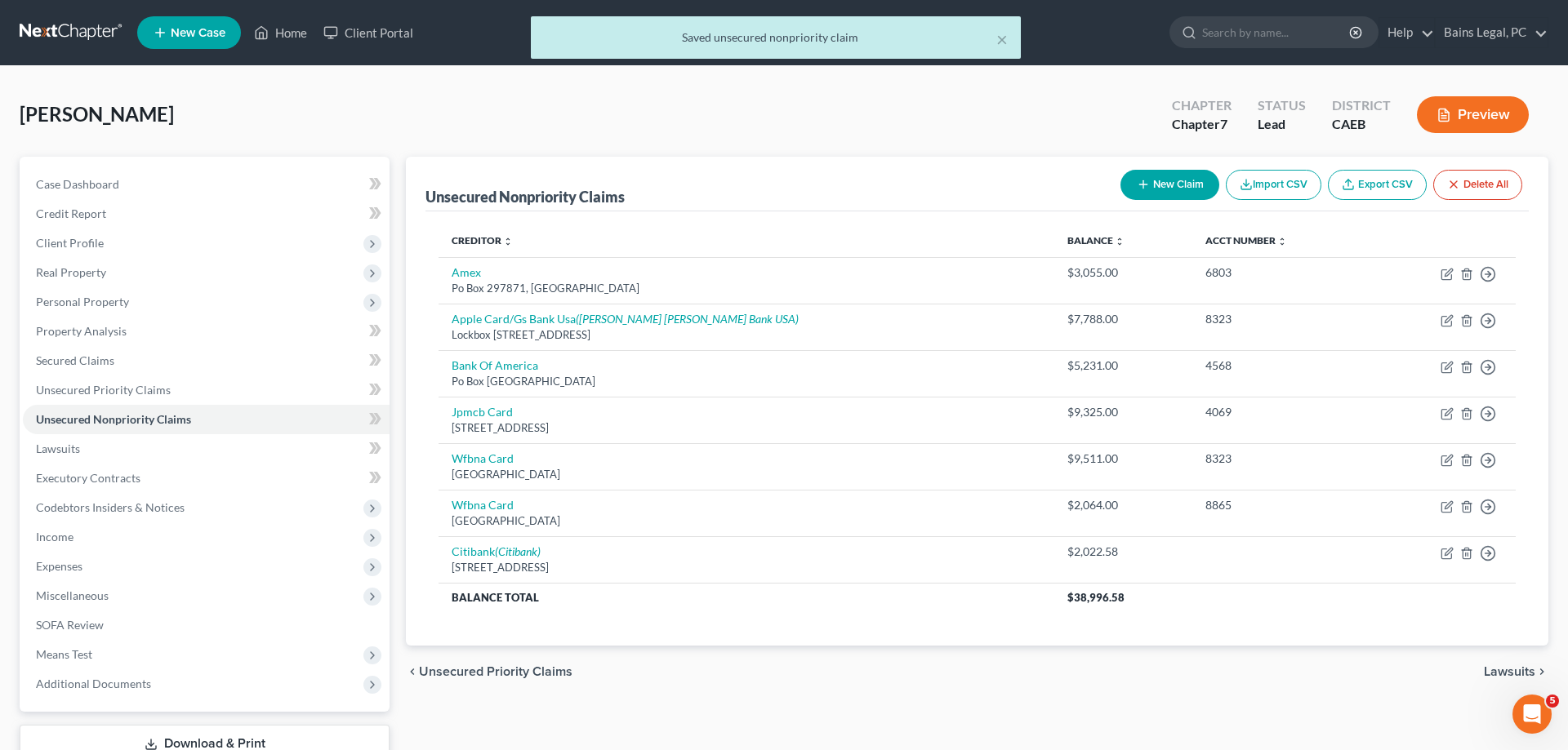
click at [1181, 184] on button "New Claim" at bounding box center [1169, 184] width 98 height 30
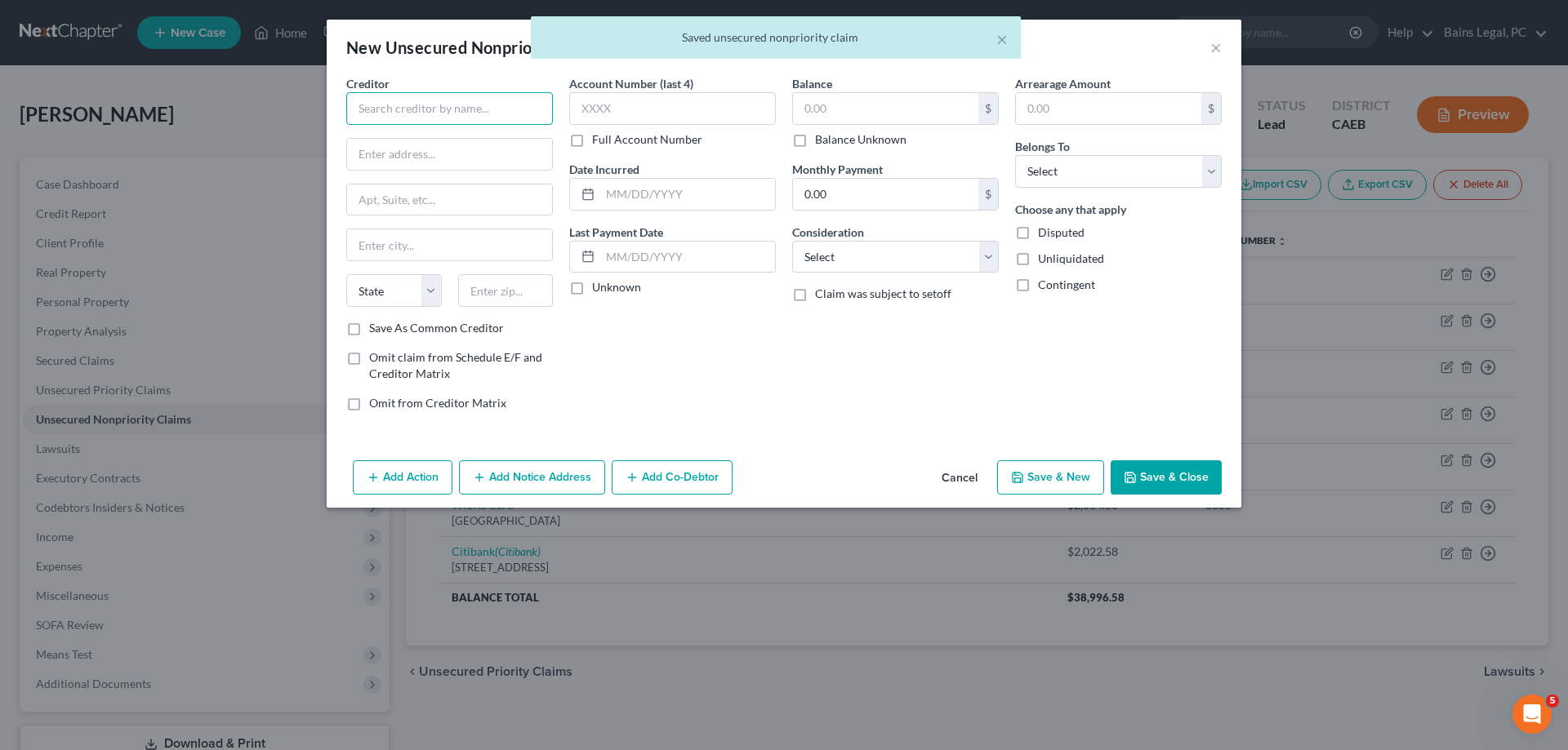
click at [511, 97] on input "text" at bounding box center [450, 108] width 207 height 32
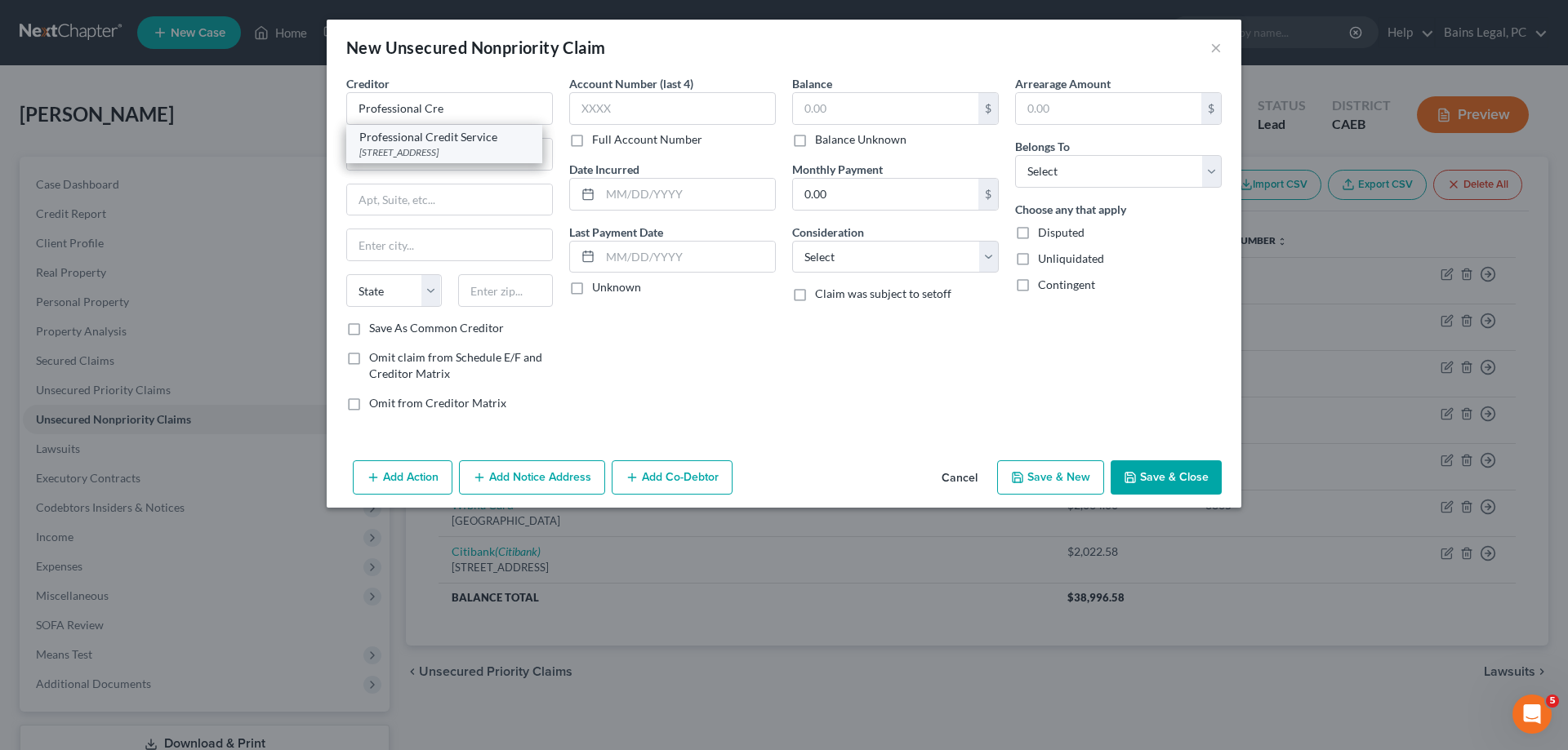
click at [495, 136] on div "Professional Credit Service" at bounding box center [444, 137] width 170 height 16
type input "Professional Credit Service"
type input "PO Box 7548"
type input "Springfield"
select select "38"
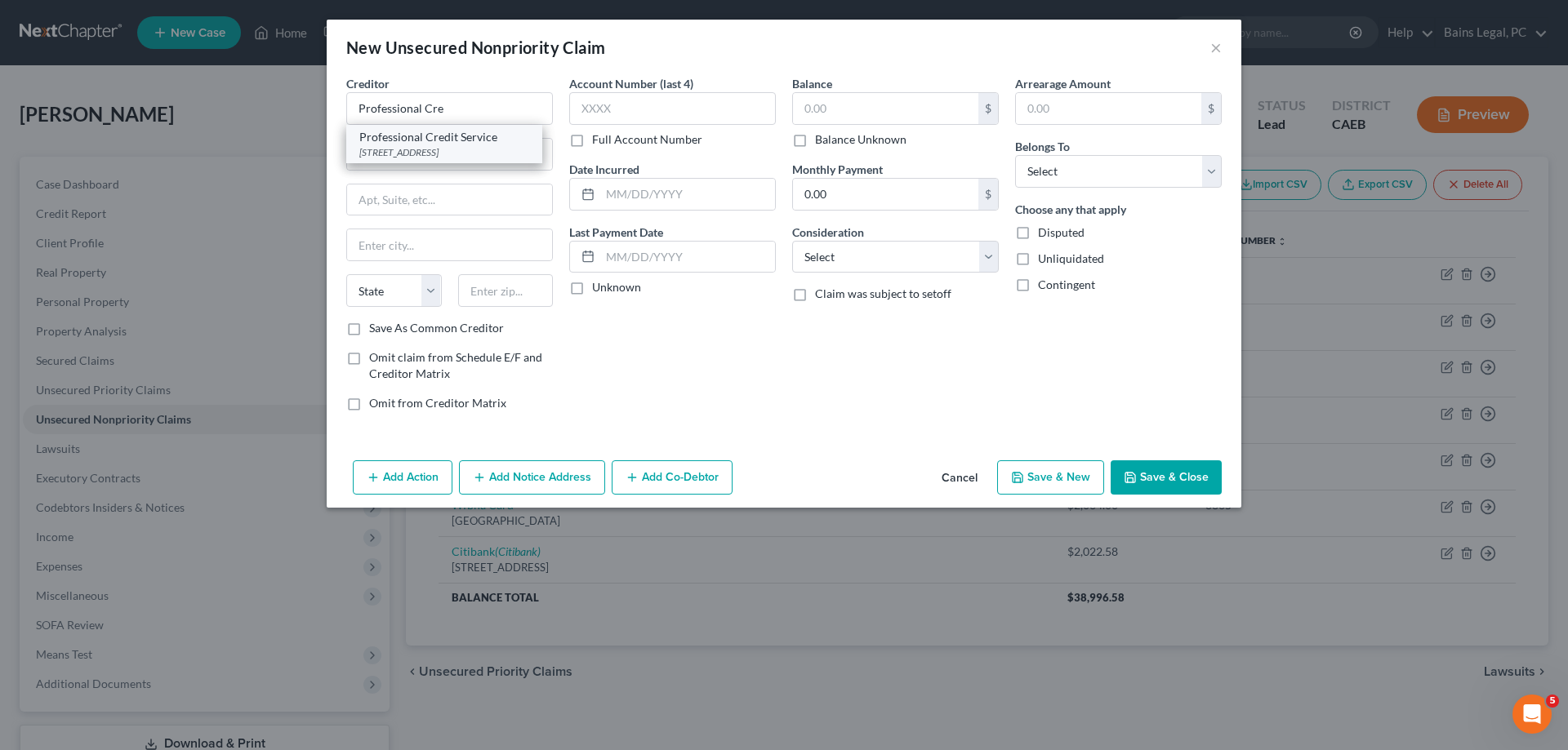
type input "97475"
click at [900, 113] on input "text" at bounding box center [885, 108] width 185 height 31
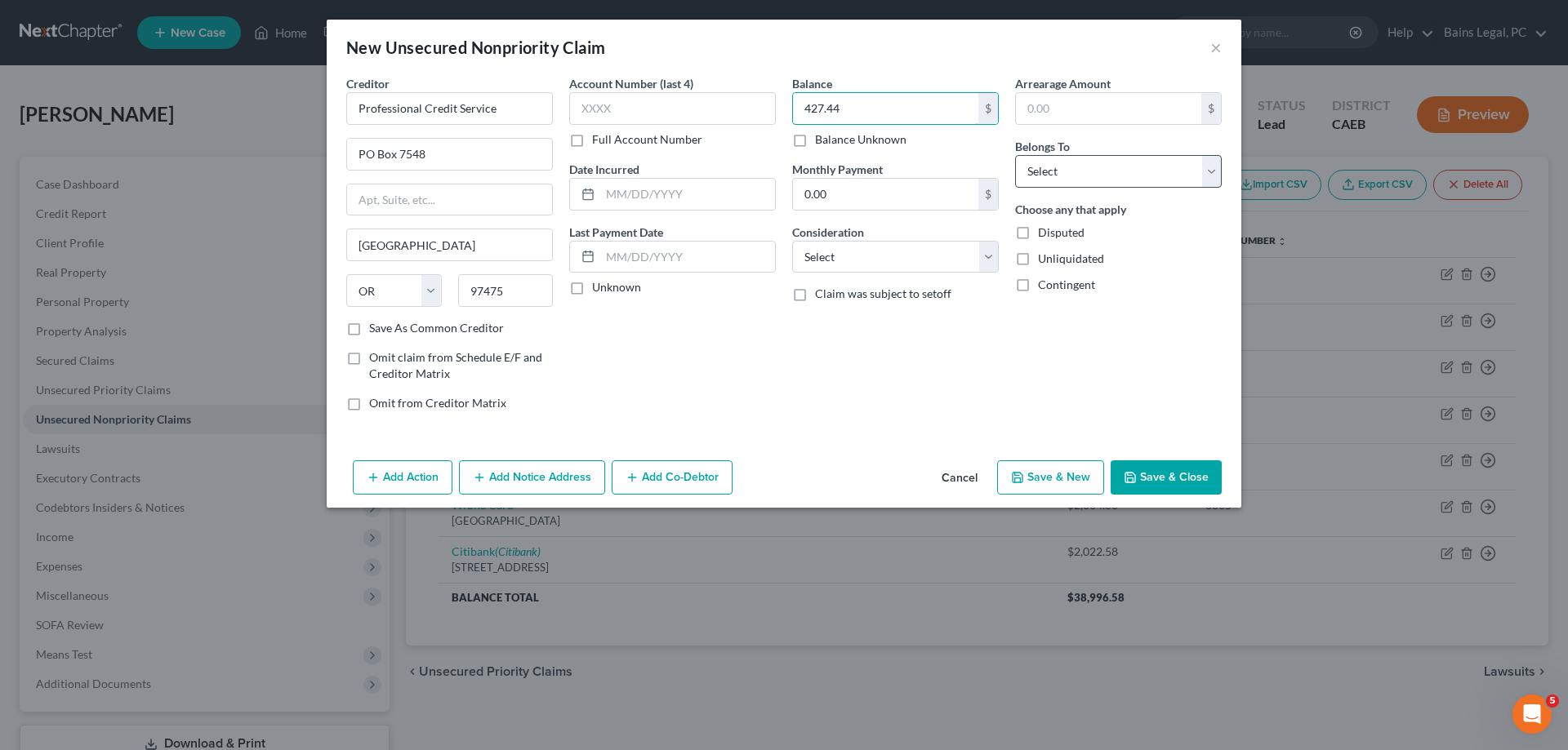
type input "427.44"
click at [1016, 155] on select "Select Debtor 1 Only Debtor 2 Only Debtor 1 And Debtor 2 Only At Least One Of T…" at bounding box center [1118, 171] width 207 height 32
select select "0"
click option "Debtor 1 Only" at bounding box center [0, 0] width 0 height 0
click at [1174, 473] on button "Save & Close" at bounding box center [1165, 477] width 111 height 34
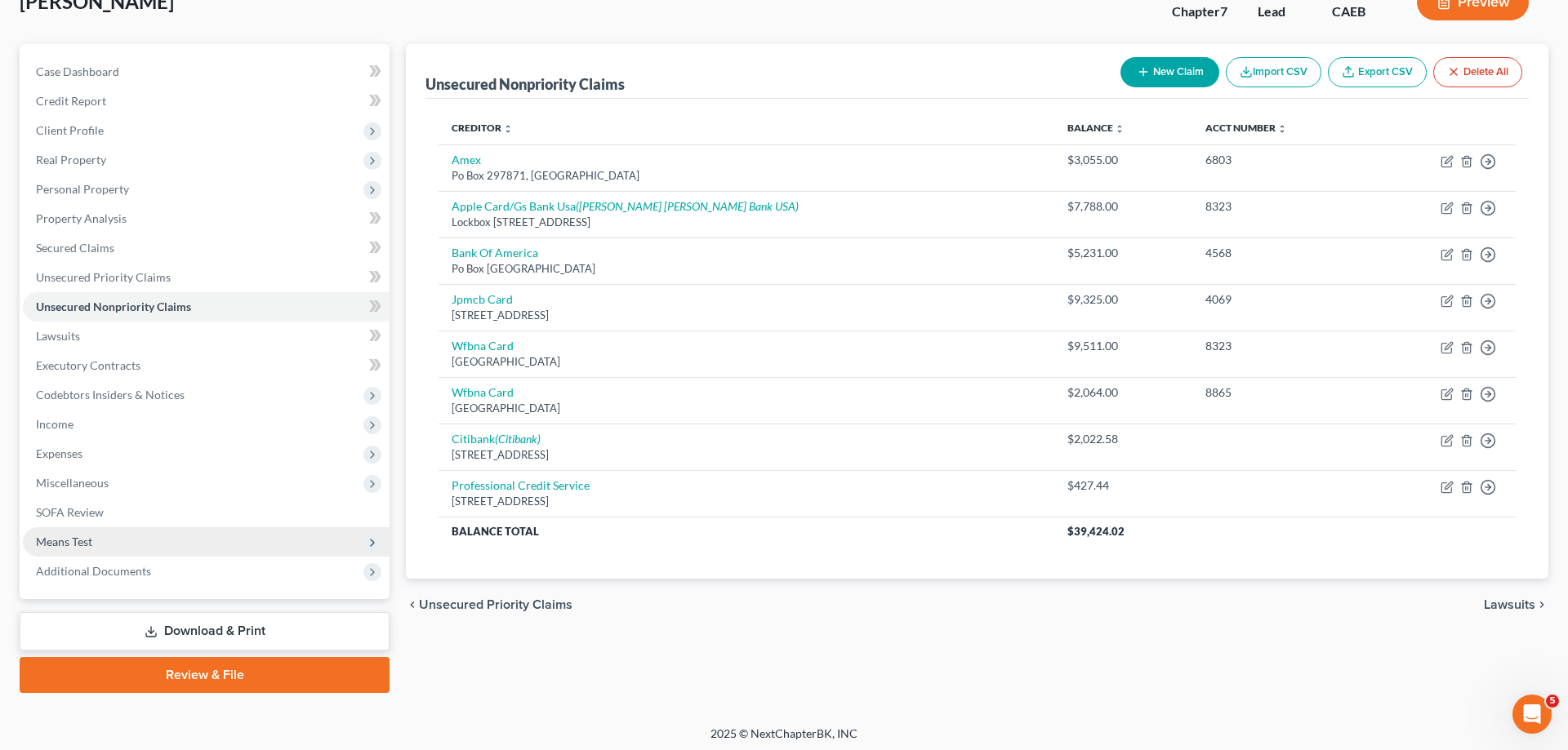
scroll to position [116, 0]
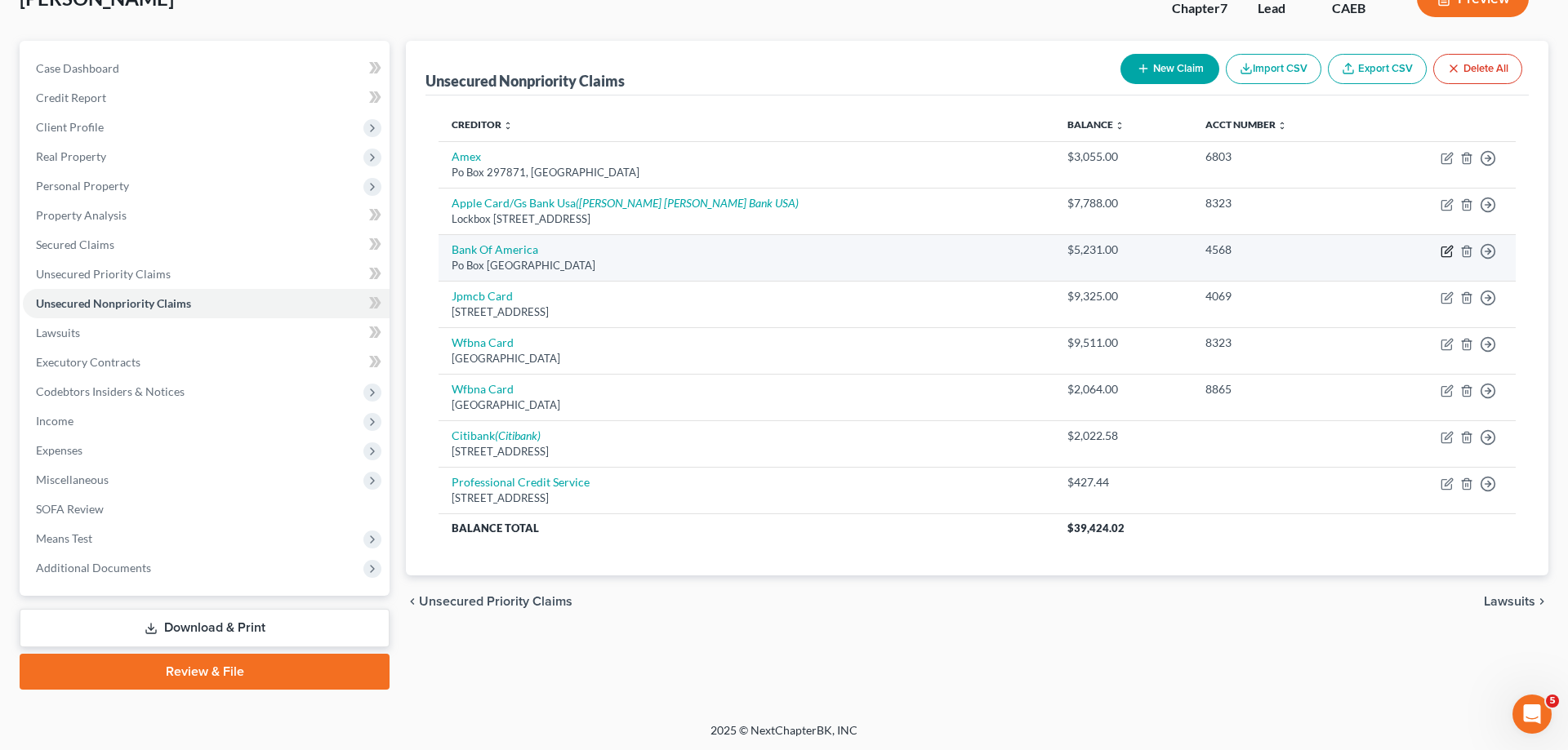
click at [1450, 256] on icon "button" at bounding box center [1446, 252] width 10 height 10
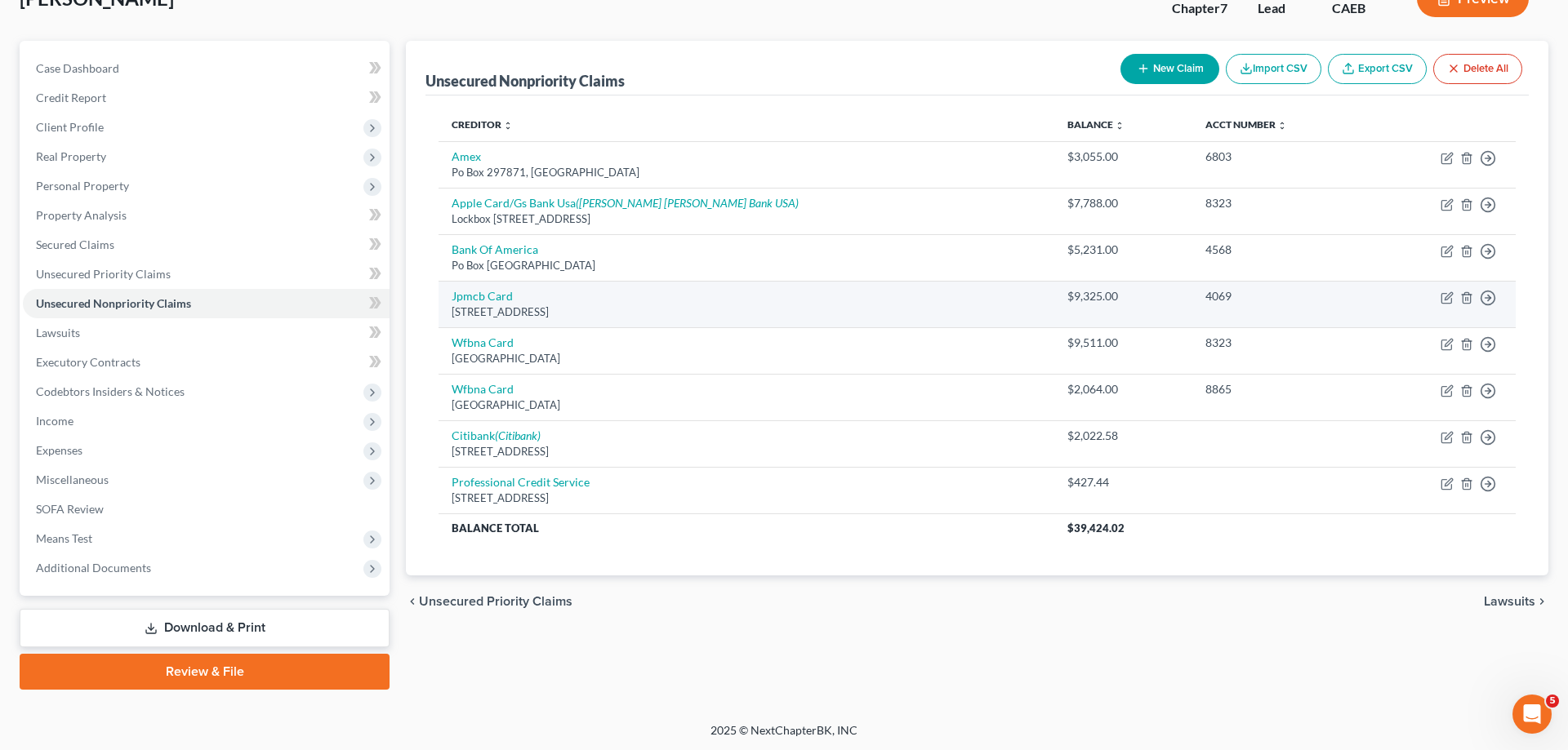
select select "45"
select select "2"
select select "0"
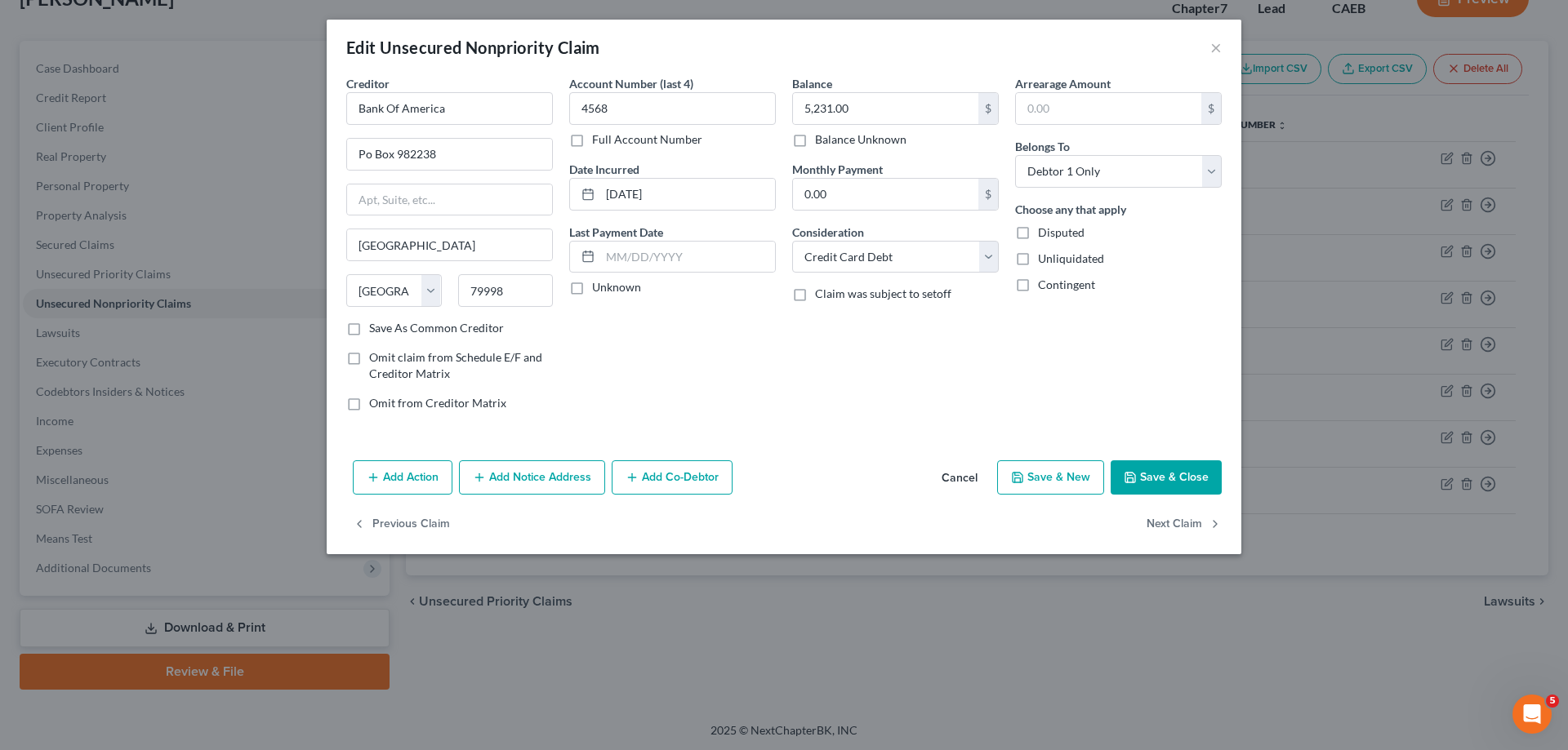
click at [554, 489] on button "Add Notice Address" at bounding box center [532, 477] width 146 height 34
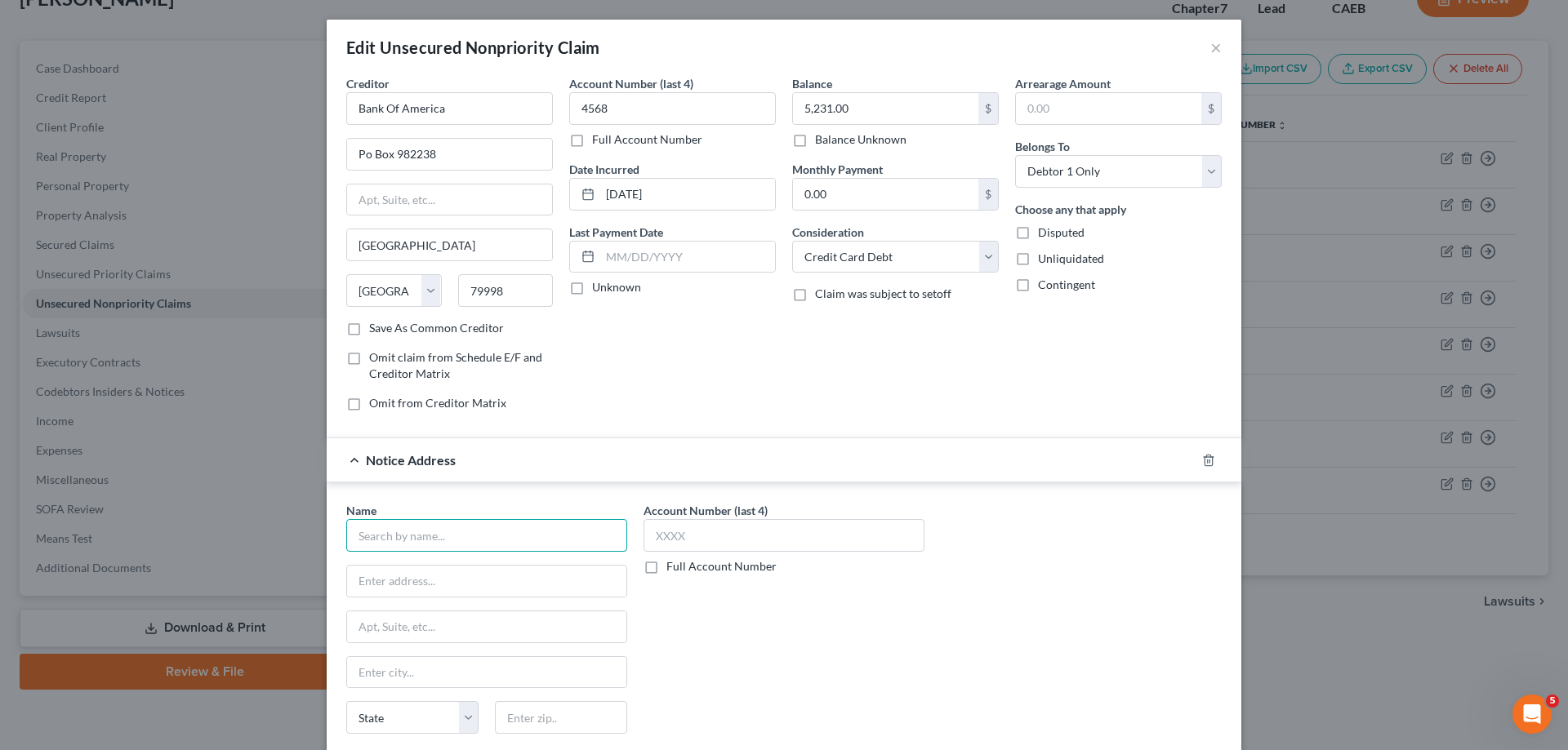
click at [501, 533] on input "text" at bounding box center [487, 535] width 281 height 32
click at [491, 571] on div "Hunt & Henriques" at bounding box center [456, 564] width 194 height 16
type input "Hunt & Henriques"
type input "7017 Realm Dr"
type input "San Jose"
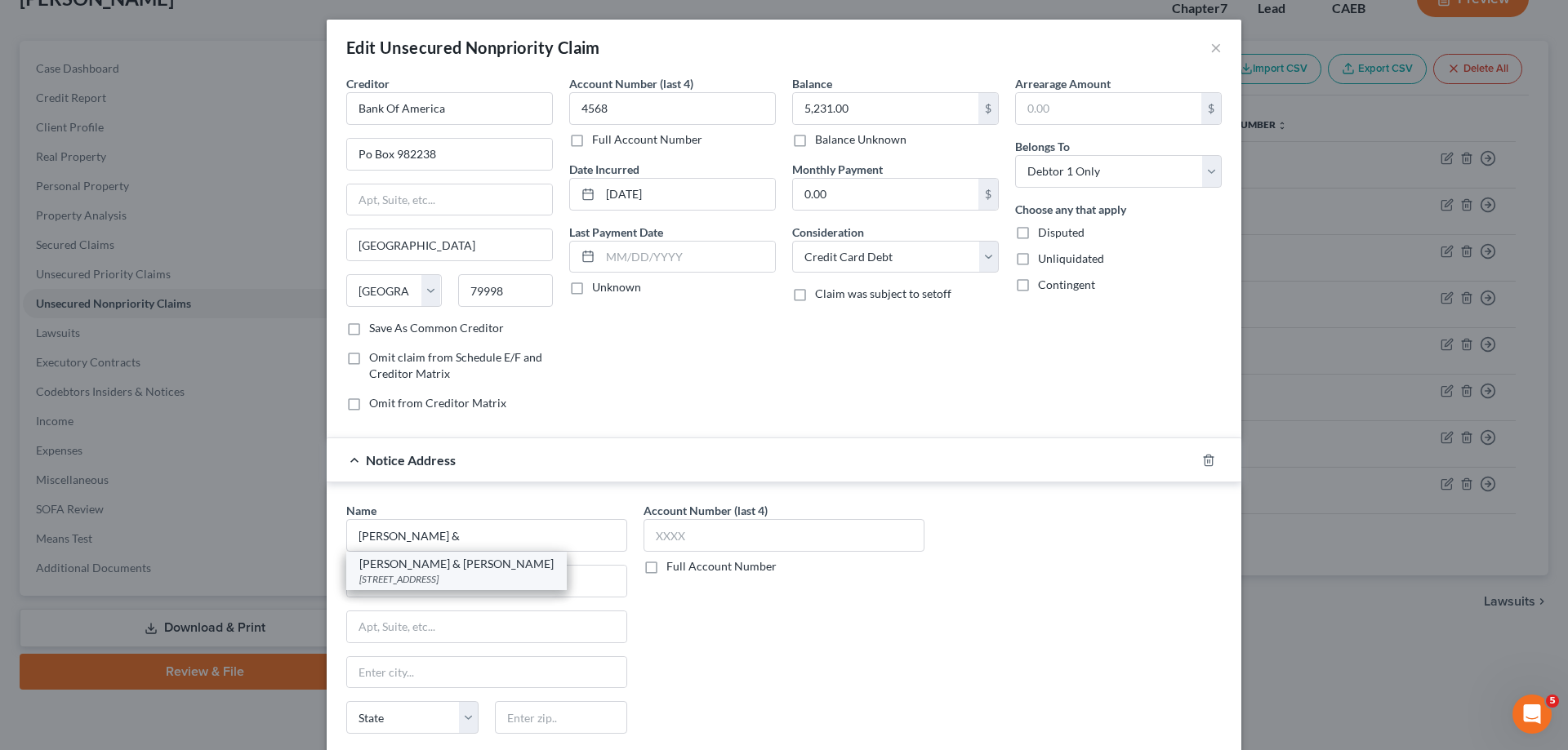
select select "4"
type input "95119"
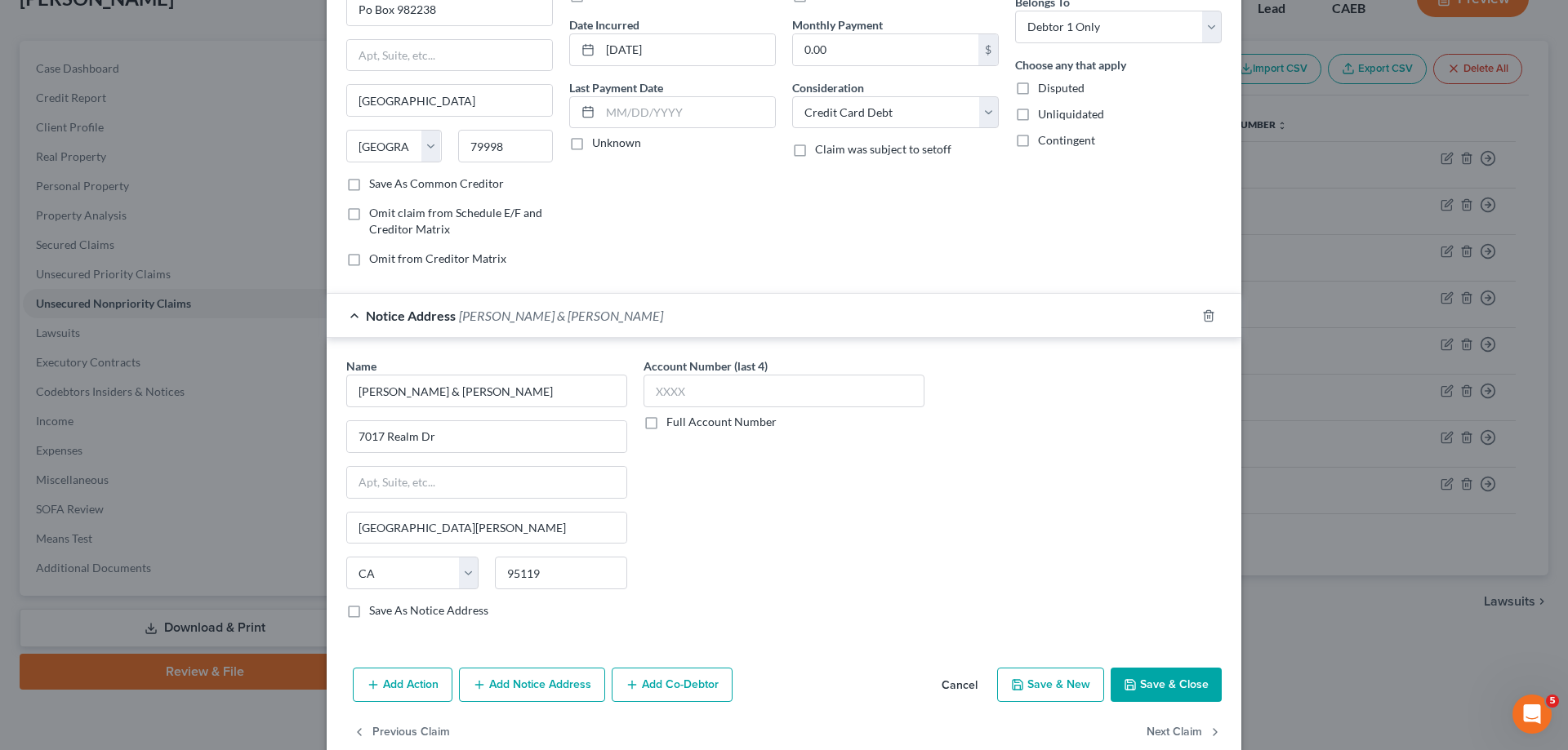
scroll to position [176, 0]
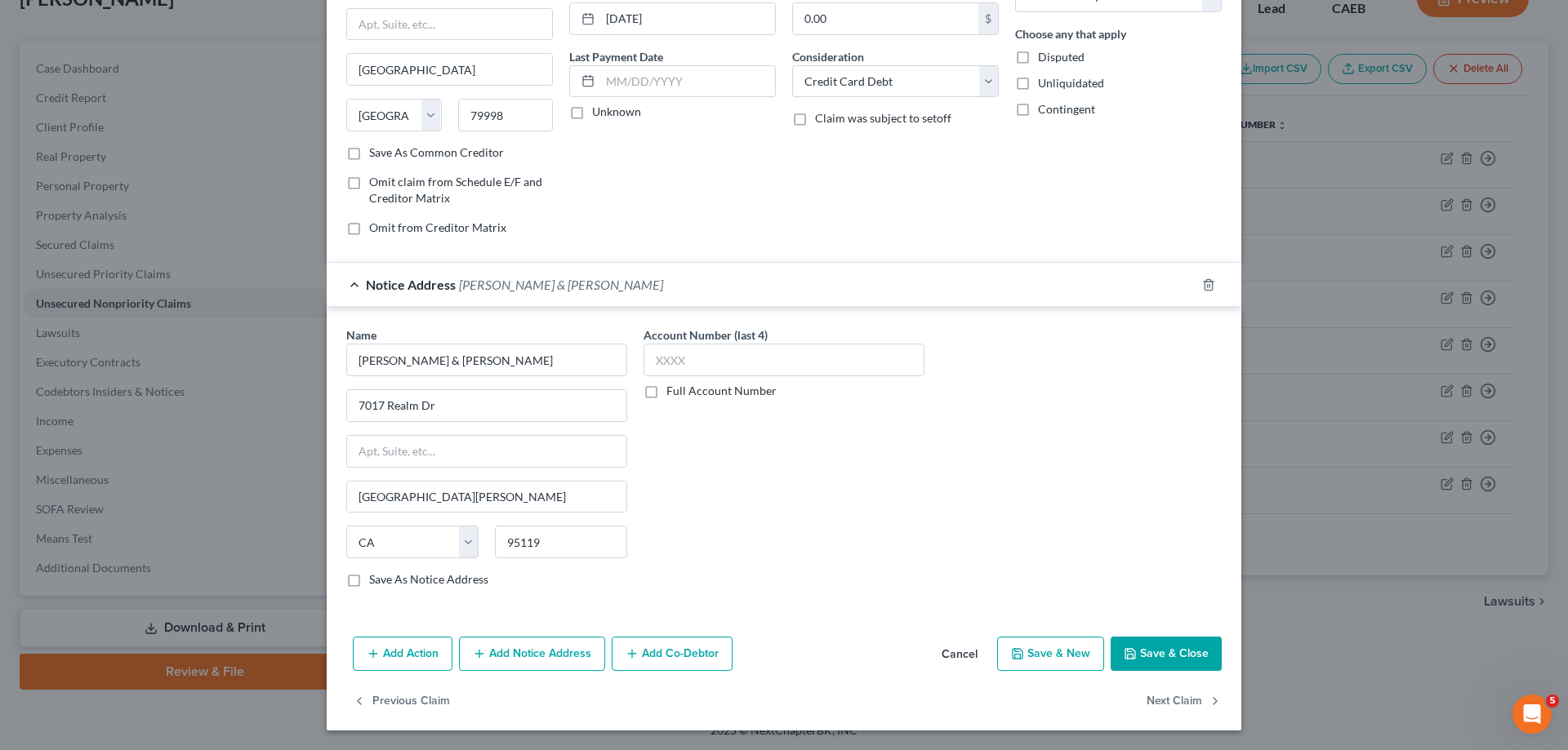
click at [1139, 655] on button "Save & Close" at bounding box center [1165, 654] width 111 height 34
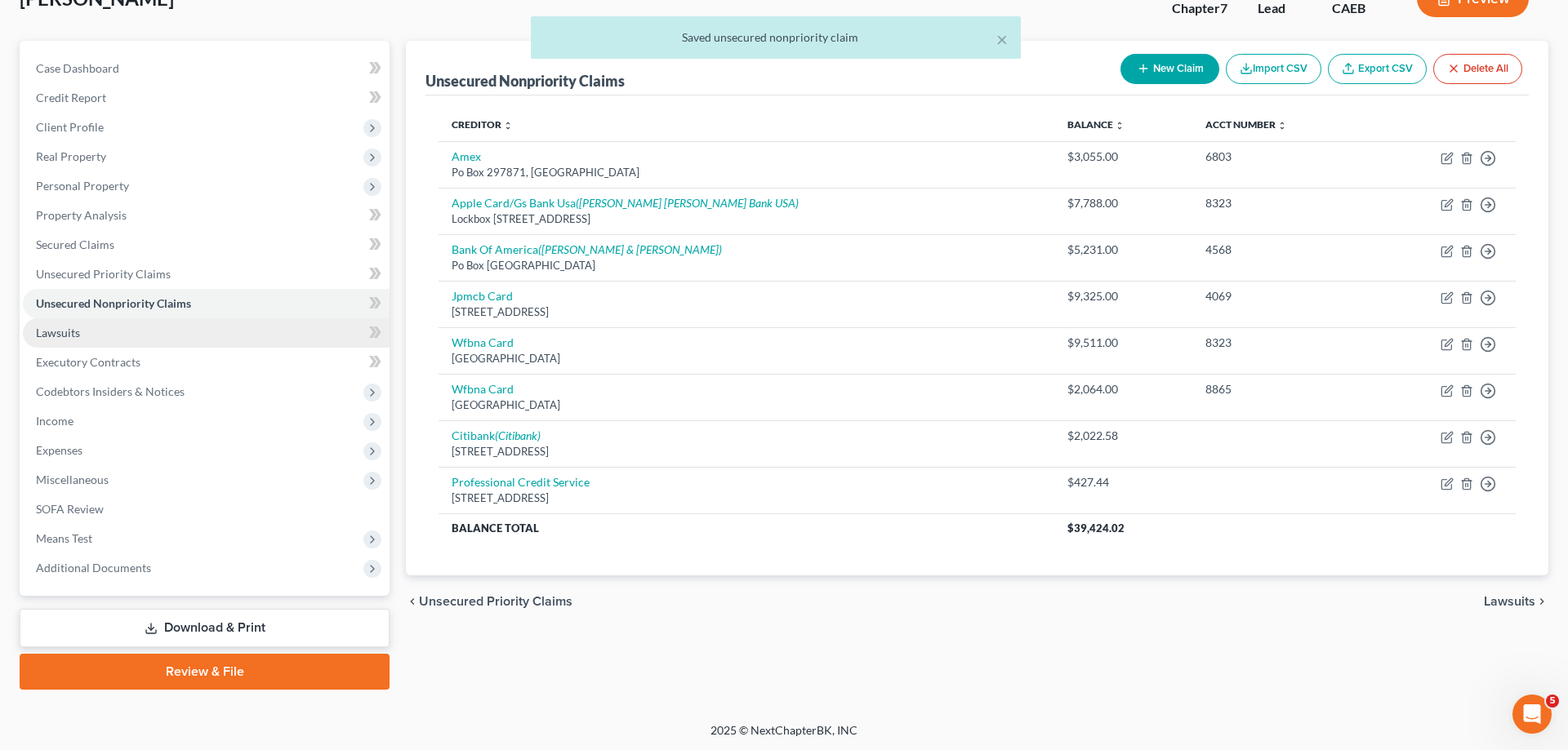
click at [88, 332] on link "Lawsuits" at bounding box center [206, 333] width 366 height 30
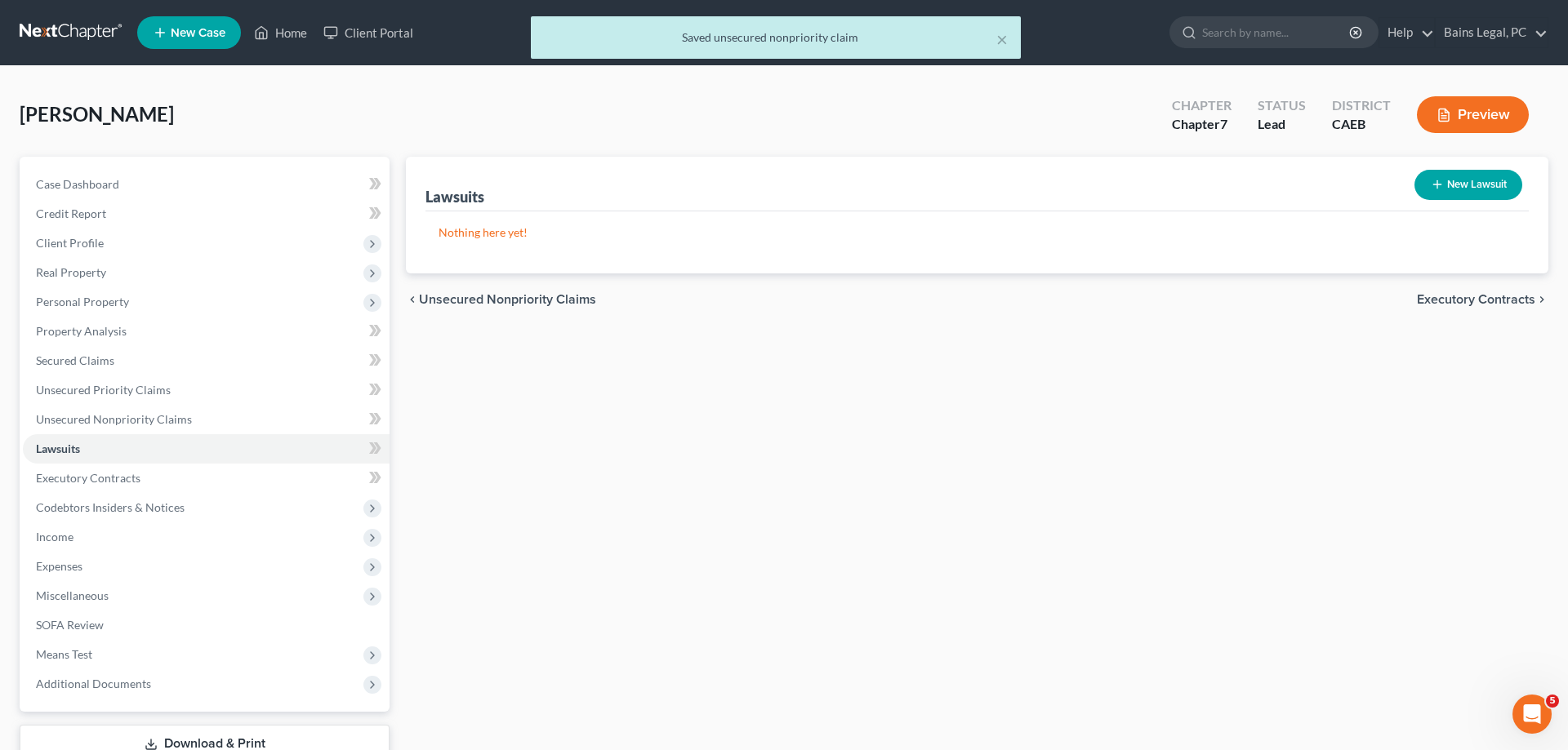
click at [1481, 192] on button "New Lawsuit" at bounding box center [1468, 184] width 107 height 30
select select "0"
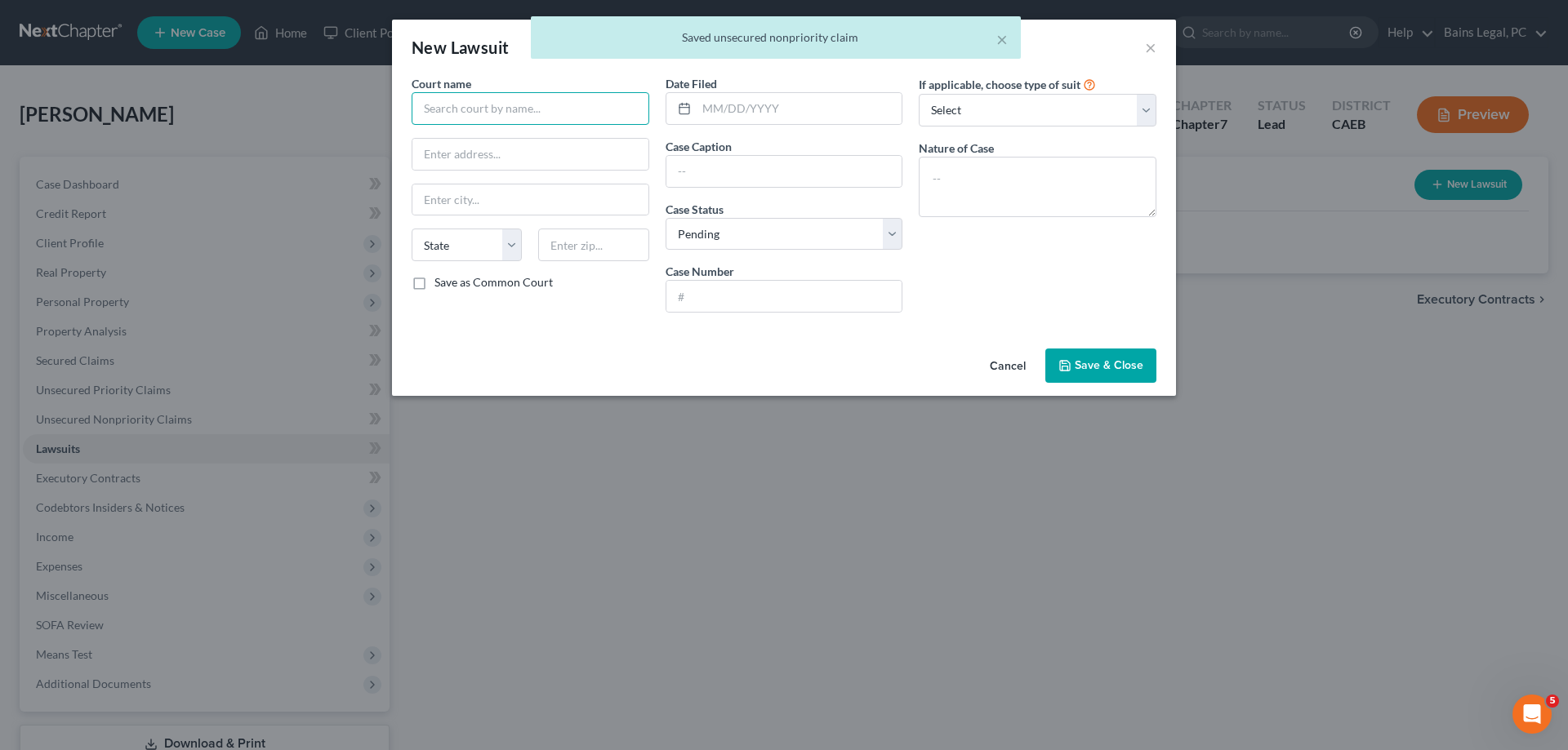
click at [485, 109] on input "text" at bounding box center [530, 108] width 237 height 32
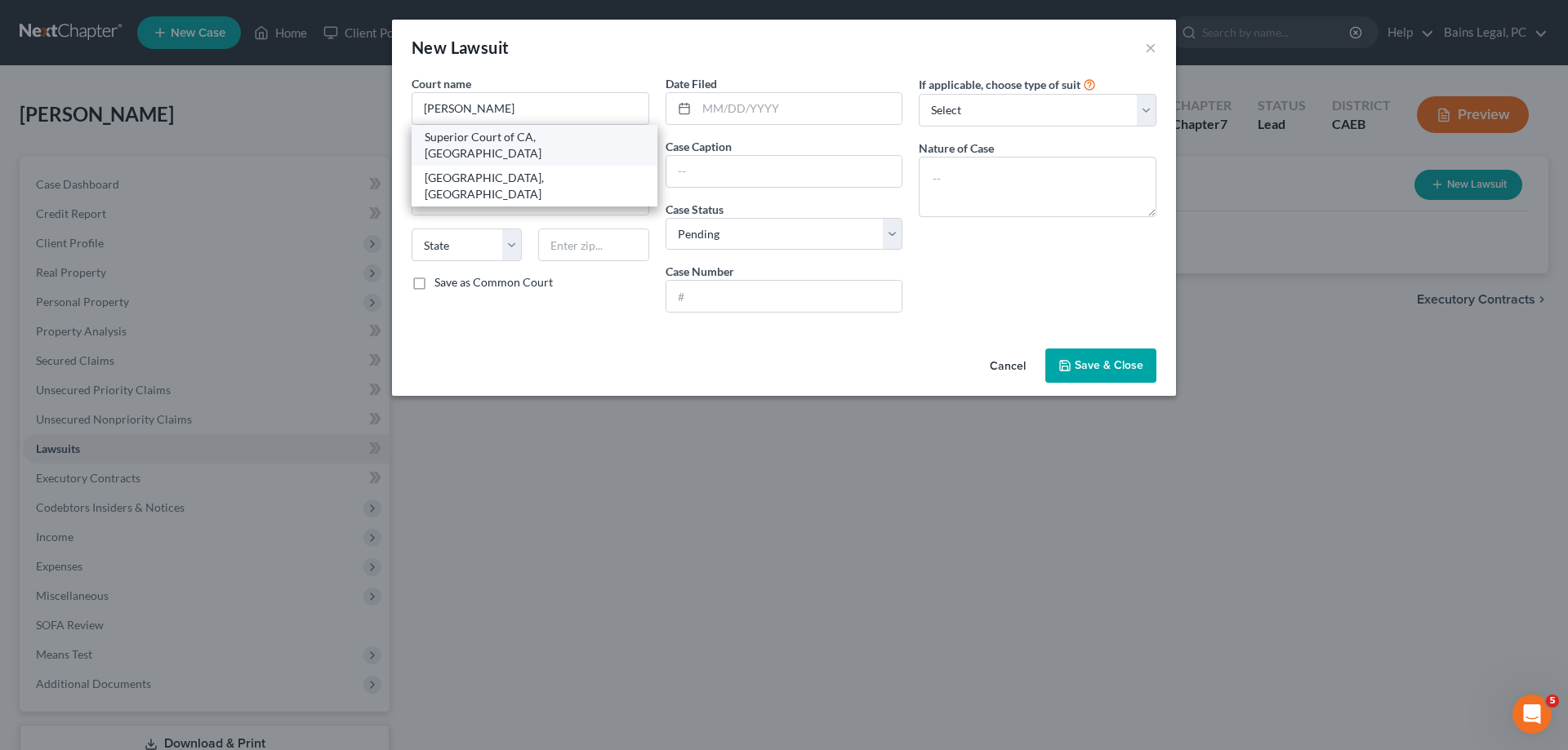
click at [501, 135] on div "Superior Court of CA, Stanislaus County" at bounding box center [533, 145] width 219 height 32
type input "Superior Court of CA, Stanislaus County"
type input "801 10th Street, 4th Floor"
type input "Modesto"
select select "4"
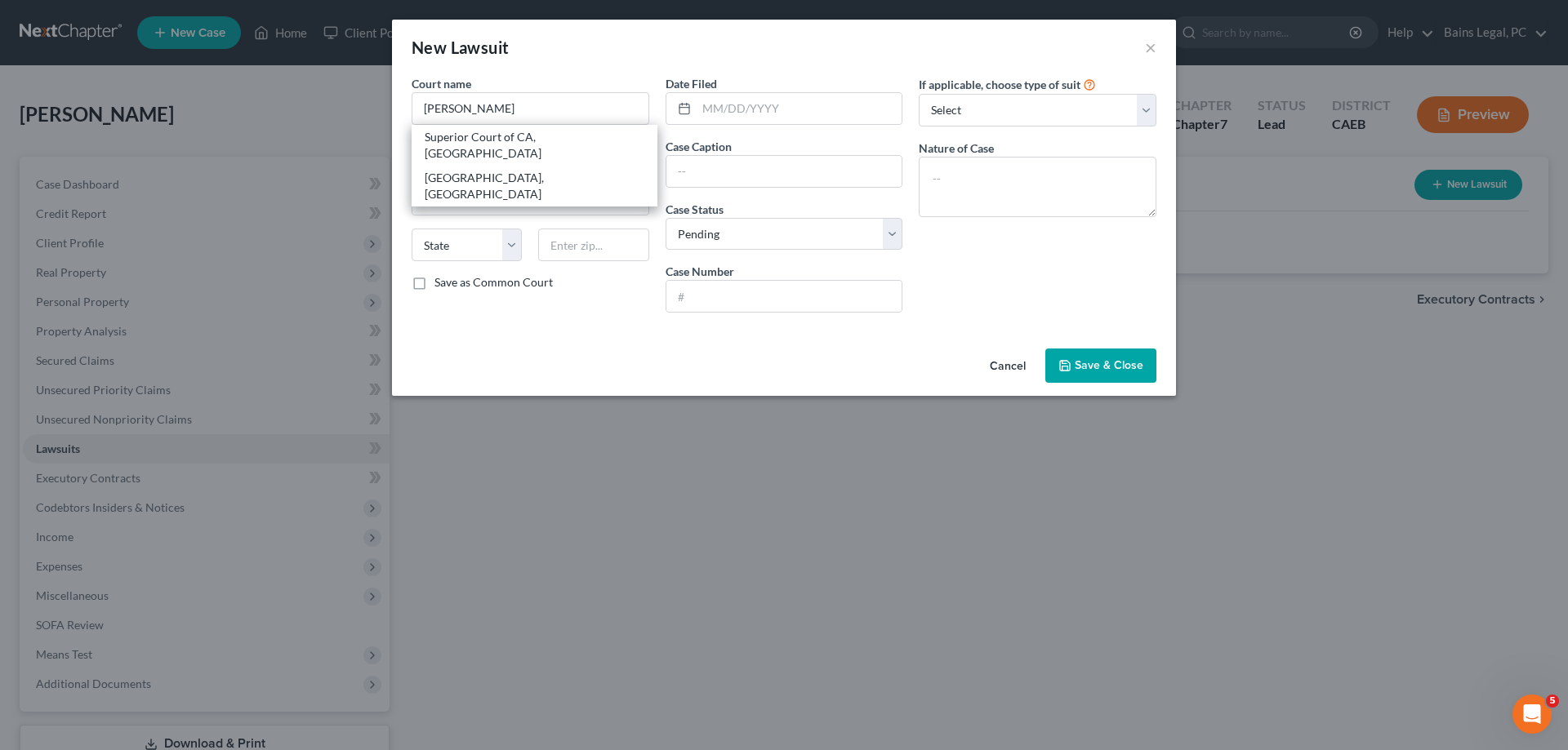
type input "95354"
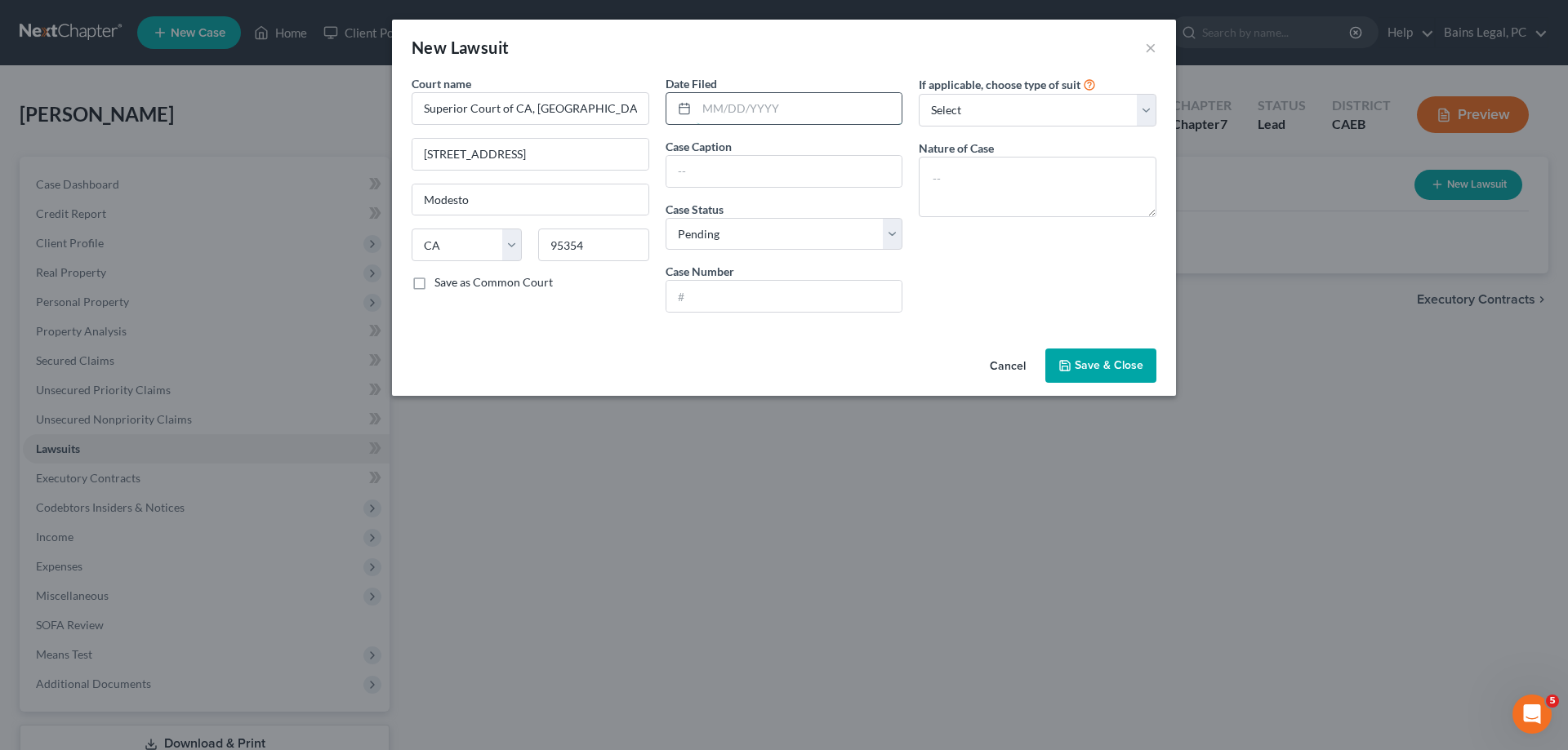
click at [776, 114] on input "text" at bounding box center [800, 108] width 206 height 31
type input "06/10/2025"
type input "Bank of America, NA vs Trent Brown"
click at [878, 300] on input "text" at bounding box center [784, 296] width 236 height 31
type input "CV-25-005588"
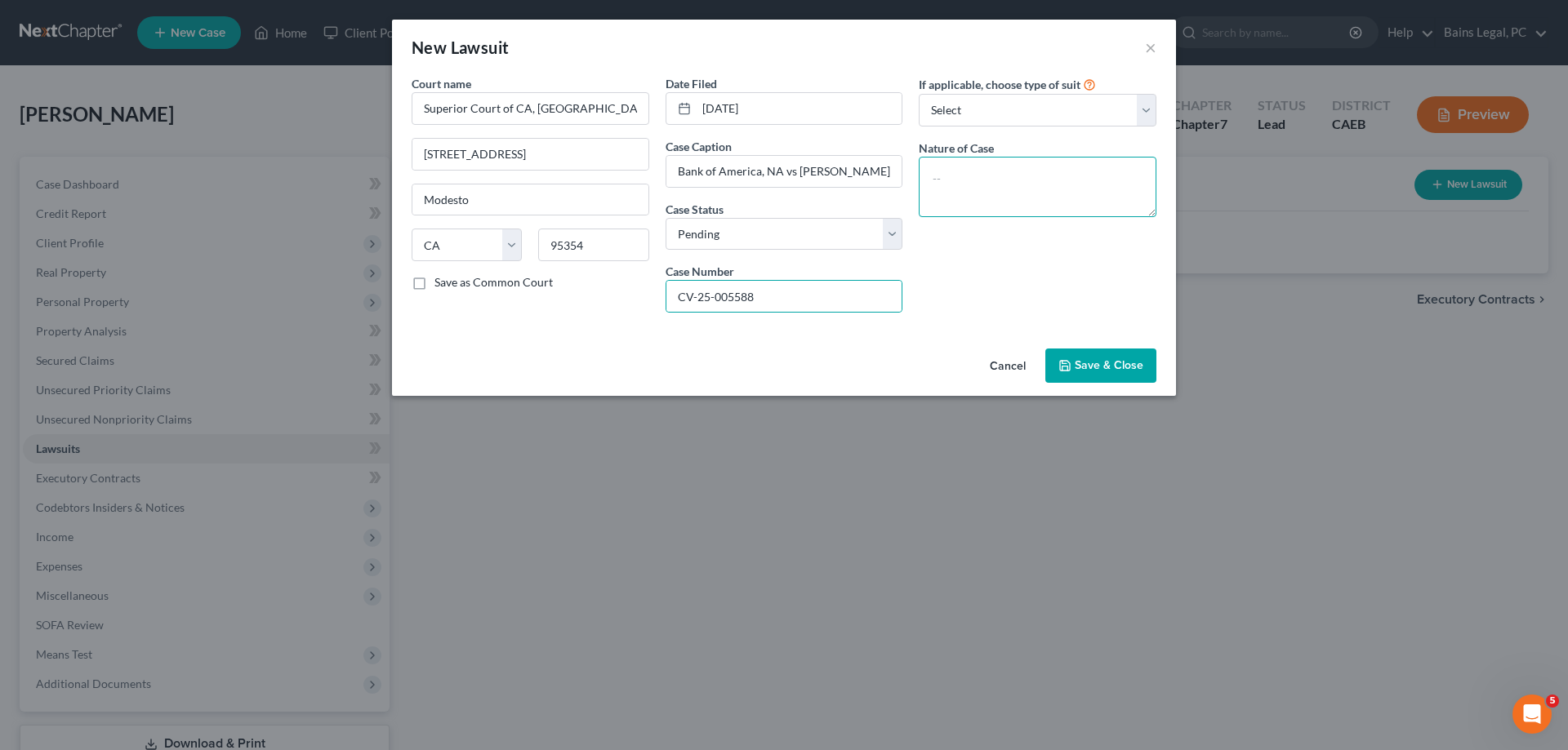
click at [1064, 202] on textarea at bounding box center [1037, 187] width 237 height 60
type textarea "Collections"
drag, startPoint x: 790, startPoint y: 293, endPoint x: 636, endPoint y: 294, distance: 154.0
click at [666, 294] on input "CV-25-005588" at bounding box center [784, 296] width 236 height 31
click at [1119, 373] on span "Save & Close" at bounding box center [1109, 365] width 69 height 14
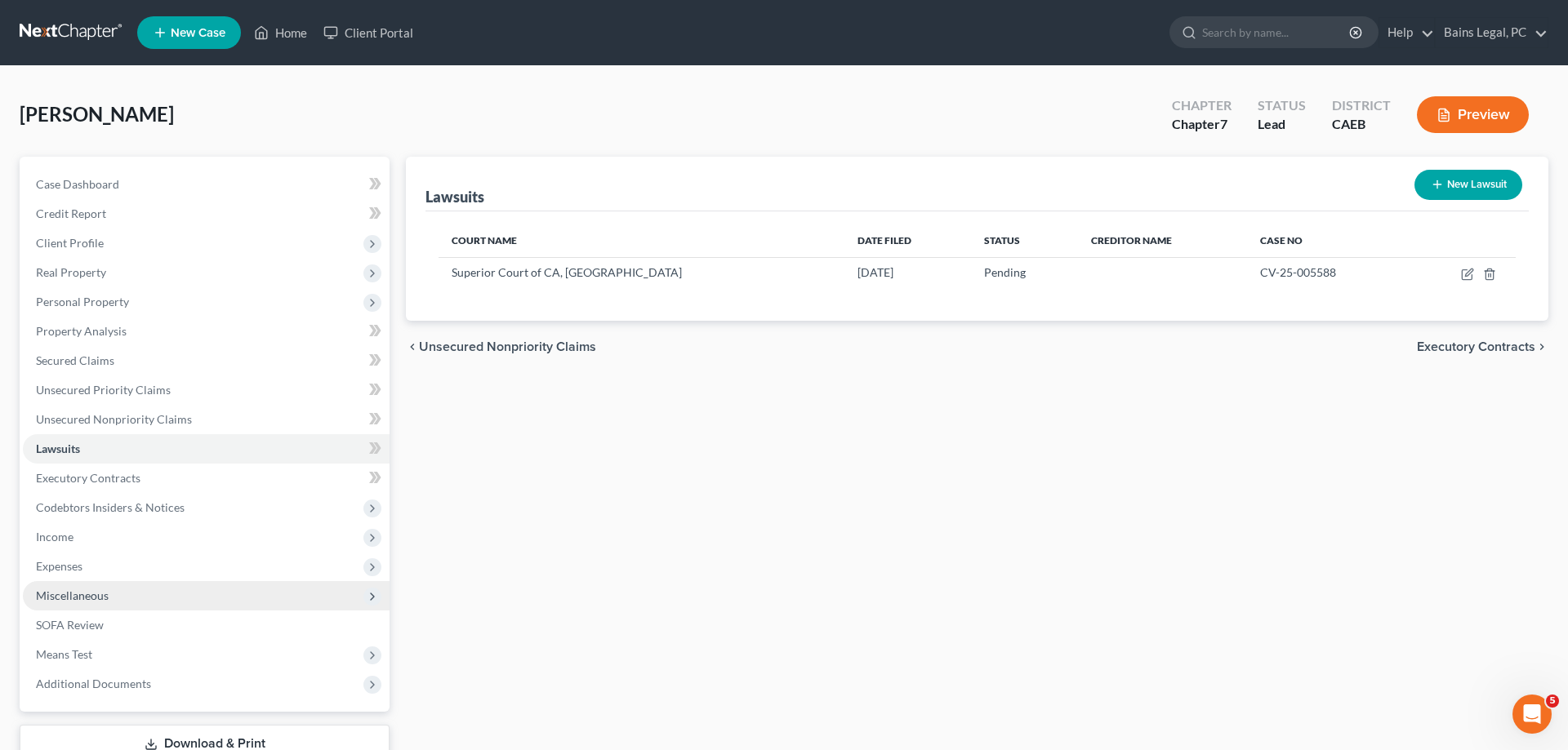
drag, startPoint x: 80, startPoint y: 586, endPoint x: 134, endPoint y: 587, distance: 54.0
click at [81, 587] on span "Miscellaneous" at bounding box center [206, 596] width 366 height 30
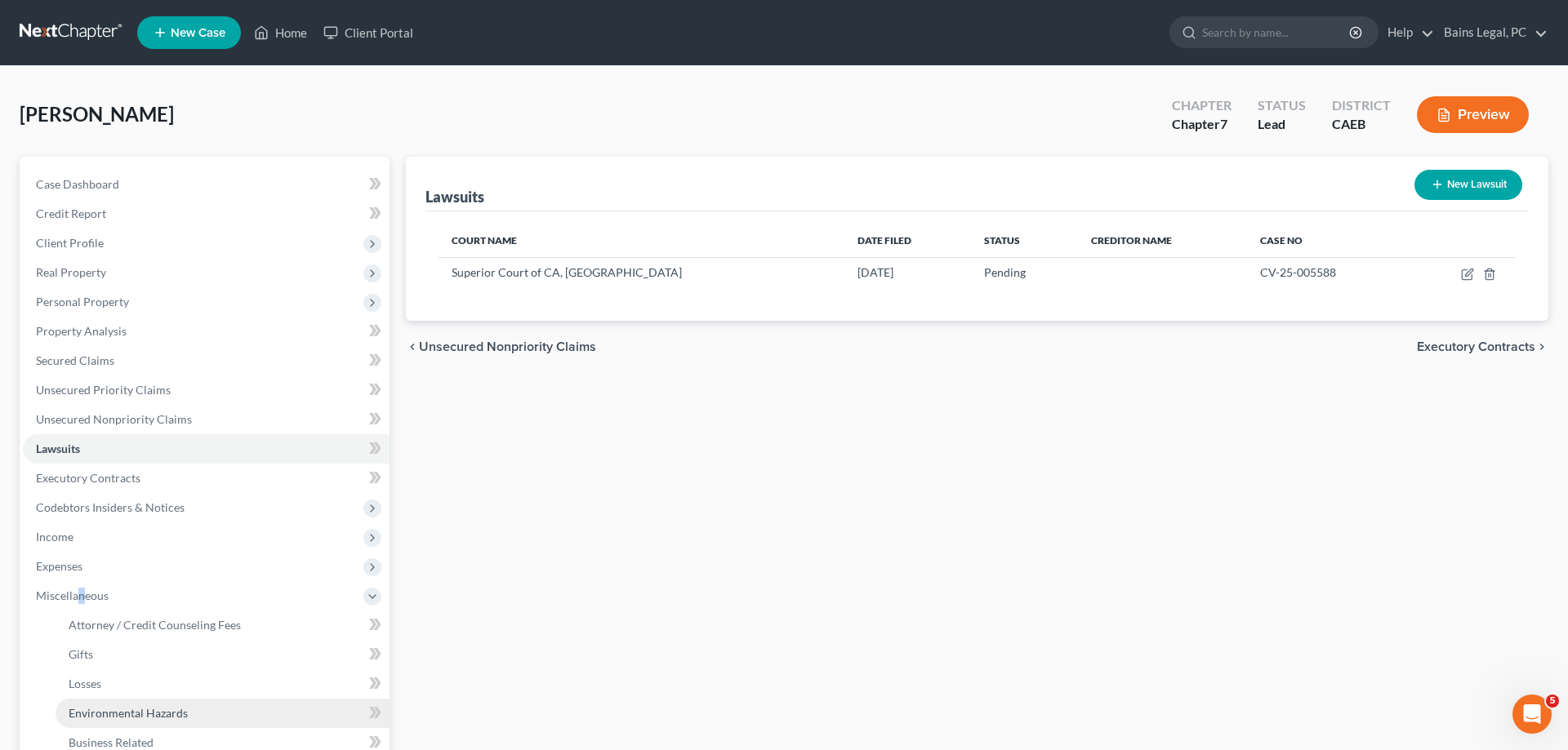
scroll to position [167, 0]
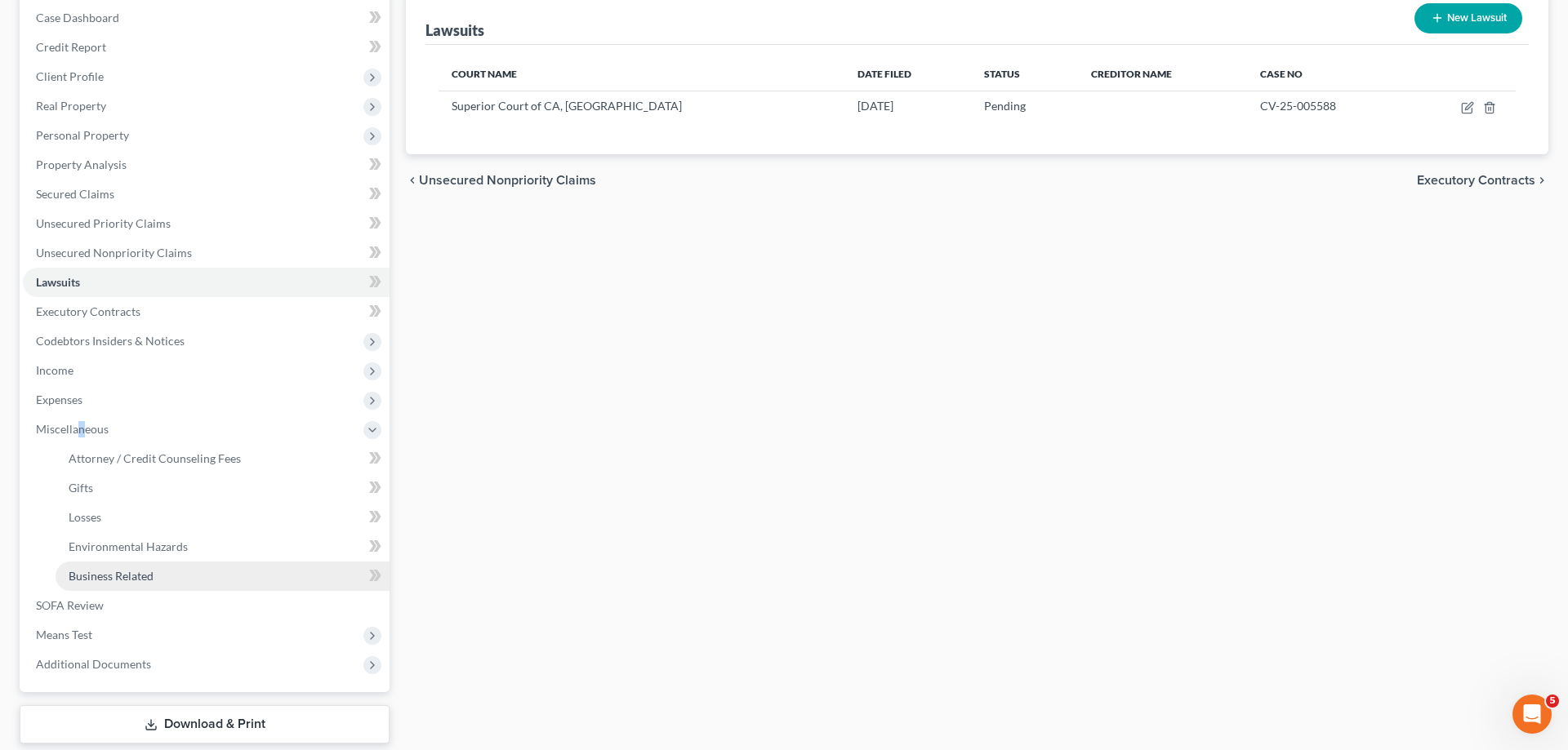
click at [110, 574] on span "Business Related" at bounding box center [111, 576] width 85 height 14
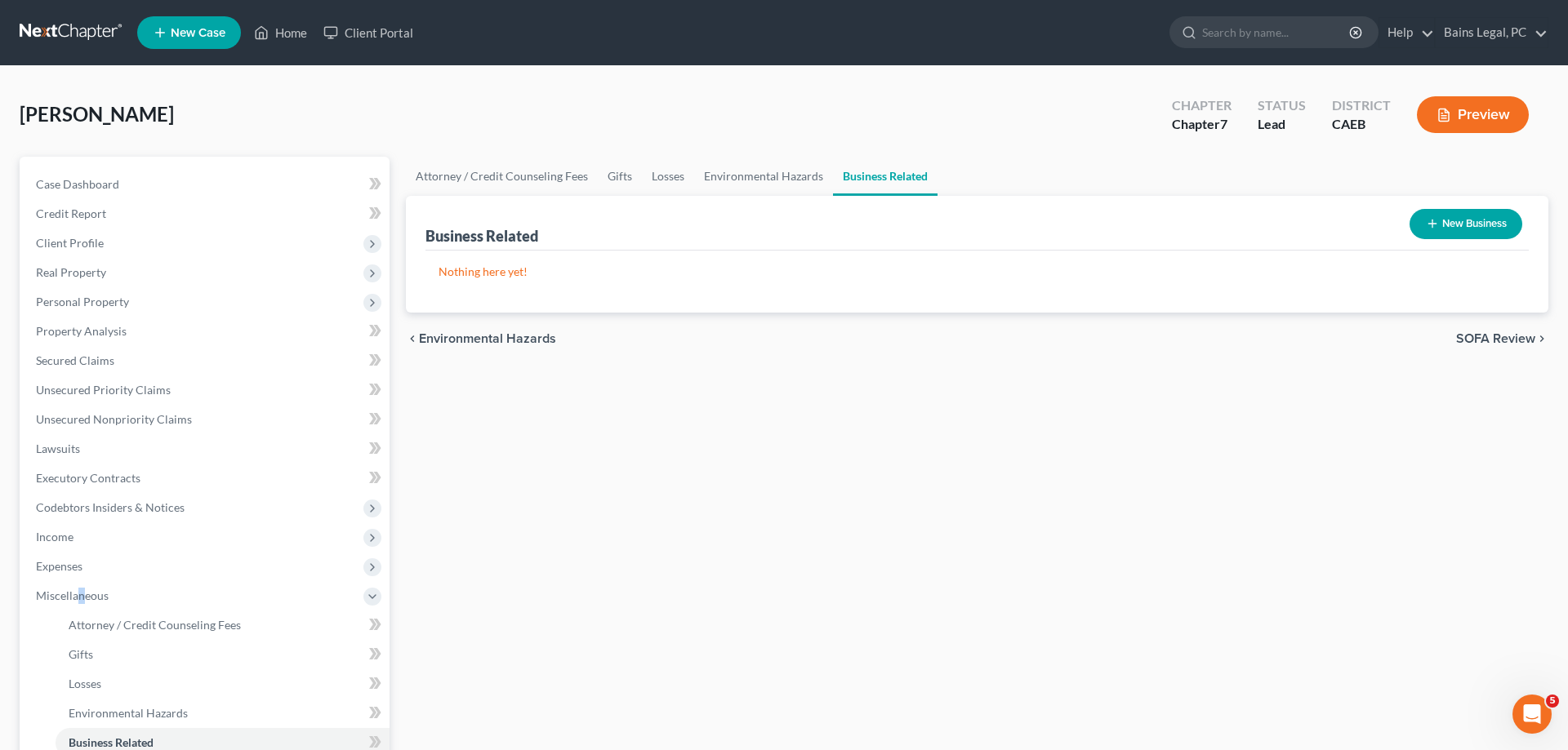
click at [1468, 224] on button "New Business" at bounding box center [1466, 224] width 113 height 30
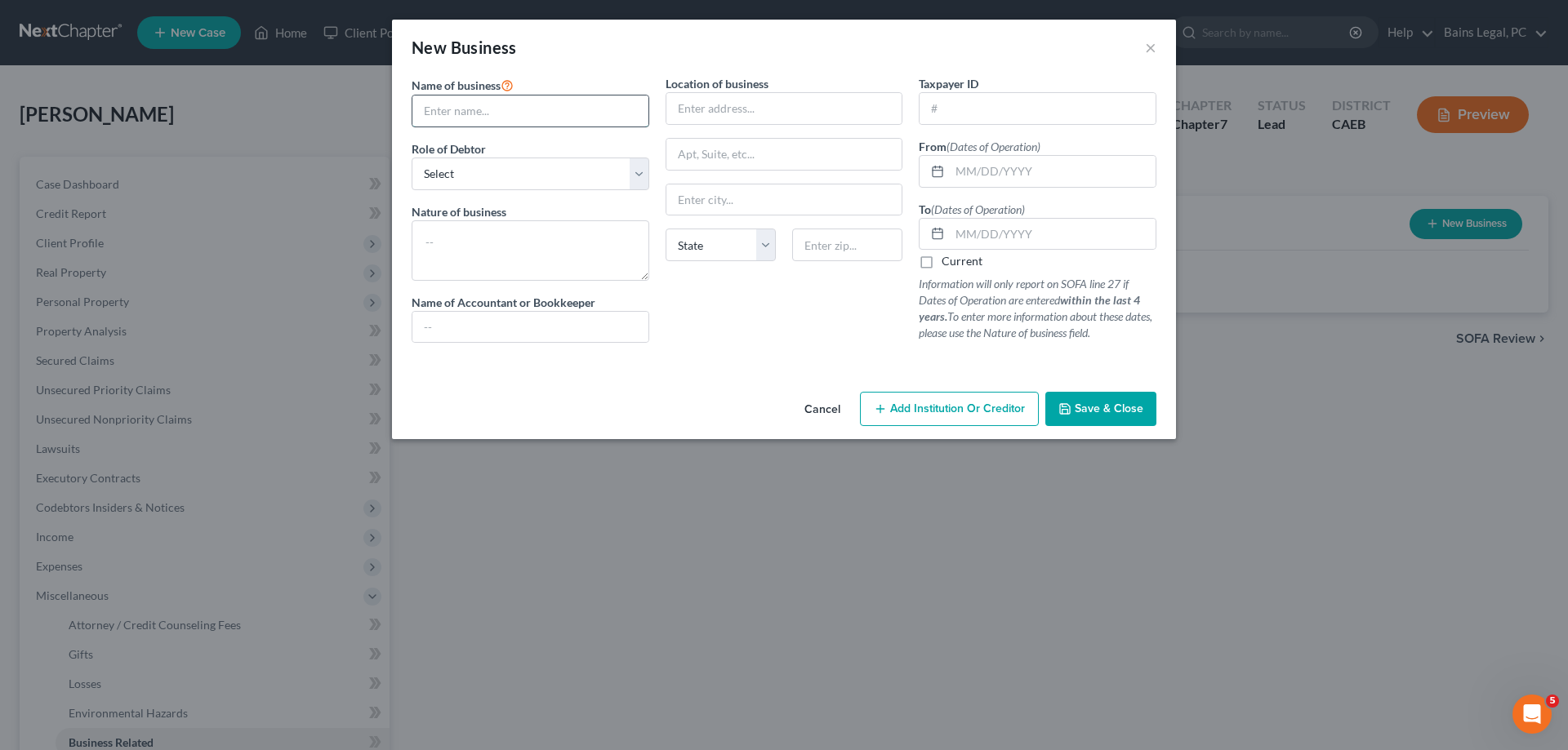
click at [517, 106] on input "text" at bounding box center [530, 111] width 236 height 31
type input "FurnitureGod, LLC"
click at [412, 158] on select "Select A member of a limited liability company (LLC) or limited liability partn…" at bounding box center [530, 174] width 237 height 32
select select "member"
click option "A member of a limited liability company (LLC) or limited liability partnership …" at bounding box center [0, 0] width 0 height 0
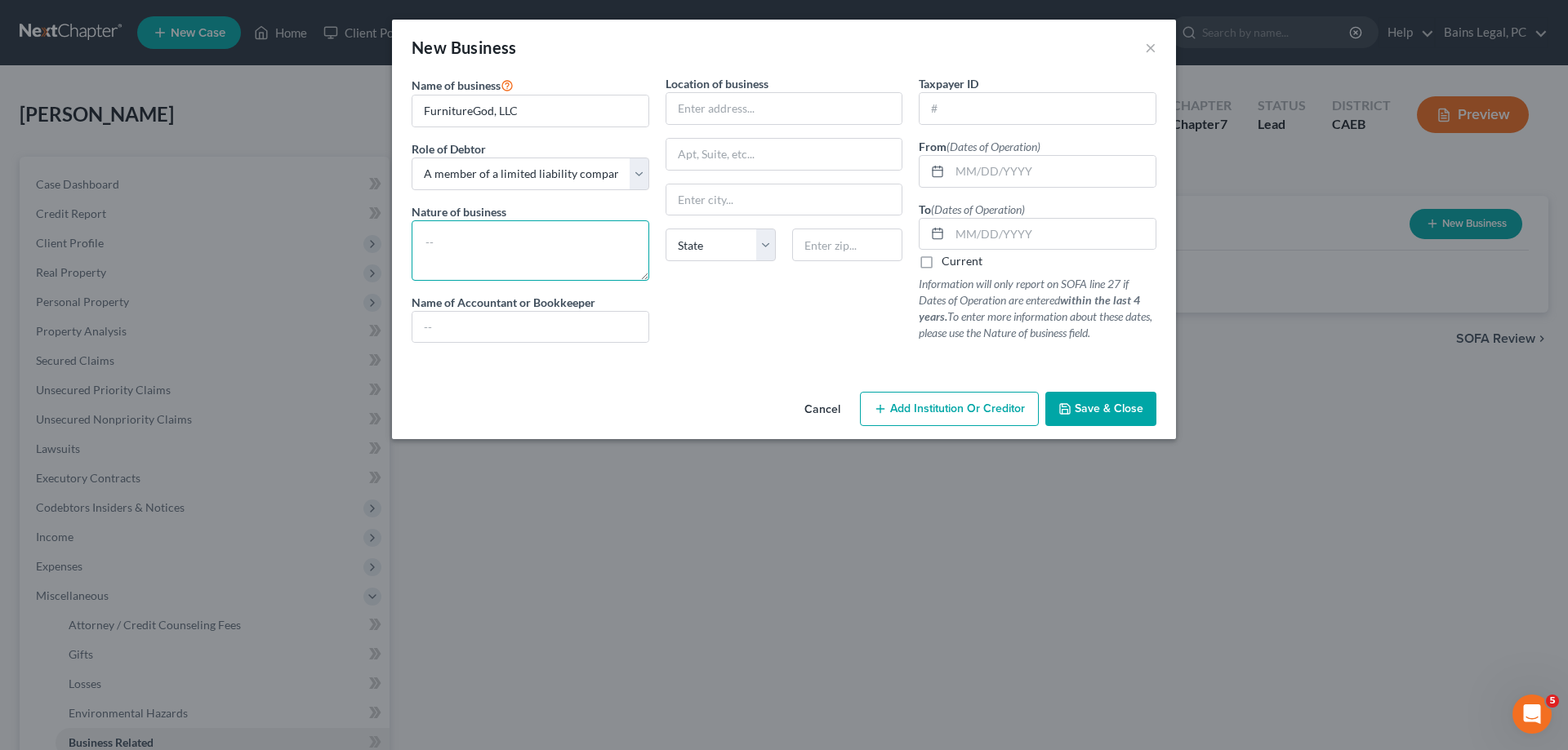
click at [521, 236] on textarea at bounding box center [530, 250] width 237 height 60
click at [519, 262] on textarea at bounding box center [530, 250] width 237 height 60
type textarea "Furniture Restoration"
click at [798, 118] on input "text" at bounding box center [784, 108] width 236 height 31
click at [1025, 115] on input "text" at bounding box center [1037, 108] width 236 height 31
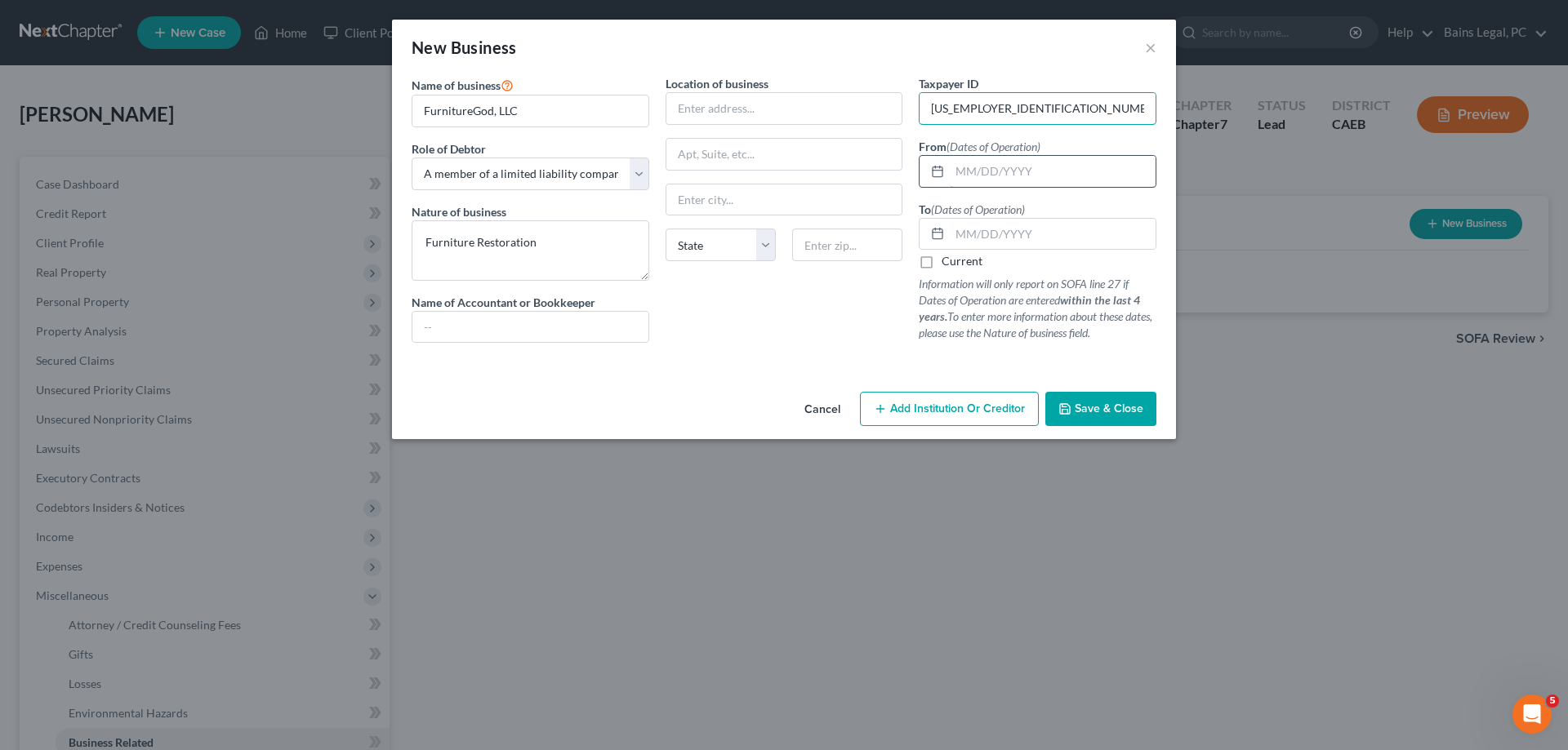
type input "[US_EMPLOYER_IDENTIFICATION_NUMBER]"
drag, startPoint x: 1047, startPoint y: 163, endPoint x: 1223, endPoint y: 181, distance: 176.9
click at [1047, 164] on input "text" at bounding box center [1053, 171] width 206 height 31
type input "06/12/2022"
click at [965, 262] on label "Current" at bounding box center [961, 261] width 41 height 16
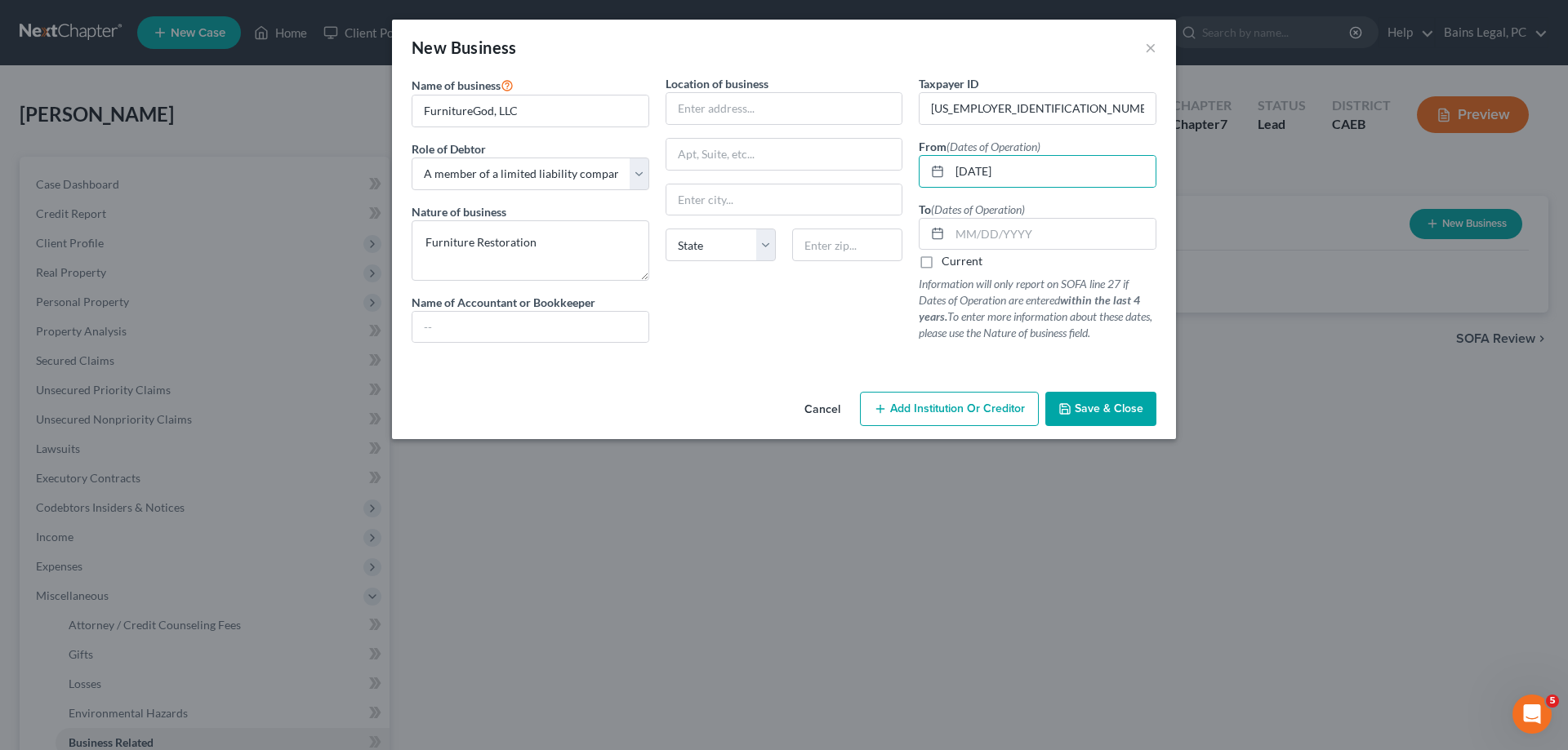
click at [959, 262] on input "Current" at bounding box center [953, 258] width 11 height 11
checkbox input "true"
click at [727, 100] on input "text" at bounding box center [784, 108] width 236 height 31
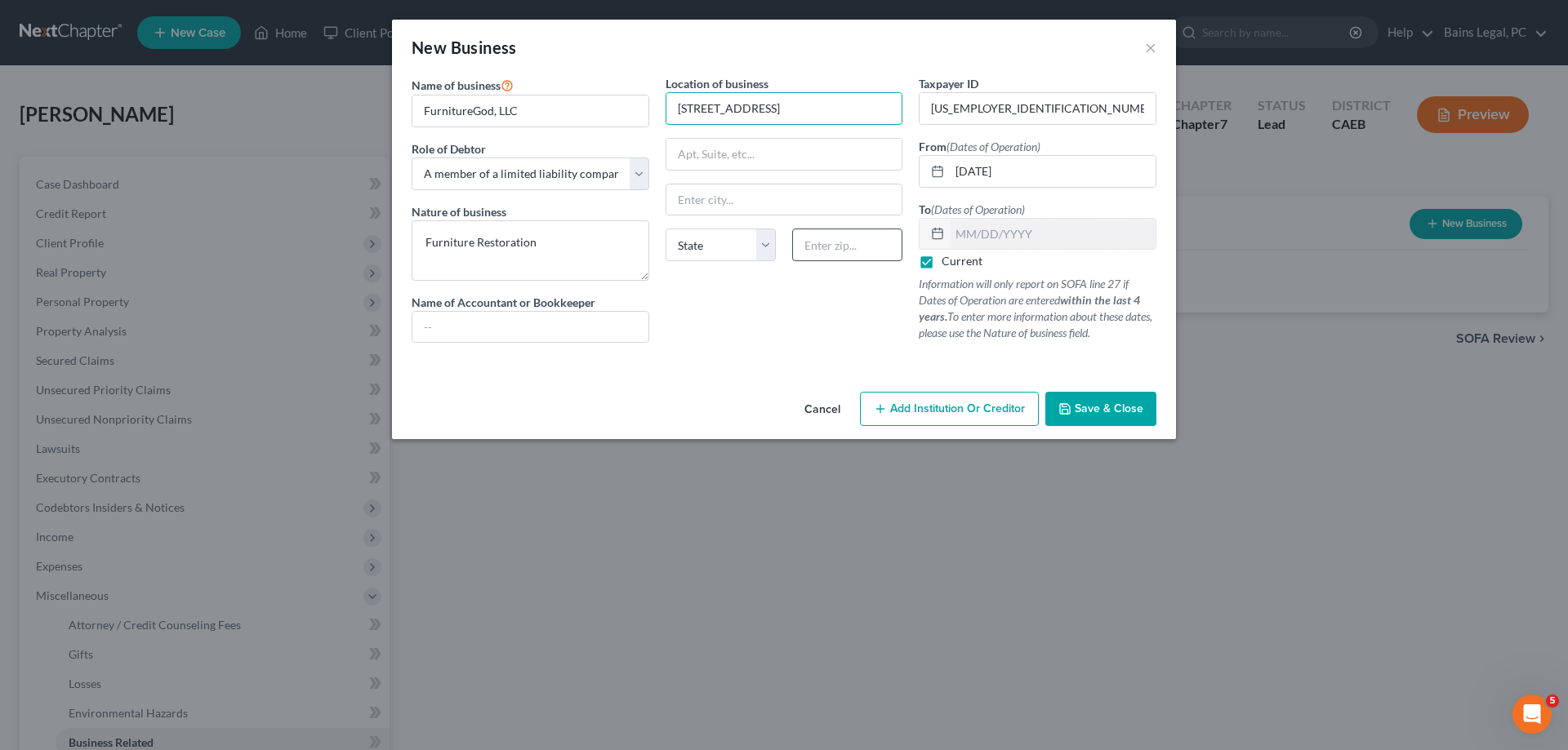
type input "[STREET_ADDRESS]"
click at [848, 250] on input "text" at bounding box center [848, 245] width 110 height 32
type input "95382"
type input "Turlock"
select select "4"
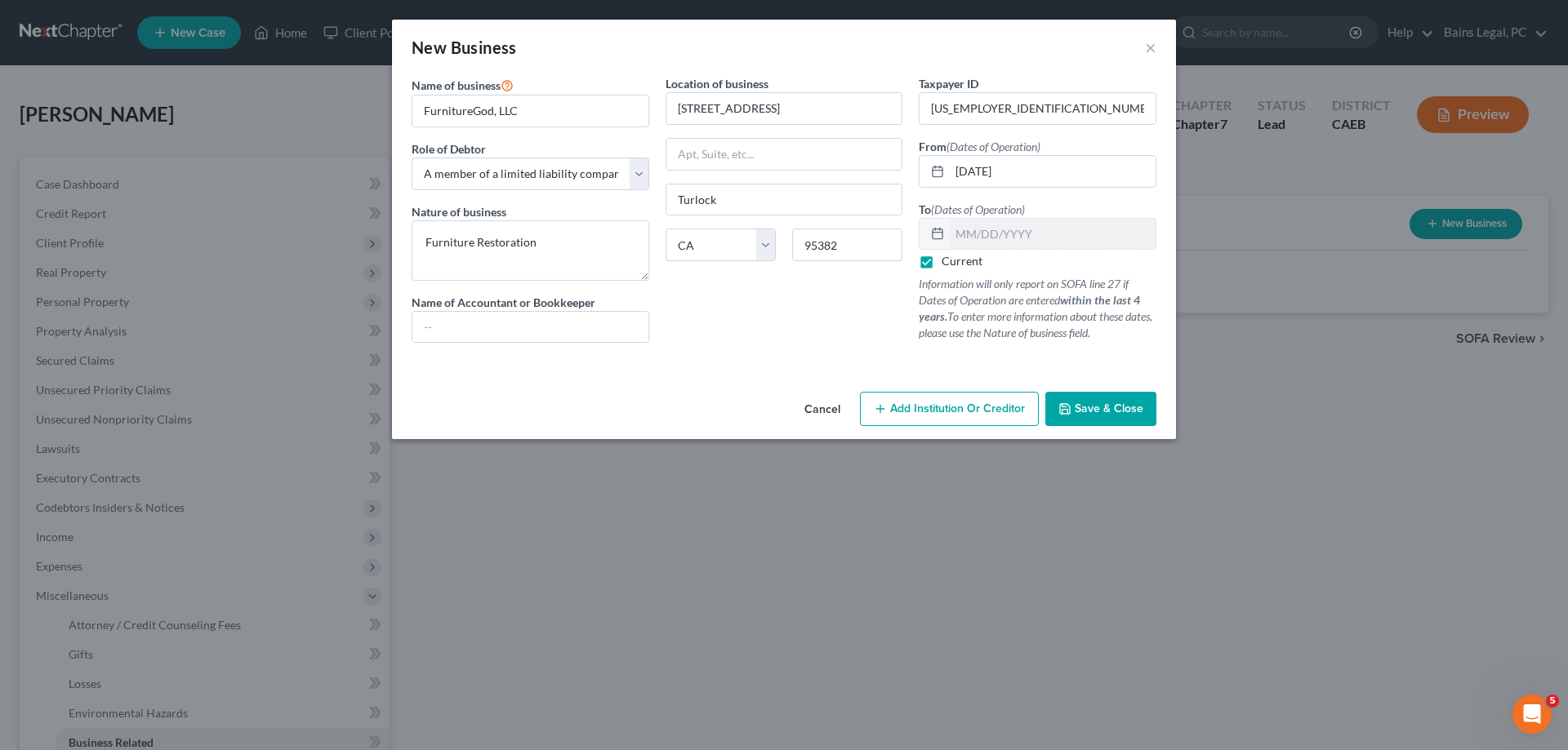
click at [1102, 415] on span "Save & Close" at bounding box center [1109, 408] width 69 height 14
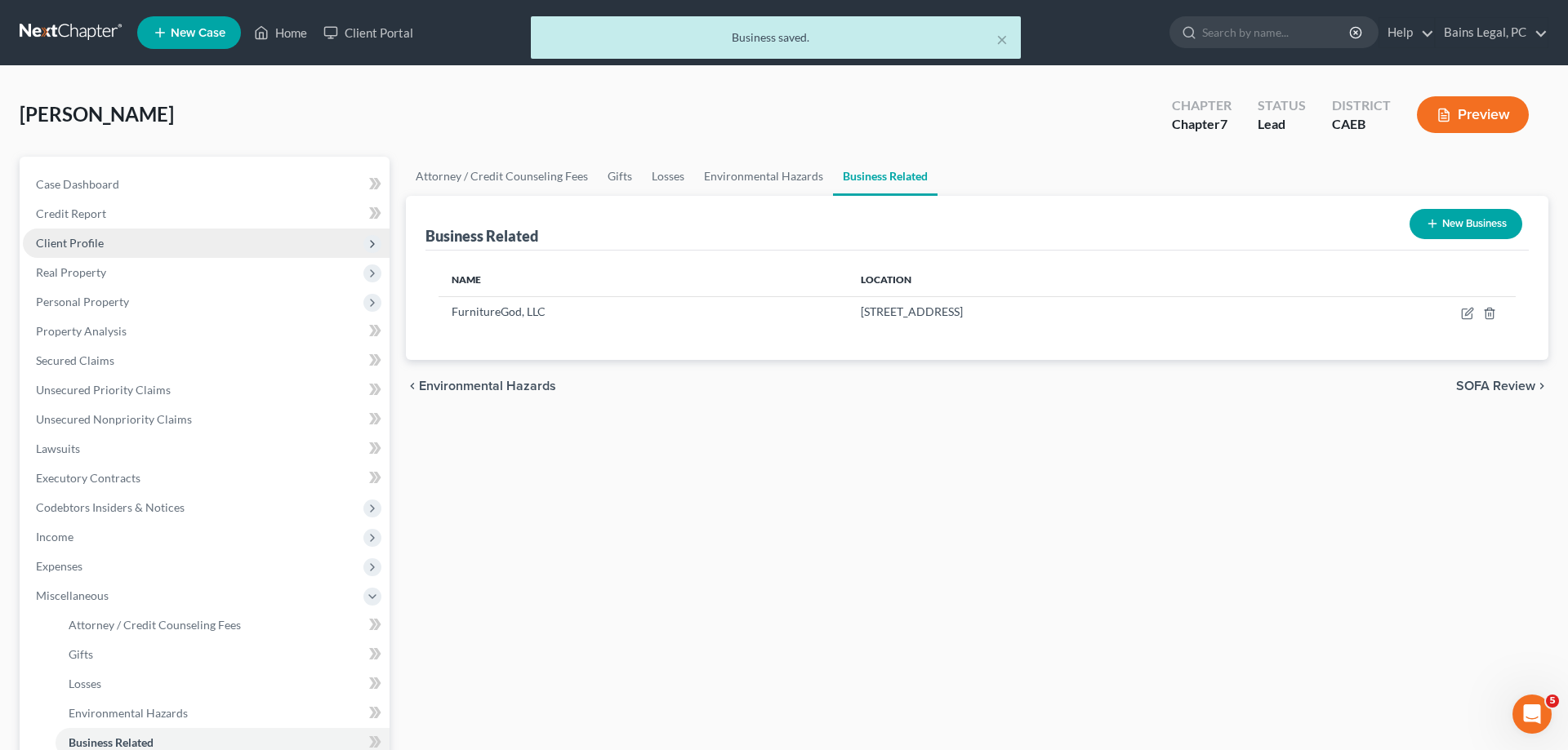
click at [123, 246] on span "Client Profile" at bounding box center [206, 243] width 366 height 30
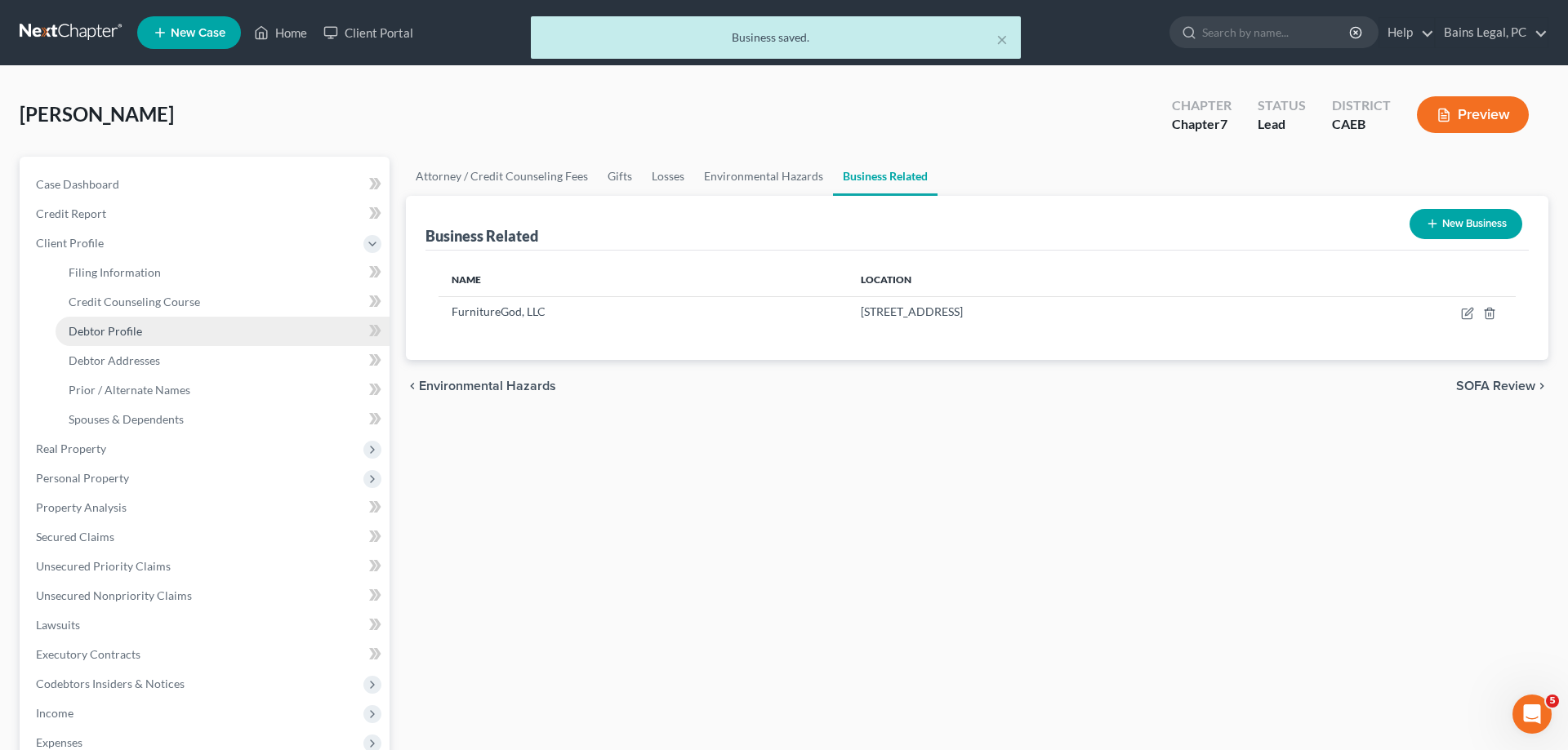
click at [142, 338] on link "Debtor Profile" at bounding box center [223, 331] width 334 height 30
select select "0"
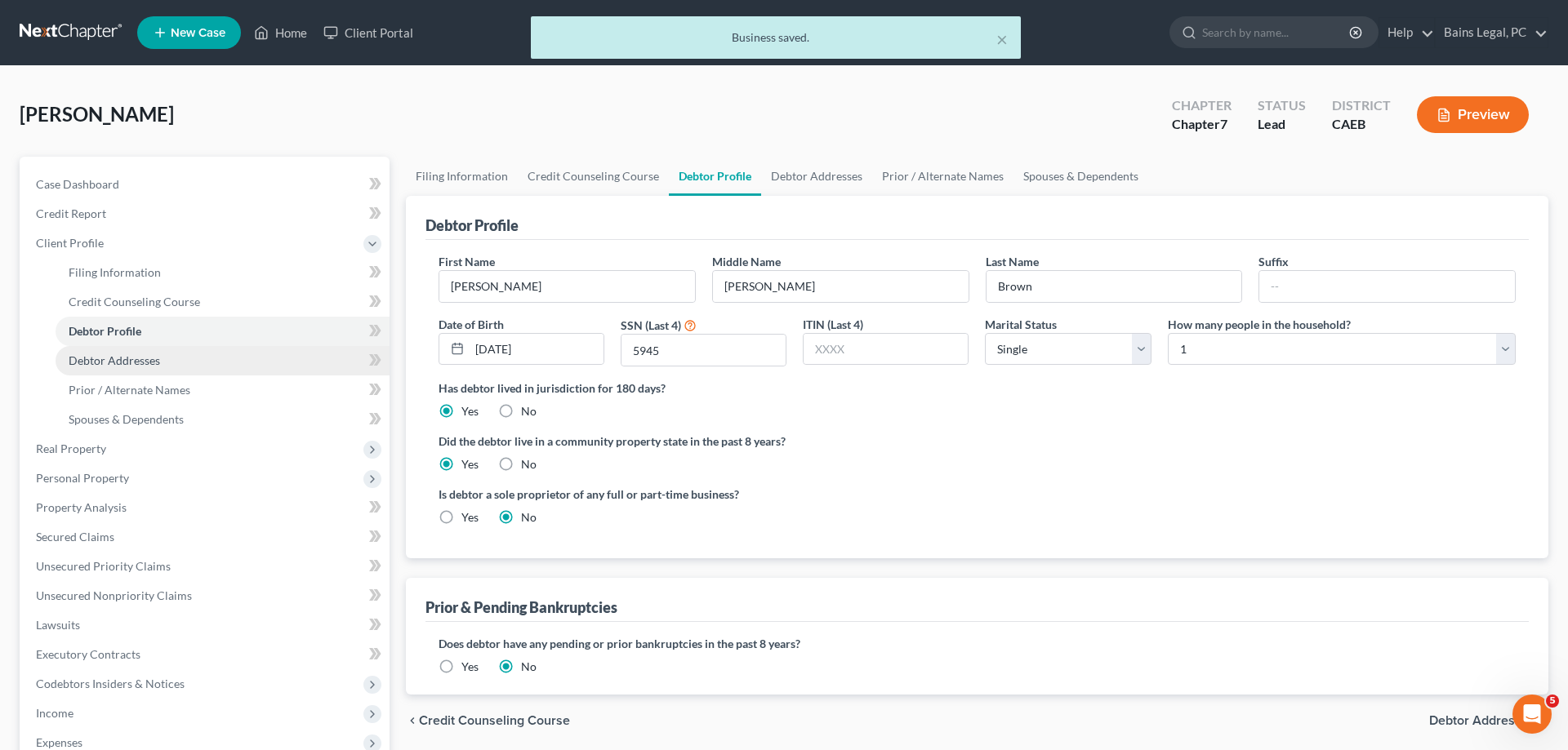
click at [145, 364] on span "Debtor Addresses" at bounding box center [114, 360] width 91 height 14
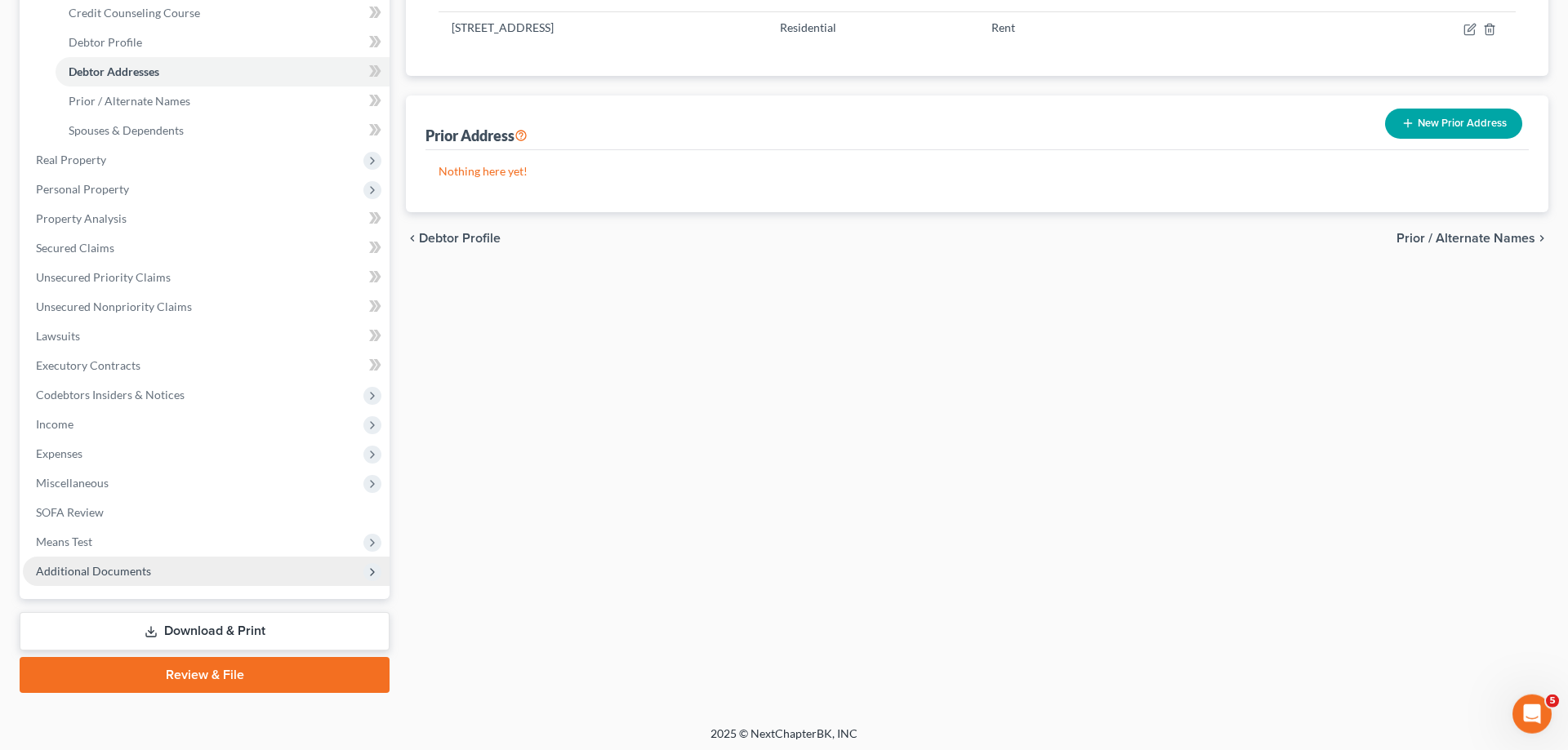
scroll to position [292, 0]
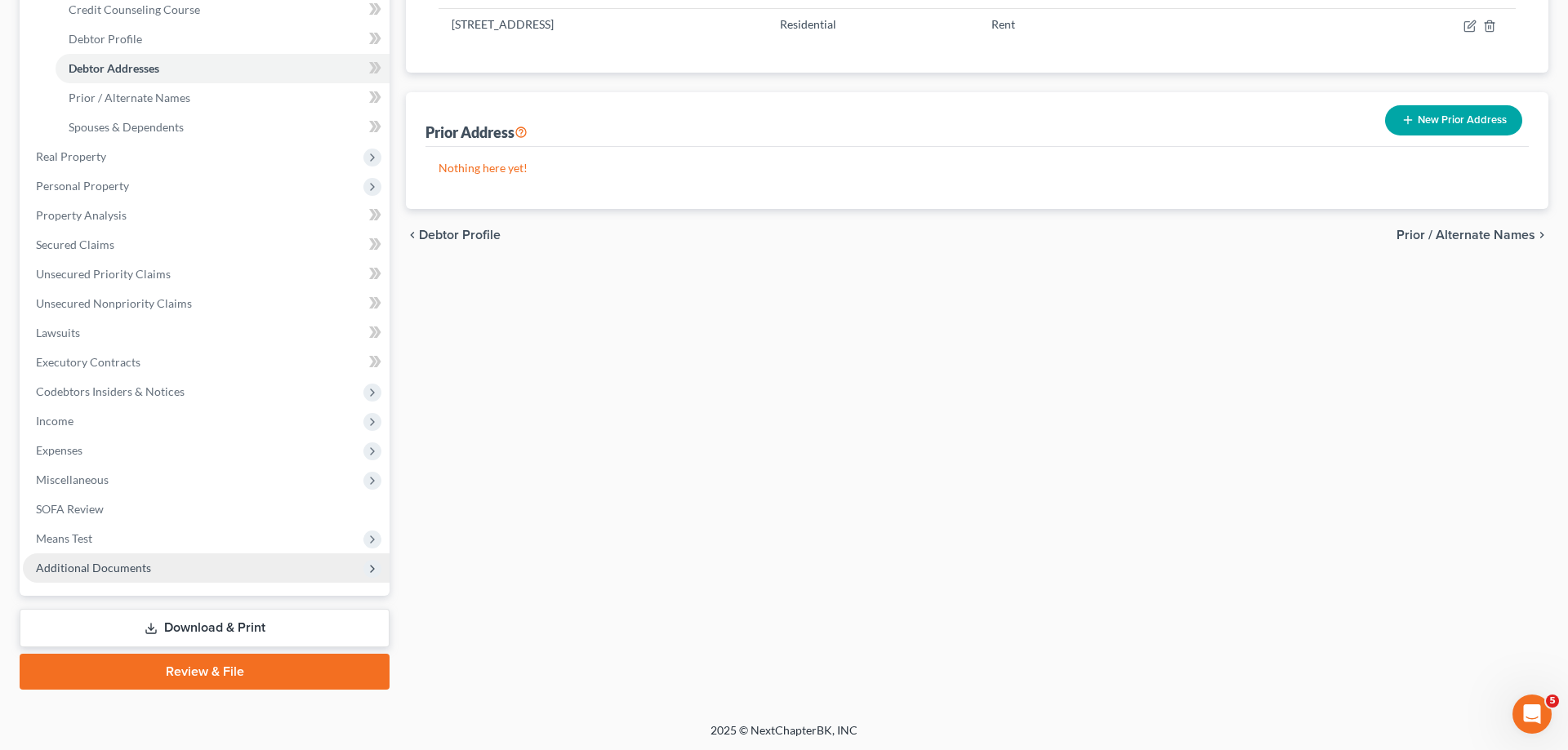
click at [157, 562] on span "Additional Documents" at bounding box center [206, 568] width 366 height 30
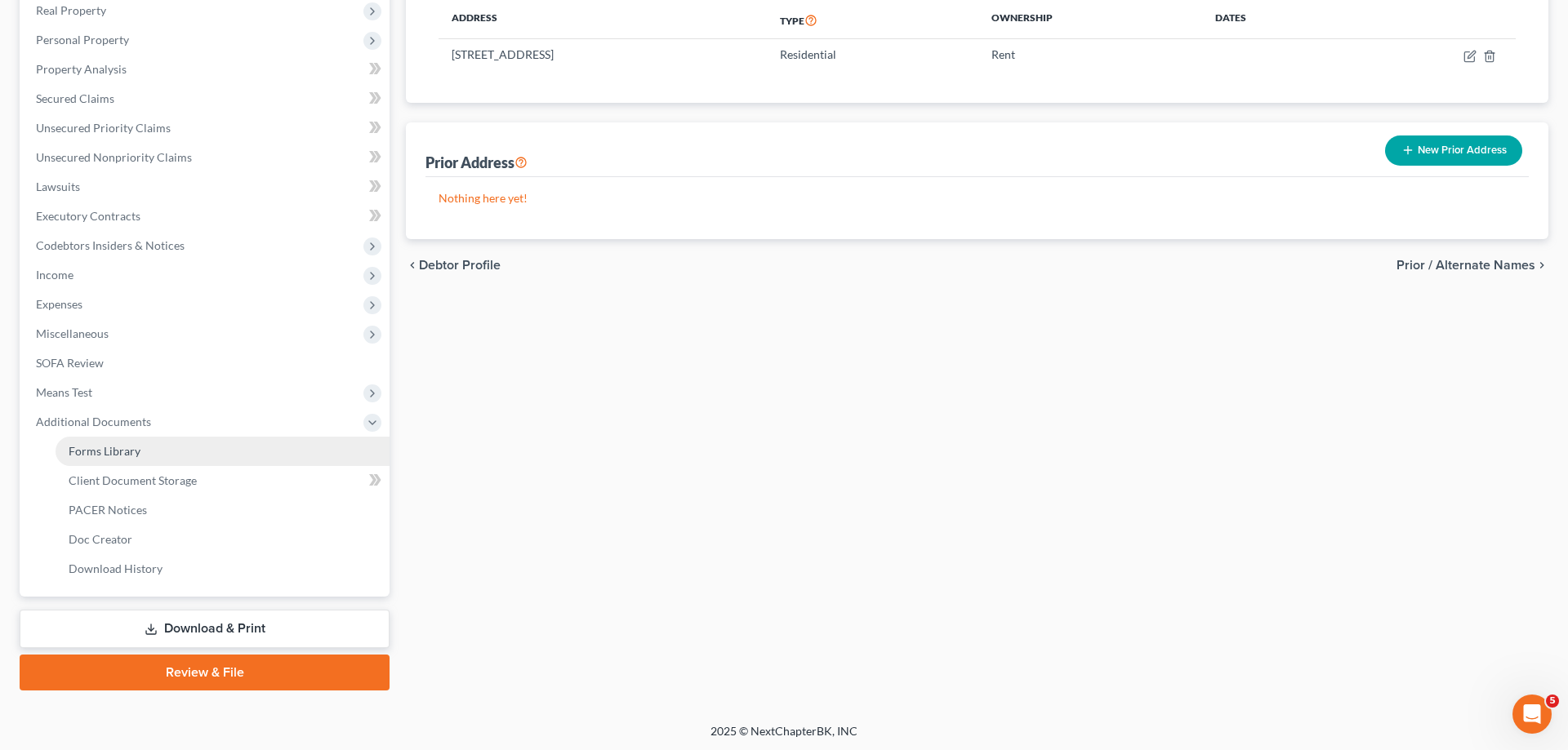
click at [164, 458] on link "Forms Library" at bounding box center [223, 451] width 334 height 30
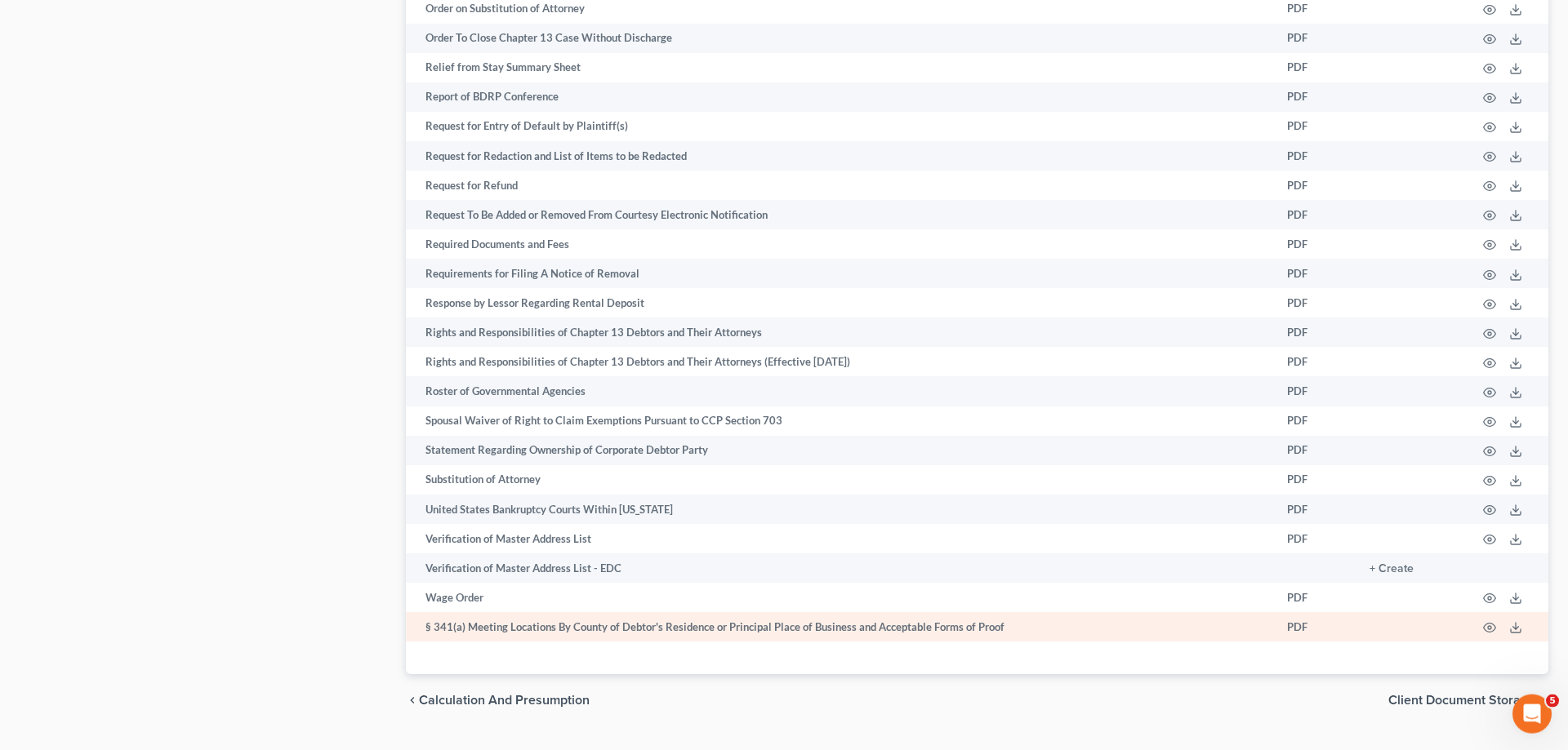
scroll to position [2371, 0]
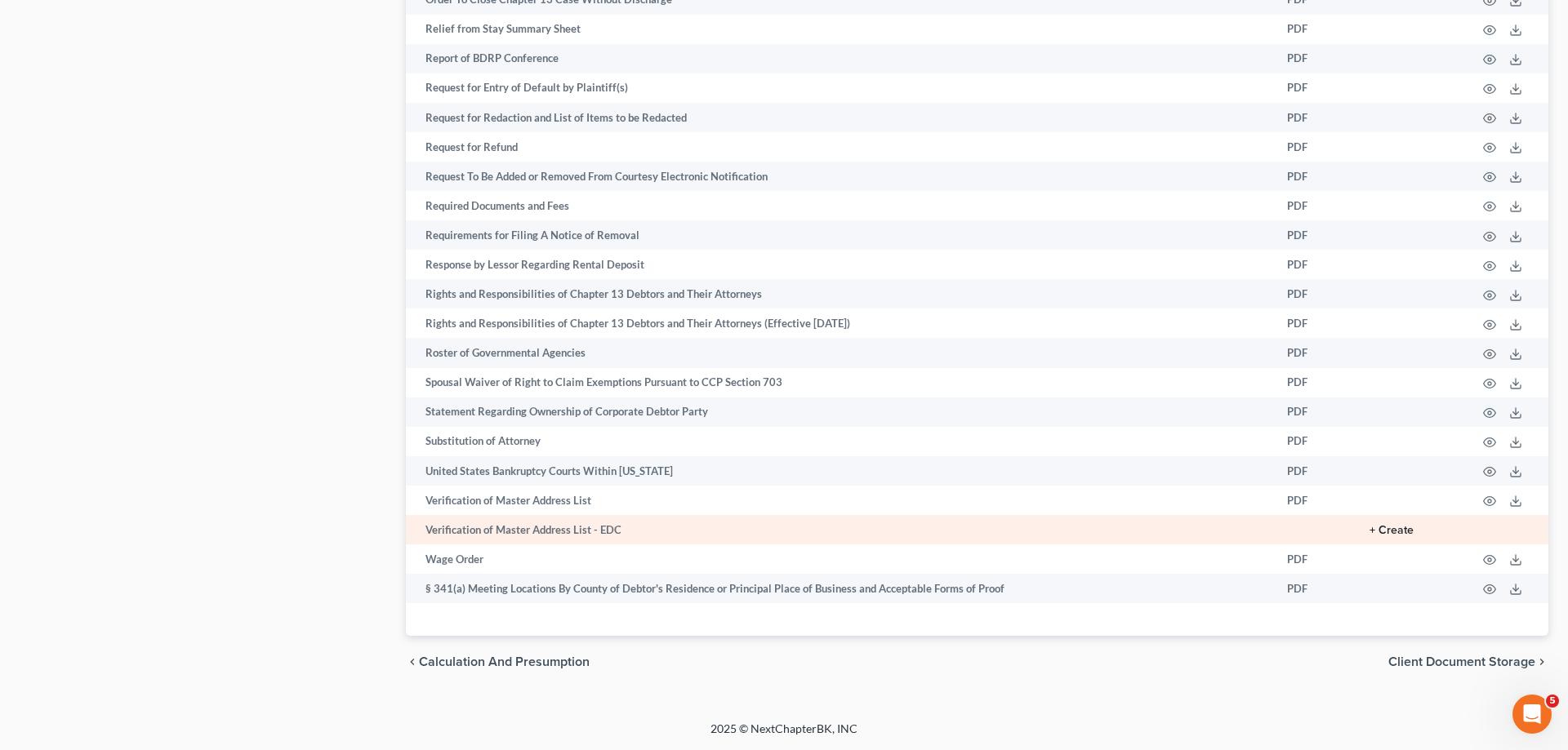
click at [1393, 532] on button "+ Create" at bounding box center [1391, 531] width 44 height 12
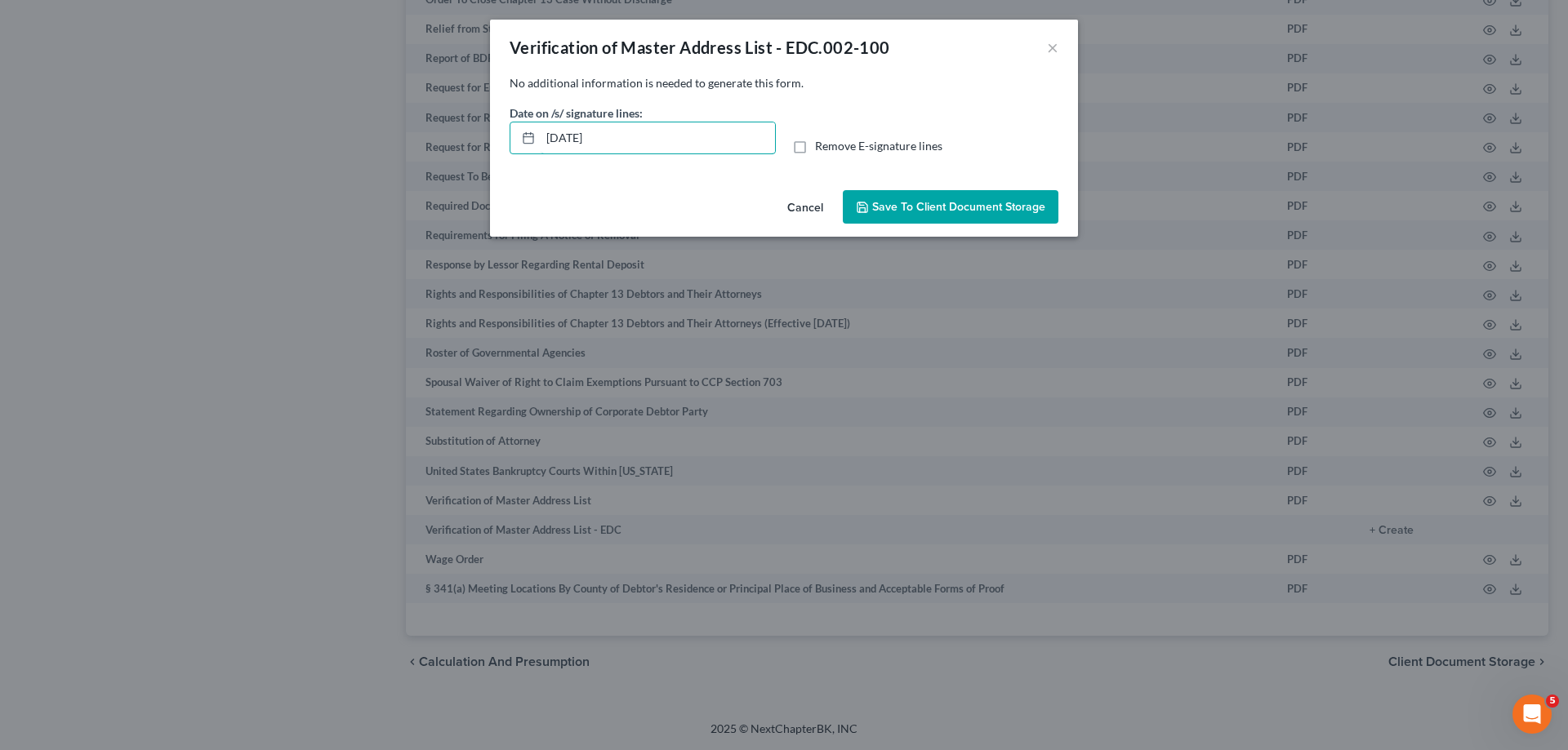
drag, startPoint x: 675, startPoint y: 142, endPoint x: 388, endPoint y: 154, distance: 287.3
click at [541, 153] on input "[DATE]" at bounding box center [658, 138] width 235 height 31
click at [815, 142] on label "Remove E-signature lines" at bounding box center [878, 146] width 127 height 16
click at [821, 142] on input "Remove E-signature lines" at bounding box center [827, 144] width 11 height 11
checkbox input "true"
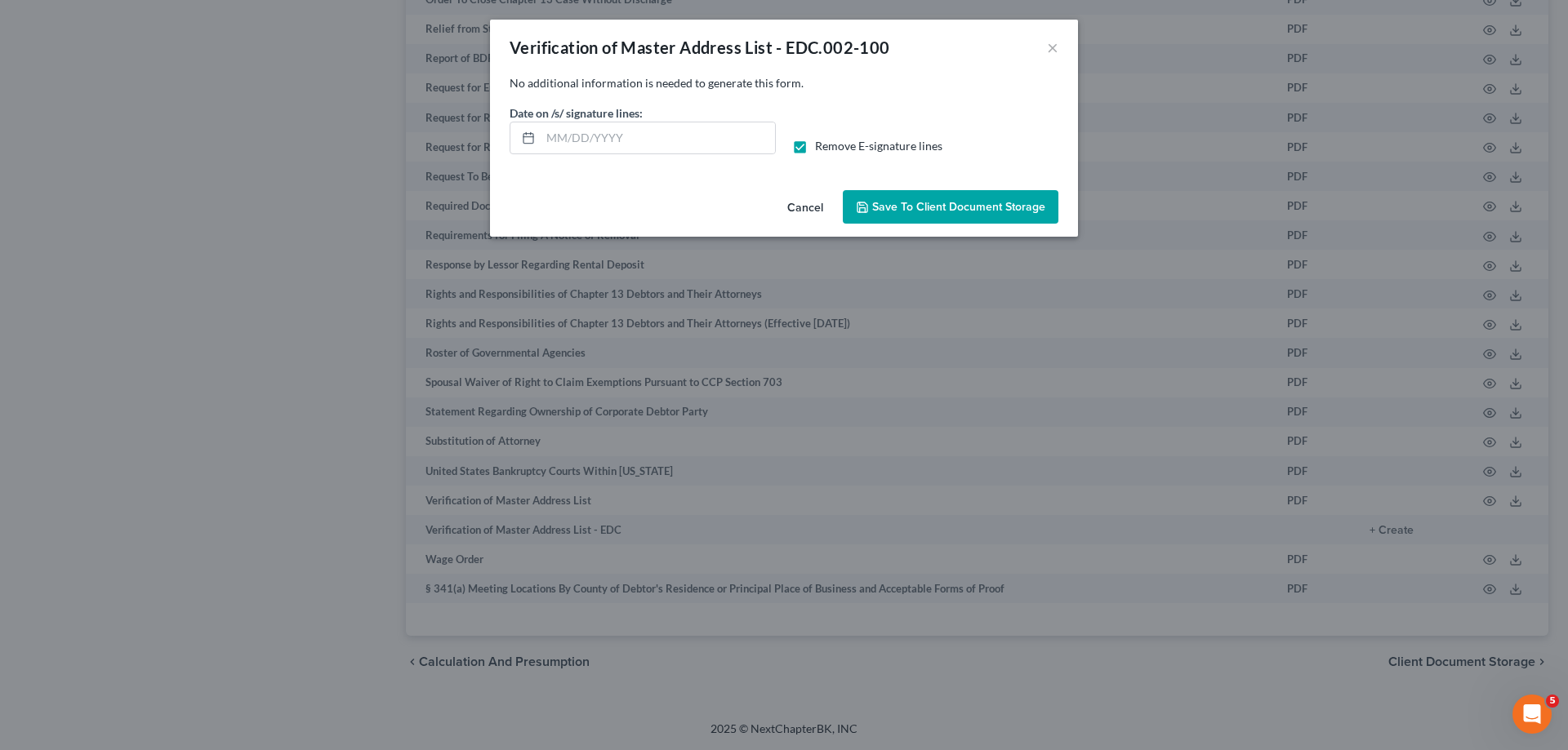
click at [918, 212] on span "Save to Client Document Storage" at bounding box center [959, 207] width 173 height 14
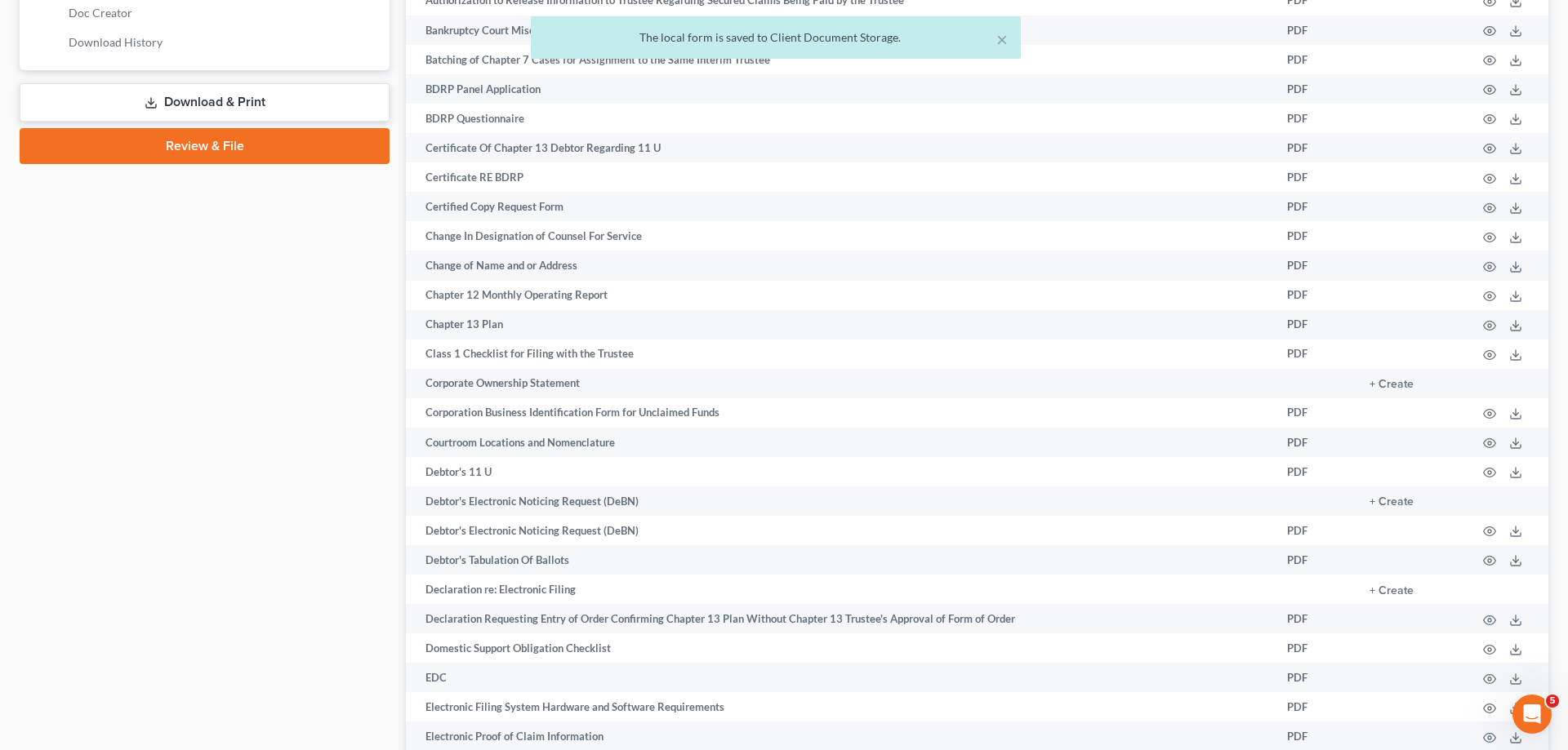
scroll to position [456, 0]
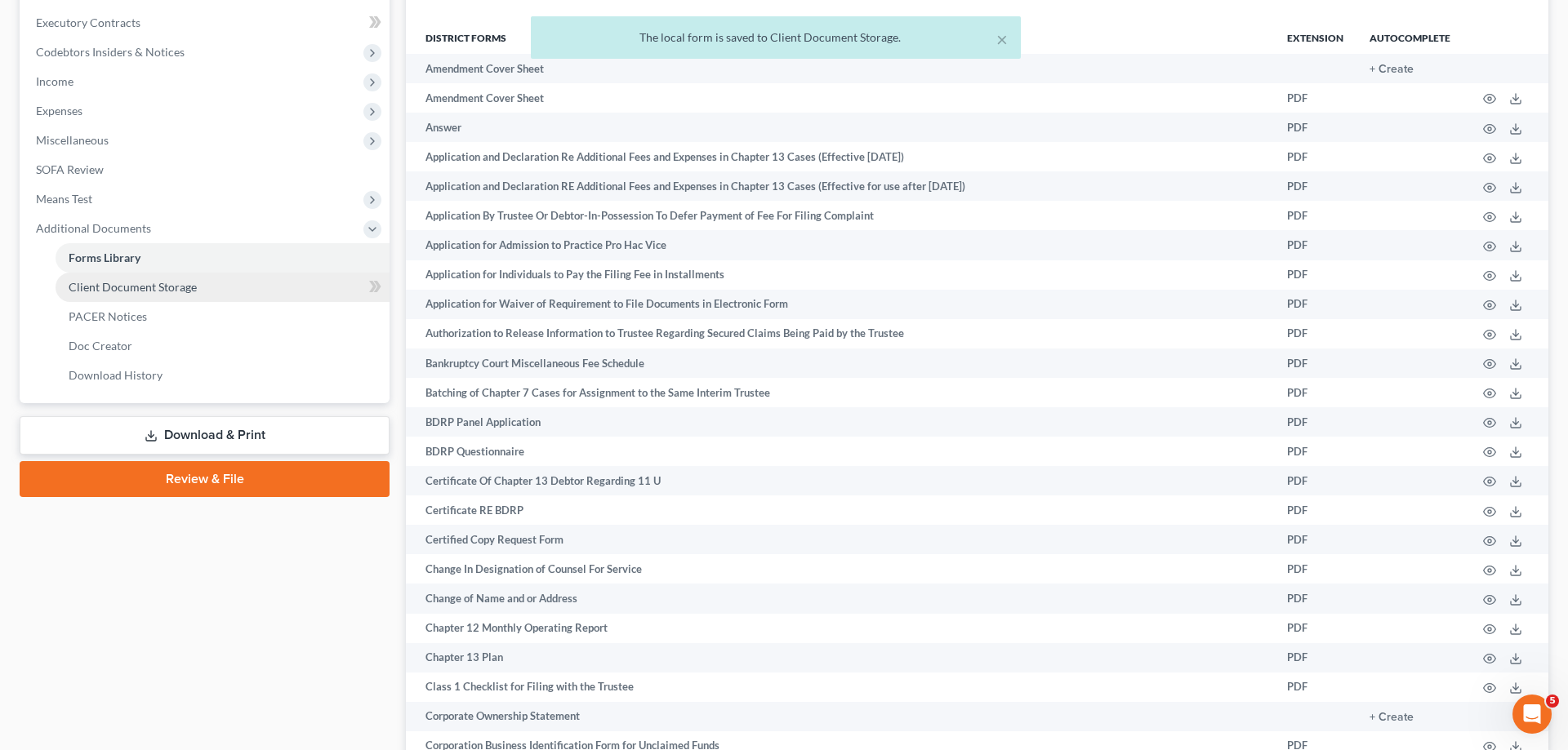
drag, startPoint x: 181, startPoint y: 283, endPoint x: 264, endPoint y: 282, distance: 83.0
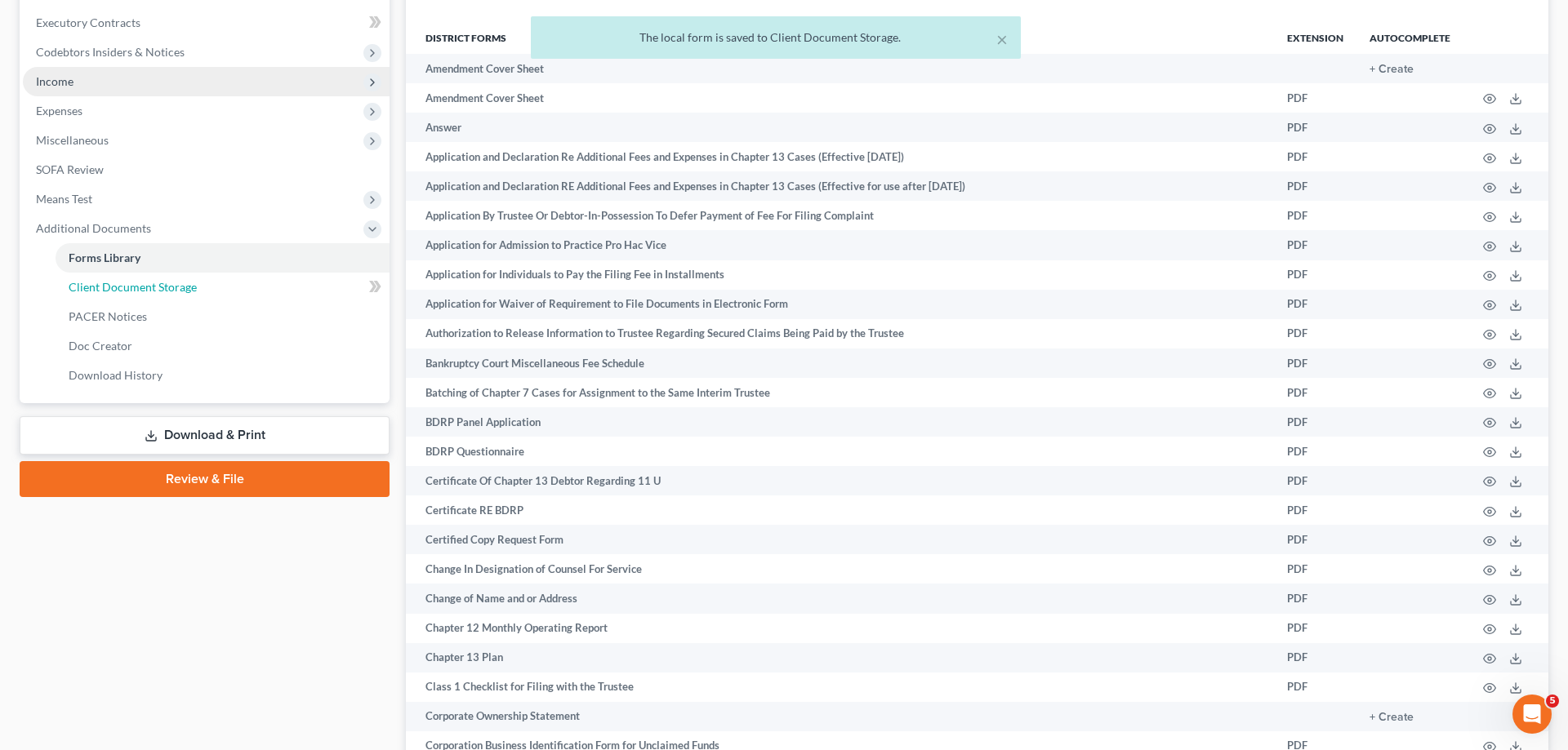
click at [181, 284] on span "Client Document Storage" at bounding box center [133, 286] width 128 height 14
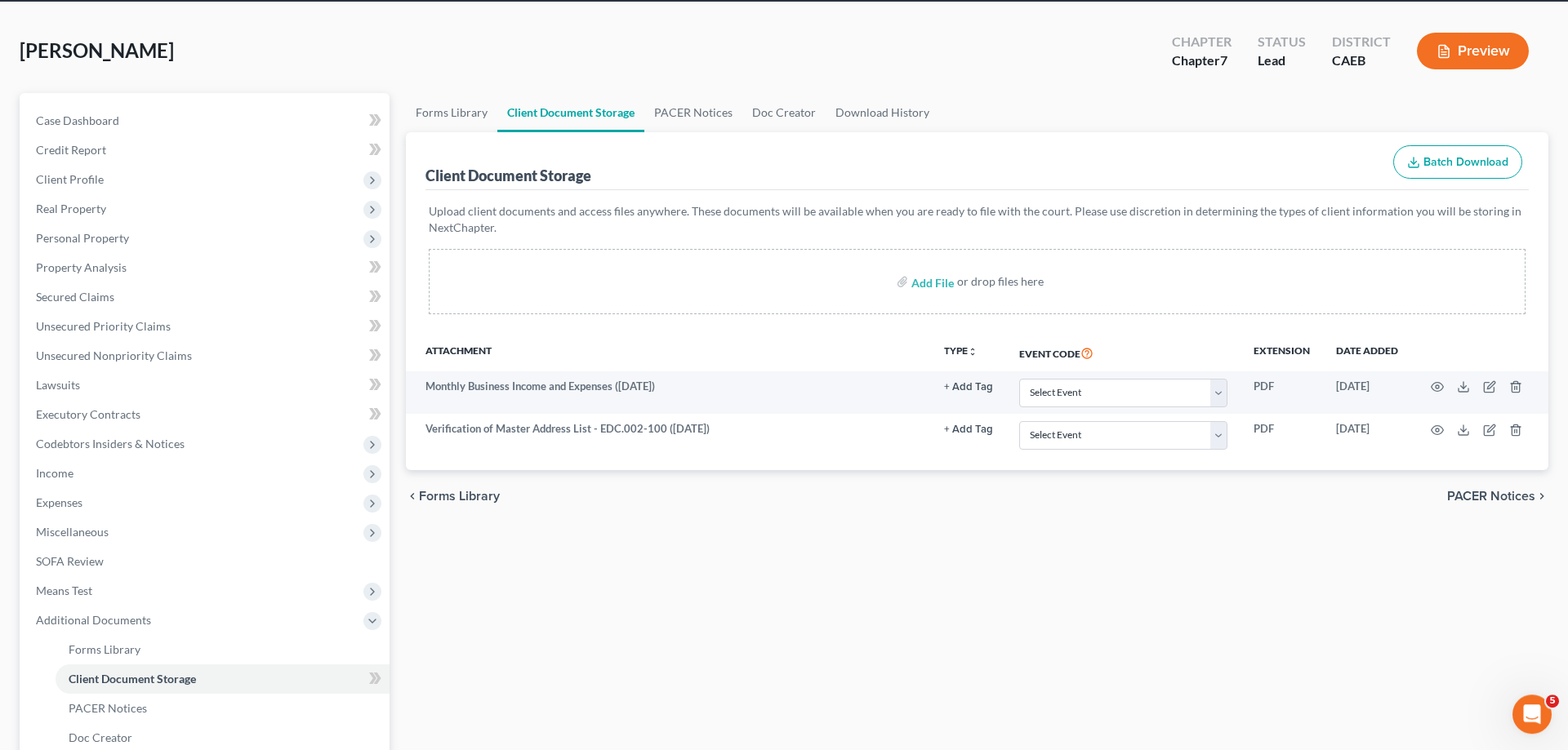
scroll to position [13, 0]
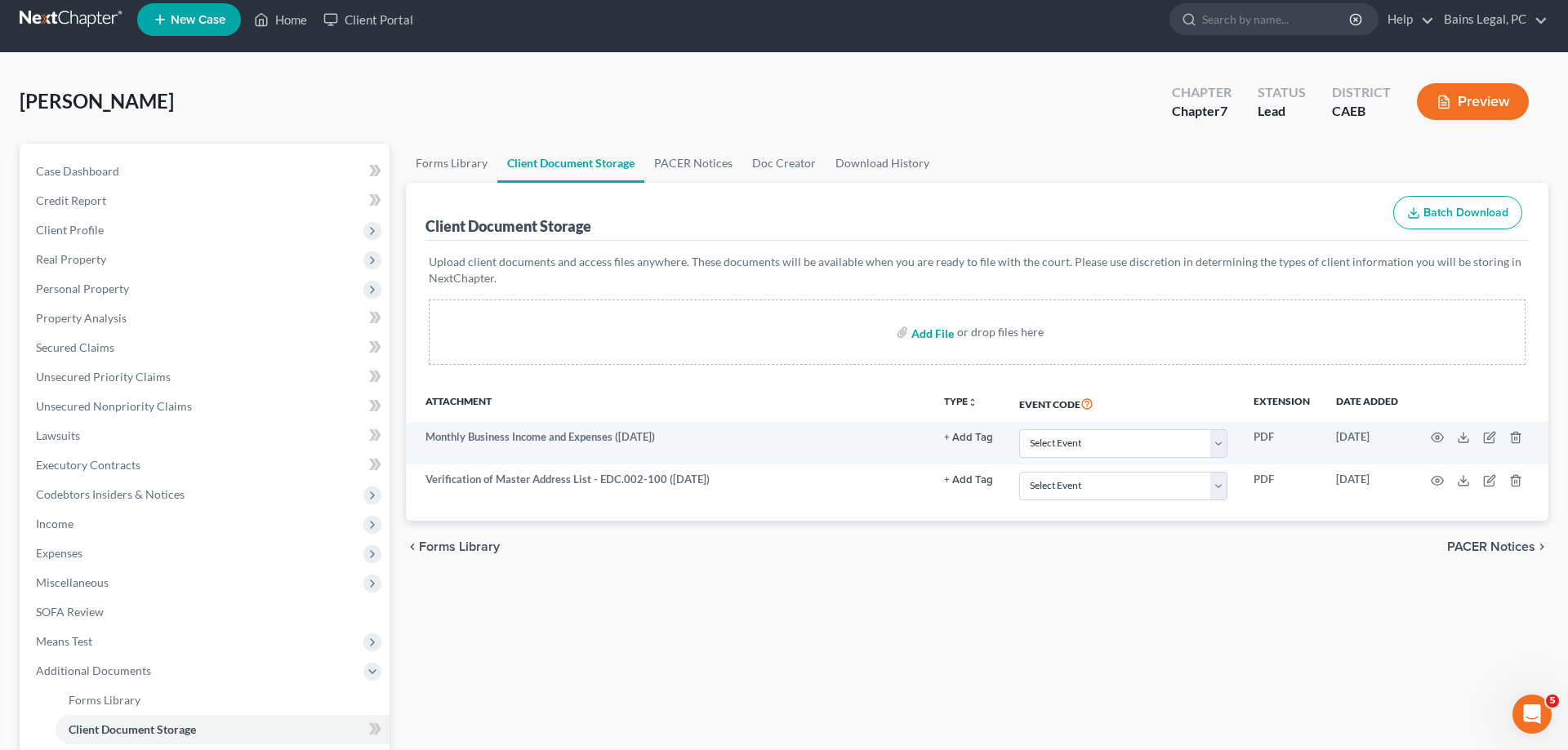
click at [940, 338] on input "file" at bounding box center [931, 332] width 39 height 30
type input "C:\fakepath\15725-CAE-CC-039821695.pdf"
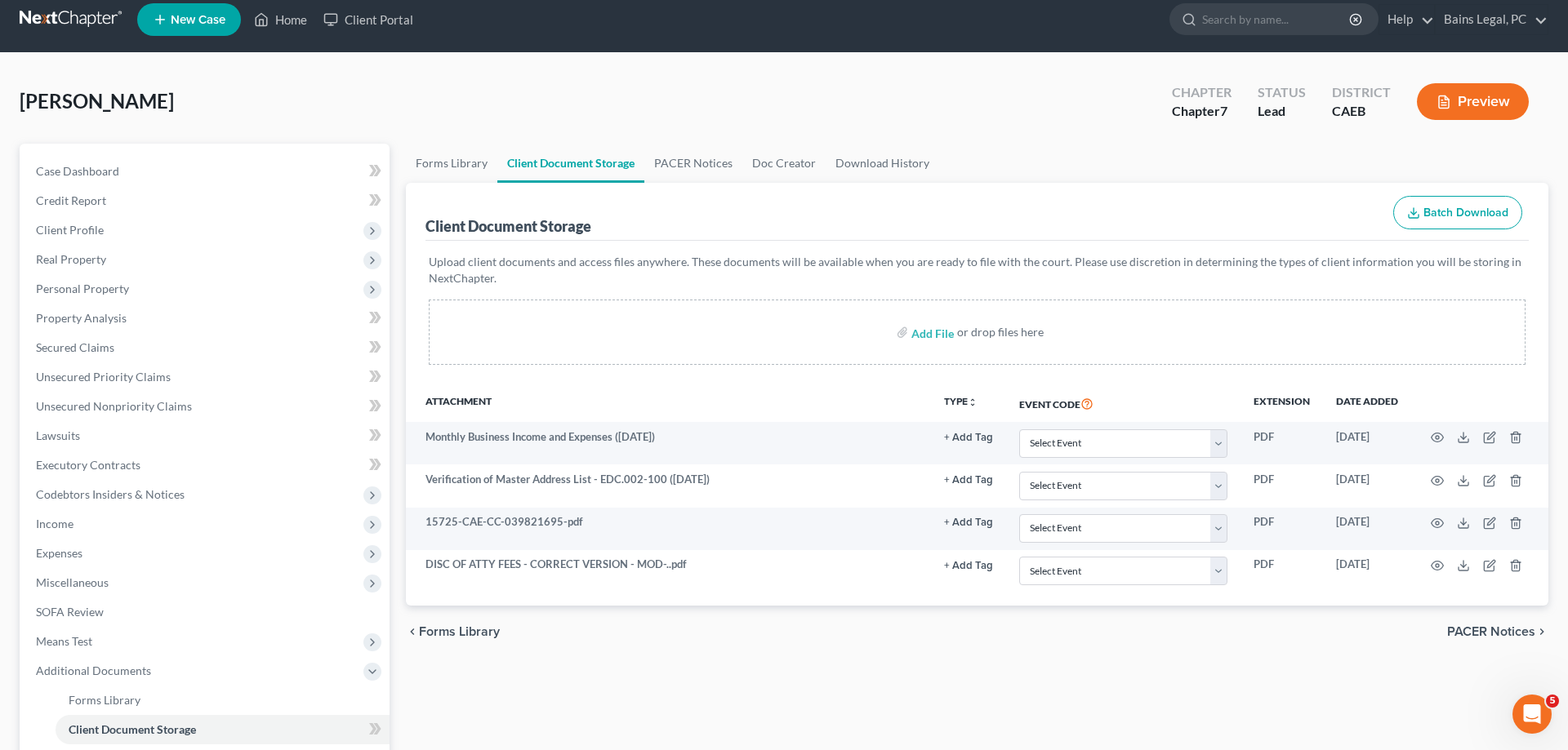
scroll to position [263, 0]
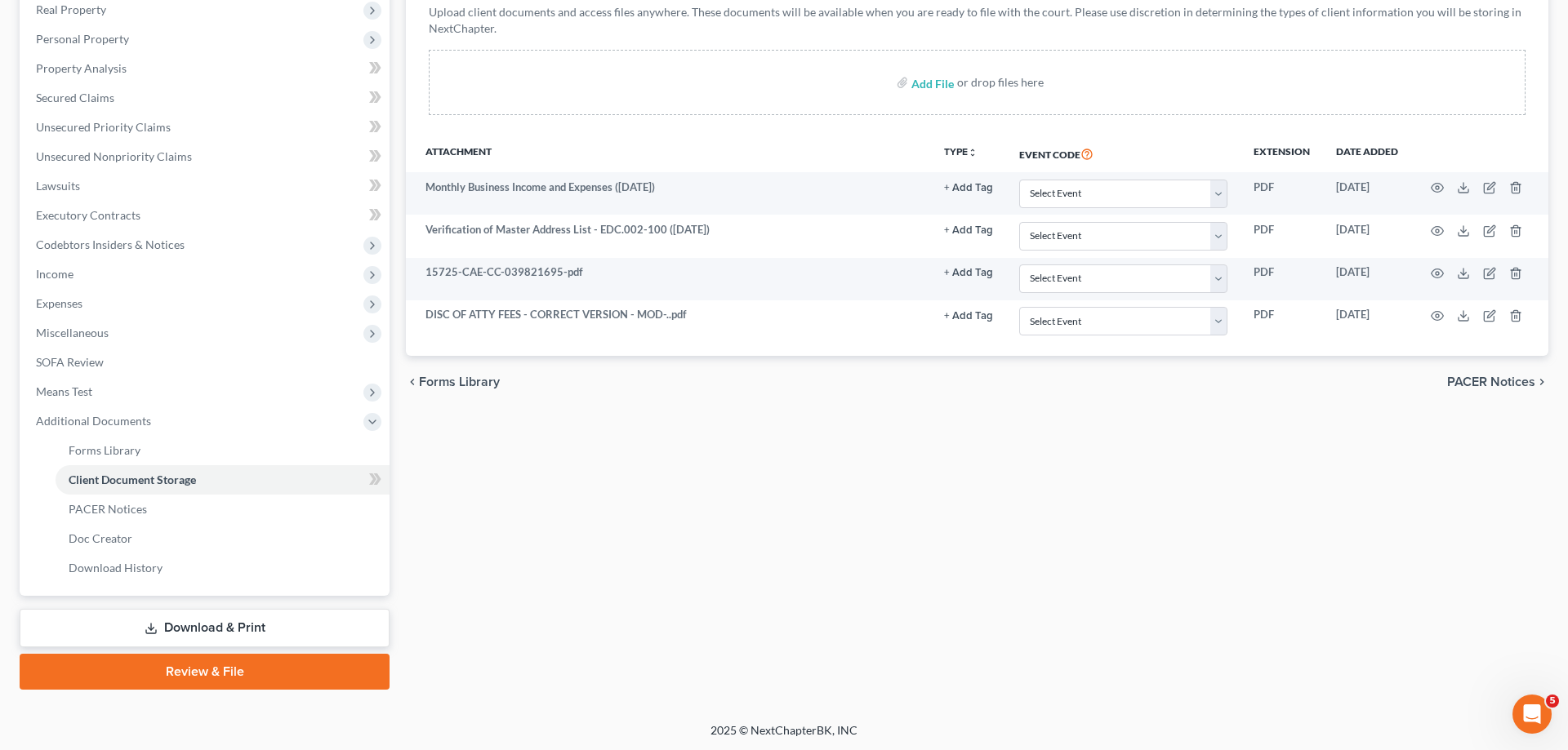
click at [292, 624] on link "Download & Print" at bounding box center [205, 628] width 370 height 39
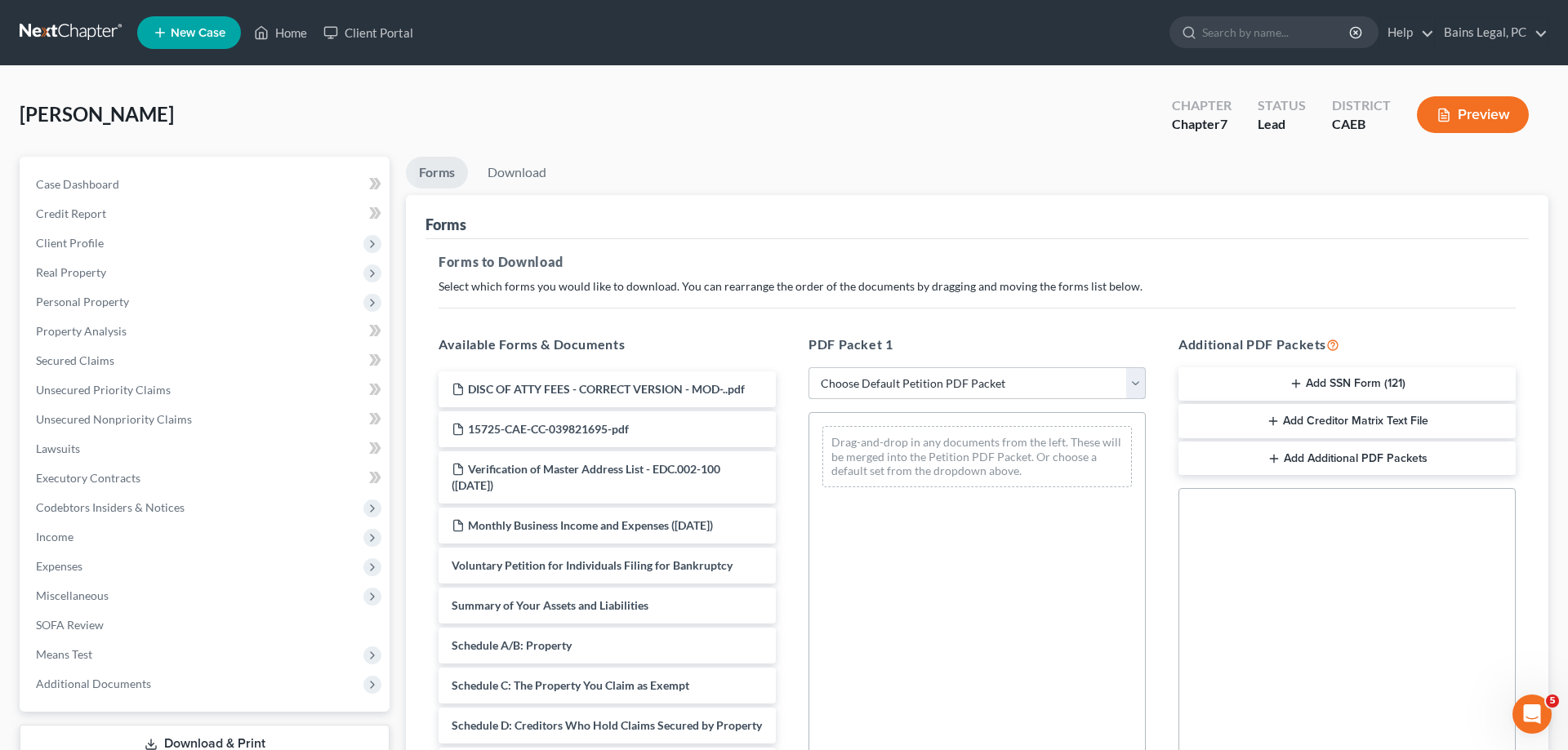
click at [809, 367] on select "Choose Default Petition PDF Packet Complete Bankruptcy Petition (all forms and …" at bounding box center [978, 384] width 338 height 32
select select "0"
click option "Complete Bankruptcy Petition (all forms and schedules)" at bounding box center [0, 0] width 0 height 0
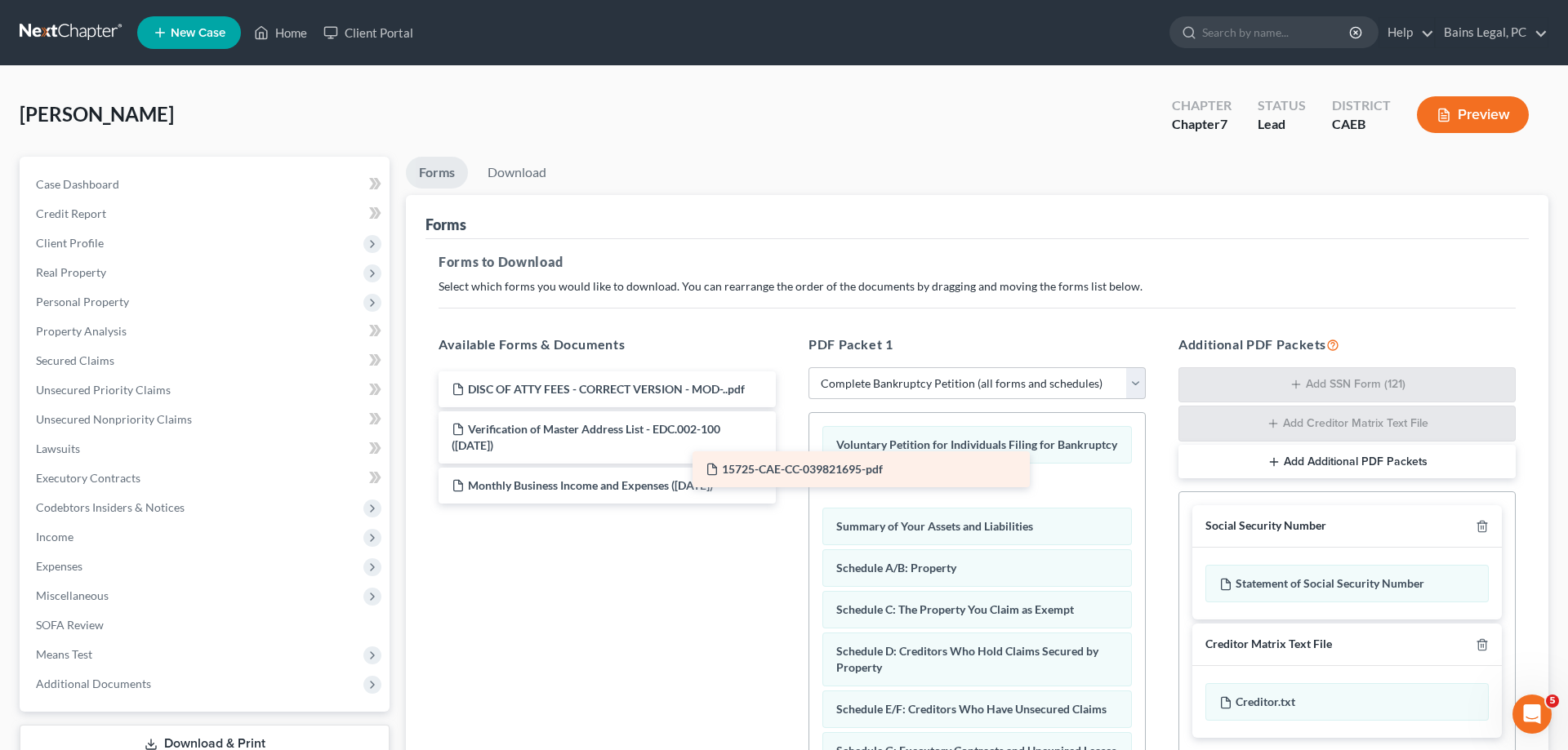
drag, startPoint x: 621, startPoint y: 432, endPoint x: 885, endPoint y: 479, distance: 268.2
click at [789, 478] on div "15725-CAE-CC-039821695-pdf DISC OF ATTY FEES - CORRECT VERSION - MOD-..pdf 1572…" at bounding box center [607, 438] width 364 height 133
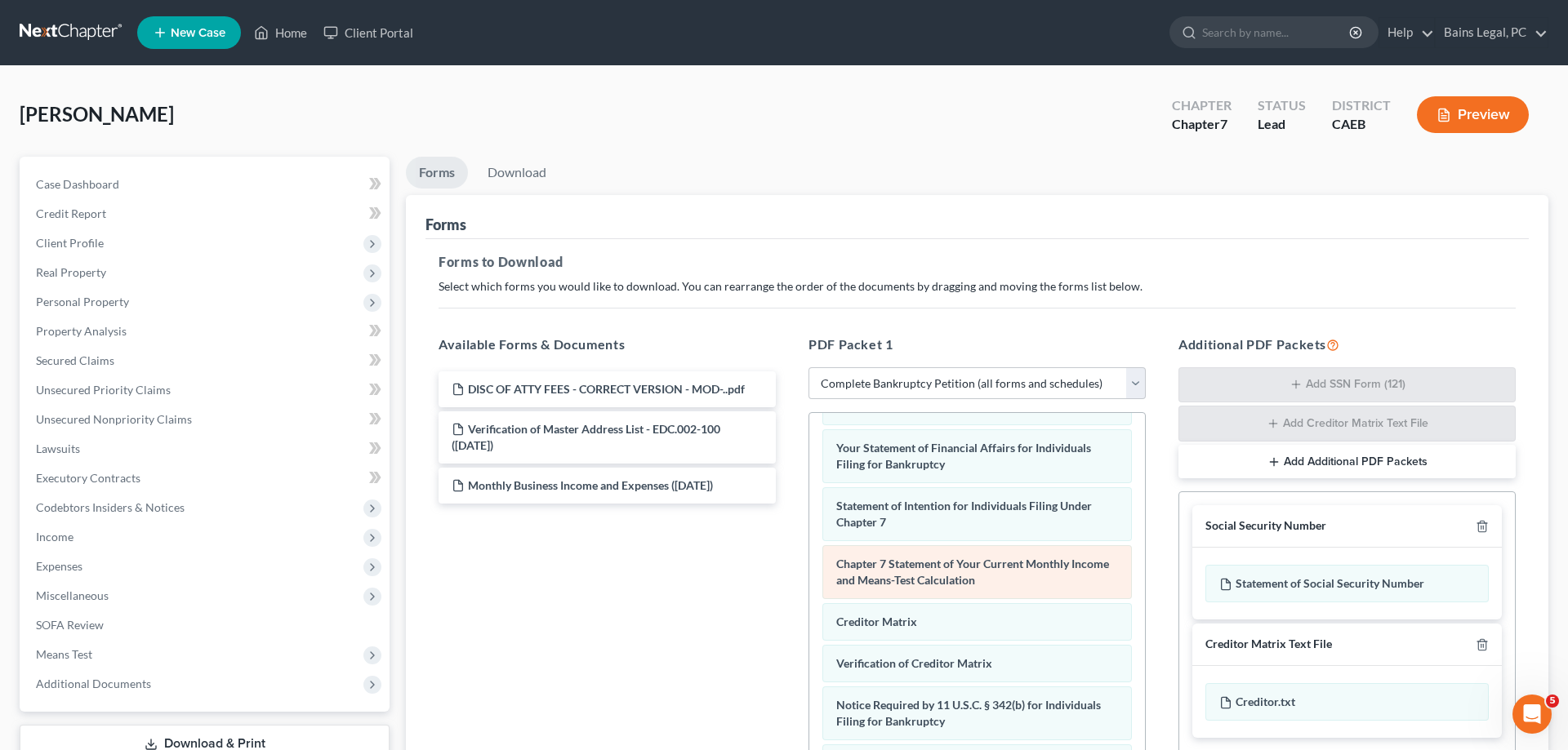
scroll to position [347, 0]
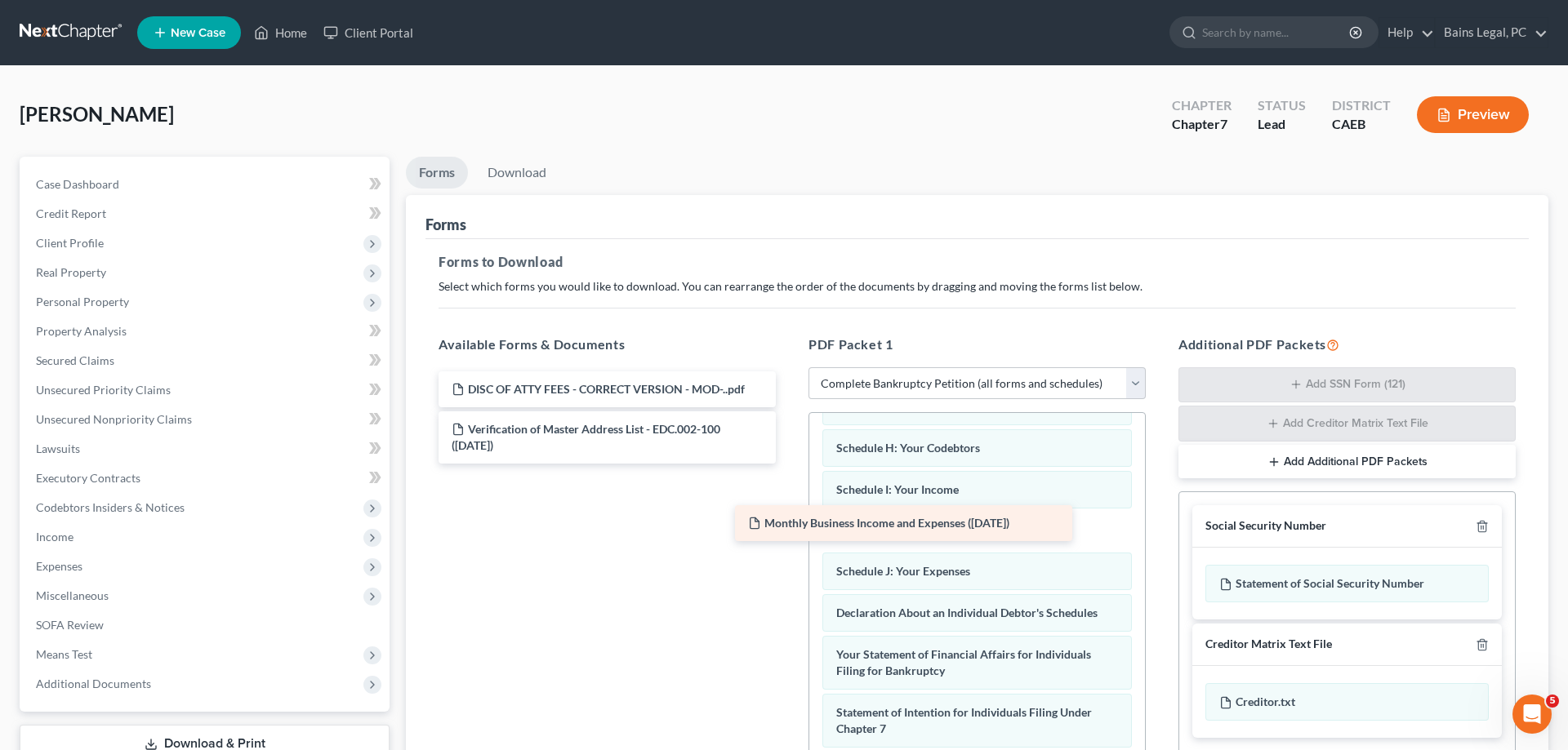
drag, startPoint x: 562, startPoint y: 486, endPoint x: 865, endPoint y: 527, distance: 305.8
click at [789, 464] on div "Monthly Business Income and Expenses (08/19/2025) DISC OF ATTY FEES - CORRECT V…" at bounding box center [607, 418] width 364 height 92
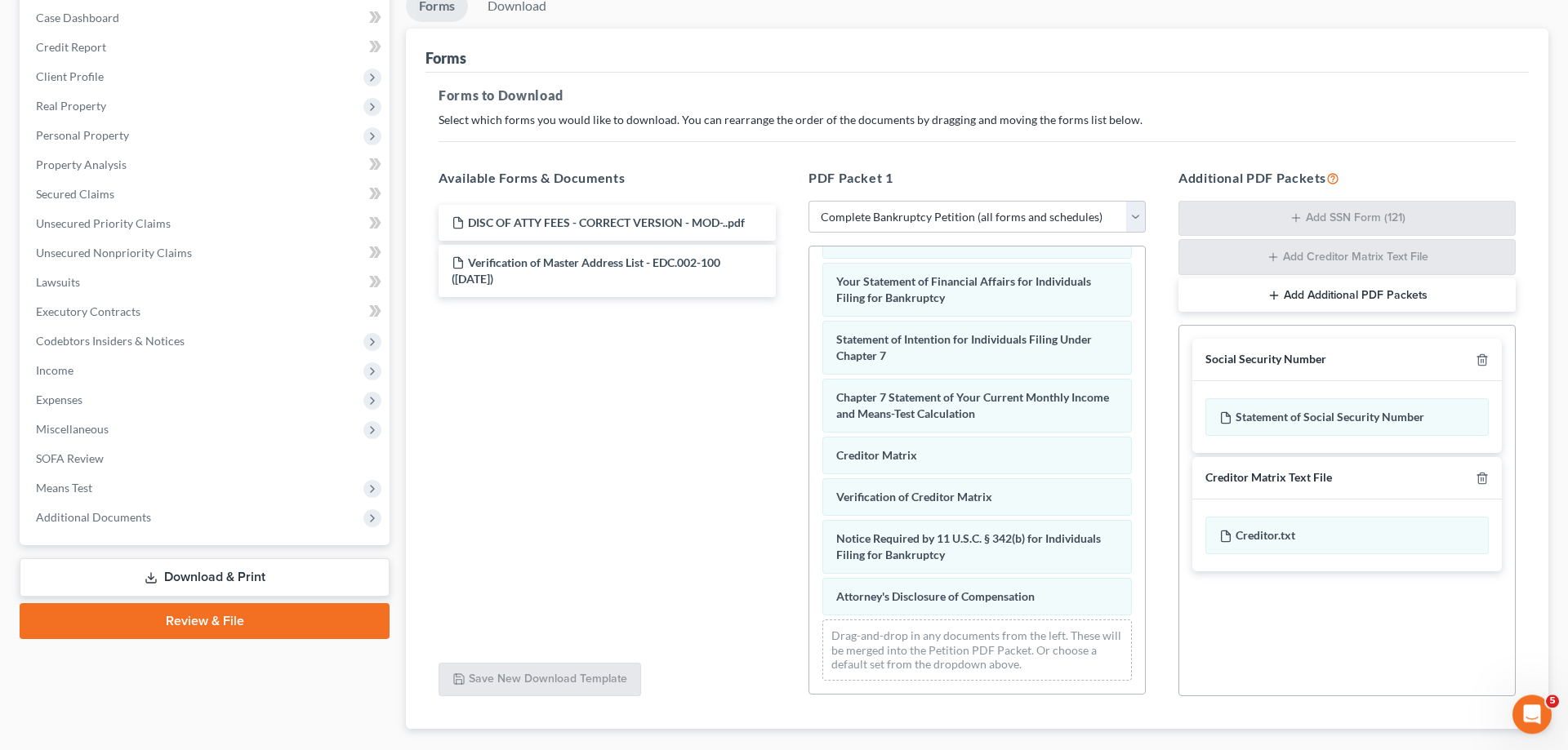
scroll to position [250, 0]
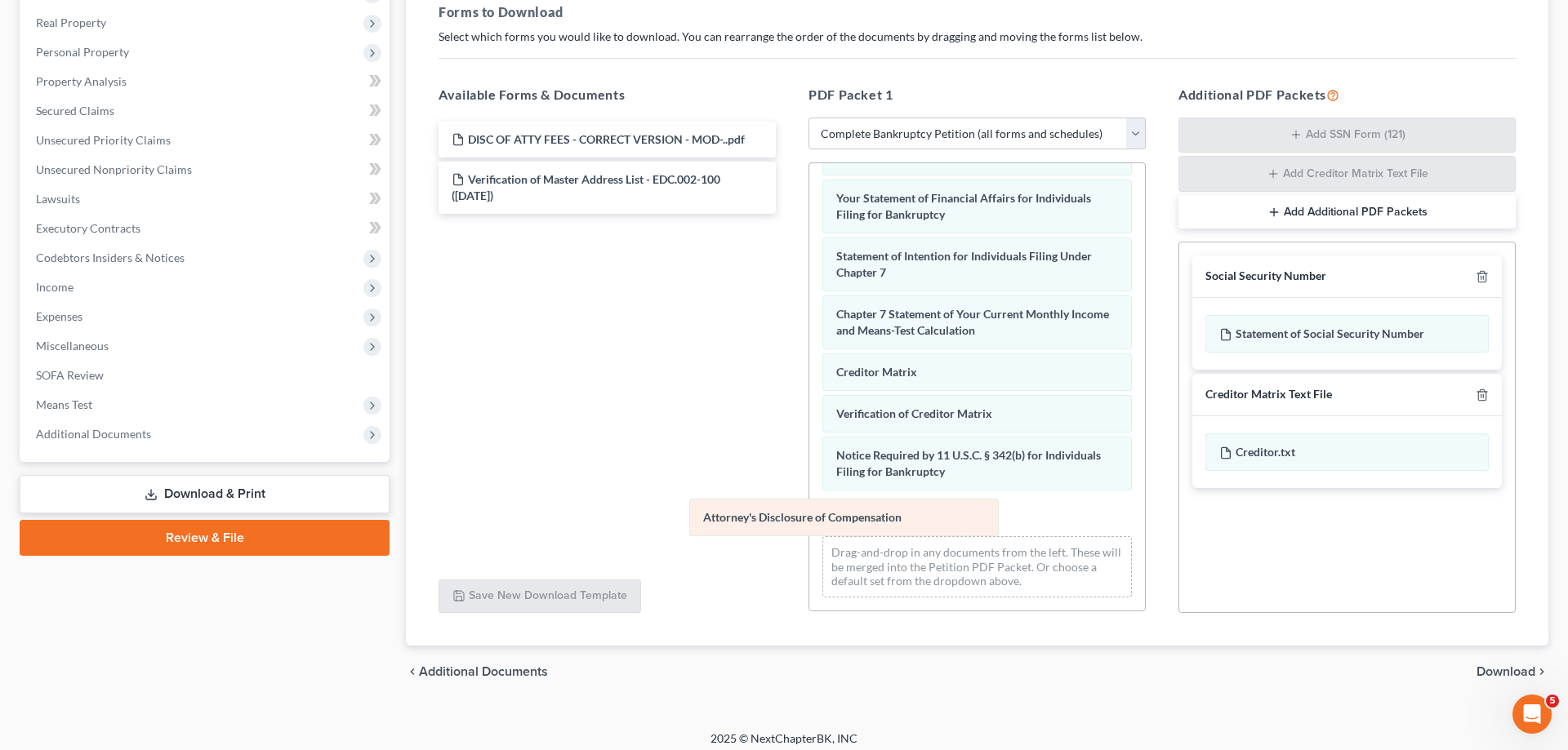
drag, startPoint x: 1026, startPoint y: 512, endPoint x: 569, endPoint y: 486, distance: 457.7
click at [810, 488] on div "Attorney's Disclosure of Compensation Voluntary Petition for Individuals Filing…" at bounding box center [978, 110] width 336 height 1002
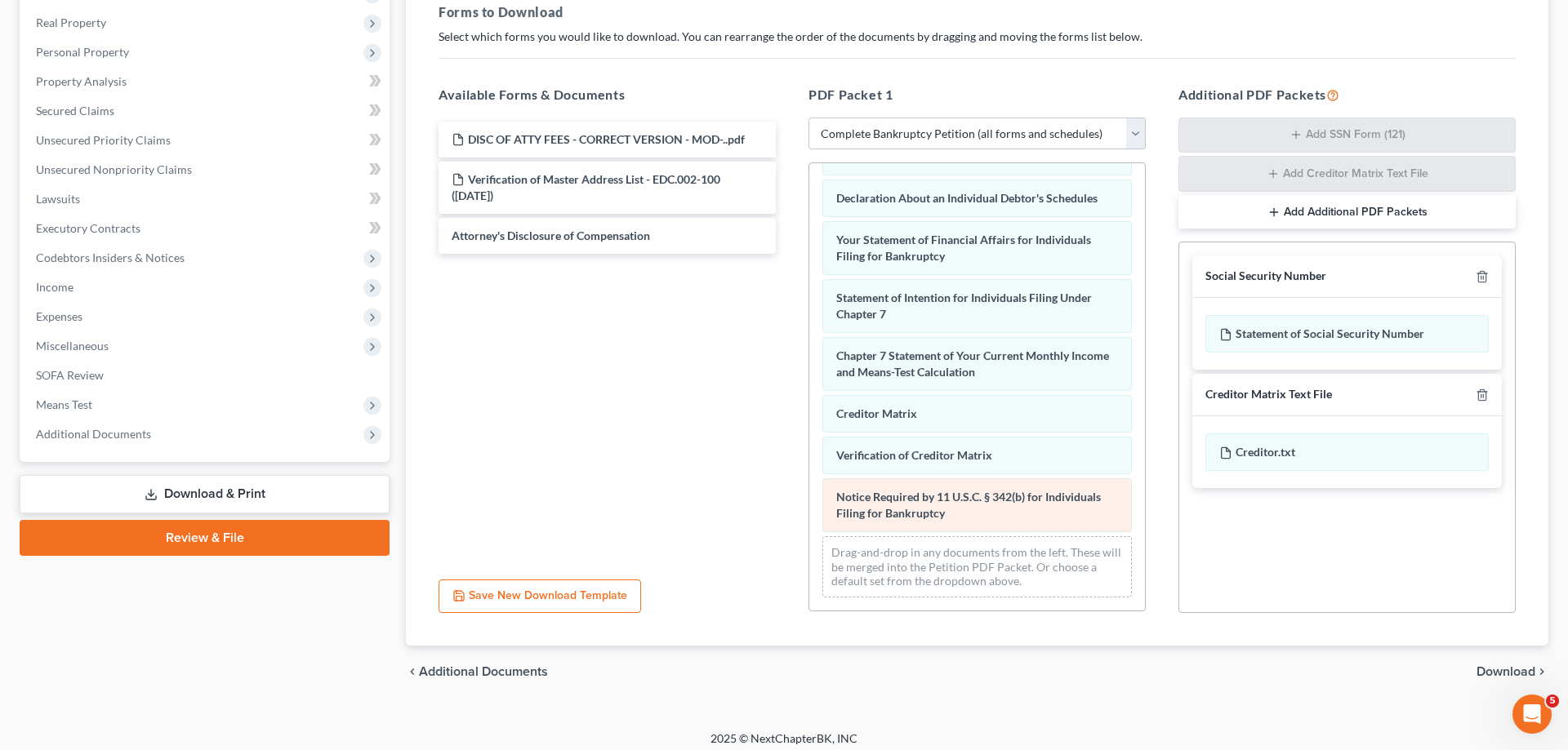
click at [810, 523] on div "Voluntary Petition for Individuals Filing for Bankruptcy 15725-CAE-CC-039821695…" at bounding box center [978, 131] width 336 height 960
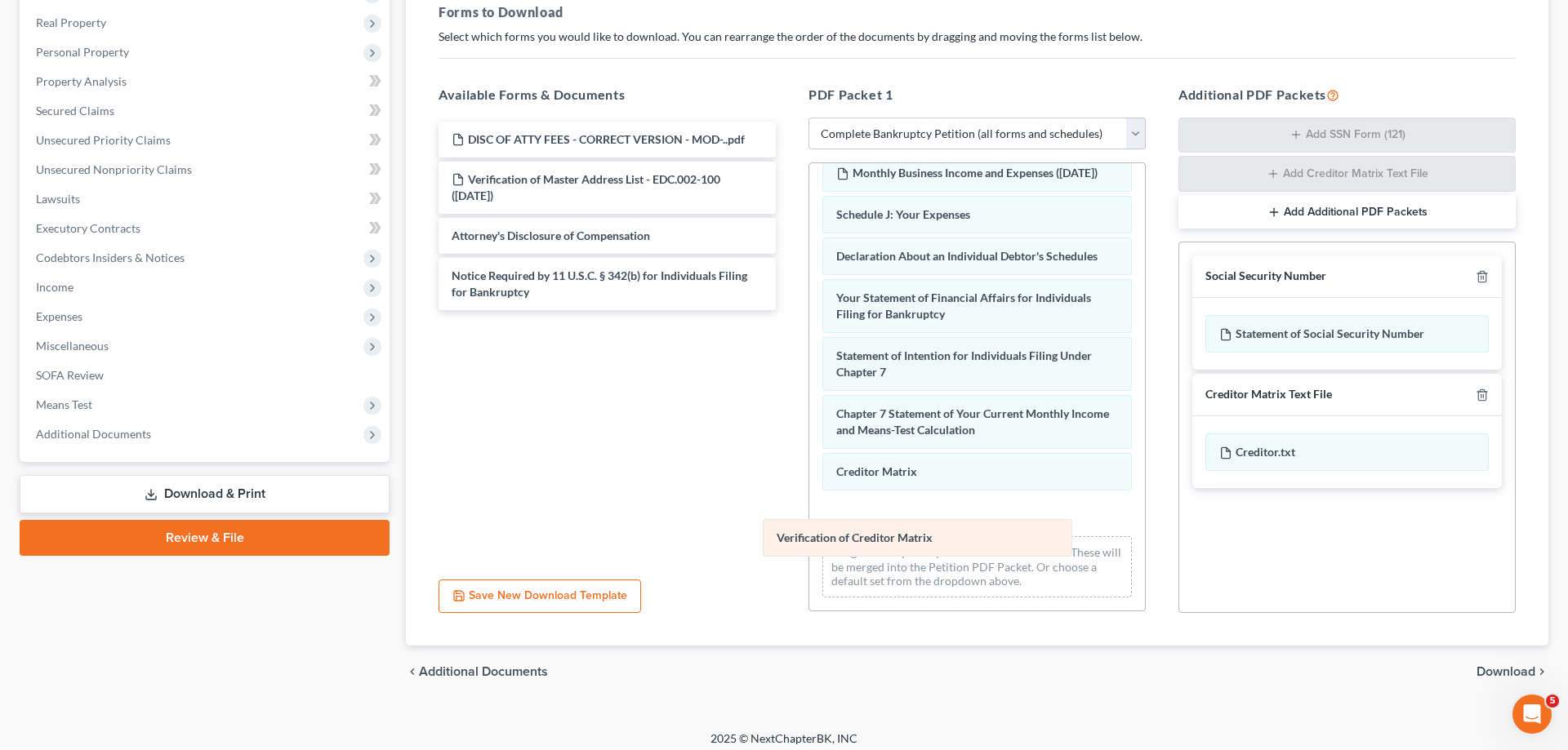
drag, startPoint x: 883, startPoint y: 524, endPoint x: 570, endPoint y: 542, distance: 313.5
click at [810, 552] on div "Verification of Creditor Matrix Voluntary Petition for Individuals Filing for B…" at bounding box center [978, 160] width 336 height 903
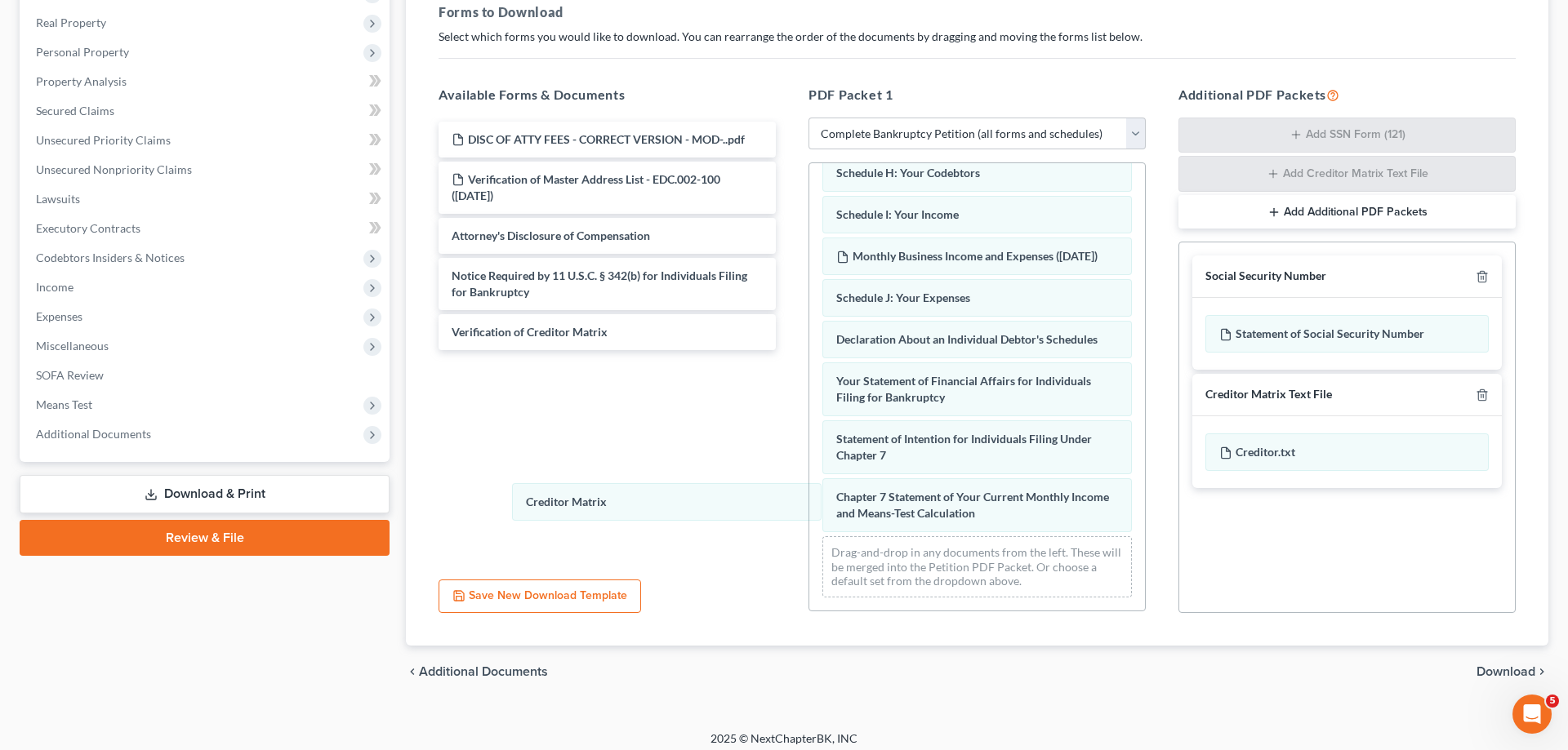
scroll to position [388, 0]
click at [810, 507] on div "Creditor Matrix Voluntary Petition for Individuals Filing for Bankruptcy 15725-…" at bounding box center [978, 200] width 336 height 819
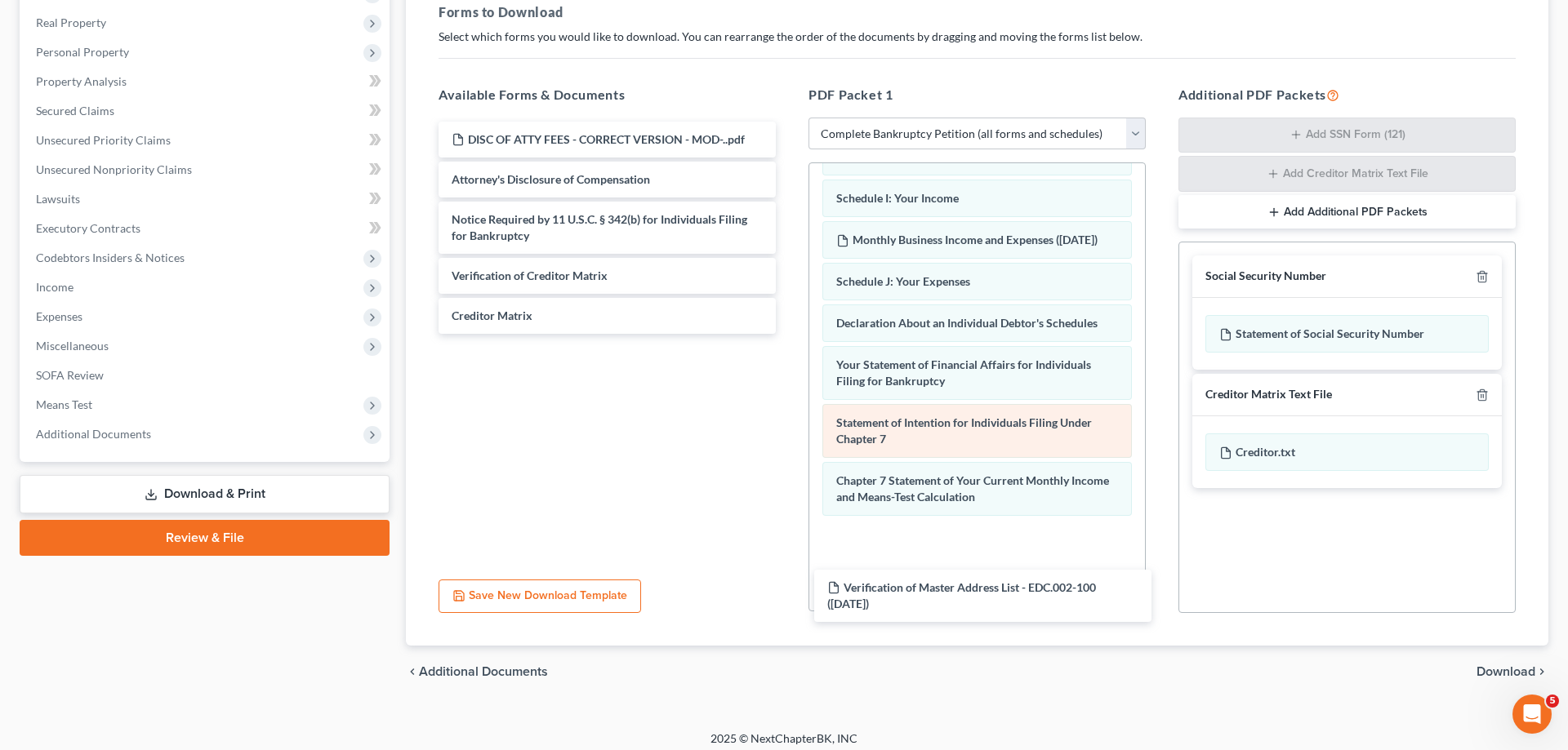
drag, startPoint x: 678, startPoint y: 222, endPoint x: 906, endPoint y: 460, distance: 329.6
click at [789, 334] on div "Verification of Master Address List - EDC.002-100 (08/19/2025) DISC OF ATTY FEE…" at bounding box center [607, 227] width 364 height 212
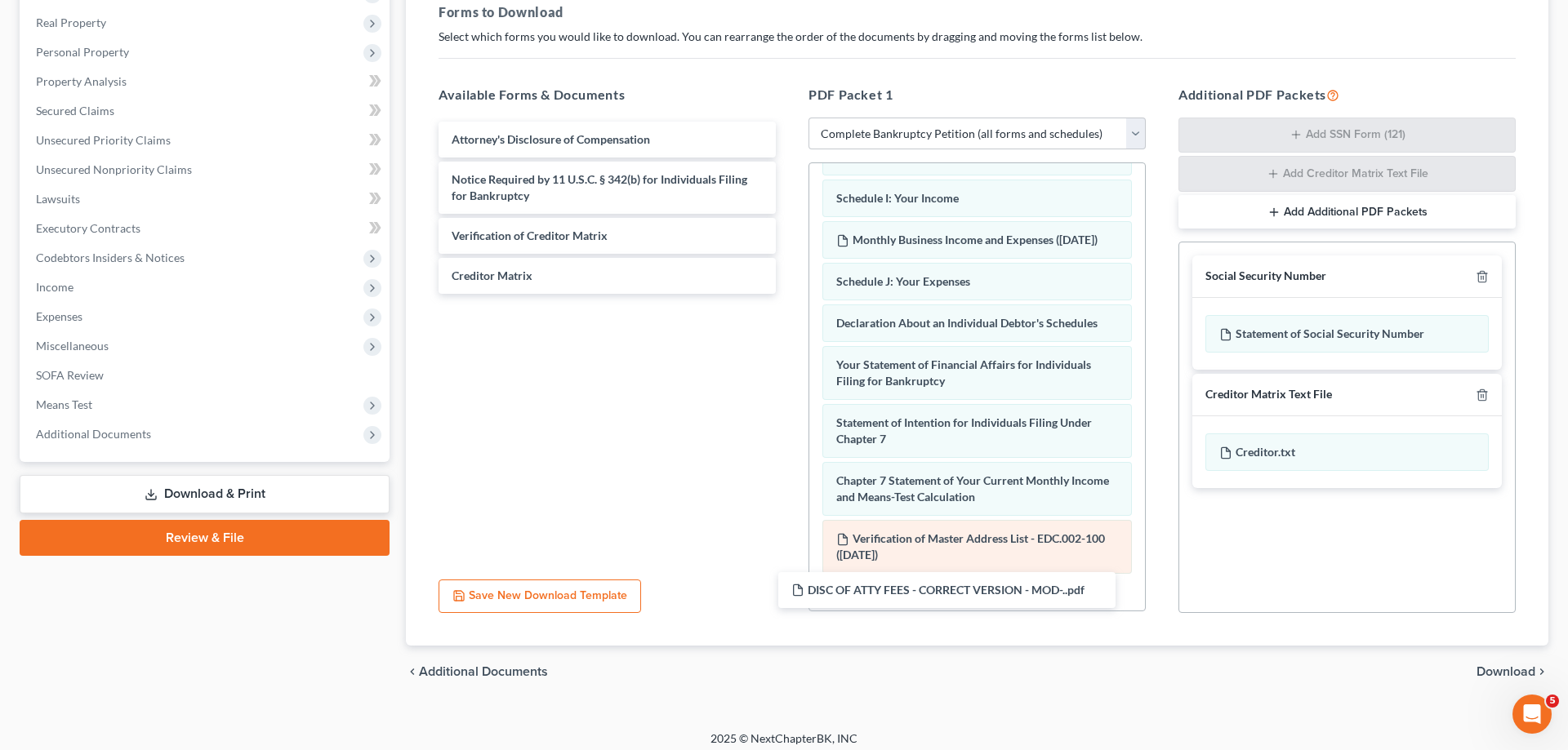
drag, startPoint x: 822, startPoint y: 208, endPoint x: 903, endPoint y: 588, distance: 388.5
click at [789, 294] on div "DISC OF ATTY FEES - CORRECT VERSION - MOD-..pdf DISC OF ATTY FEES - CORRECT VER…" at bounding box center [607, 208] width 364 height 172
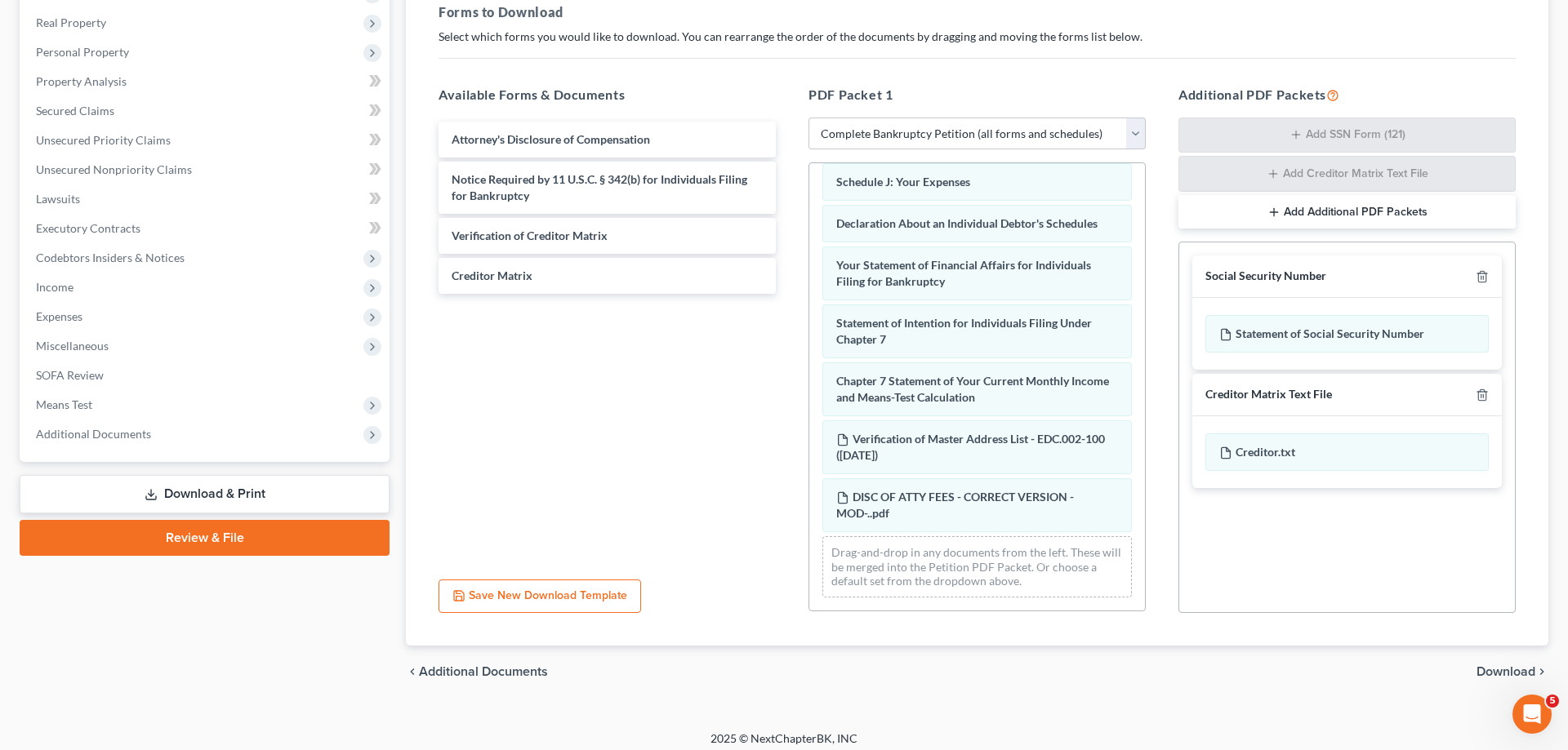
scroll to position [504, 0]
click at [1496, 671] on span "Download" at bounding box center [1506, 671] width 59 height 13
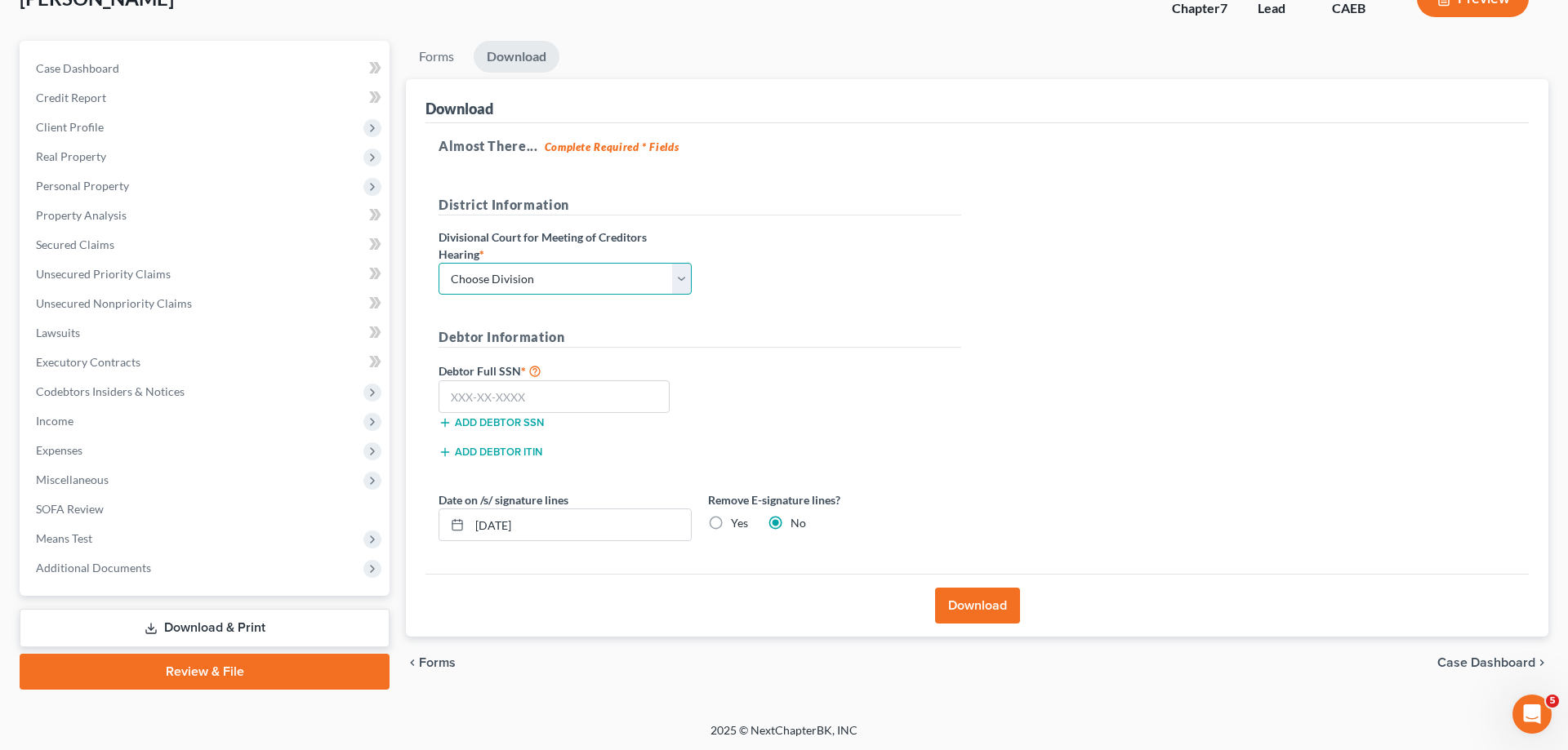
click at [439, 263] on select "Choose Division Fresno Modesto Sacramento" at bounding box center [565, 279] width 253 height 32
select select "1"
click option "Modesto" at bounding box center [0, 0] width 0 height 0
click at [540, 392] on input "text" at bounding box center [554, 397] width 231 height 32
type input "623-25-5945"
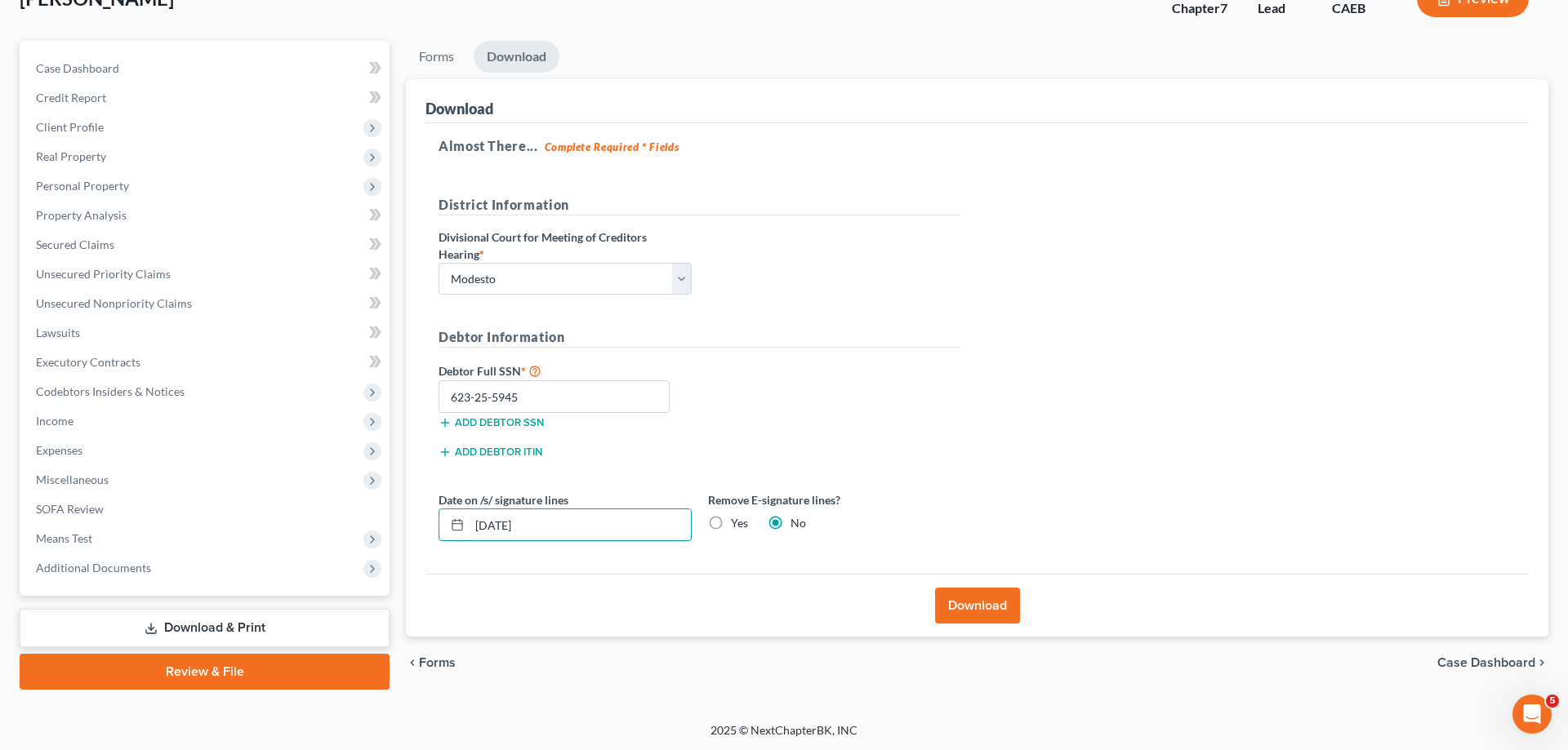
drag, startPoint x: 604, startPoint y: 531, endPoint x: 526, endPoint y: 495, distance: 85.9
click at [469, 527] on input "[DATE]" at bounding box center [580, 525] width 221 height 31
click at [731, 519] on label "Yes" at bounding box center [739, 523] width 17 height 16
click at [738, 519] on input "Yes" at bounding box center [743, 521] width 11 height 11
radio input "true"
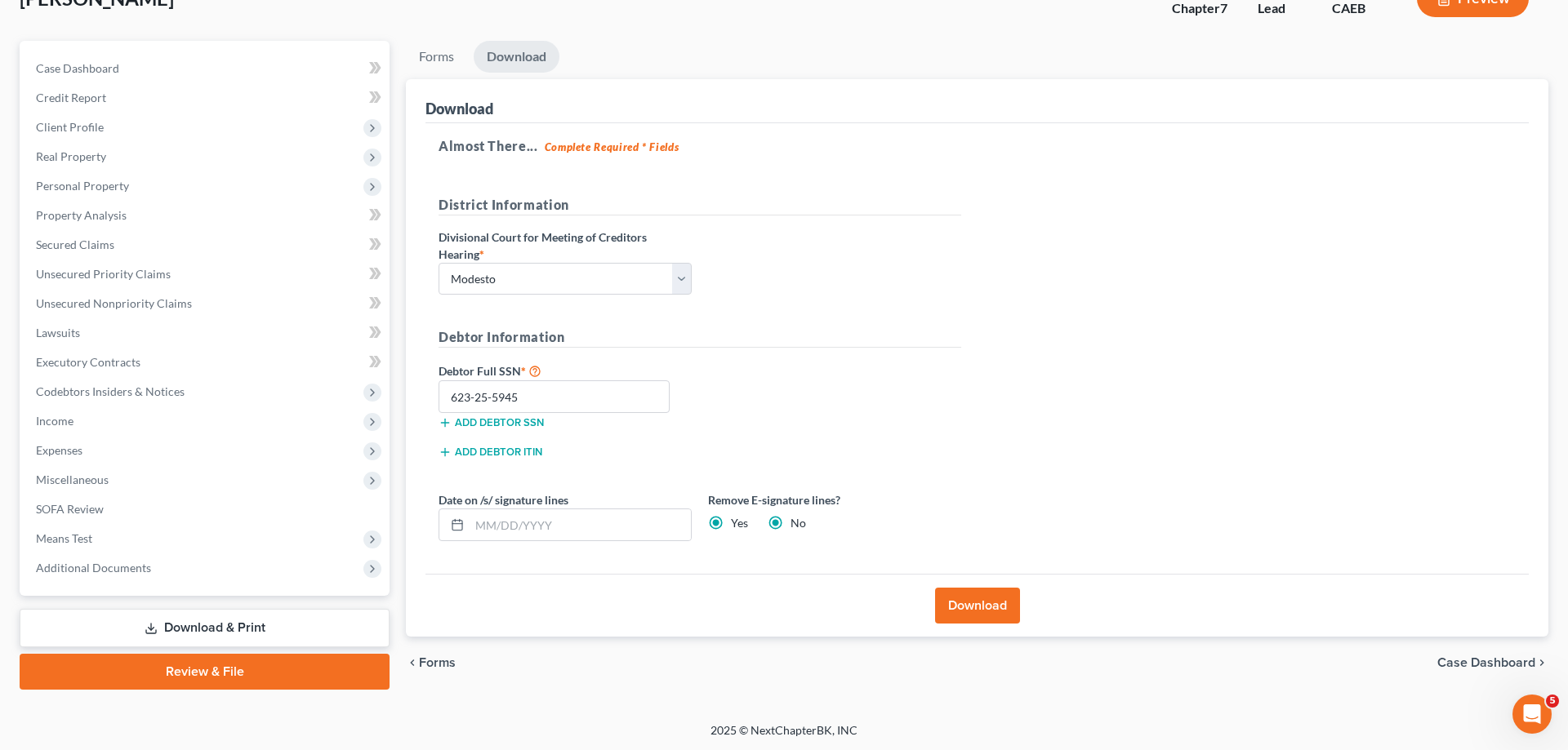
radio input "false"
drag, startPoint x: 996, startPoint y: 610, endPoint x: 1370, endPoint y: 434, distance: 413.3
click at [997, 610] on button "Download" at bounding box center [978, 606] width 85 height 36
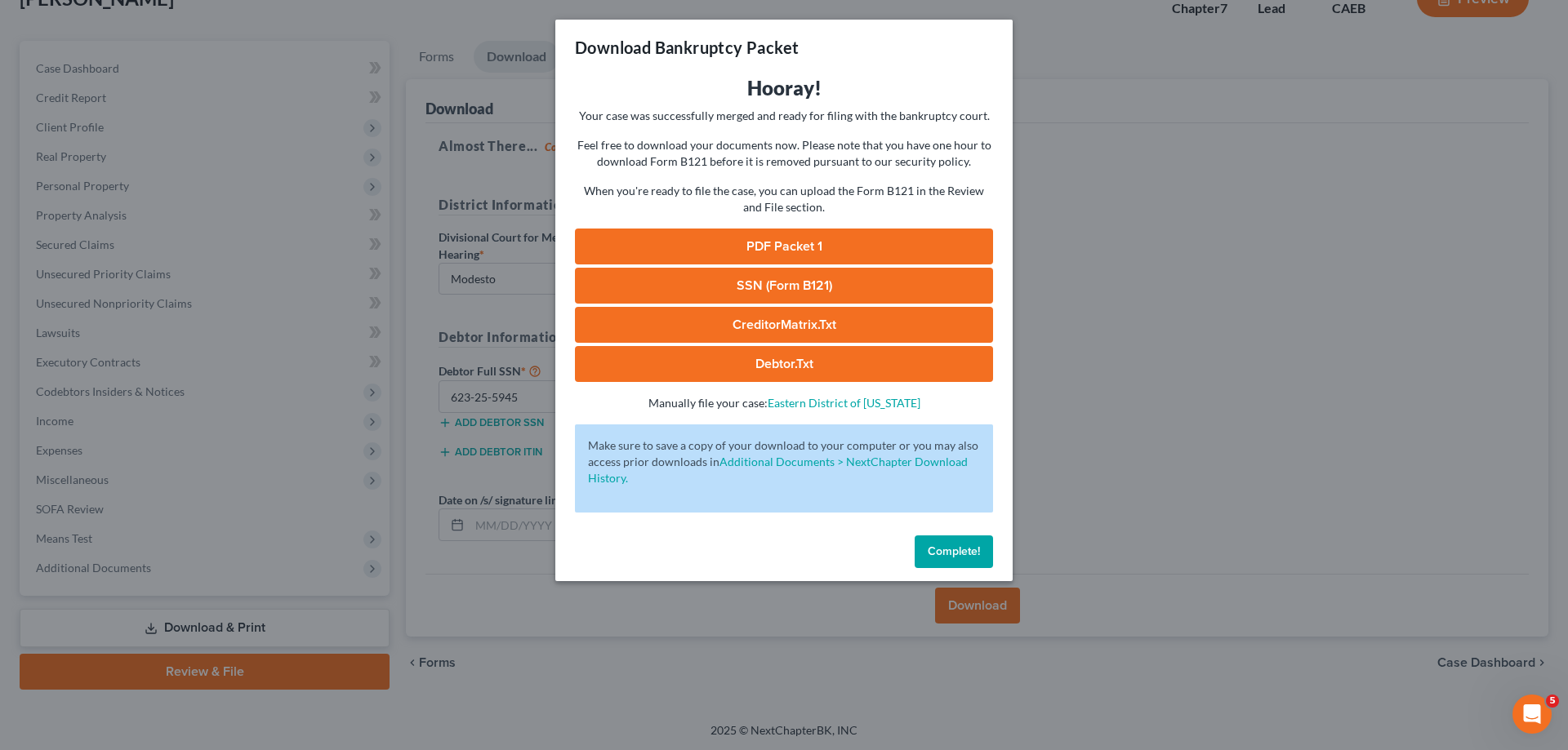
click at [712, 234] on link "PDF Packet 1" at bounding box center [784, 246] width 418 height 36
click at [710, 284] on link "SSN (Form B121)" at bounding box center [784, 286] width 418 height 36
